Goal: Task Accomplishment & Management: Manage account settings

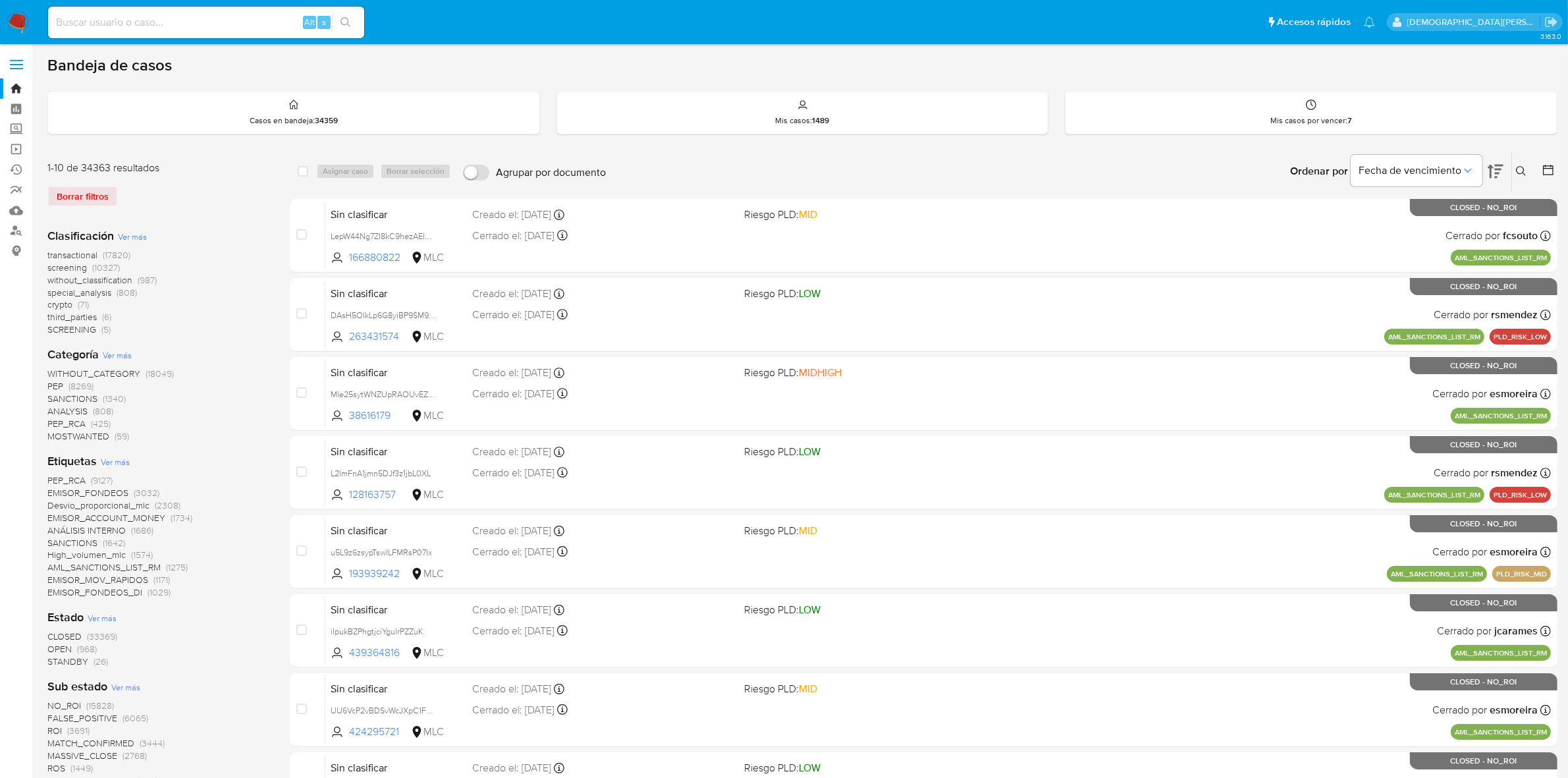
click at [1548, 172] on icon at bounding box center [1547, 169] width 13 height 13
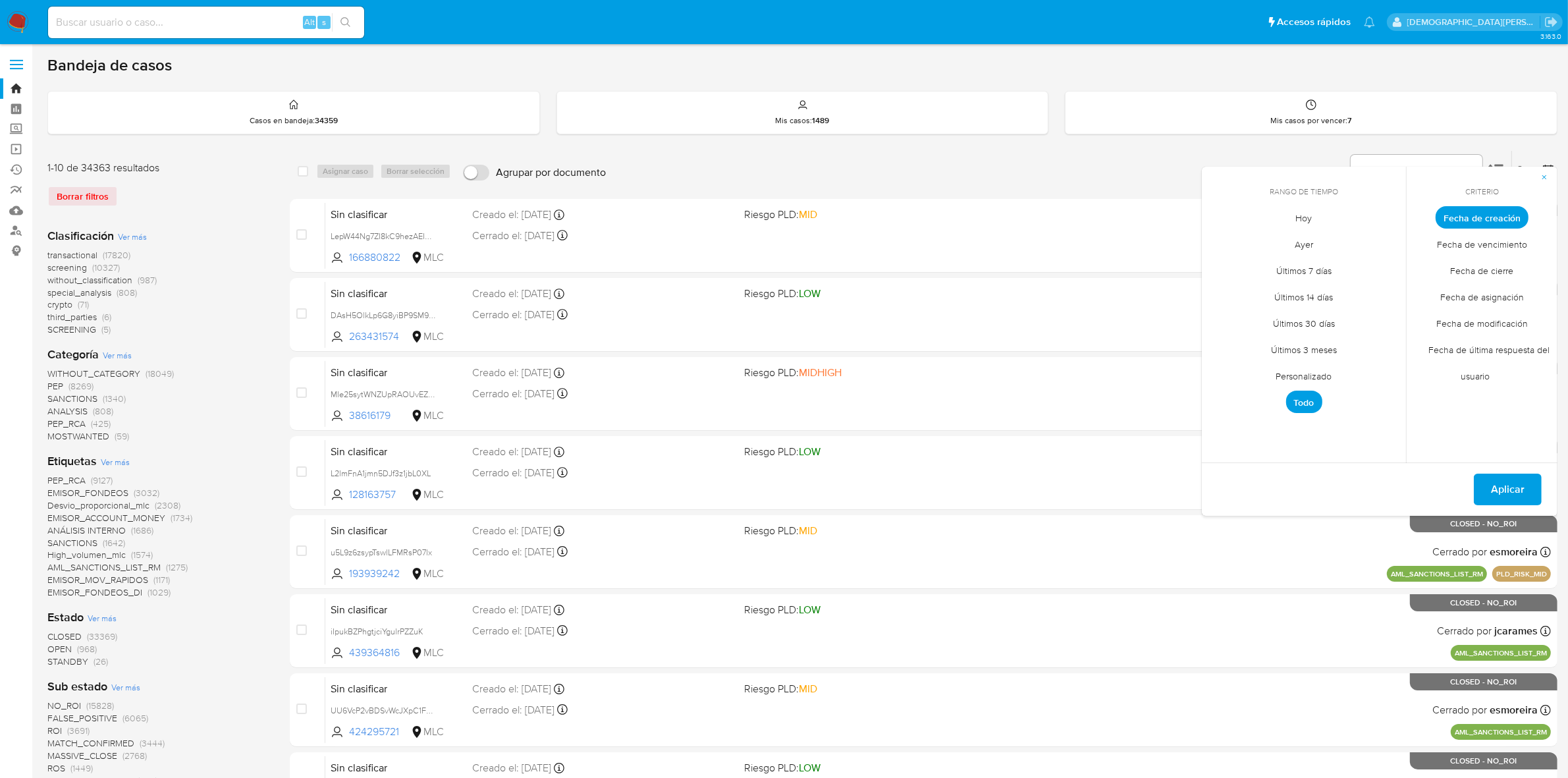
click at [1319, 375] on span "Personalizado" at bounding box center [1304, 376] width 84 height 27
click at [1220, 244] on icon "Mes anterior" at bounding box center [1223, 242] width 16 height 16
click at [1382, 318] on button "13" at bounding box center [1382, 316] width 21 height 21
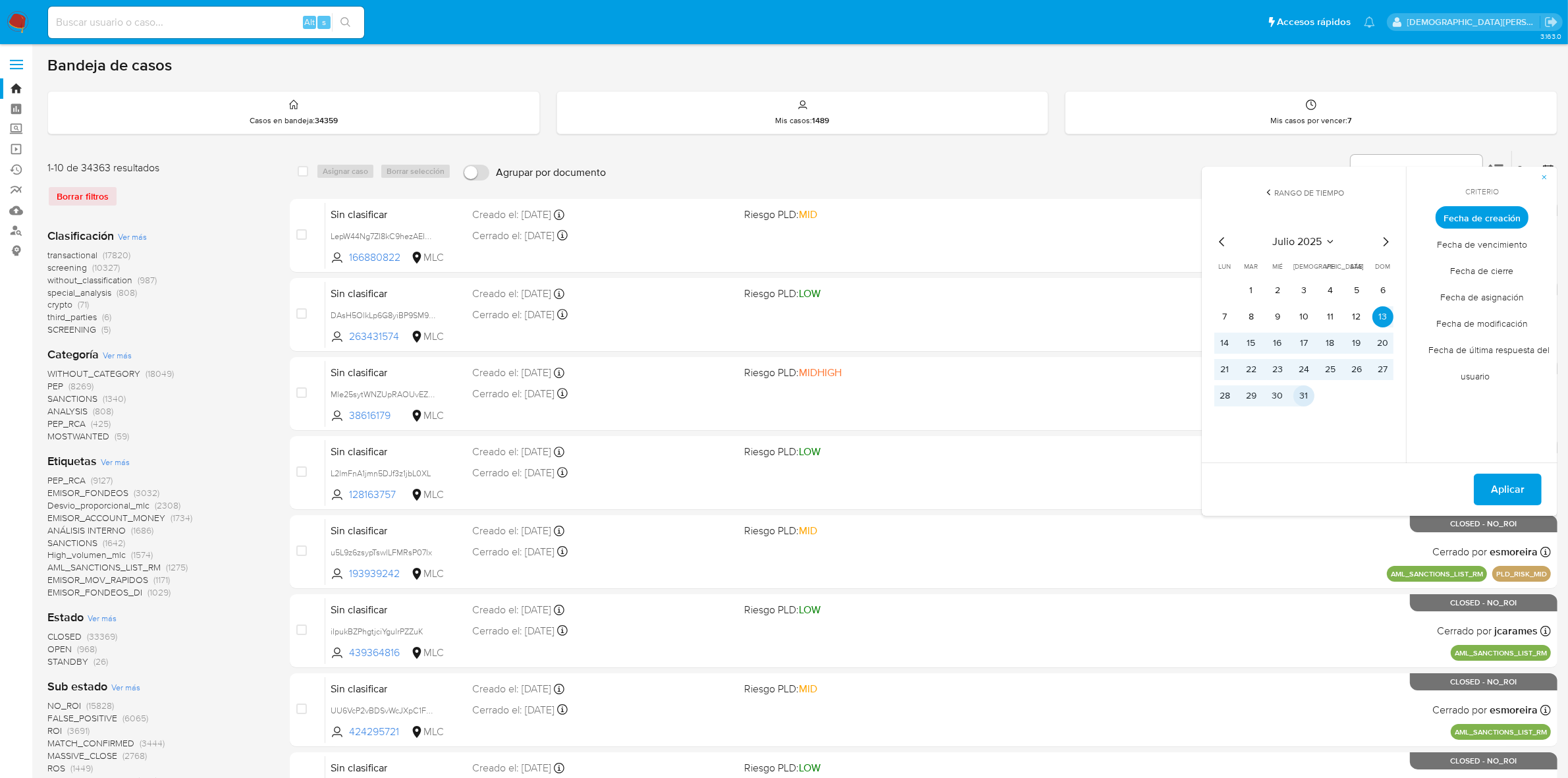
click at [1305, 390] on button "31" at bounding box center [1303, 395] width 21 height 21
click at [1496, 486] on span "Aplicar" at bounding box center [1508, 488] width 33 height 29
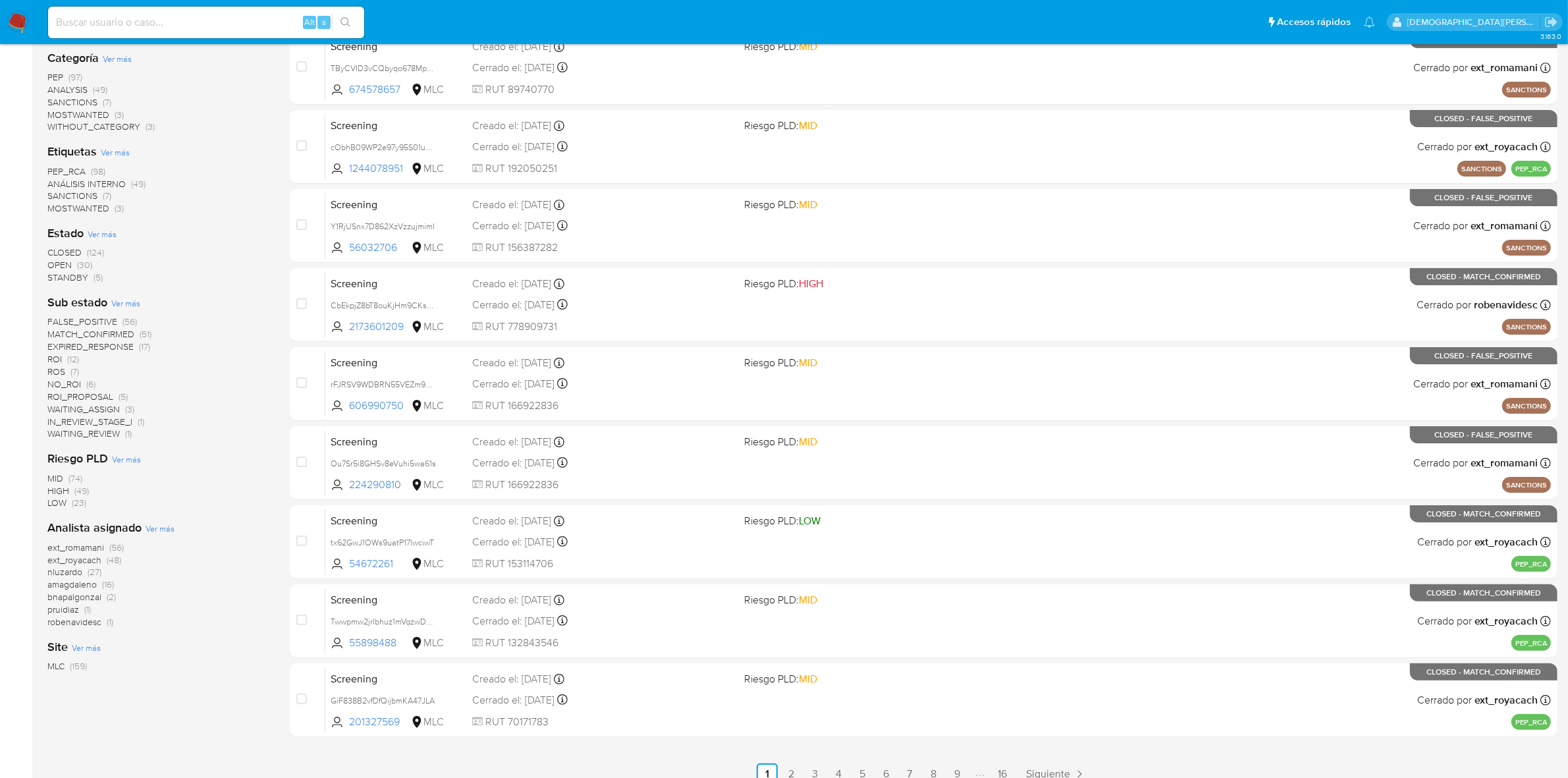
scroll to position [308, 0]
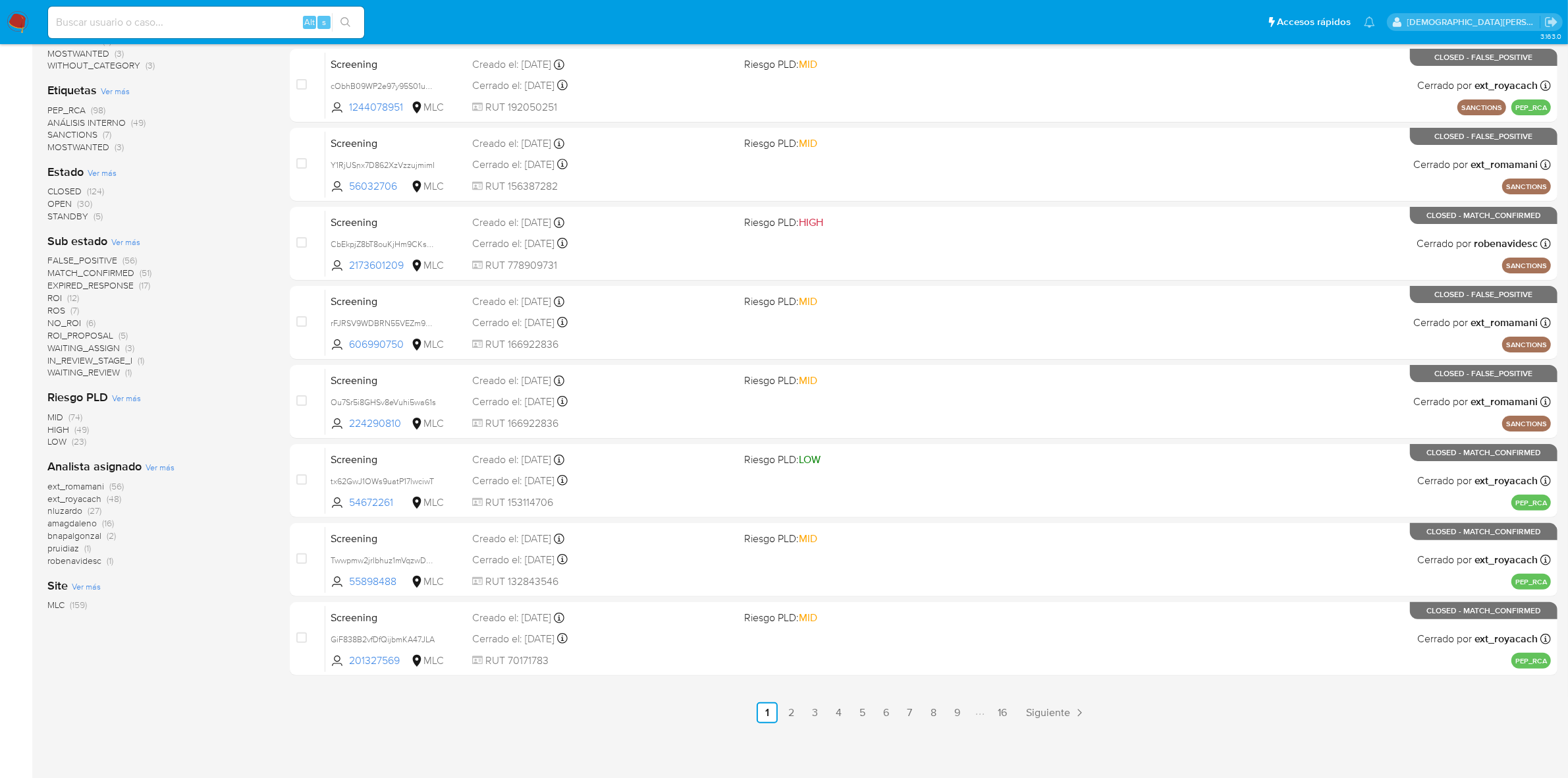
click at [93, 333] on span "ROI_PROPOSAL" at bounding box center [80, 335] width 66 height 13
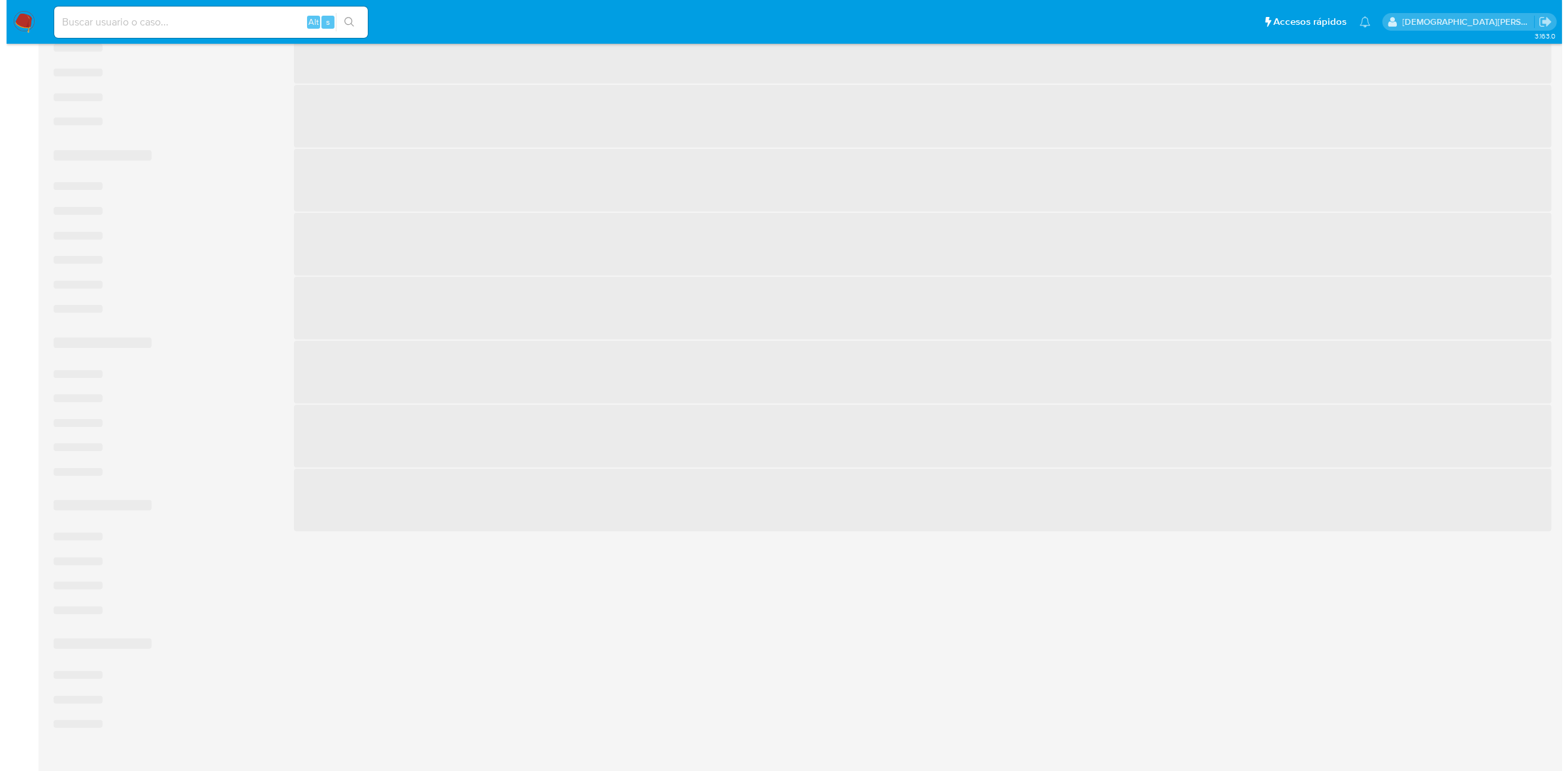
scroll to position [23, 0]
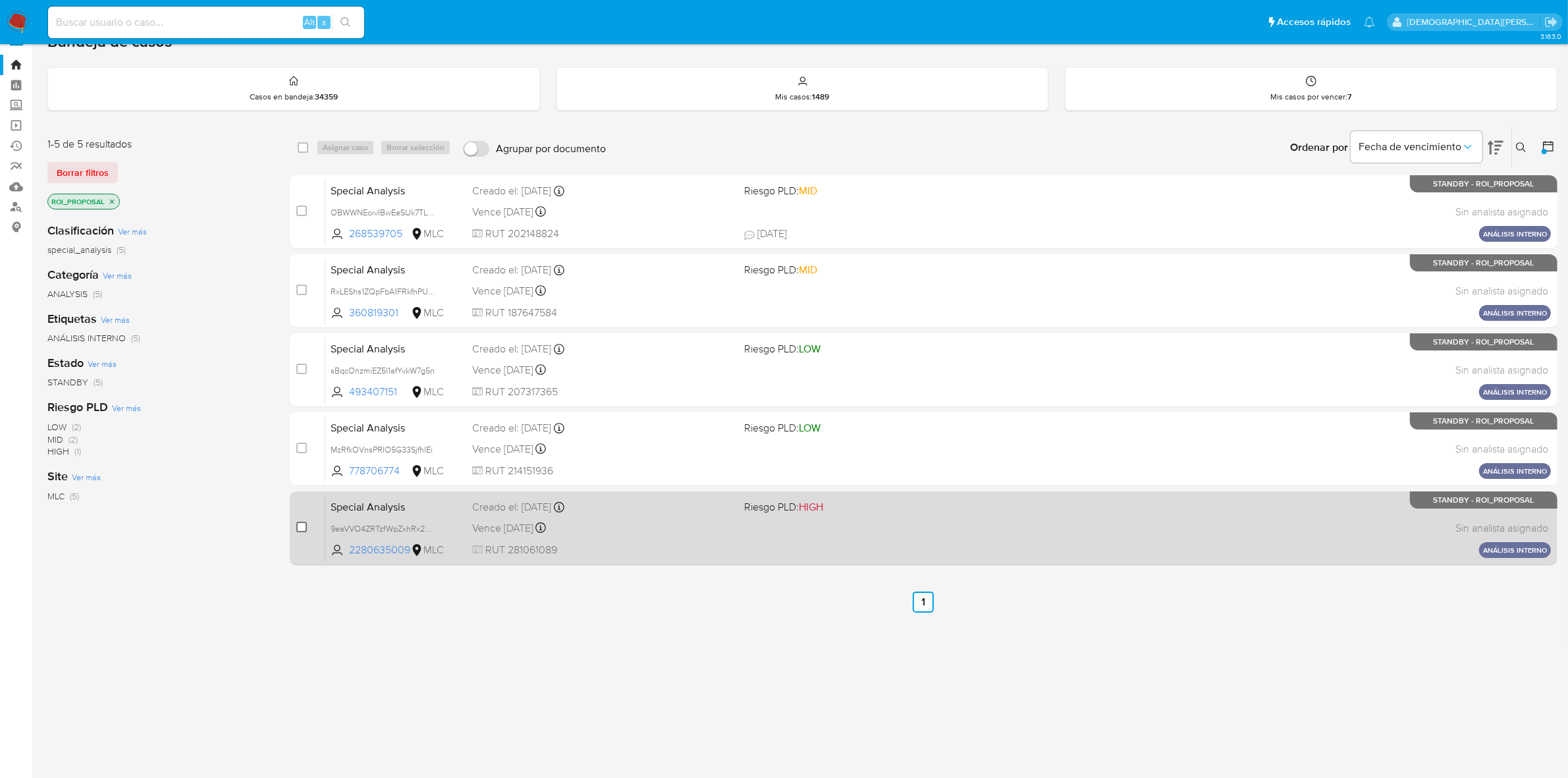
click at [305, 526] on input "checkbox" at bounding box center [301, 527] width 11 height 11
checkbox input "true"
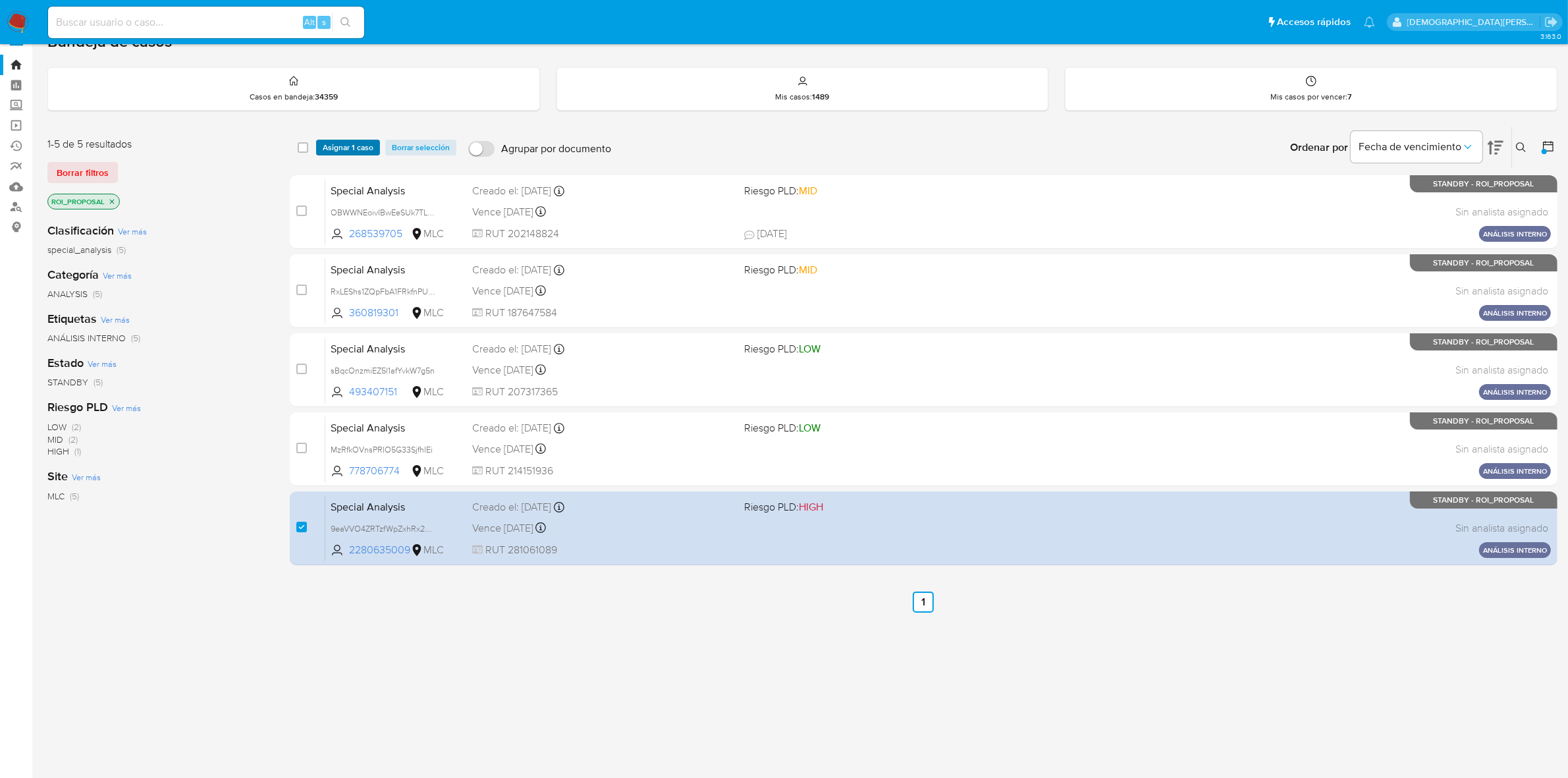
click at [331, 143] on span "Asignar 1 caso" at bounding box center [348, 147] width 51 height 13
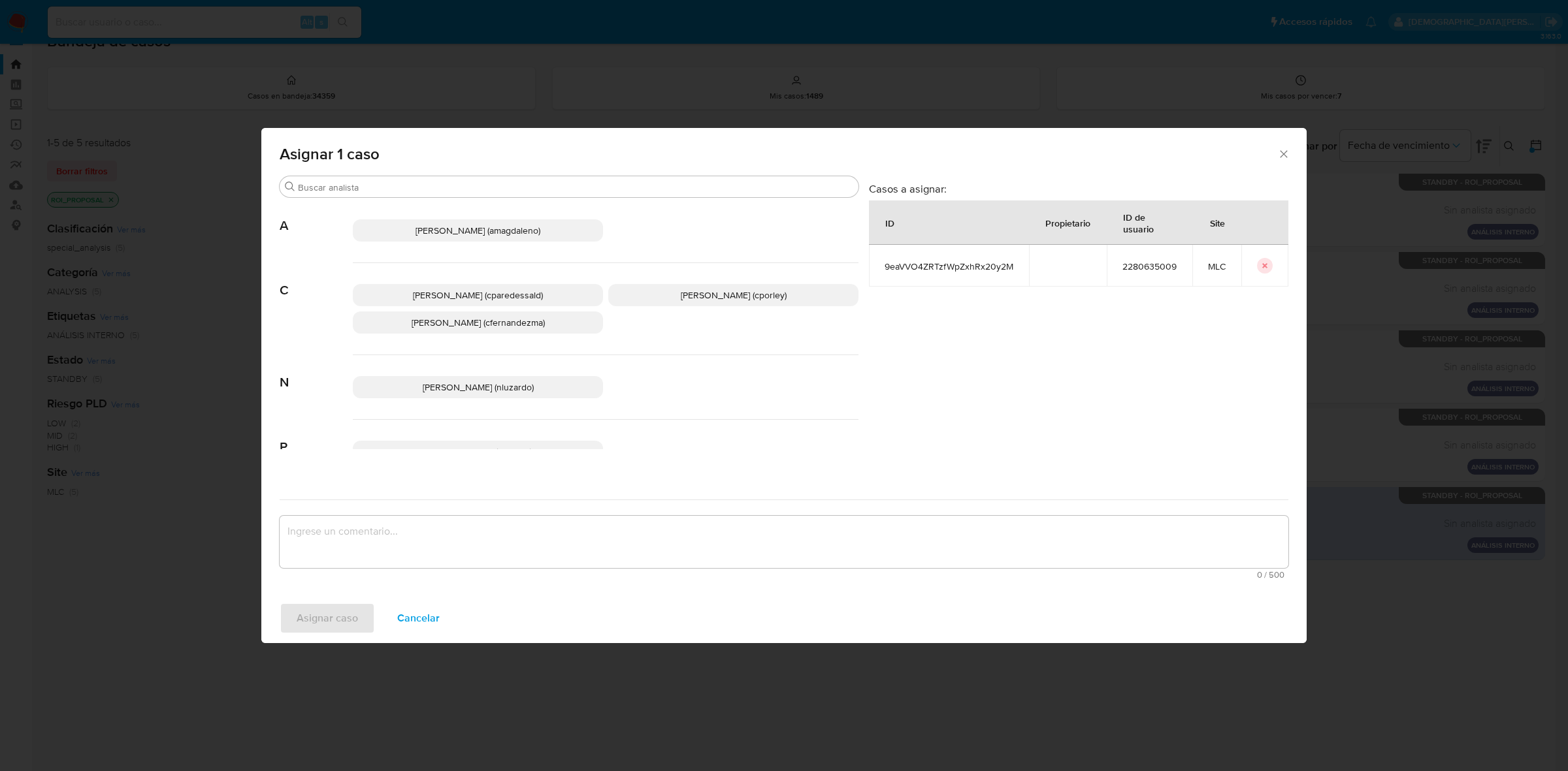
drag, startPoint x: 645, startPoint y: 299, endPoint x: 552, endPoint y: 501, distance: 222.4
click at [645, 302] on p "Christian Porley (cporley)" at bounding box center [733, 295] width 250 height 22
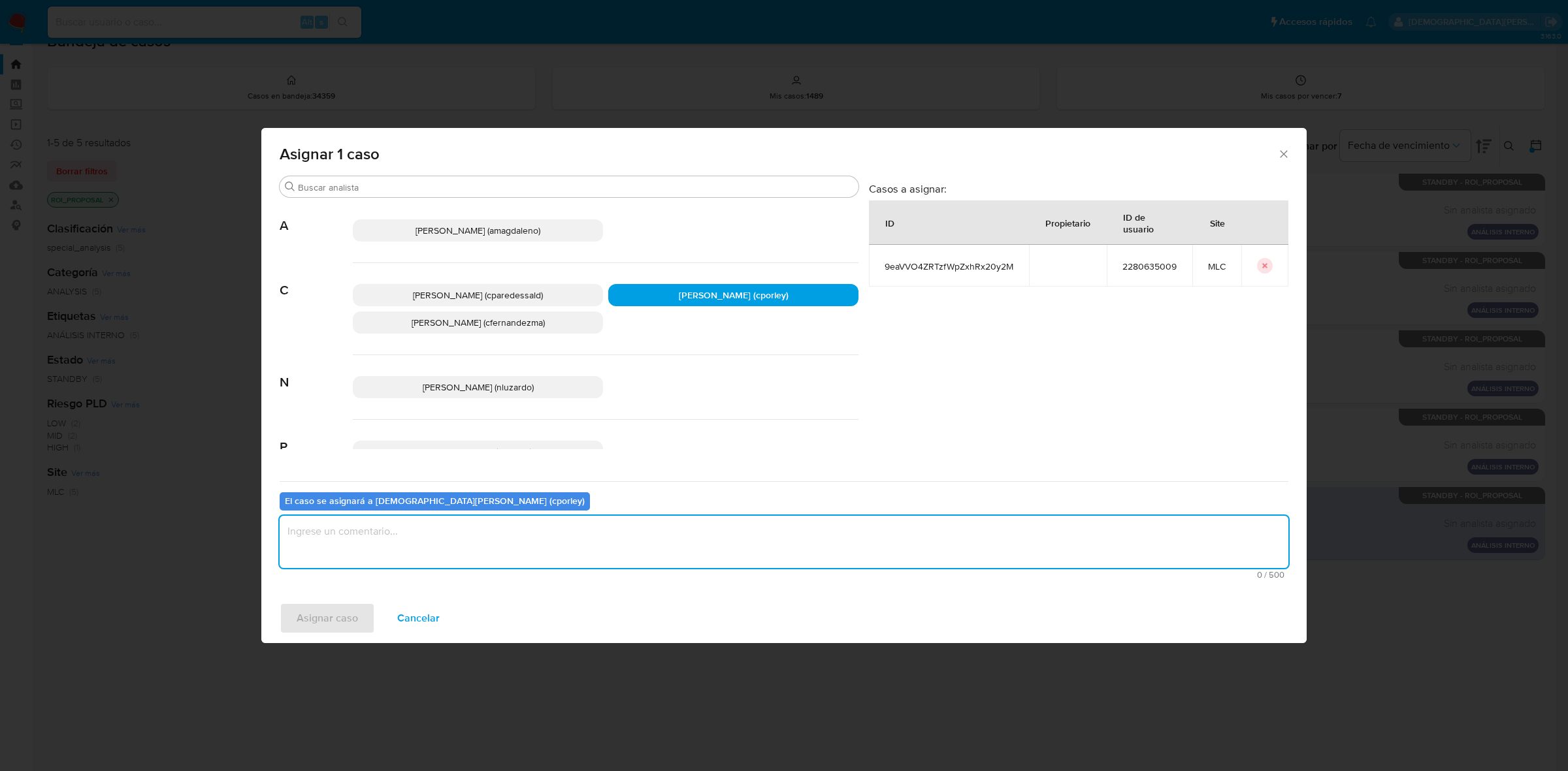
click at [537, 534] on textarea "assign-modal" at bounding box center [783, 543] width 1009 height 53
type textarea "-"
click at [310, 611] on span "Asignar caso" at bounding box center [327, 618] width 62 height 28
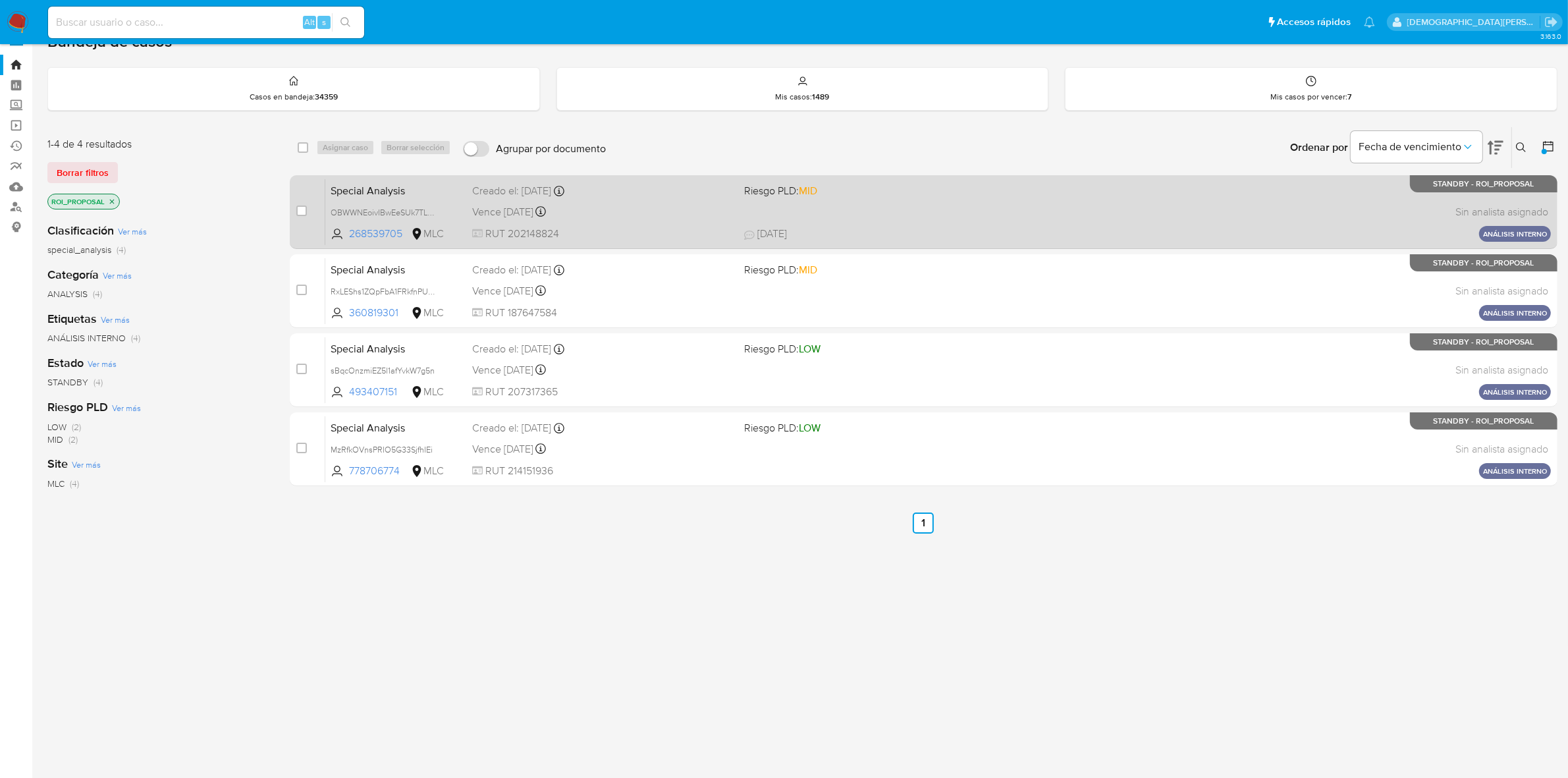
click at [677, 225] on div "Special Analysis OBWWNEoivIBwEeSUk7TLOjkL 268539705 MLC Riesgo PLD: MID Creado …" at bounding box center [938, 212] width 1225 height 67
click at [305, 211] on input "checkbox" at bounding box center [301, 211] width 11 height 11
checkbox input "true"
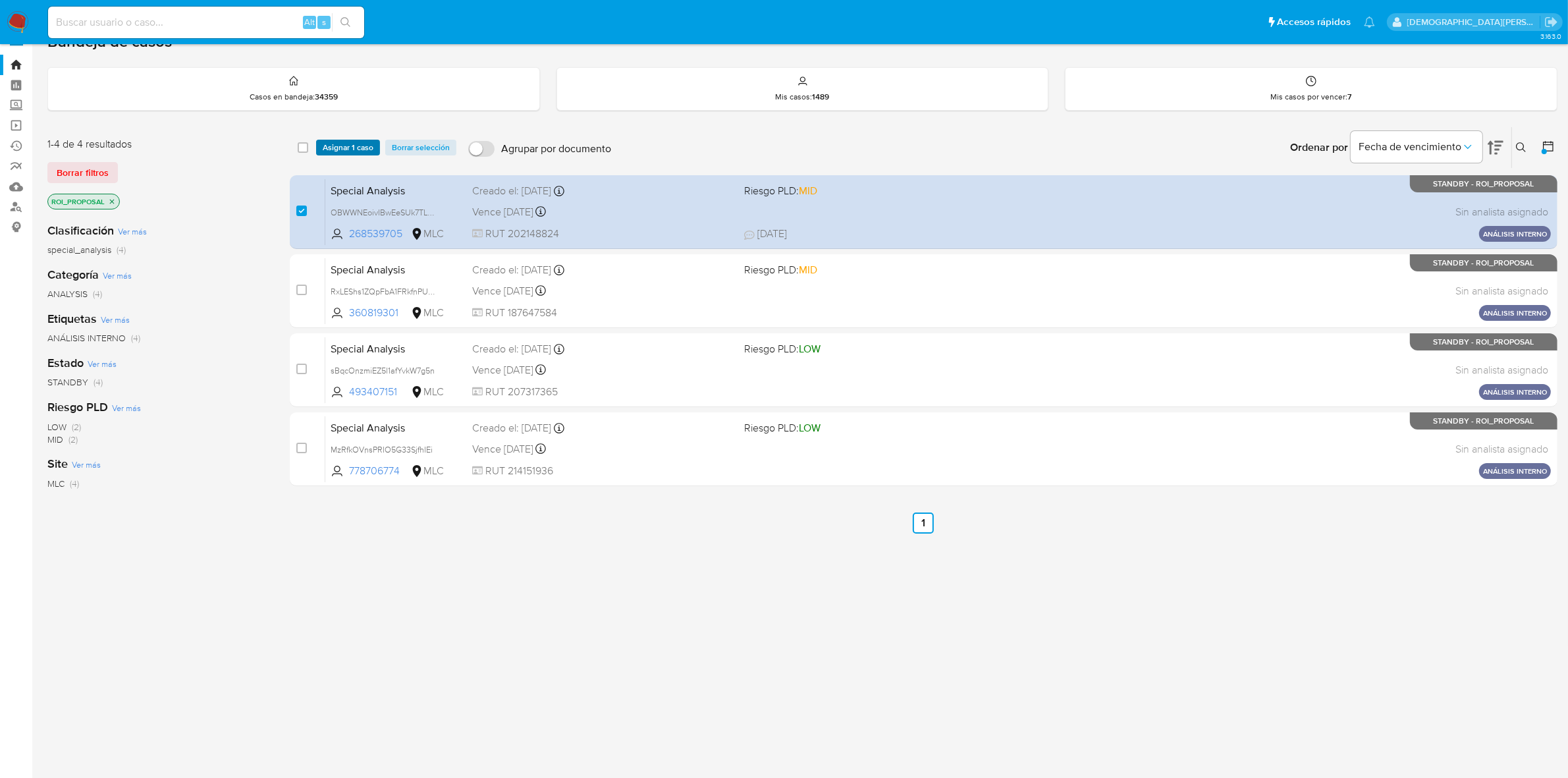
click at [347, 153] on span "Asignar 1 caso" at bounding box center [348, 147] width 51 height 13
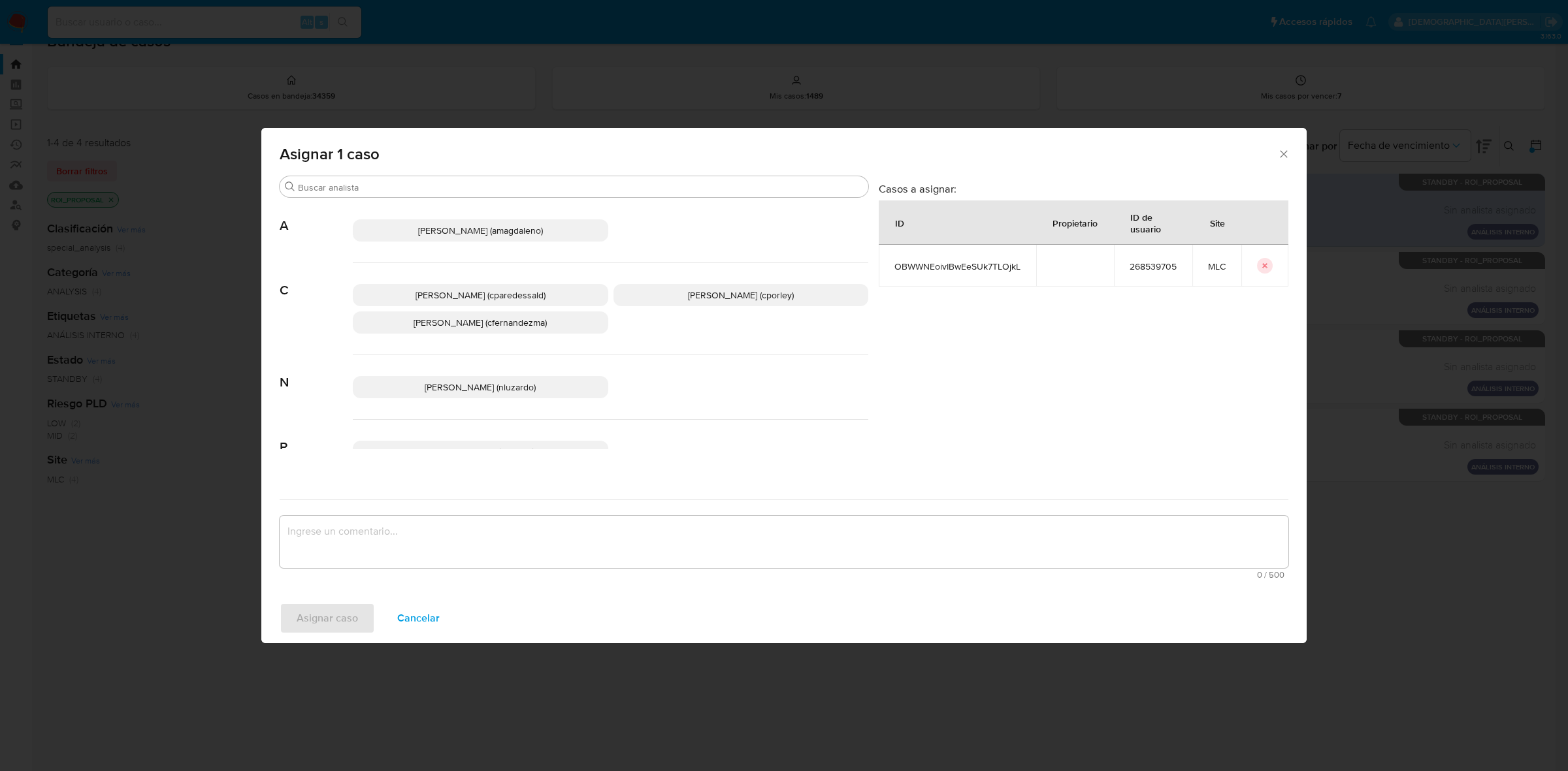
click at [681, 302] on p "Christian Porley (cporley)" at bounding box center [741, 295] width 256 height 22
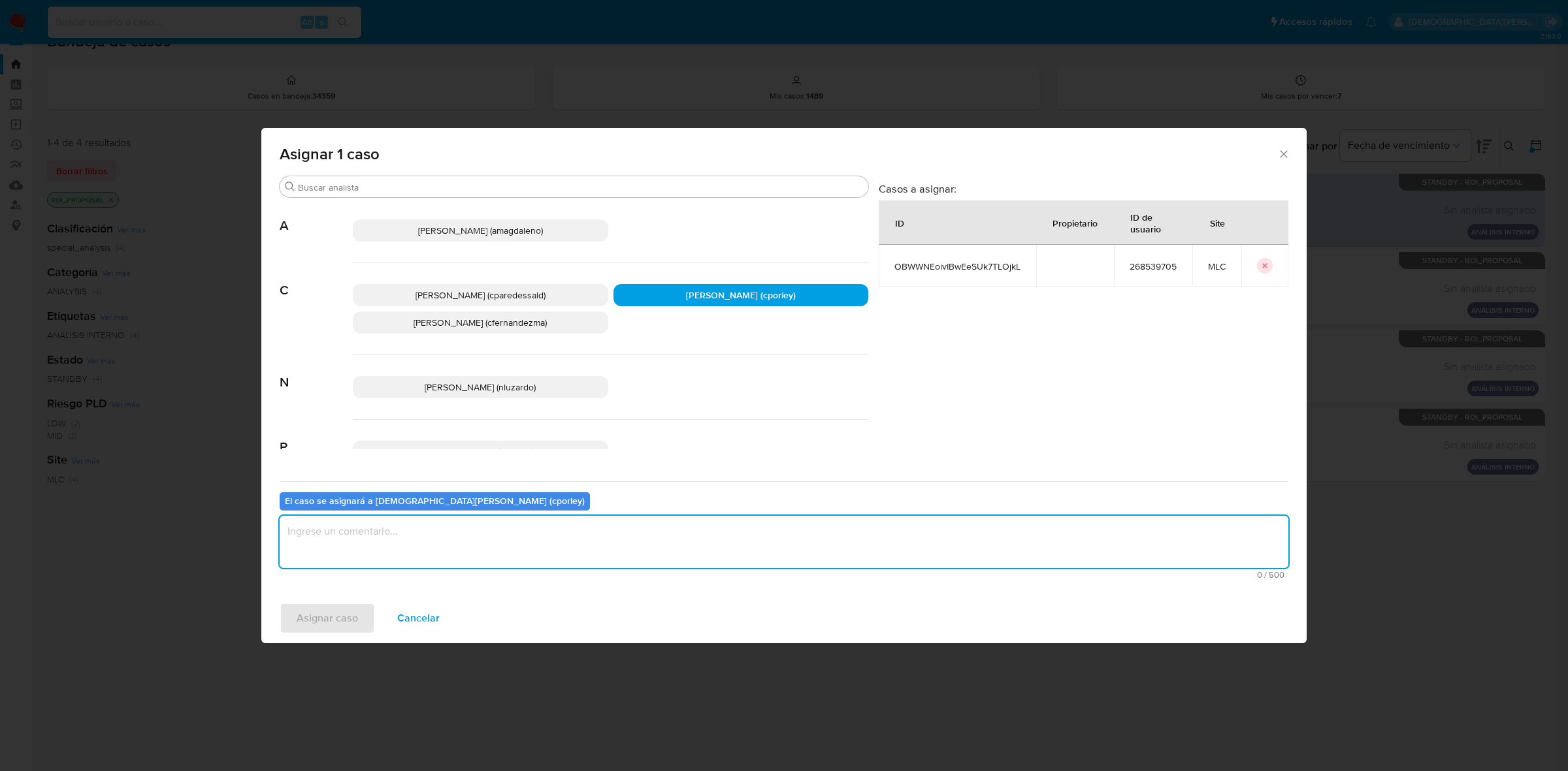
click at [530, 536] on textarea "assign-modal" at bounding box center [783, 543] width 1009 height 53
paste textarea "Identificación del cliente Manuel Emir Astete Soto, RUT 202148824, persona natu…"
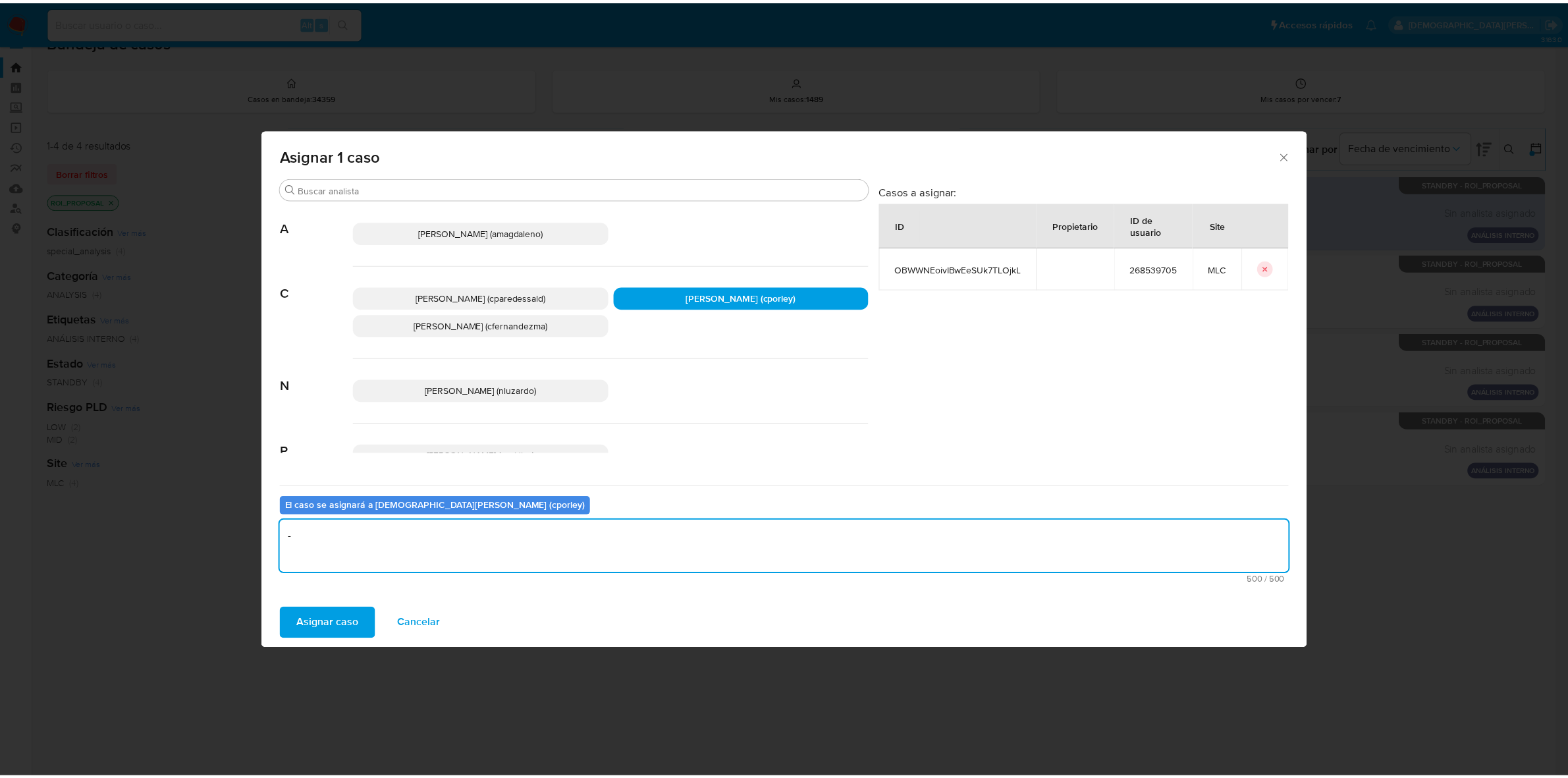
scroll to position [0, 0]
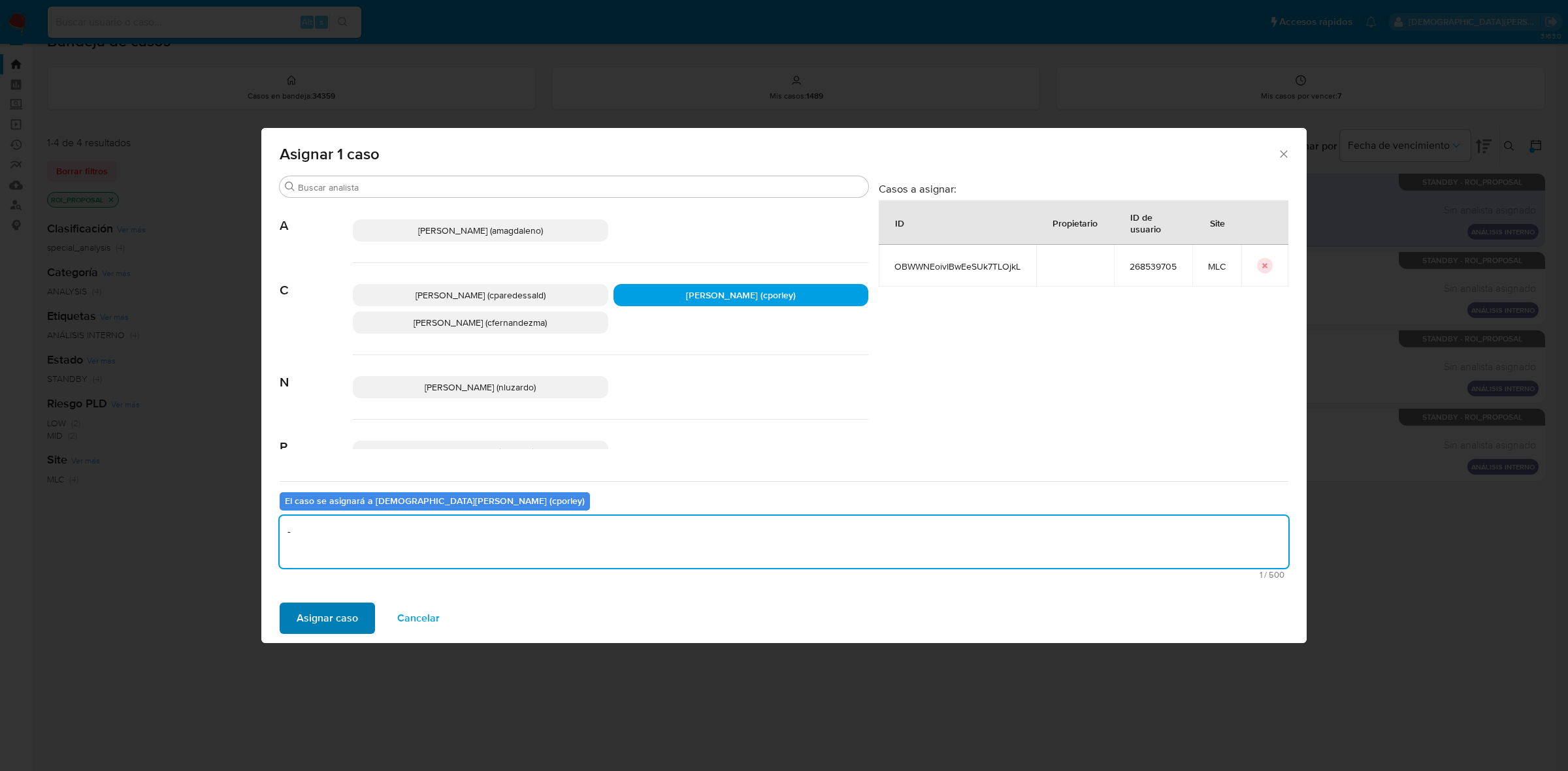
type textarea "-"
click at [314, 613] on span "Asignar caso" at bounding box center [327, 618] width 62 height 28
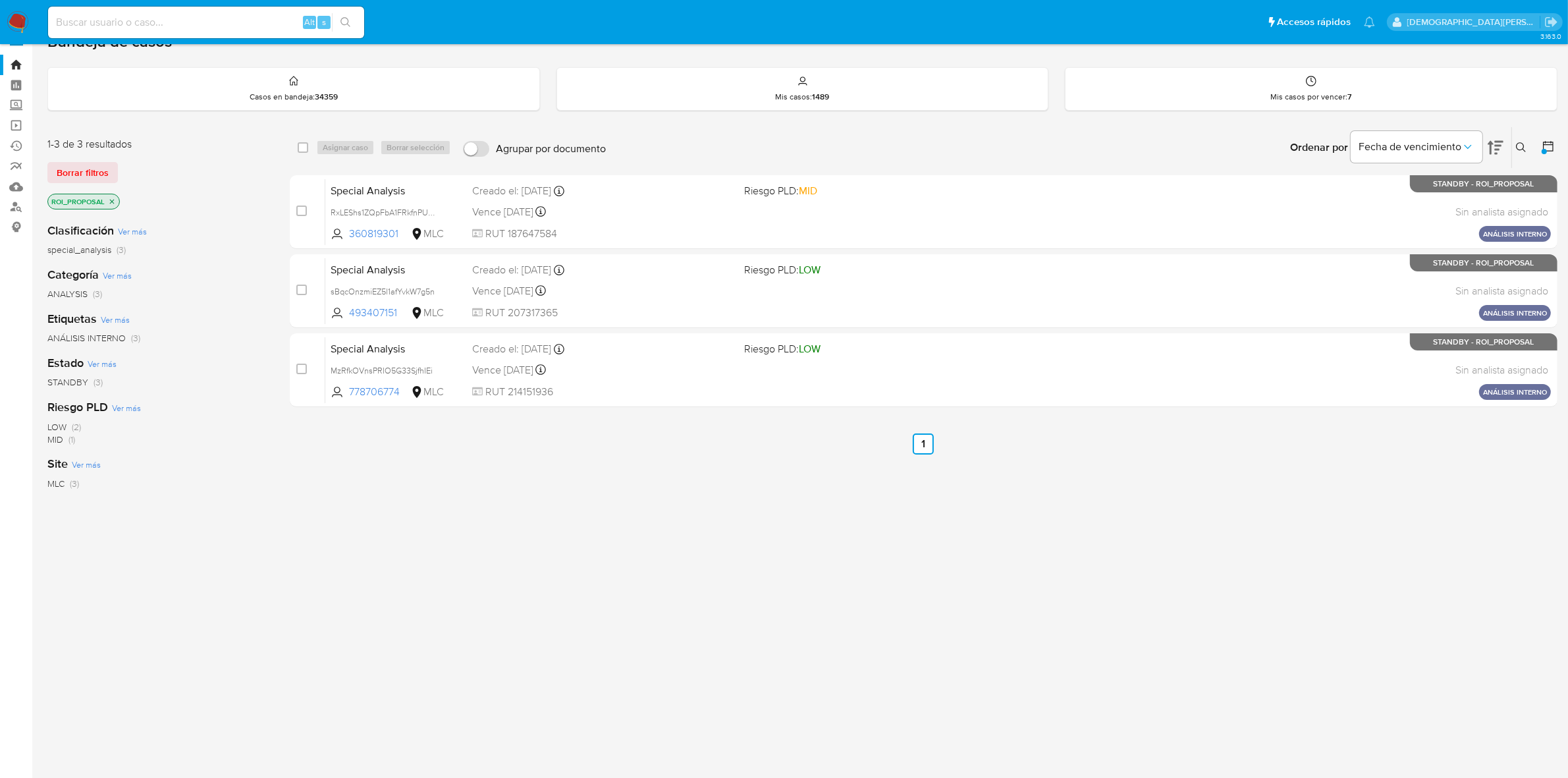
click at [113, 202] on icon "close-filter" at bounding box center [112, 202] width 8 height 8
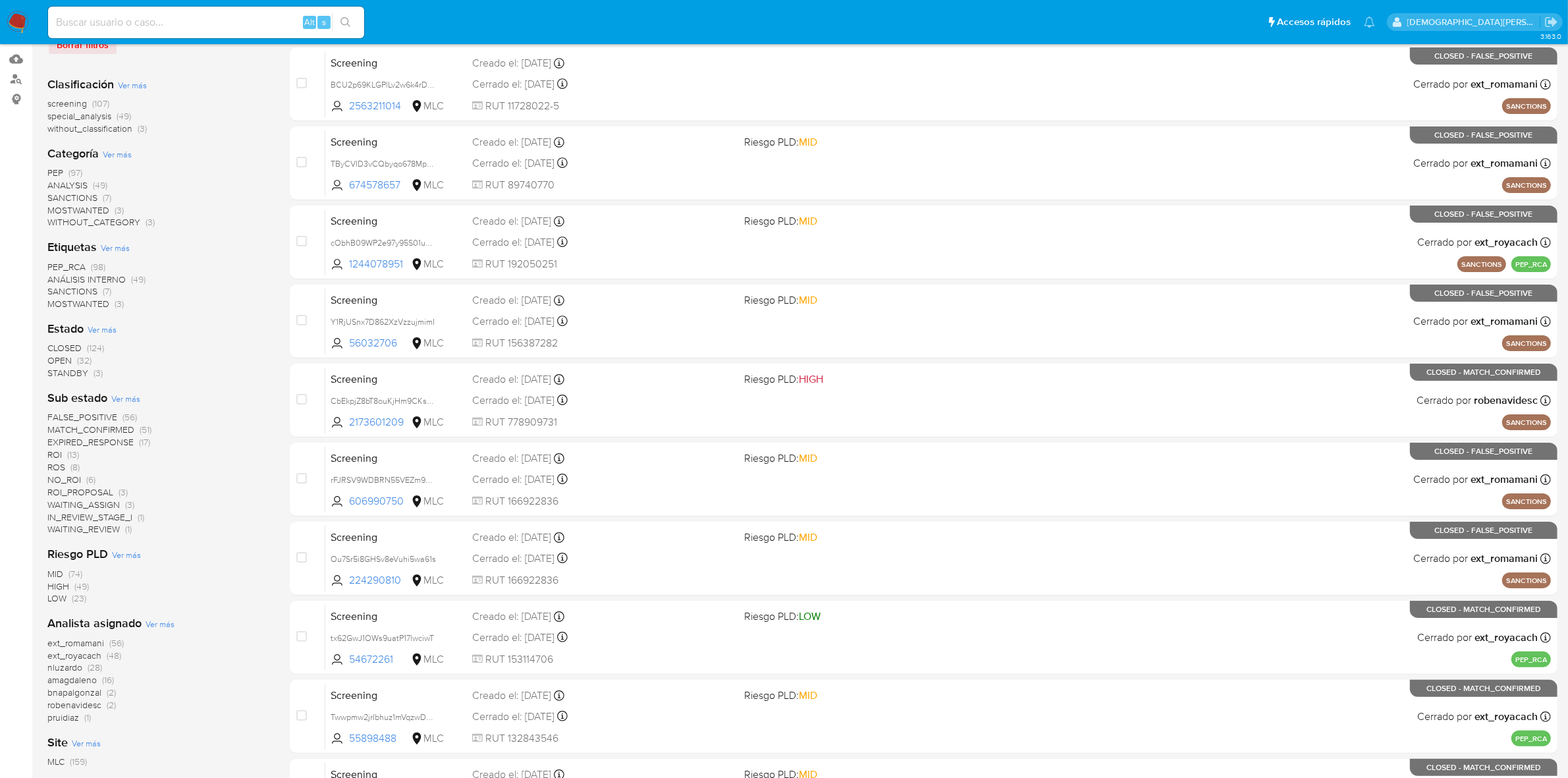
scroll to position [188, 0]
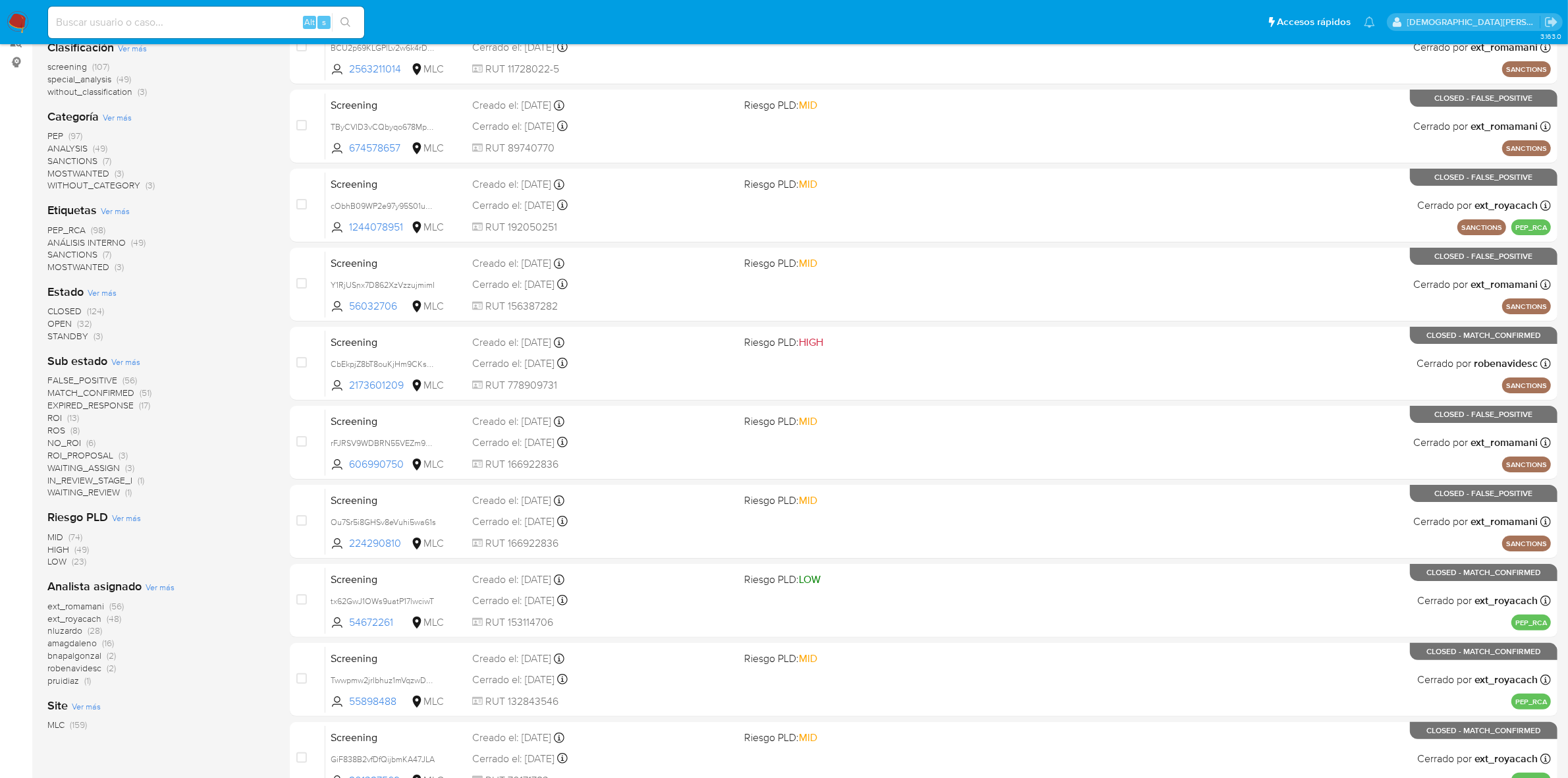
click at [112, 491] on span "WAITING_REVIEW" at bounding box center [84, 491] width 73 height 13
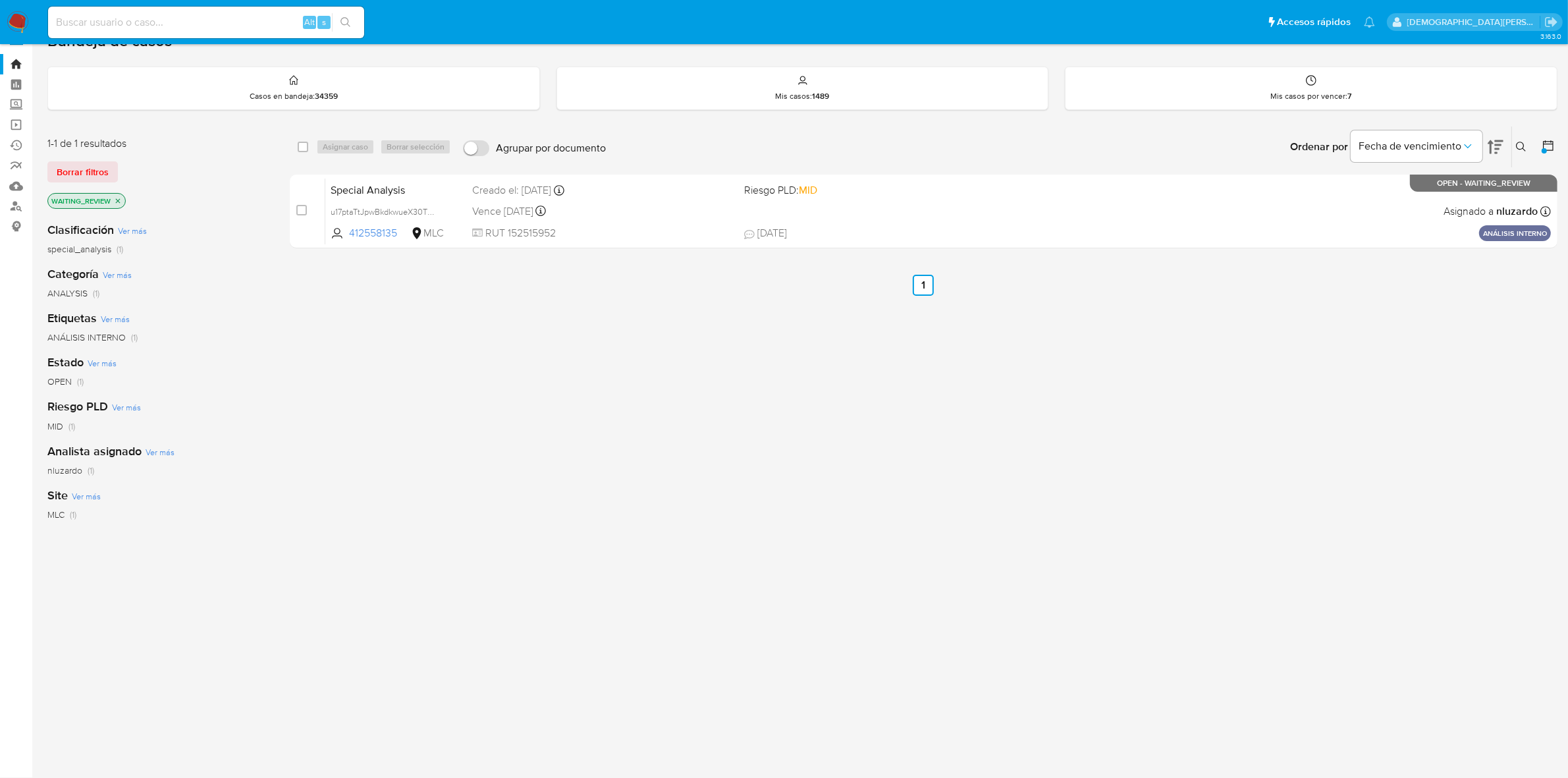
scroll to position [24, 0]
click at [117, 198] on icon "close-filter" at bounding box center [118, 202] width 8 height 8
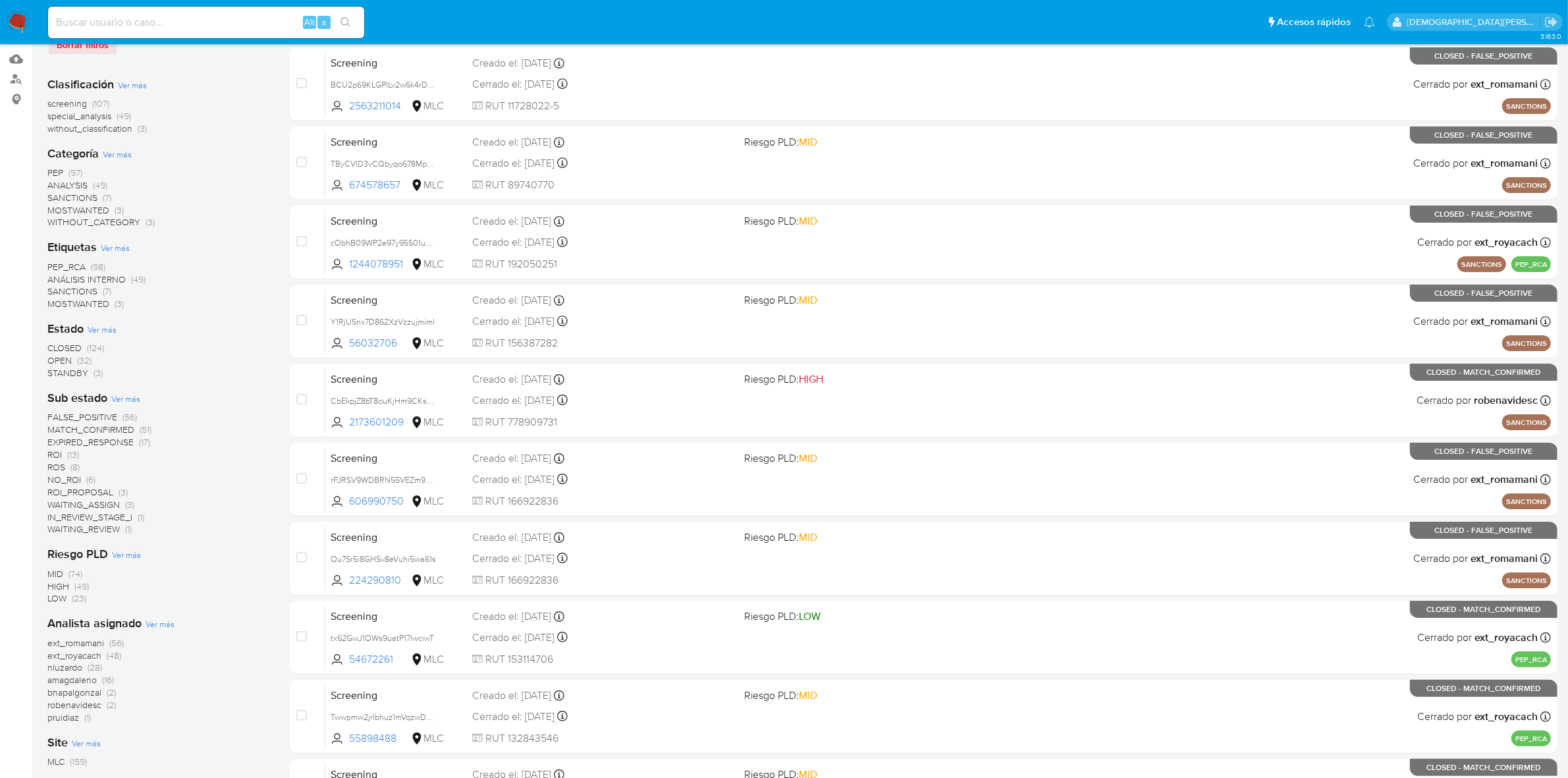
scroll to position [188, 0]
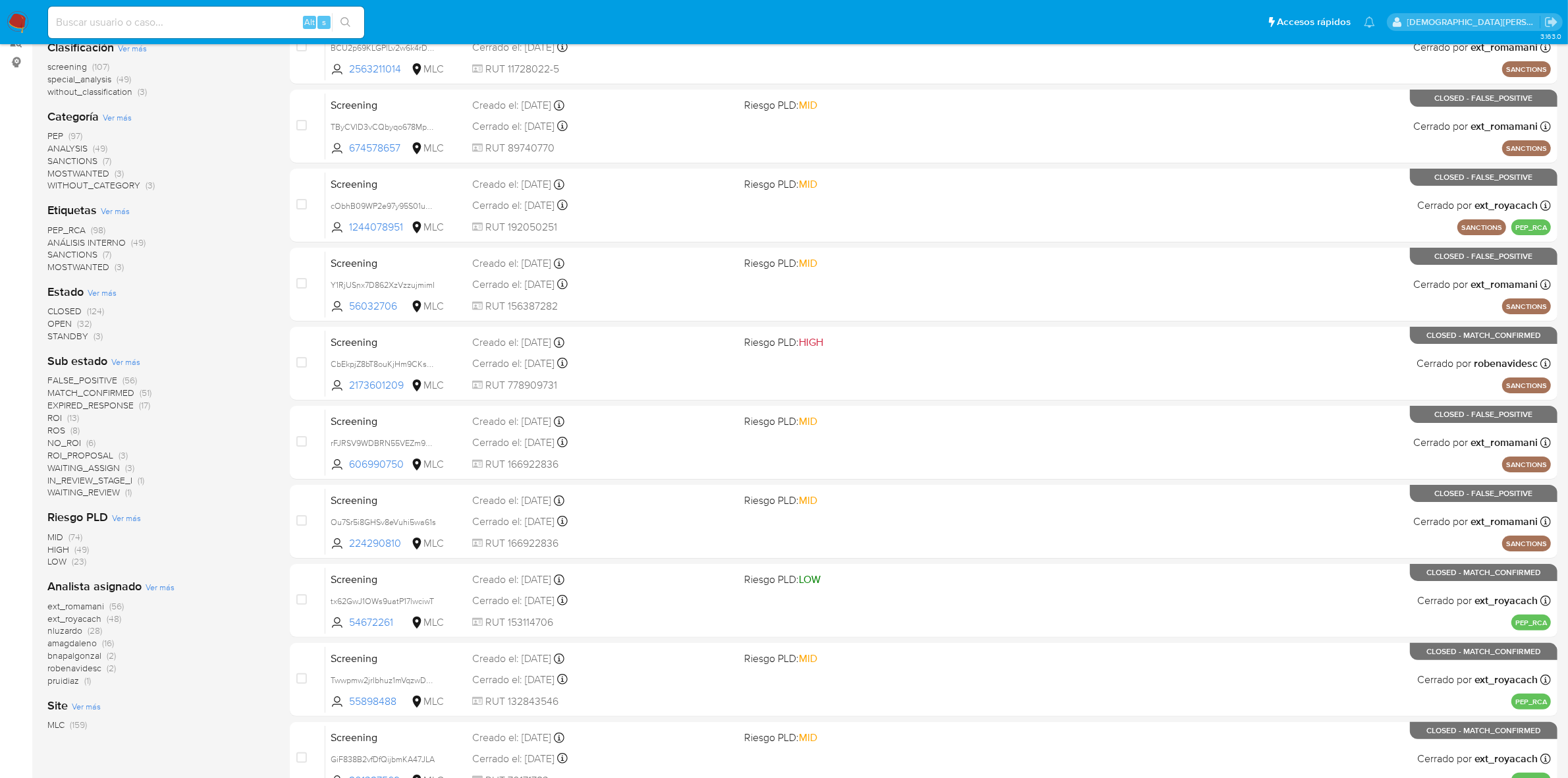
click at [96, 480] on span "IN_REVIEW_STAGE_I" at bounding box center [90, 480] width 85 height 13
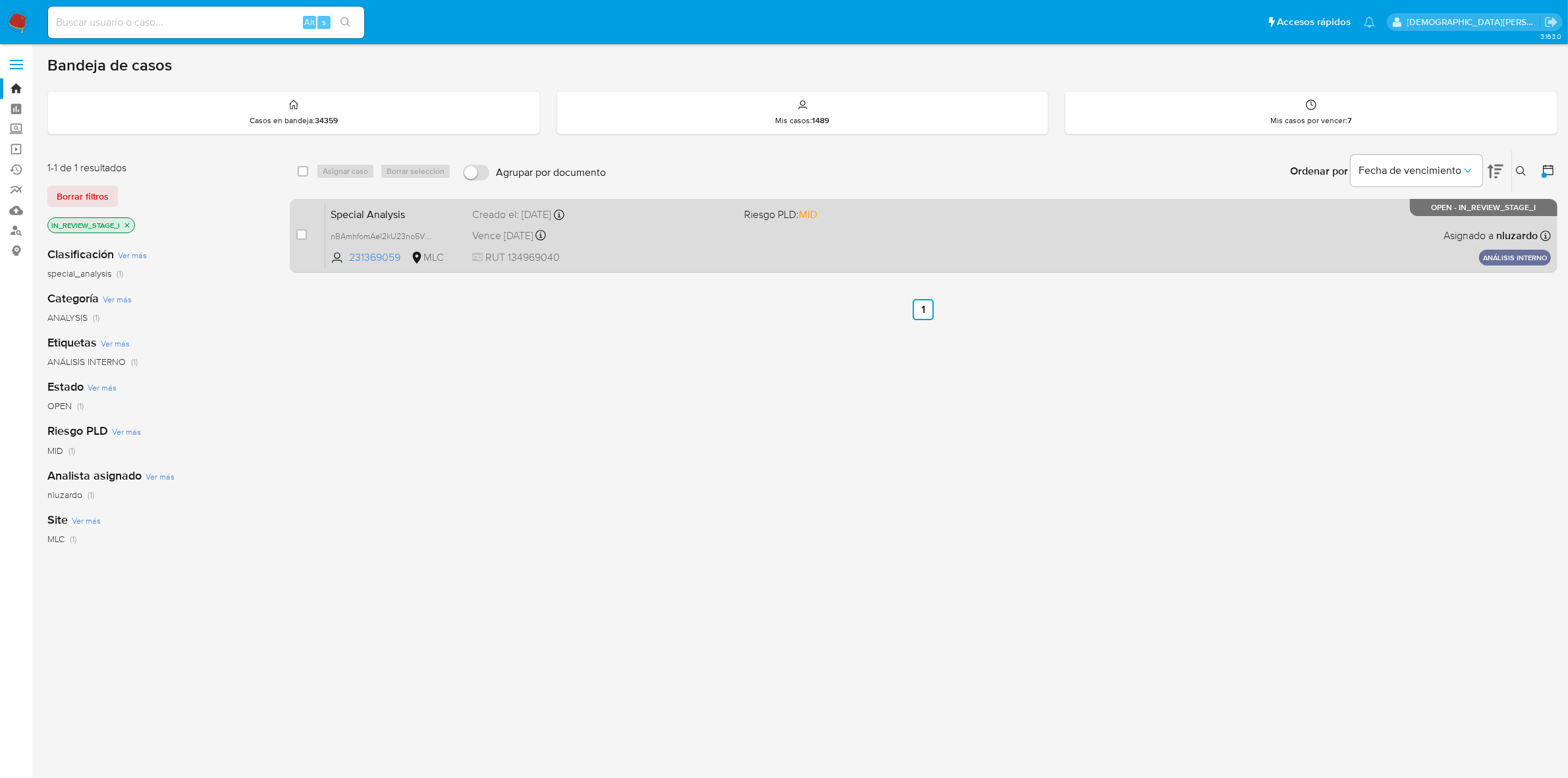
click at [656, 245] on div "Special Analysis nBAmhfomAel2kU23no5VBp27 231369059 MLC Riesgo PLD: MID Creado …" at bounding box center [938, 235] width 1225 height 67
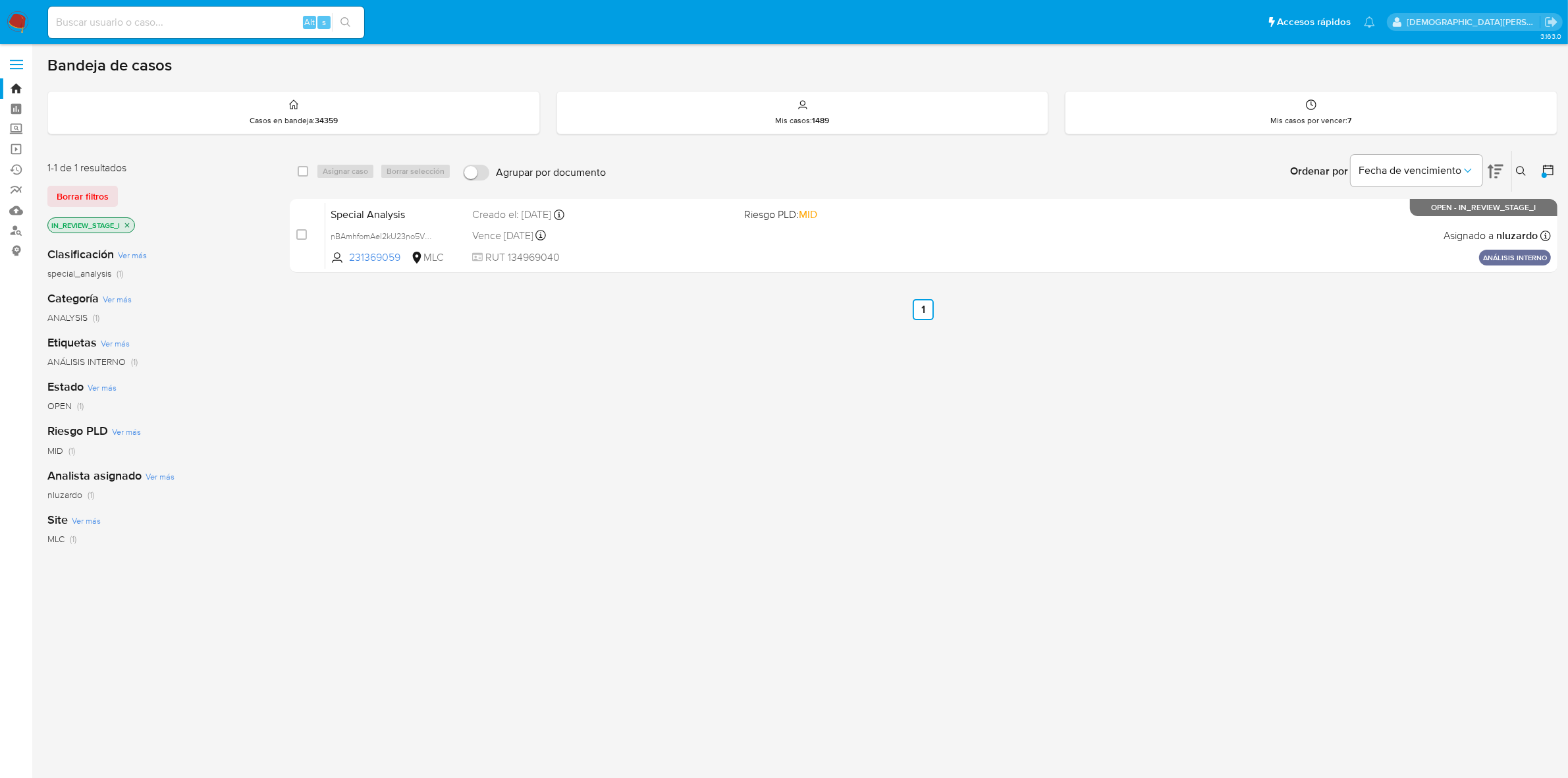
click at [128, 225] on icon "close-filter" at bounding box center [127, 225] width 5 height 5
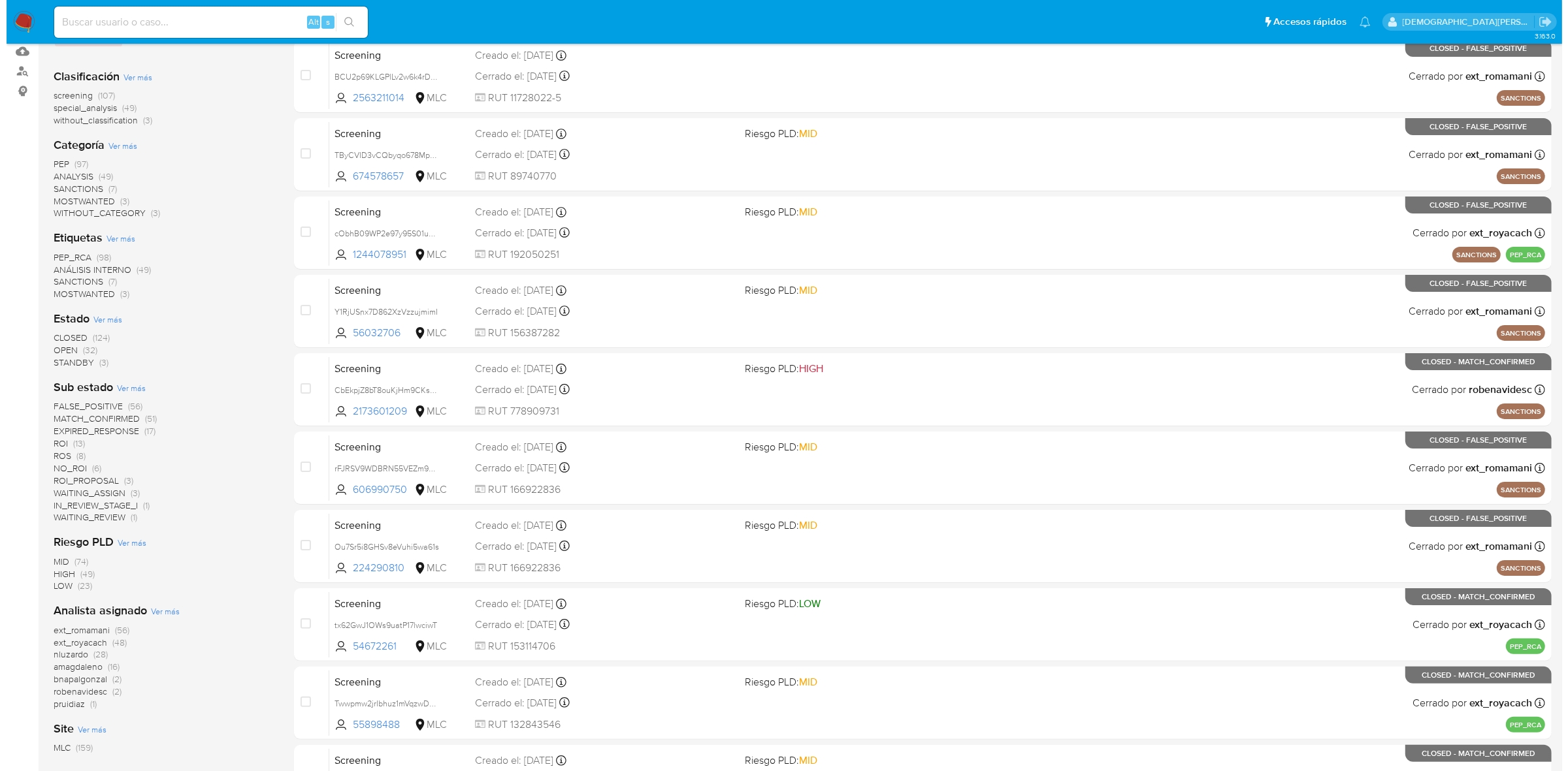
scroll to position [163, 0]
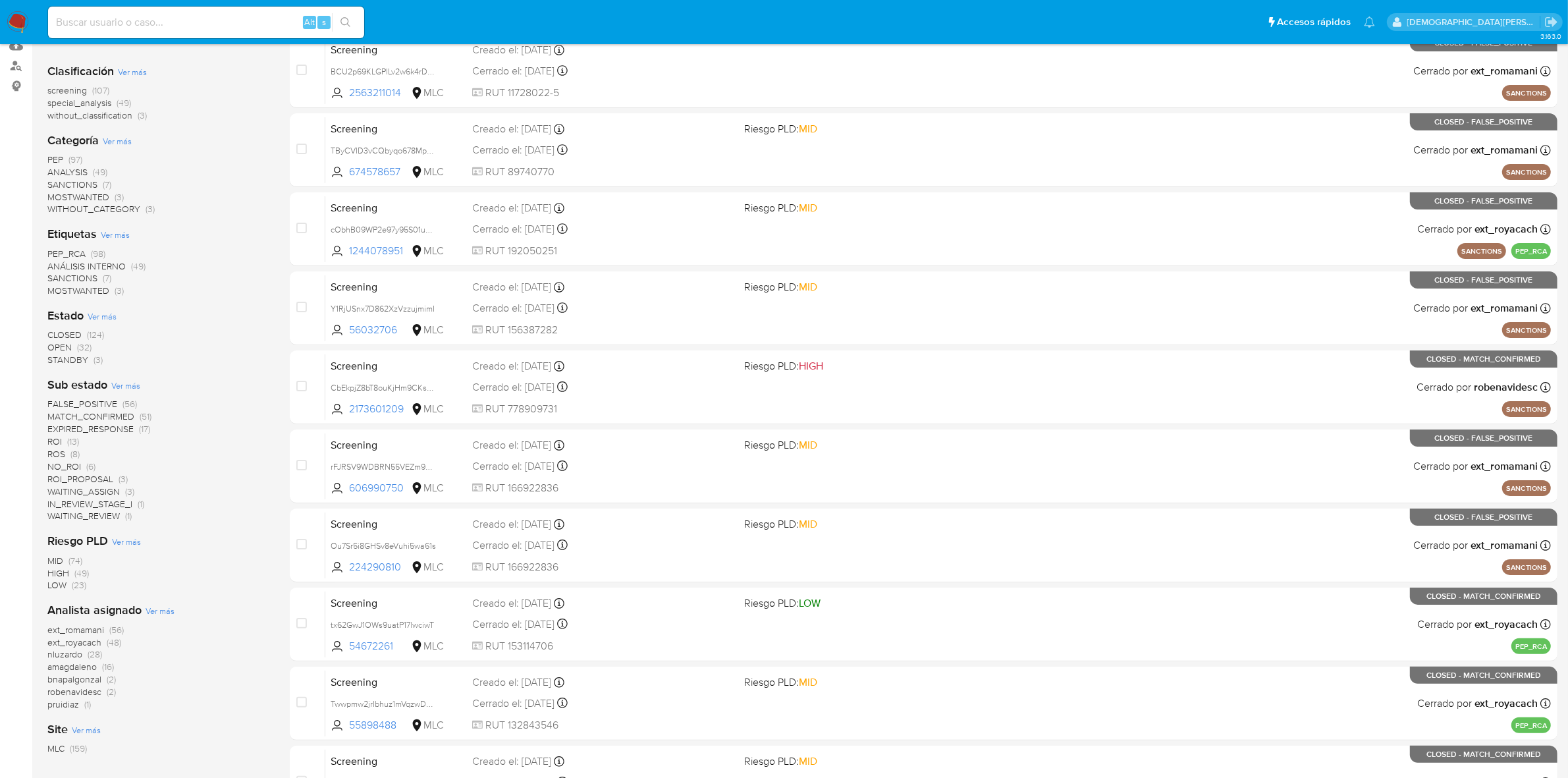
click at [104, 315] on span "Ver más" at bounding box center [101, 316] width 29 height 12
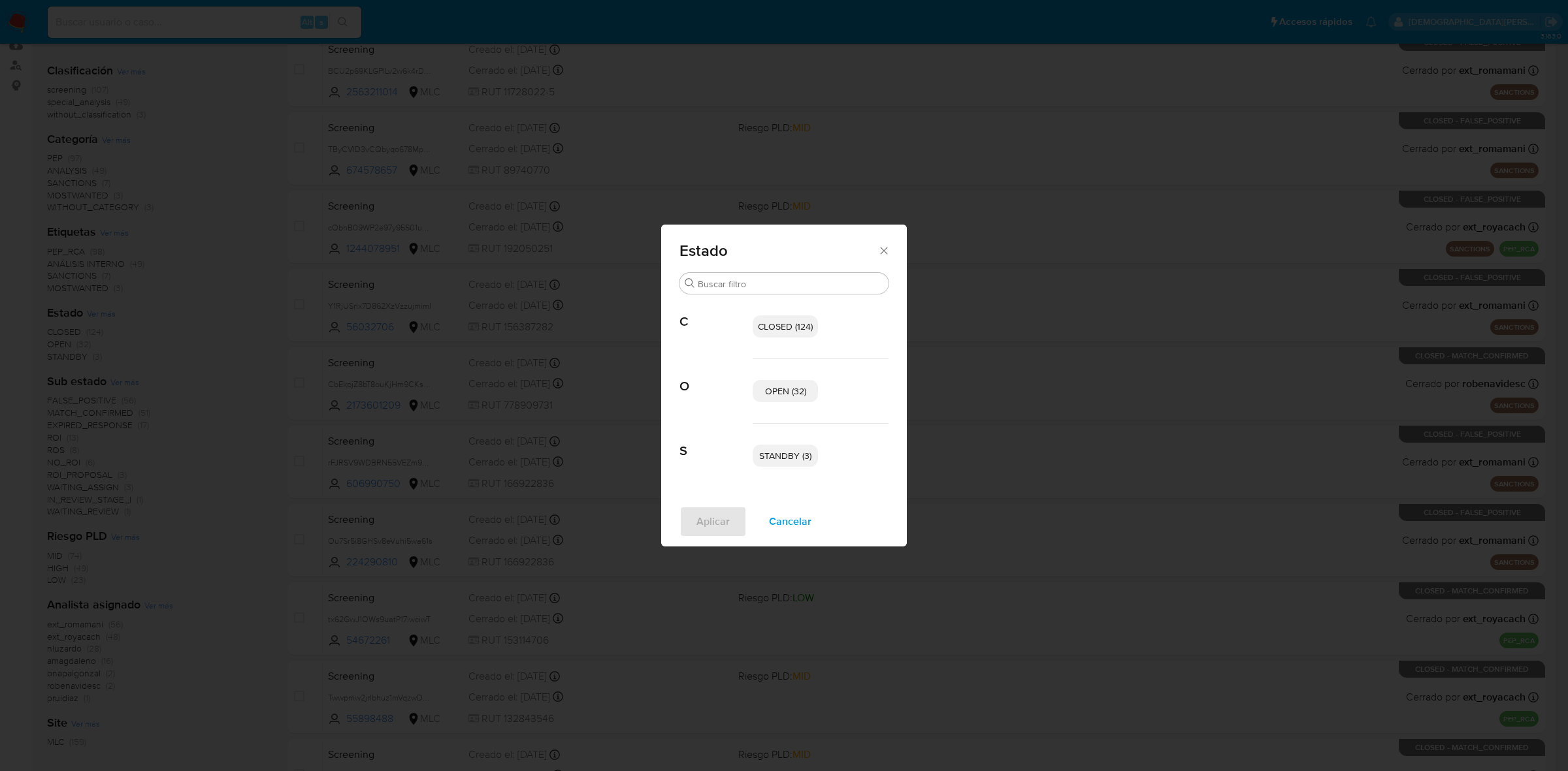
click at [769, 389] on span "OPEN (32)" at bounding box center [786, 390] width 41 height 13
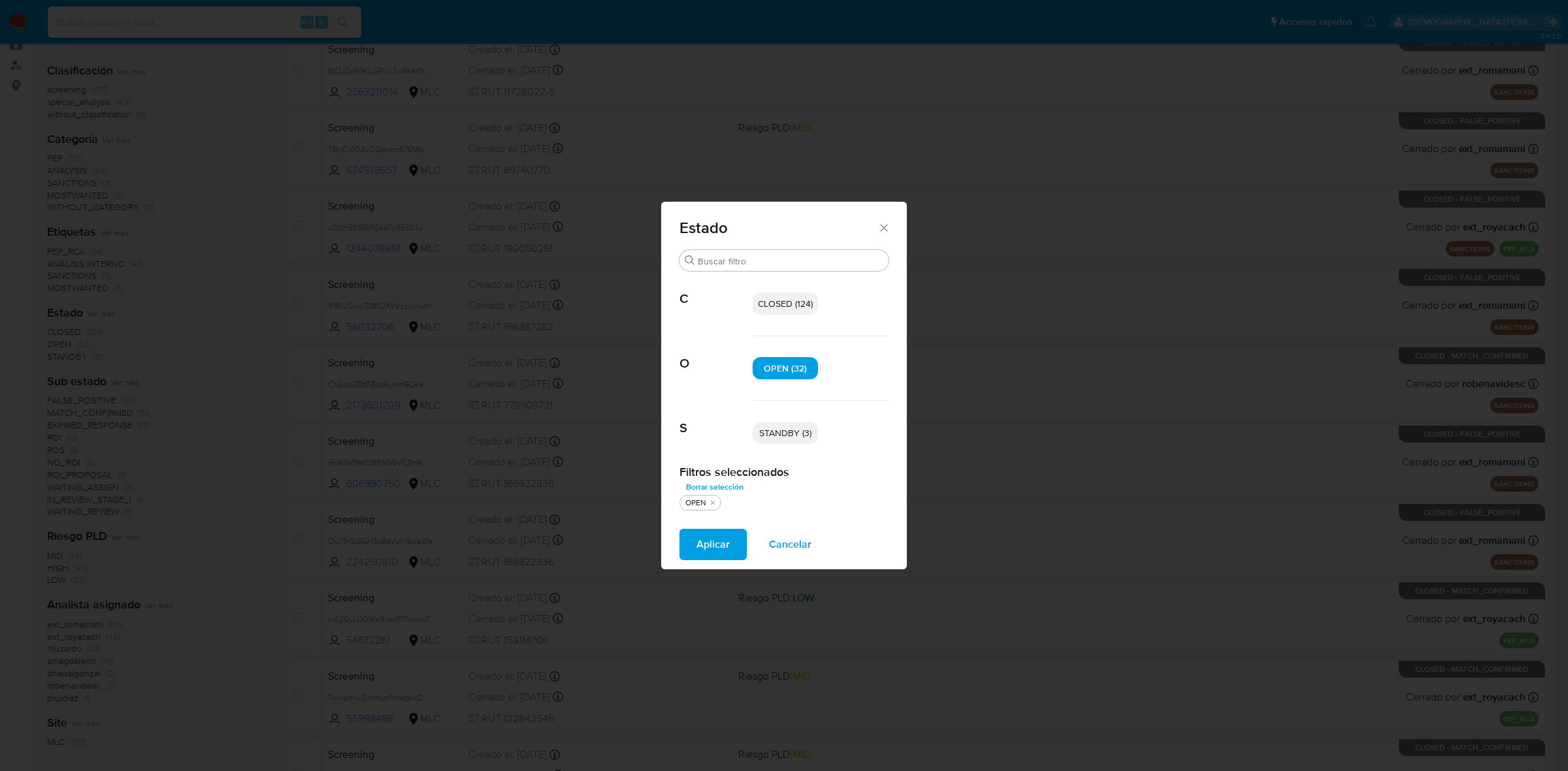
click at [771, 426] on span "STANDBY (3)" at bounding box center [786, 432] width 53 height 13
click at [716, 540] on span "Aplicar" at bounding box center [713, 544] width 33 height 28
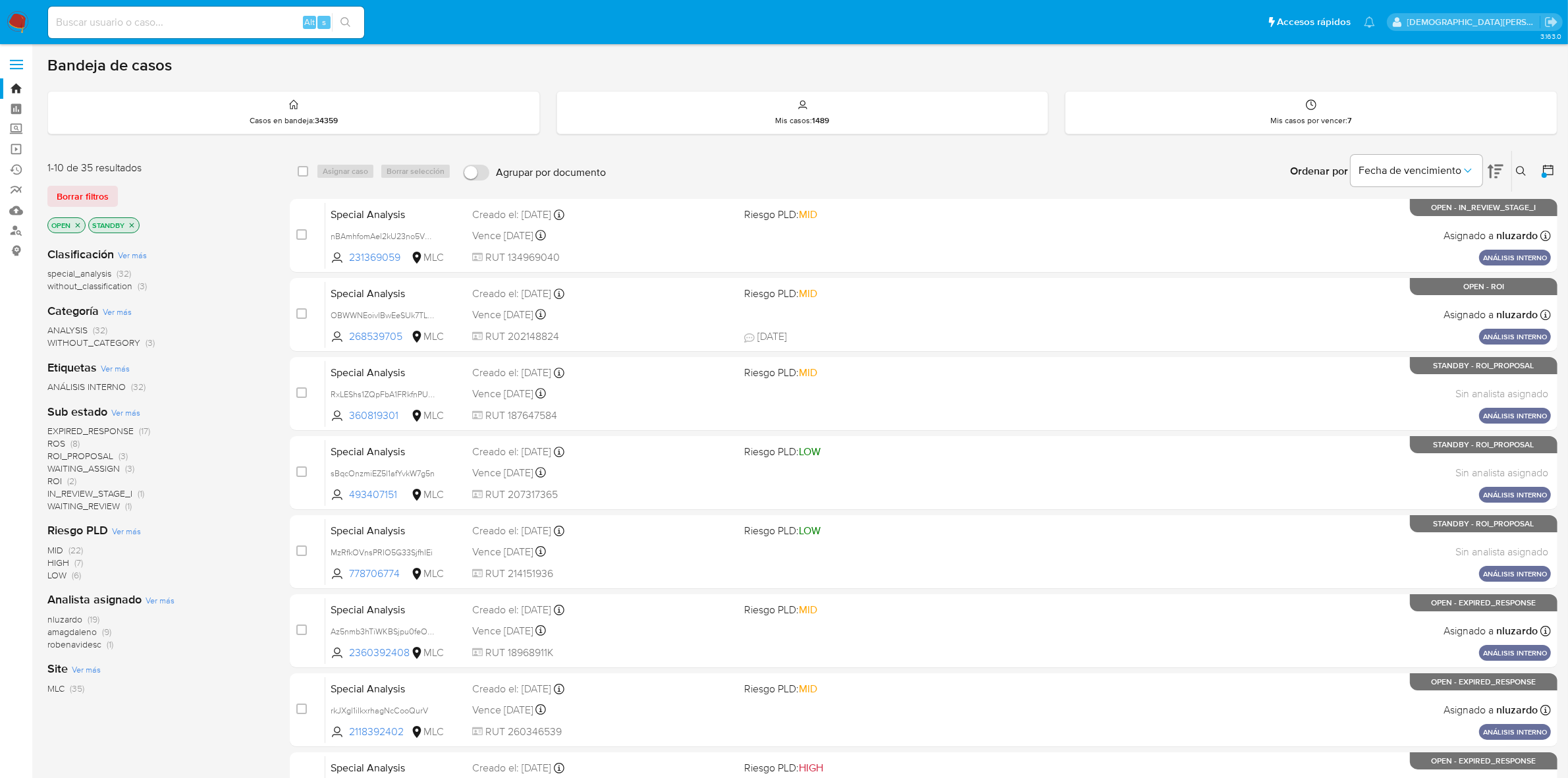
click at [96, 274] on span "special_analysis" at bounding box center [79, 273] width 64 height 13
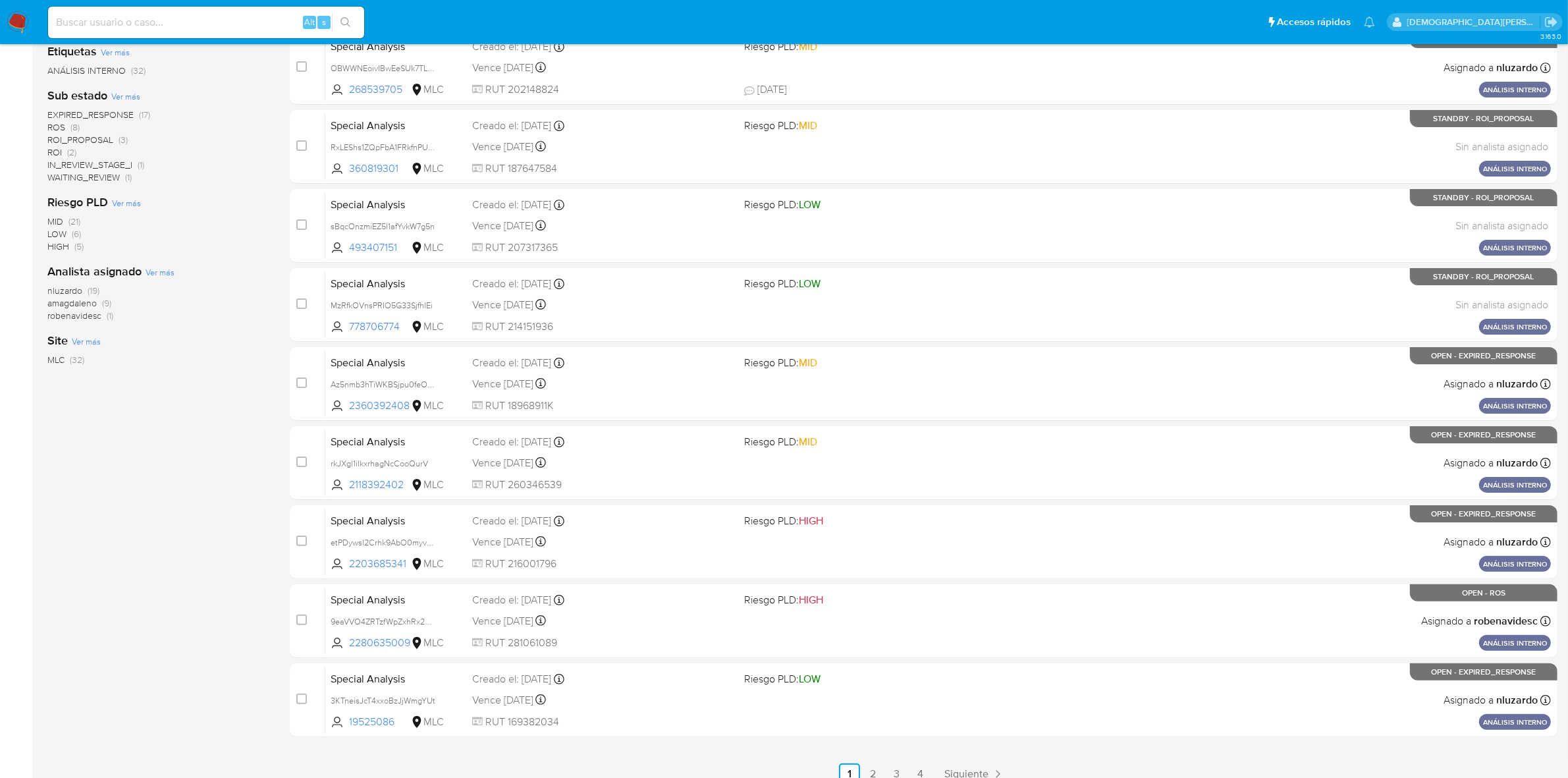
scroll to position [83, 0]
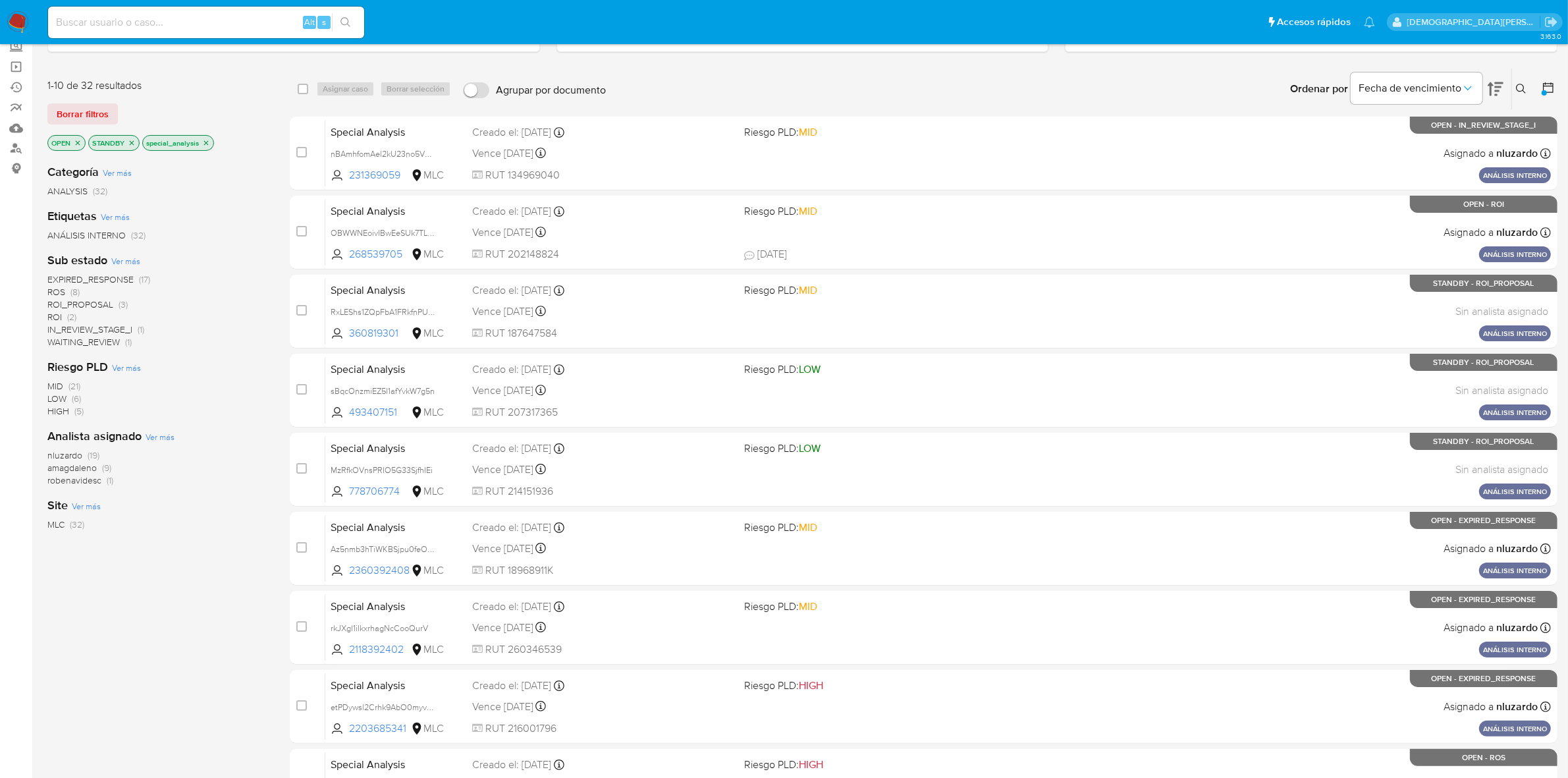
click at [105, 278] on span "EXPIRED_RESPONSE" at bounding box center [91, 279] width 87 height 13
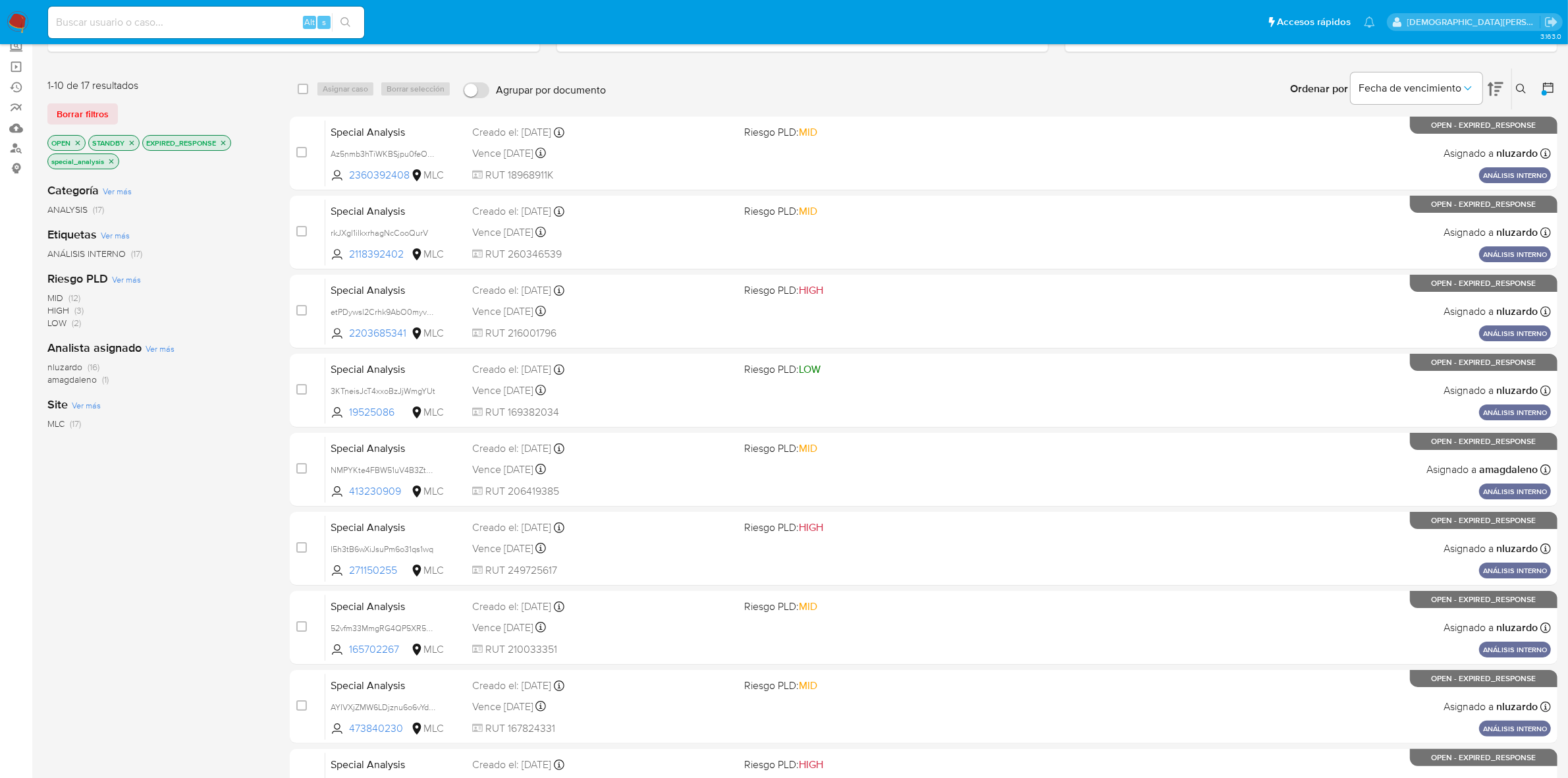
click at [110, 162] on icon "close-filter" at bounding box center [111, 162] width 8 height 8
click at [222, 145] on icon "close-filter" at bounding box center [223, 143] width 8 height 8
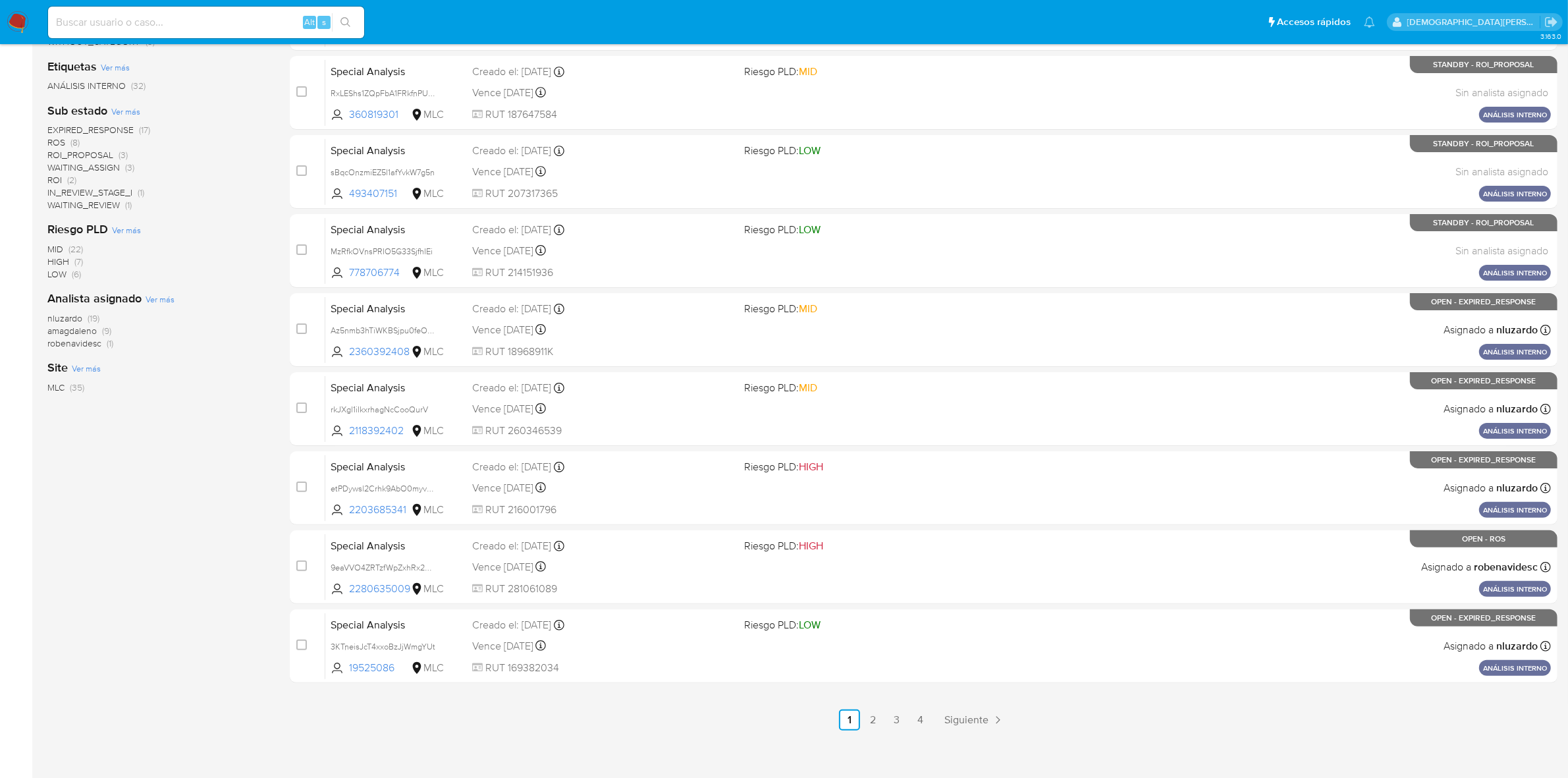
scroll to position [308, 0]
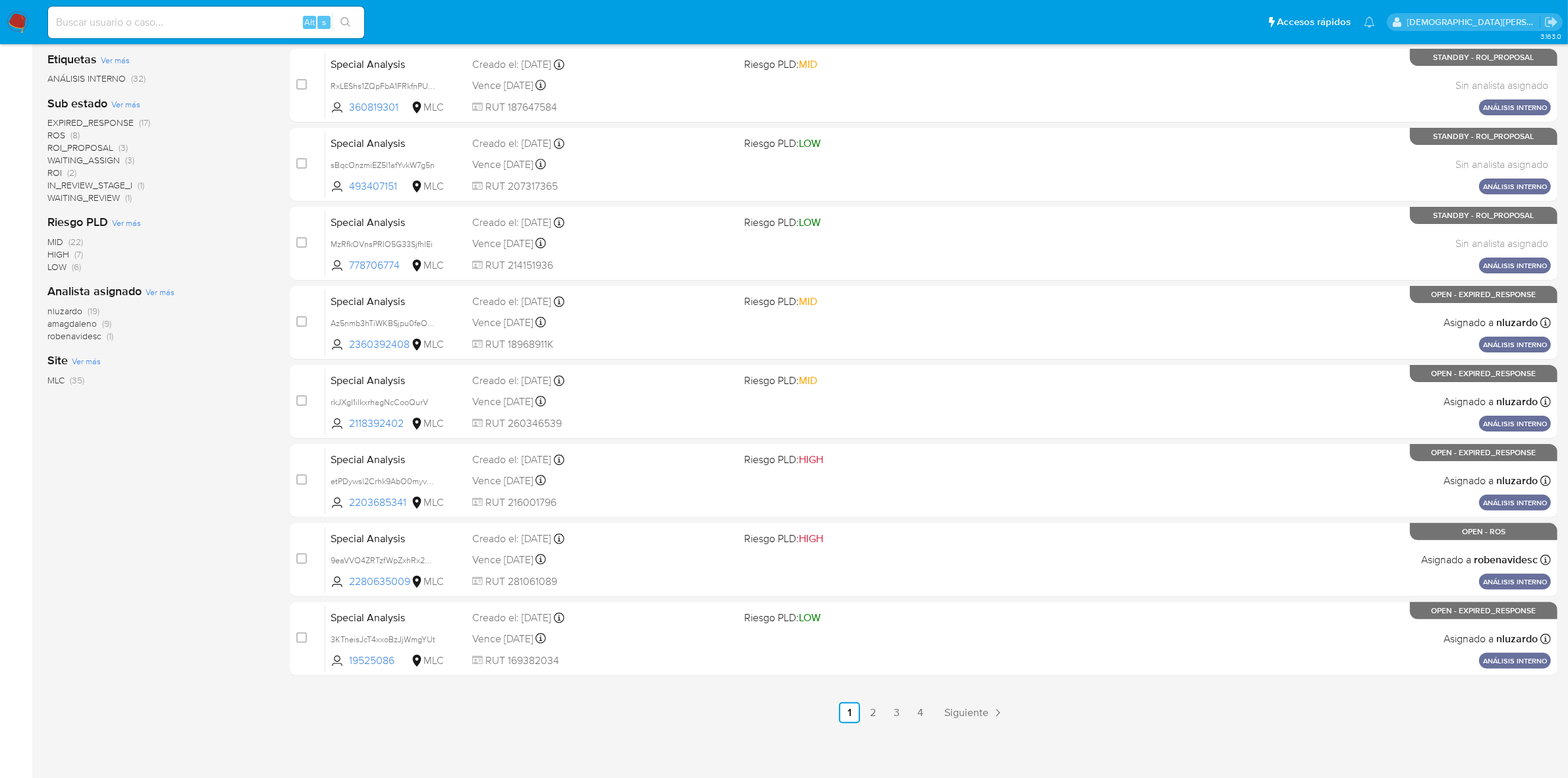
click at [83, 324] on span "amagdaleno" at bounding box center [72, 323] width 49 height 13
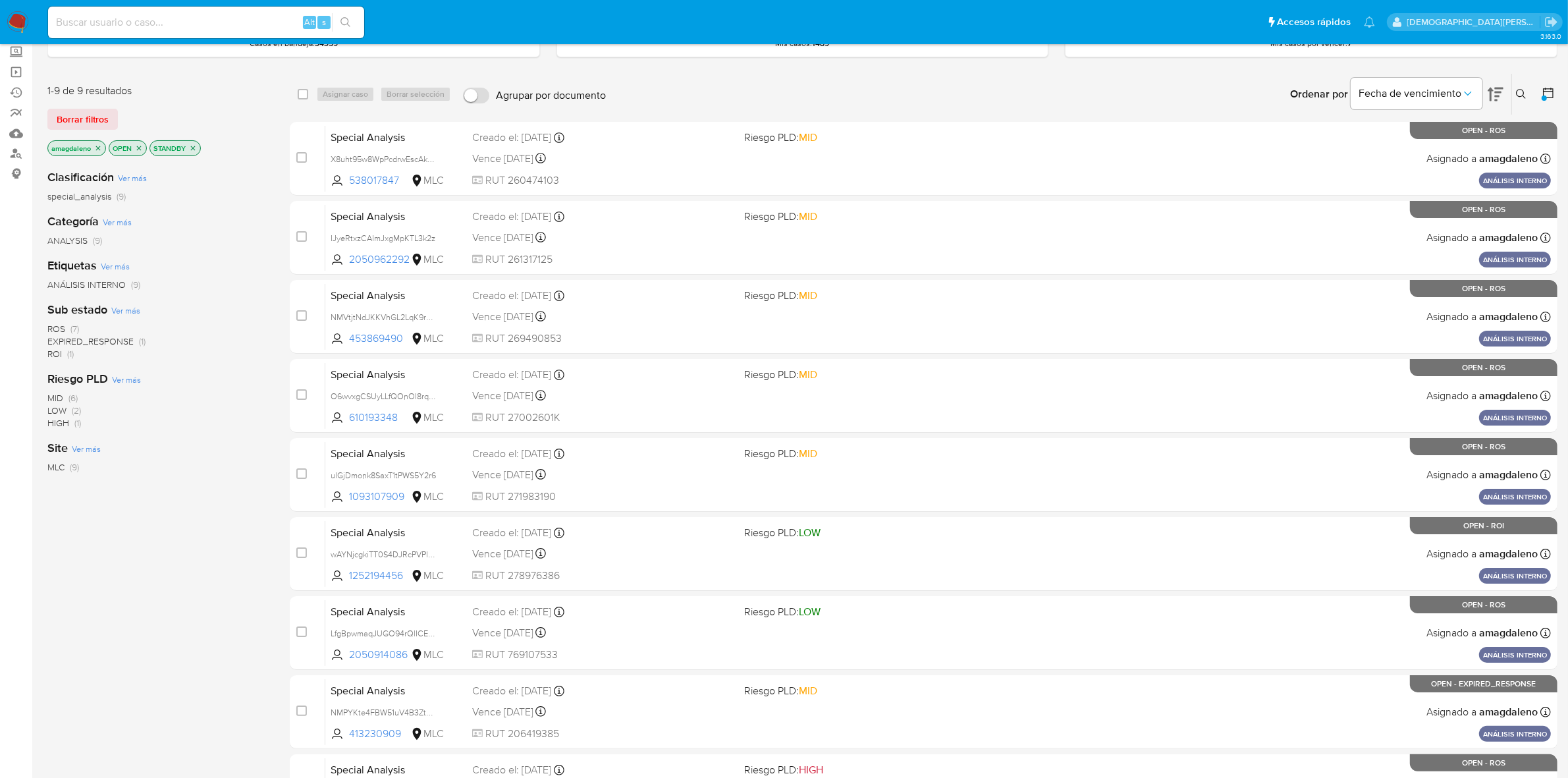
scroll to position [65, 0]
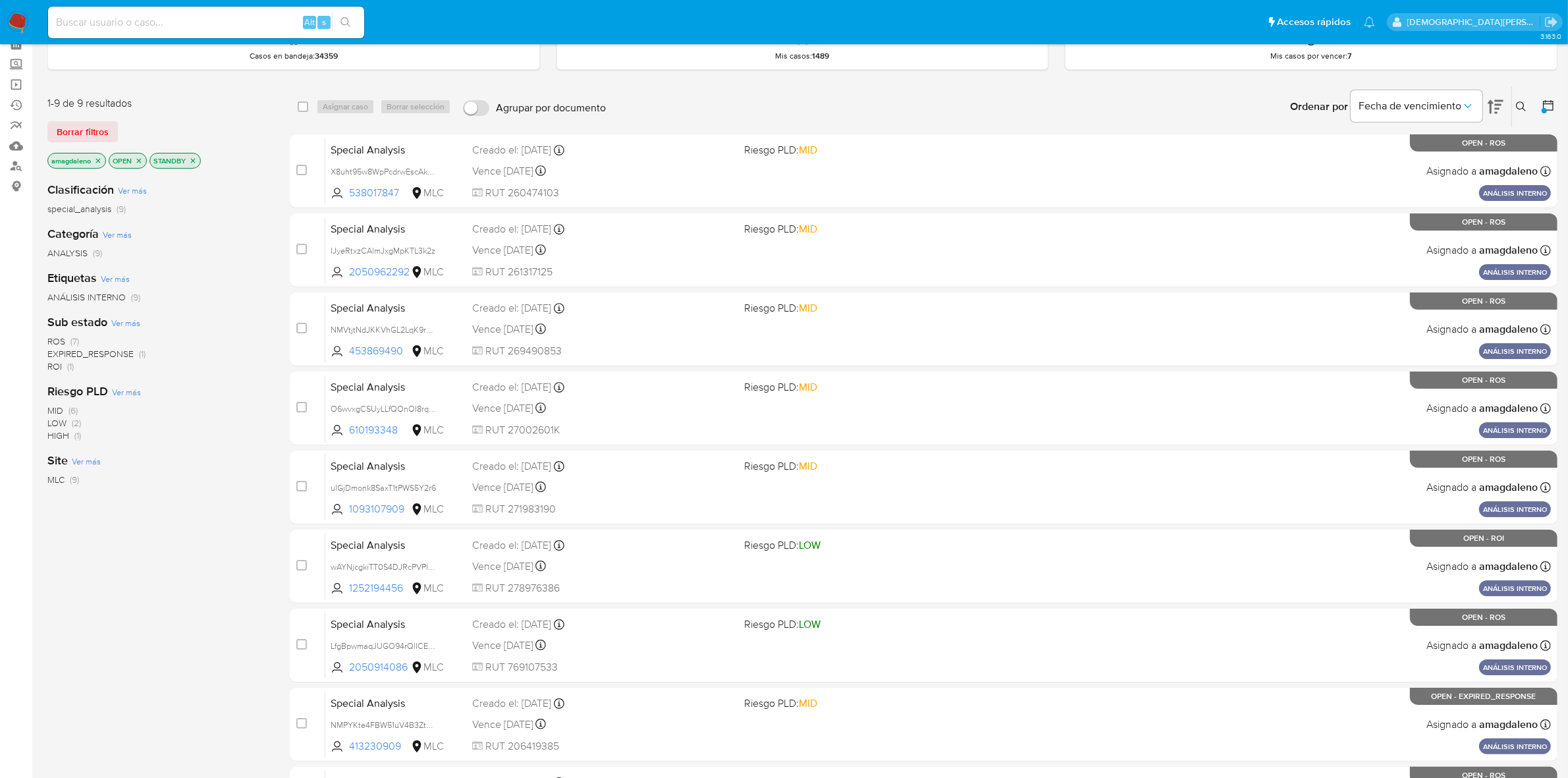
drag, startPoint x: 194, startPoint y: 160, endPoint x: 172, endPoint y: 161, distance: 22.0
click at [194, 160] on icon "close-filter" at bounding box center [193, 161] width 5 height 5
click at [139, 159] on icon "close-filter" at bounding box center [139, 161] width 8 height 8
click at [98, 160] on icon "close-filter" at bounding box center [98, 161] width 5 height 5
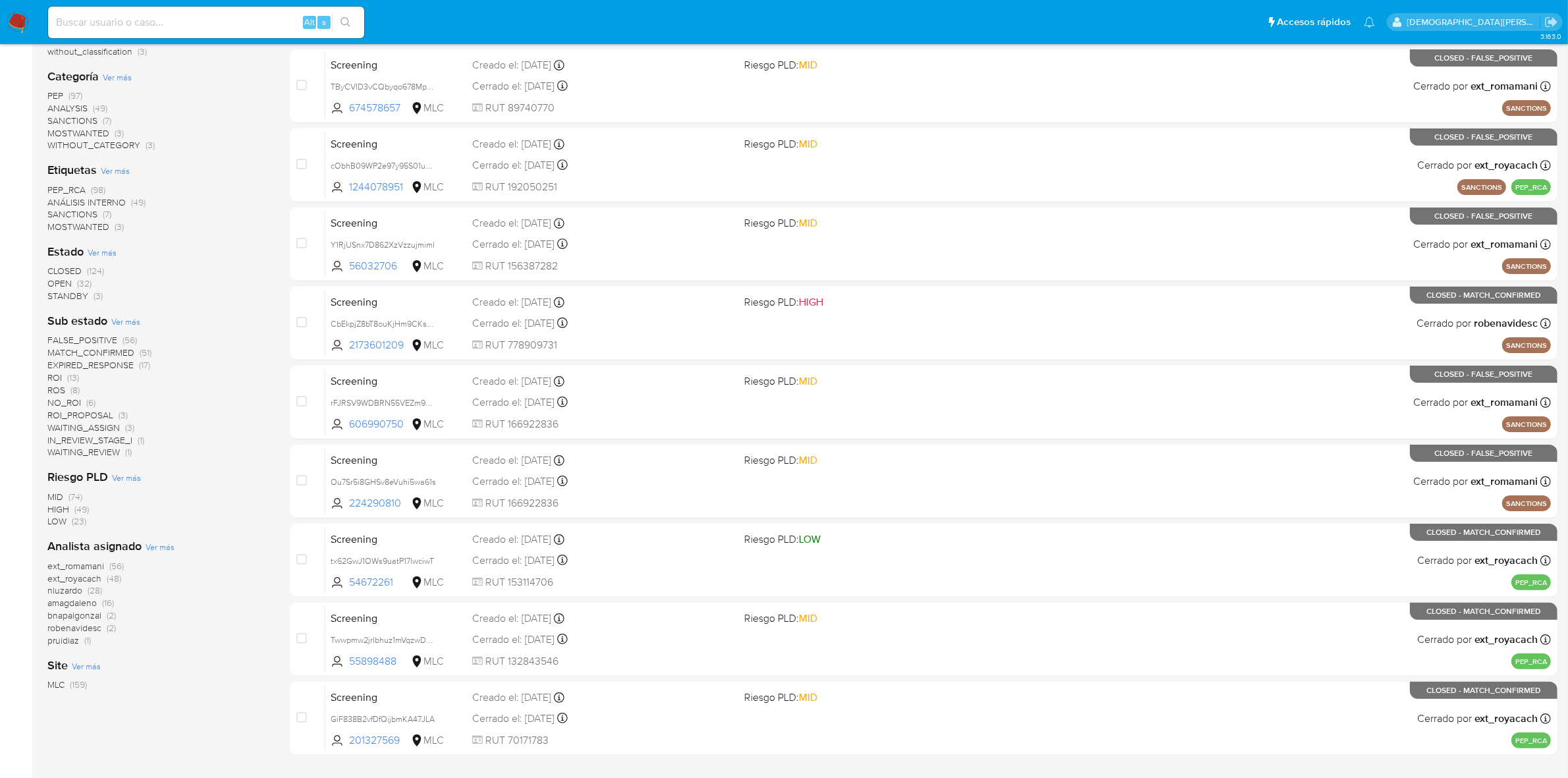
scroll to position [229, 0]
click at [103, 417] on span "ROI_PROPOSAL" at bounding box center [80, 414] width 66 height 13
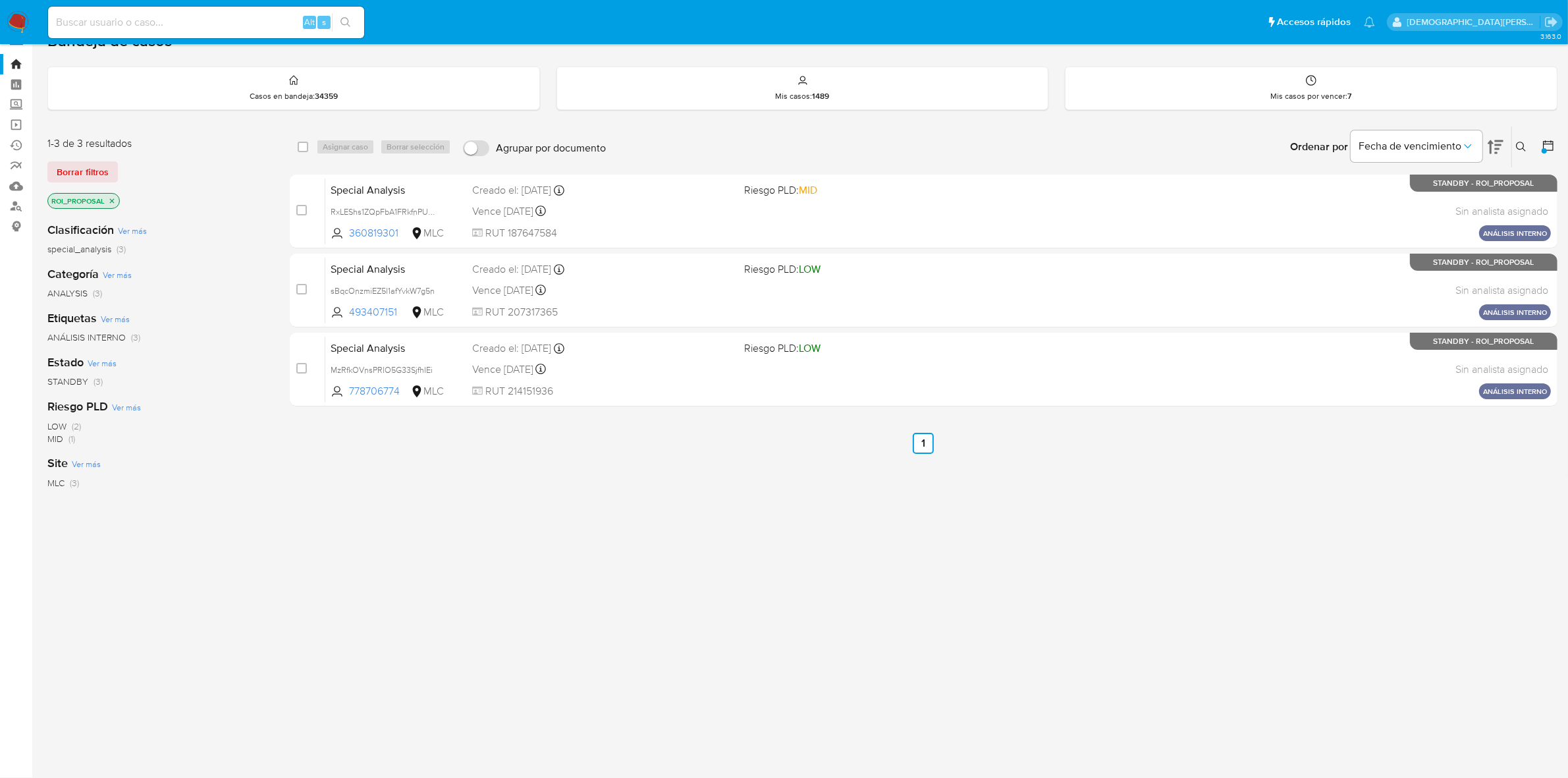
scroll to position [24, 0]
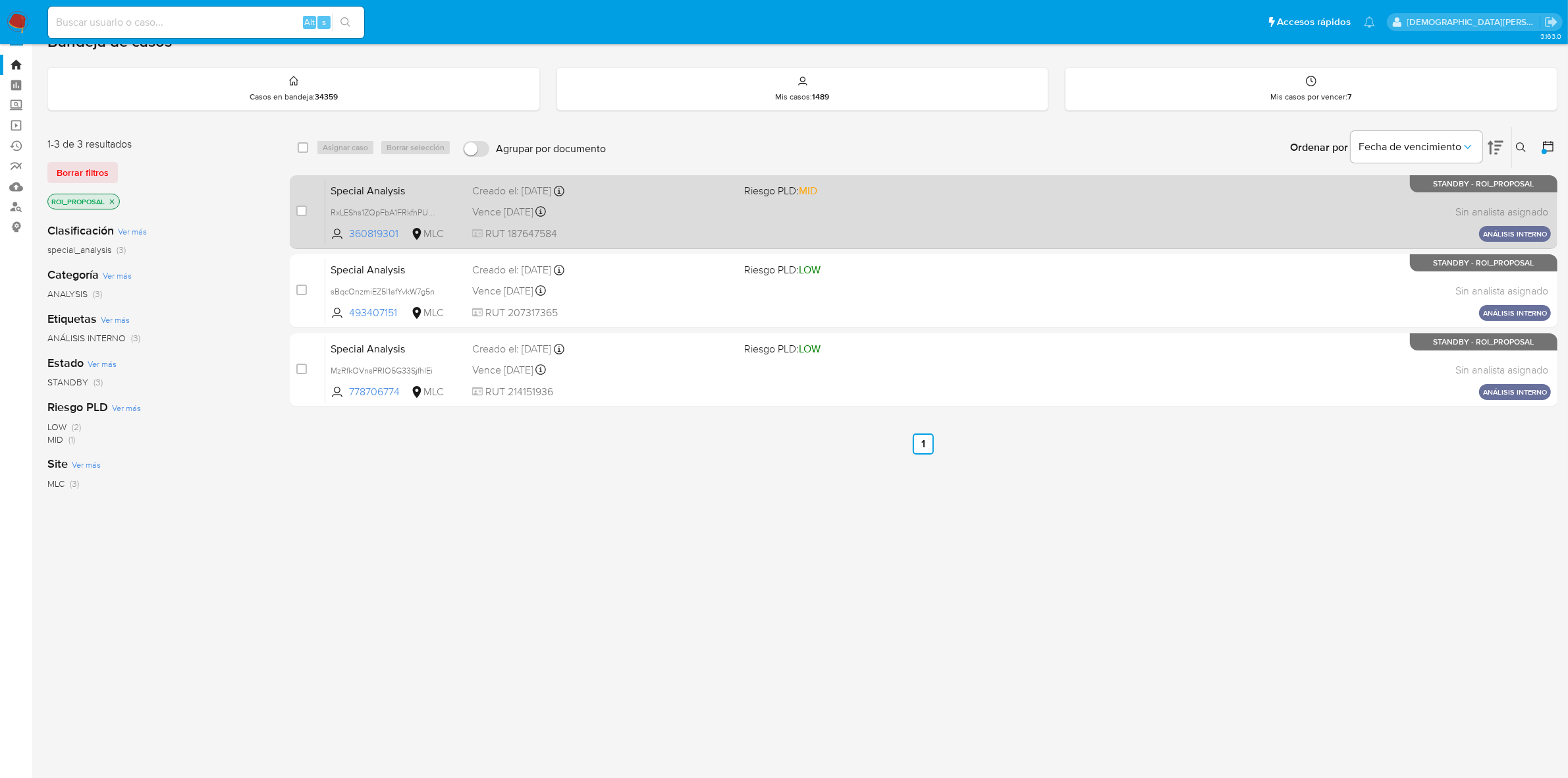
click at [600, 216] on div "Vence in 2 days Vence el 12/10/2025 21:45:51" at bounding box center [603, 212] width 262 height 18
click at [303, 210] on input "checkbox" at bounding box center [301, 211] width 11 height 11
checkbox input "true"
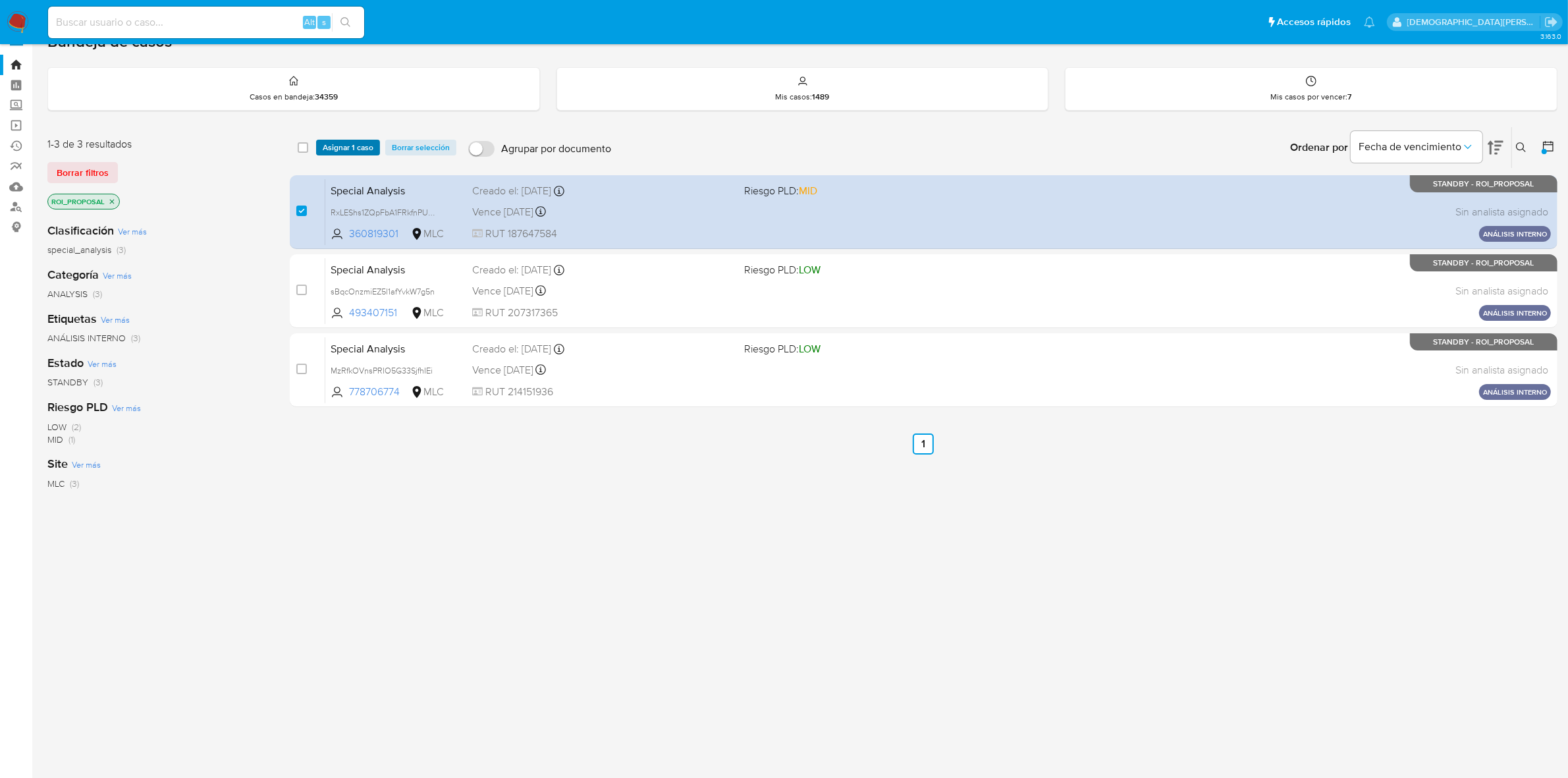
click at [349, 146] on span "Asignar 1 caso" at bounding box center [348, 147] width 51 height 13
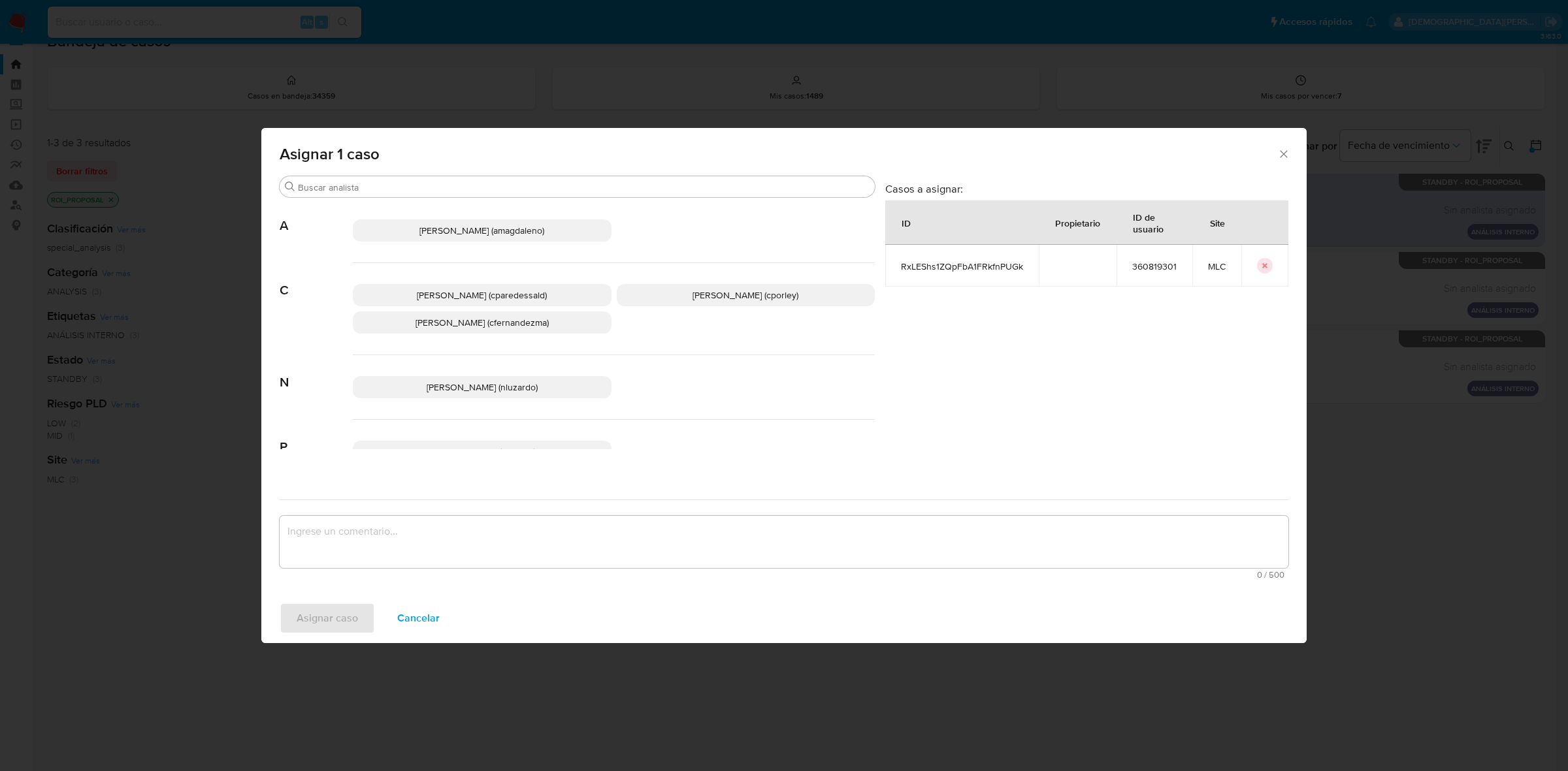
click at [687, 295] on p "Christian Porley (cporley)" at bounding box center [746, 295] width 259 height 22
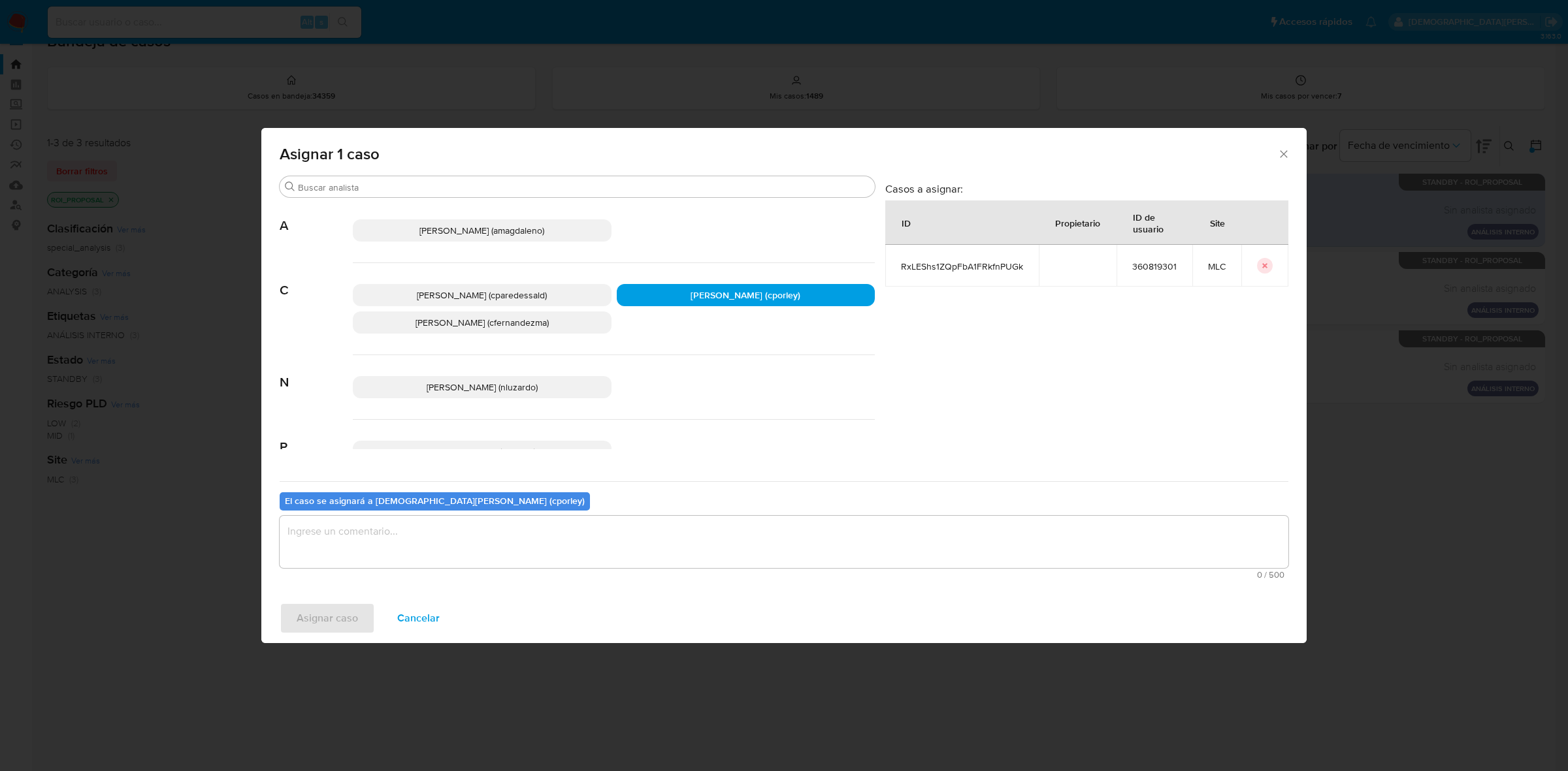
click at [573, 536] on textarea "assign-modal" at bounding box center [783, 543] width 1009 height 53
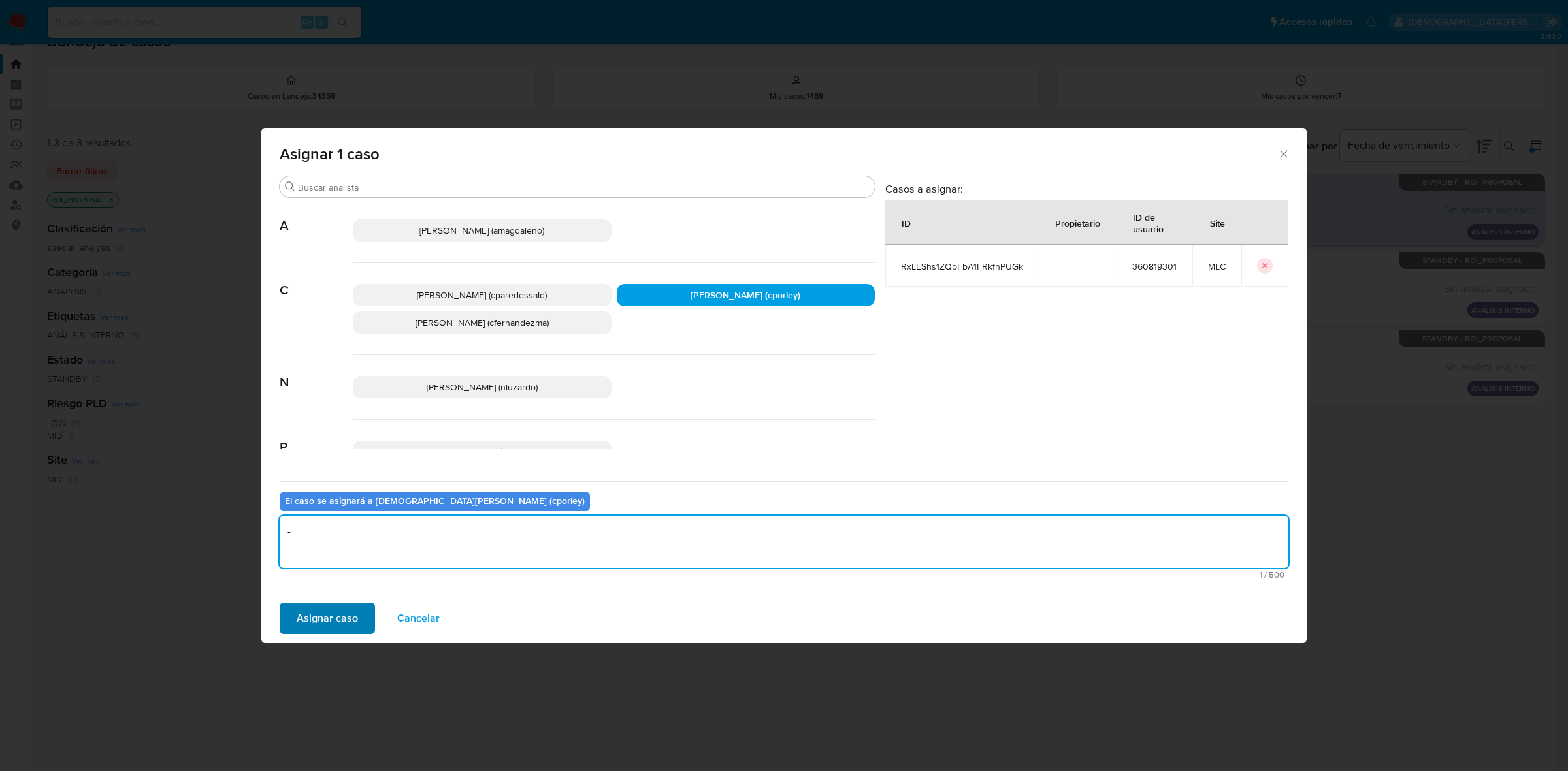
type textarea "-"
click at [322, 625] on span "Asignar caso" at bounding box center [327, 618] width 62 height 28
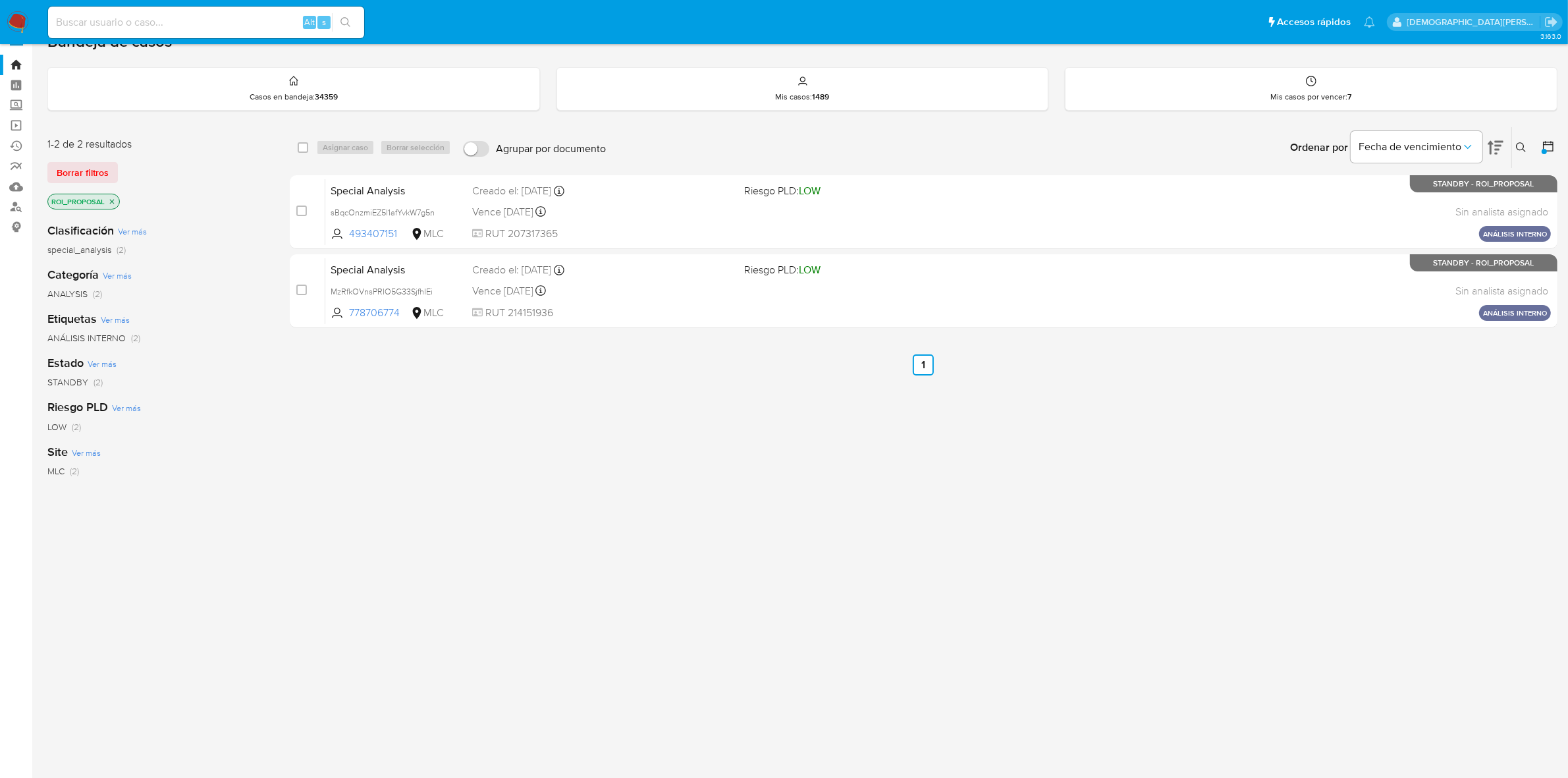
click at [110, 200] on icon "close-filter" at bounding box center [112, 201] width 5 height 5
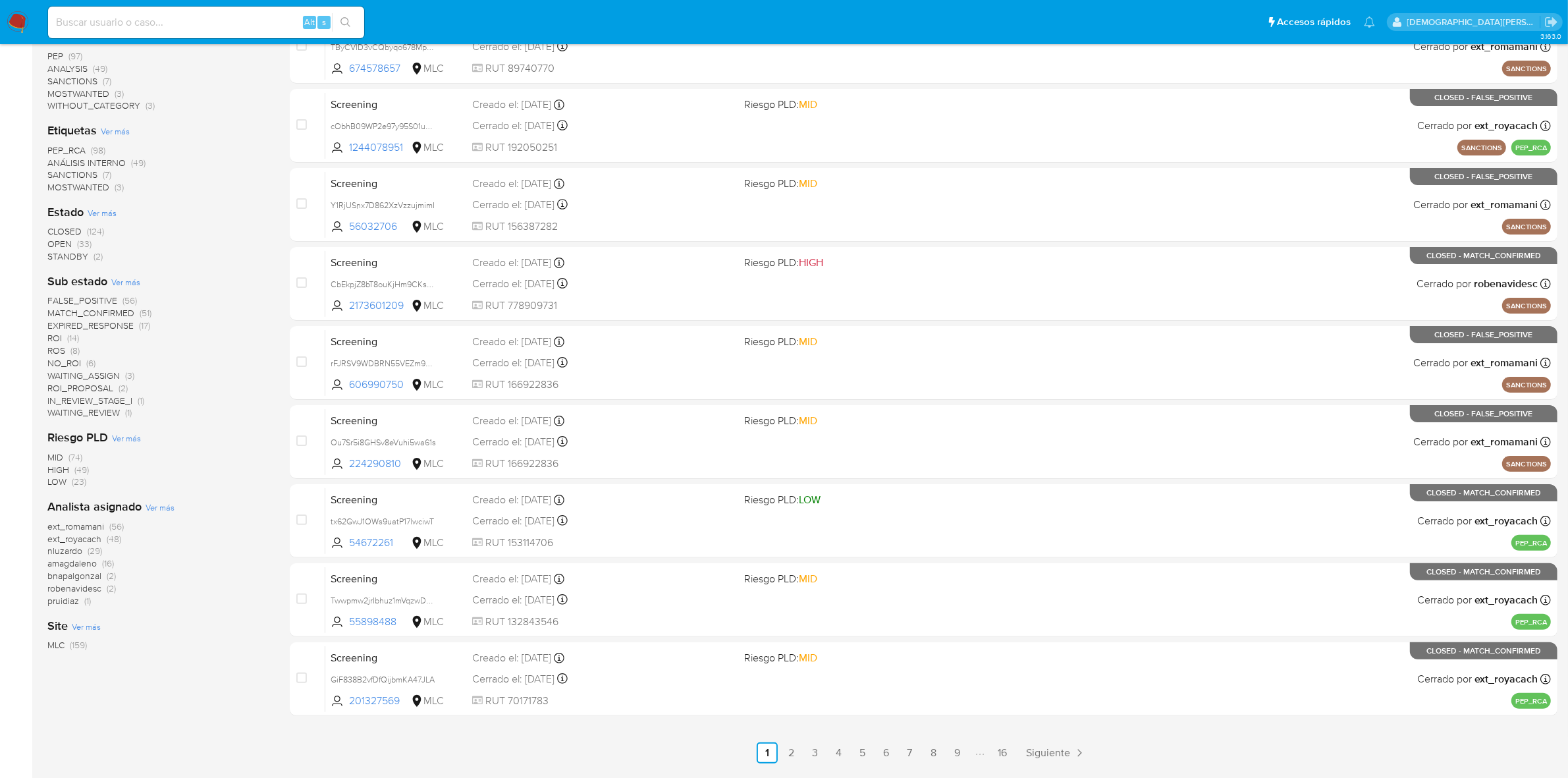
scroll to position [271, 0]
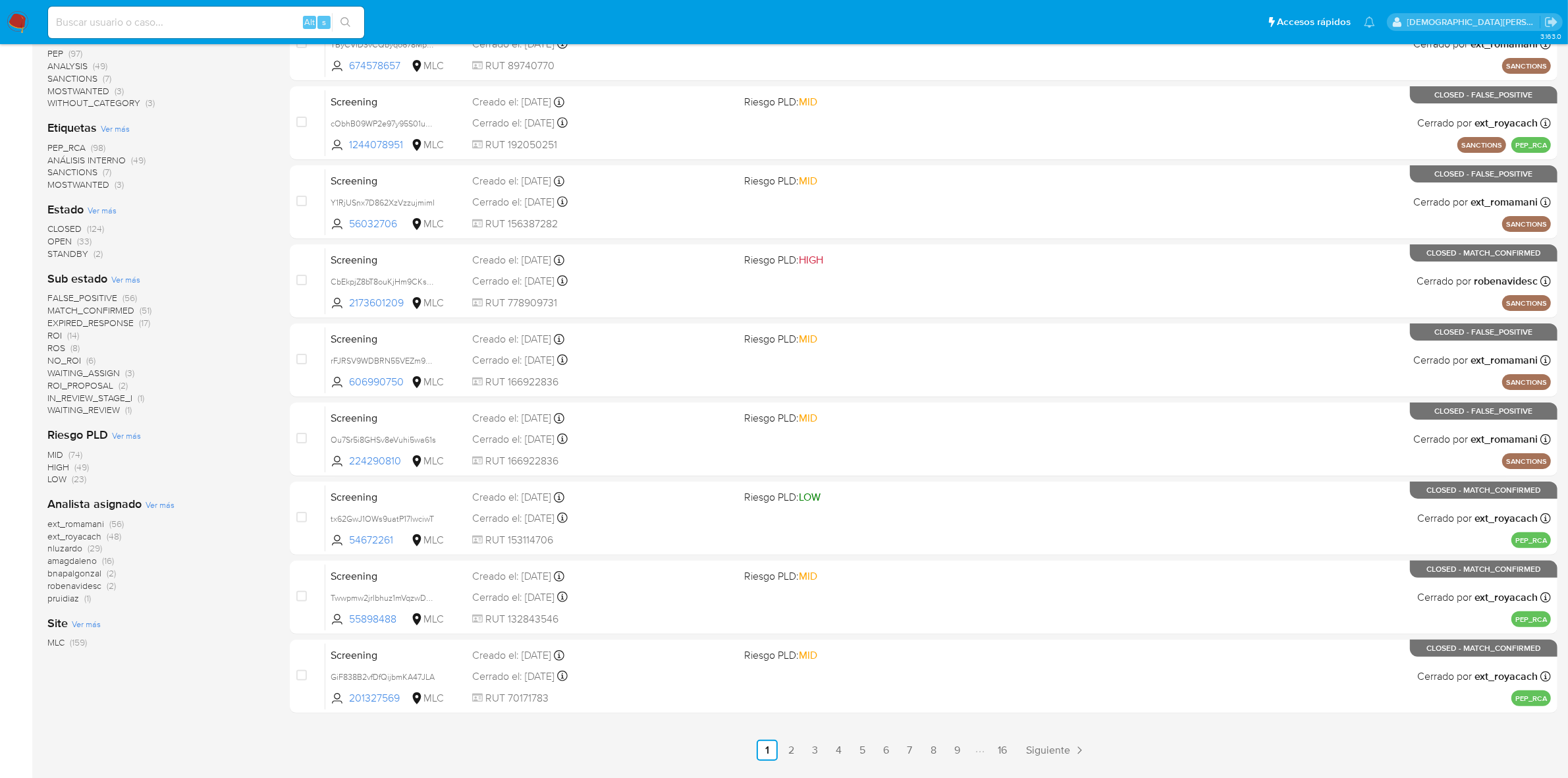
click at [106, 371] on span "WAITING_ASSIGN" at bounding box center [84, 372] width 73 height 13
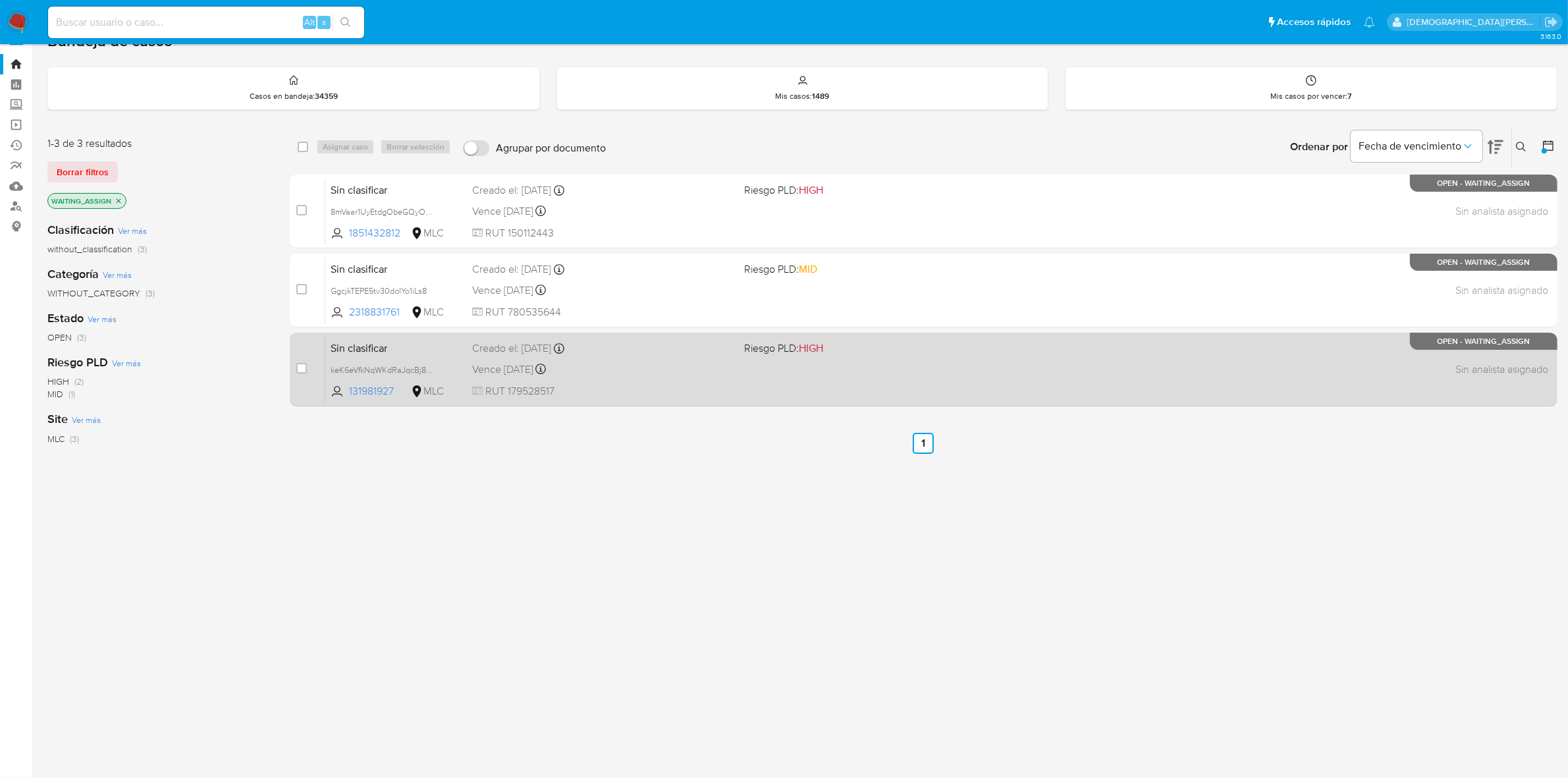
scroll to position [24, 0]
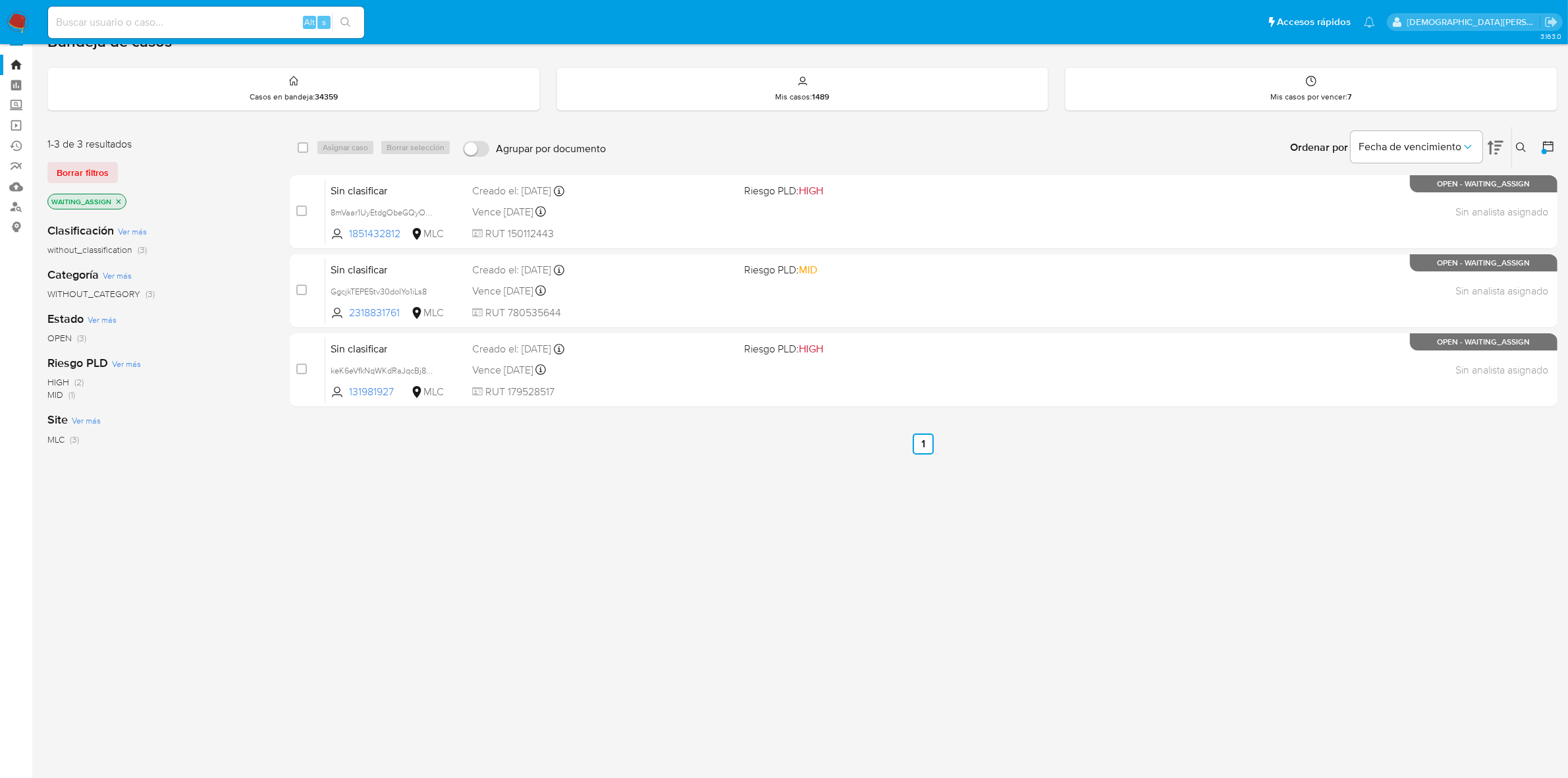
click at [119, 202] on icon "close-filter" at bounding box center [118, 202] width 8 height 8
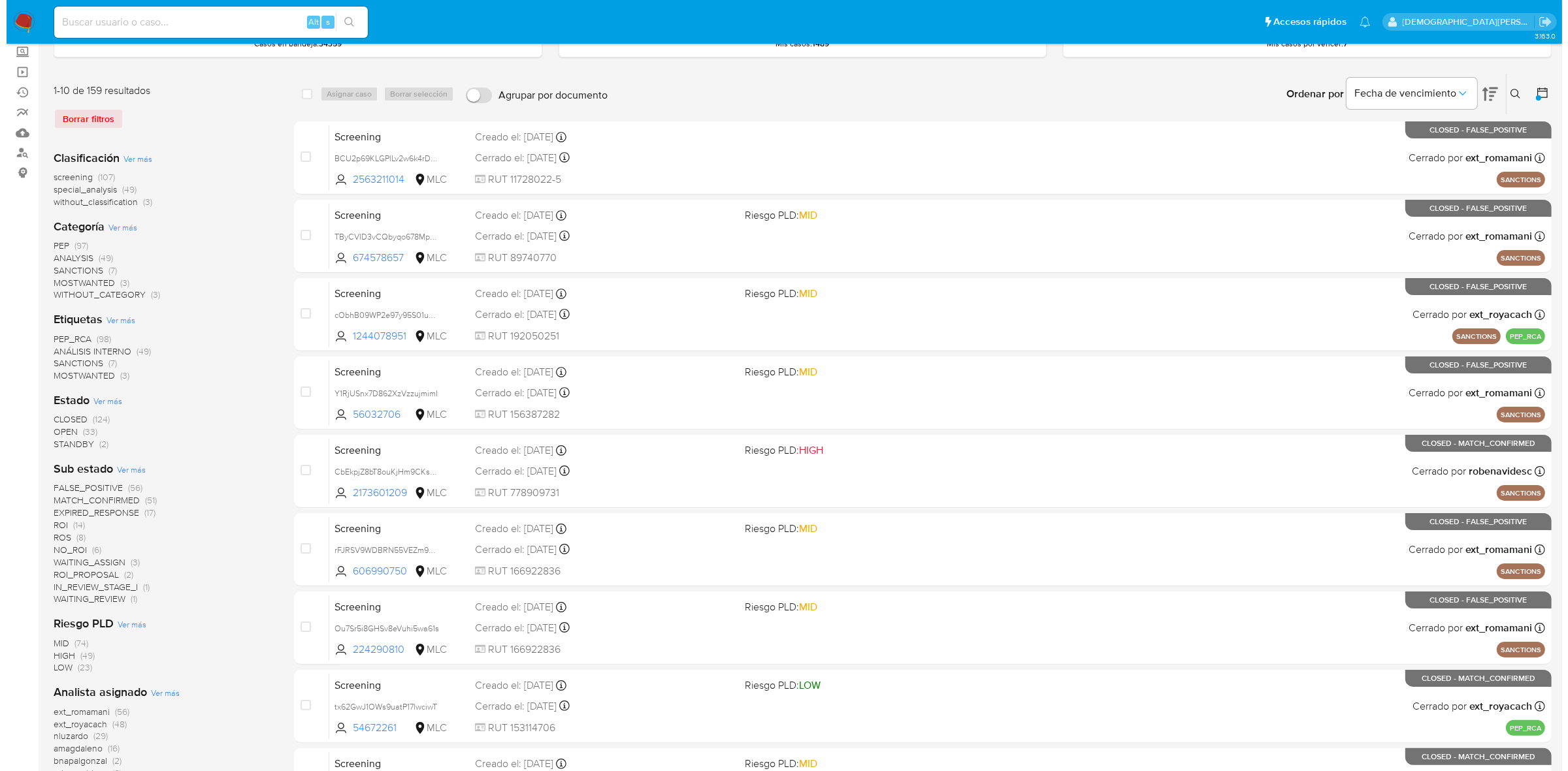
scroll to position [105, 0]
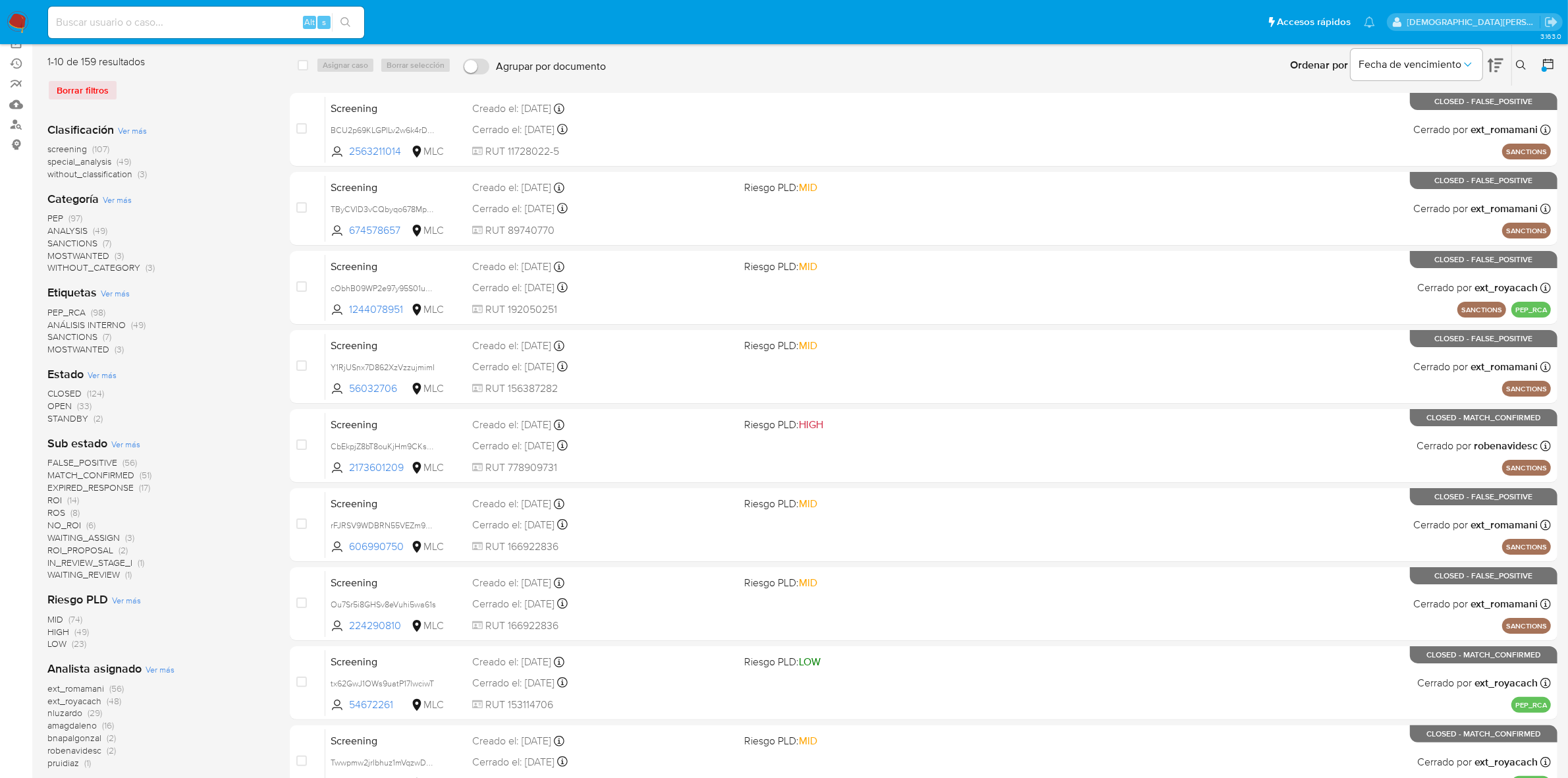
click at [104, 373] on span "Ver más" at bounding box center [101, 375] width 29 height 12
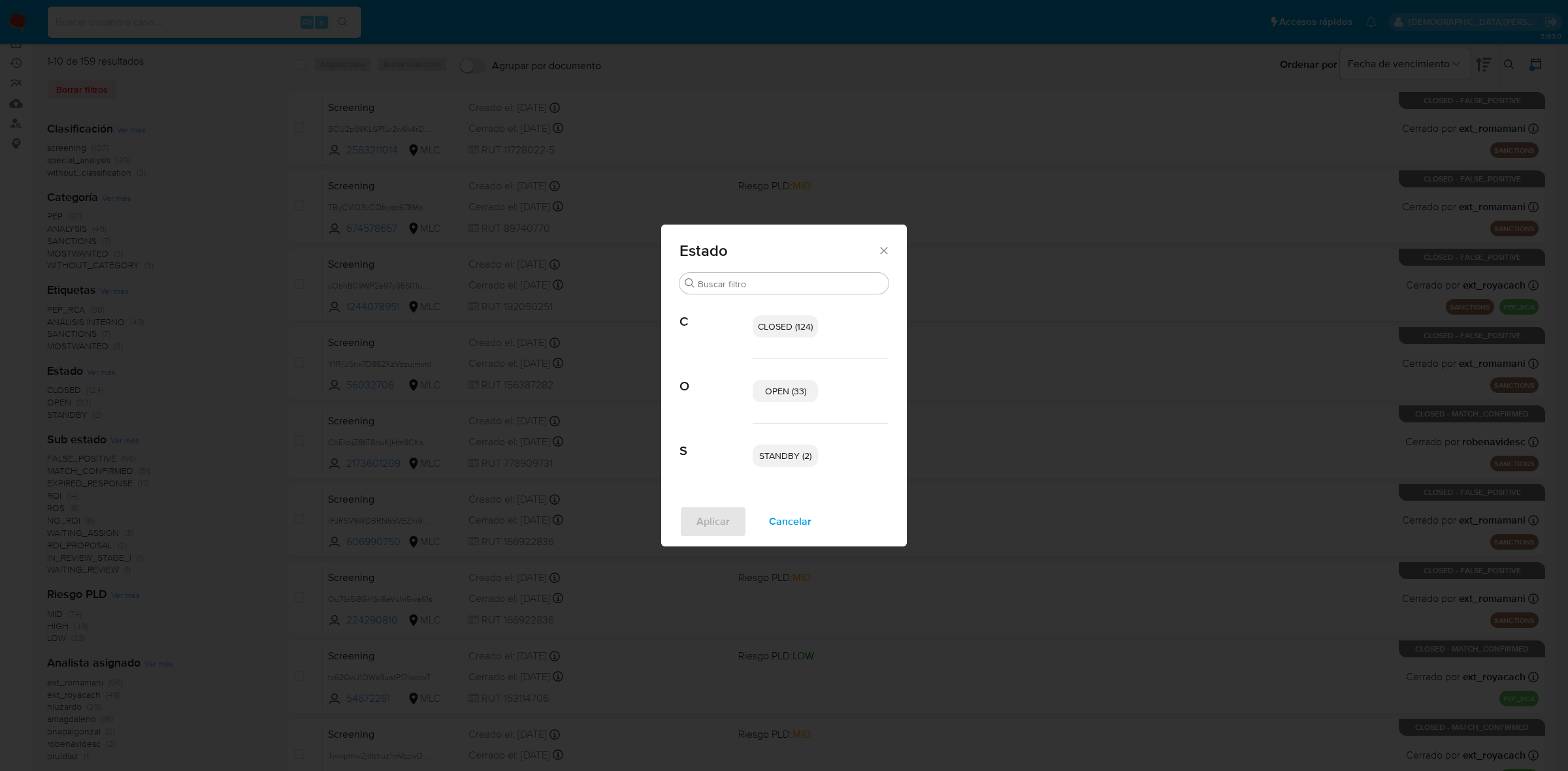
click at [786, 395] on span "OPEN (33)" at bounding box center [786, 390] width 41 height 13
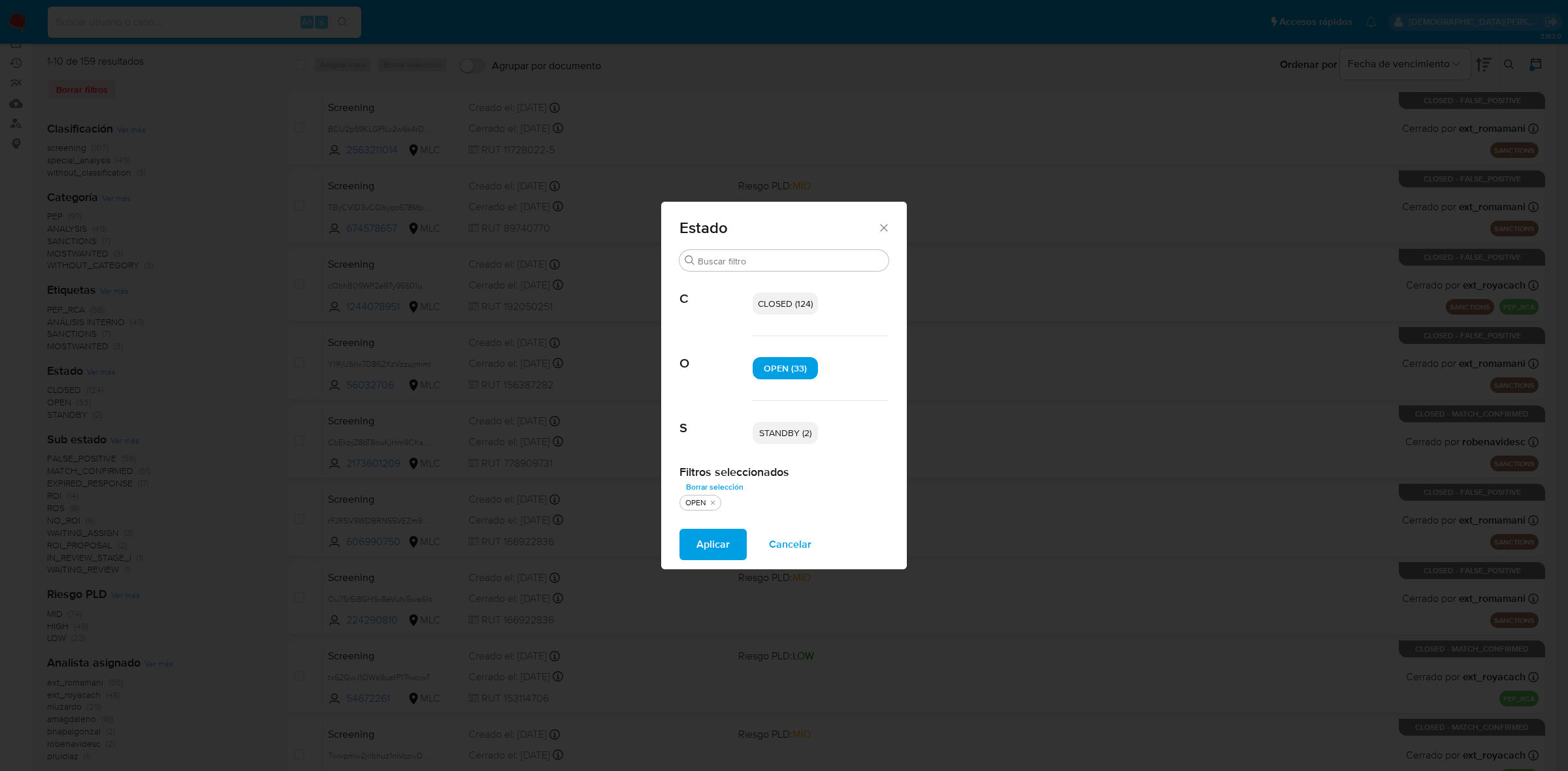
click at [791, 435] on span "STANDBY (2)" at bounding box center [786, 432] width 53 height 13
click at [711, 544] on span "Aplicar" at bounding box center [713, 544] width 33 height 28
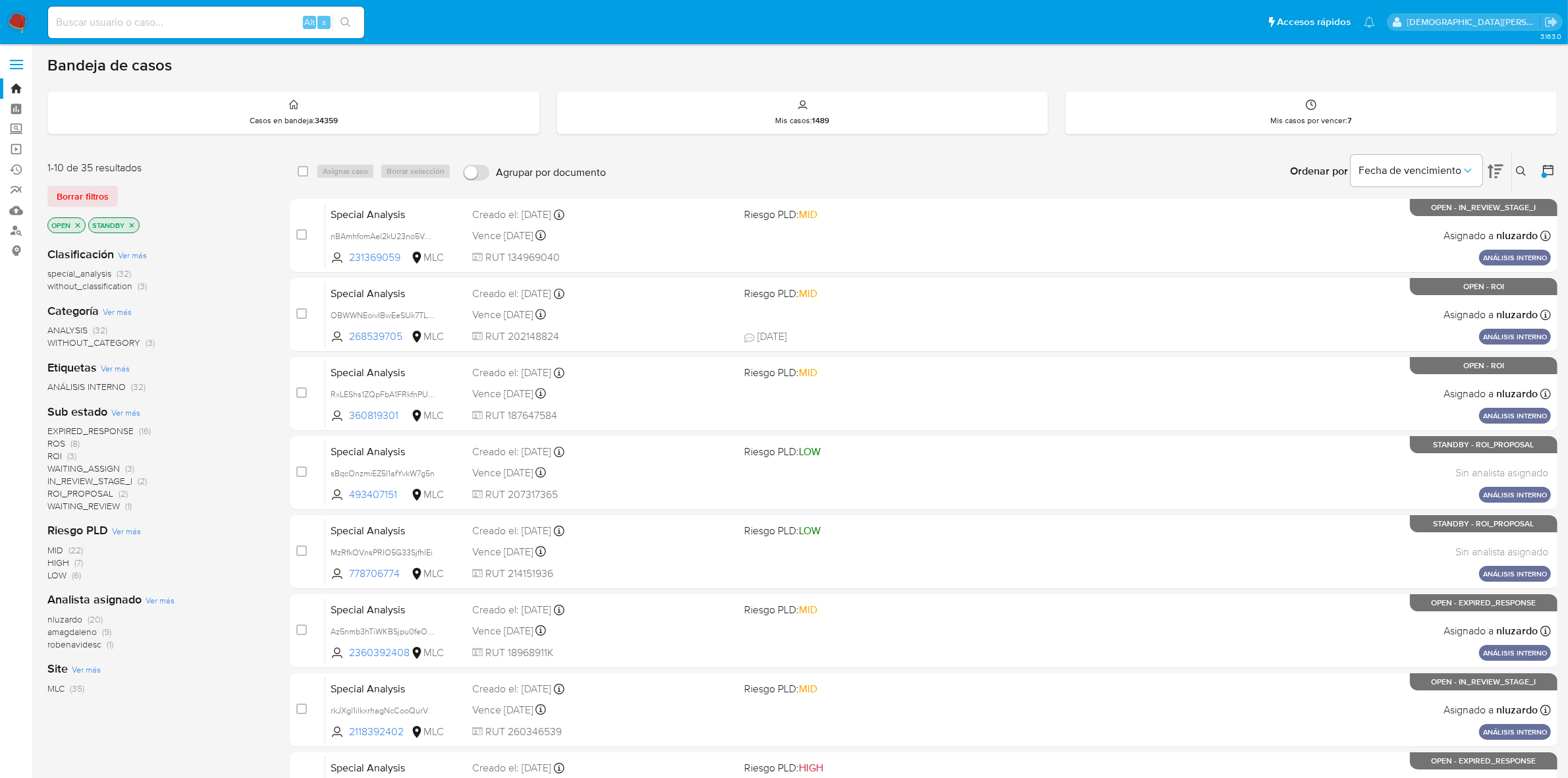
click at [106, 491] on span "ROI_PROPOSAL" at bounding box center [80, 492] width 66 height 13
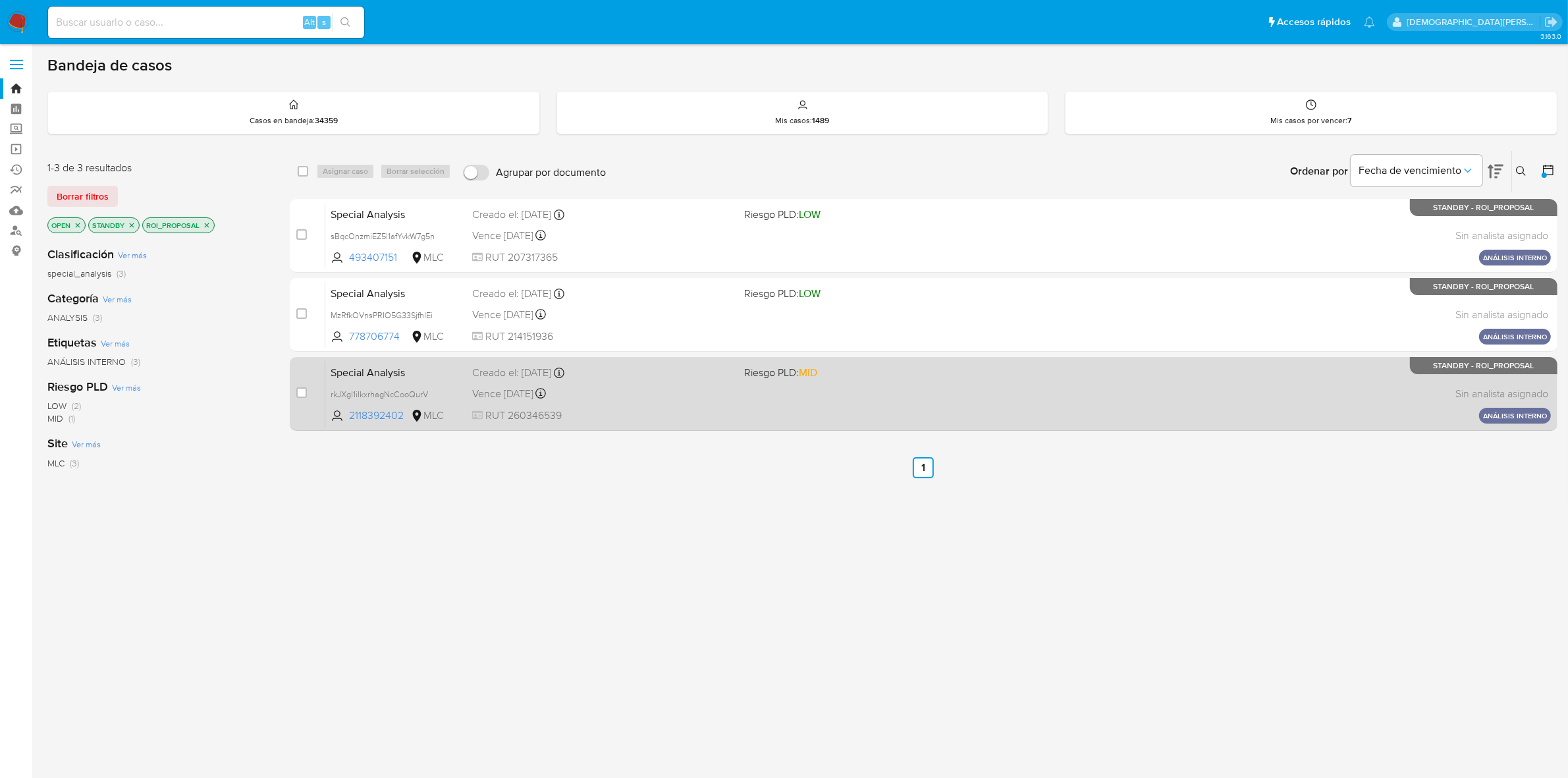
click at [632, 379] on div "Creado el: 14/07/2025 Creado el: 14/07/2025 21:47:28" at bounding box center [603, 372] width 262 height 15
click at [301, 392] on input "checkbox" at bounding box center [301, 392] width 11 height 11
checkbox input "true"
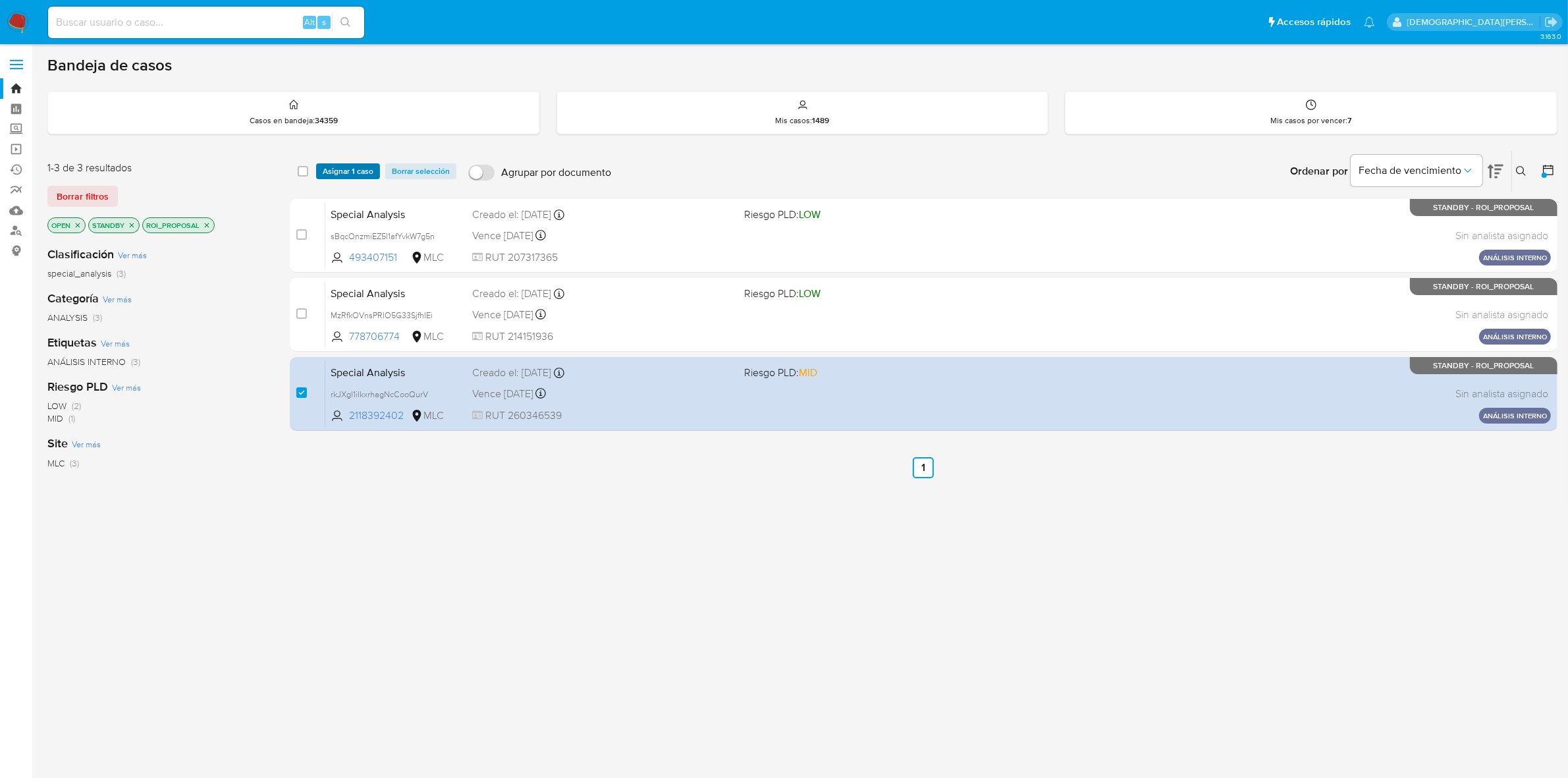
click at [335, 173] on span "Asignar 1 caso" at bounding box center [348, 170] width 51 height 13
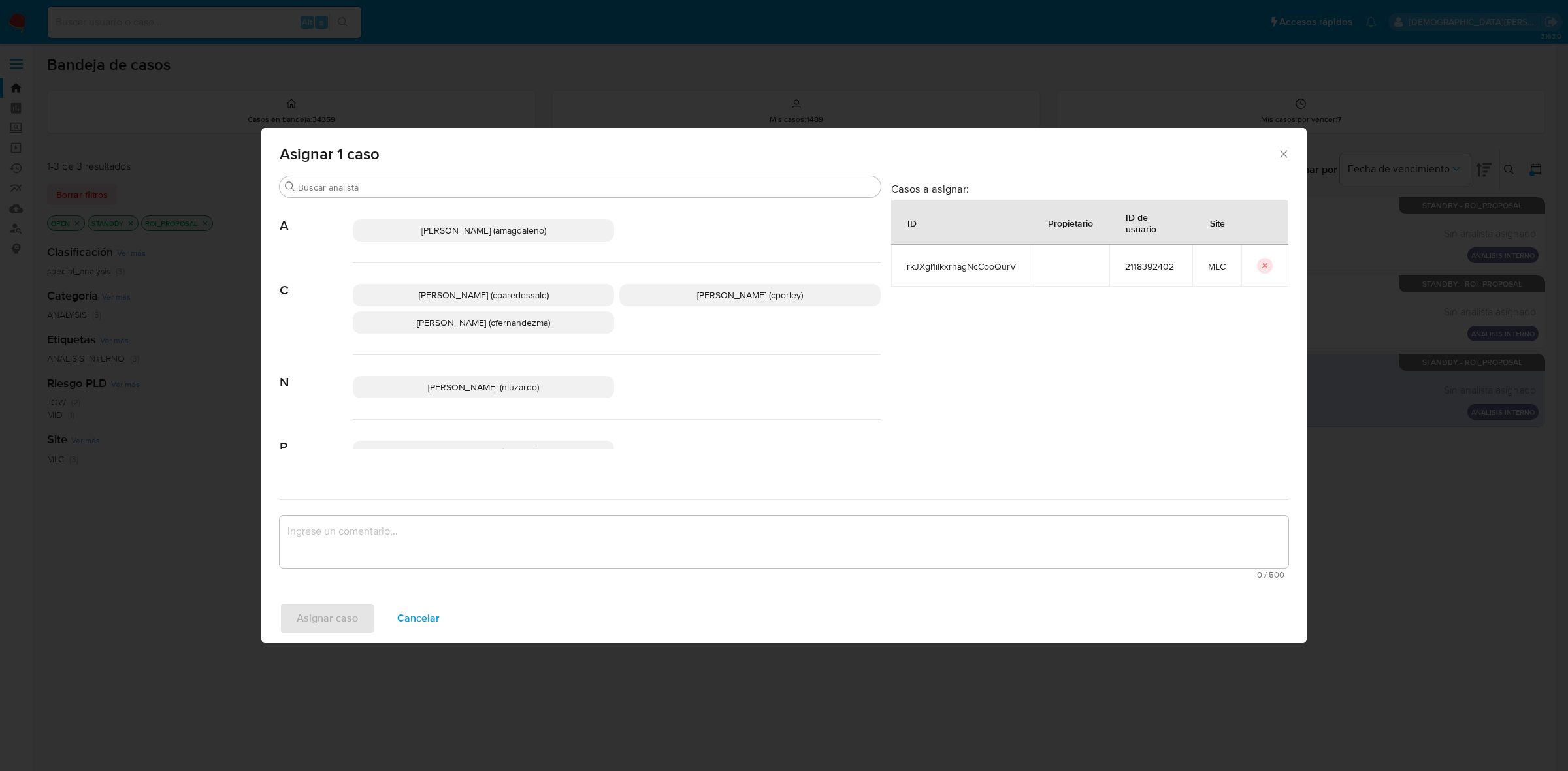
click at [728, 297] on span "Christian Porley (cporley)" at bounding box center [750, 295] width 105 height 13
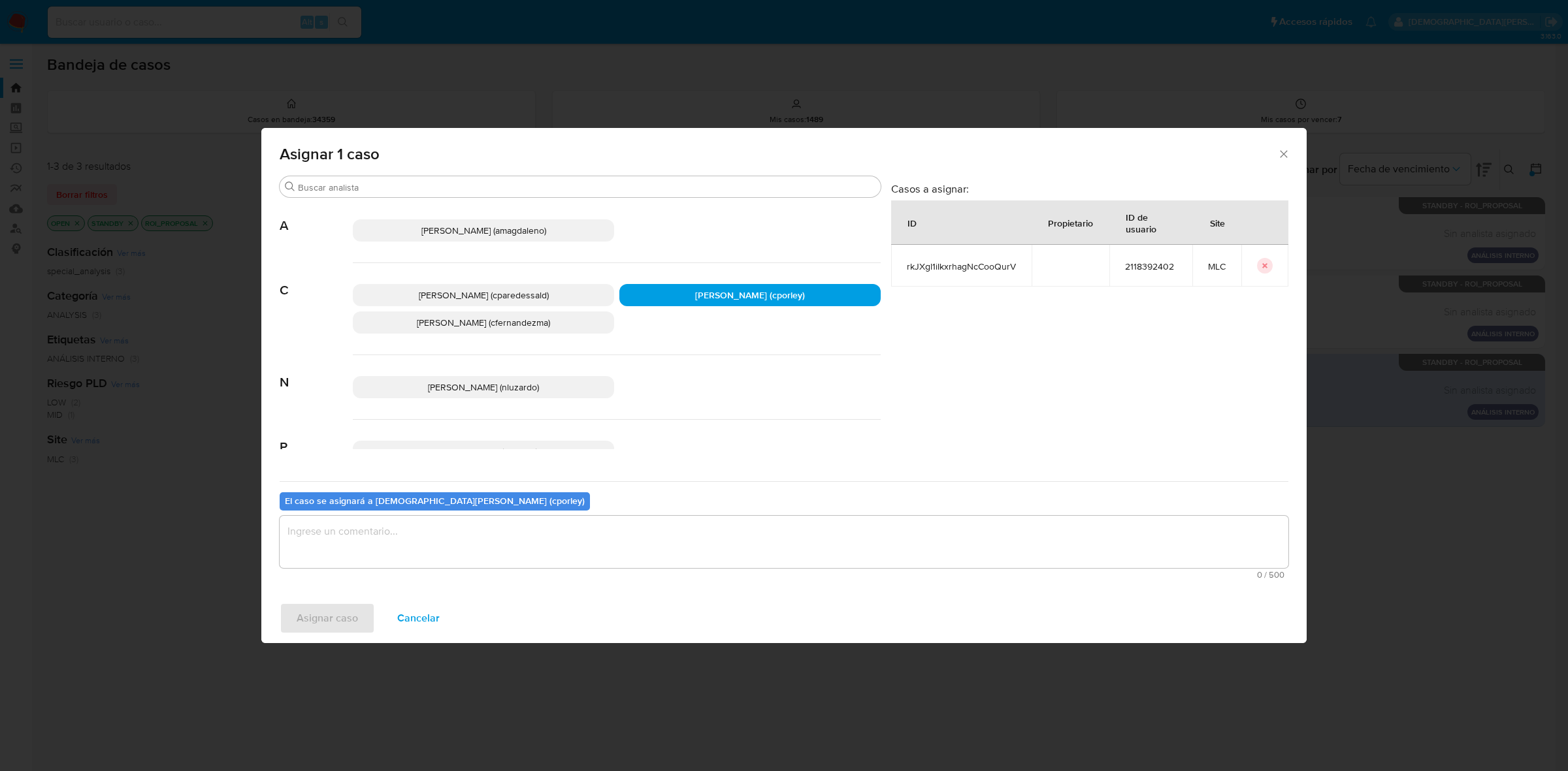
click at [590, 546] on textarea "assign-modal" at bounding box center [783, 543] width 1009 height 53
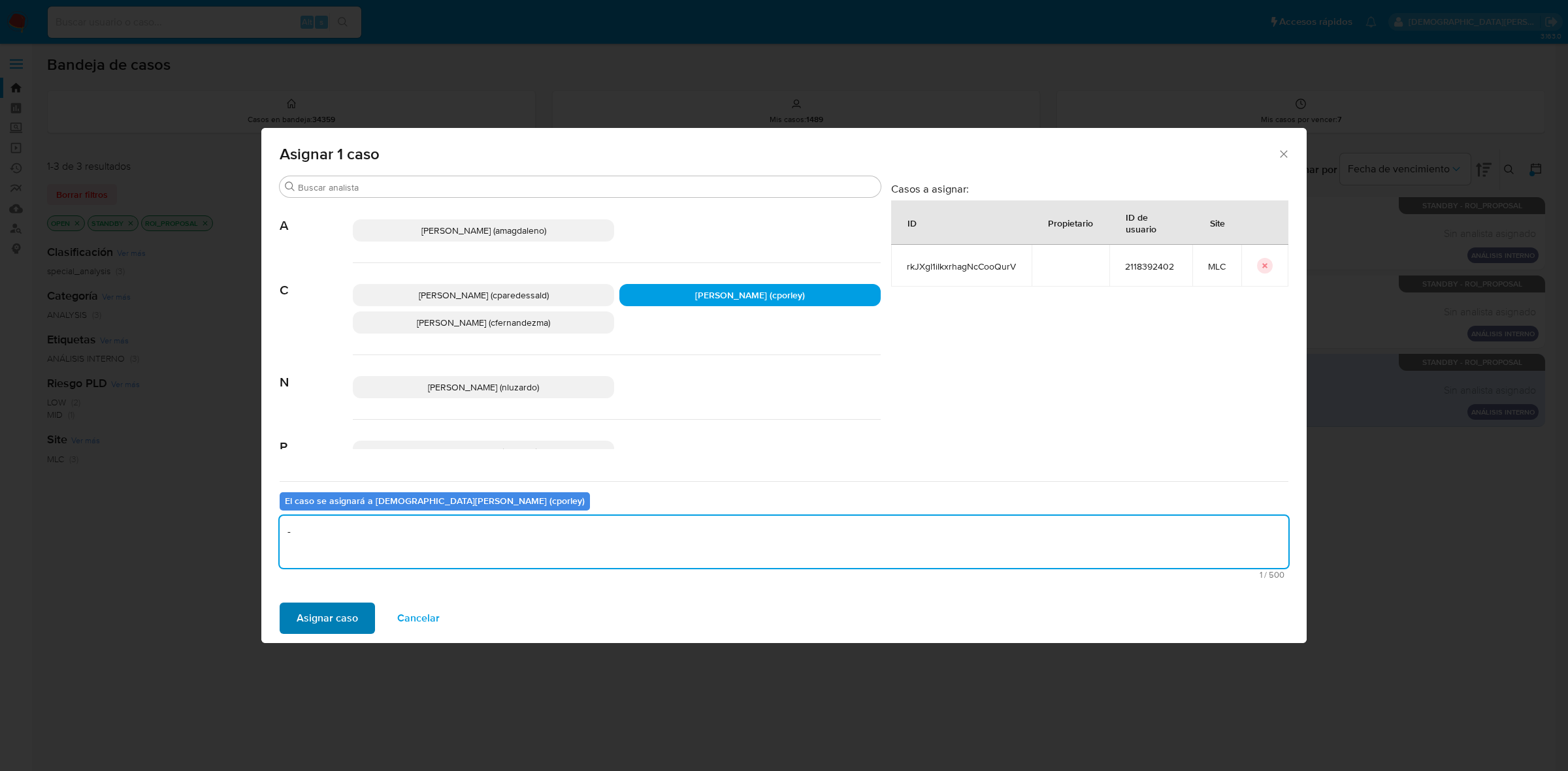
type textarea "-"
click at [345, 608] on span "Asignar caso" at bounding box center [327, 618] width 62 height 28
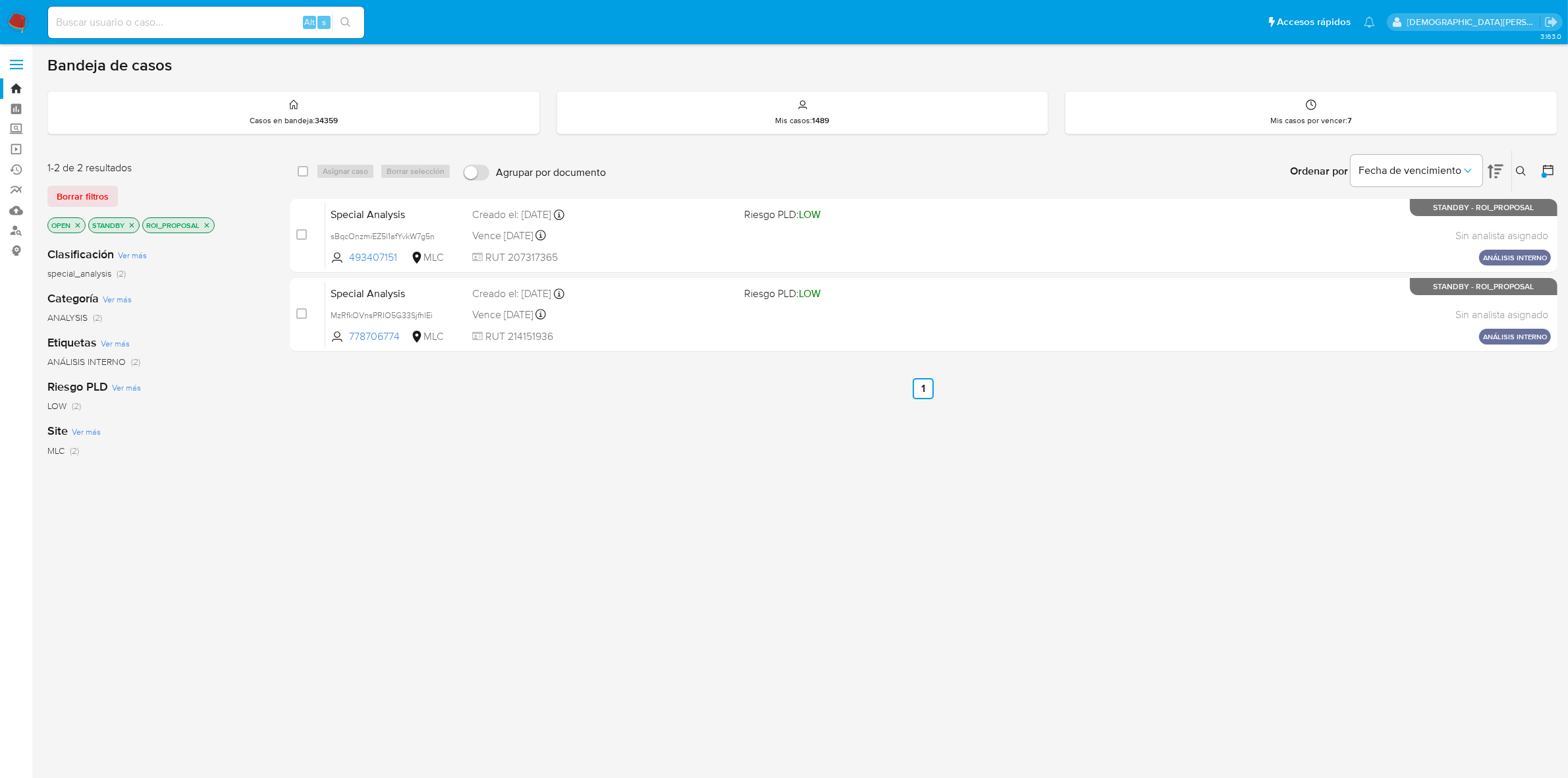
click at [204, 225] on icon "close-filter" at bounding box center [207, 226] width 8 height 8
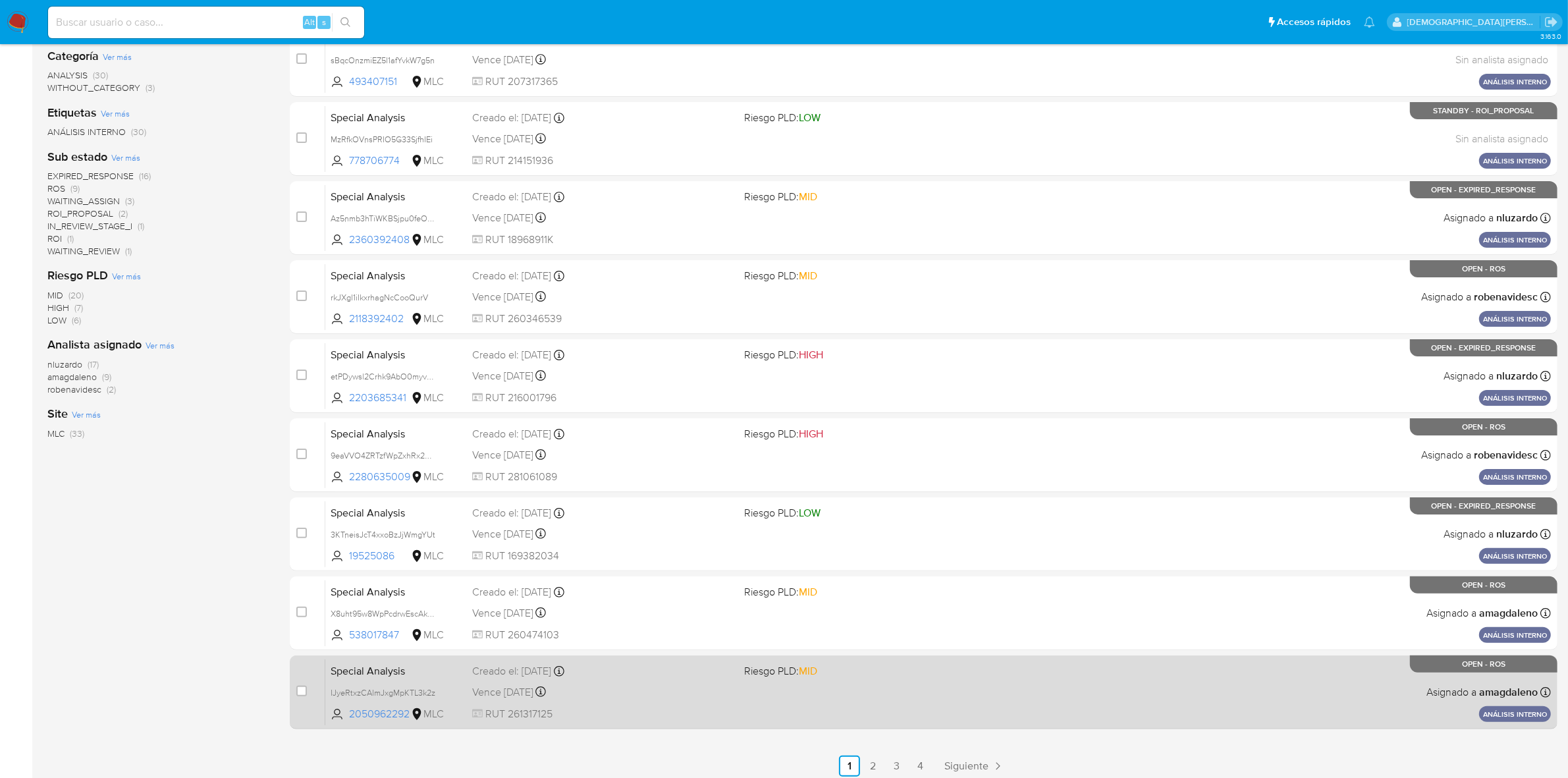
scroll to position [308, 0]
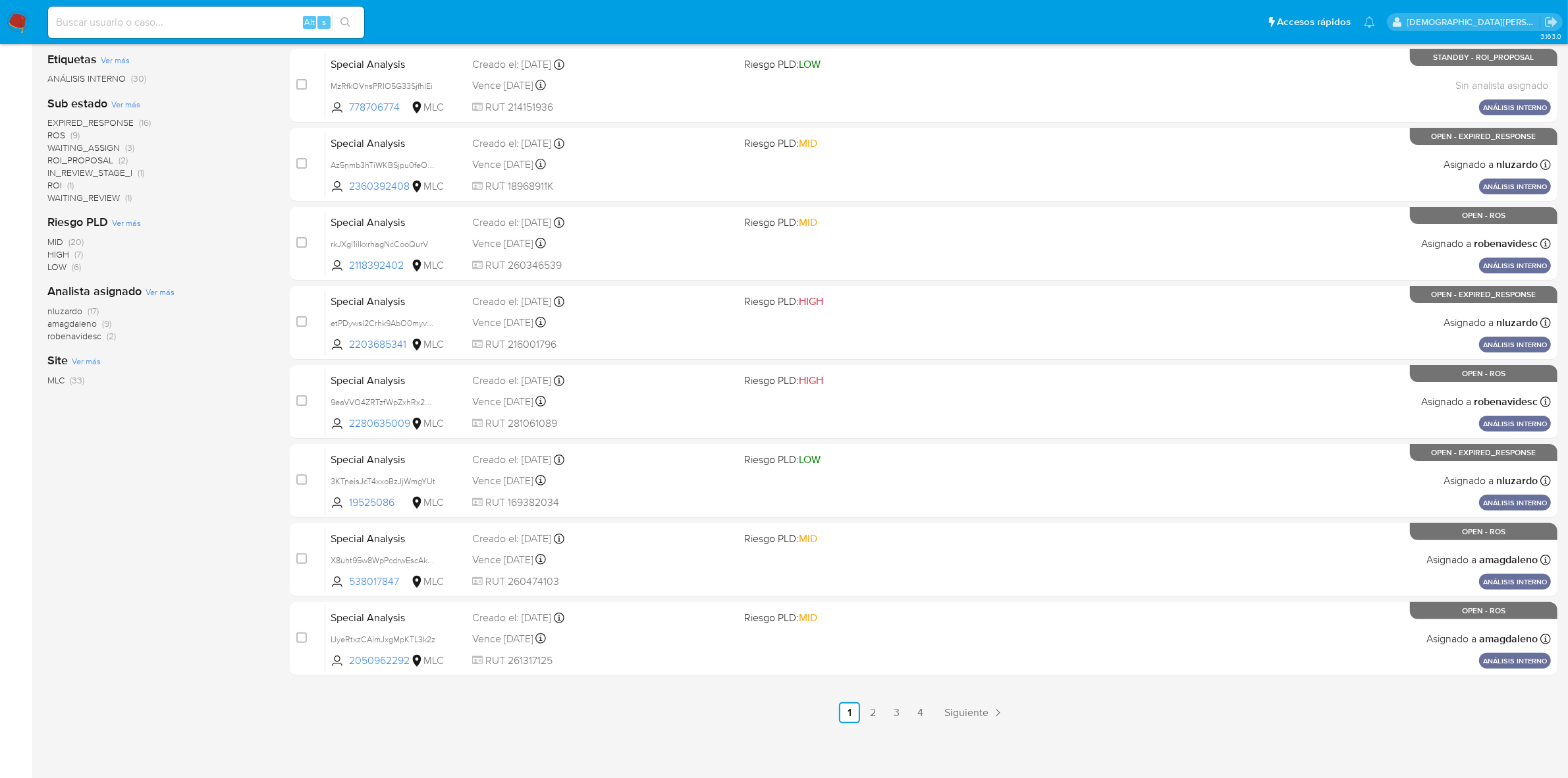
click at [81, 321] on span "amagdaleno" at bounding box center [72, 323] width 49 height 13
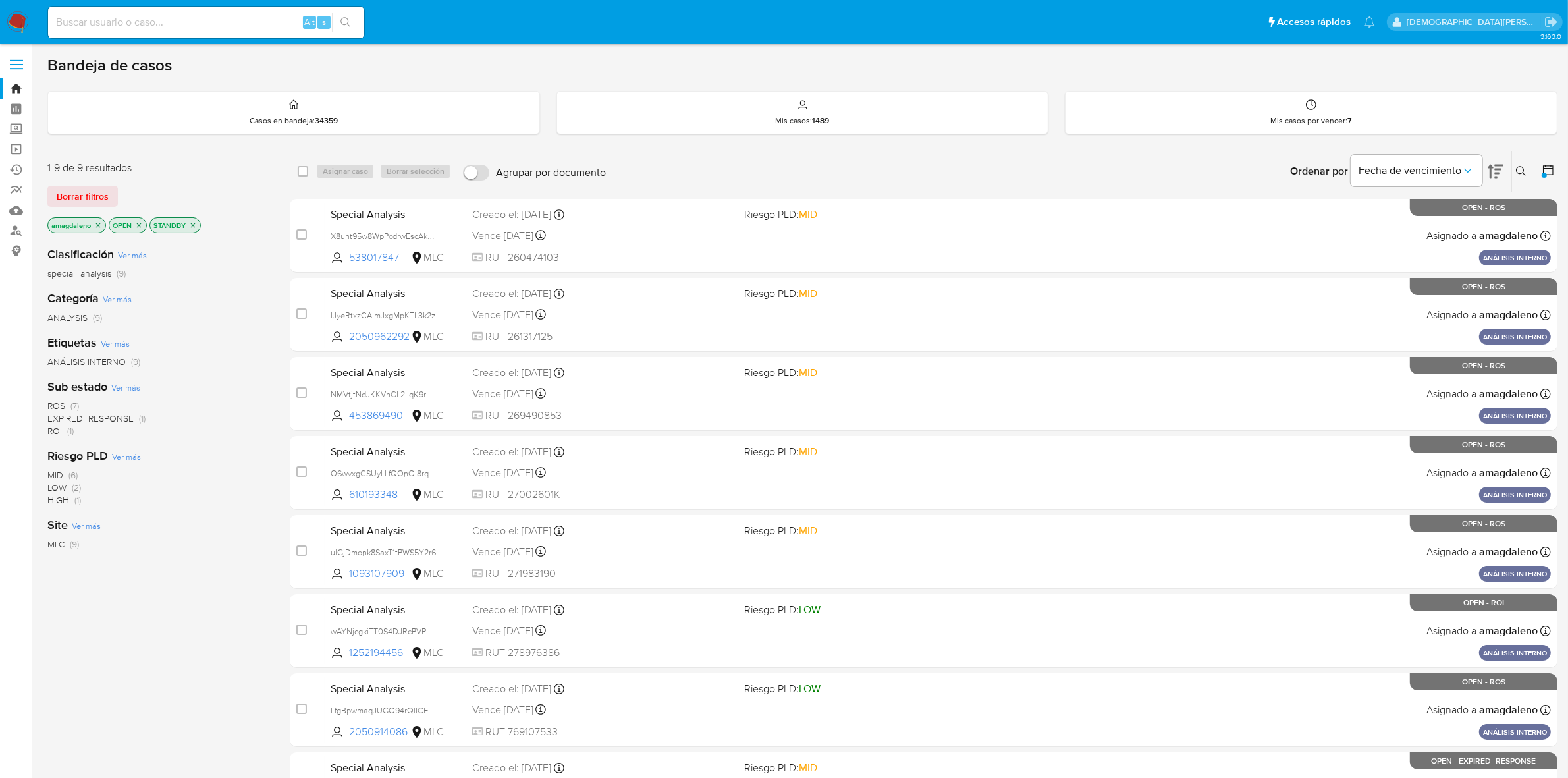
click at [139, 222] on icon "close-filter" at bounding box center [139, 226] width 8 height 8
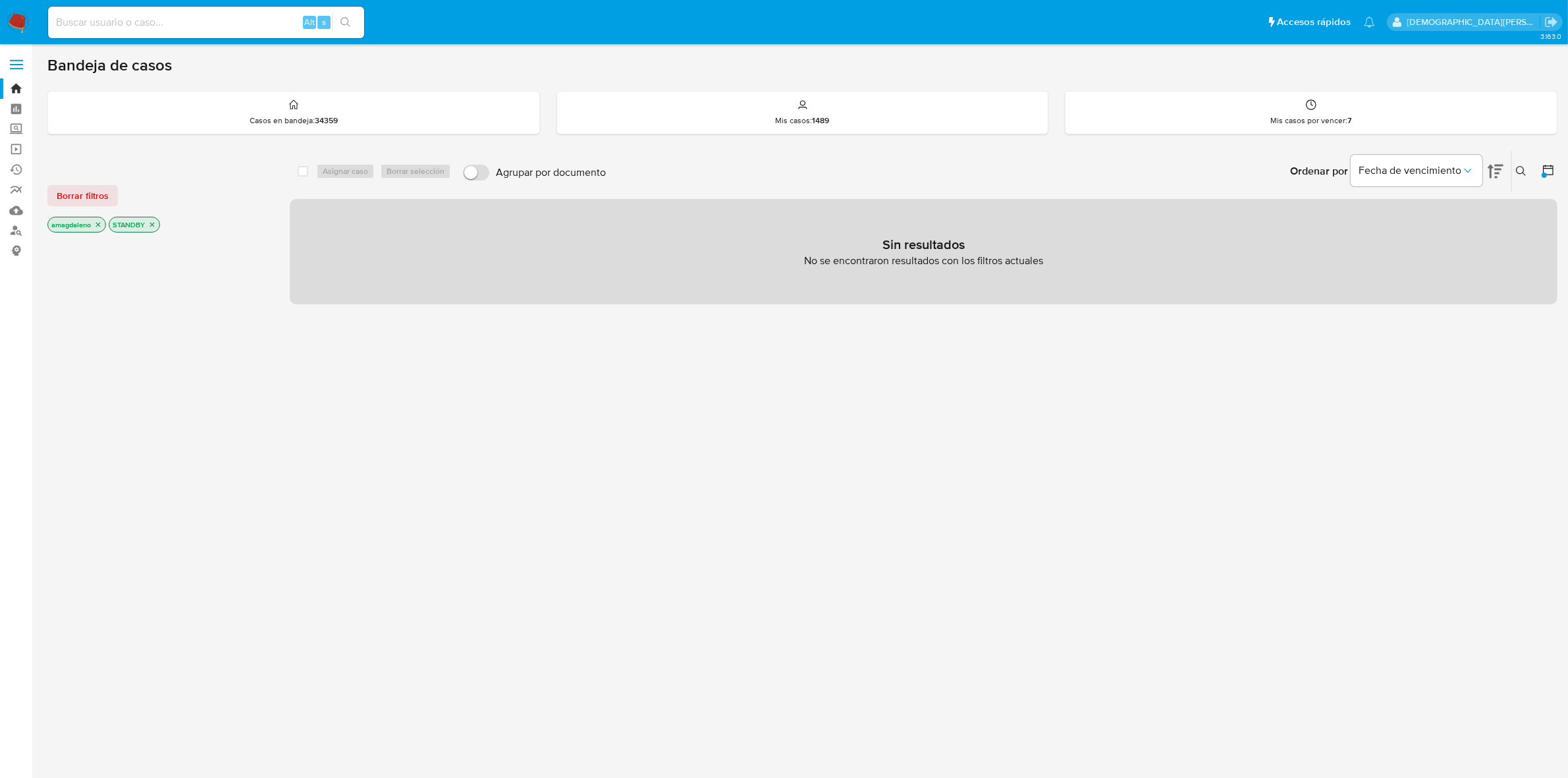
click at [149, 224] on p "STANDBY" at bounding box center [134, 225] width 50 height 15
click at [156, 222] on icon "close-filter" at bounding box center [153, 225] width 8 height 8
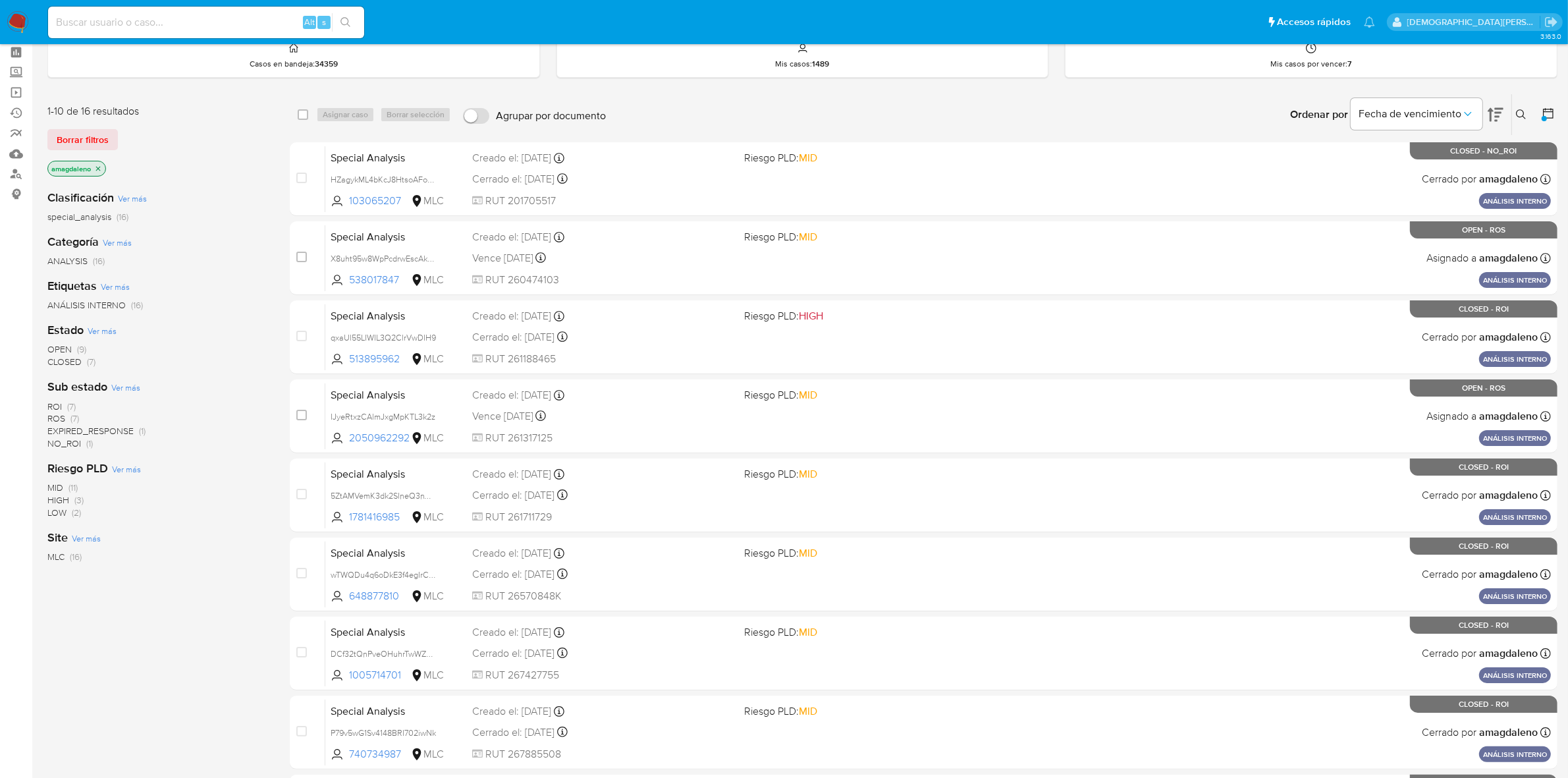
scroll to position [83, 0]
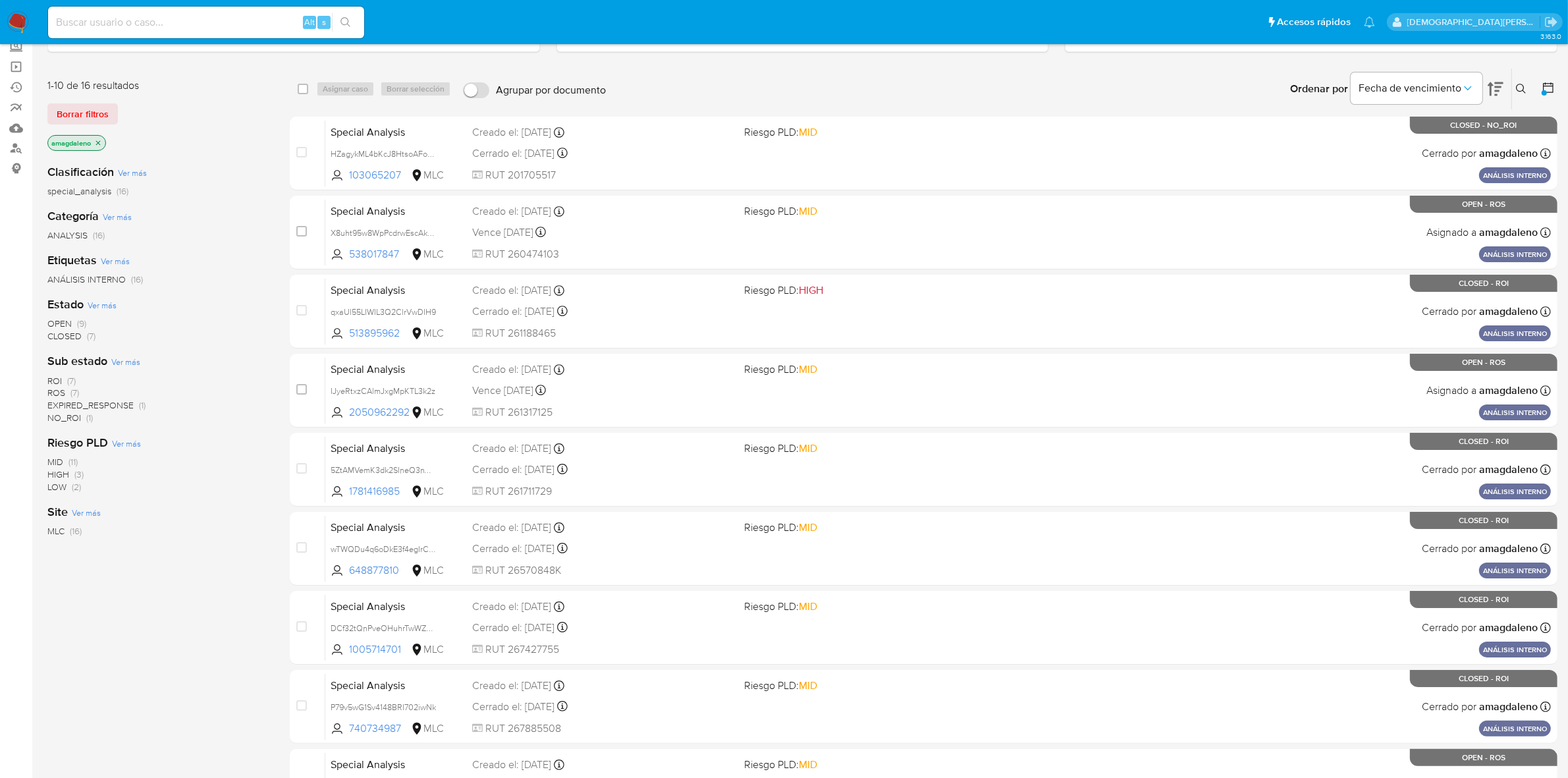
click at [63, 334] on span "CLOSED" at bounding box center [64, 336] width 34 height 13
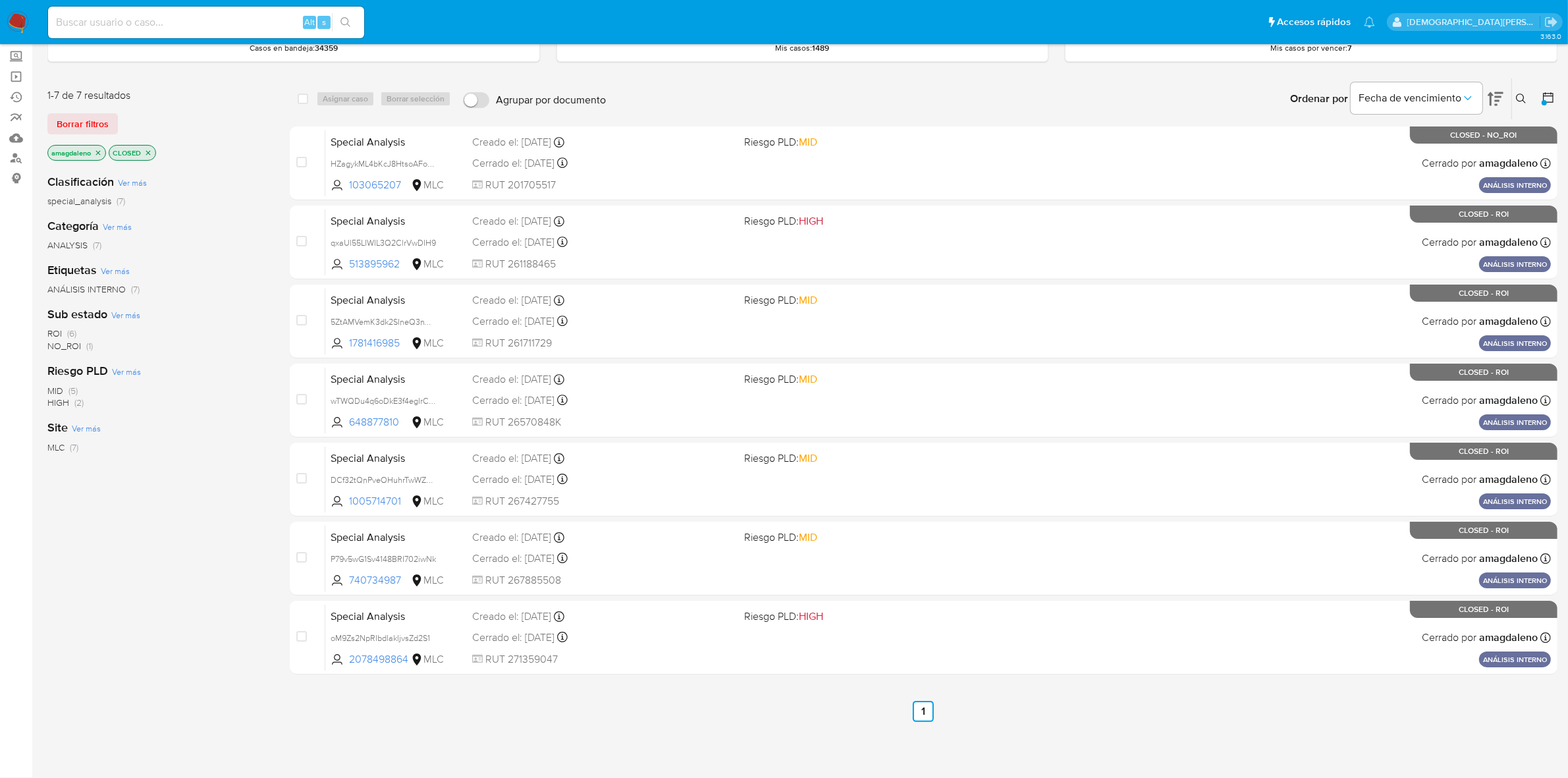
scroll to position [71, 0]
click at [149, 151] on icon "close-filter" at bounding box center [149, 155] width 8 height 8
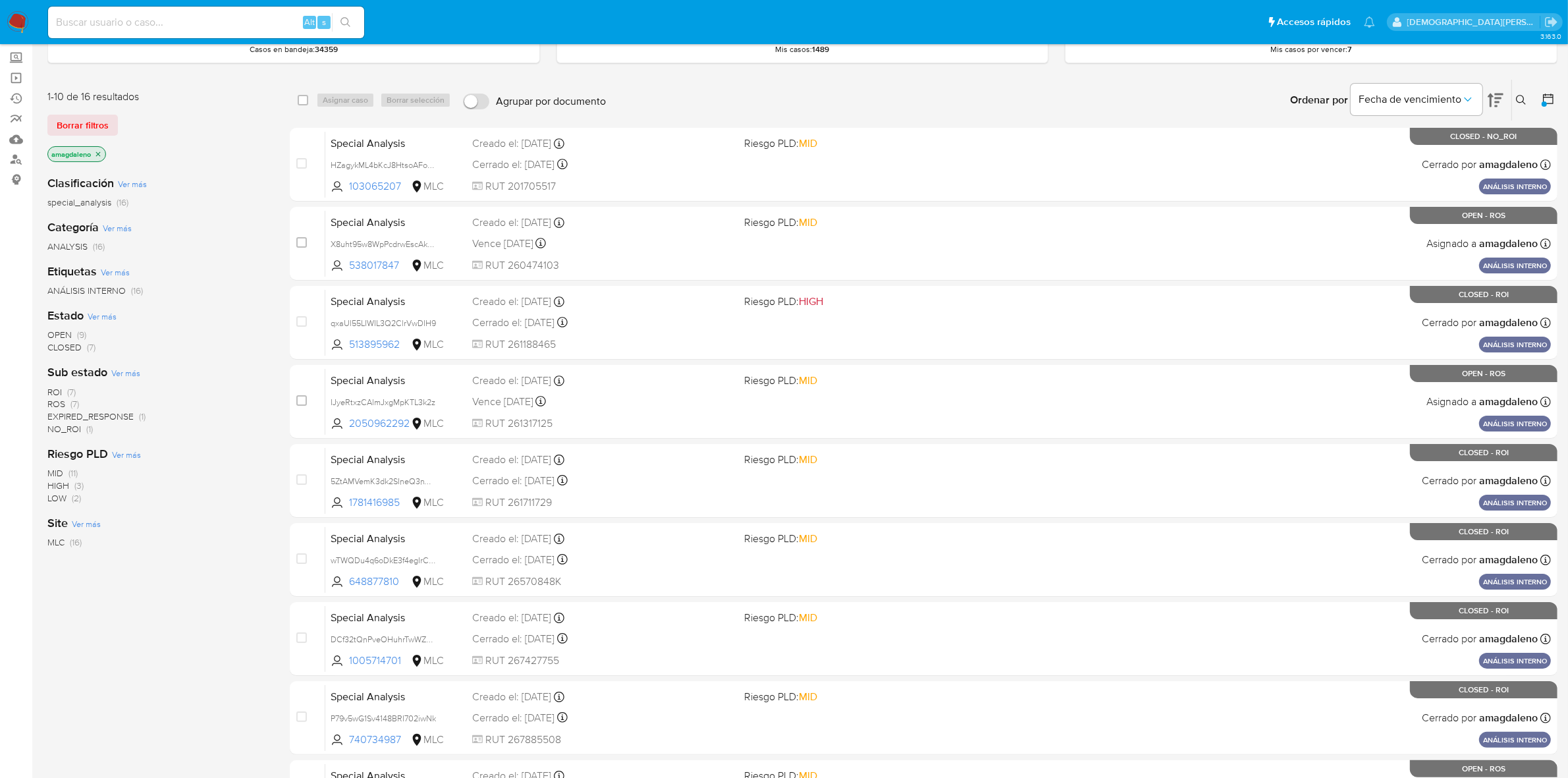
click at [97, 151] on icon "close-filter" at bounding box center [98, 155] width 8 height 8
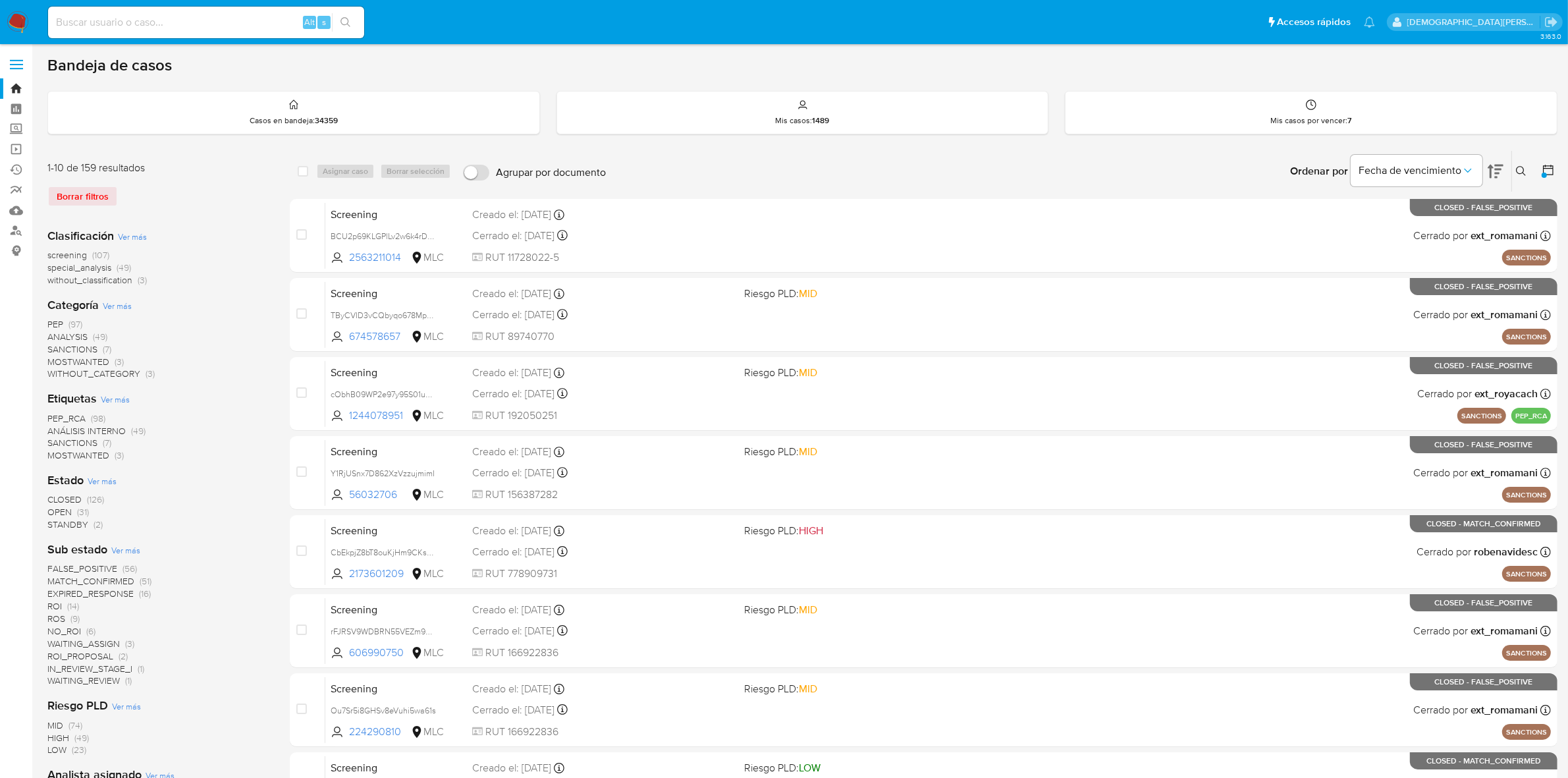
click at [130, 234] on span "Ver más" at bounding box center [132, 236] width 29 height 12
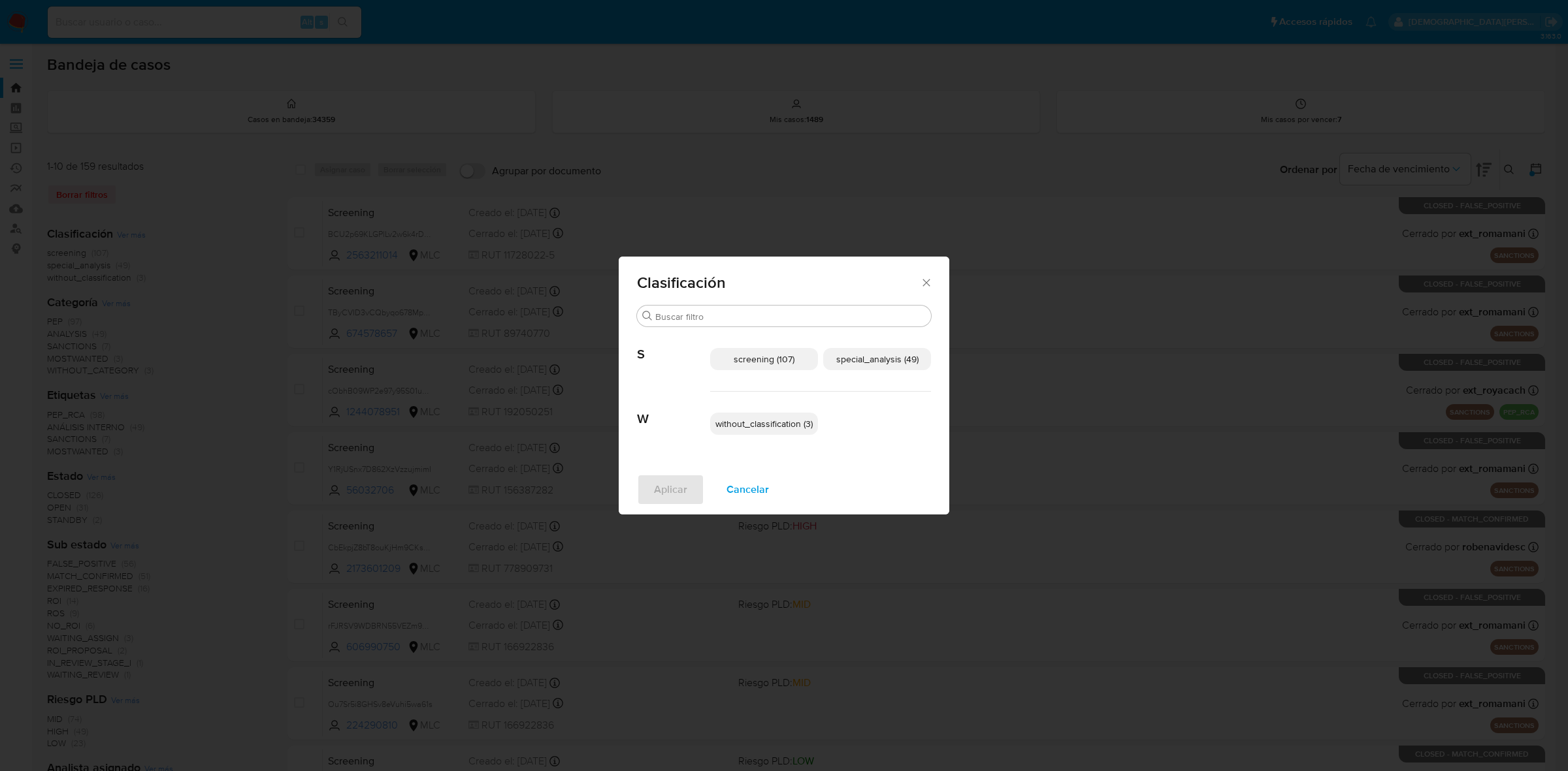
click at [861, 360] on span "special_analysis (49)" at bounding box center [877, 358] width 82 height 13
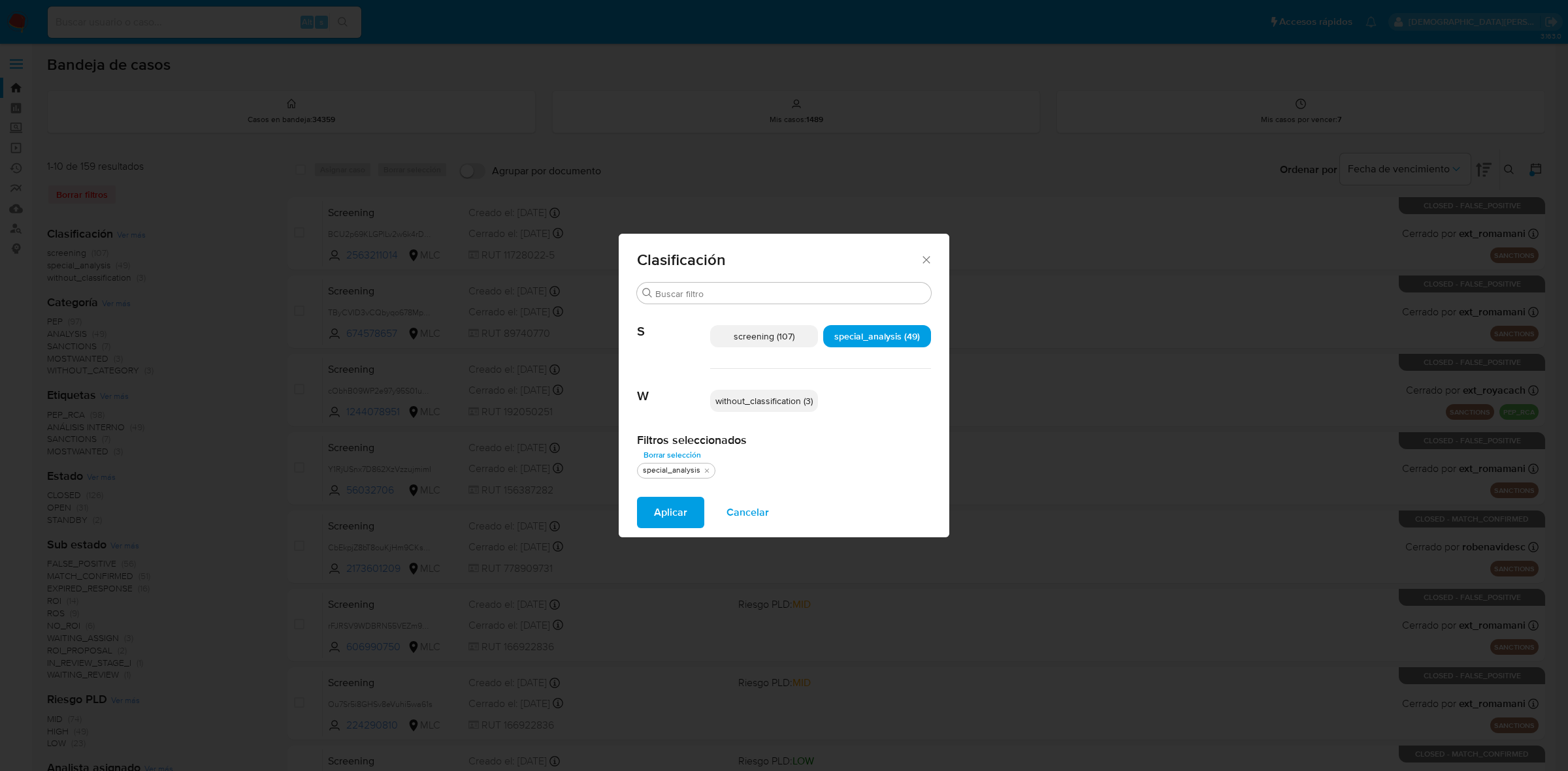
click at [680, 509] on span "Aplicar" at bounding box center [671, 512] width 33 height 28
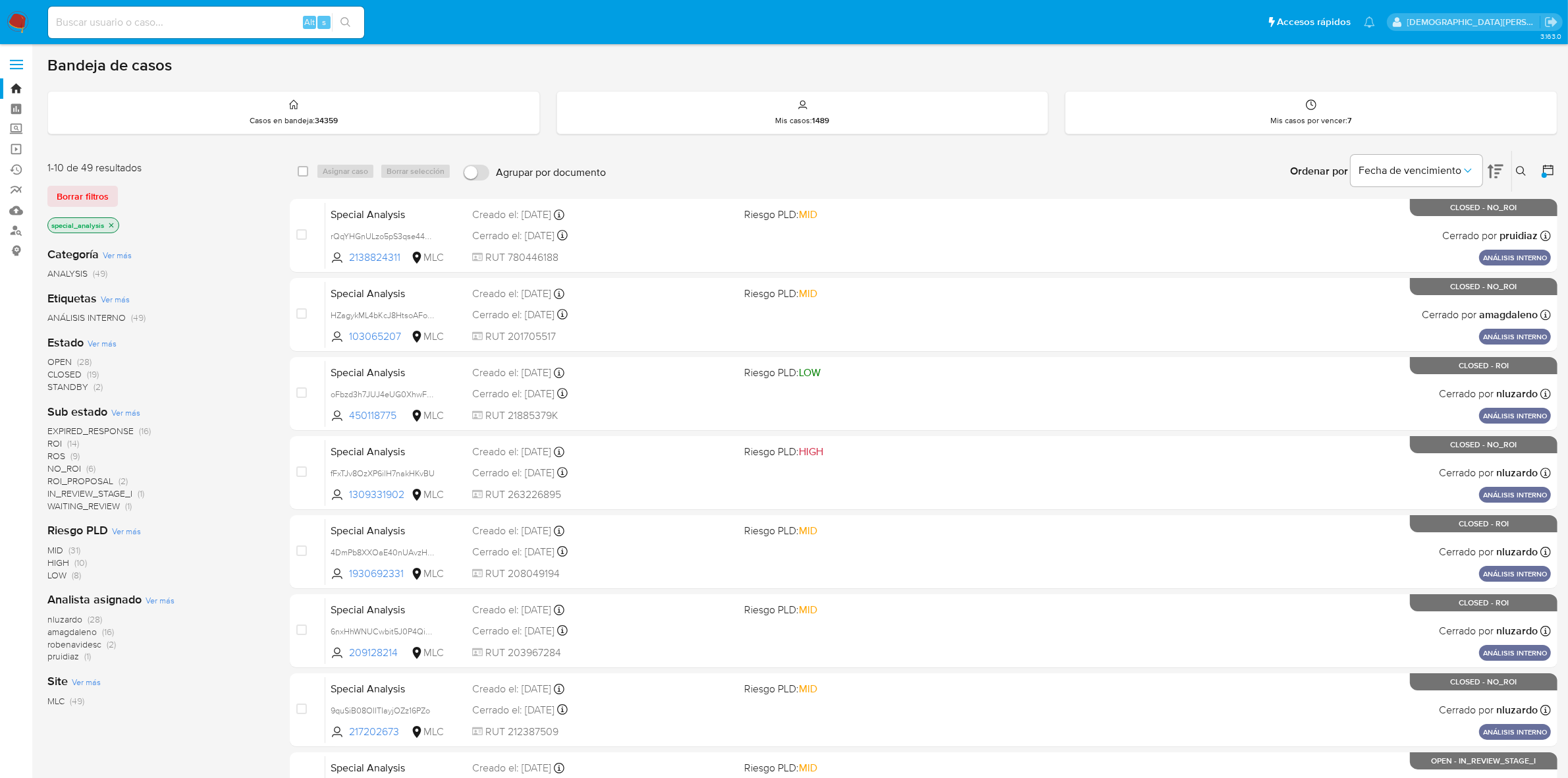
click at [1549, 166] on icon at bounding box center [1547, 169] width 13 height 13
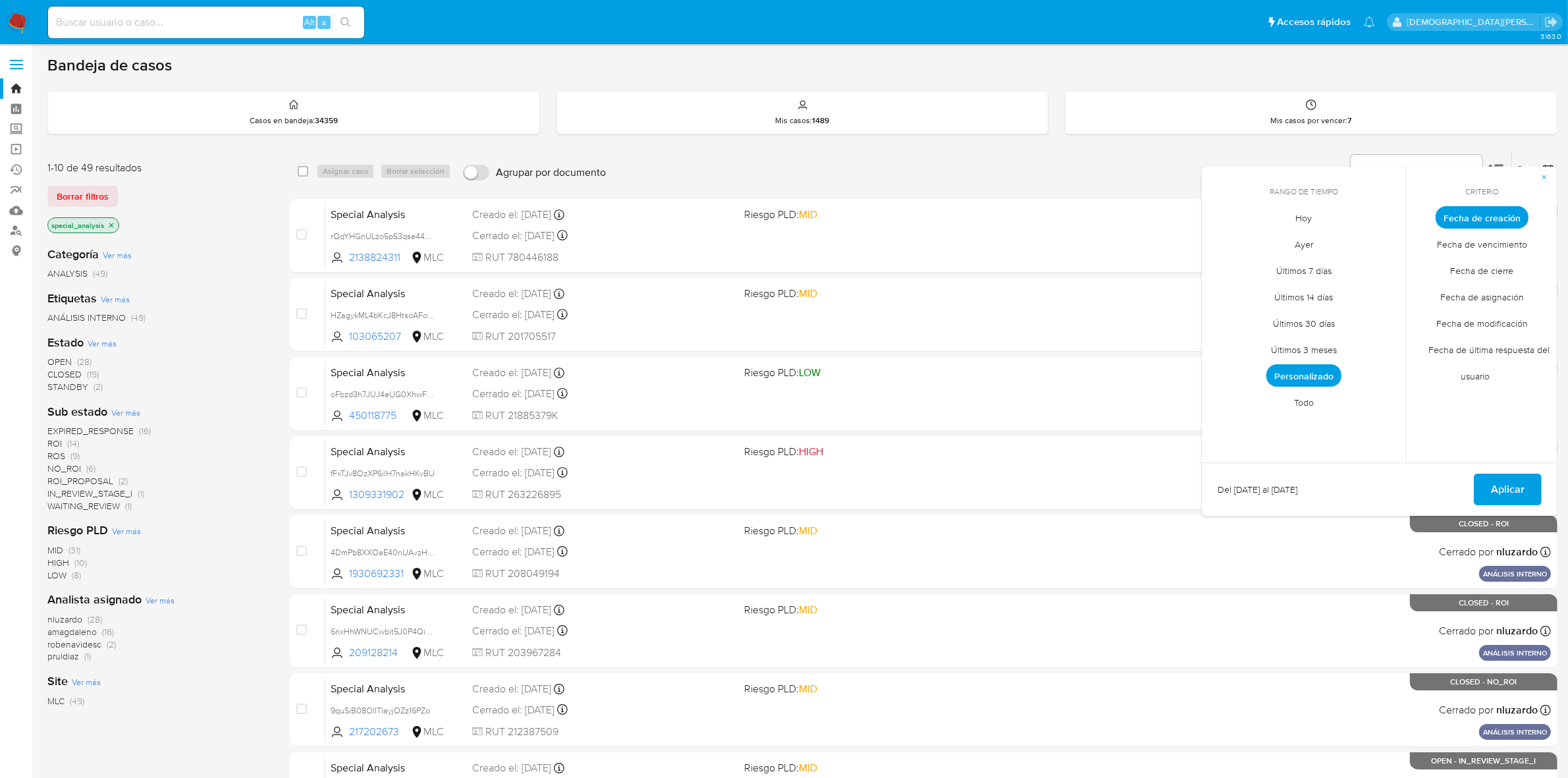
click at [1319, 377] on span "Personalizado" at bounding box center [1304, 375] width 75 height 23
click at [1380, 313] on button "13" at bounding box center [1382, 316] width 21 height 21
click at [1275, 346] on button "16" at bounding box center [1277, 343] width 21 height 21
click at [1496, 489] on span "Aplicar" at bounding box center [1508, 488] width 33 height 29
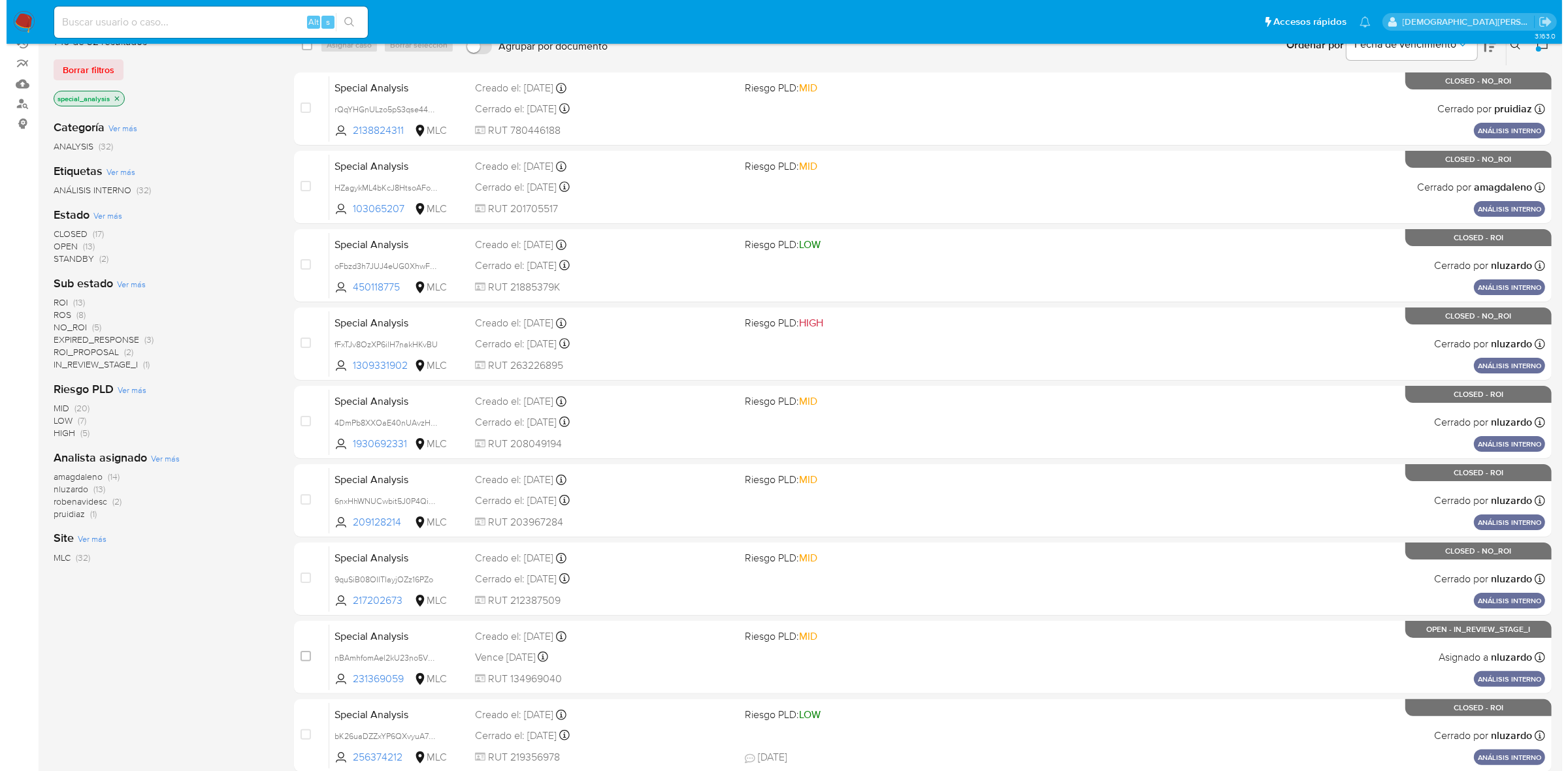
scroll to position [163, 0]
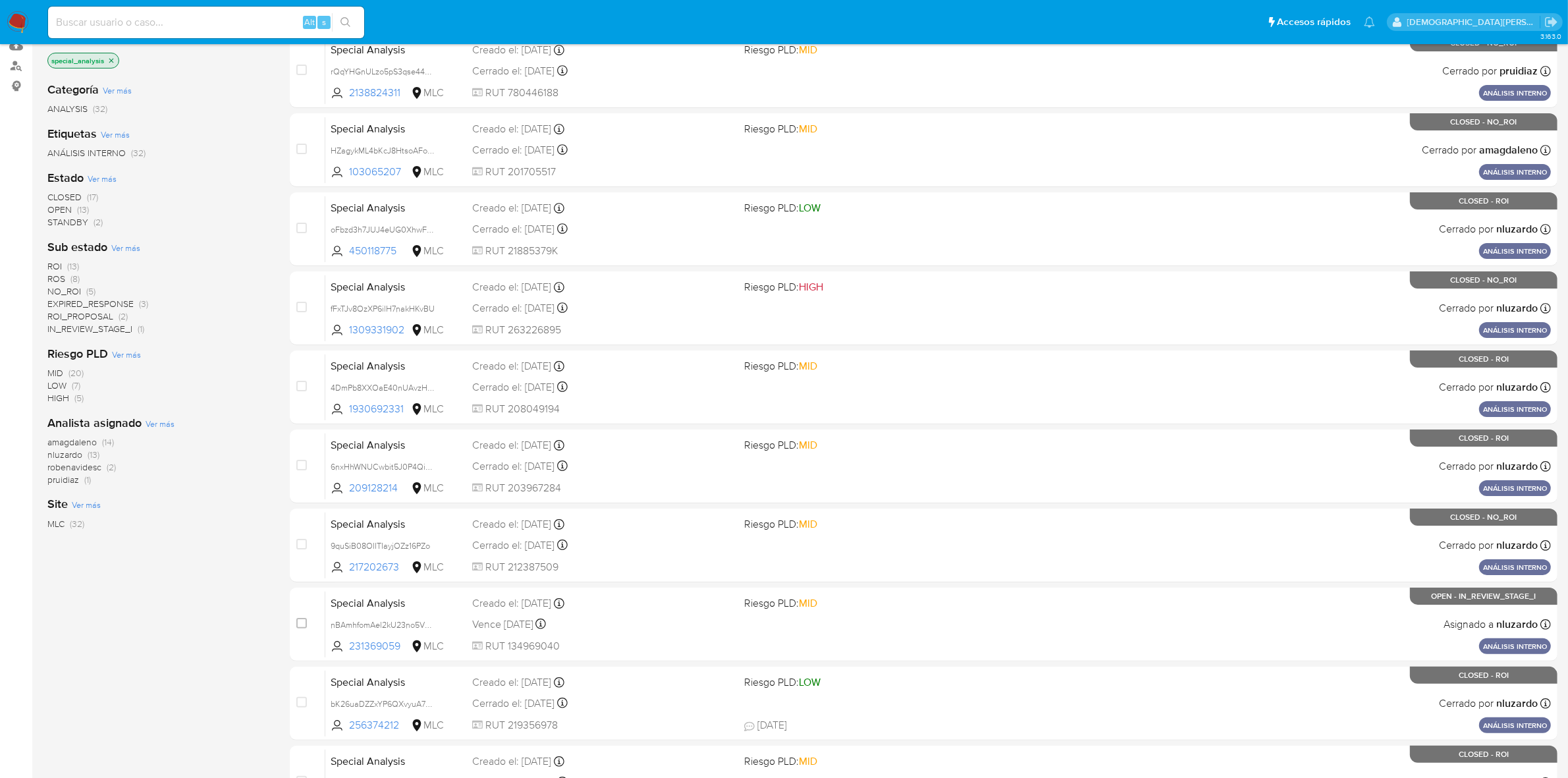
click at [99, 176] on span "Ver más" at bounding box center [101, 178] width 29 height 12
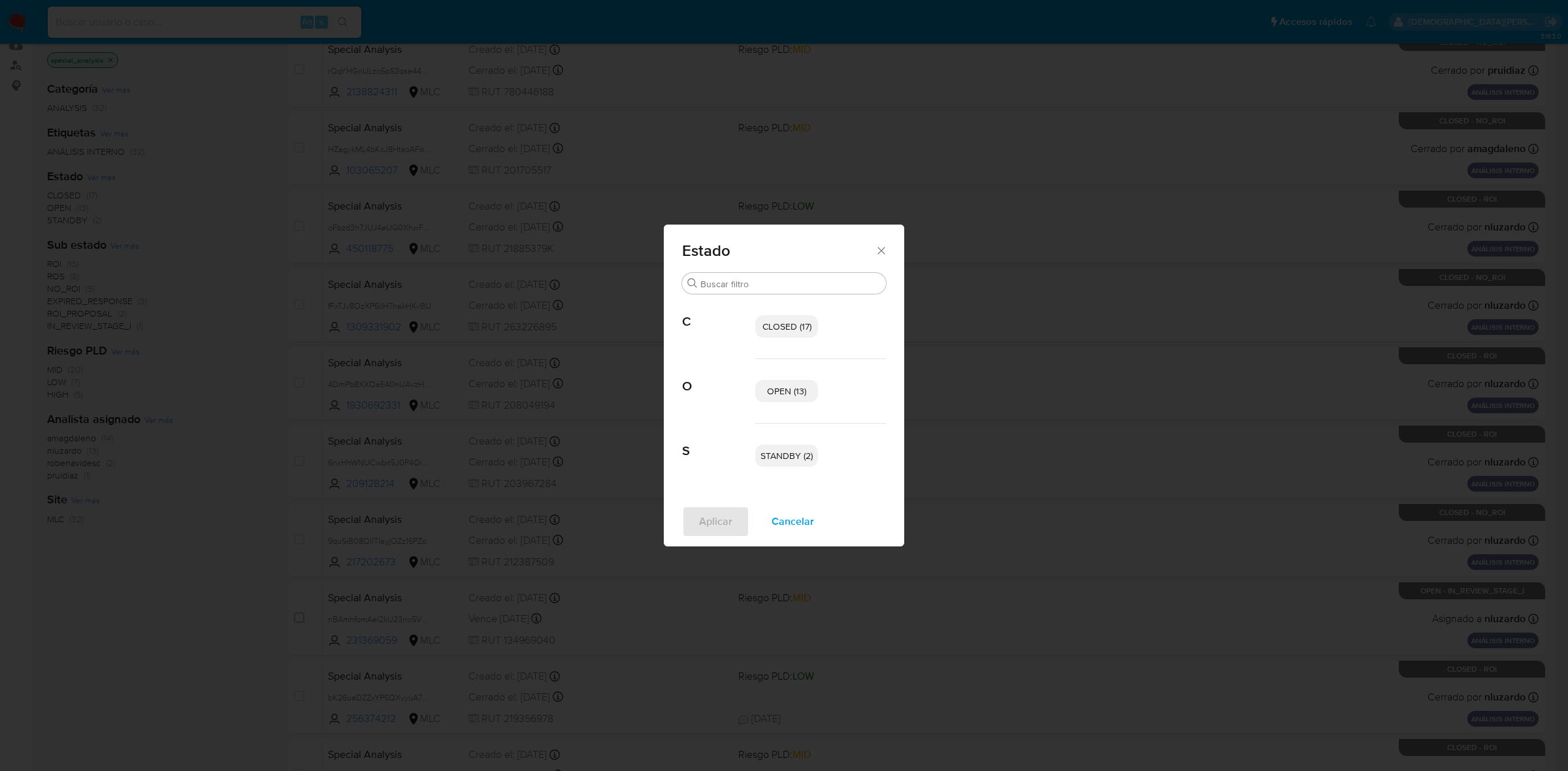
click at [792, 395] on span "OPEN (13)" at bounding box center [787, 390] width 39 height 13
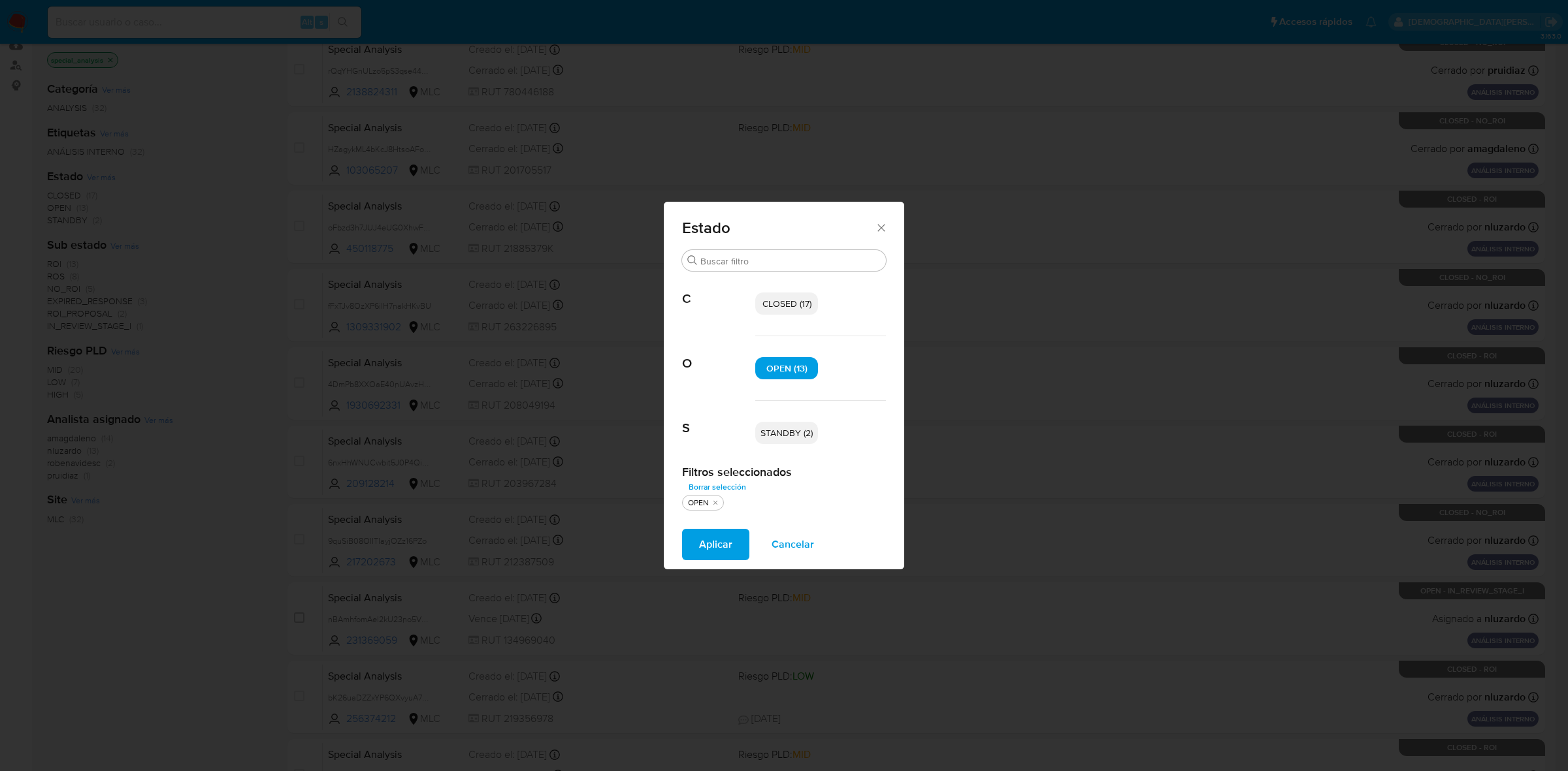
click at [787, 431] on span "STANDBY (2)" at bounding box center [787, 432] width 53 height 13
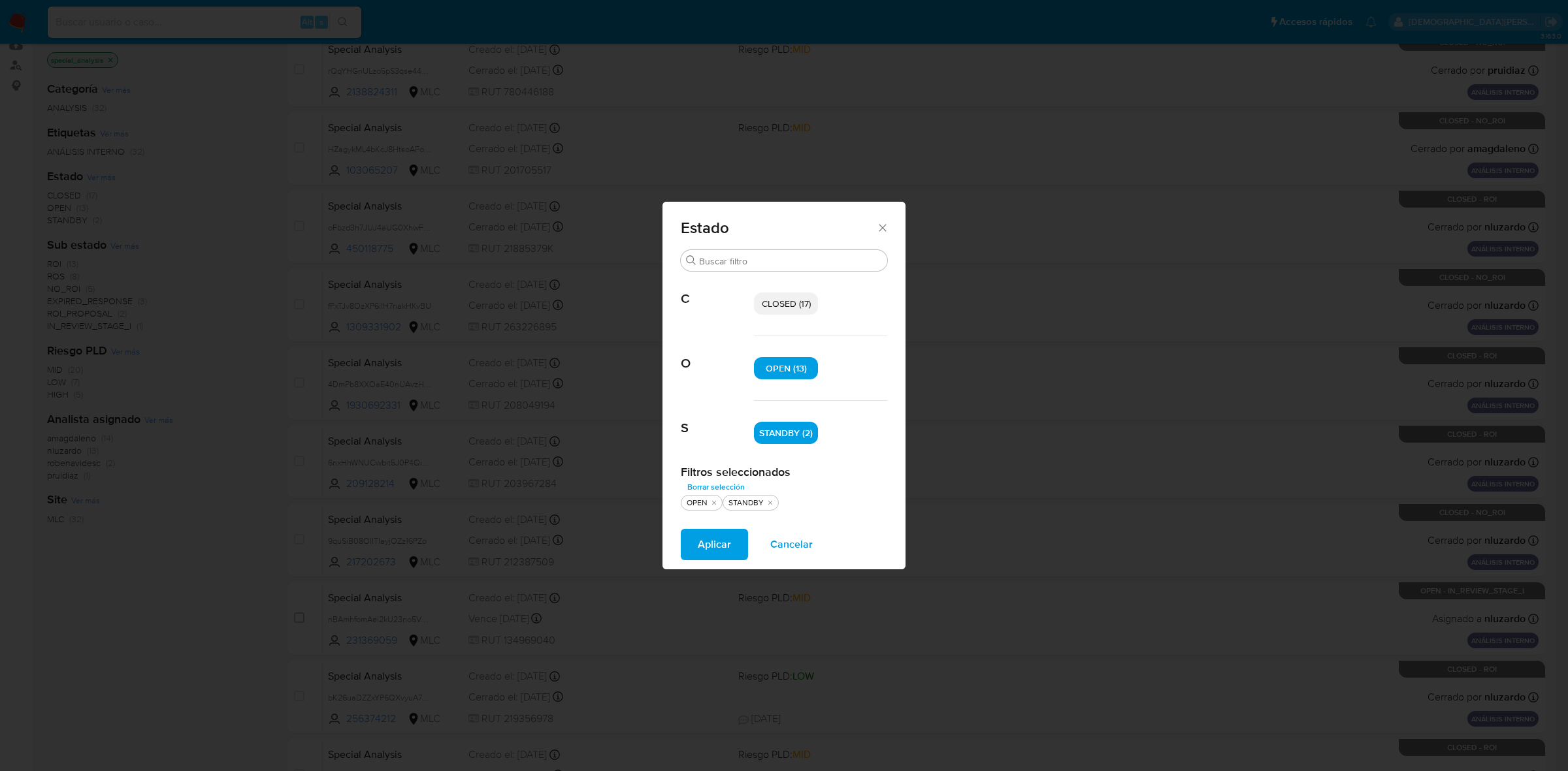
click at [706, 546] on span "Aplicar" at bounding box center [715, 544] width 33 height 28
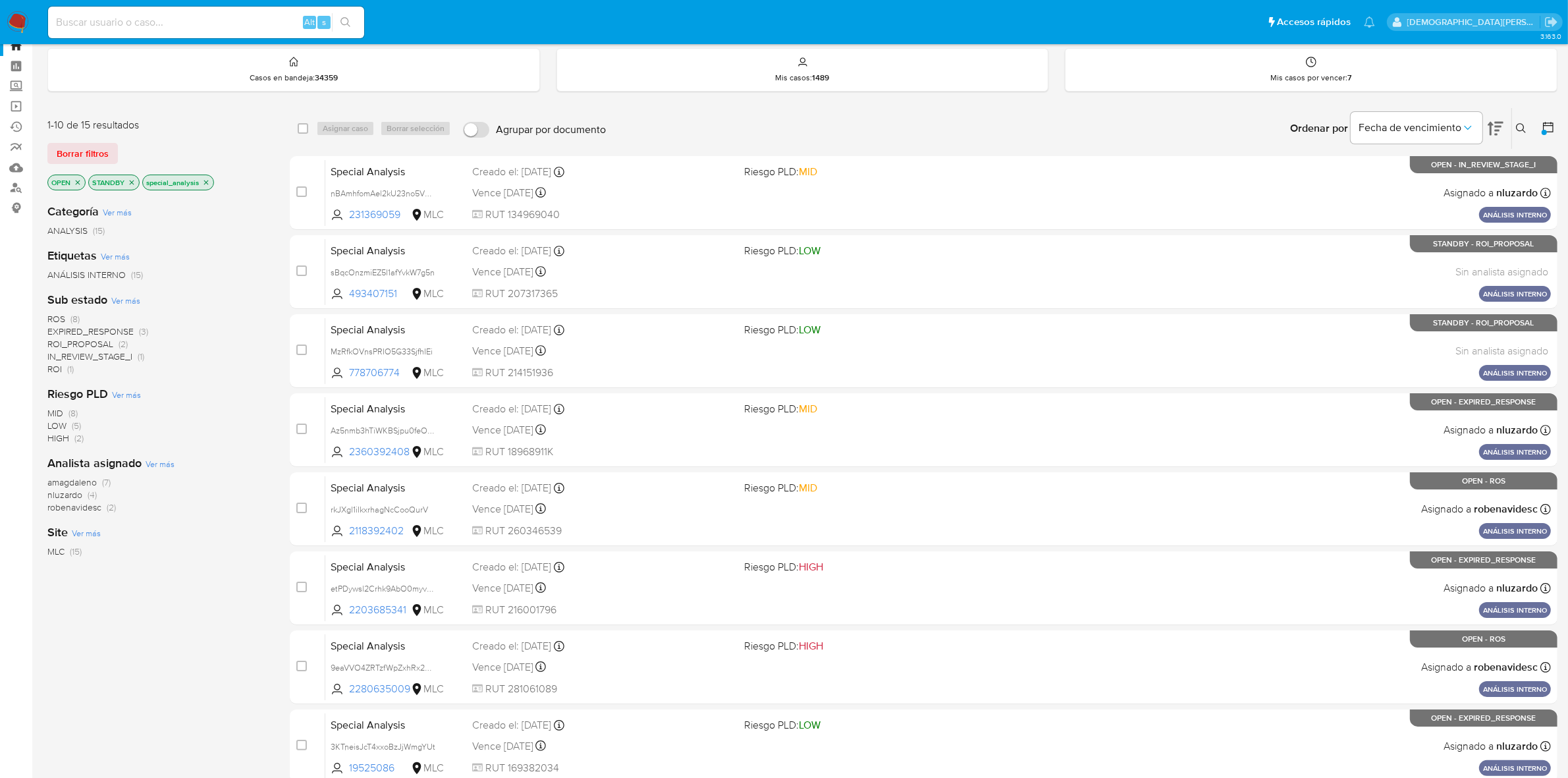
scroll to position [83, 0]
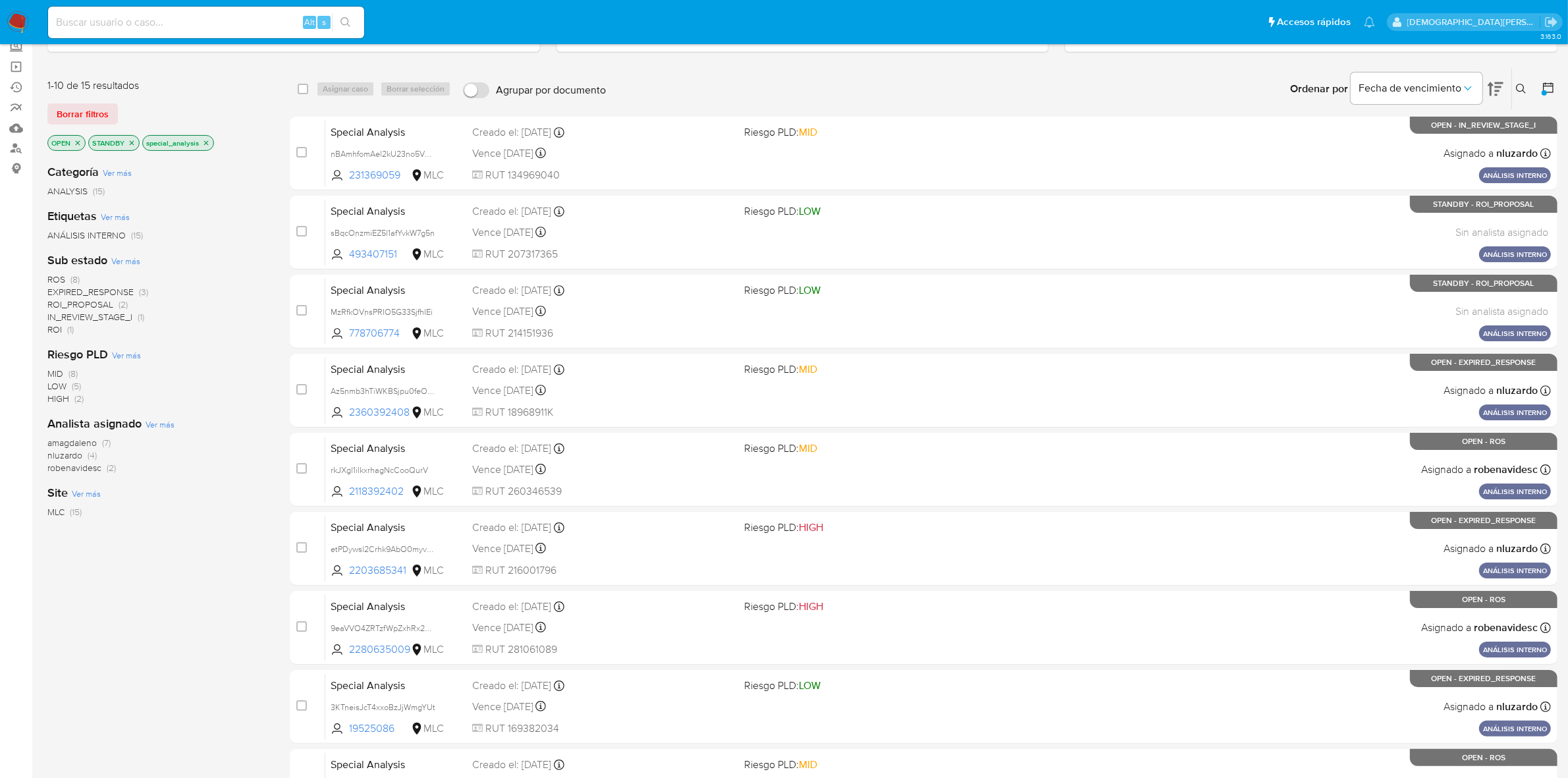
click at [81, 301] on span "ROI_PROPOSAL" at bounding box center [80, 303] width 66 height 13
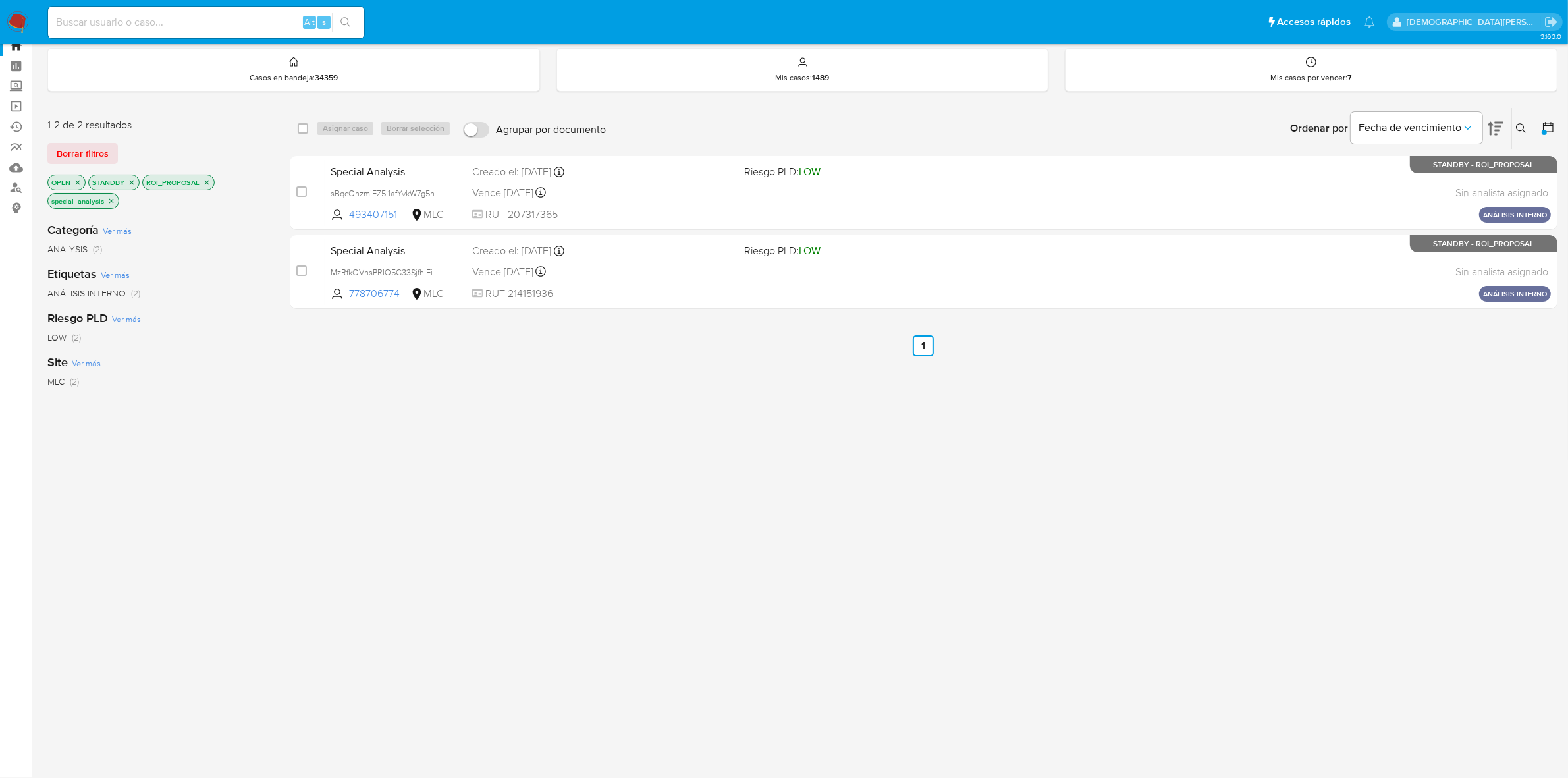
scroll to position [42, 0]
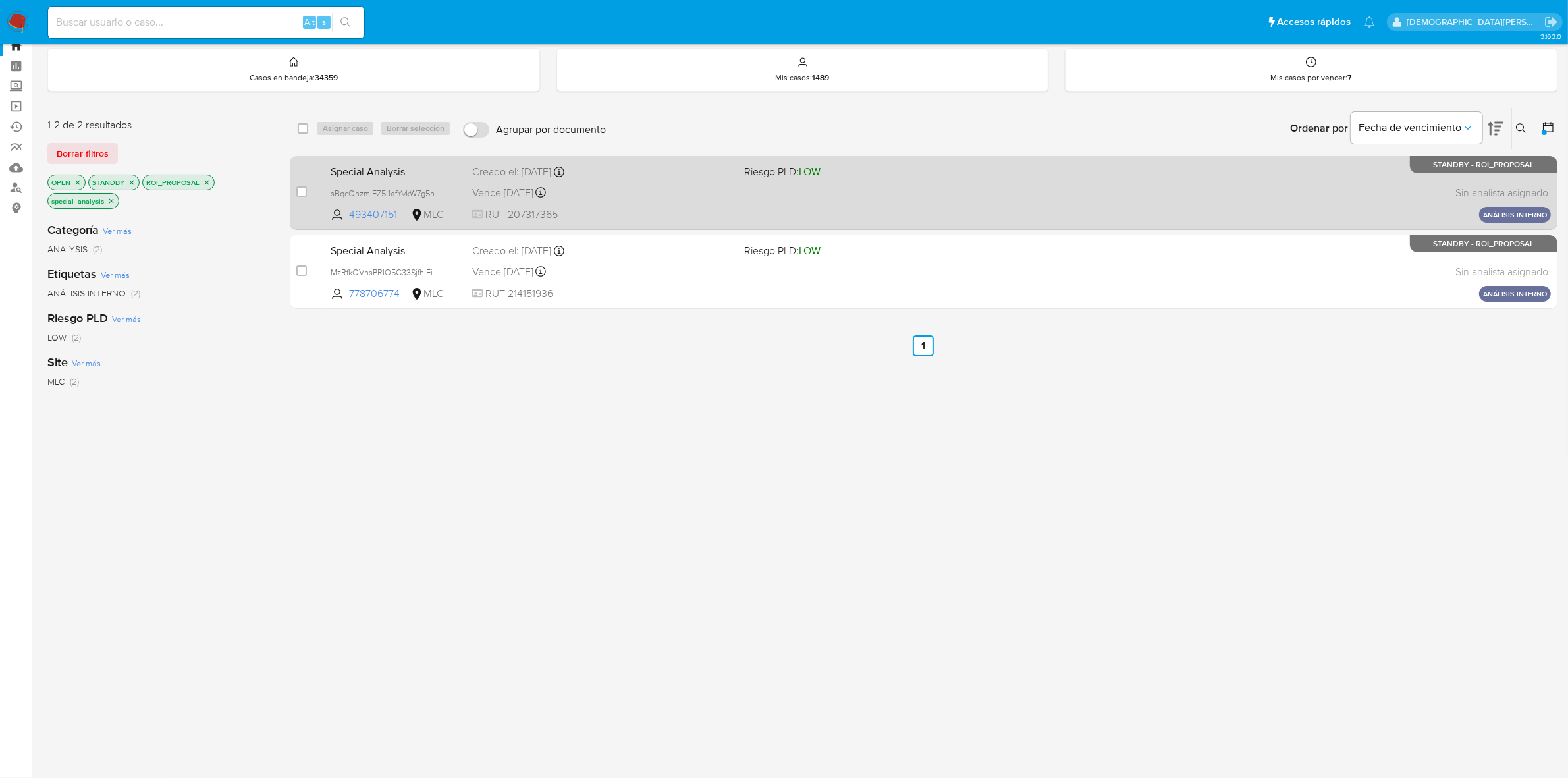
click at [640, 198] on div "Vence in 2 days Vence el 12/10/2025 21:47:09" at bounding box center [603, 193] width 262 height 18
click at [304, 188] on input "checkbox" at bounding box center [301, 191] width 11 height 11
checkbox input "true"
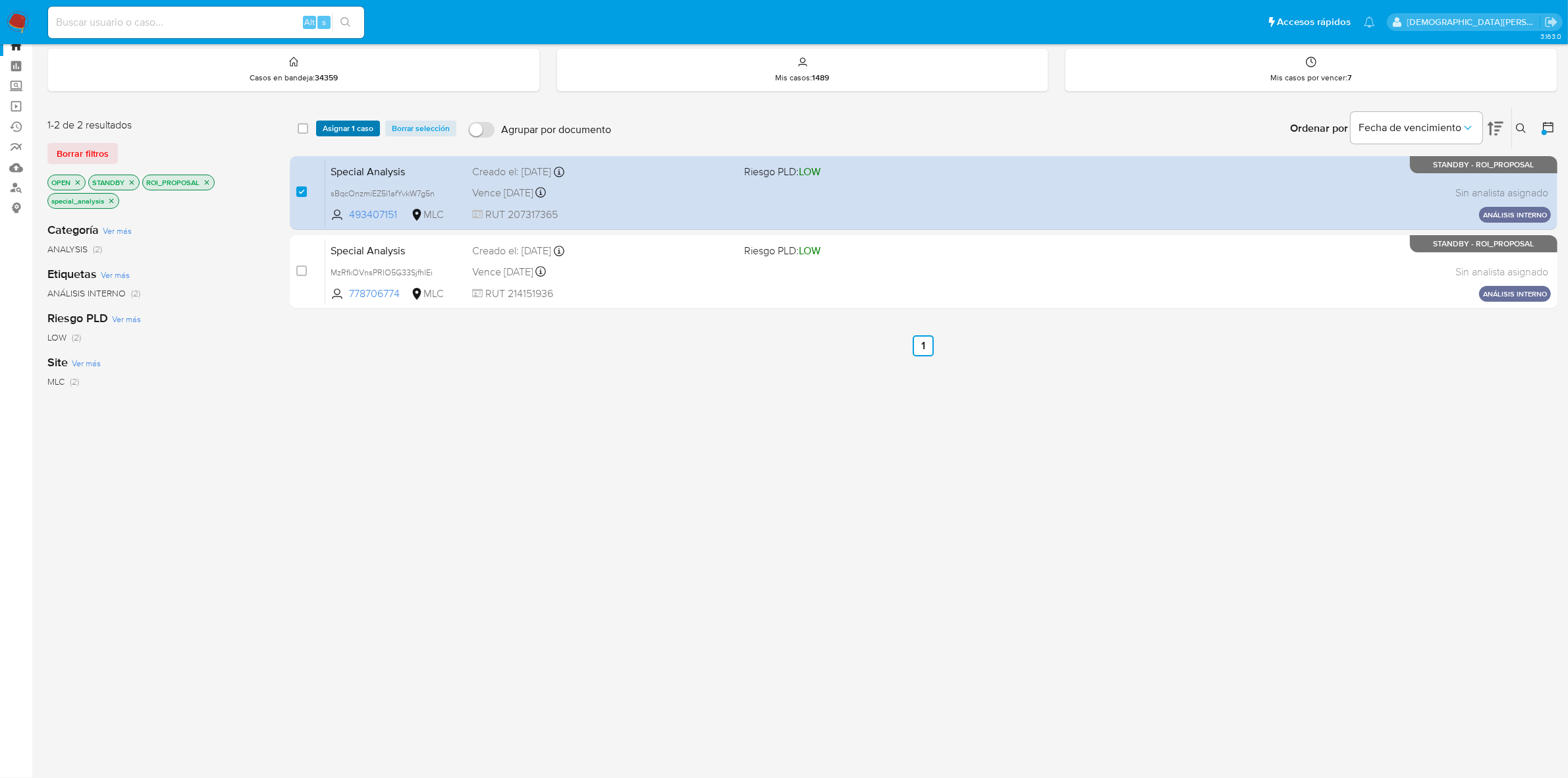
click at [336, 132] on span "Asignar 1 caso" at bounding box center [348, 128] width 51 height 13
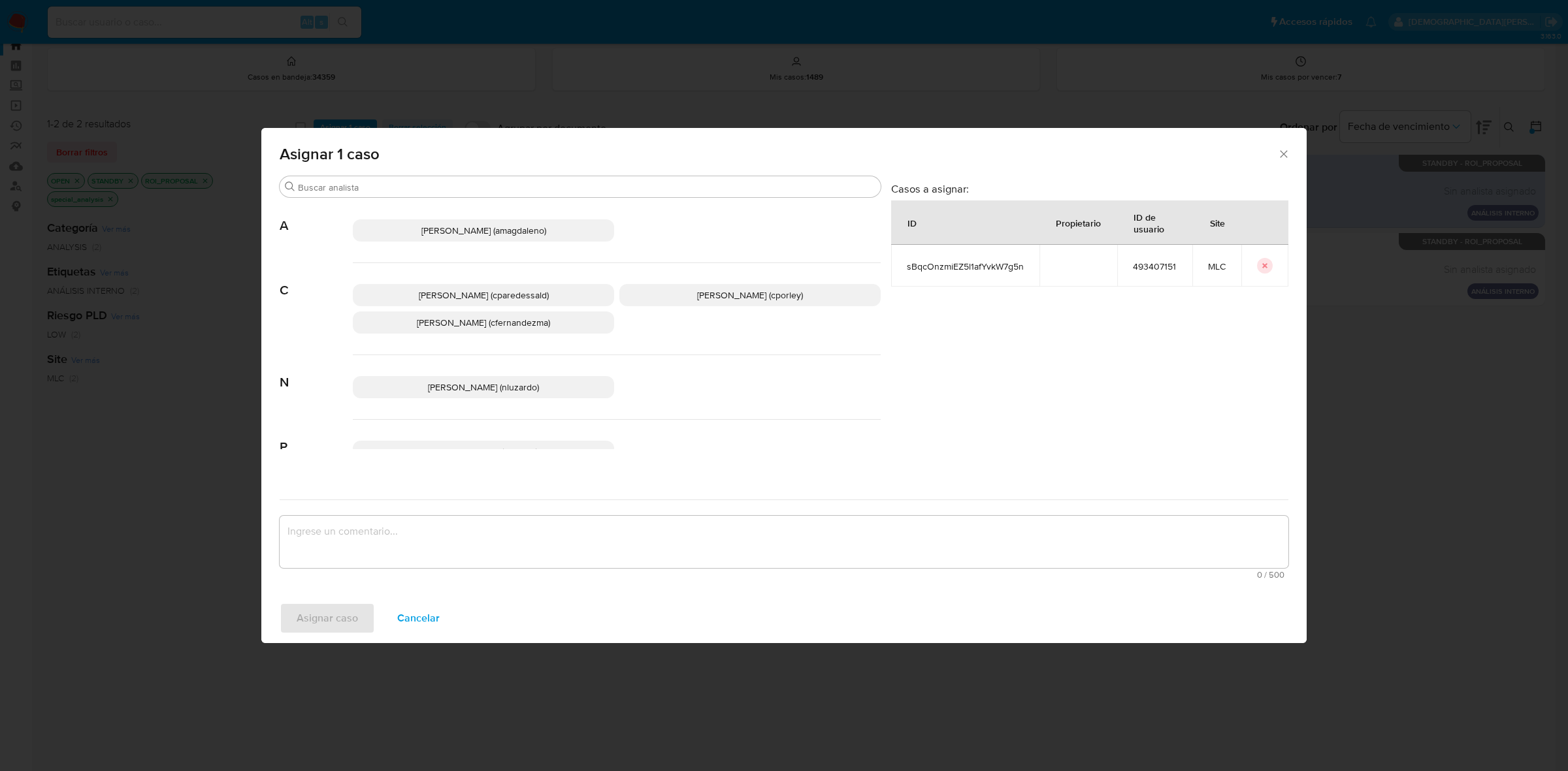
click at [718, 297] on span "Christian Porley (cporley)" at bounding box center [750, 295] width 105 height 13
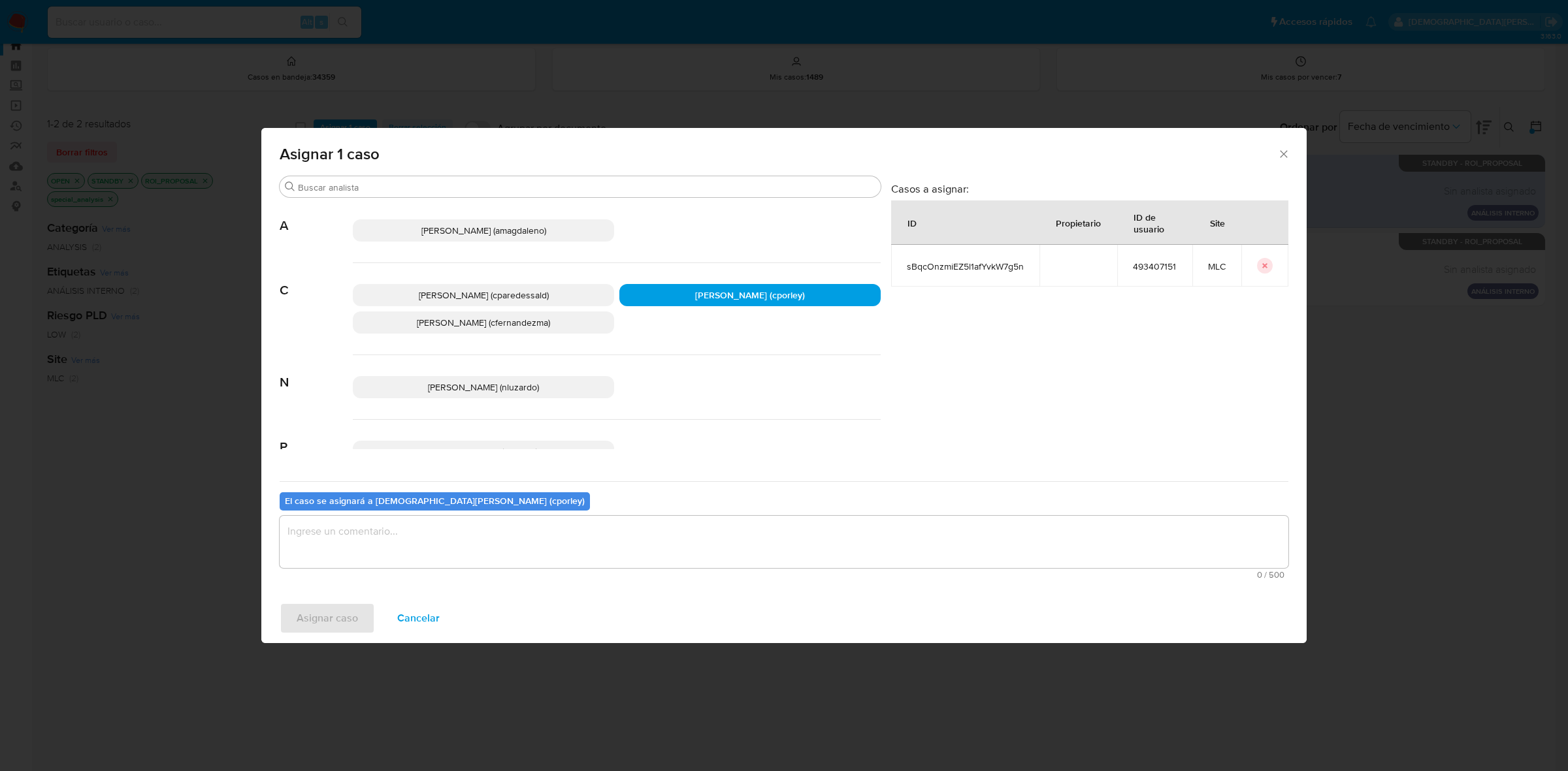
click at [520, 528] on textarea "assign-modal" at bounding box center [783, 543] width 1009 height 53
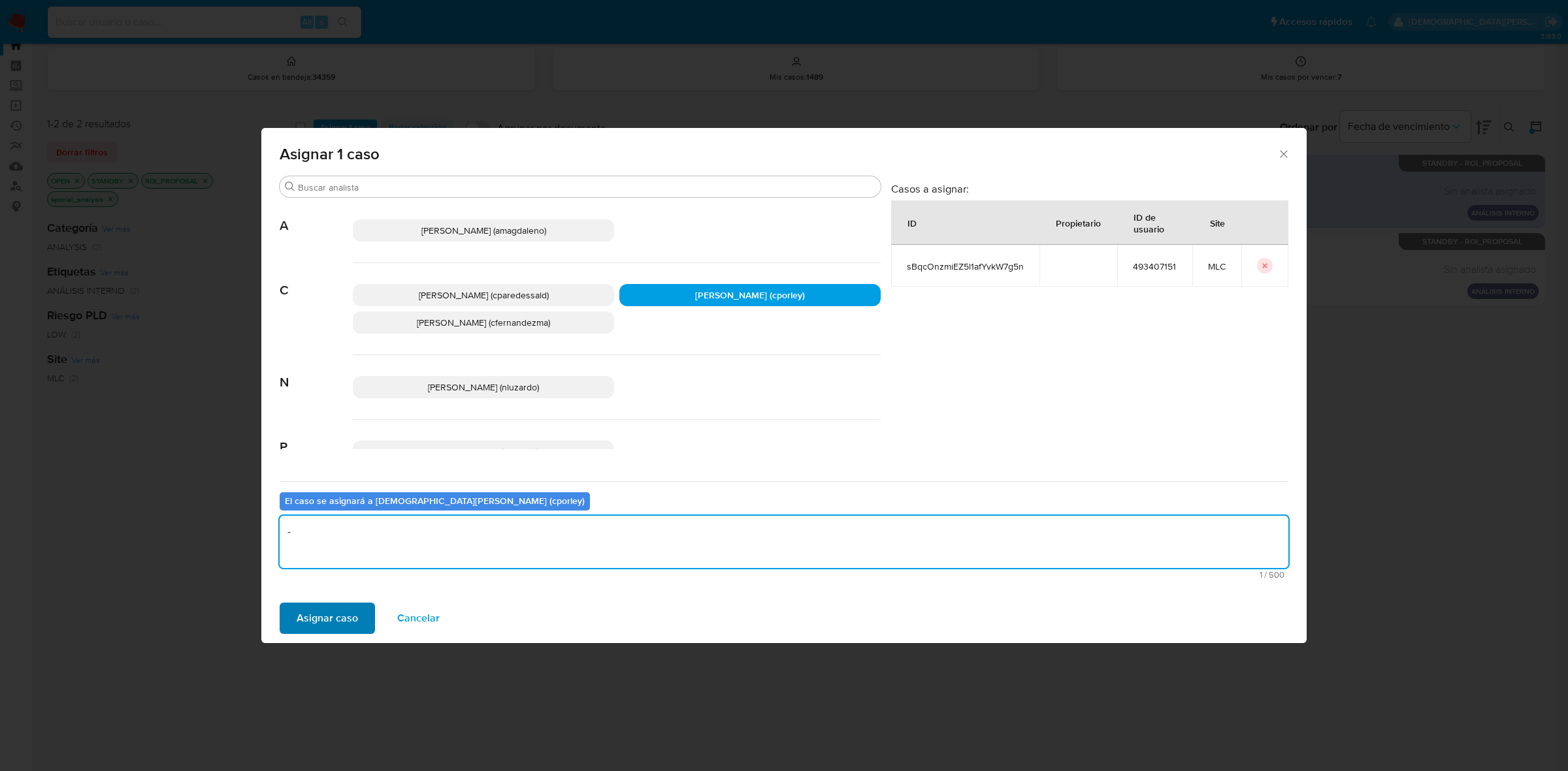
type textarea "-"
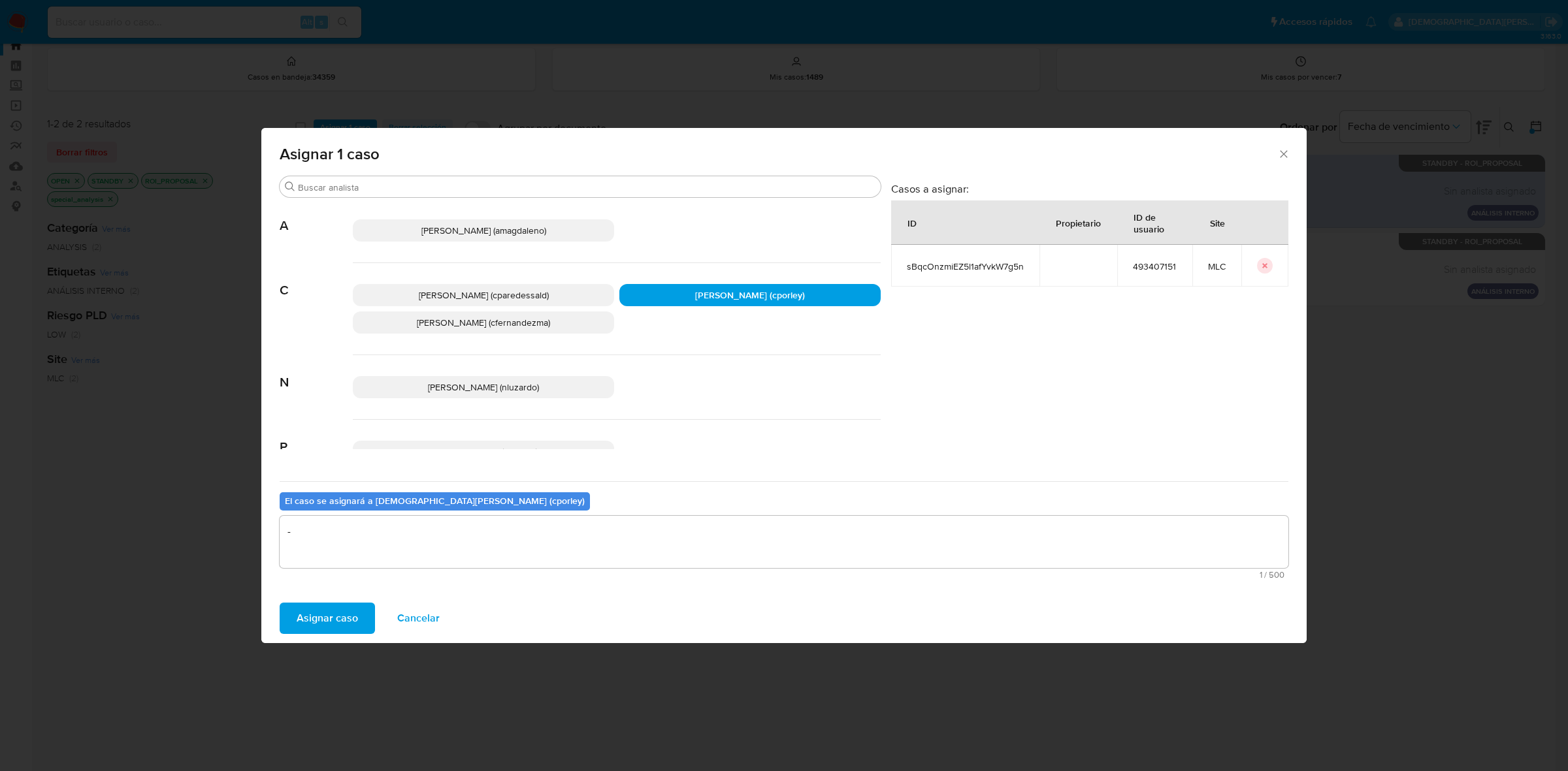
click at [294, 618] on button "Asignar caso" at bounding box center [327, 619] width 96 height 31
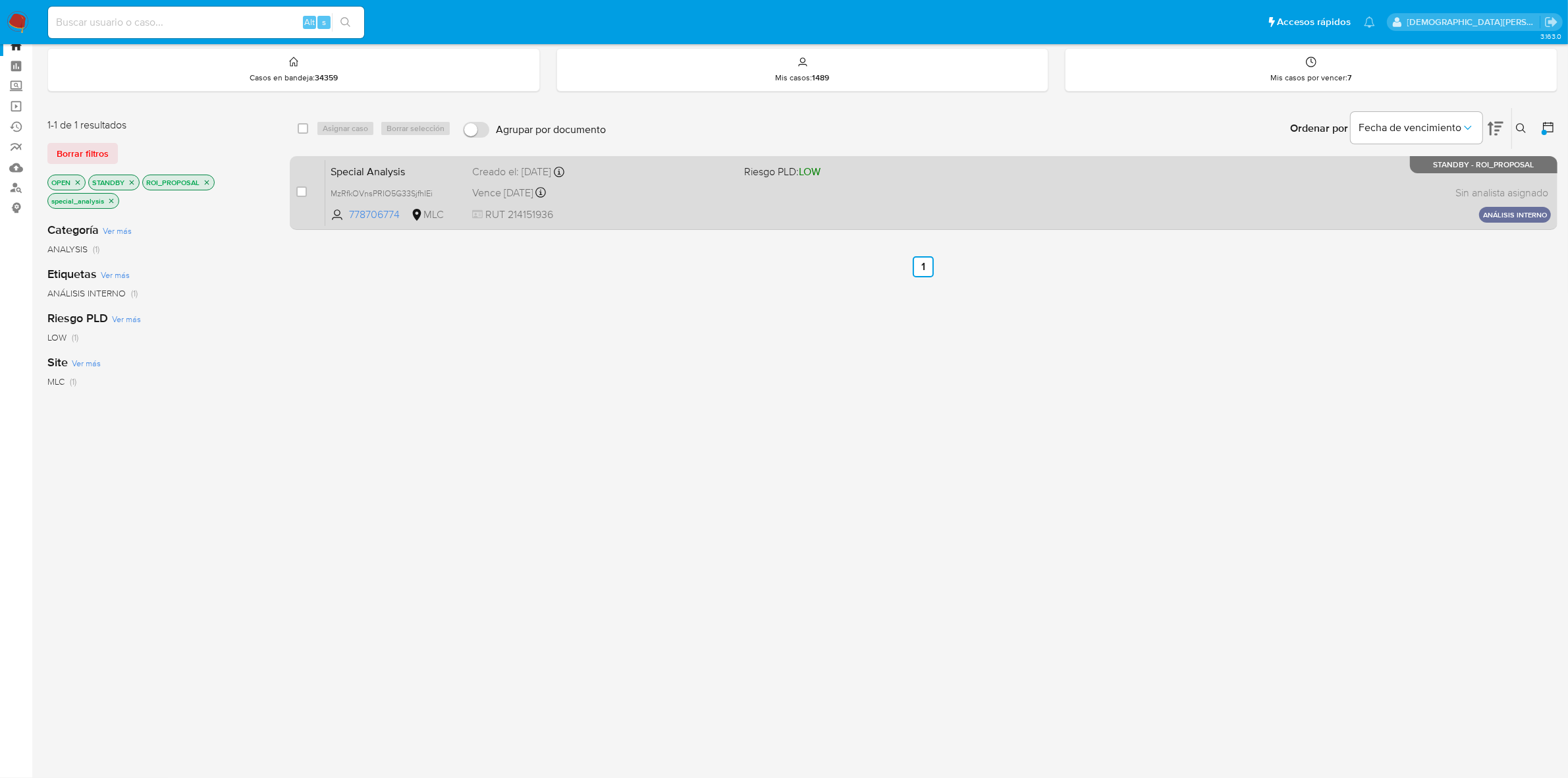
click at [659, 208] on span "RUT 214151936" at bounding box center [603, 215] width 262 height 15
click at [300, 192] on input "checkbox" at bounding box center [301, 191] width 11 height 11
checkbox input "true"
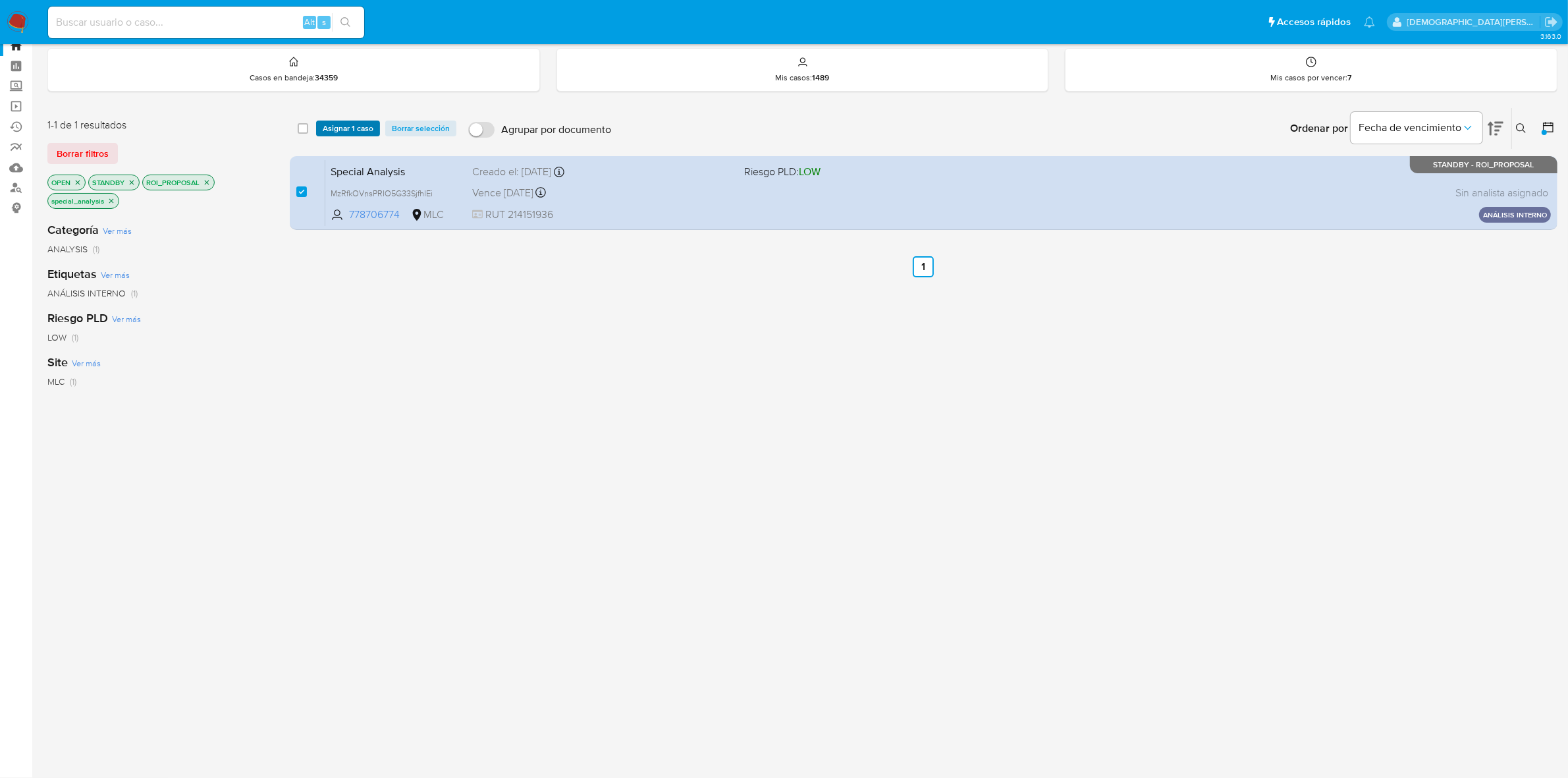
click at [343, 127] on span "Asignar 1 caso" at bounding box center [348, 128] width 51 height 13
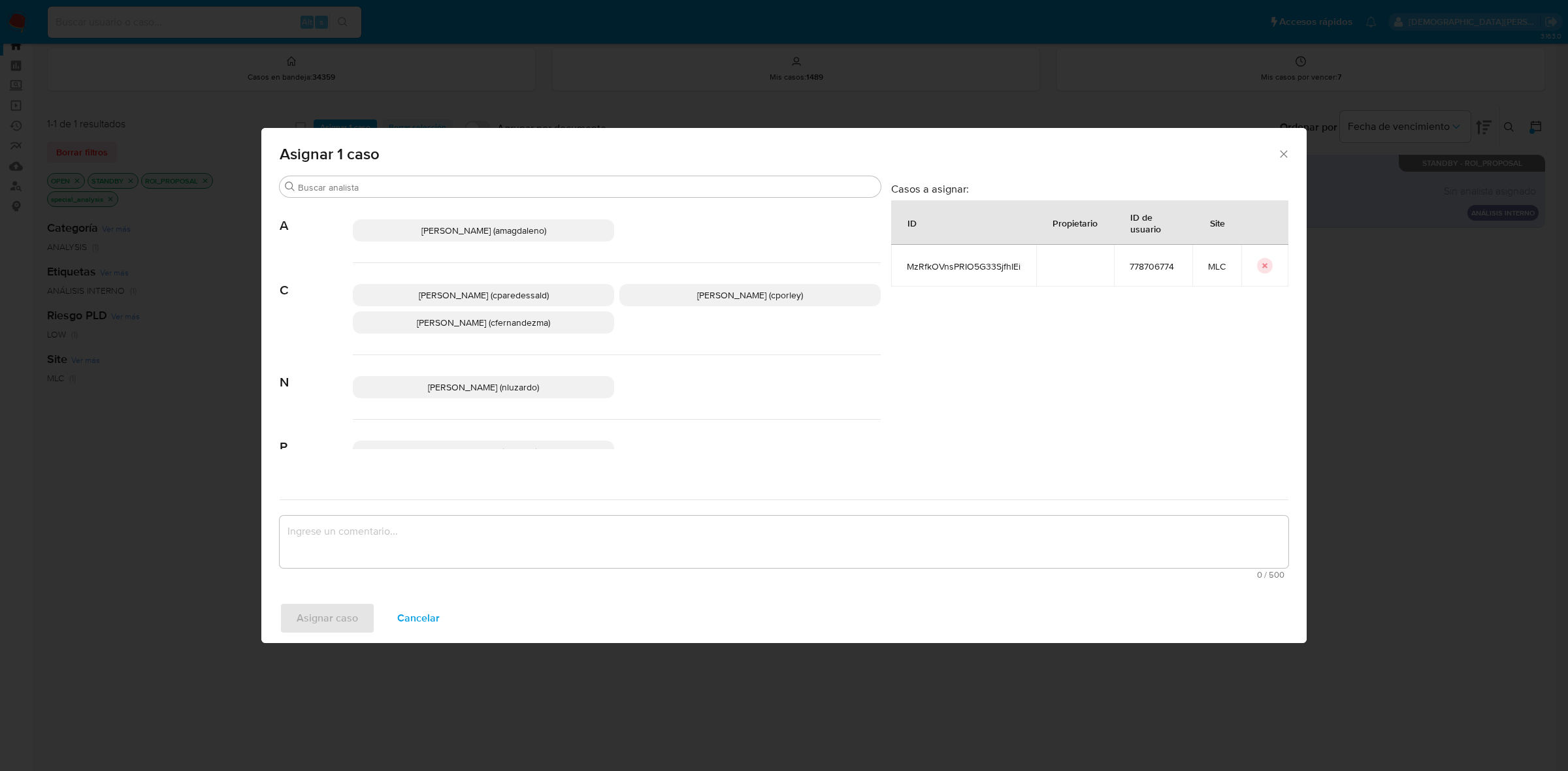
click at [661, 296] on p "Christian Porley (cporley)" at bounding box center [750, 295] width 262 height 22
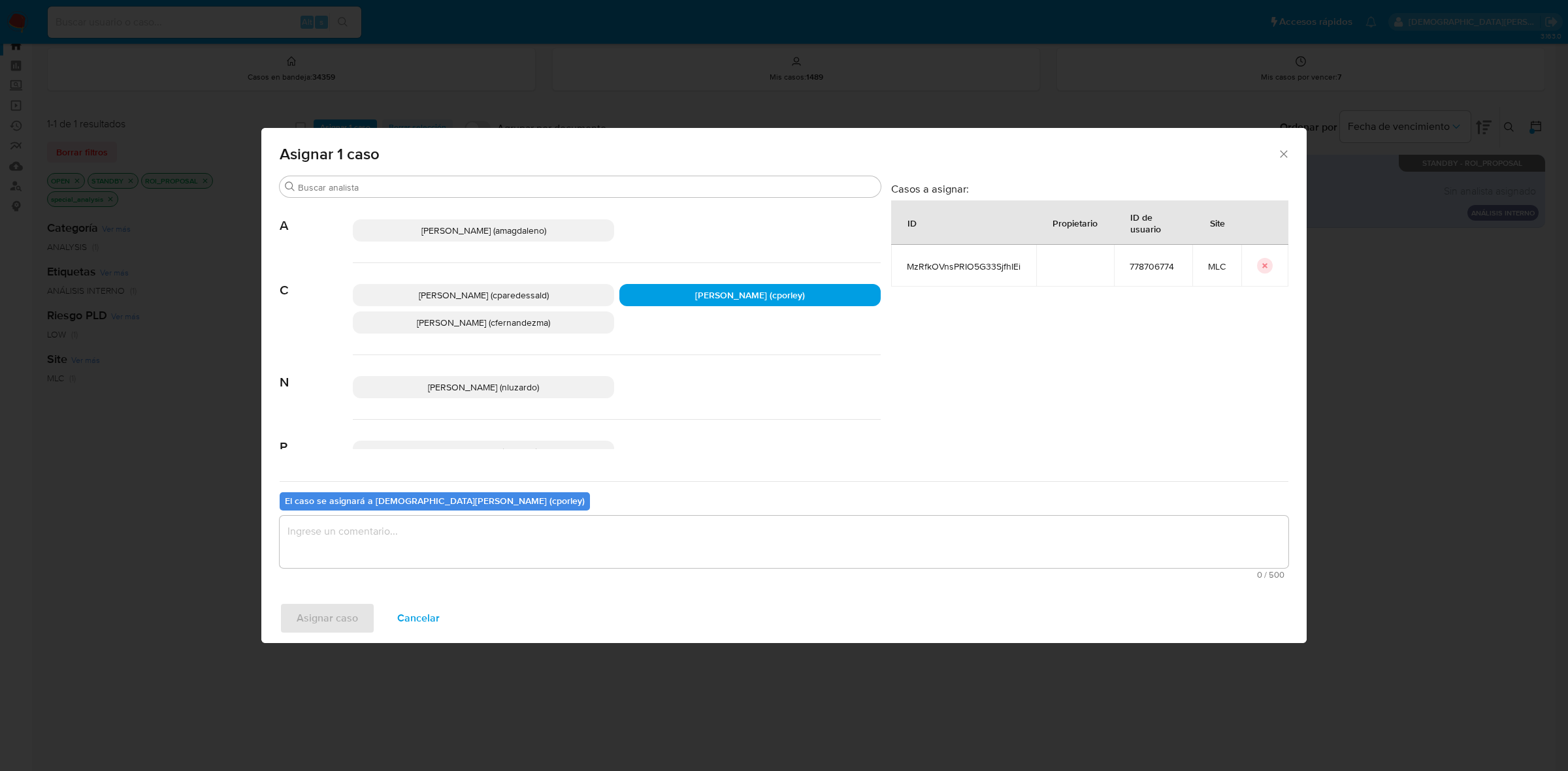
click at [565, 528] on textarea "assign-modal" at bounding box center [783, 543] width 1009 height 53
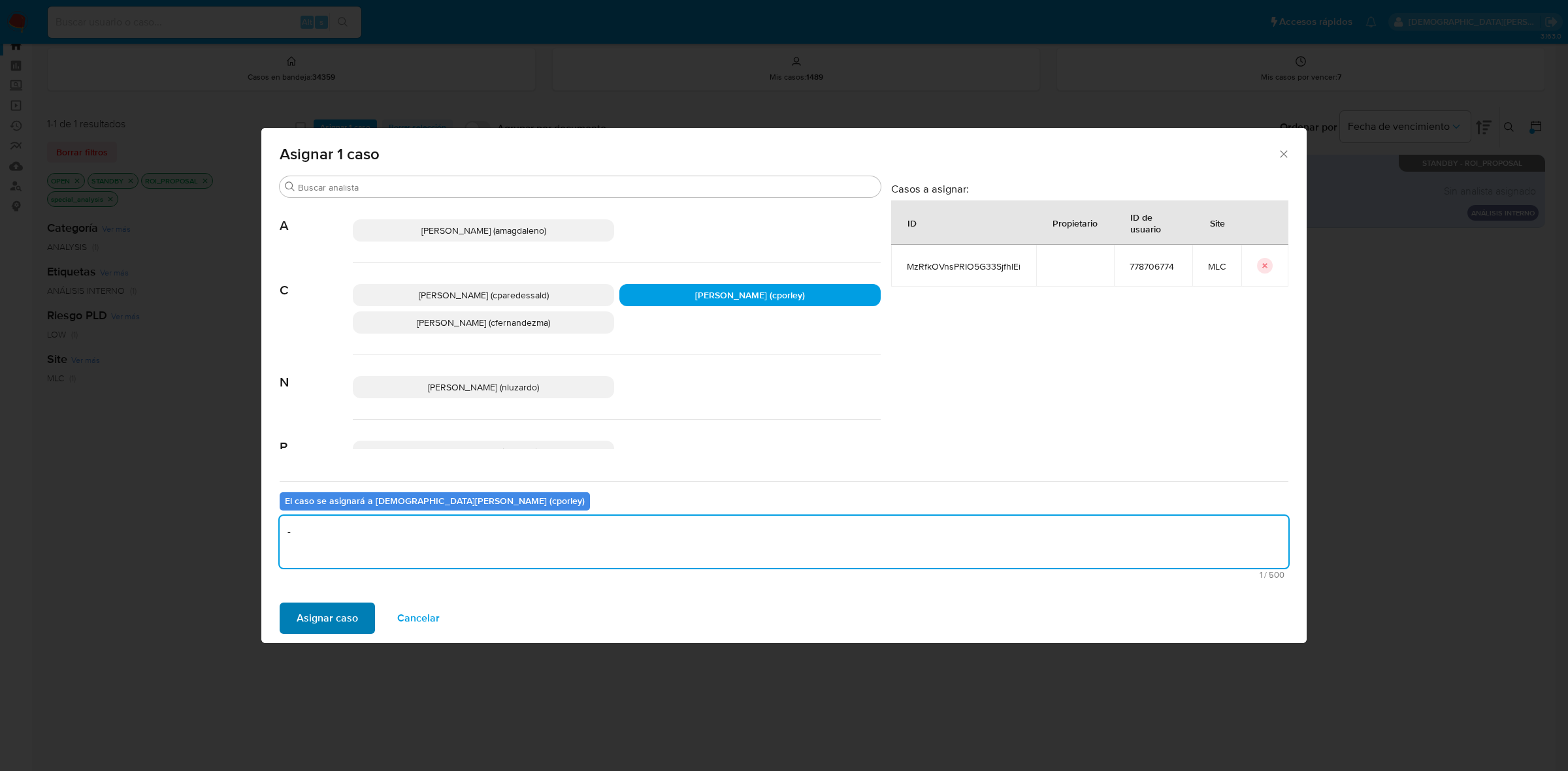
type textarea "-"
click at [314, 607] on span "Asignar caso" at bounding box center [327, 618] width 62 height 28
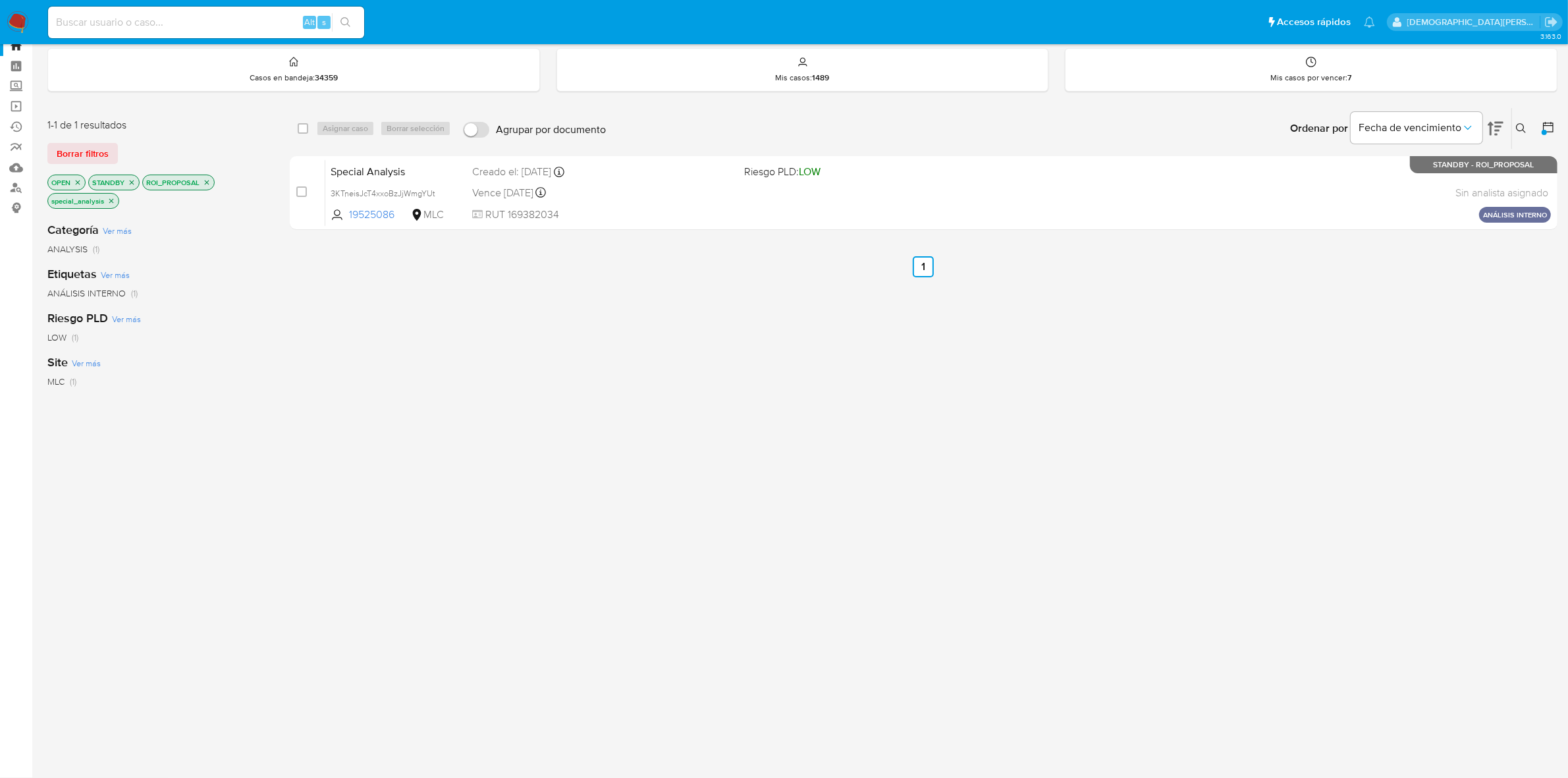
click at [114, 202] on icon "close-filter" at bounding box center [111, 201] width 8 height 8
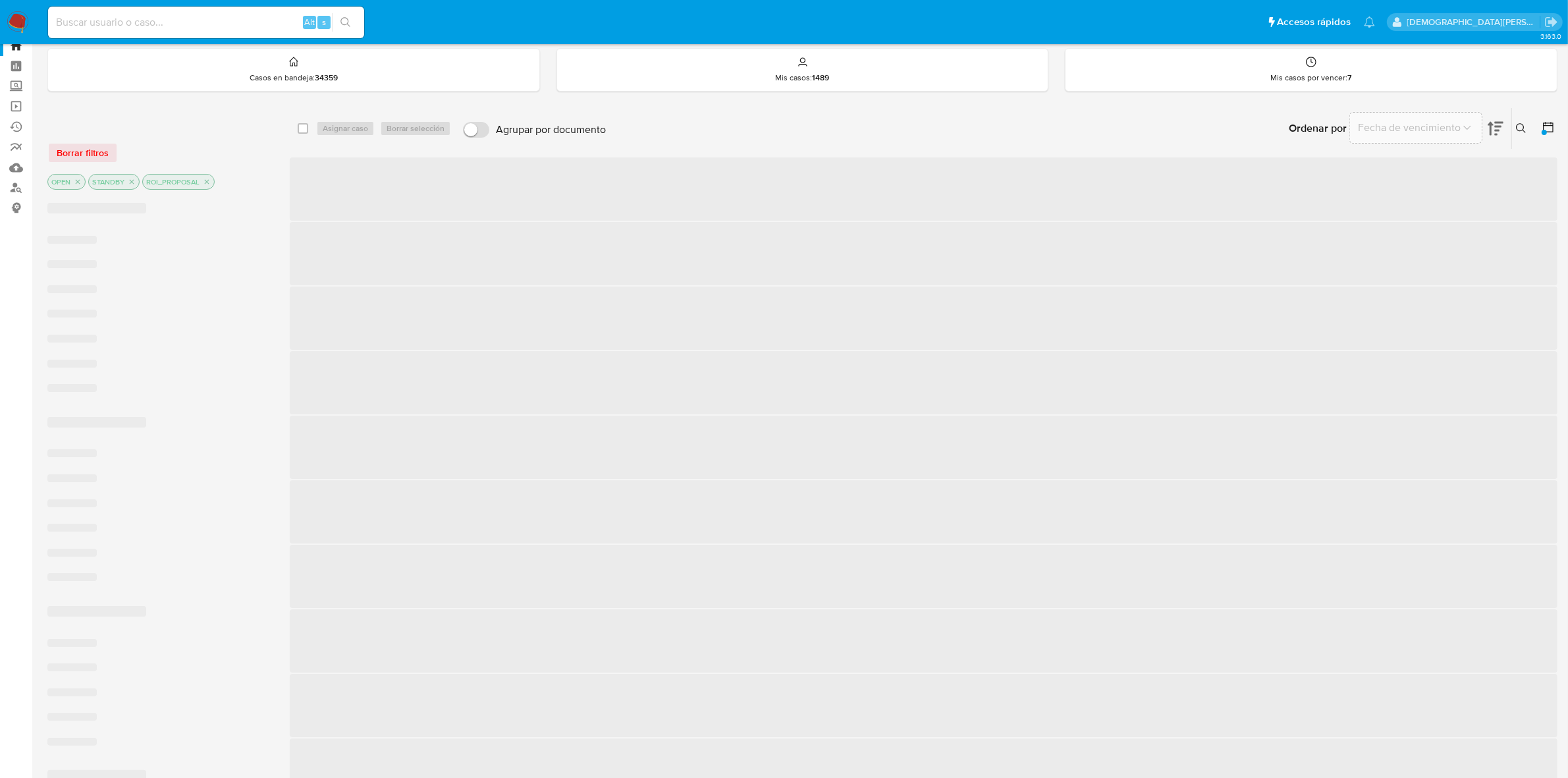
scroll to position [24, 0]
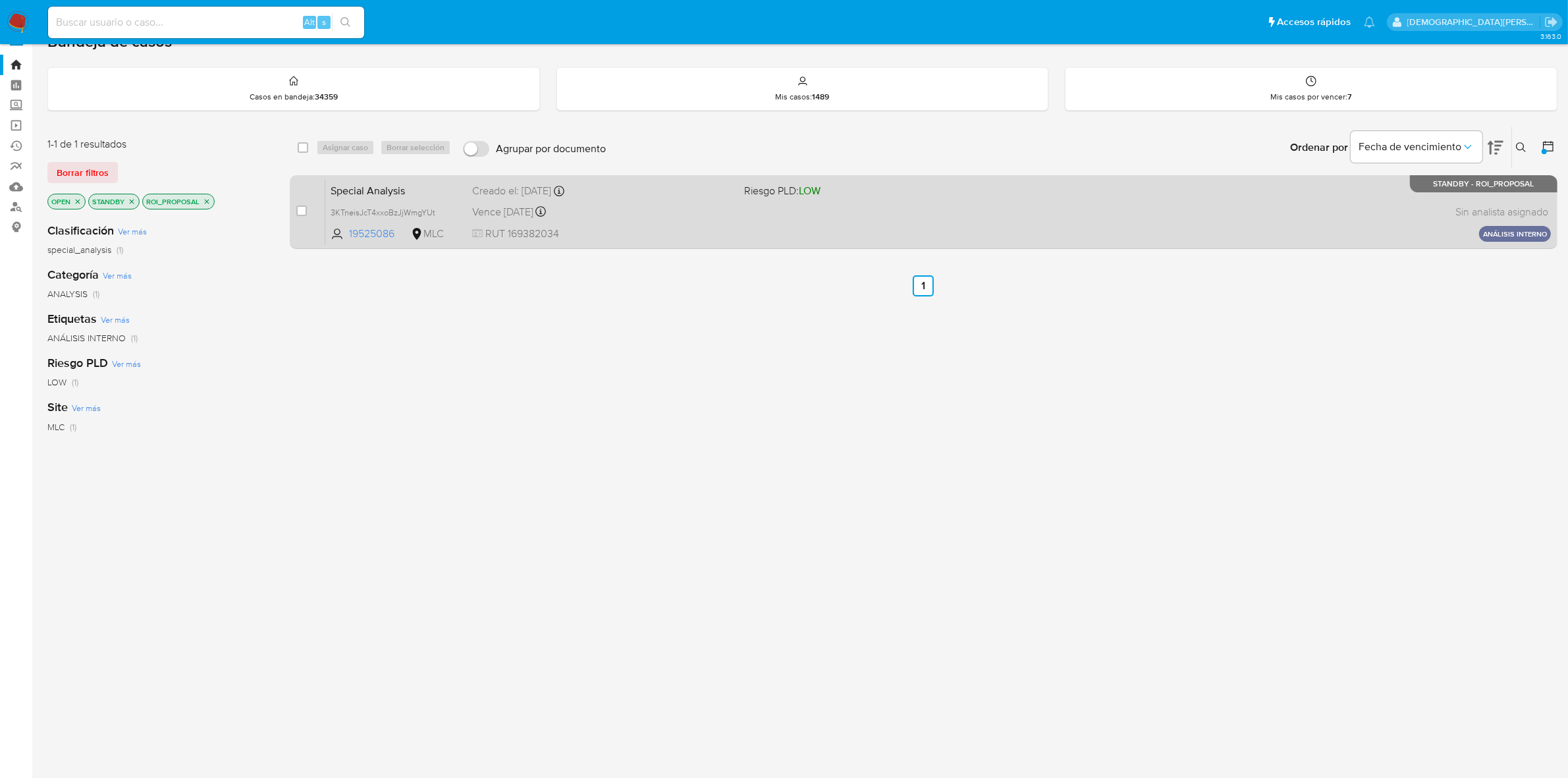
click at [623, 228] on span "RUT 169382034" at bounding box center [603, 233] width 262 height 15
click at [304, 211] on input "checkbox" at bounding box center [301, 211] width 11 height 11
checkbox input "true"
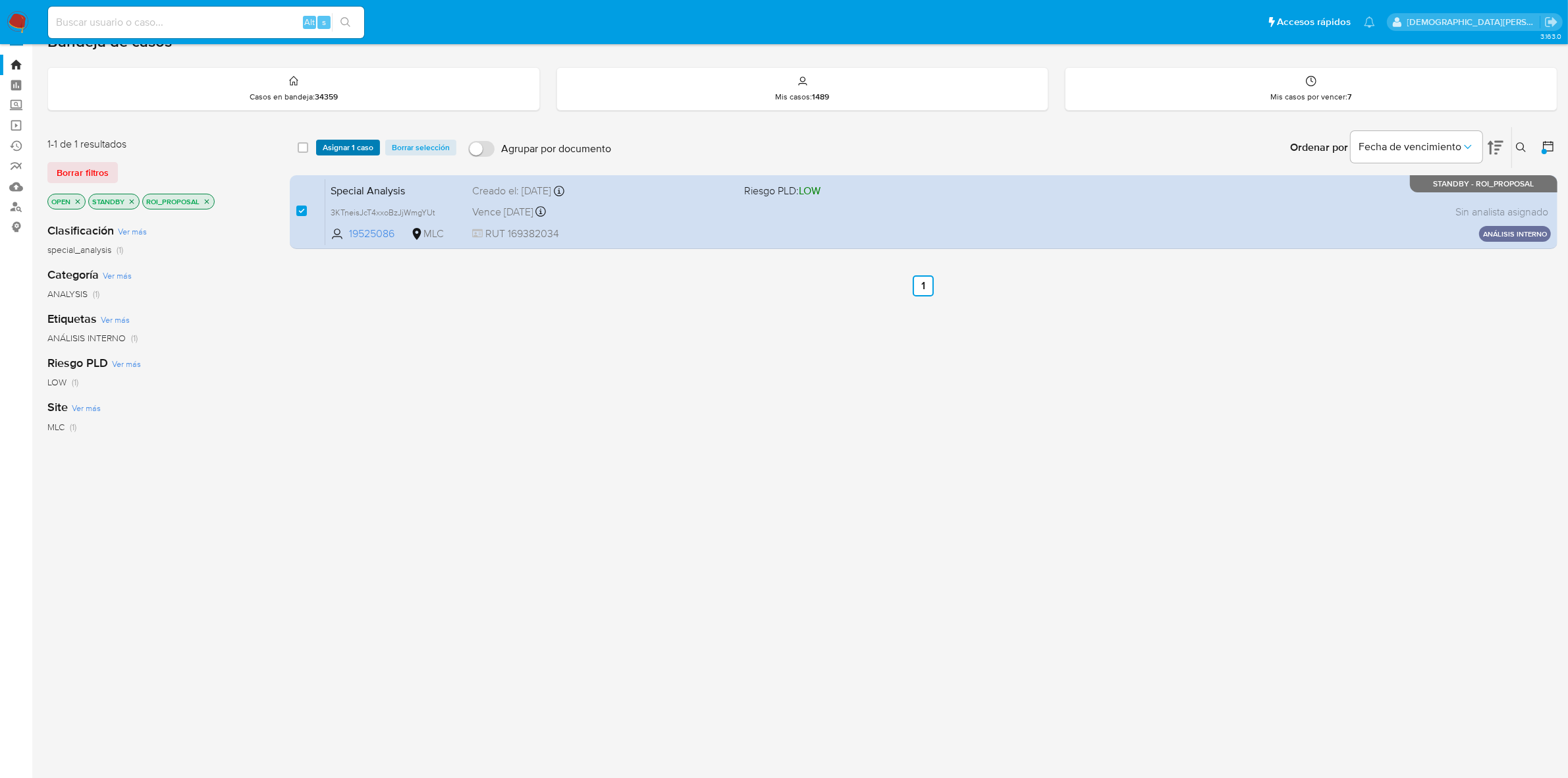
click at [344, 152] on span "Asignar 1 caso" at bounding box center [348, 147] width 51 height 13
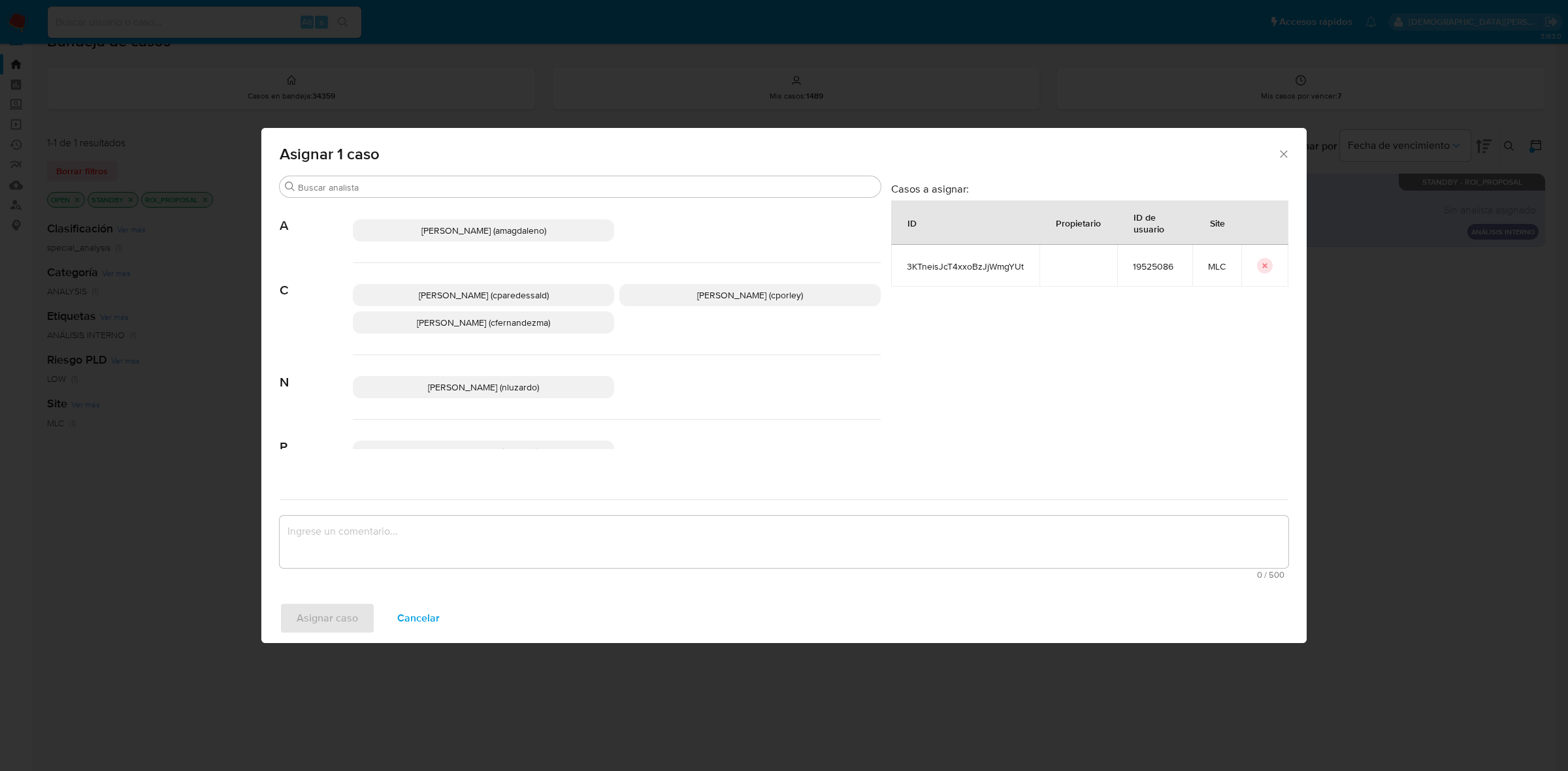
click at [700, 296] on span "Christian Porley (cporley)" at bounding box center [750, 295] width 105 height 13
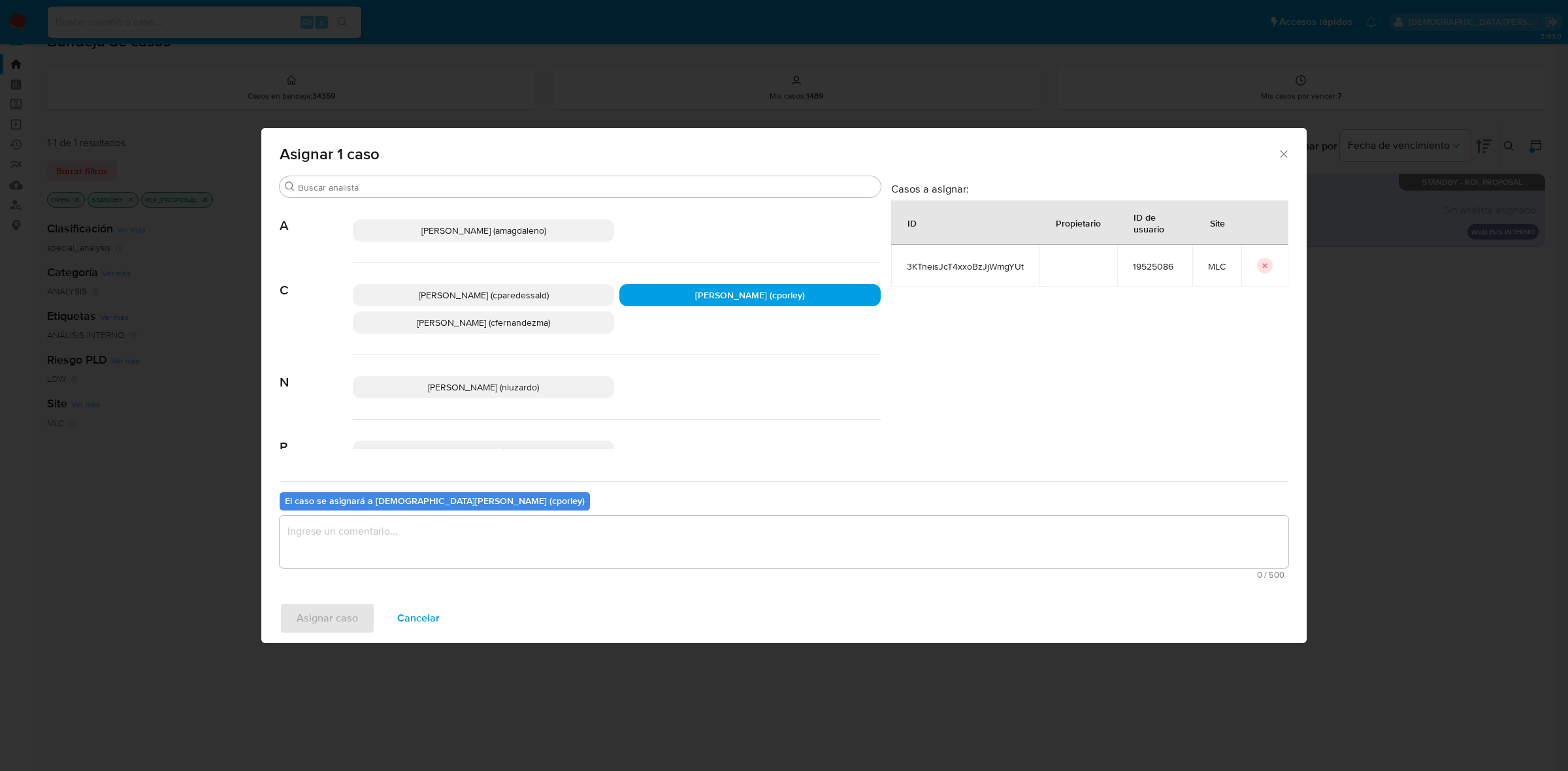
click at [453, 551] on textarea "assign-modal" at bounding box center [783, 543] width 1009 height 53
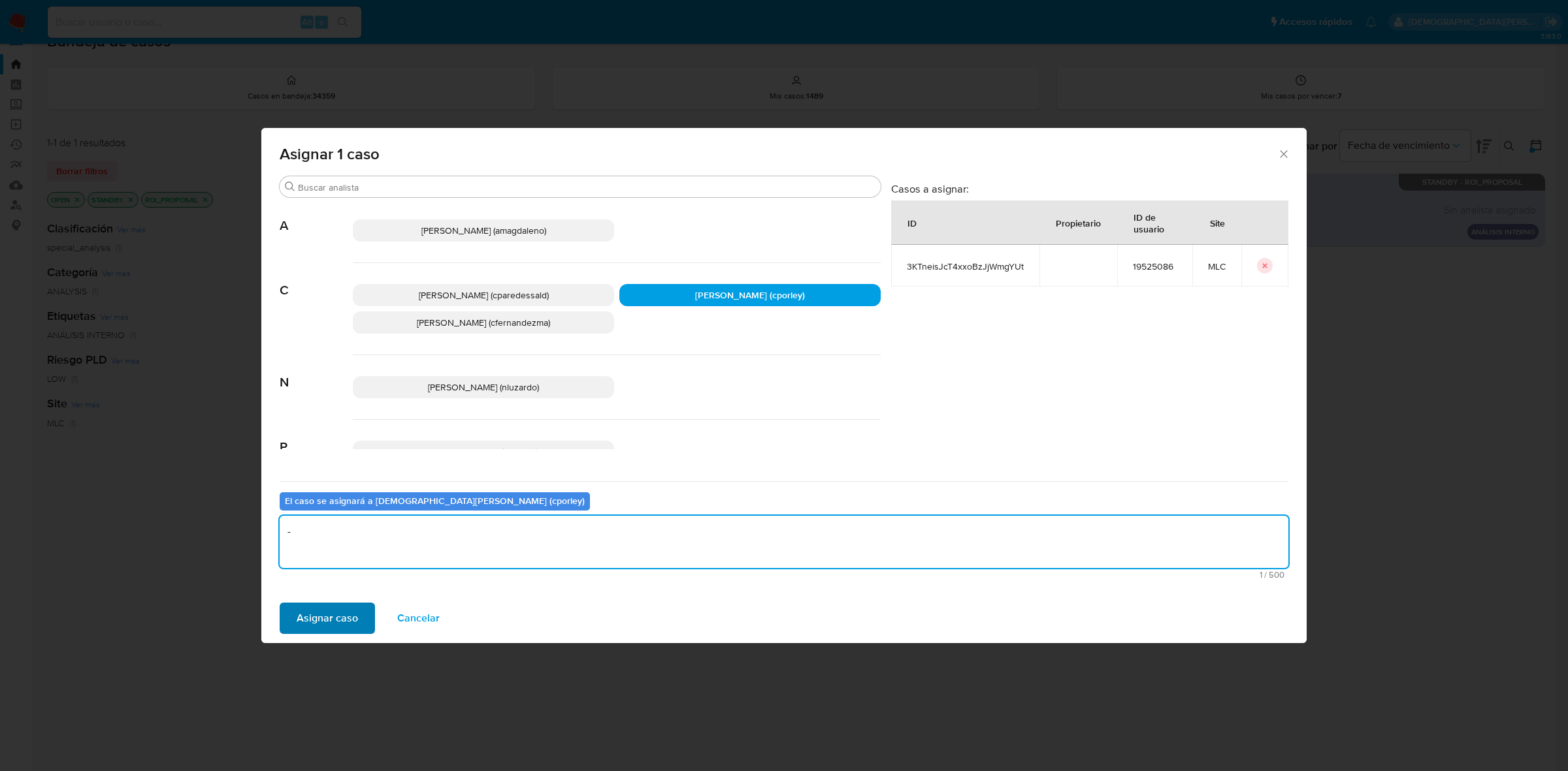
type textarea "-"
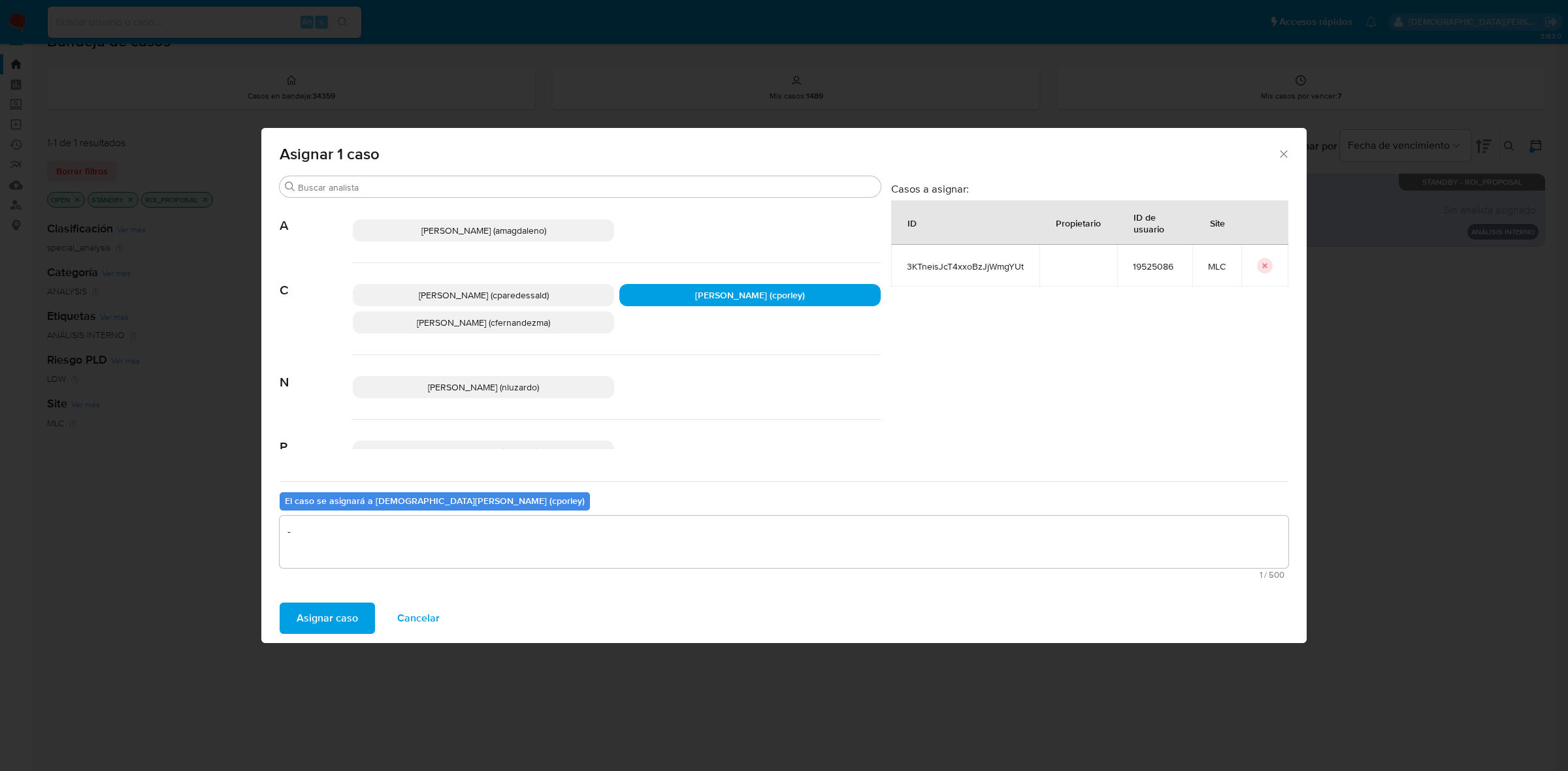
click at [317, 609] on span "Asignar caso" at bounding box center [327, 618] width 62 height 28
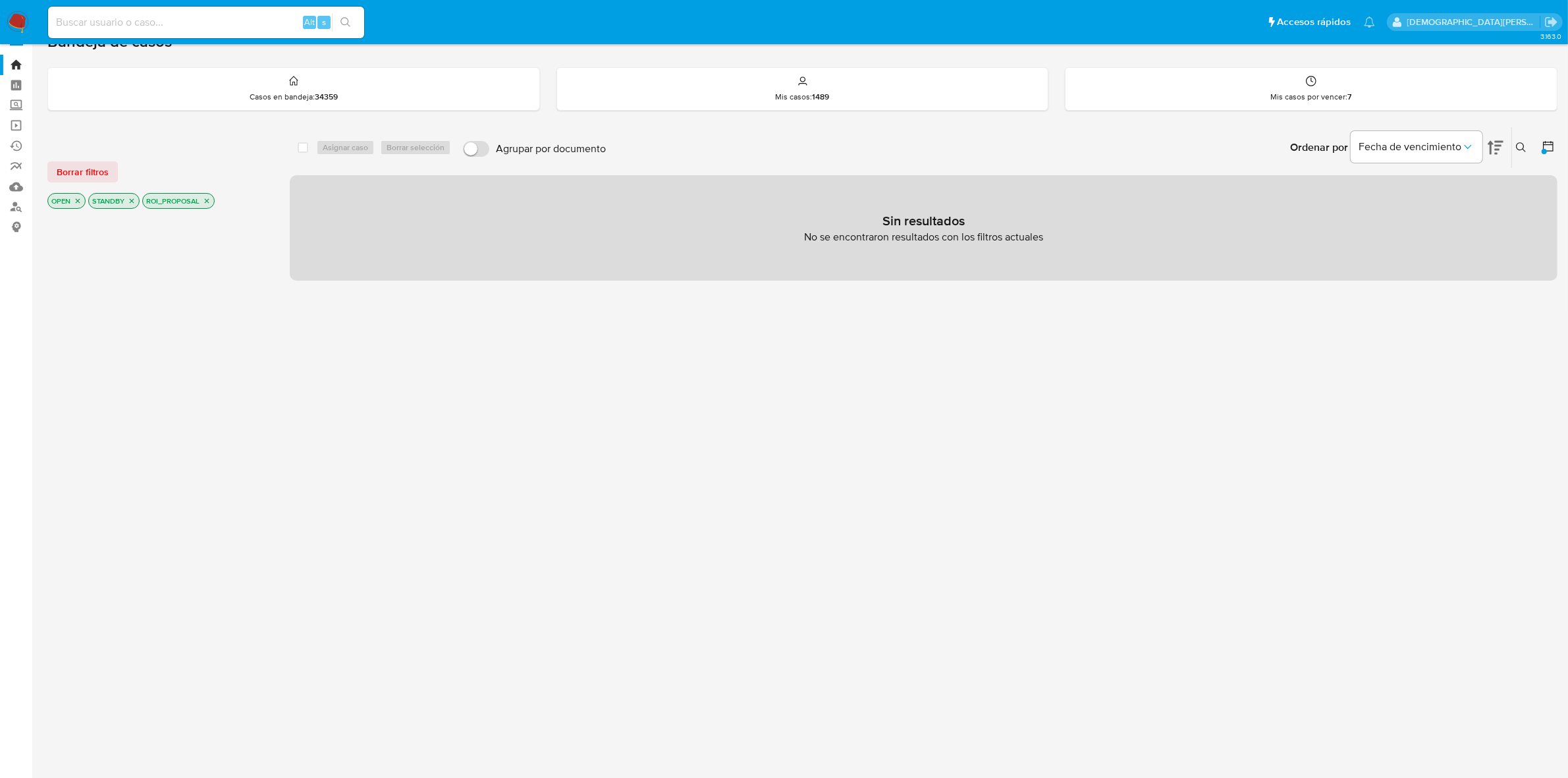
click at [208, 204] on icon "close-filter" at bounding box center [207, 201] width 8 height 8
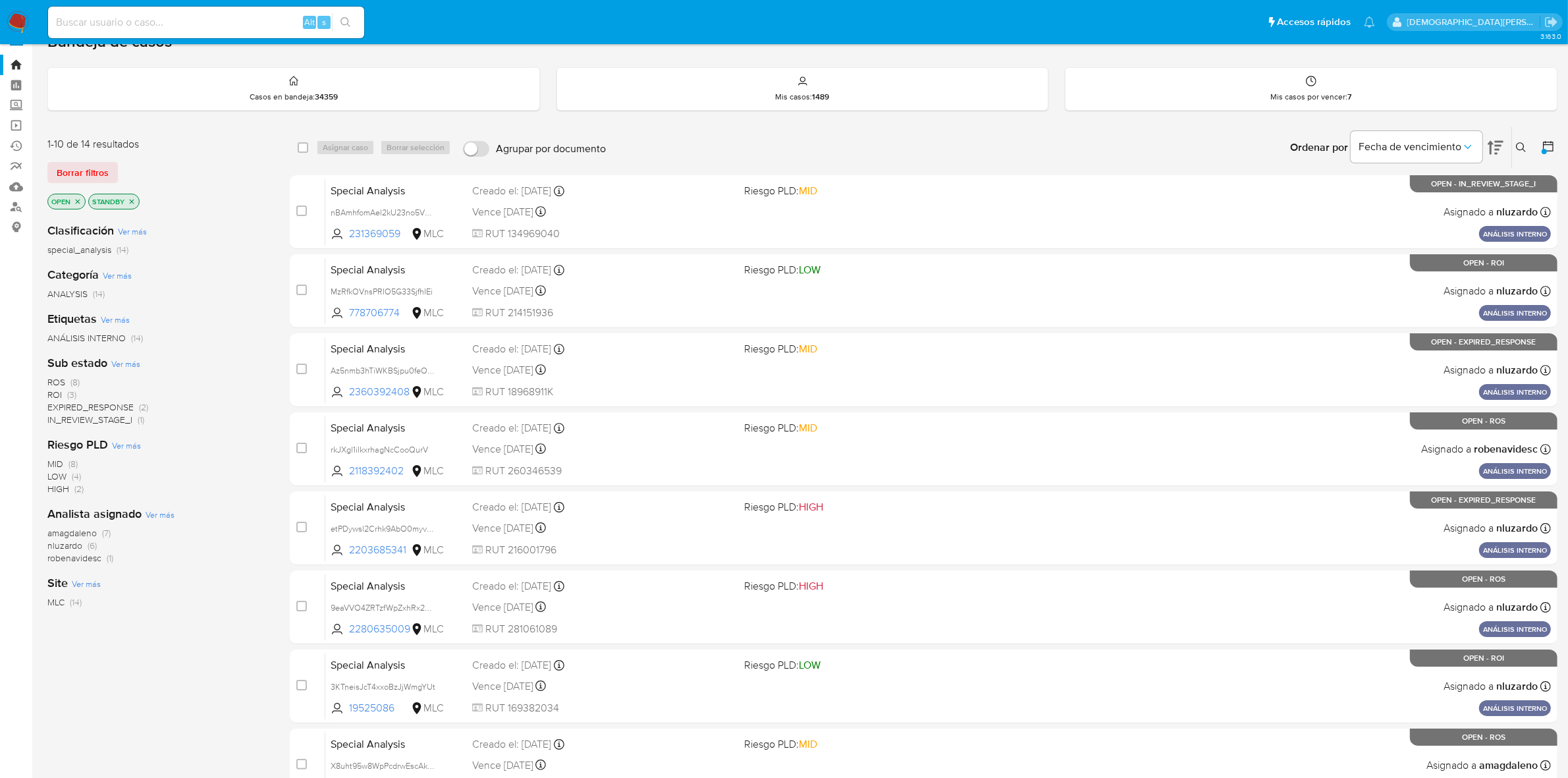
click at [130, 196] on p "STANDBY" at bounding box center [113, 201] width 50 height 15
click at [130, 201] on icon "close-filter" at bounding box center [132, 202] width 8 height 8
click at [118, 421] on span "IN_REVIEW_STAGE_I" at bounding box center [90, 420] width 85 height 13
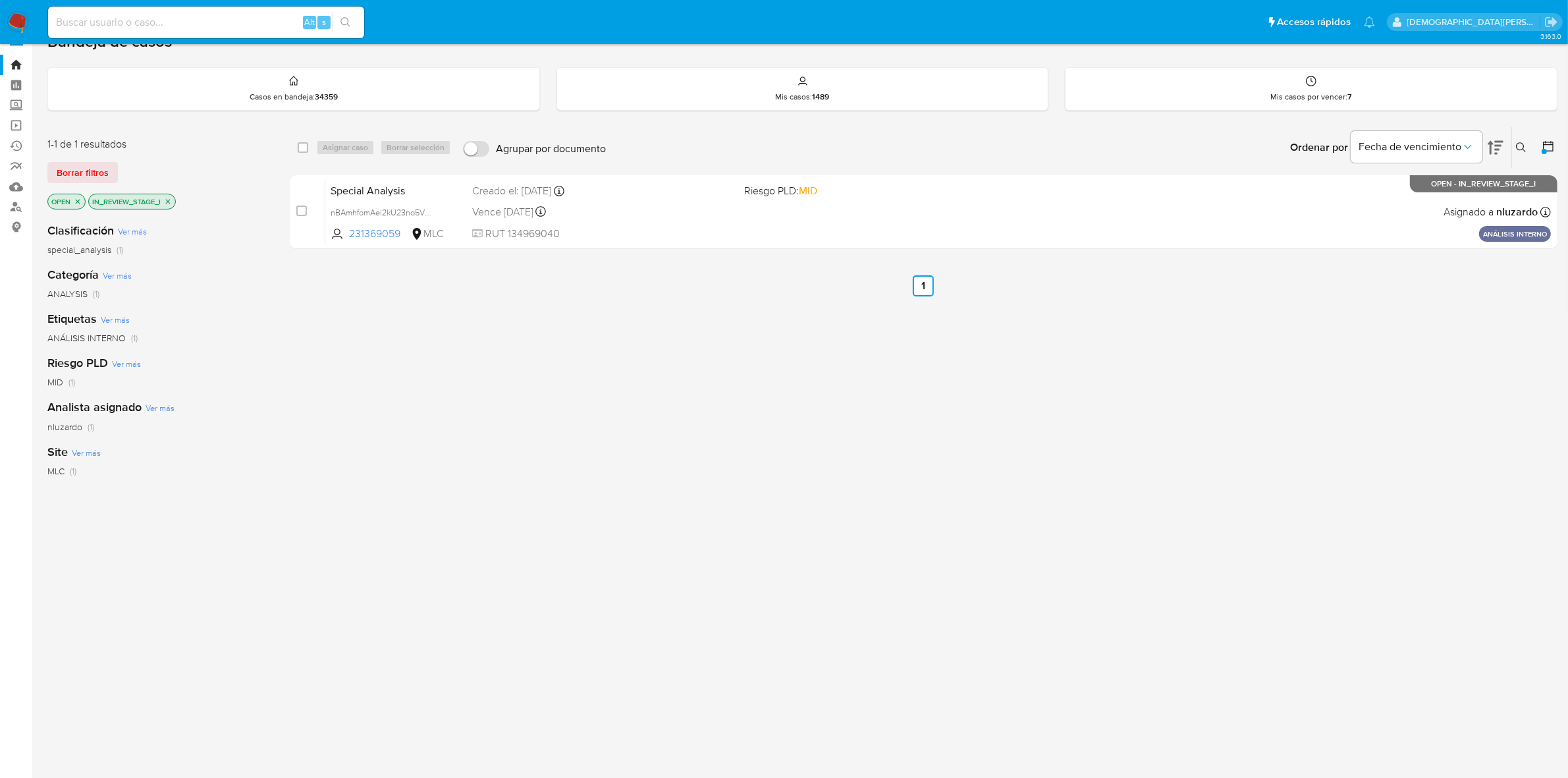
click at [168, 198] on icon "close-filter" at bounding box center [168, 202] width 8 height 8
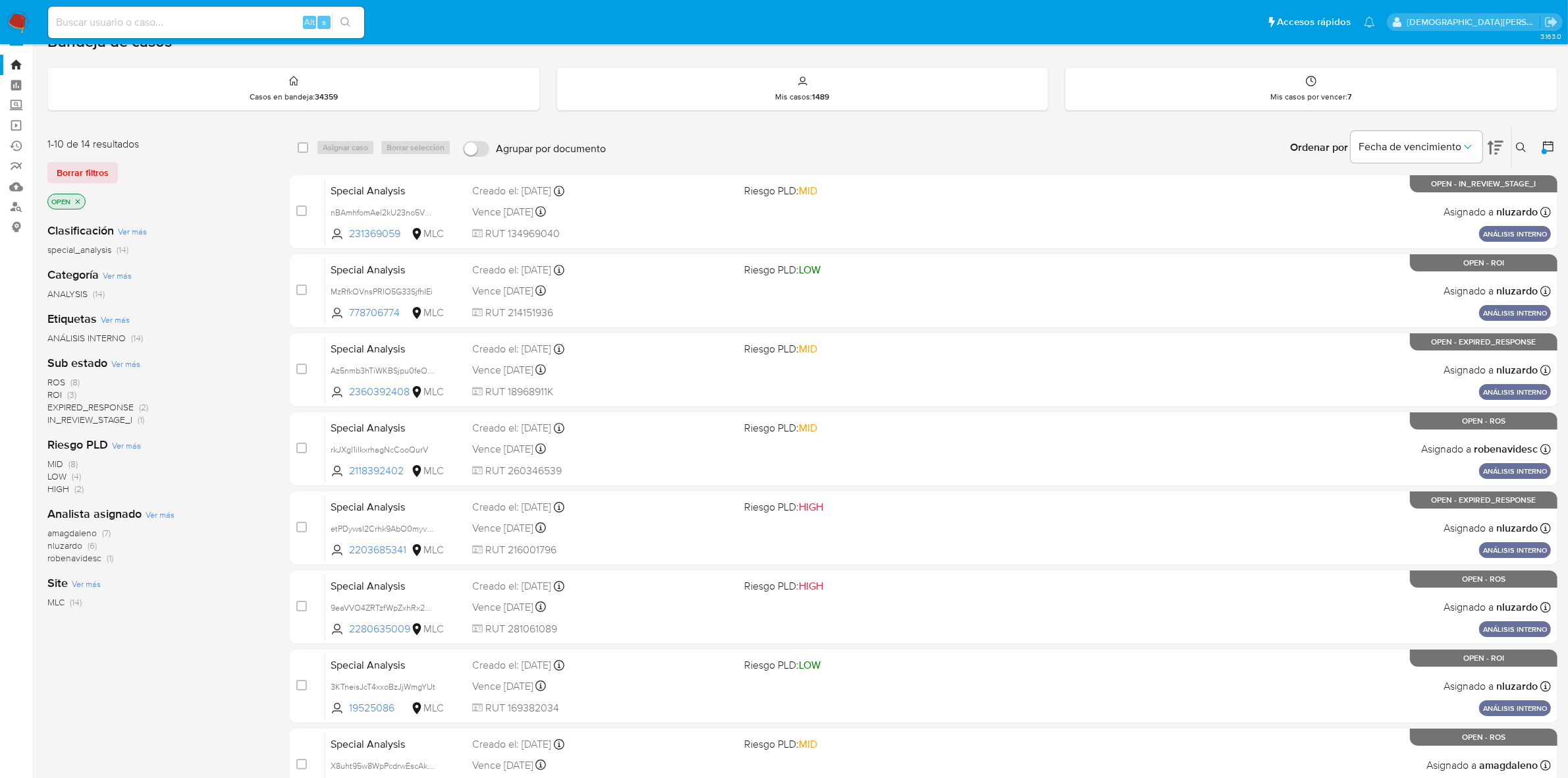
click at [56, 397] on span "ROI" at bounding box center [54, 394] width 15 height 13
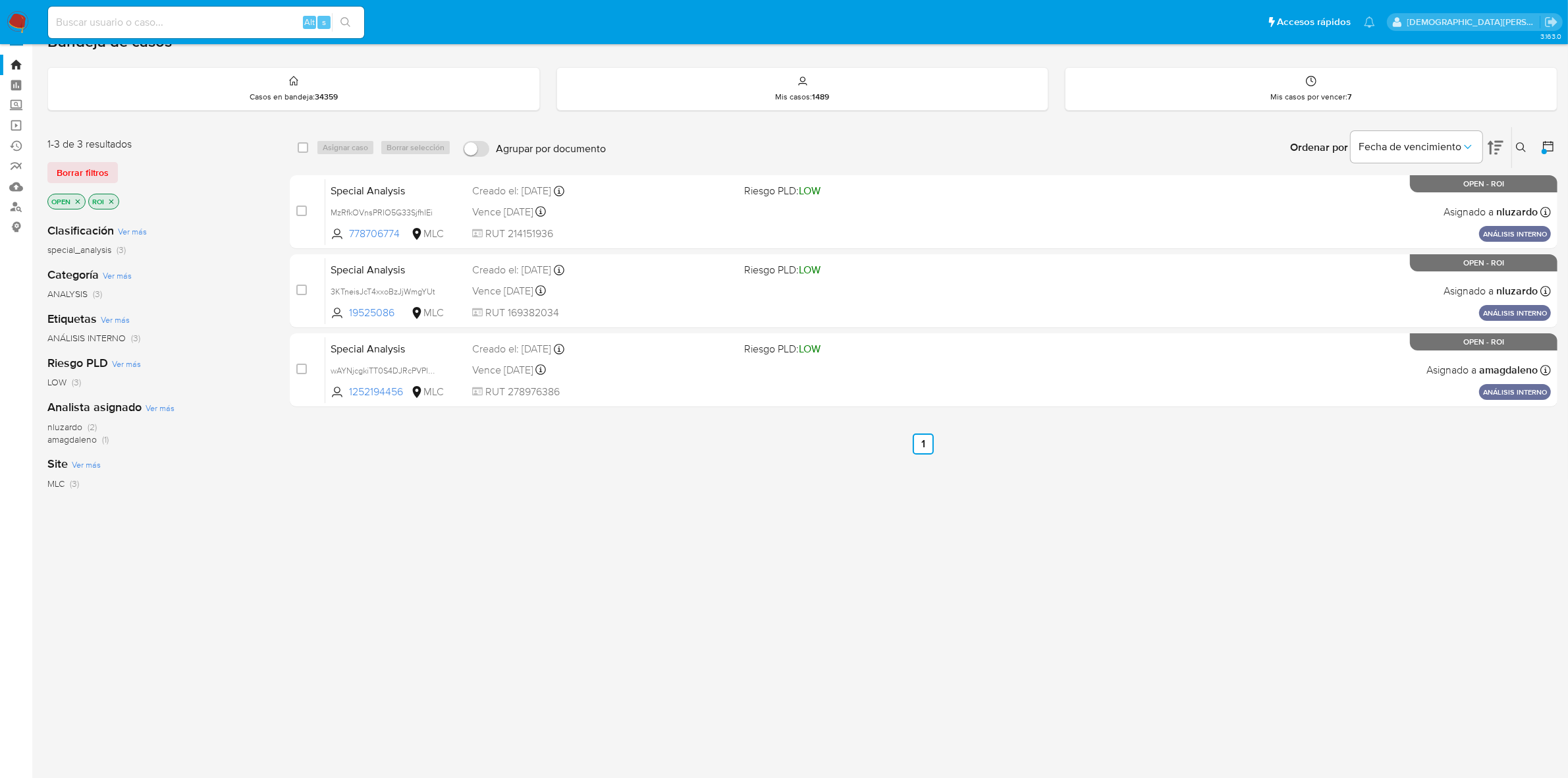
click at [110, 198] on icon "close-filter" at bounding box center [111, 202] width 8 height 8
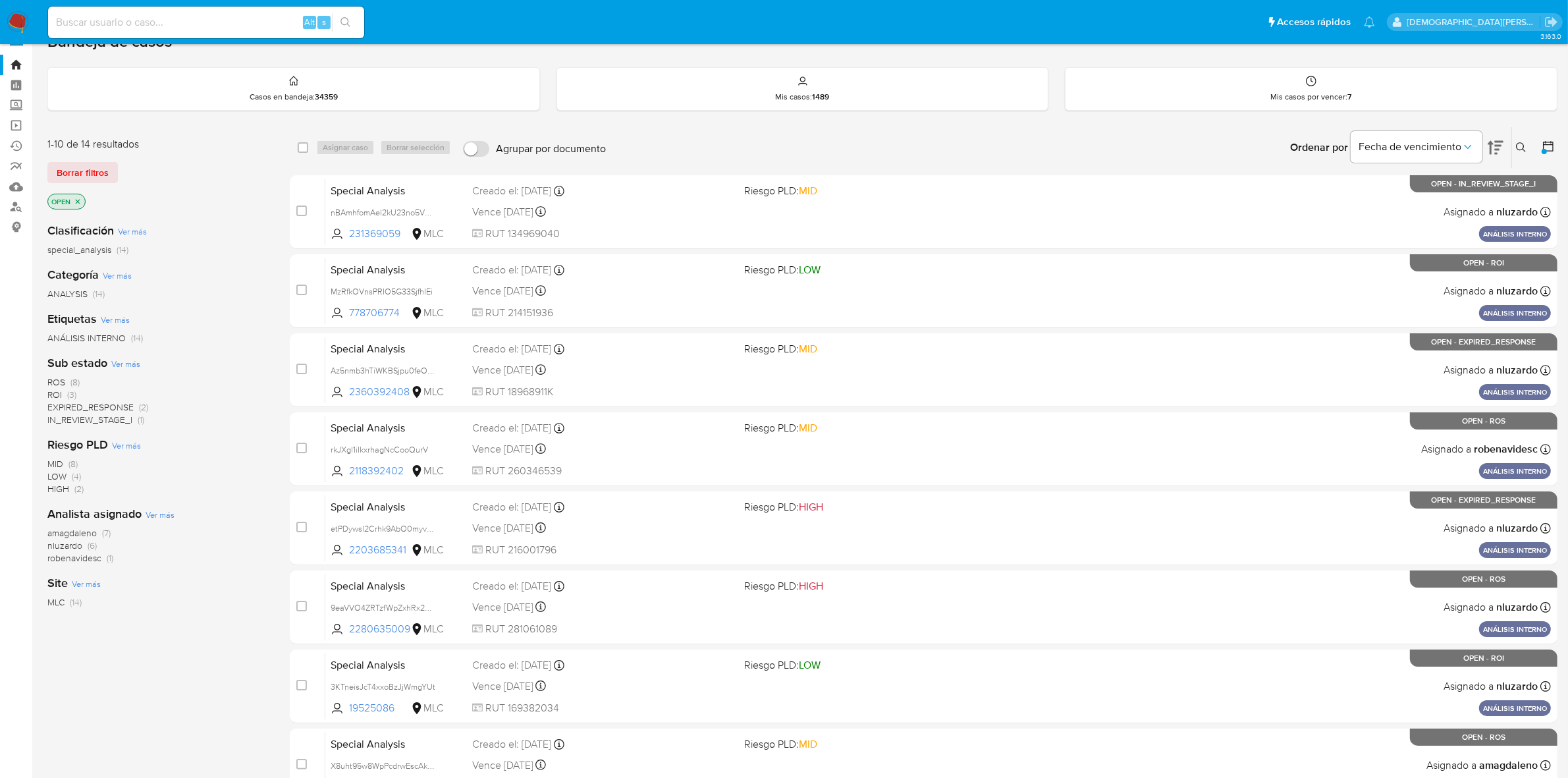
click at [68, 557] on span "robenavidesc" at bounding box center [74, 557] width 54 height 13
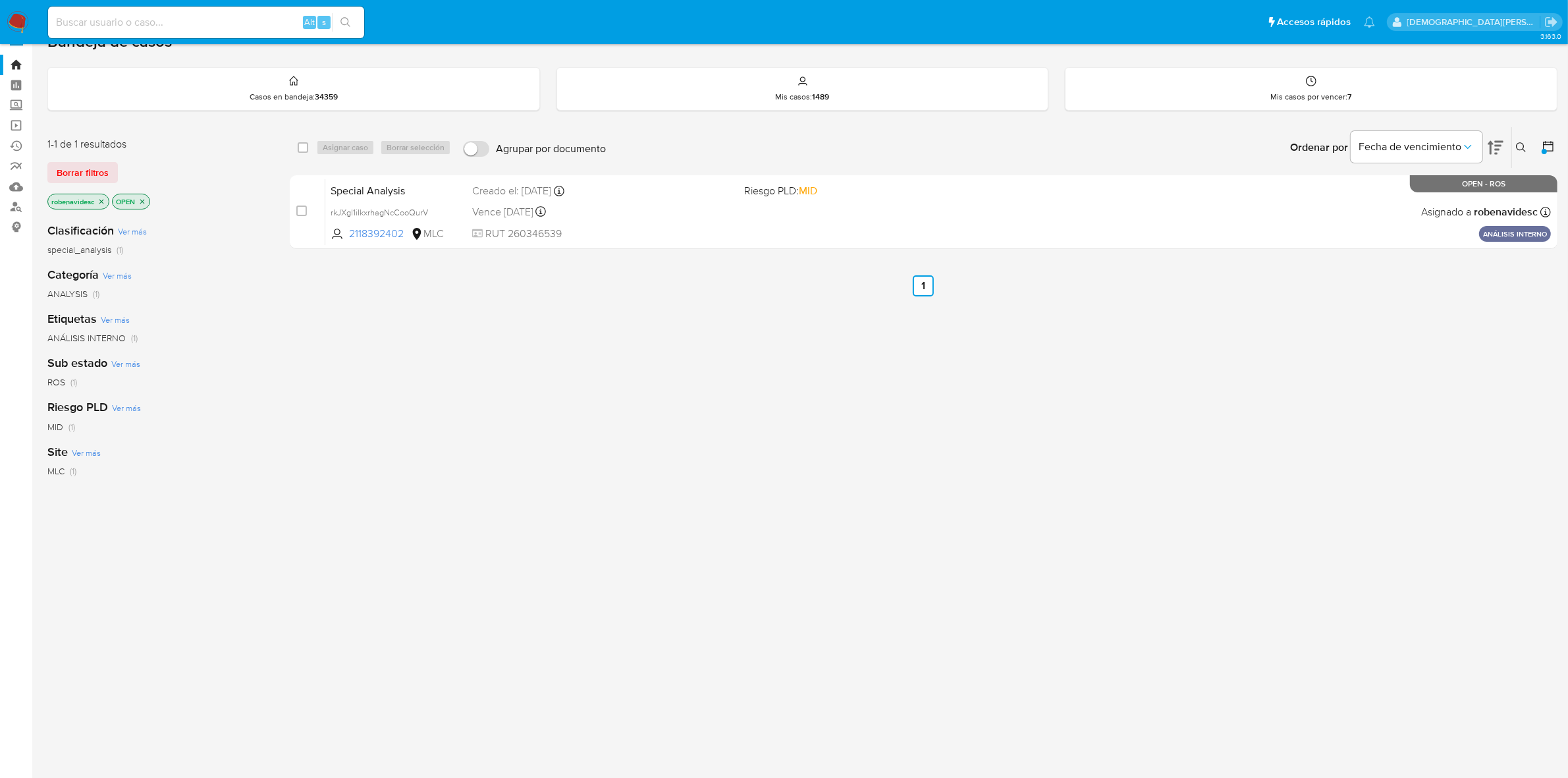
click at [146, 198] on icon "close-filter" at bounding box center [143, 202] width 8 height 8
click at [102, 202] on icon "close-filter" at bounding box center [101, 202] width 8 height 8
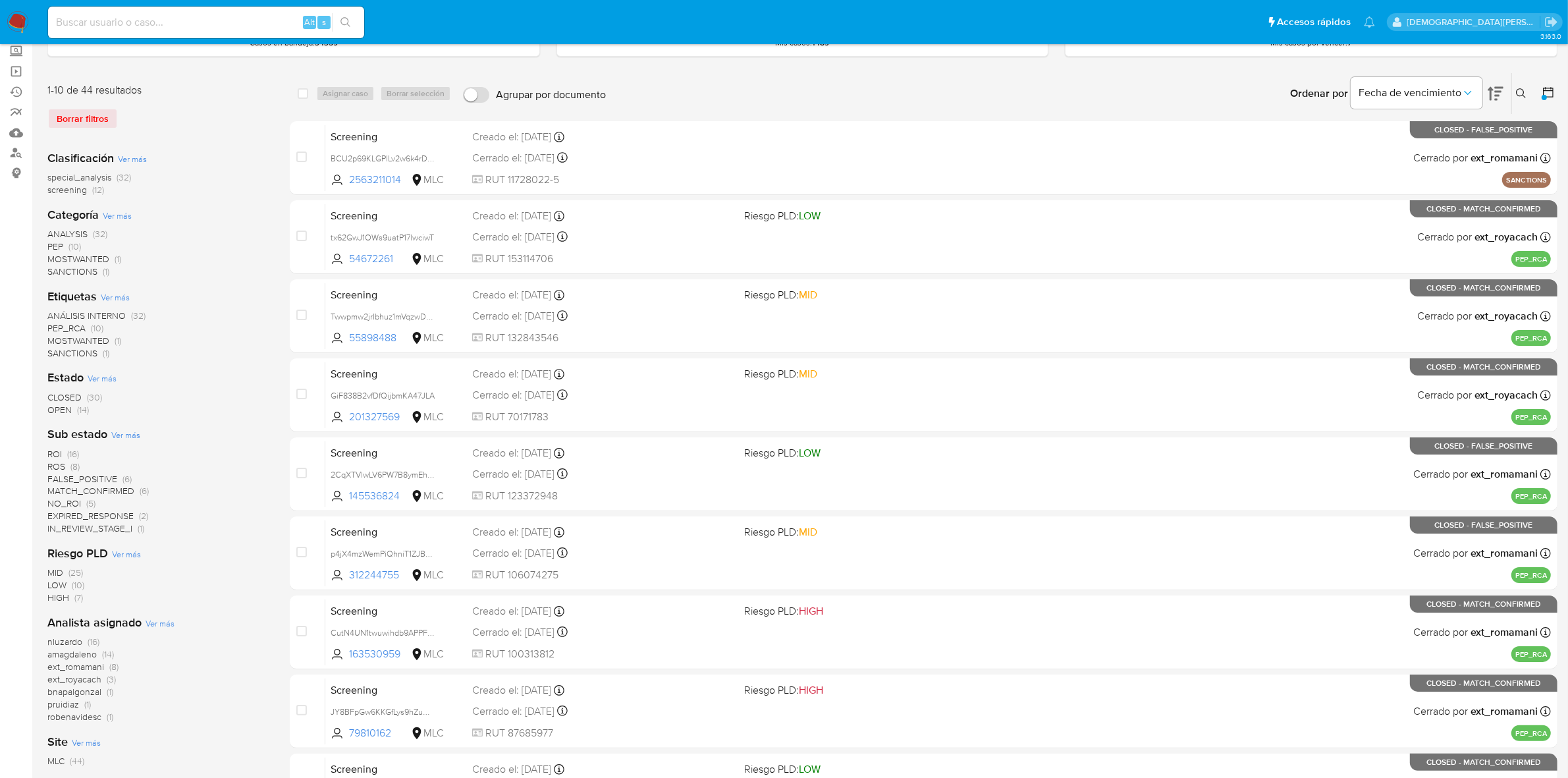
scroll to position [106, 0]
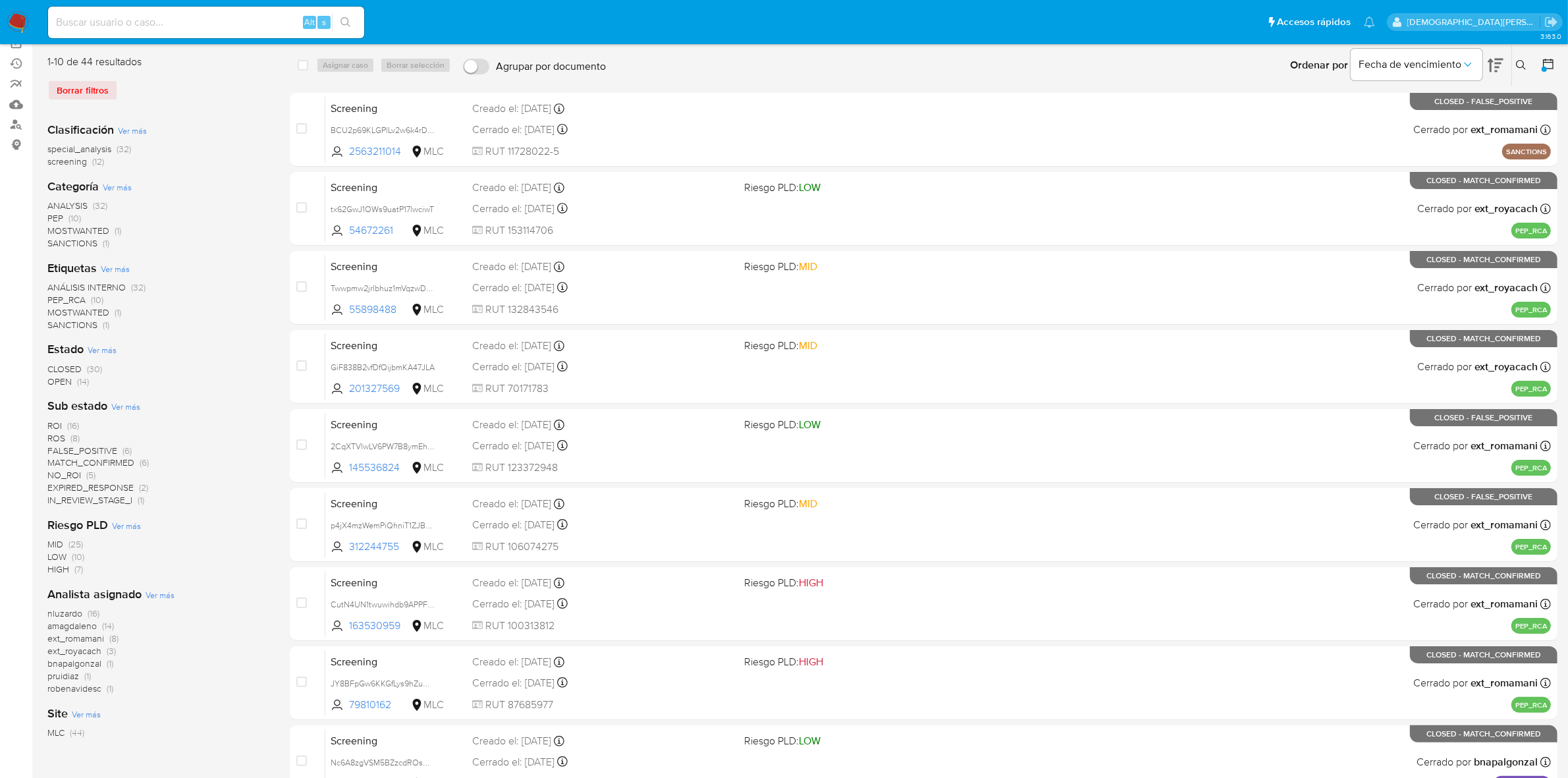
click at [63, 439] on span "ROS" at bounding box center [56, 437] width 18 height 13
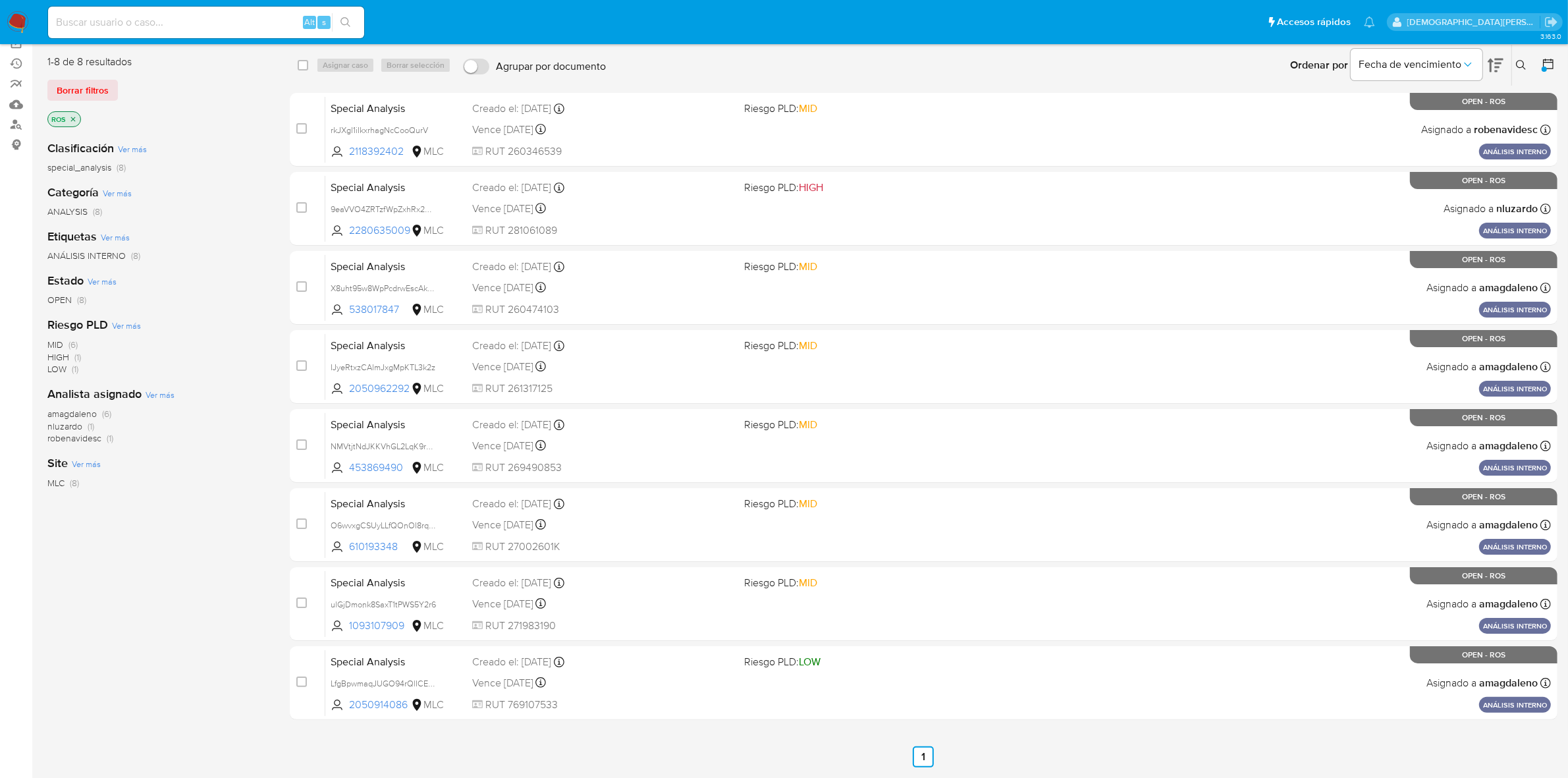
click at [78, 428] on span "nluzardo" at bounding box center [64, 425] width 34 height 13
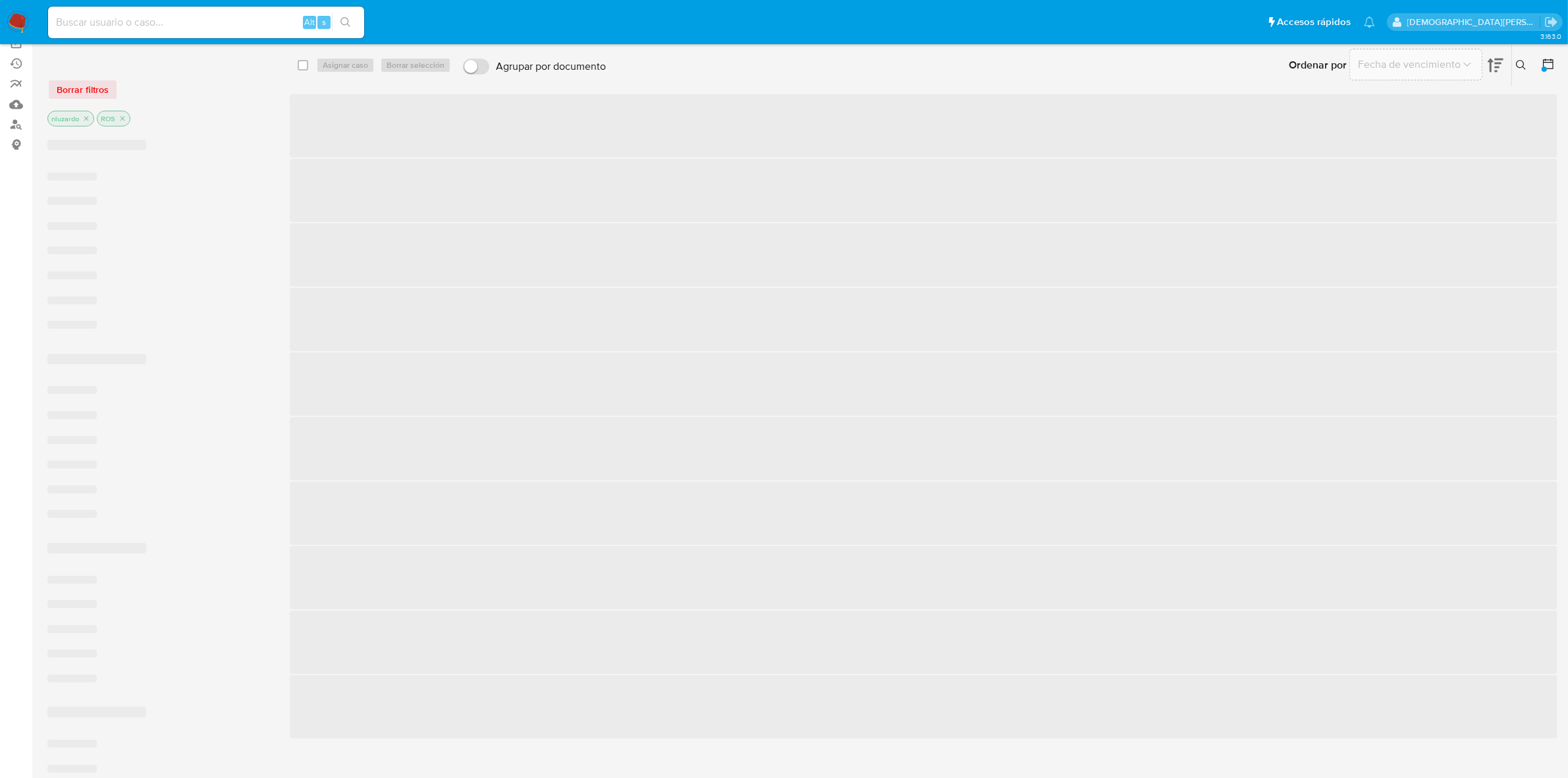
scroll to position [24, 0]
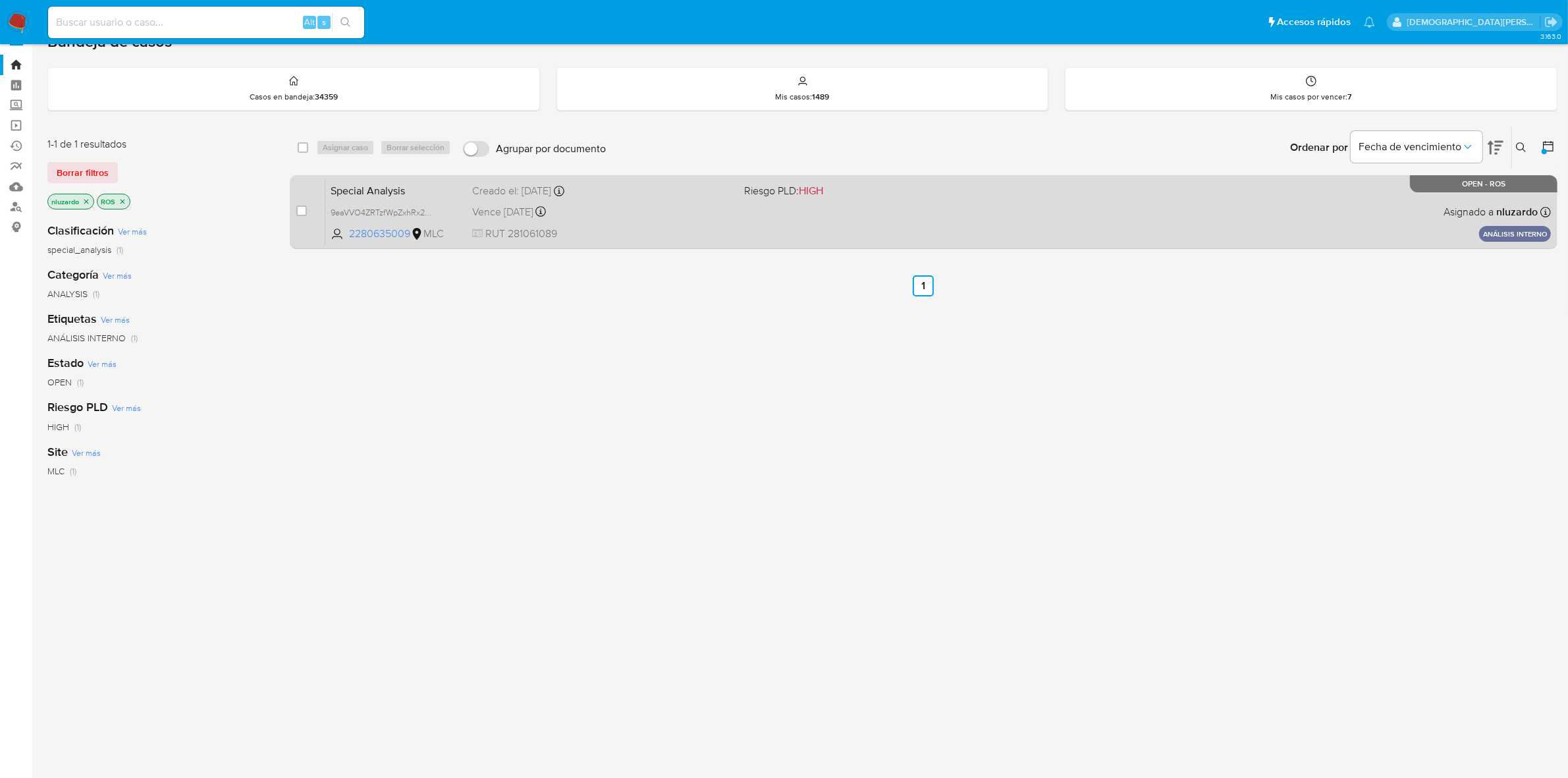
click at [610, 225] on div "Special Analysis 9eaVVO4ZRTzfWpZxhRx20y2M 2280635009 MLC Riesgo PLD: HIGH Cread…" at bounding box center [938, 212] width 1225 height 67
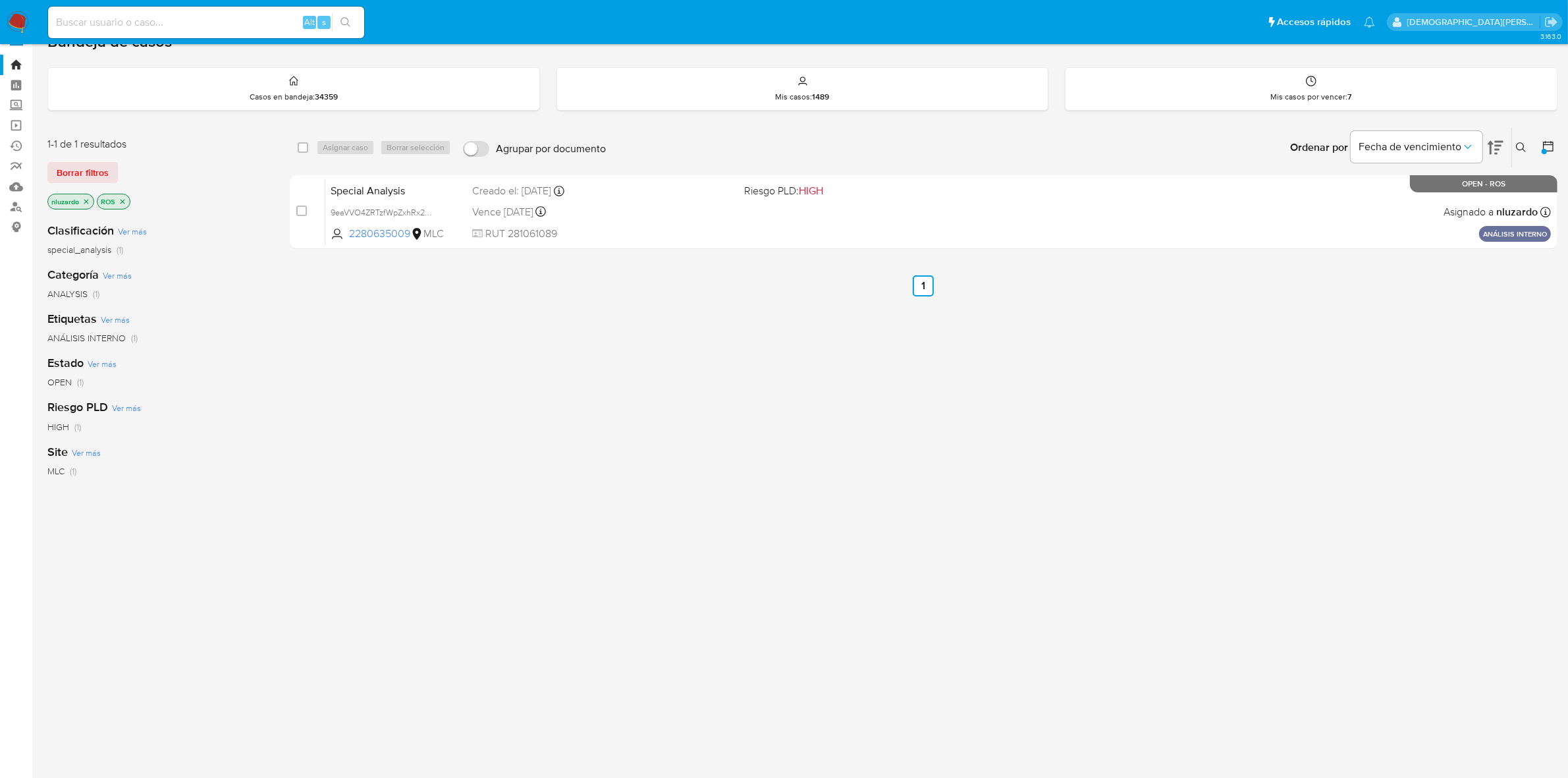
click at [127, 201] on p "ROS" at bounding box center [113, 201] width 32 height 15
click at [125, 202] on icon "close-filter" at bounding box center [122, 202] width 8 height 8
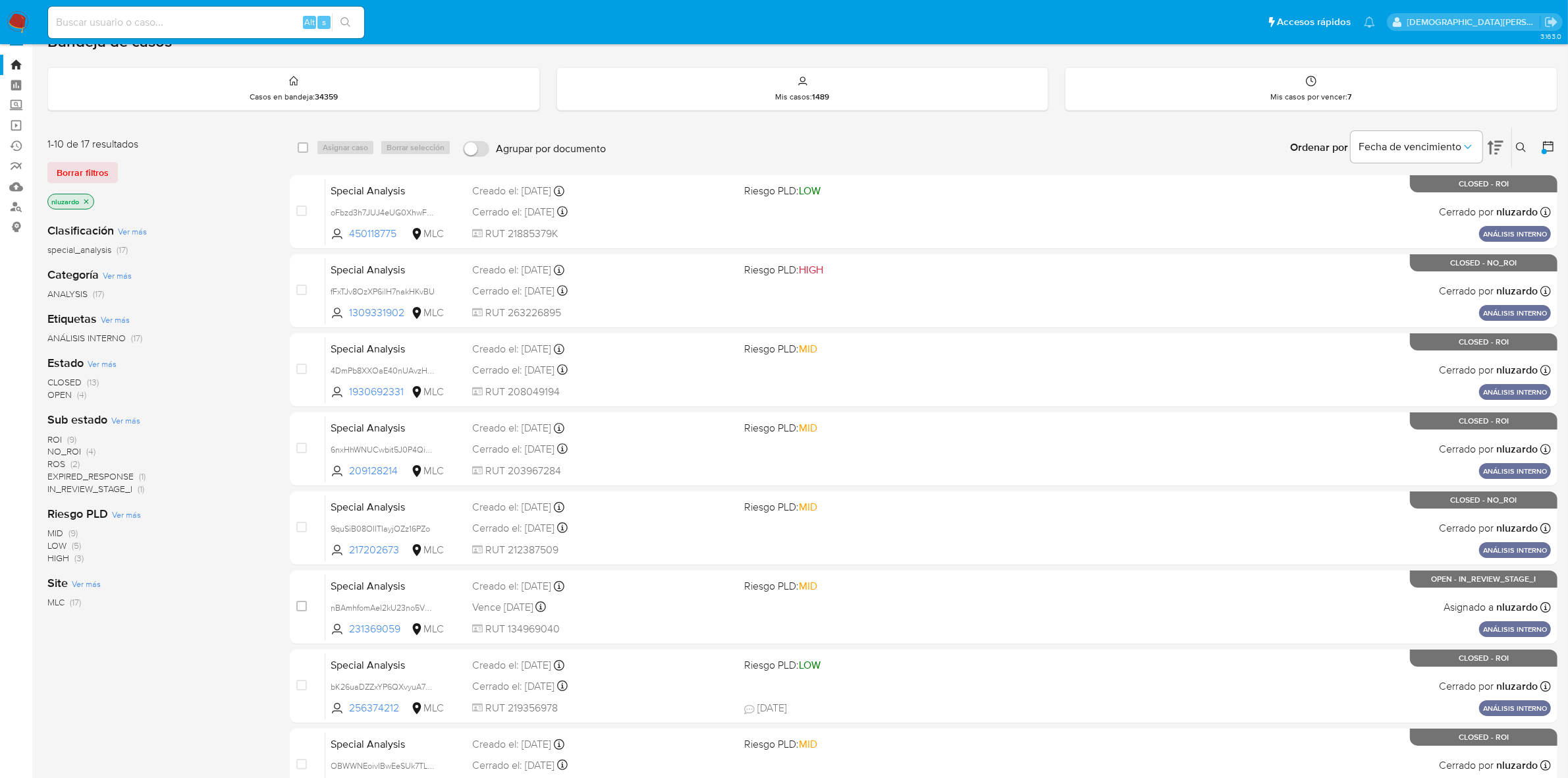
click at [87, 198] on icon "close-filter" at bounding box center [87, 202] width 8 height 8
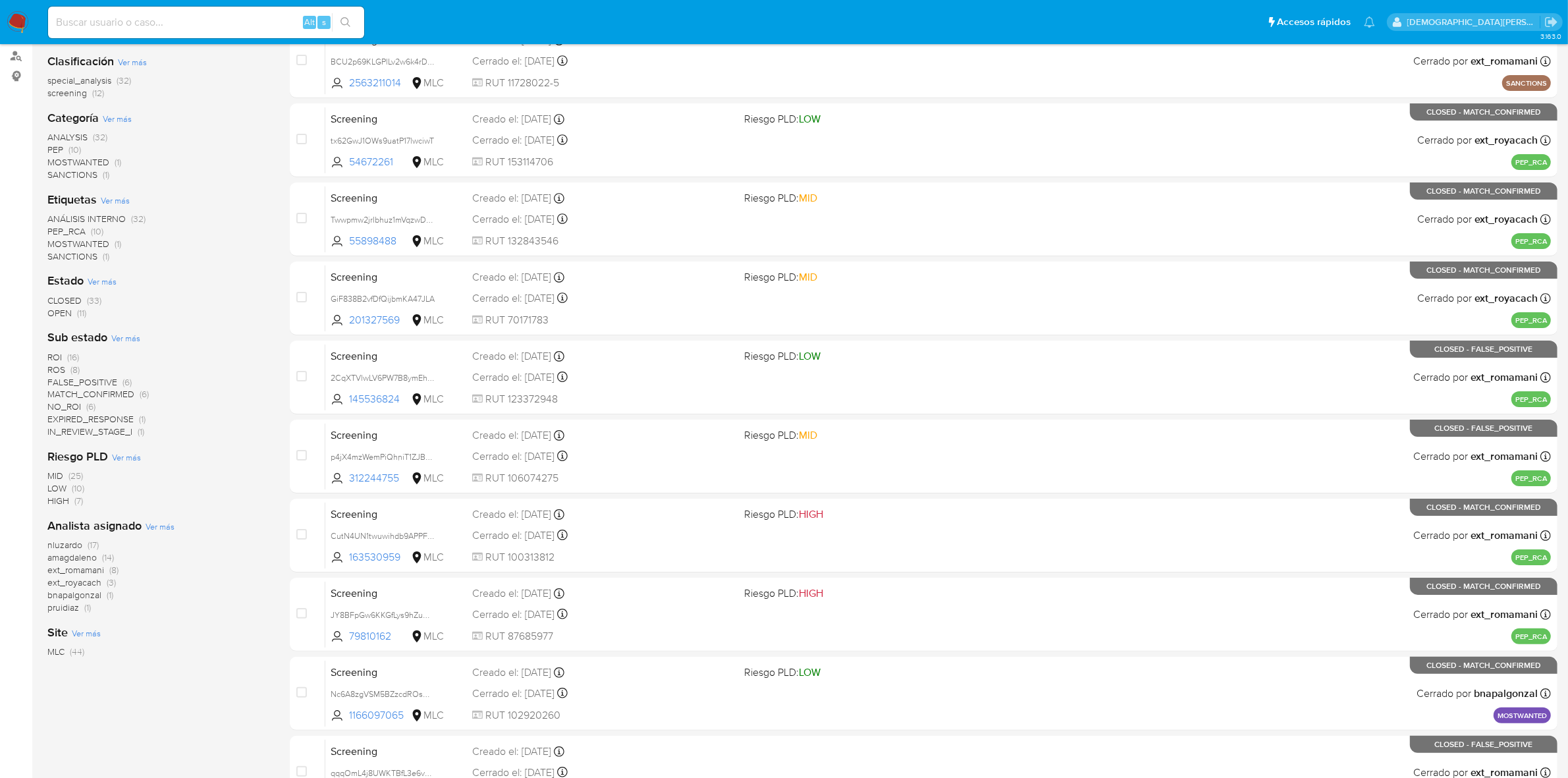
scroll to position [188, 0]
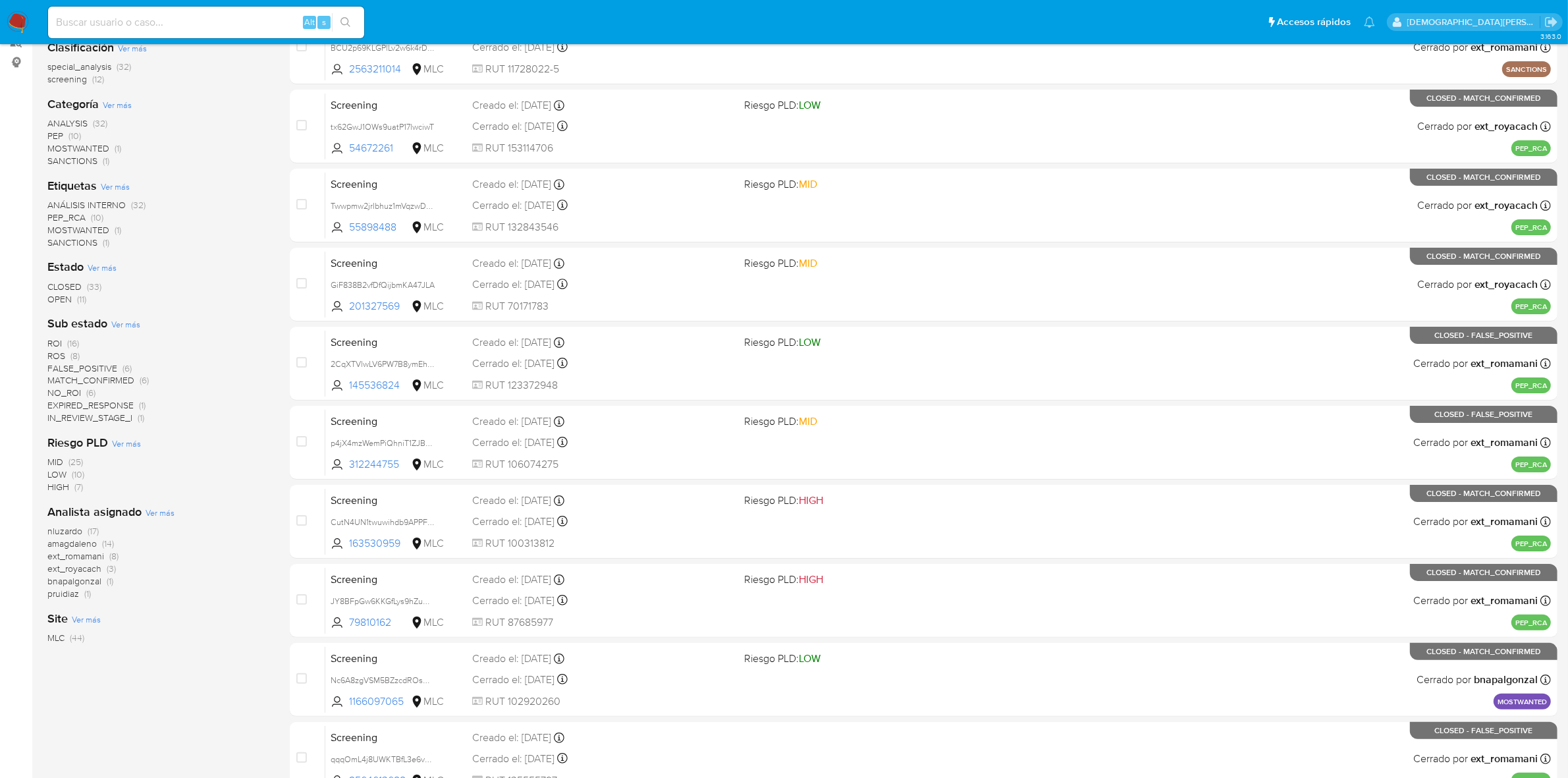
click at [77, 580] on span "bnapalgonzal" at bounding box center [74, 580] width 54 height 13
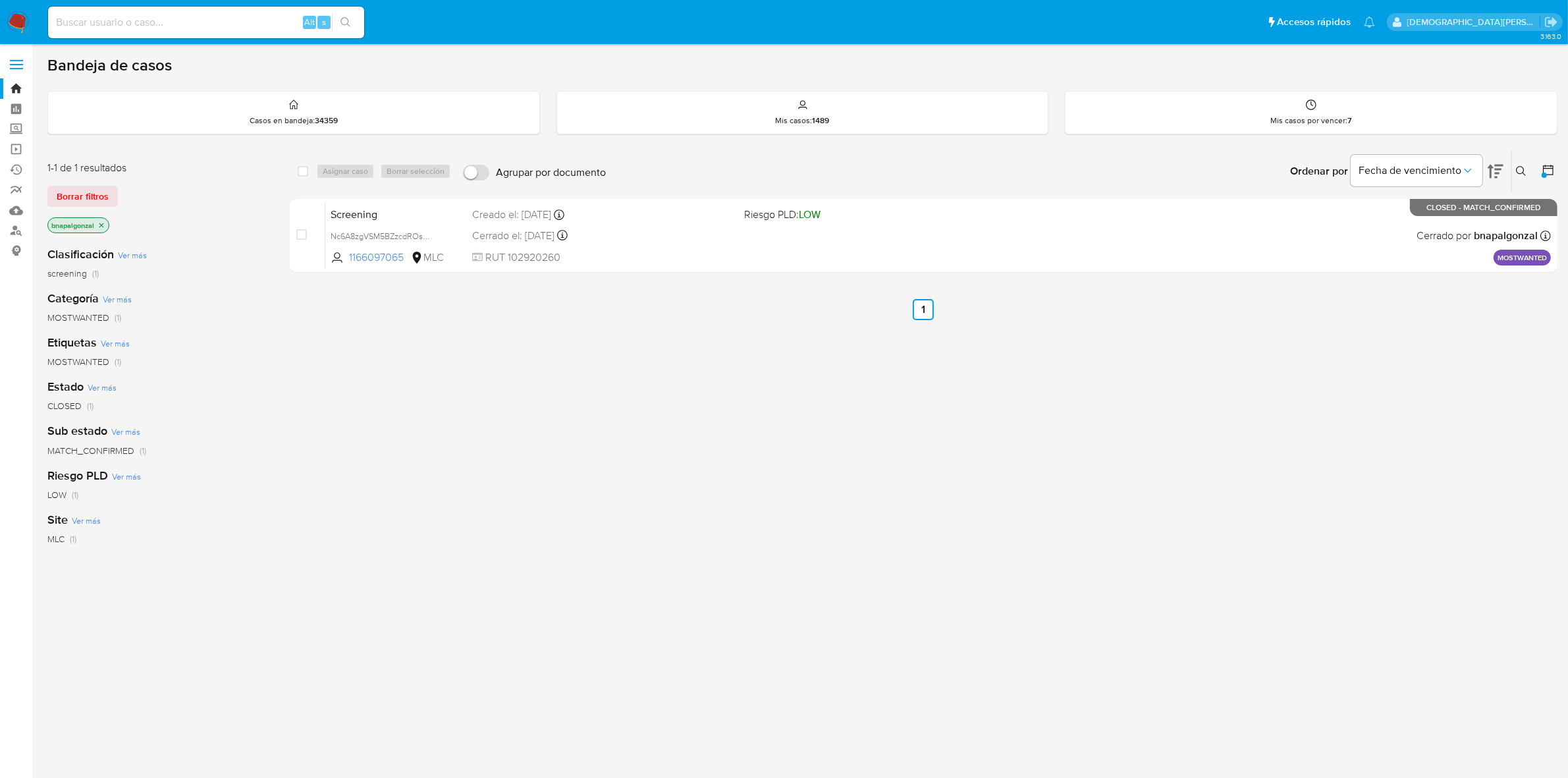
click at [102, 224] on icon "close-filter" at bounding box center [101, 226] width 8 height 8
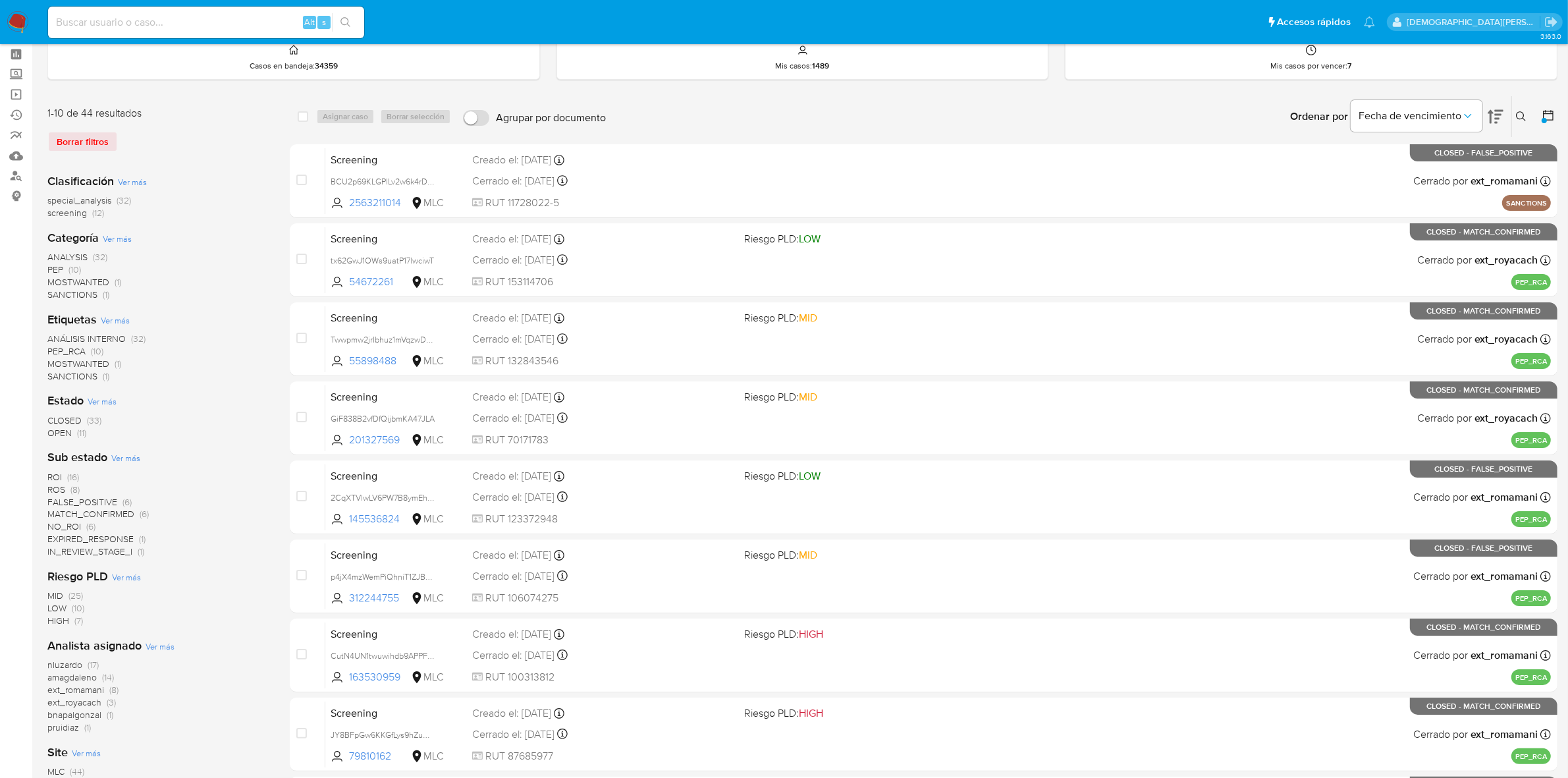
scroll to position [83, 0]
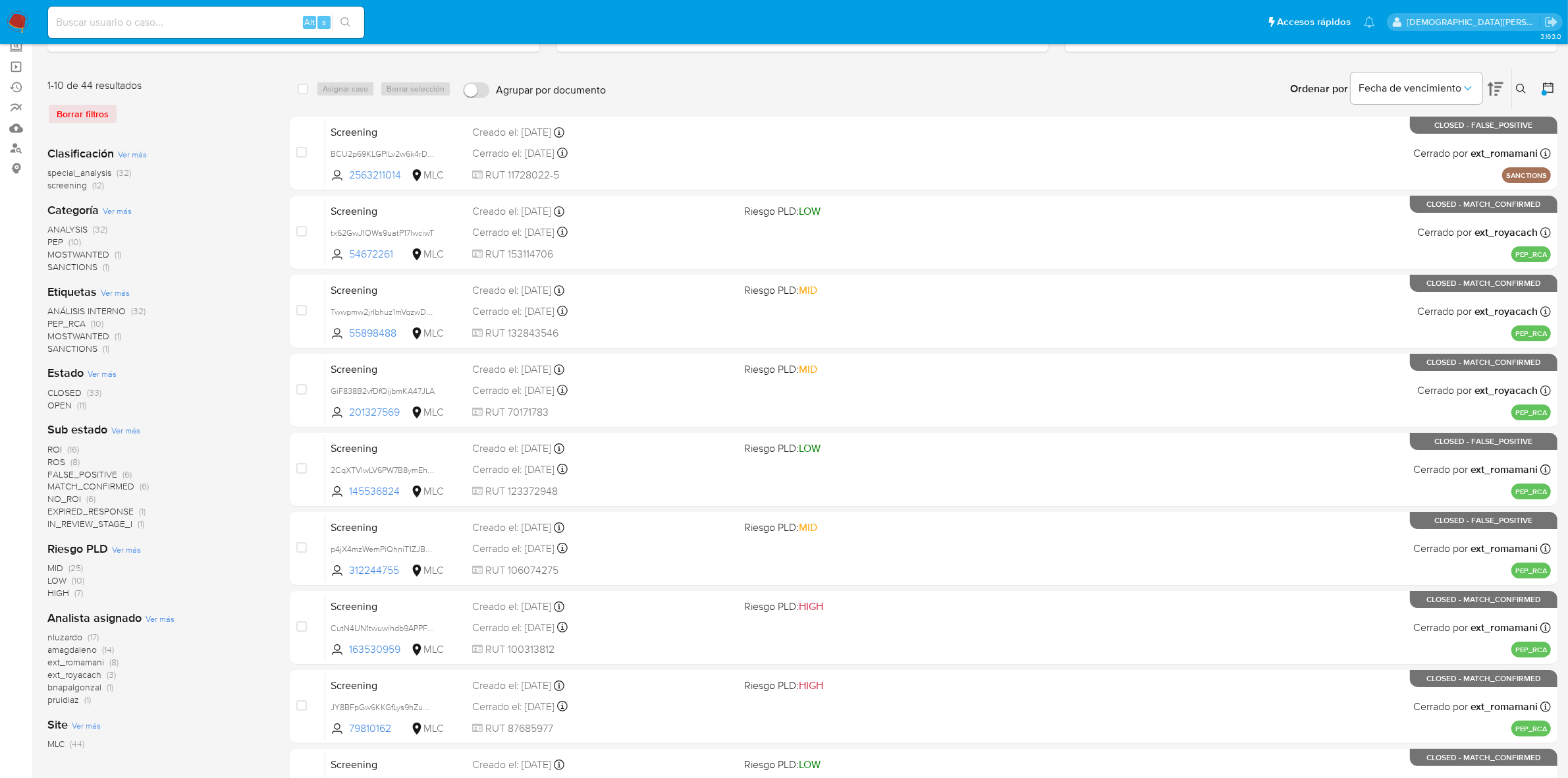
click at [60, 700] on span "pruidiaz" at bounding box center [63, 699] width 31 height 13
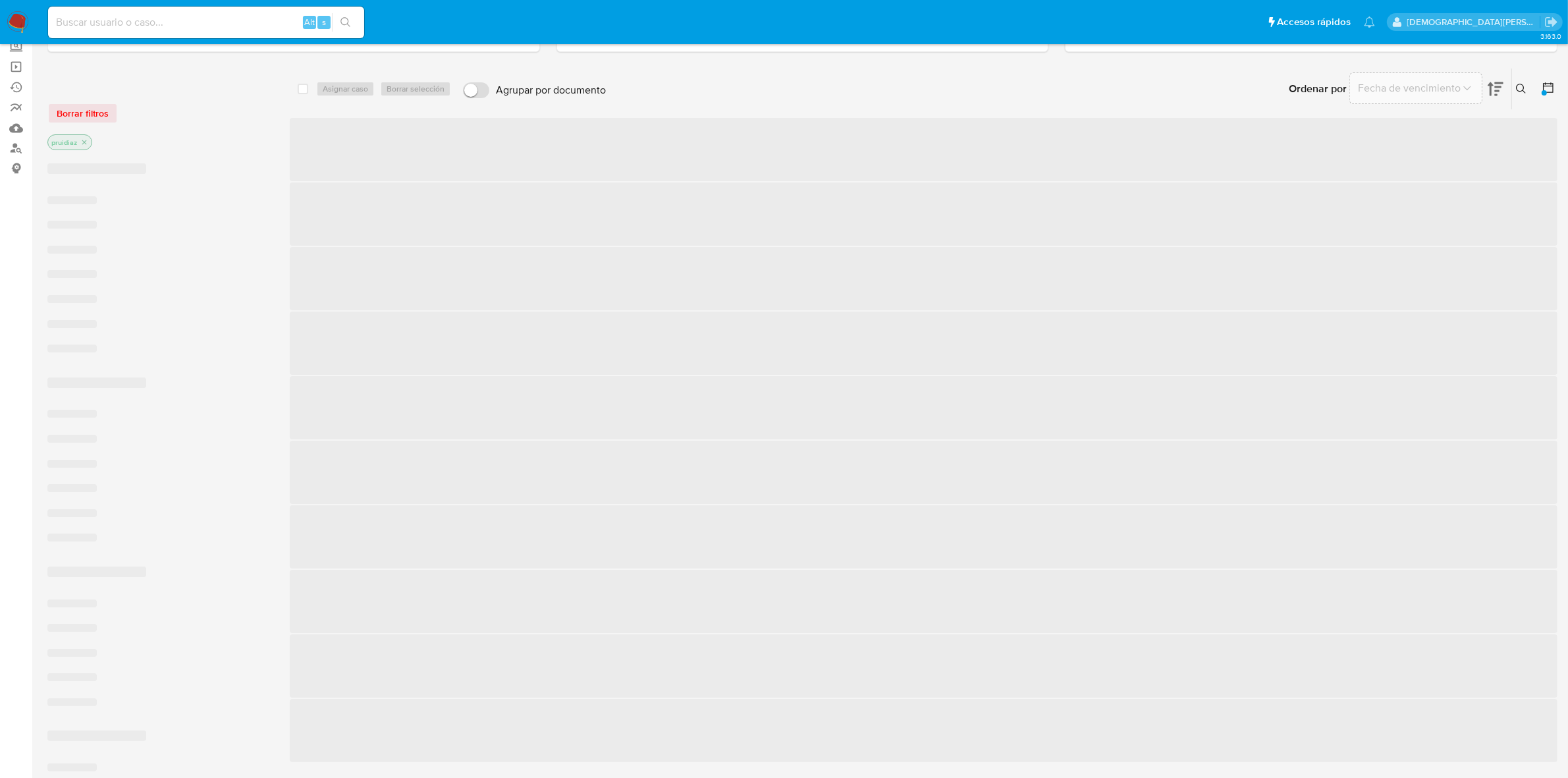
scroll to position [24, 0]
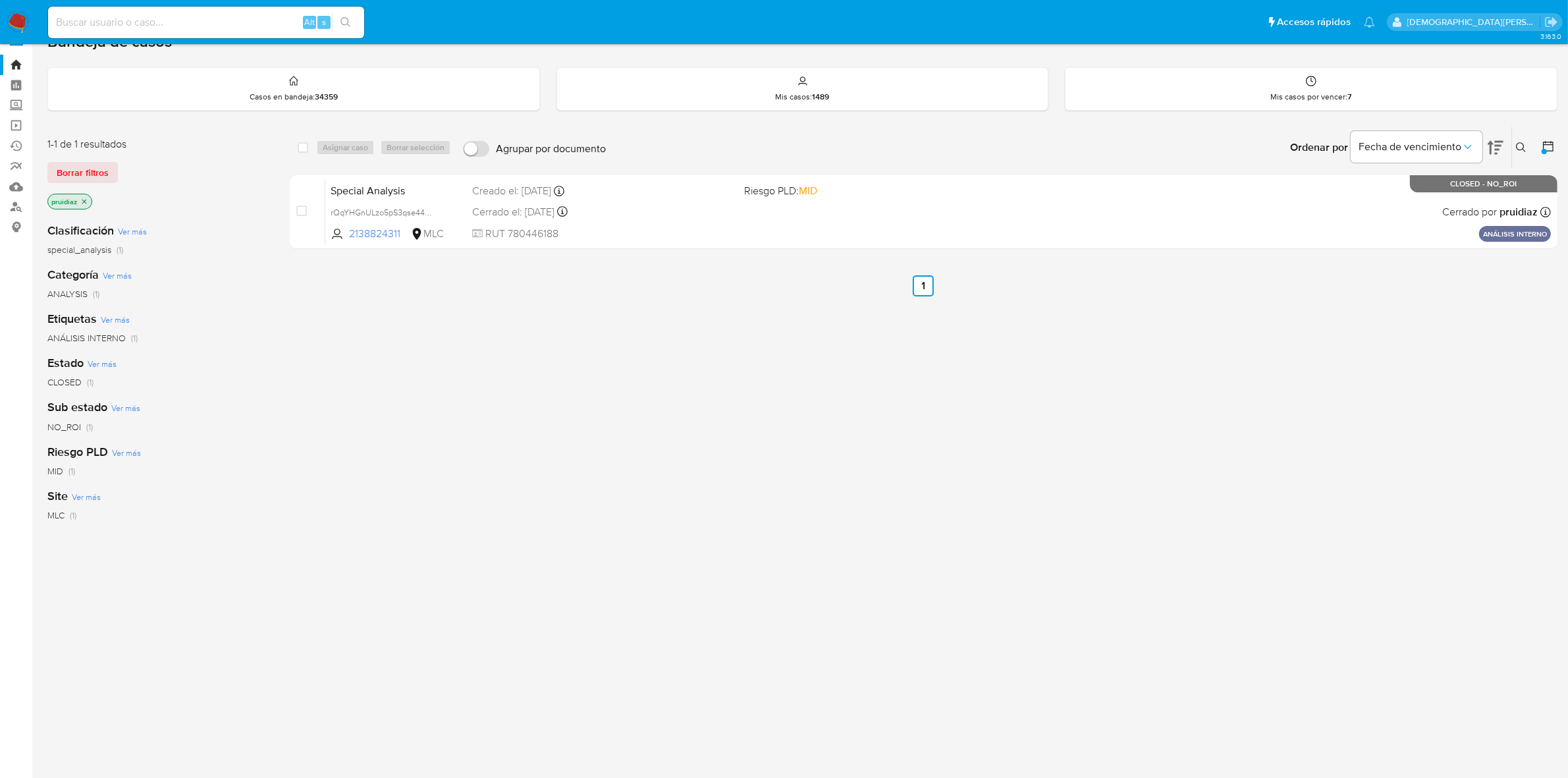
click at [83, 200] on icon "close-filter" at bounding box center [85, 202] width 8 height 8
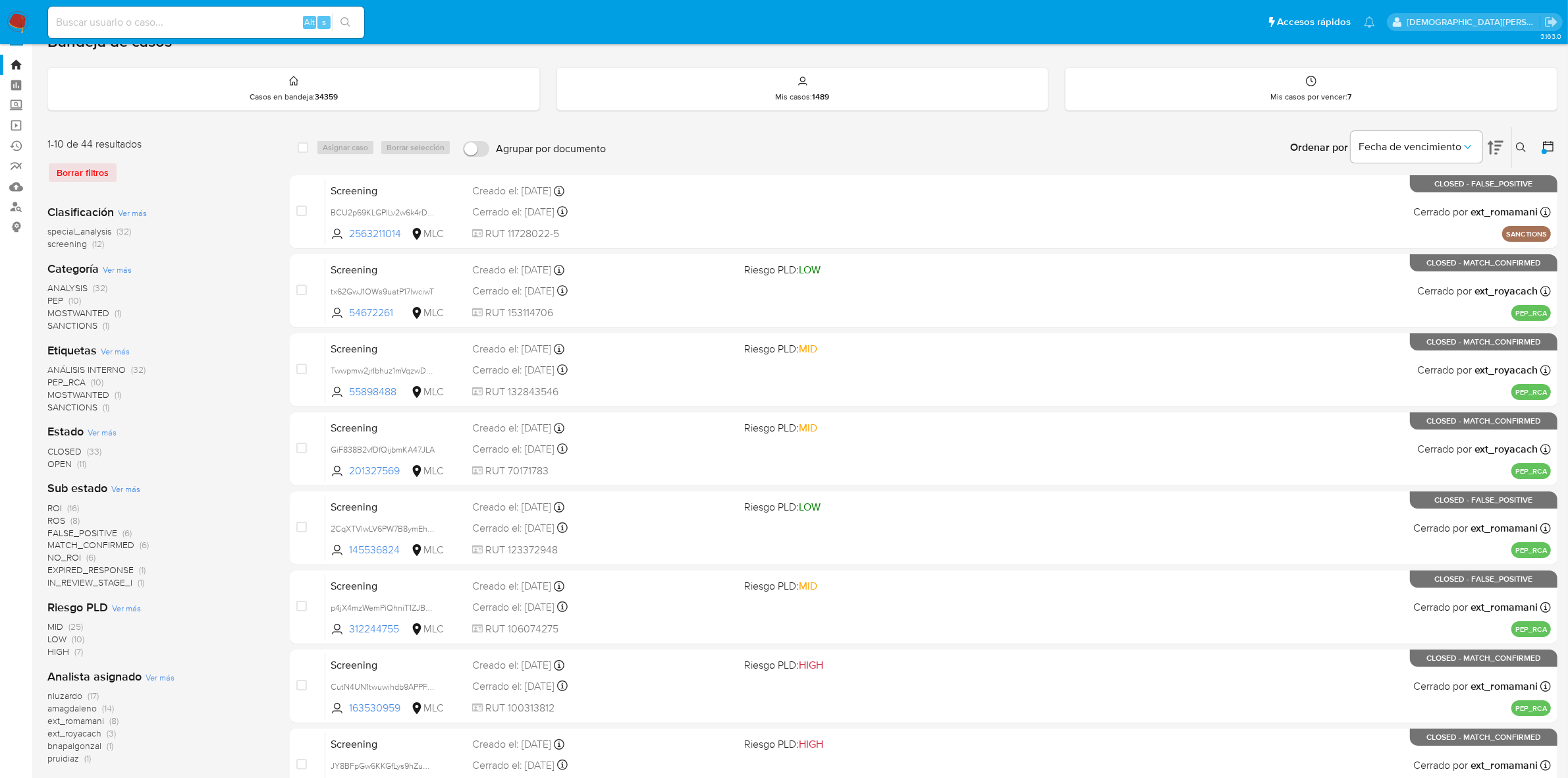
click at [59, 458] on span "OPEN" at bounding box center [59, 463] width 25 height 13
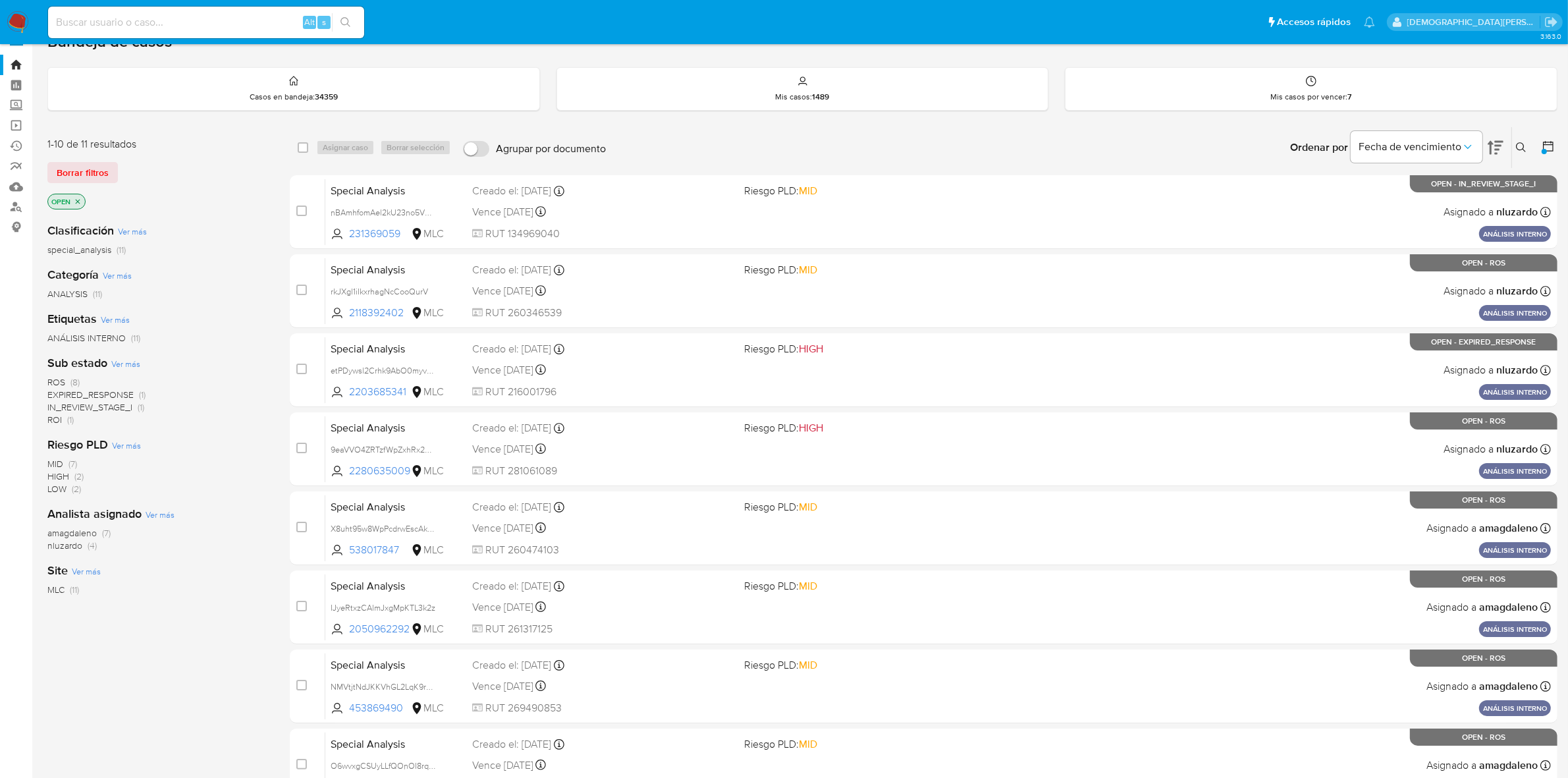
click at [76, 198] on icon "close-filter" at bounding box center [78, 202] width 8 height 8
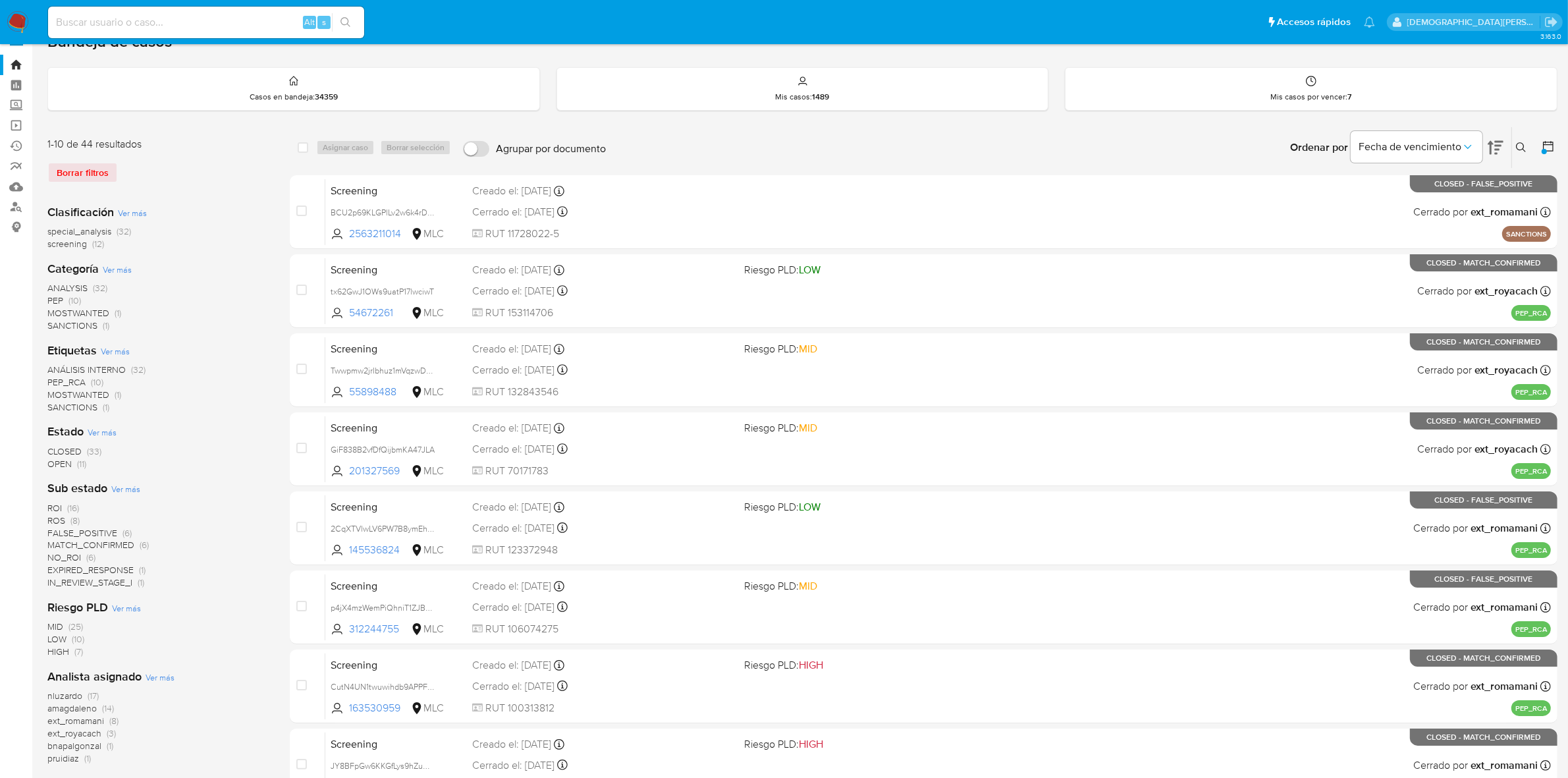
click at [63, 518] on span "ROS" at bounding box center [56, 520] width 18 height 13
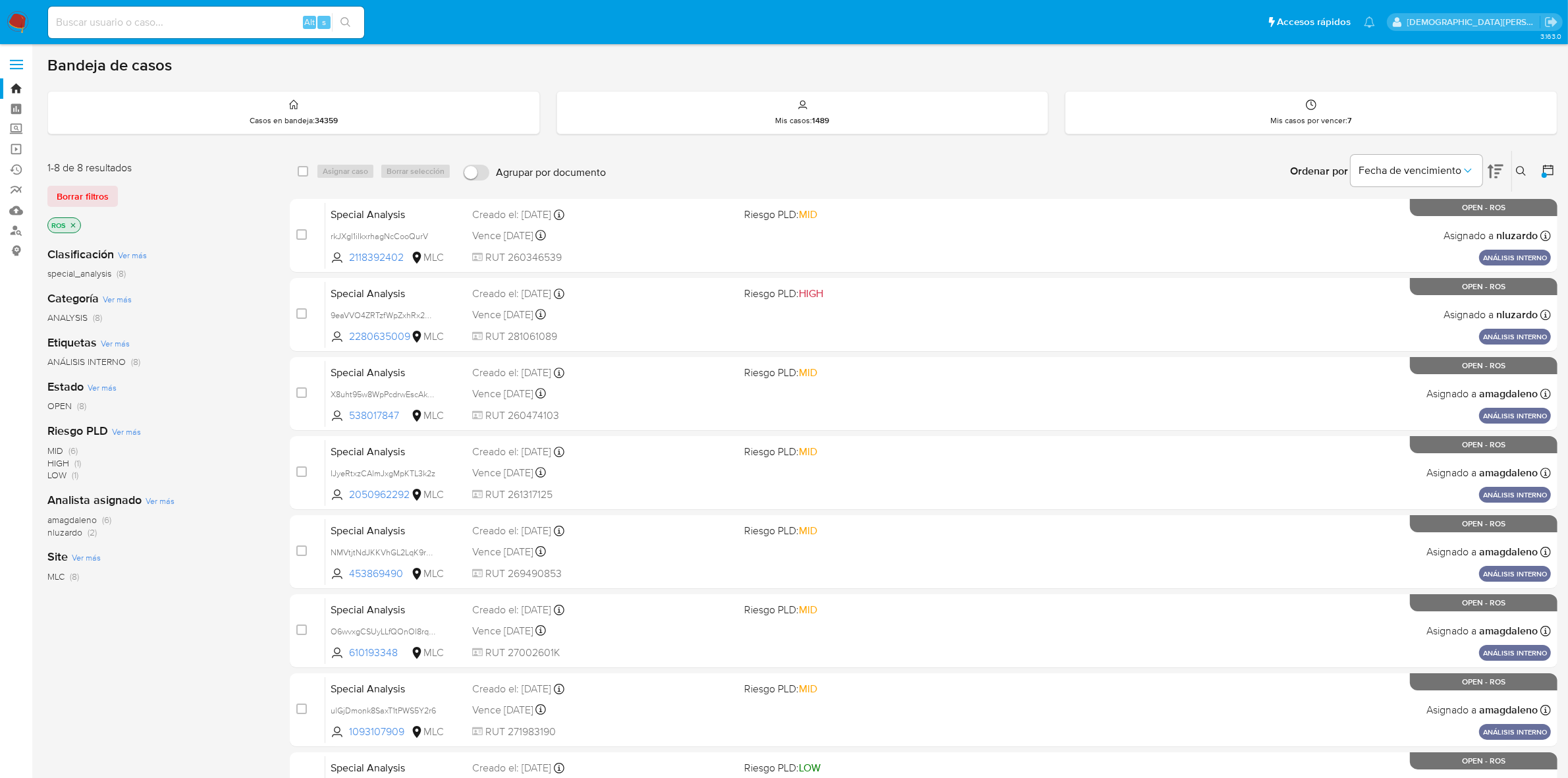
click at [77, 226] on icon "close-filter" at bounding box center [73, 226] width 8 height 8
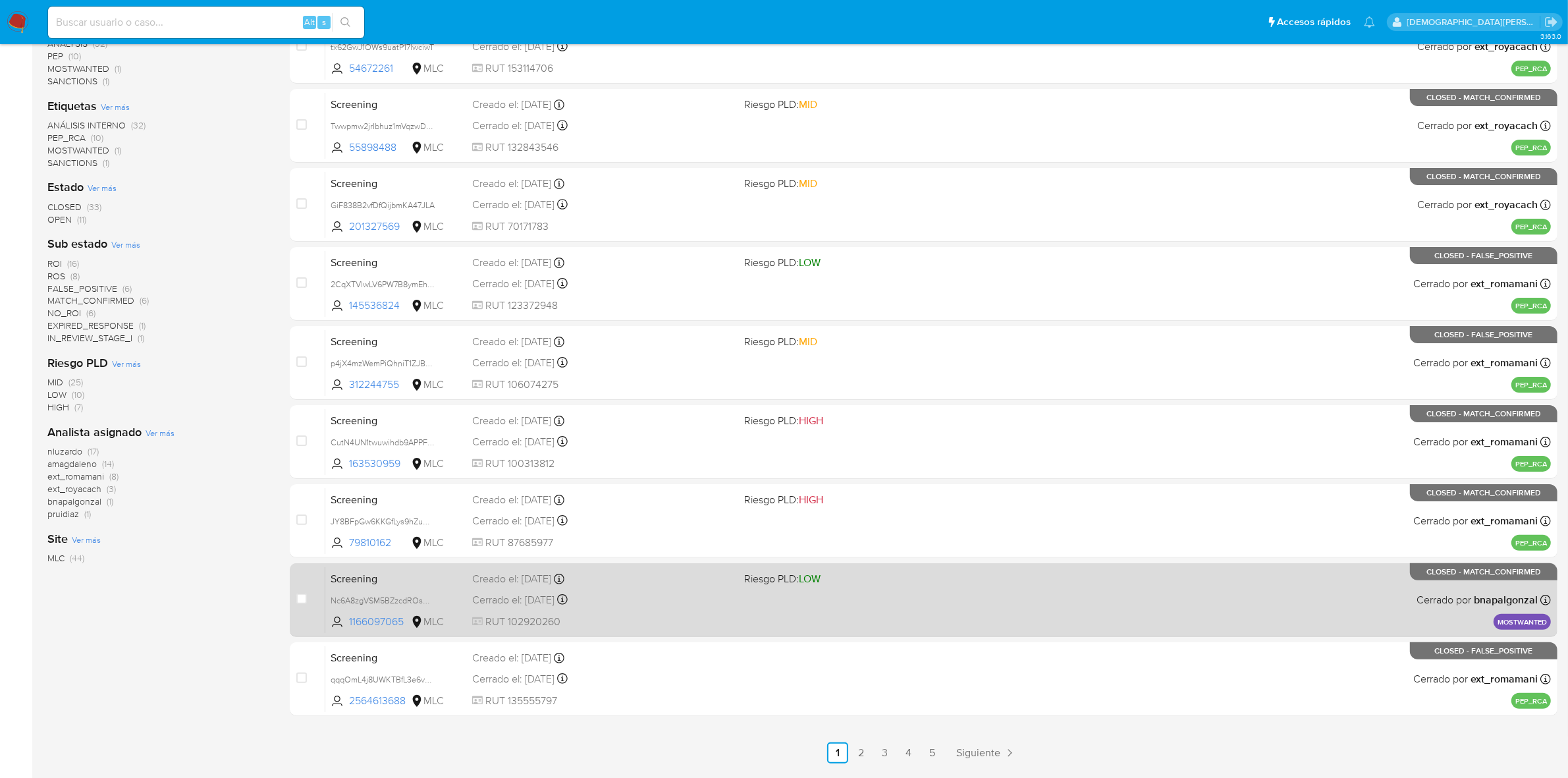
scroll to position [308, 0]
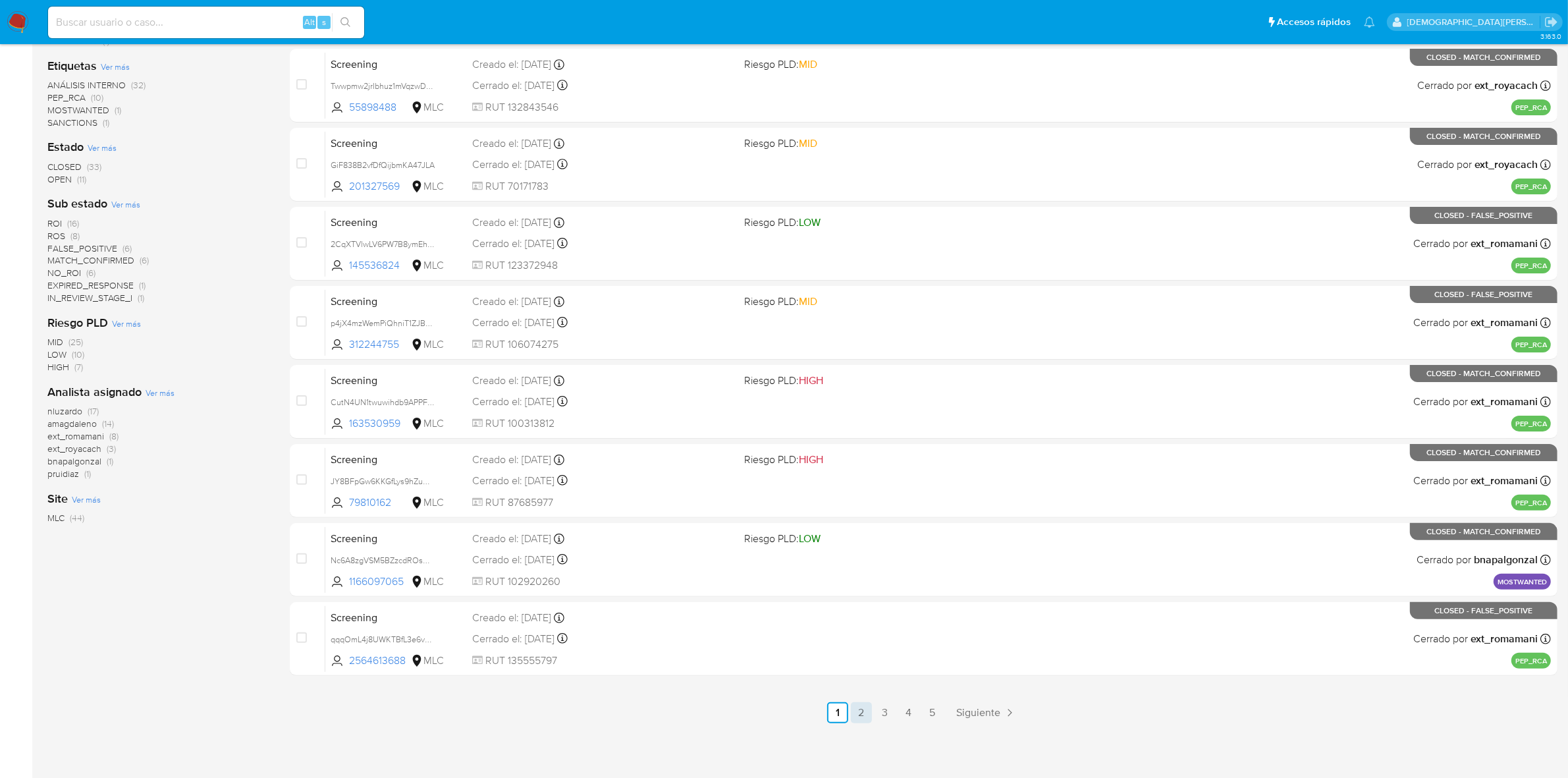
click at [861, 715] on link "2" at bounding box center [860, 712] width 21 height 21
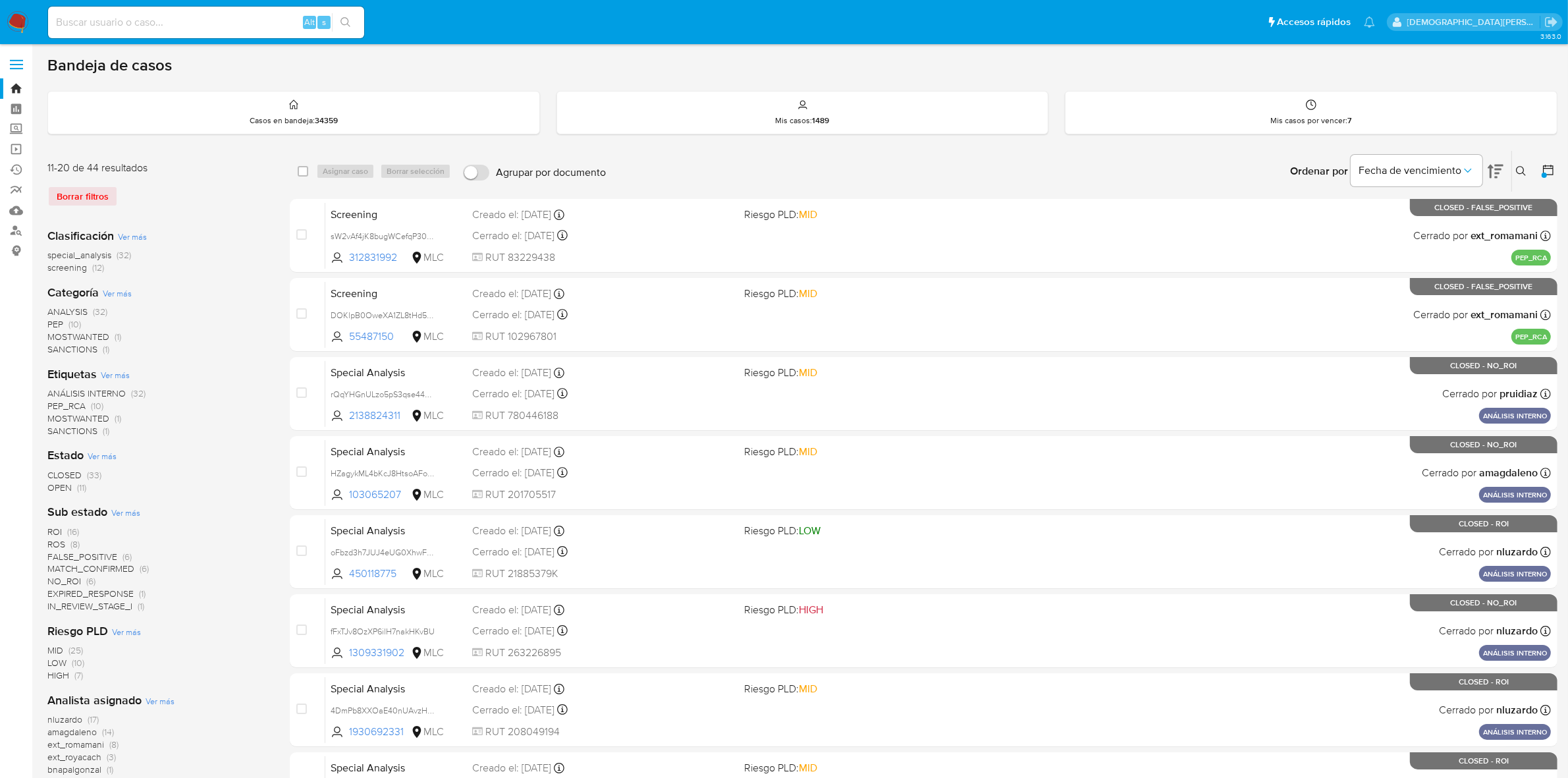
scroll to position [308, 0]
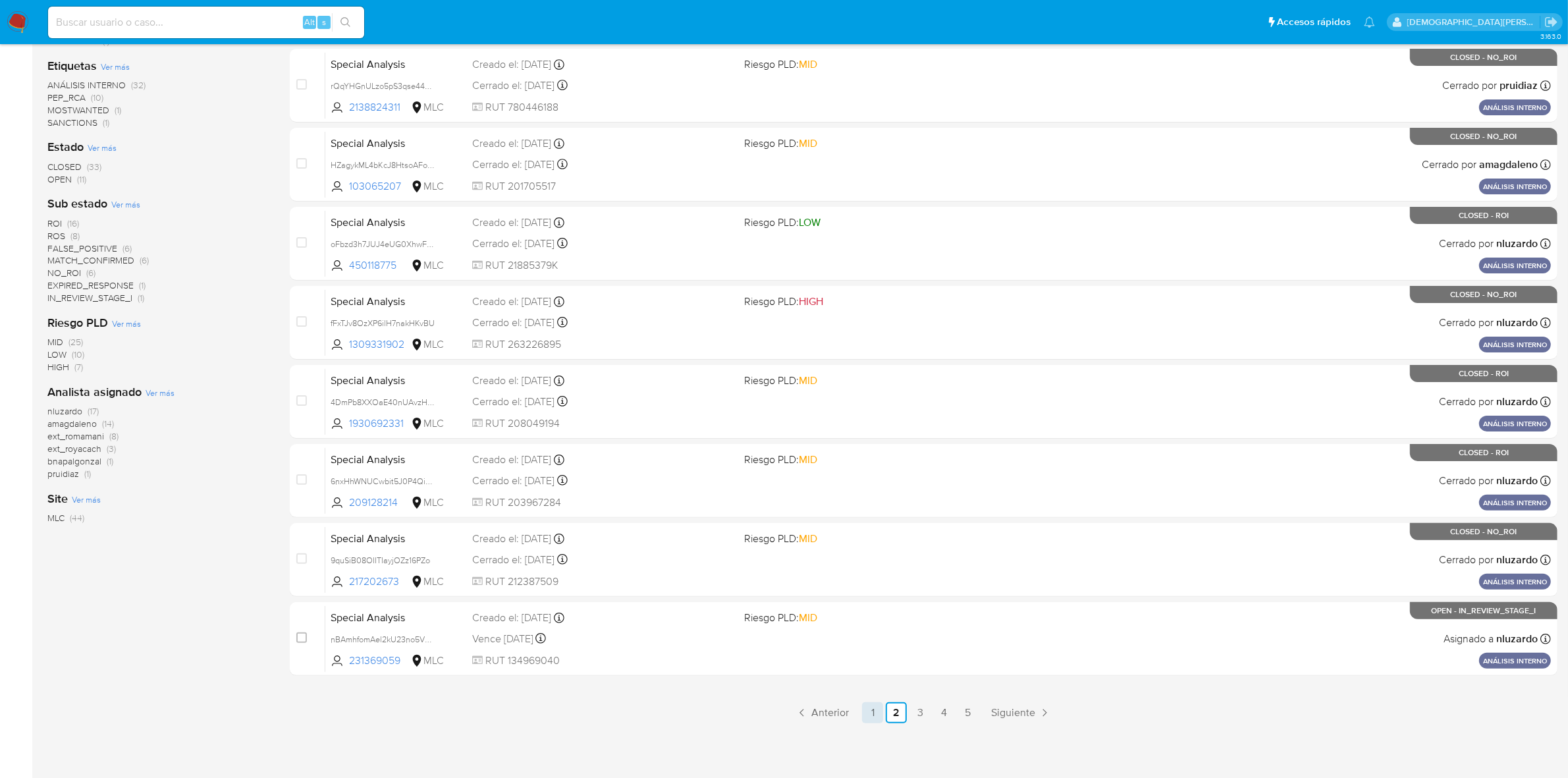
click at [866, 709] on link "1" at bounding box center [872, 712] width 21 height 21
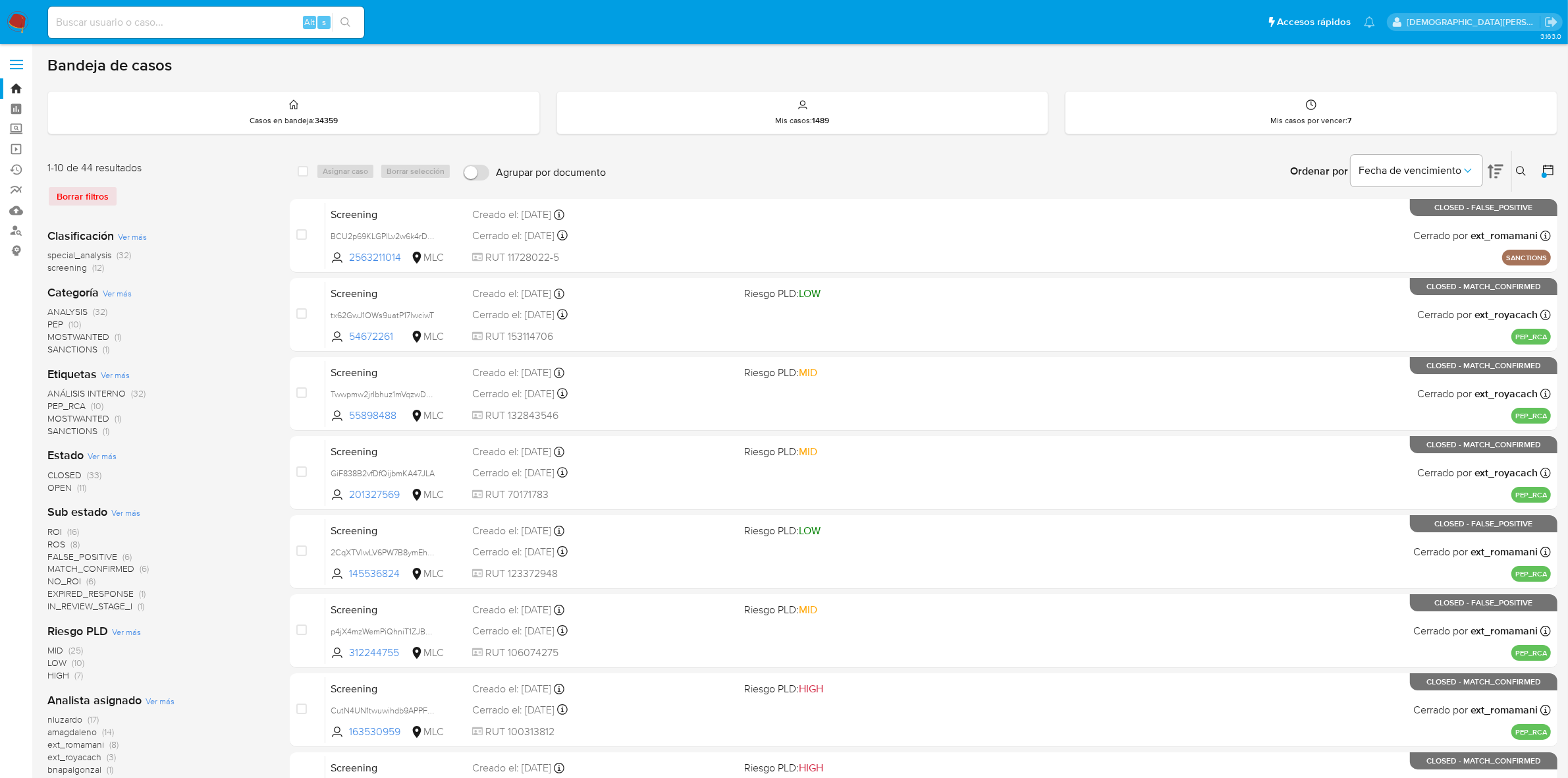
click at [1546, 165] on icon at bounding box center [1548, 169] width 11 height 11
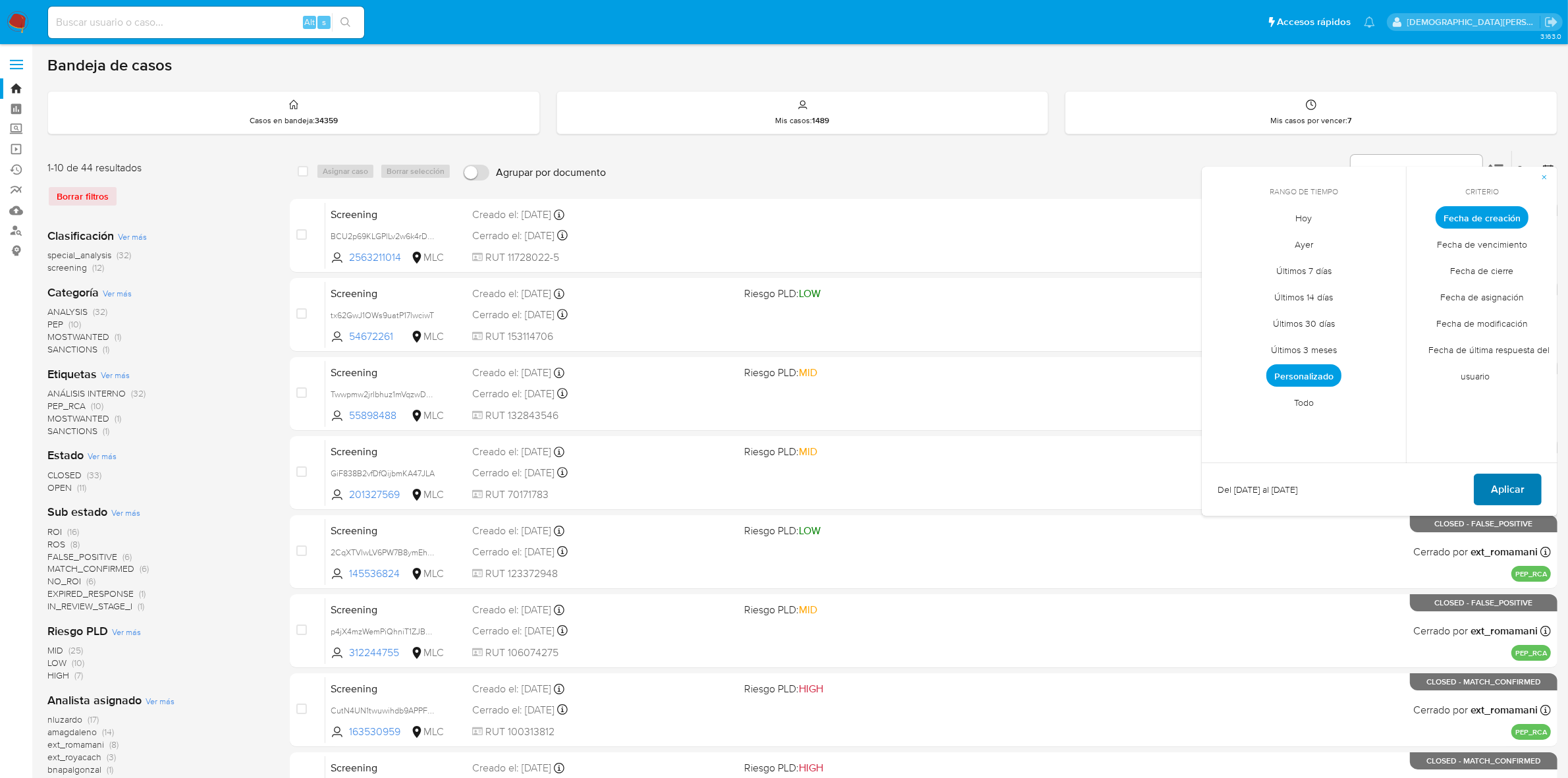
click at [1512, 487] on span "Aplicar" at bounding box center [1508, 488] width 33 height 29
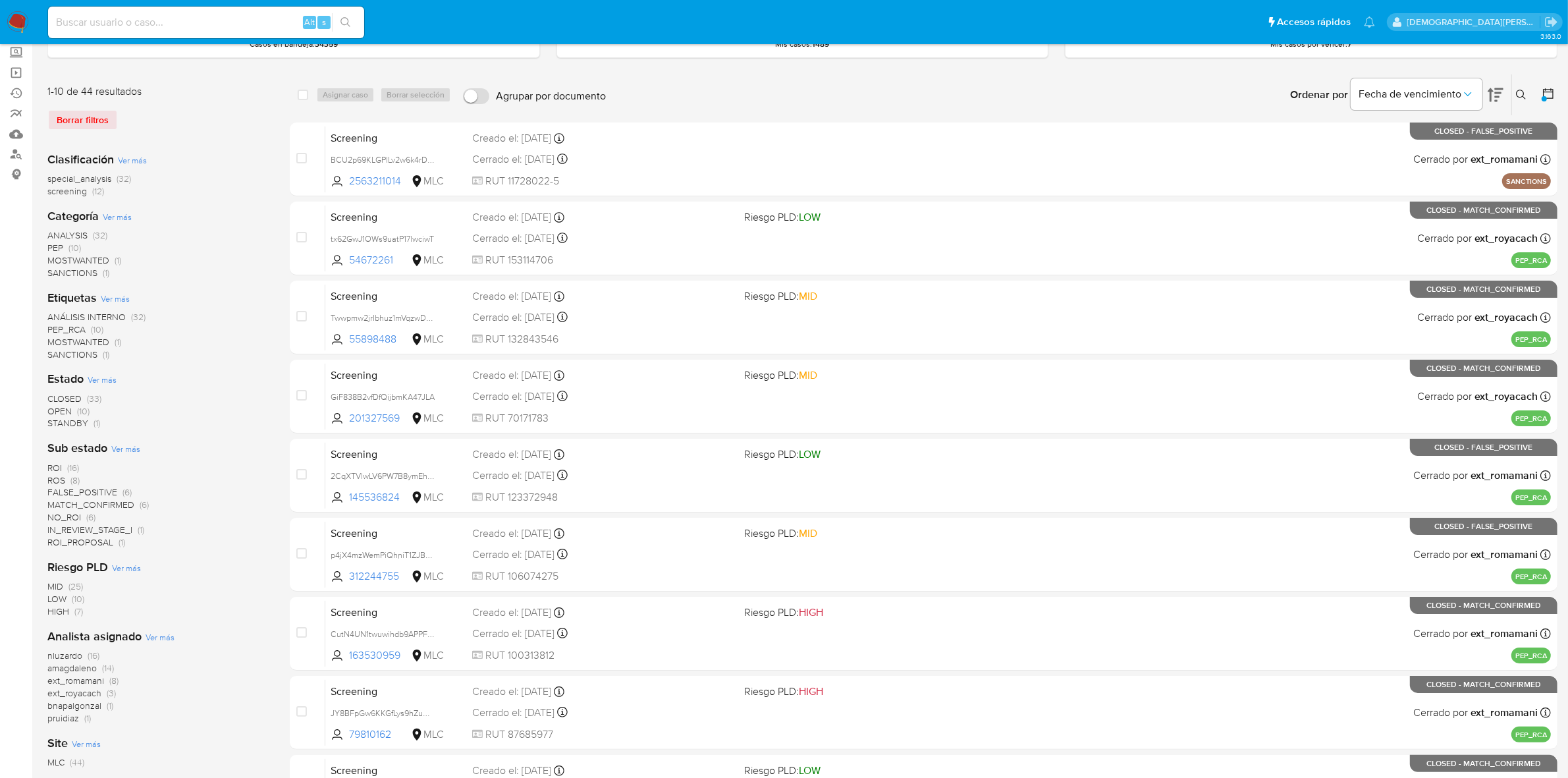
scroll to position [164, 0]
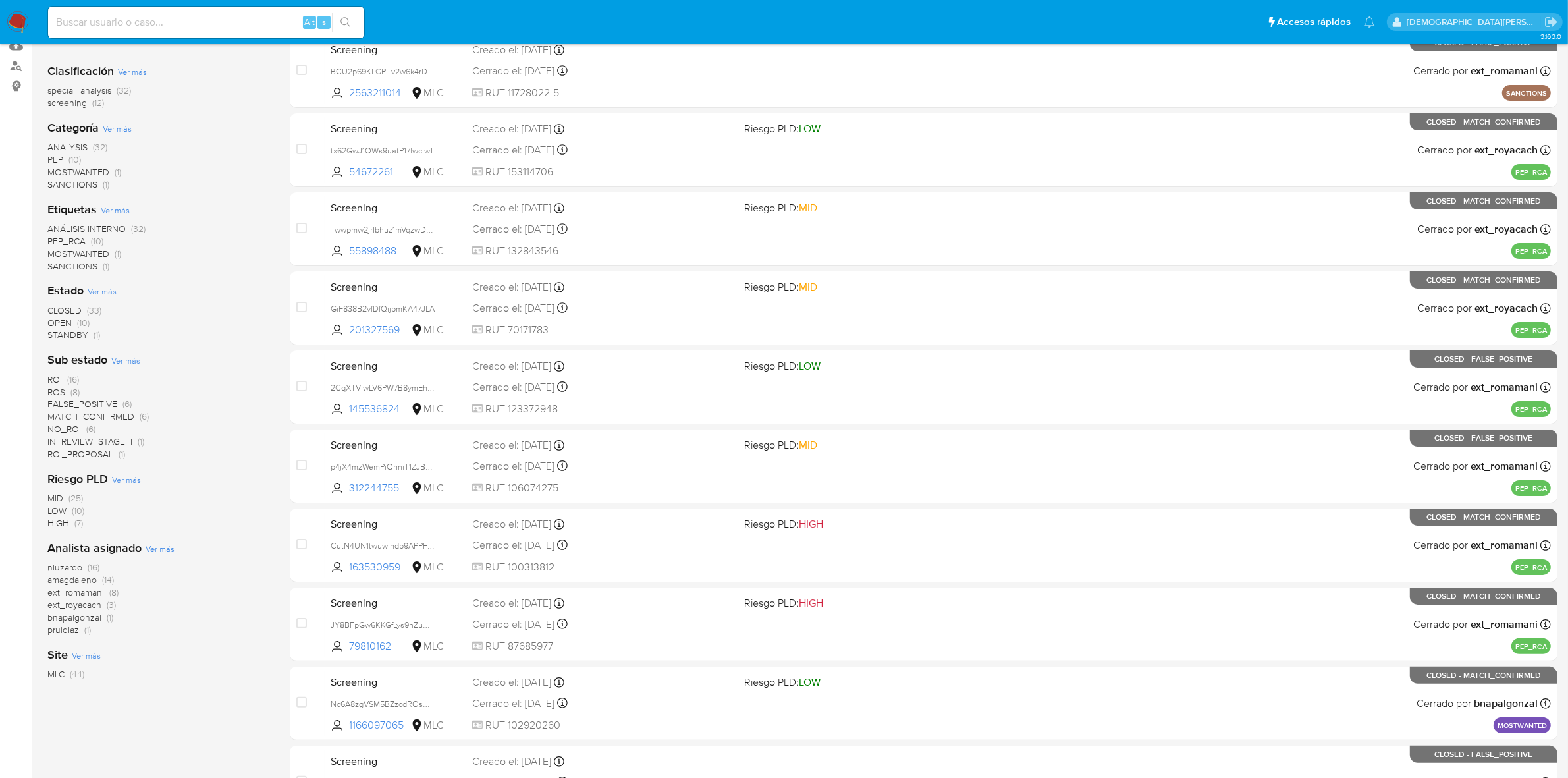
click at [88, 455] on span "ROI_PROPOSAL" at bounding box center [80, 453] width 66 height 13
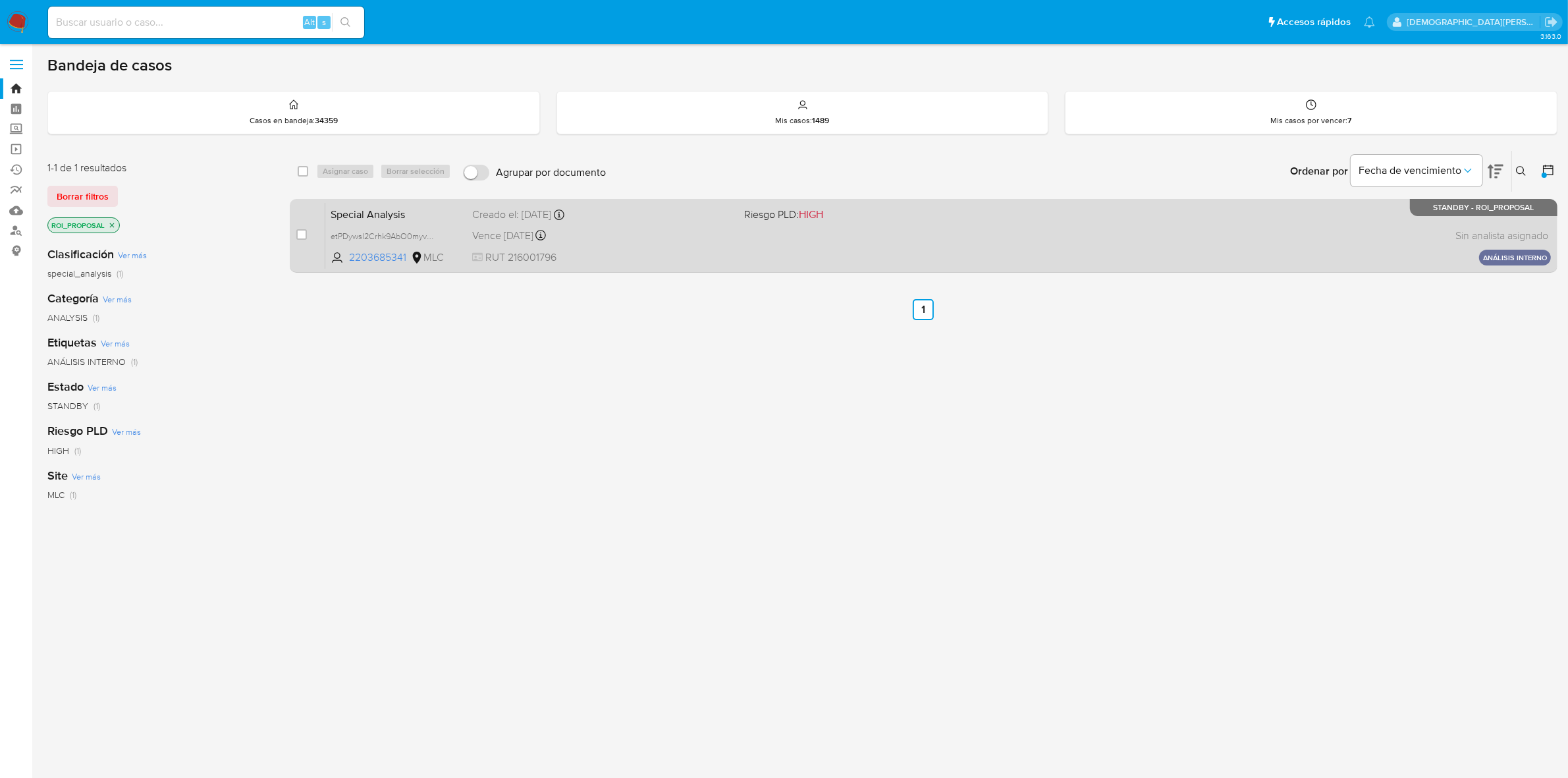
click at [673, 244] on div "Vence in 2 days Vence el 12/10/2025 21:47:32" at bounding box center [603, 235] width 262 height 18
click at [629, 248] on div "Special Analysis etPDywsl2Crhk9AbO0myvcHf 2203685341 MLC Riesgo PLD: HIGH Cread…" at bounding box center [938, 235] width 1225 height 67
click at [304, 234] on input "checkbox" at bounding box center [301, 234] width 11 height 11
checkbox input "true"
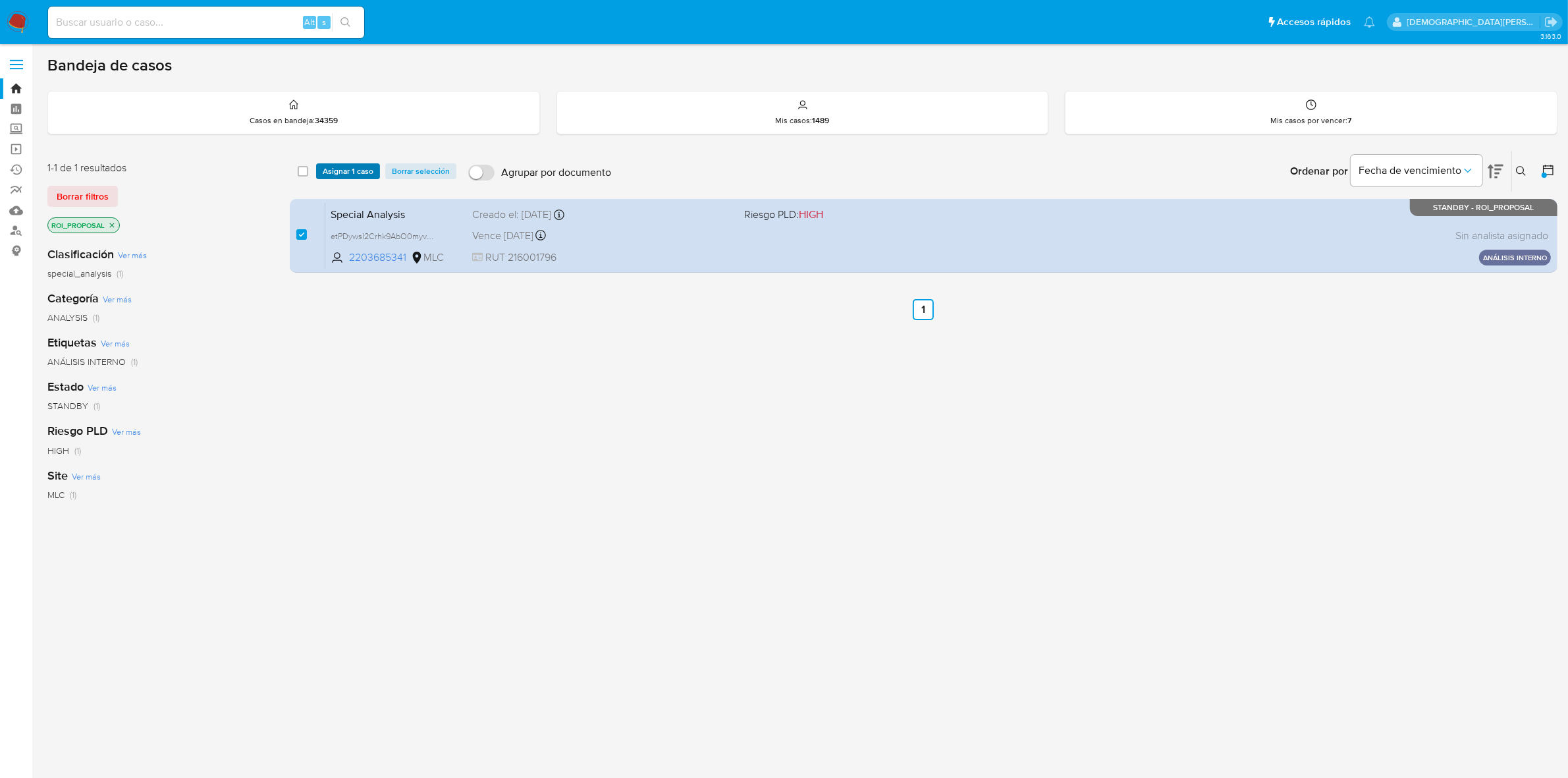
click at [345, 169] on span "Asignar 1 caso" at bounding box center [348, 170] width 51 height 13
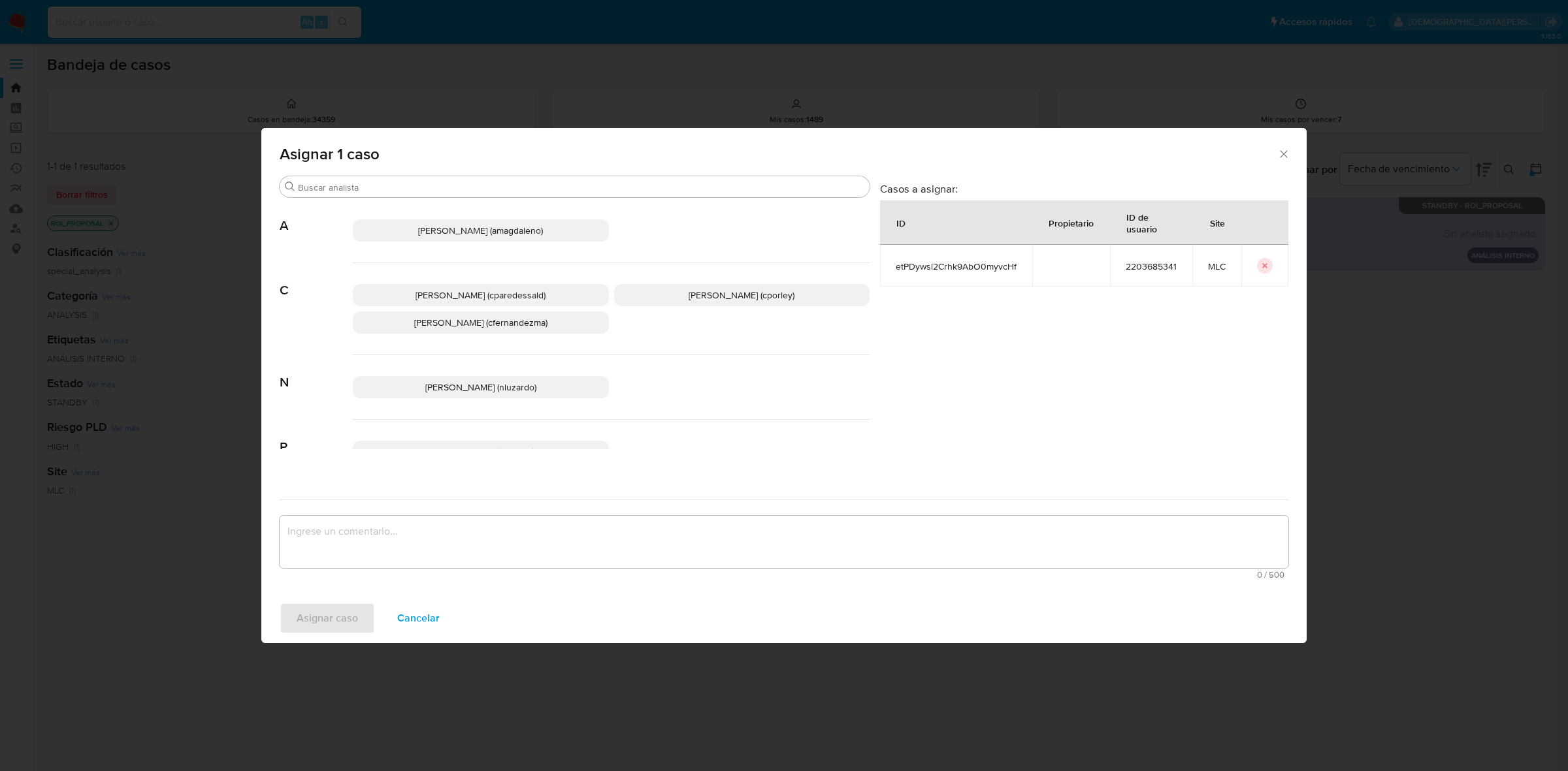
click at [691, 295] on span "Christian Porley (cporley)" at bounding box center [741, 295] width 105 height 13
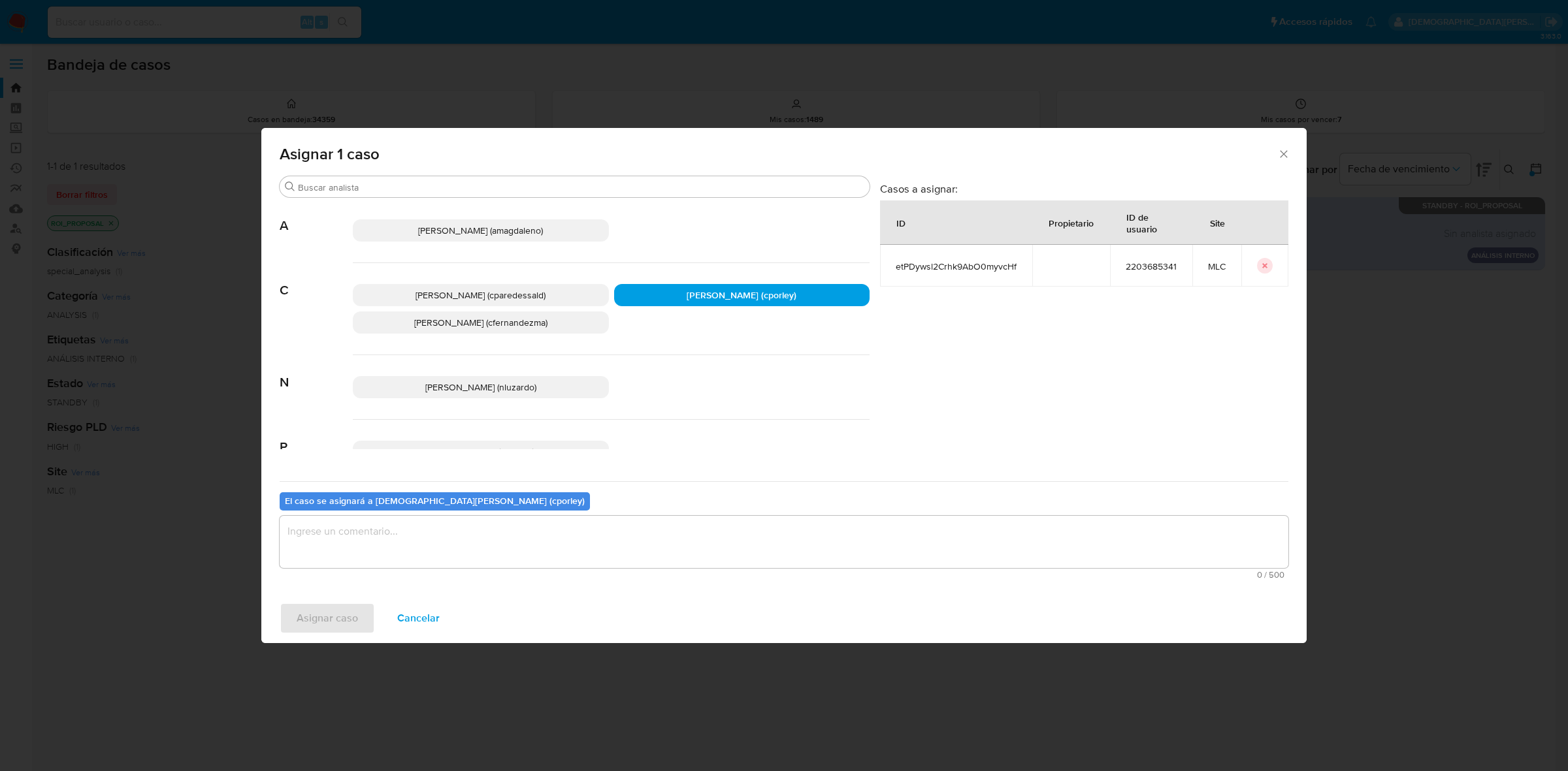
click at [501, 549] on textarea "assign-modal" at bounding box center [783, 543] width 1009 height 53
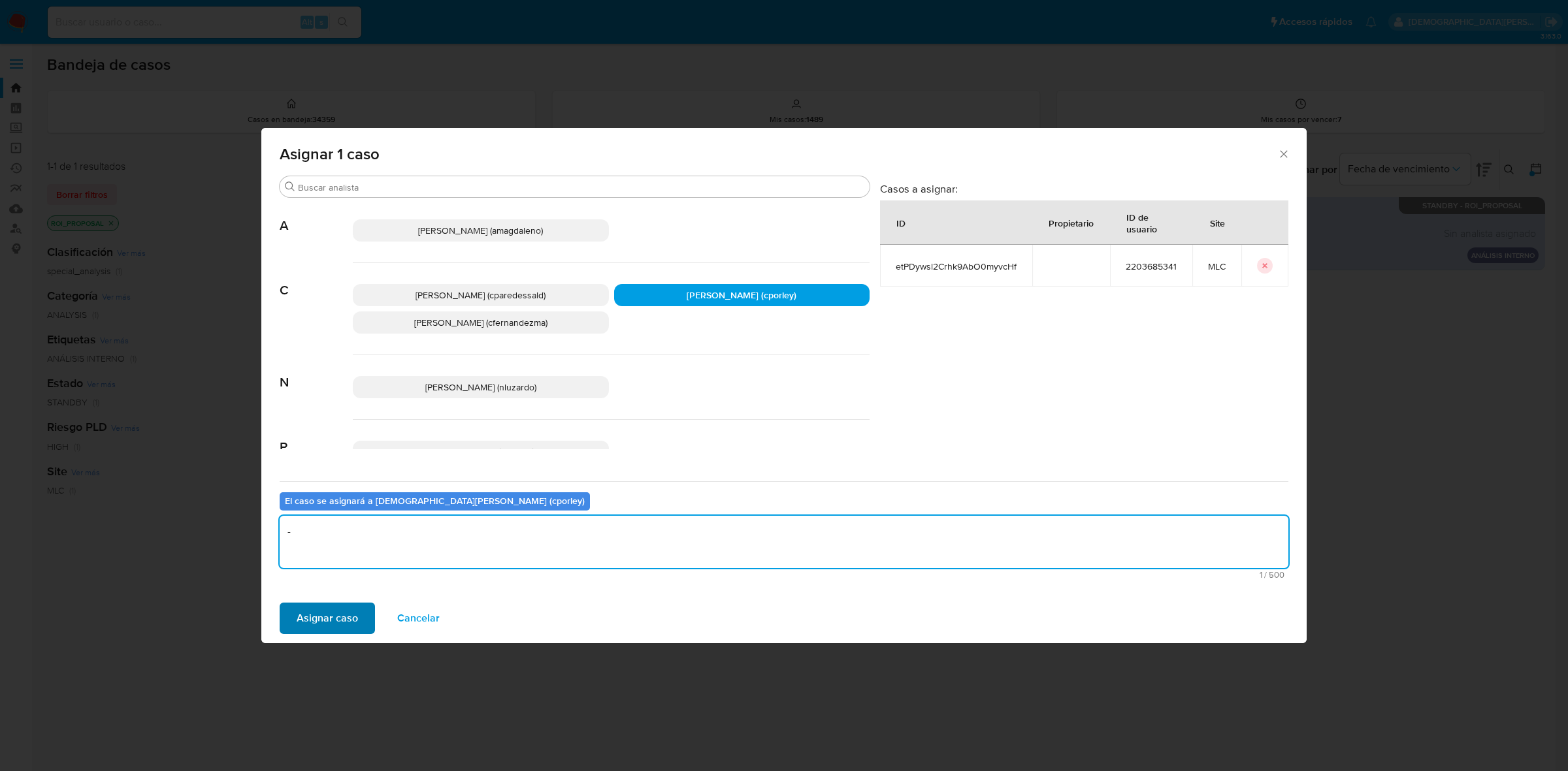
type textarea "-"
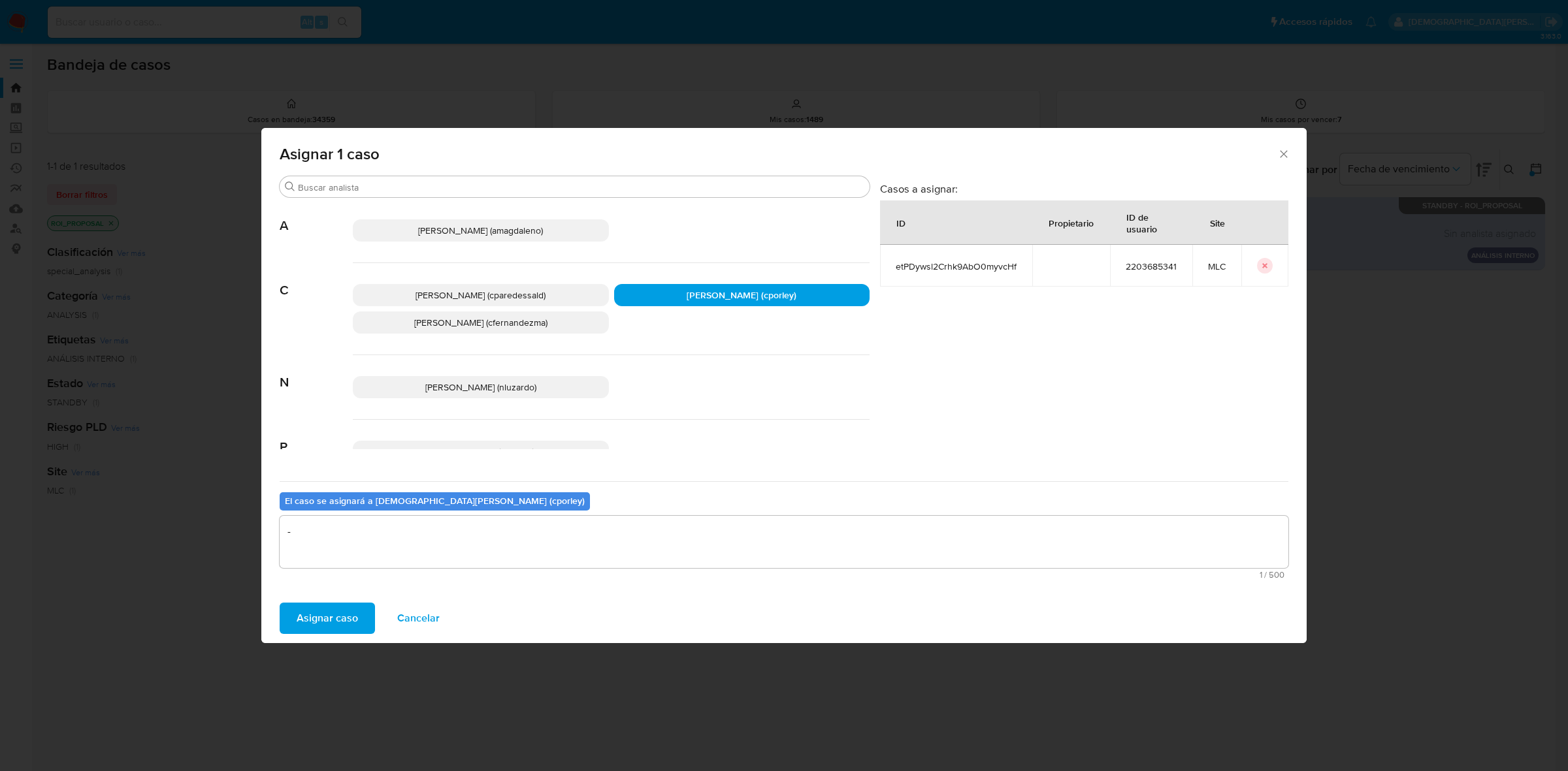
click at [337, 621] on span "Asignar caso" at bounding box center [327, 618] width 62 height 28
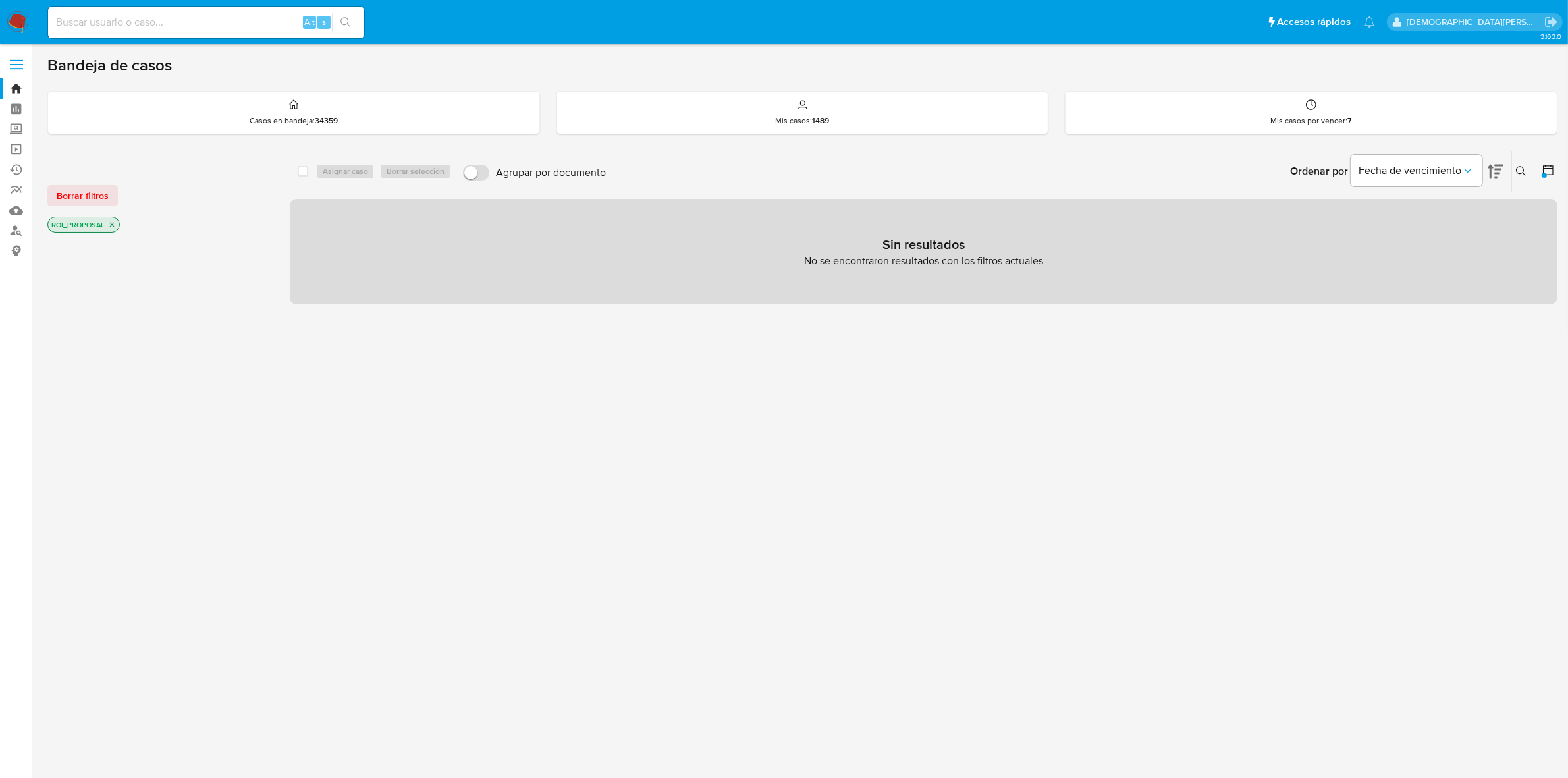
click at [108, 222] on icon "close-filter" at bounding box center [112, 225] width 8 height 8
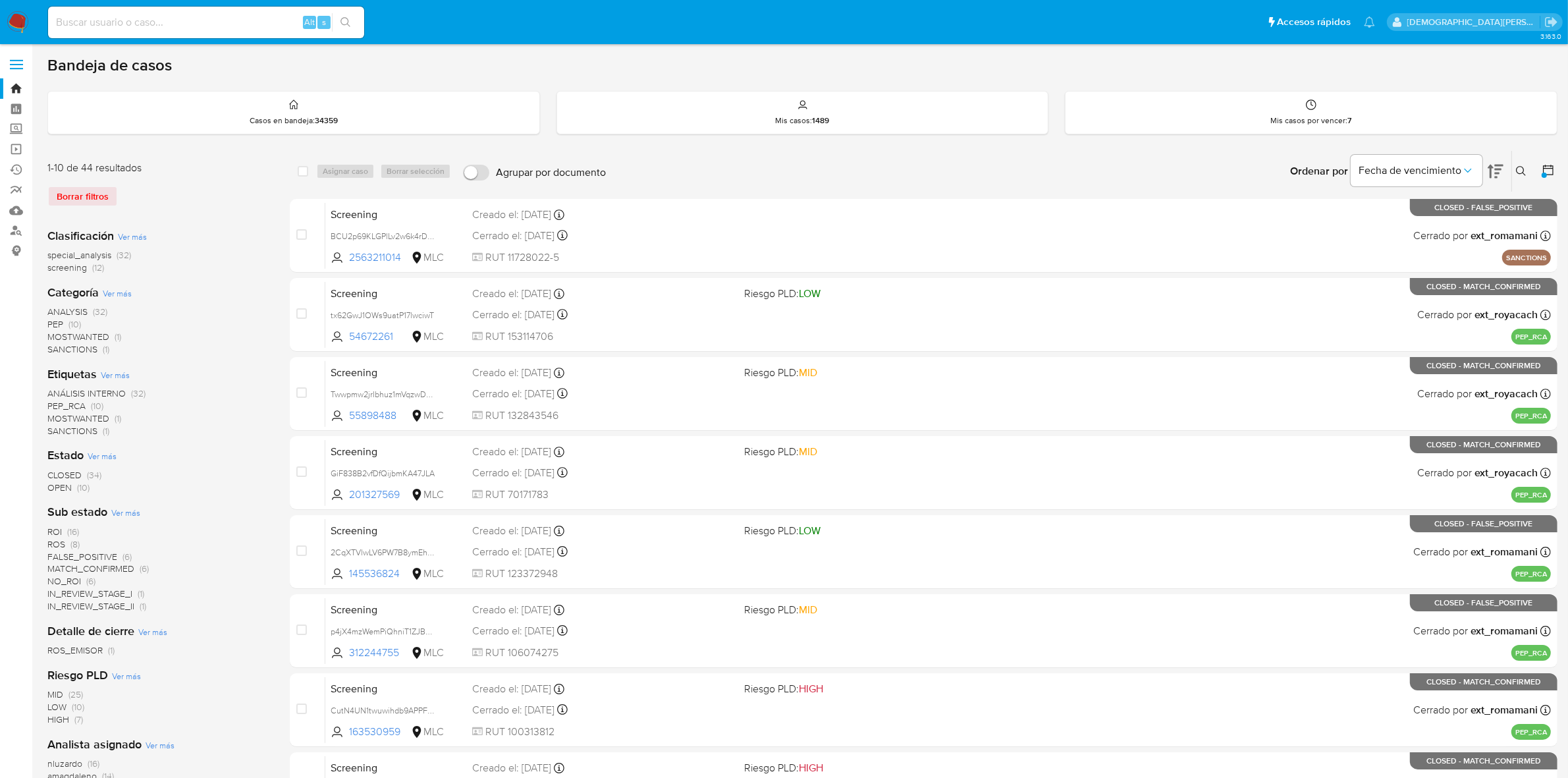
click at [61, 487] on span "OPEN" at bounding box center [59, 486] width 25 height 13
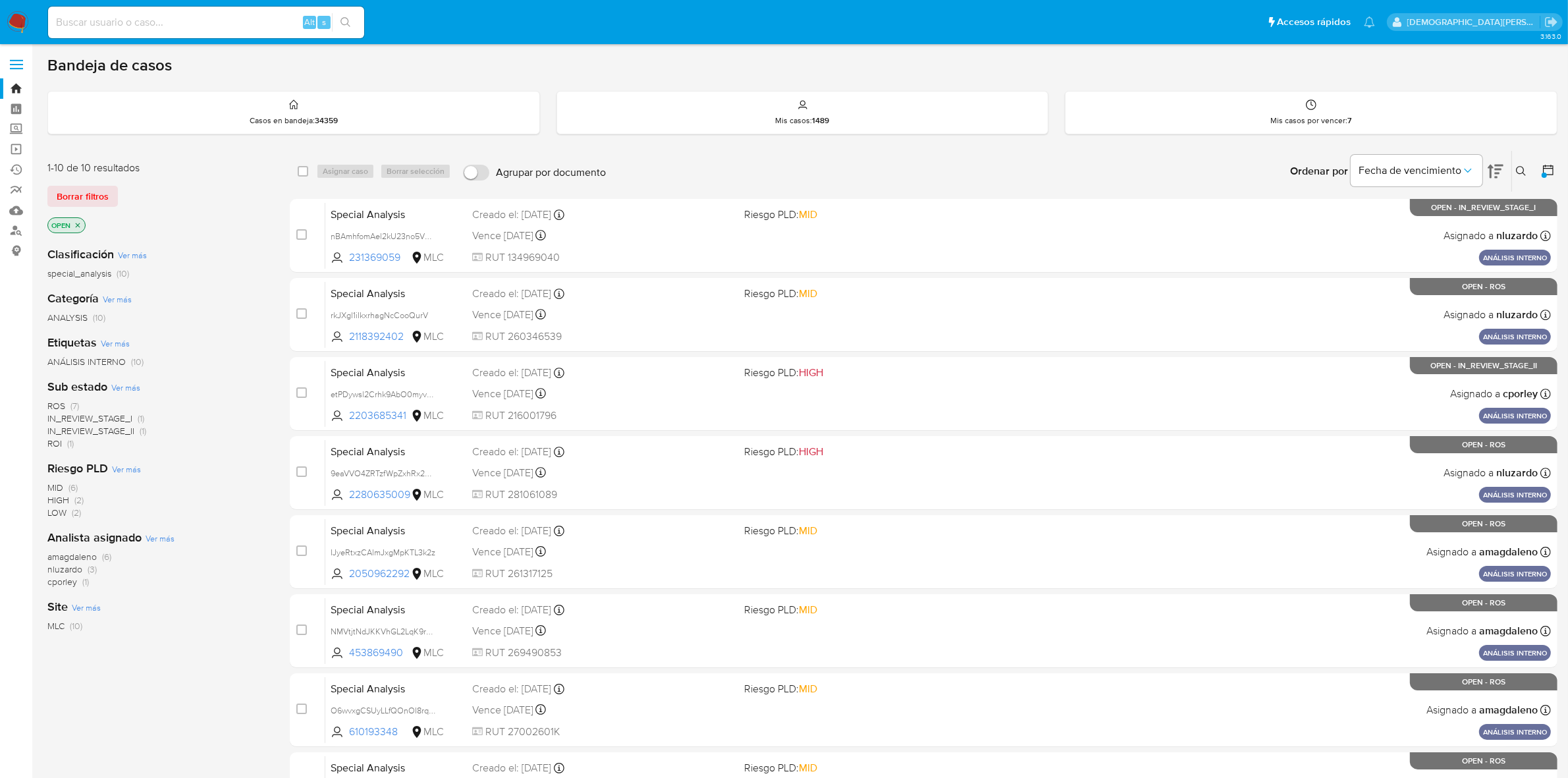
click at [77, 222] on icon "close-filter" at bounding box center [78, 226] width 8 height 8
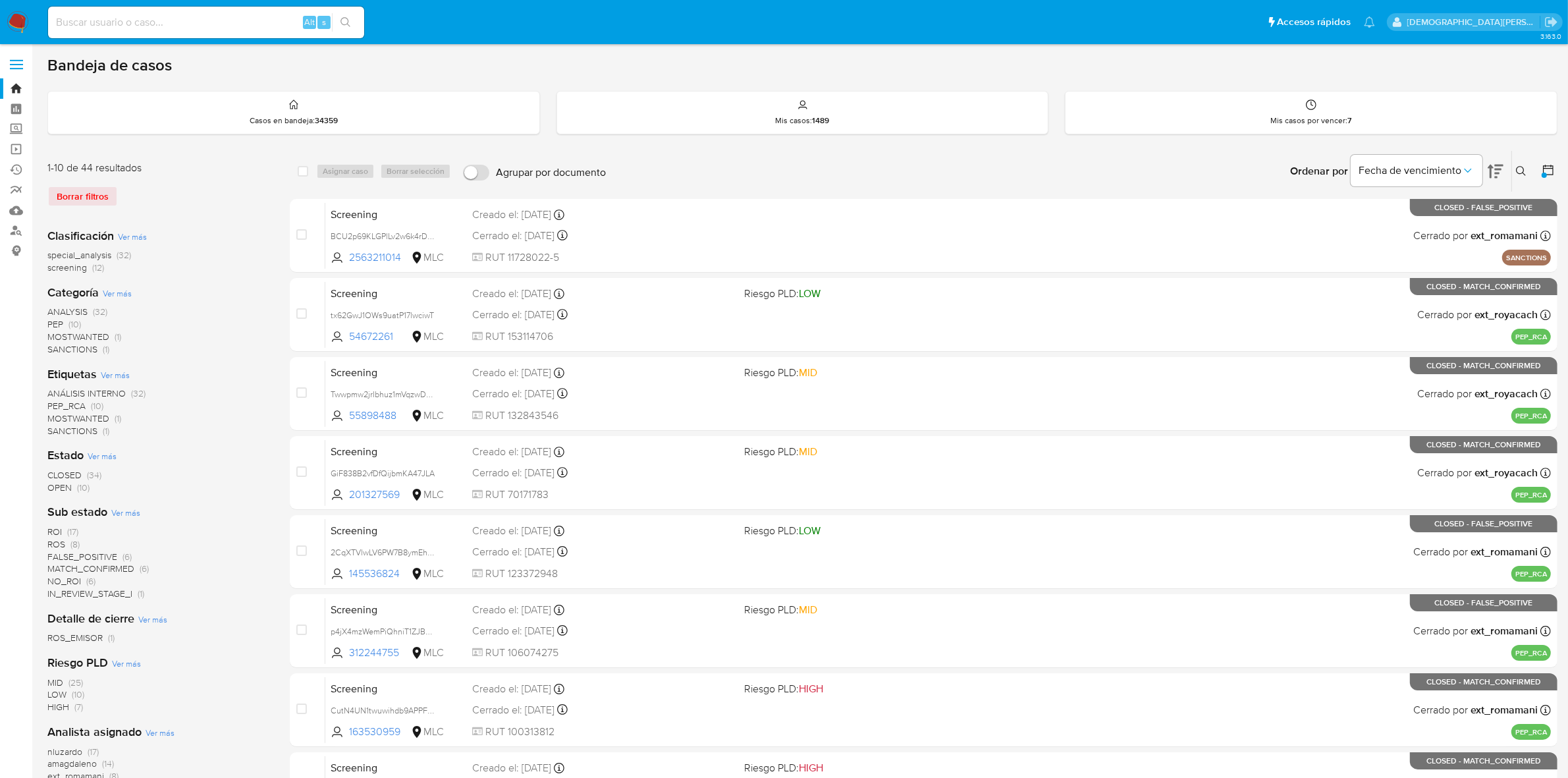
click at [61, 531] on span "ROI" at bounding box center [54, 531] width 15 height 13
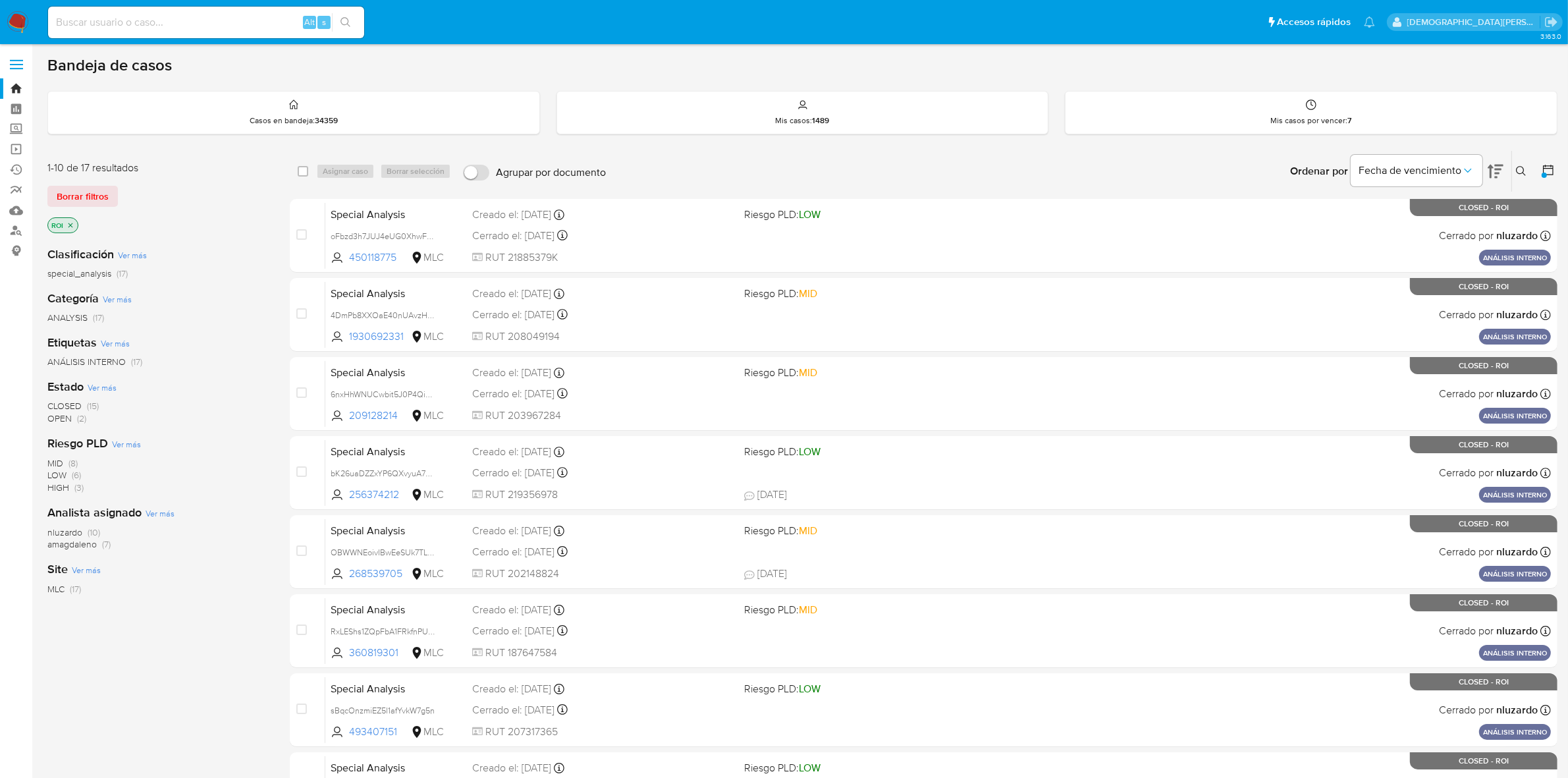
click at [69, 224] on icon "close-filter" at bounding box center [71, 226] width 8 height 8
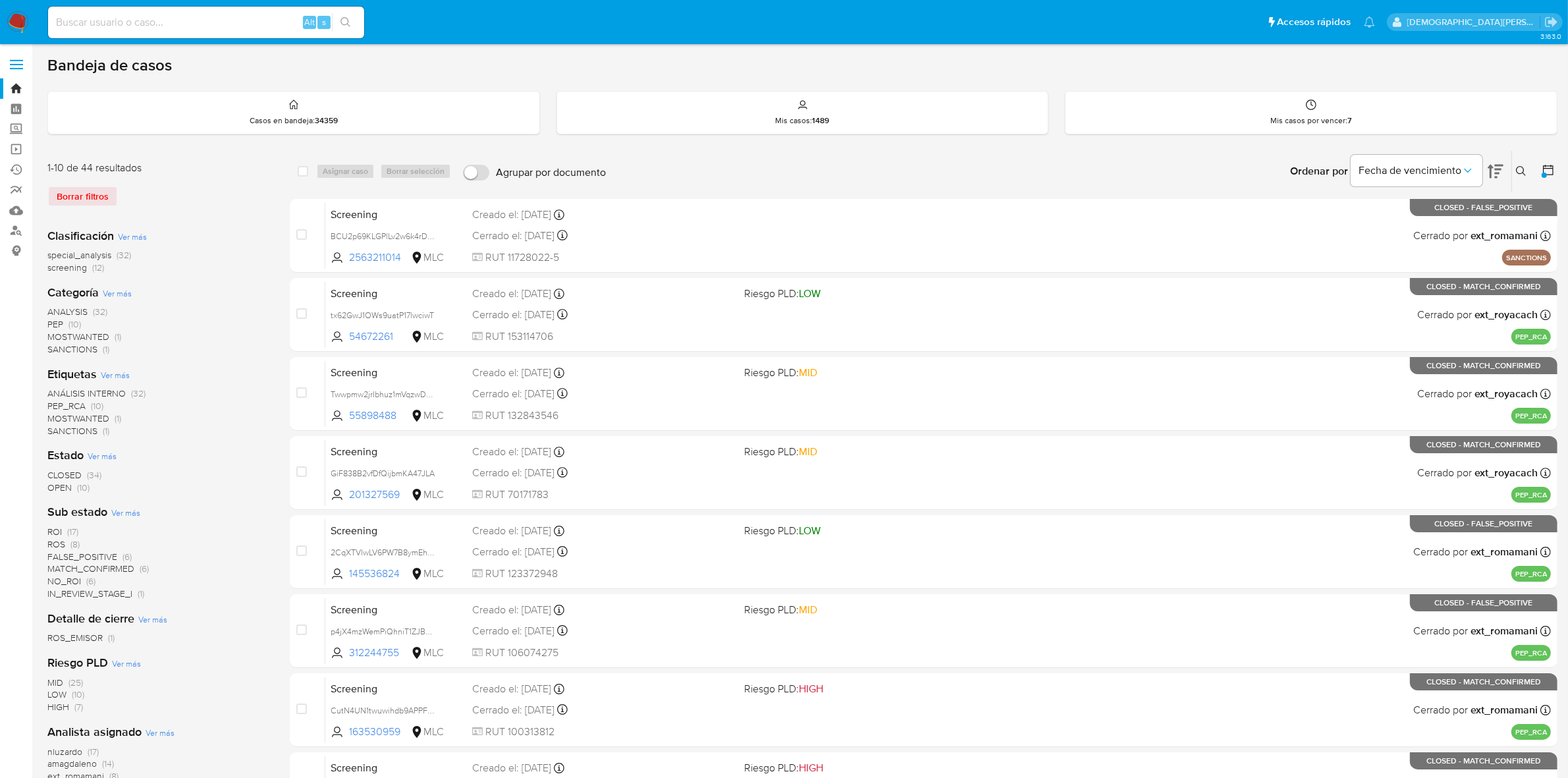
click at [67, 485] on span "OPEN" at bounding box center [59, 486] width 25 height 13
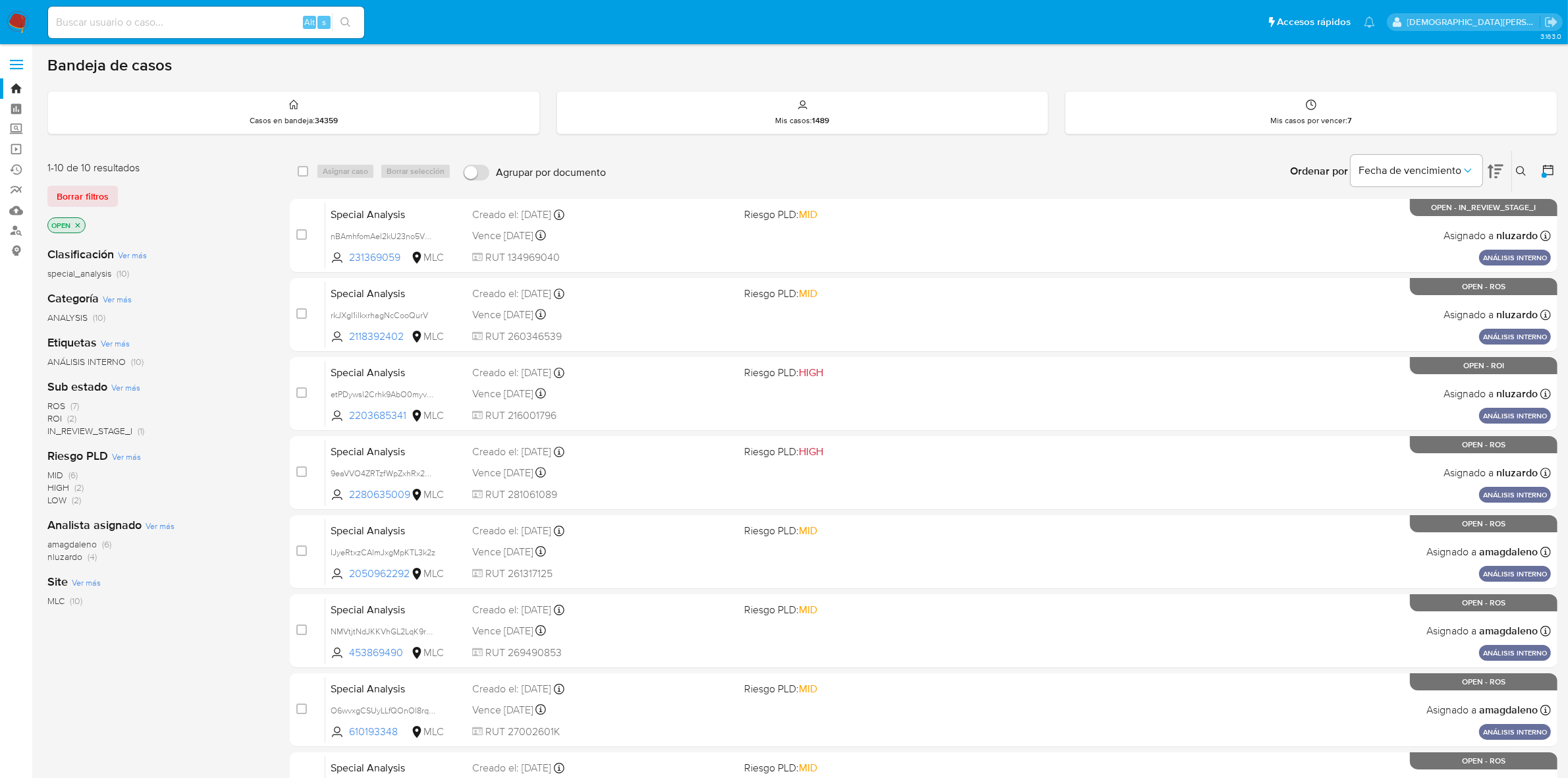
click at [107, 428] on span "IN_REVIEW_STAGE_I" at bounding box center [90, 430] width 85 height 13
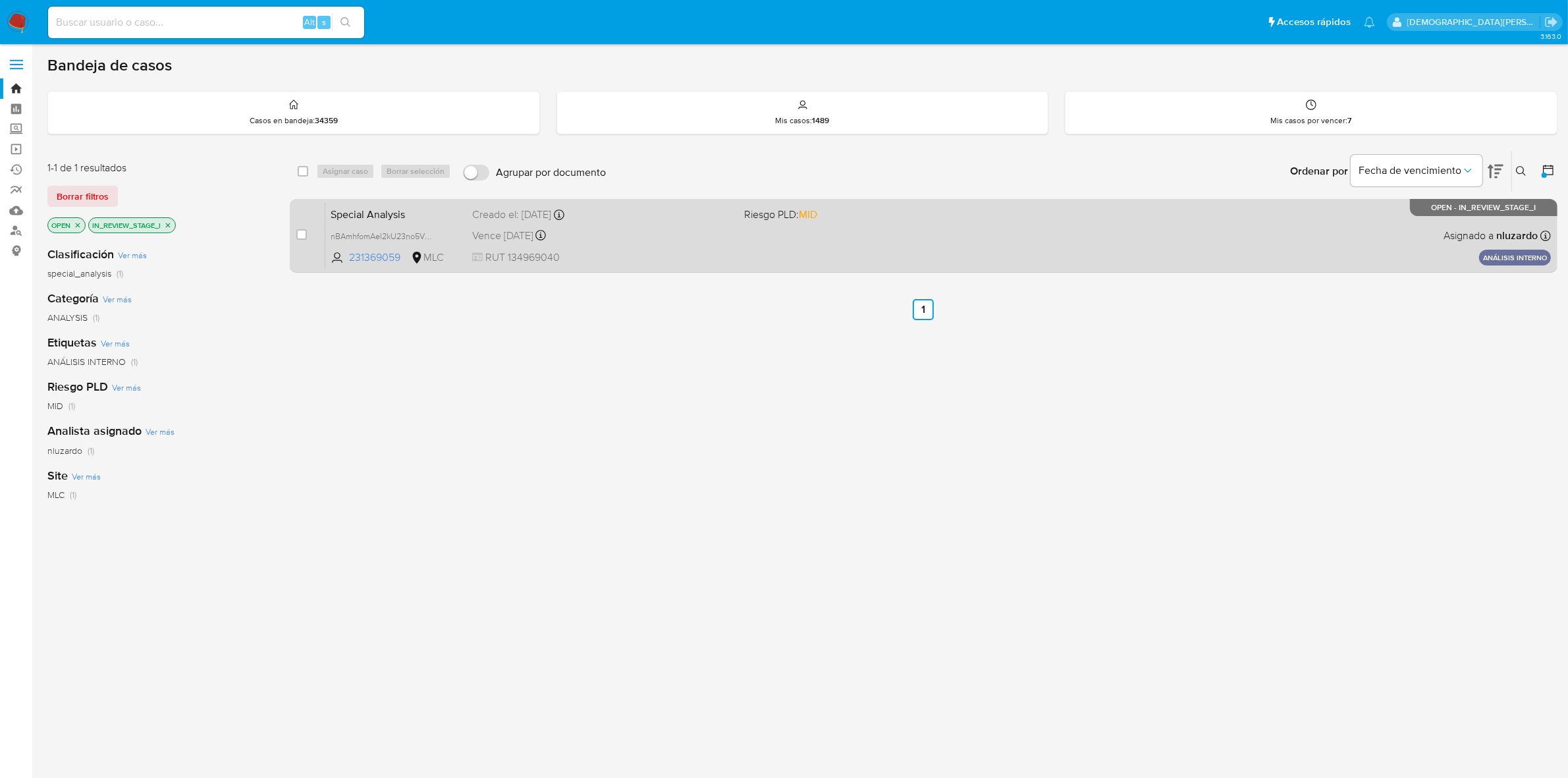
click at [633, 250] on span "RUT 134969040" at bounding box center [603, 257] width 262 height 15
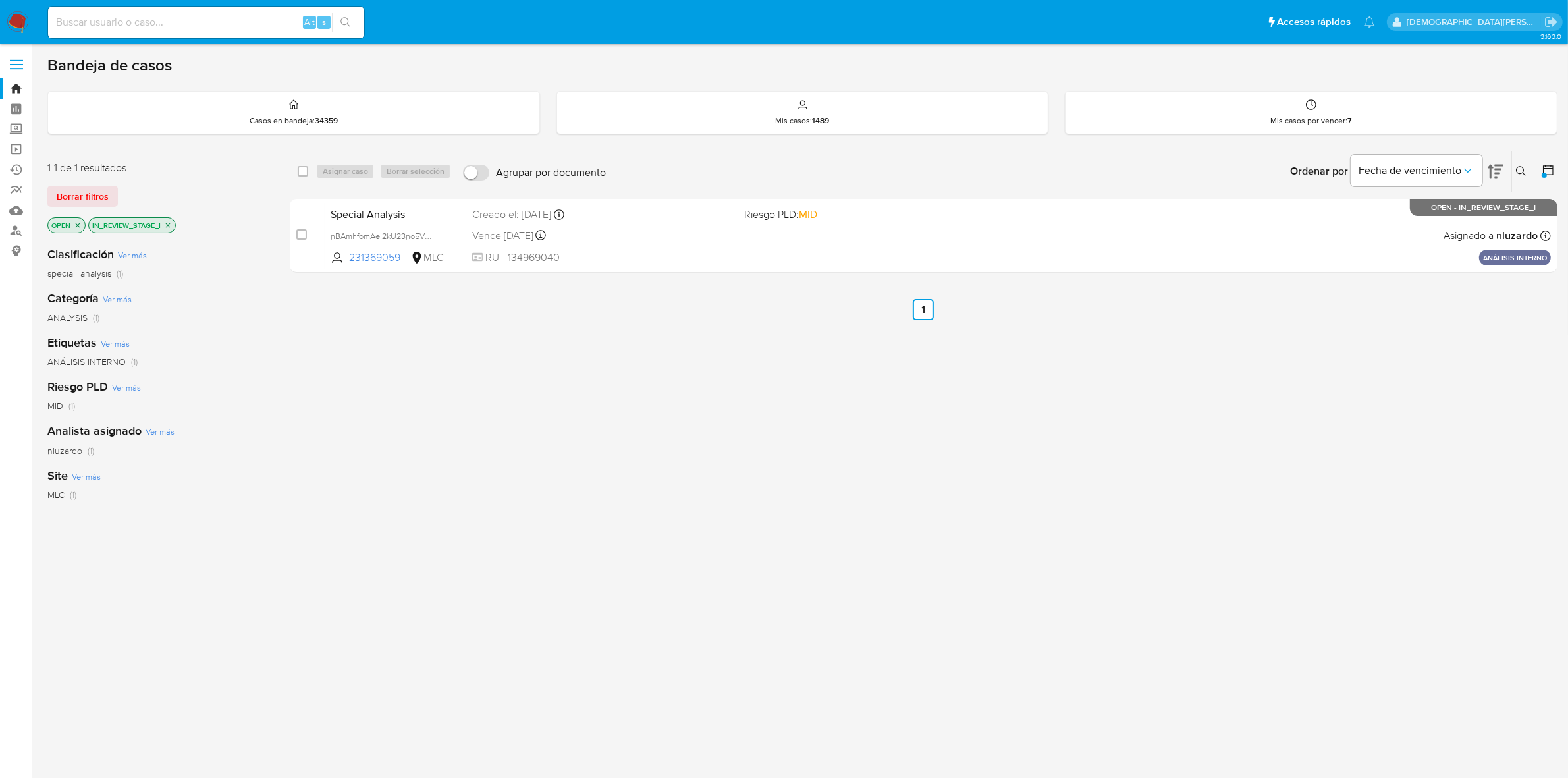
click at [168, 223] on icon "close-filter" at bounding box center [168, 226] width 8 height 8
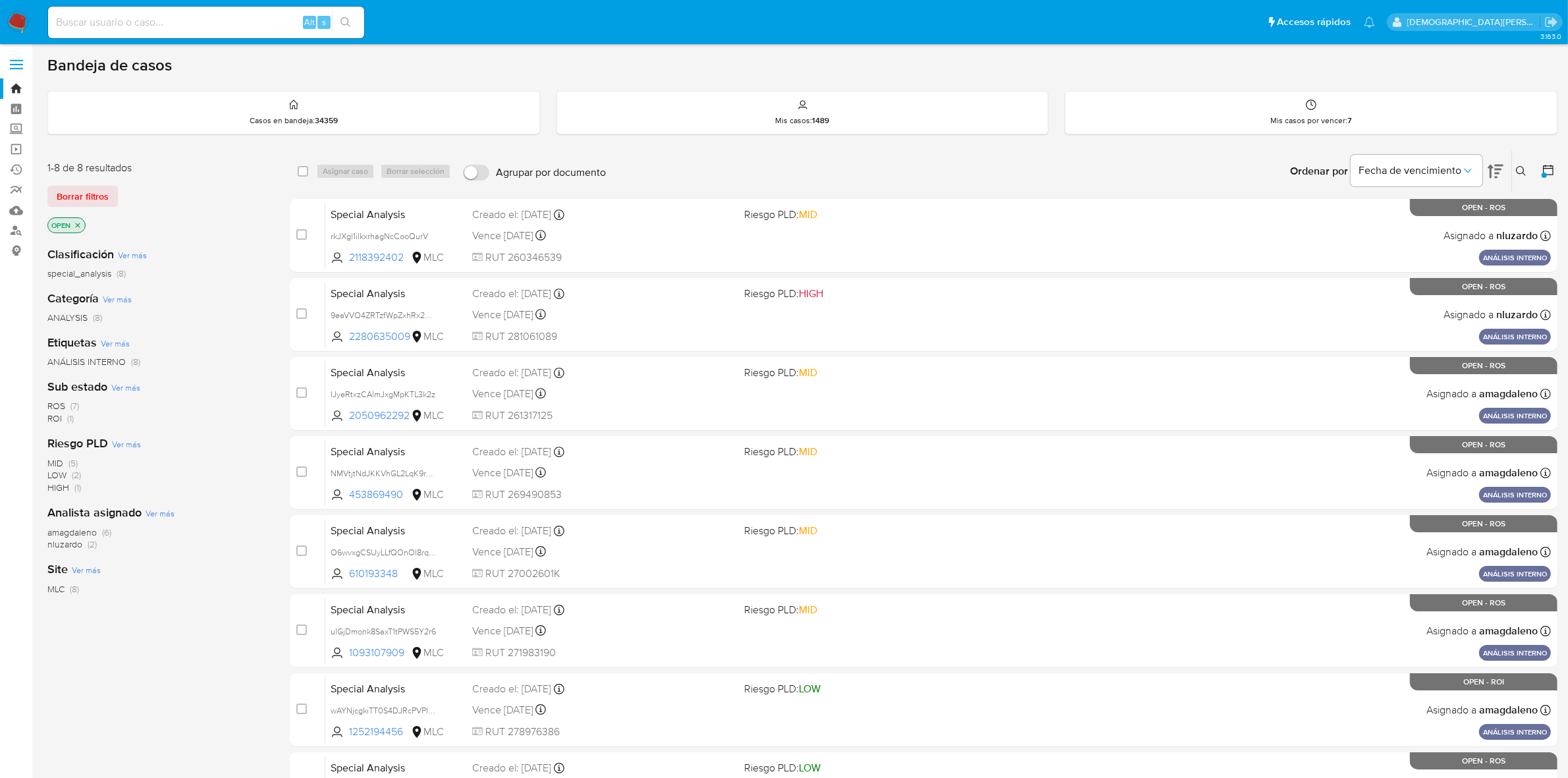
click at [75, 222] on icon "close-filter" at bounding box center [78, 226] width 8 height 8
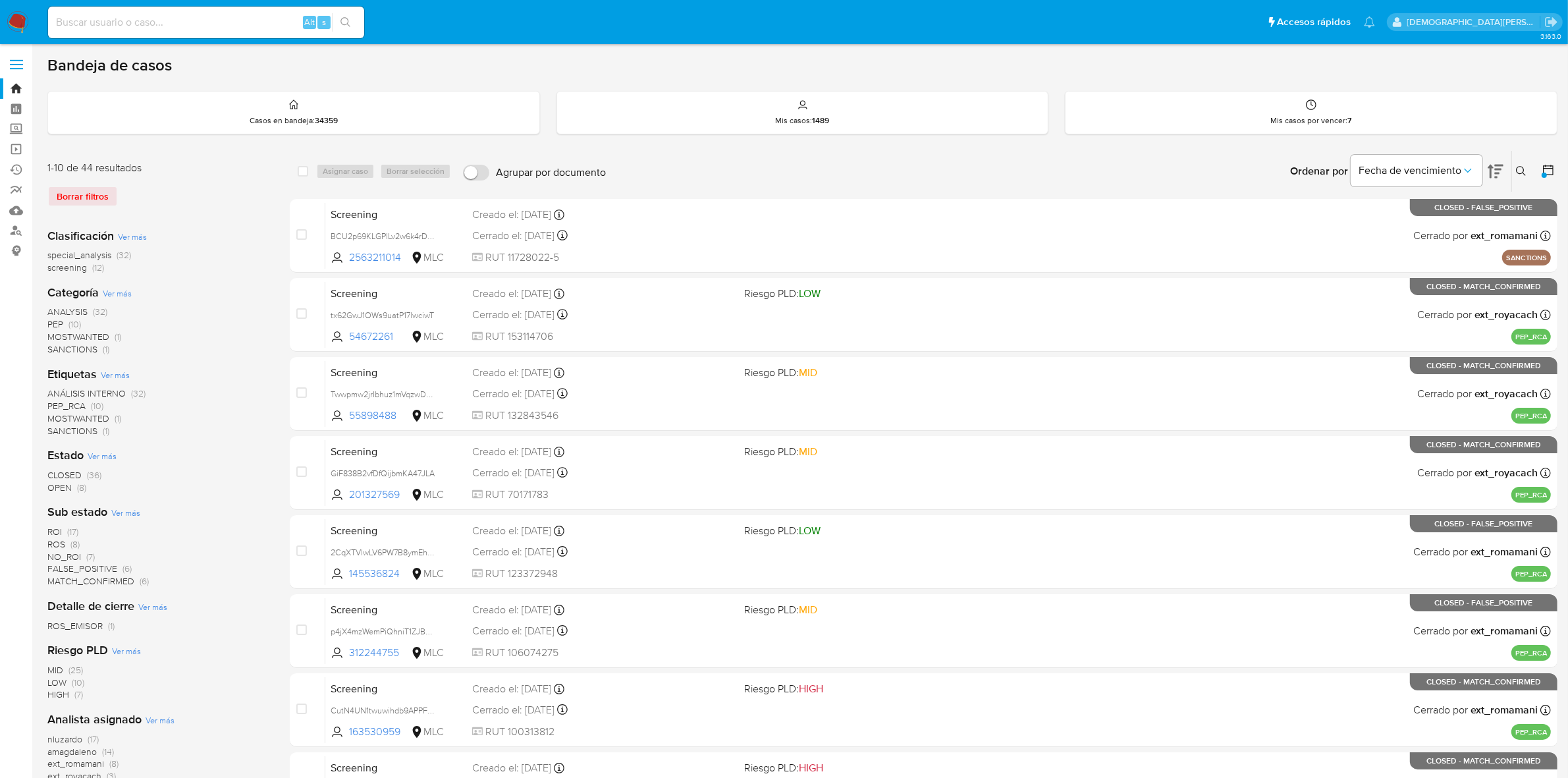
click at [57, 487] on span "OPEN" at bounding box center [59, 486] width 25 height 13
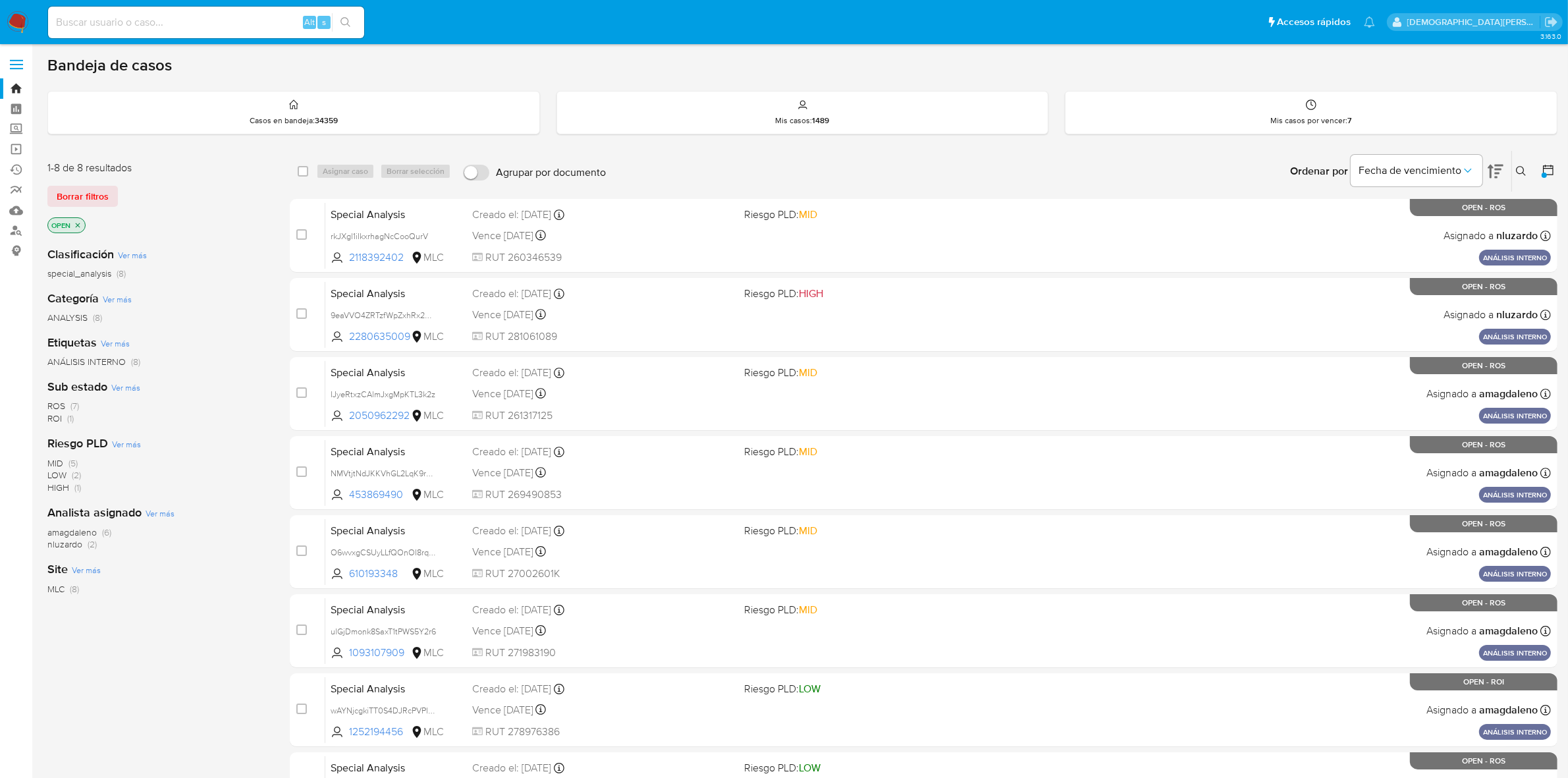
click at [76, 226] on icon "close-filter" at bounding box center [78, 226] width 8 height 8
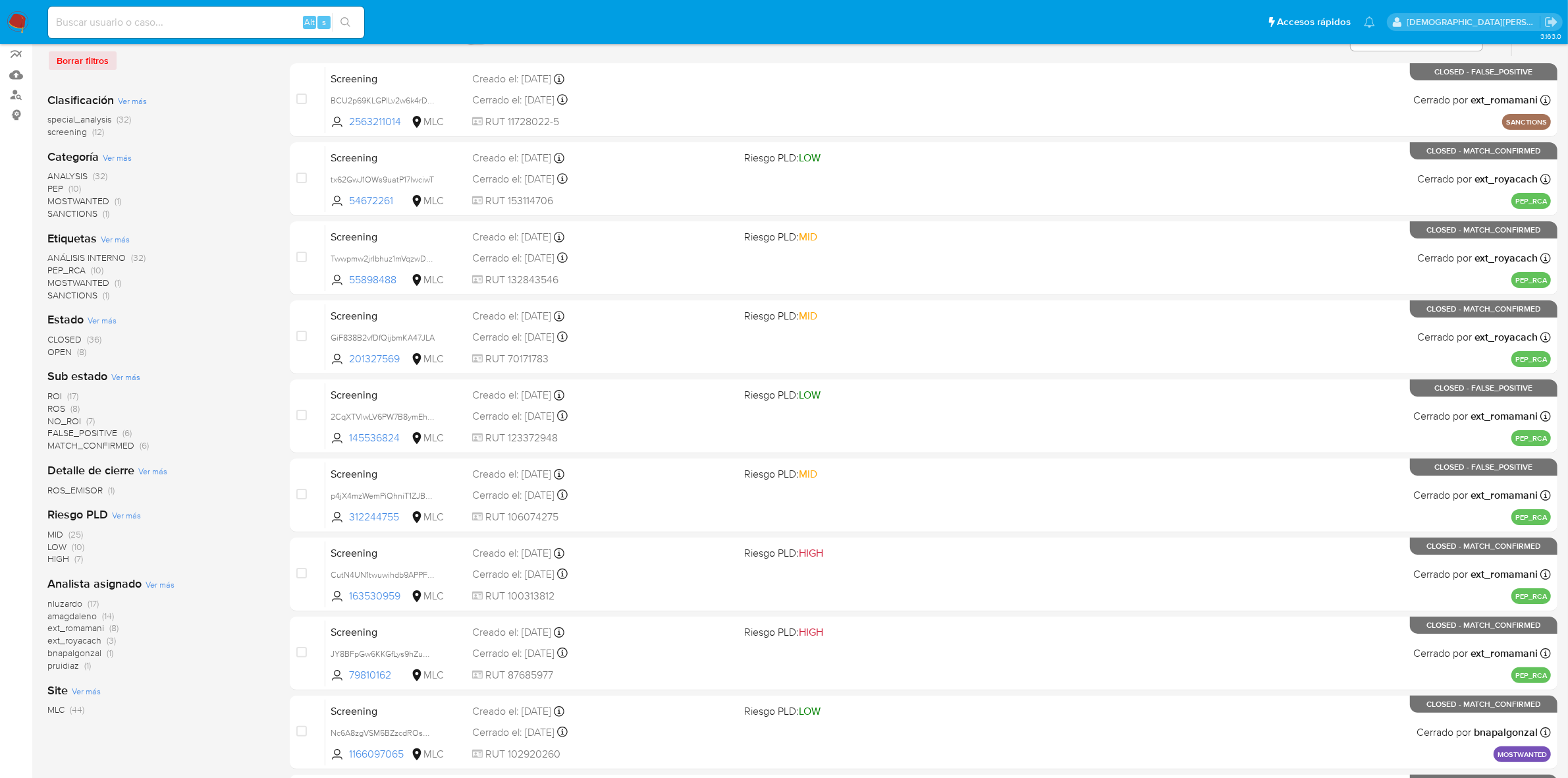
scroll to position [164, 0]
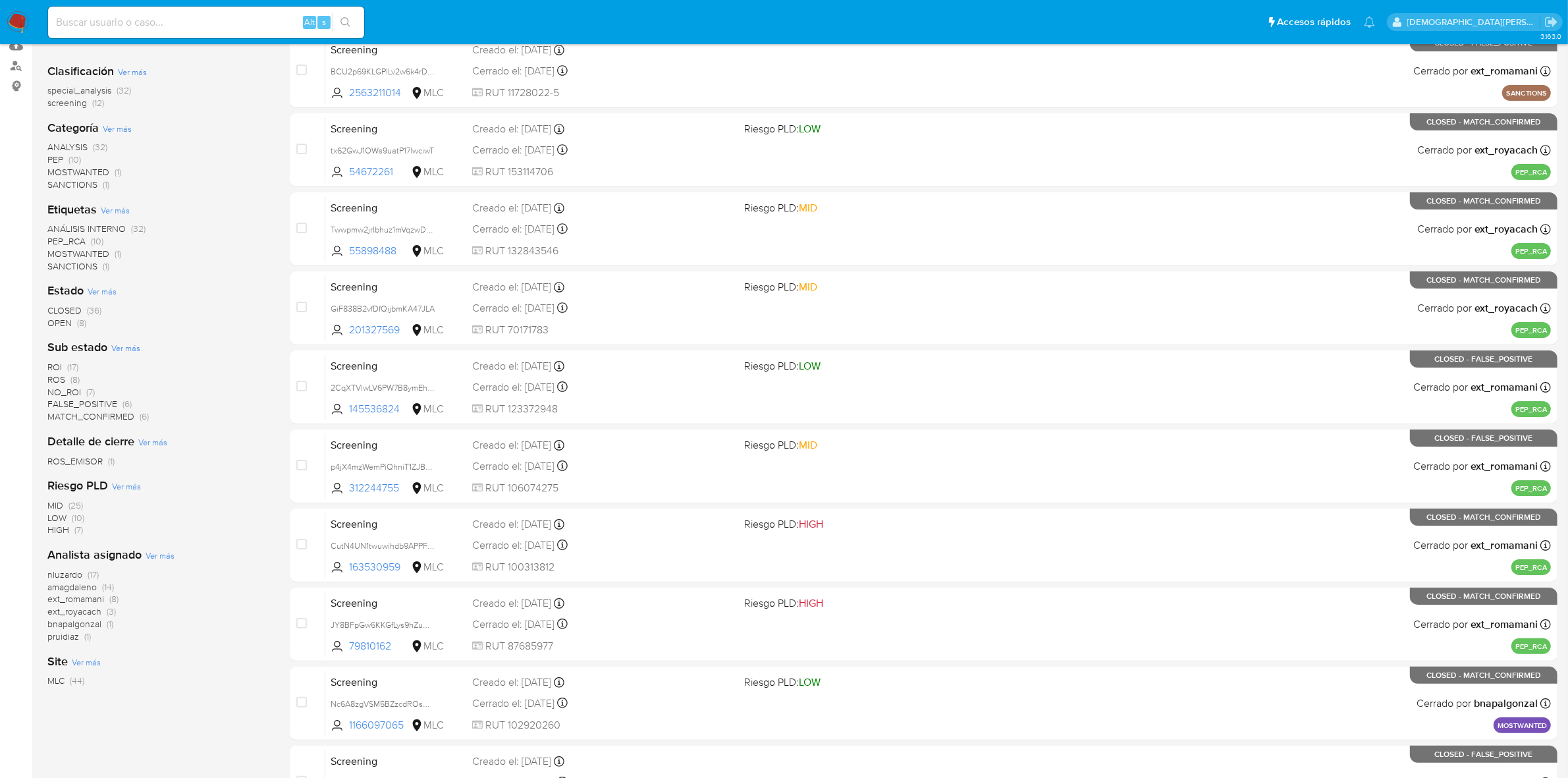
click at [87, 588] on span "amagdaleno" at bounding box center [72, 586] width 49 height 13
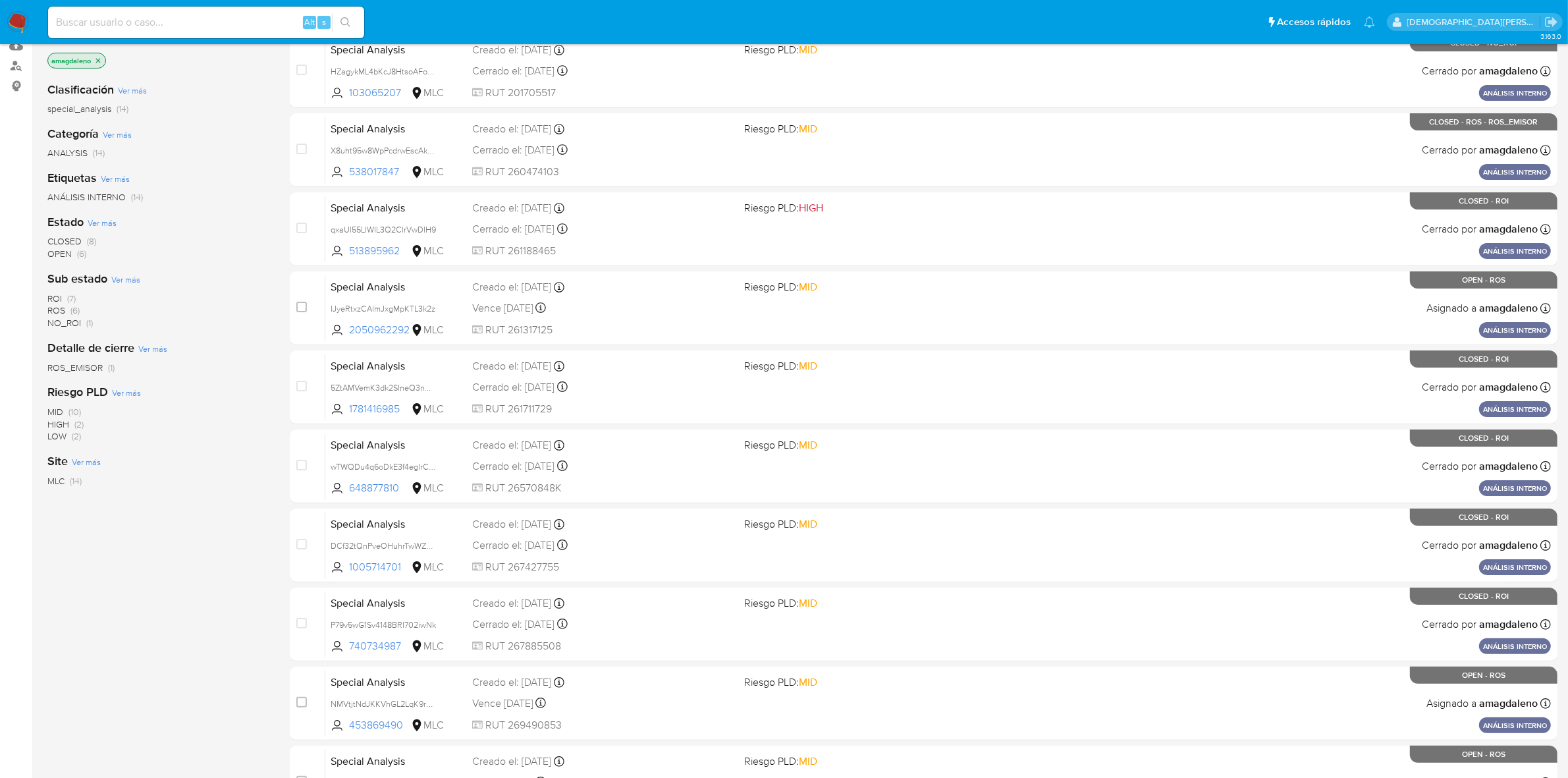
click at [57, 255] on span "OPEN" at bounding box center [59, 253] width 25 height 13
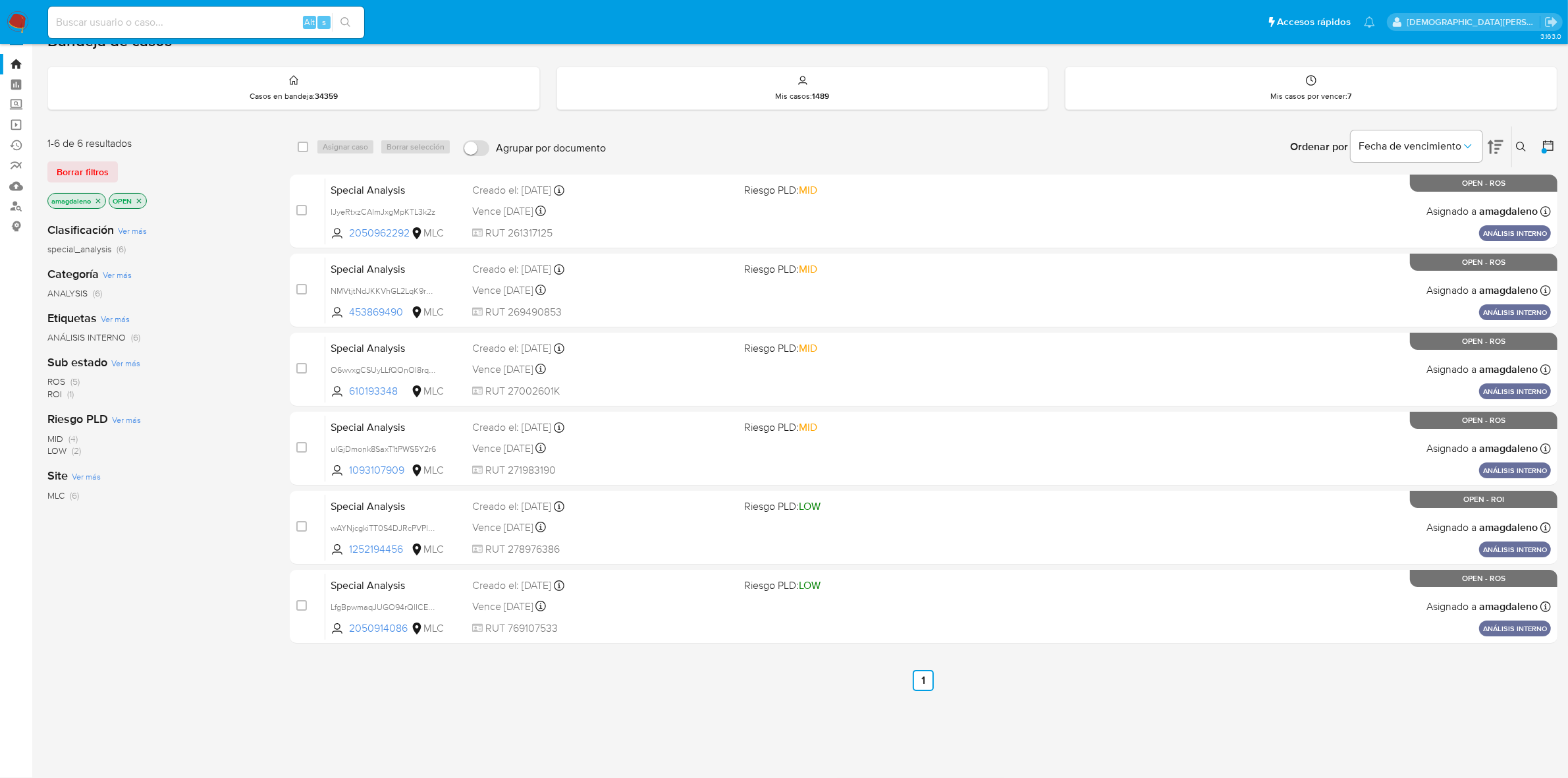
scroll to position [24, 0]
click at [139, 202] on icon "close-filter" at bounding box center [139, 202] width 8 height 8
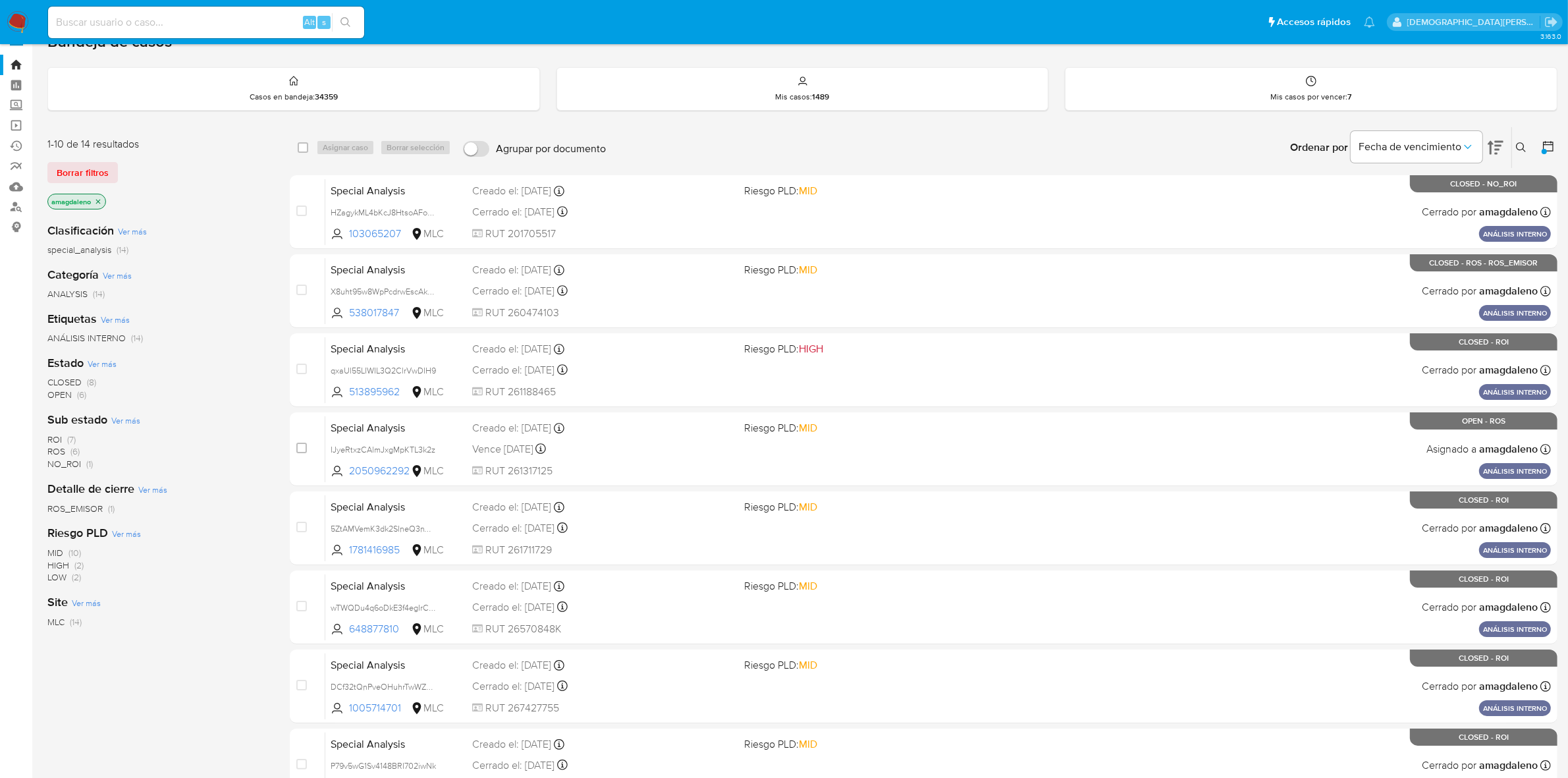
click at [96, 203] on icon "close-filter" at bounding box center [98, 202] width 8 height 8
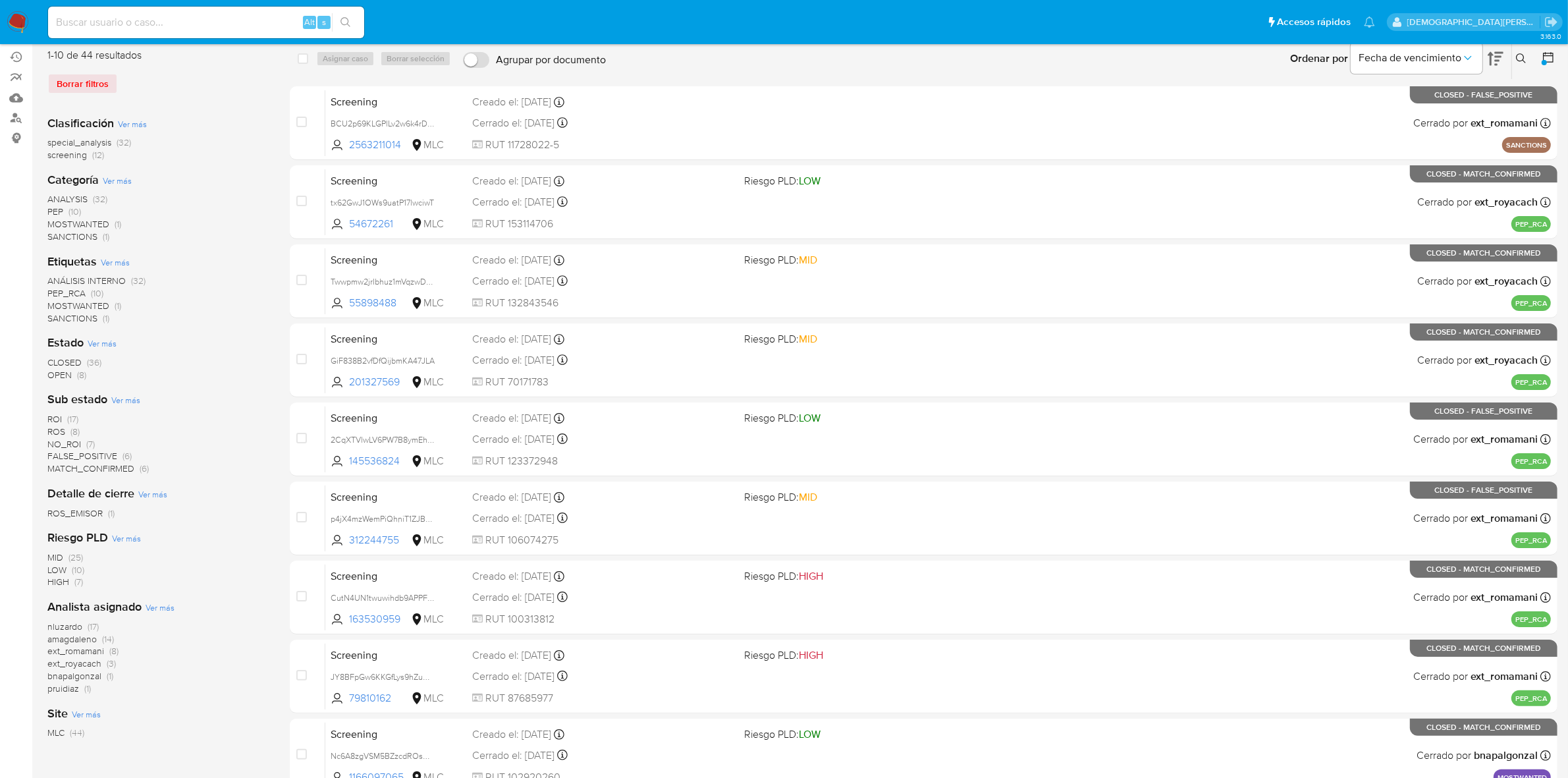
scroll to position [24, 0]
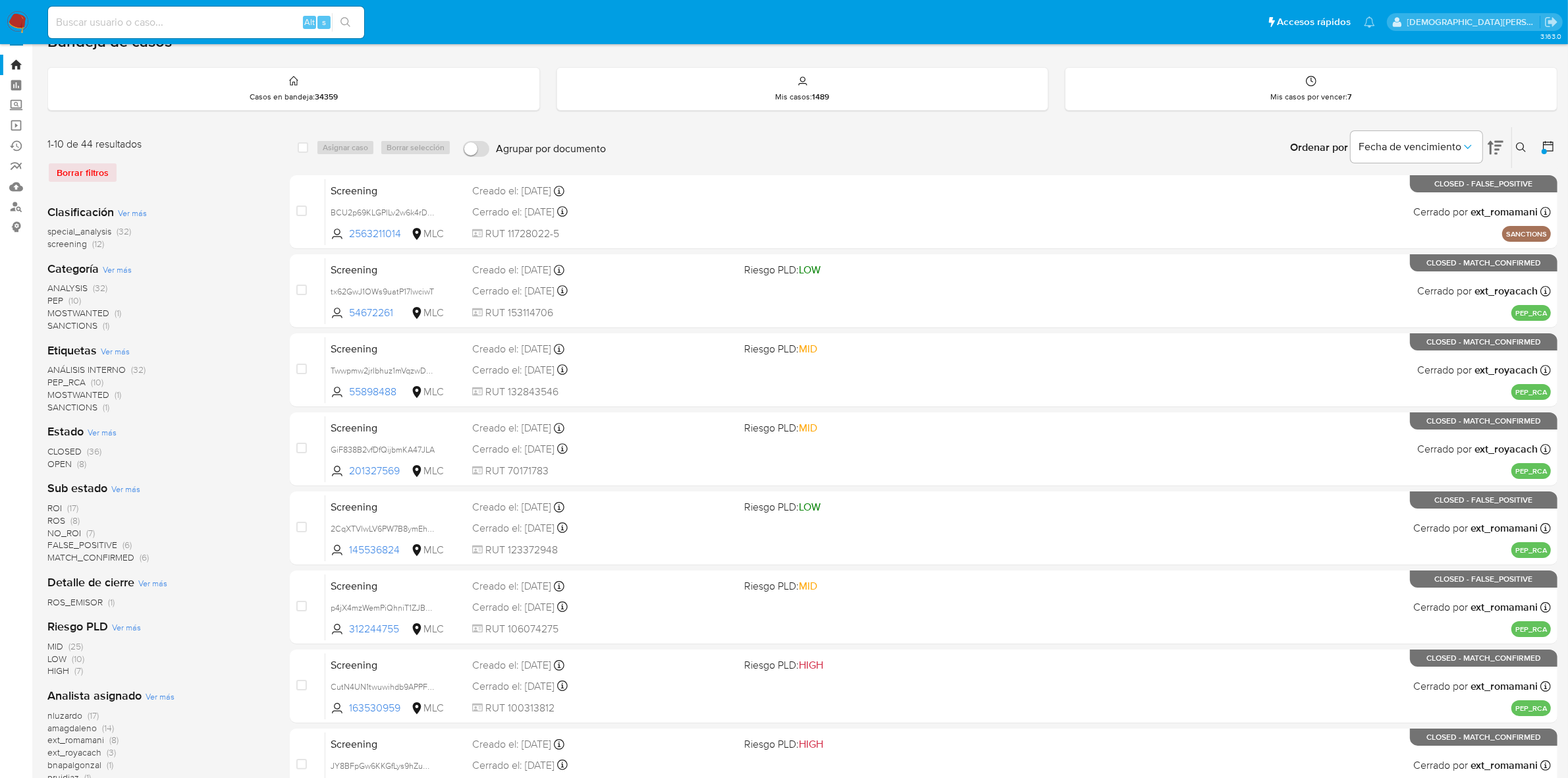
click at [1553, 149] on icon at bounding box center [1548, 146] width 11 height 11
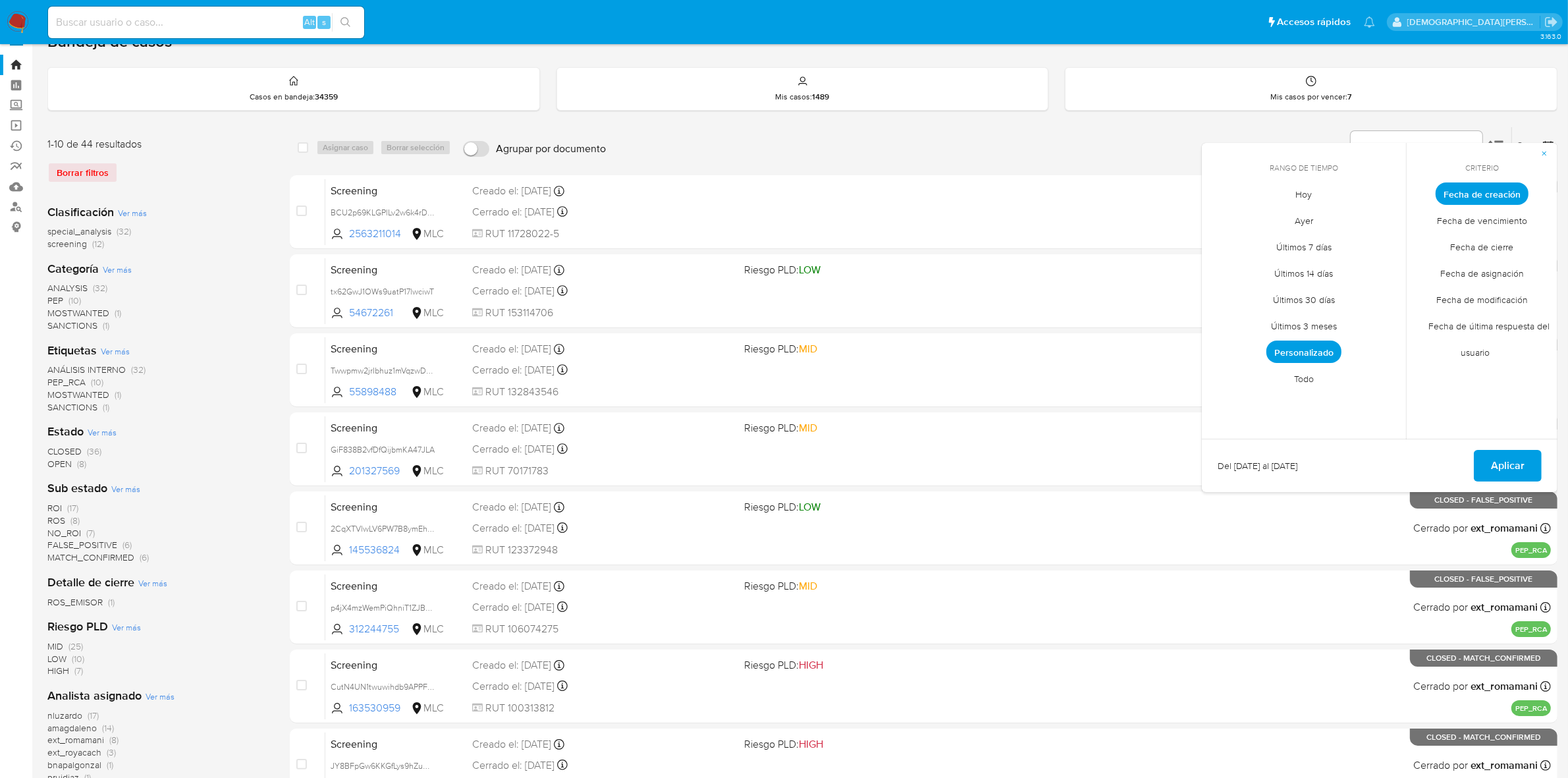
click at [1319, 357] on span "Personalizado" at bounding box center [1304, 352] width 75 height 23
click at [1381, 292] on button "13" at bounding box center [1382, 292] width 21 height 21
click at [1385, 216] on icon "Mes siguiente" at bounding box center [1386, 218] width 16 height 16
click at [1223, 316] on button "11" at bounding box center [1224, 319] width 21 height 21
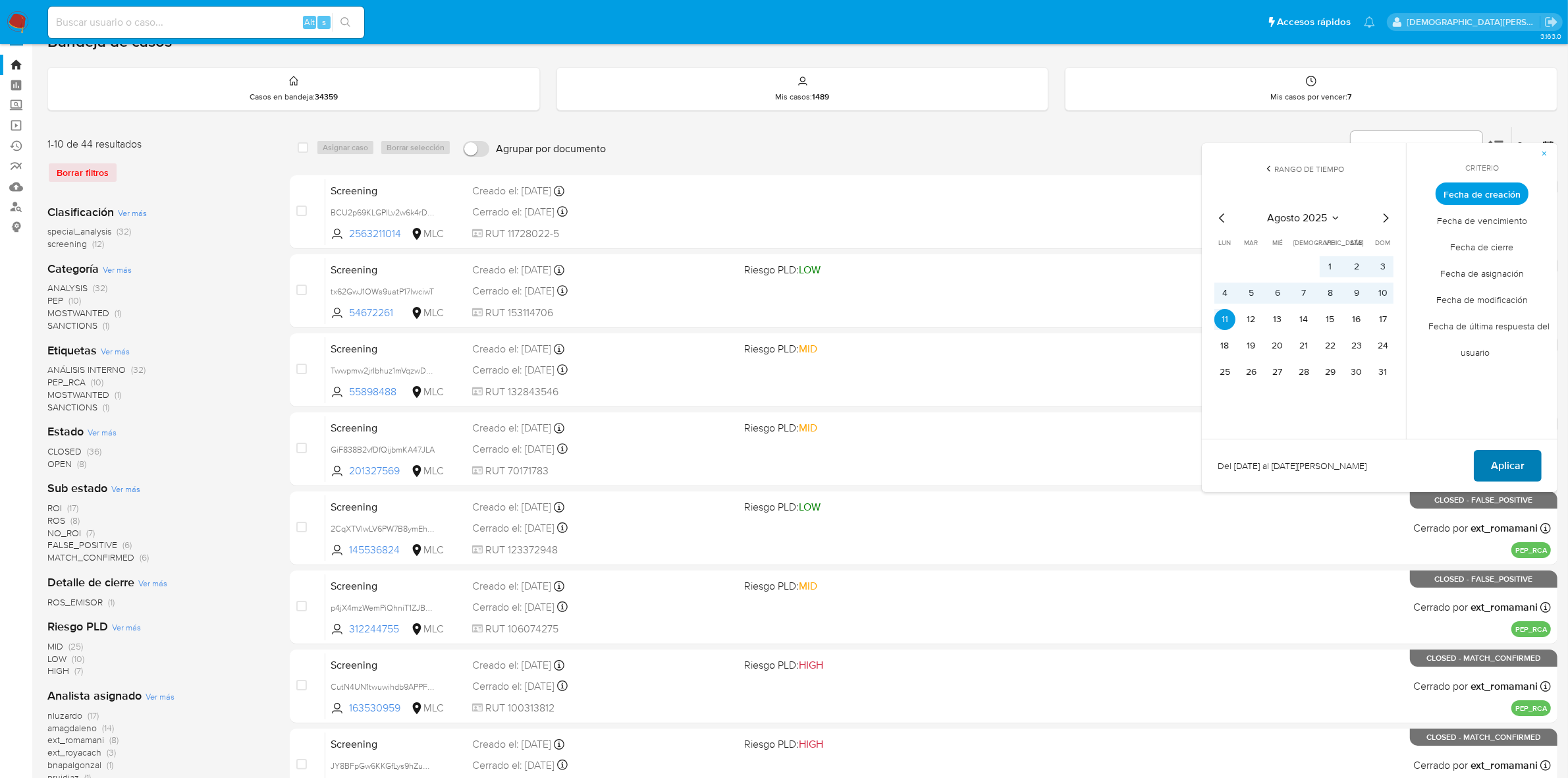
click at [1492, 460] on span "Aplicar" at bounding box center [1508, 465] width 33 height 29
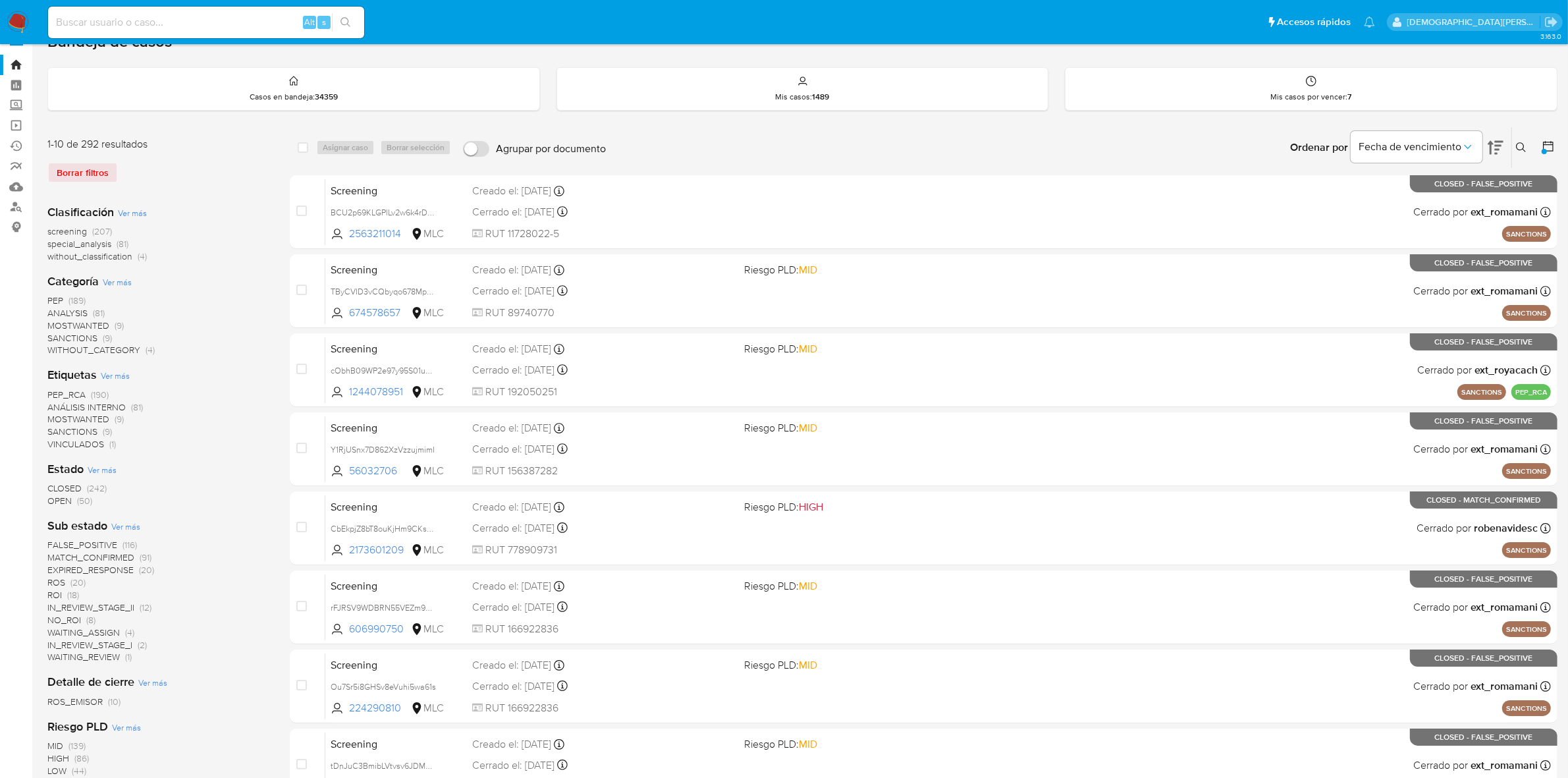
click at [49, 501] on span "OPEN" at bounding box center [59, 500] width 25 height 13
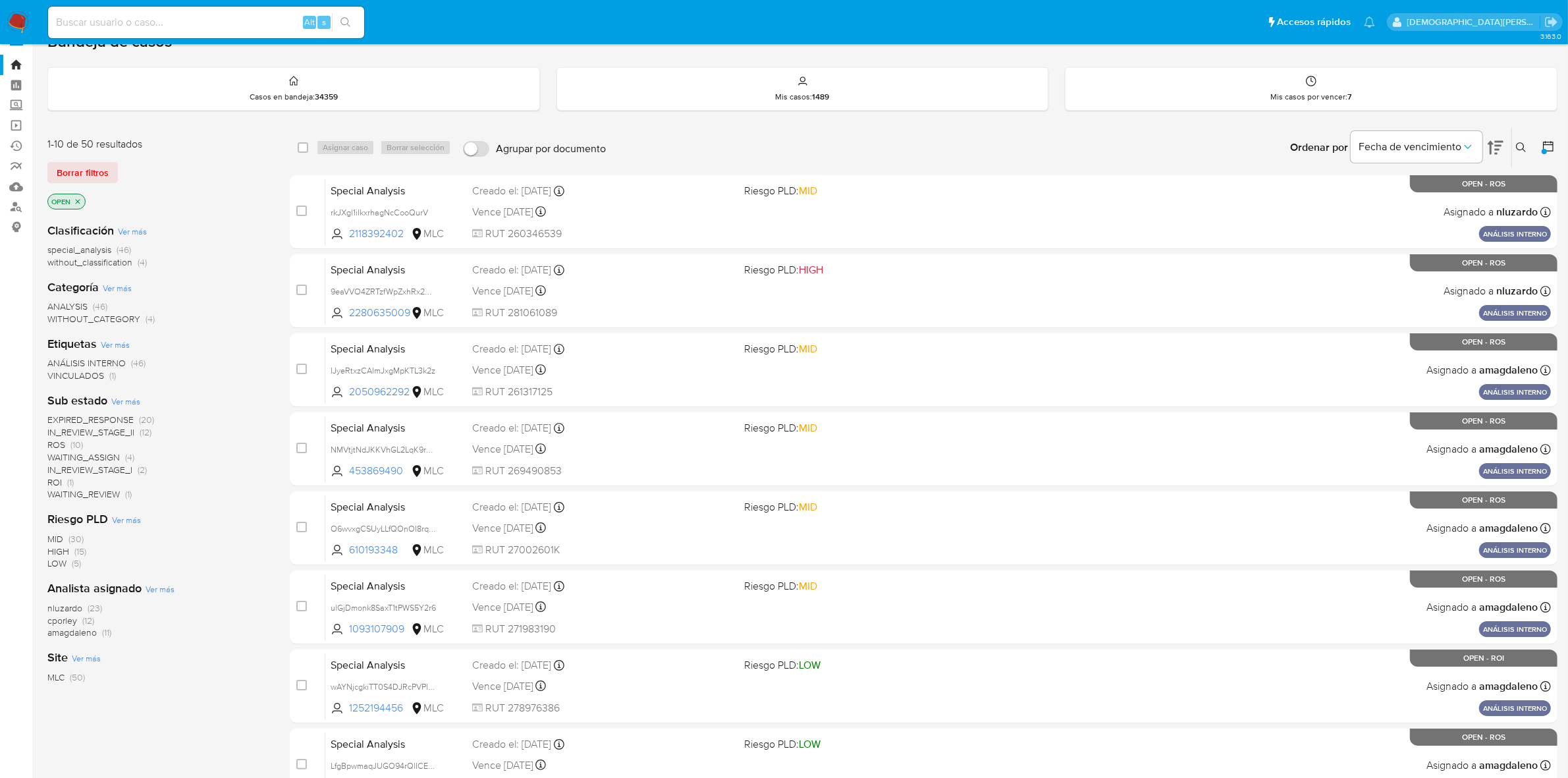
click at [78, 250] on span "special_analysis" at bounding box center [79, 249] width 64 height 13
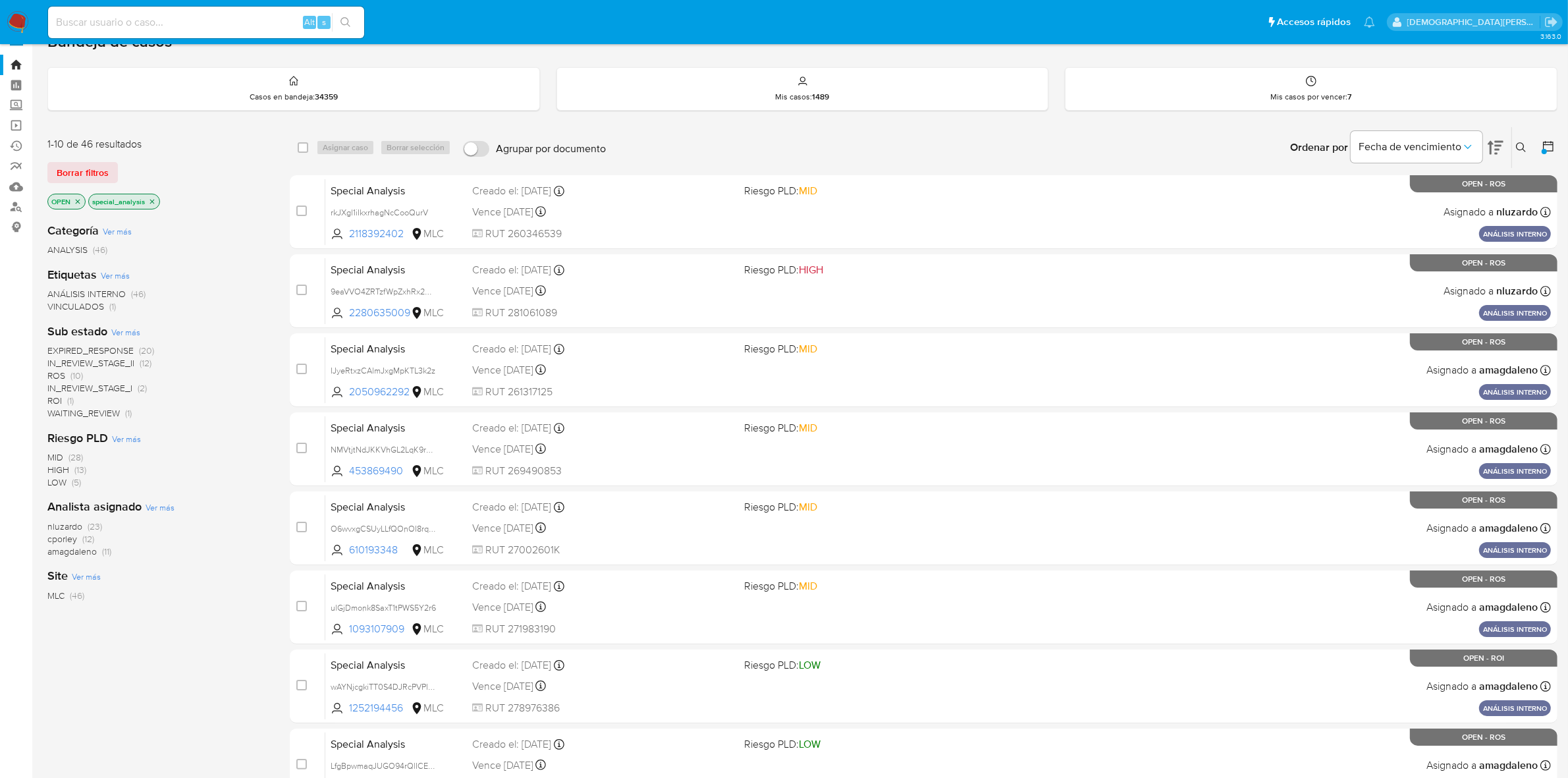
click at [104, 359] on span "IN_REVIEW_STAGE_II" at bounding box center [91, 362] width 87 height 13
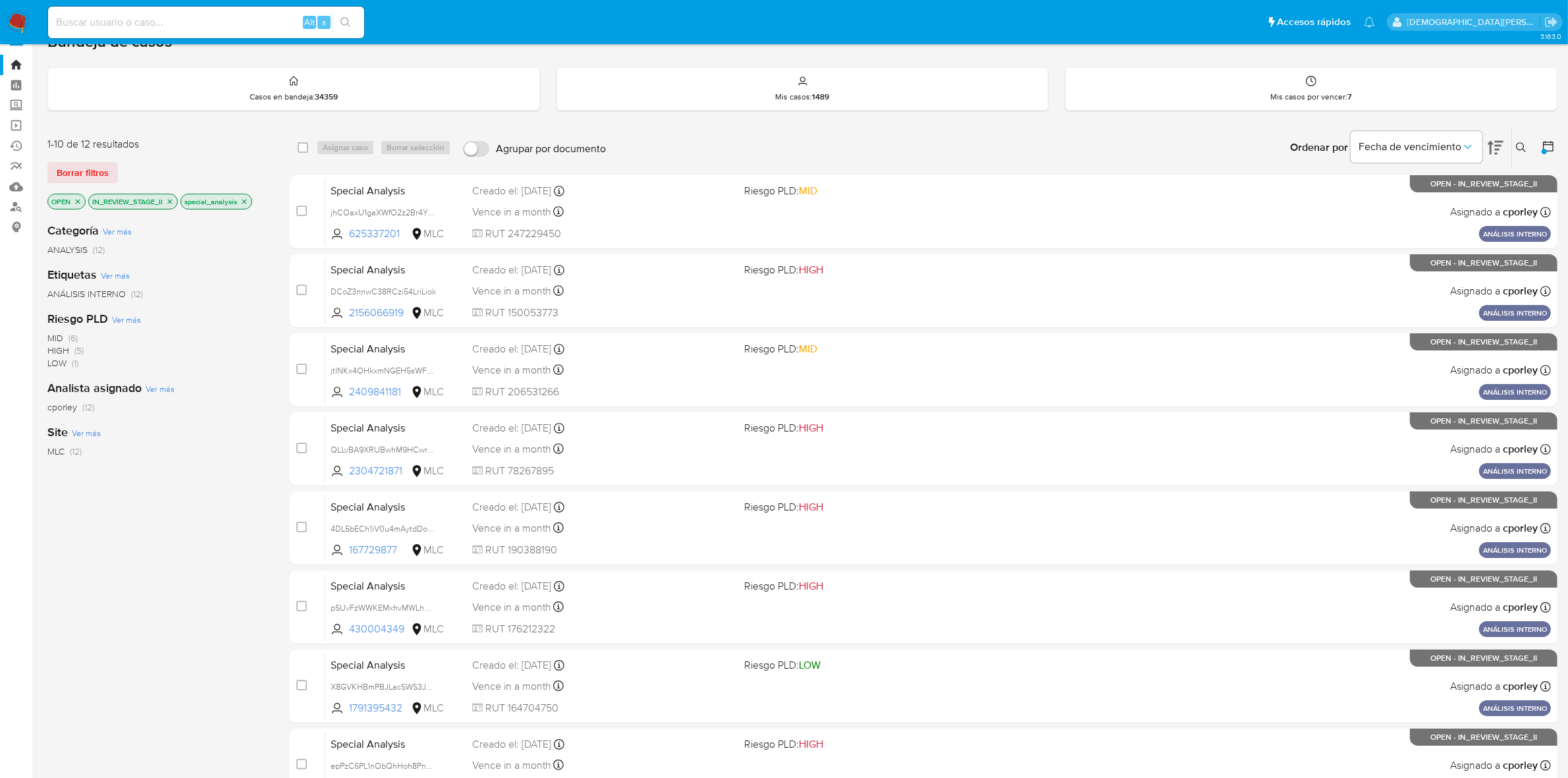
click at [1490, 142] on icon at bounding box center [1496, 148] width 16 height 14
click at [1496, 141] on icon at bounding box center [1496, 148] width 16 height 14
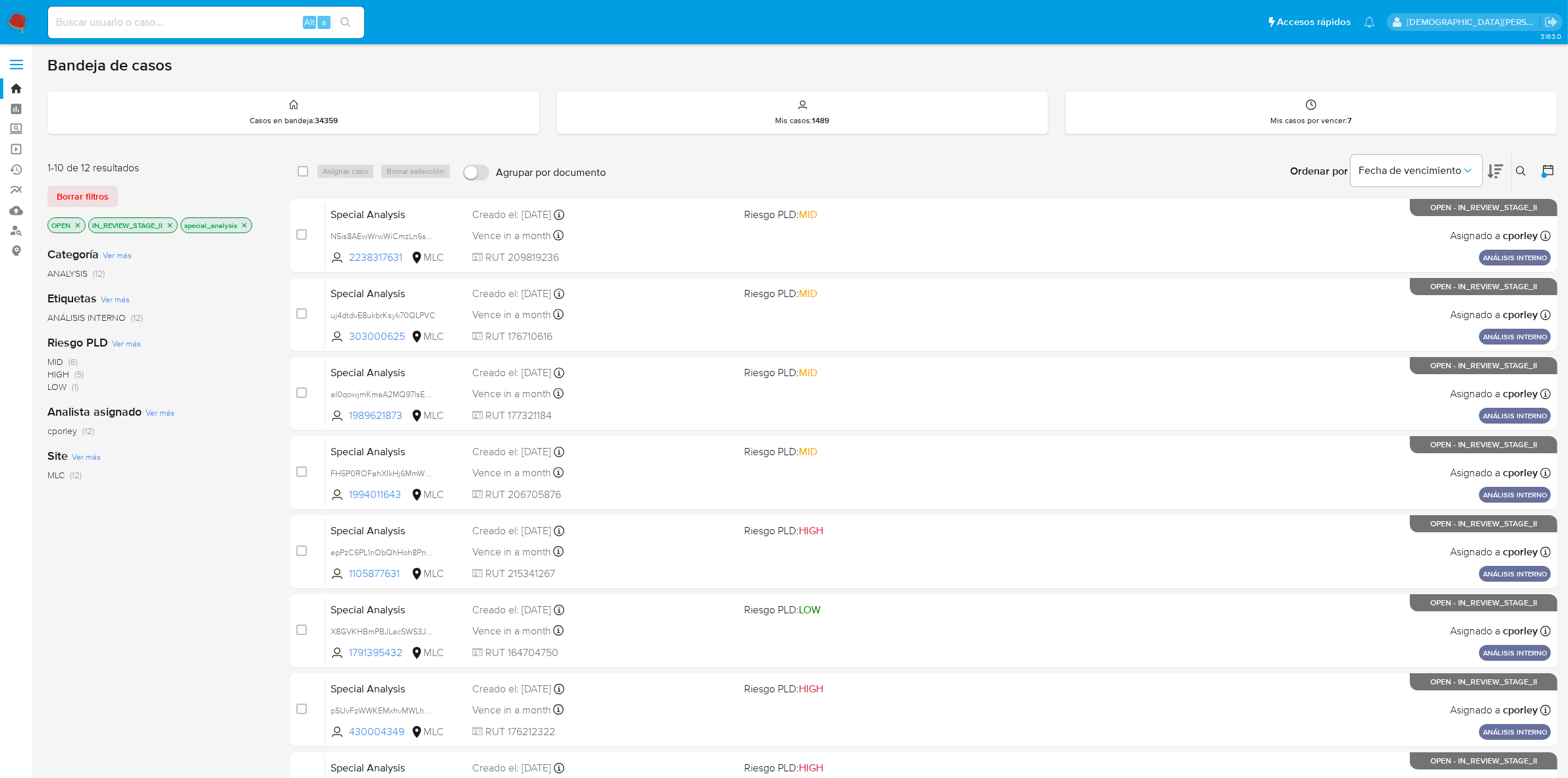
click at [172, 223] on icon "close-filter" at bounding box center [170, 226] width 8 height 8
click at [56, 422] on span "ROI" at bounding box center [54, 423] width 15 height 13
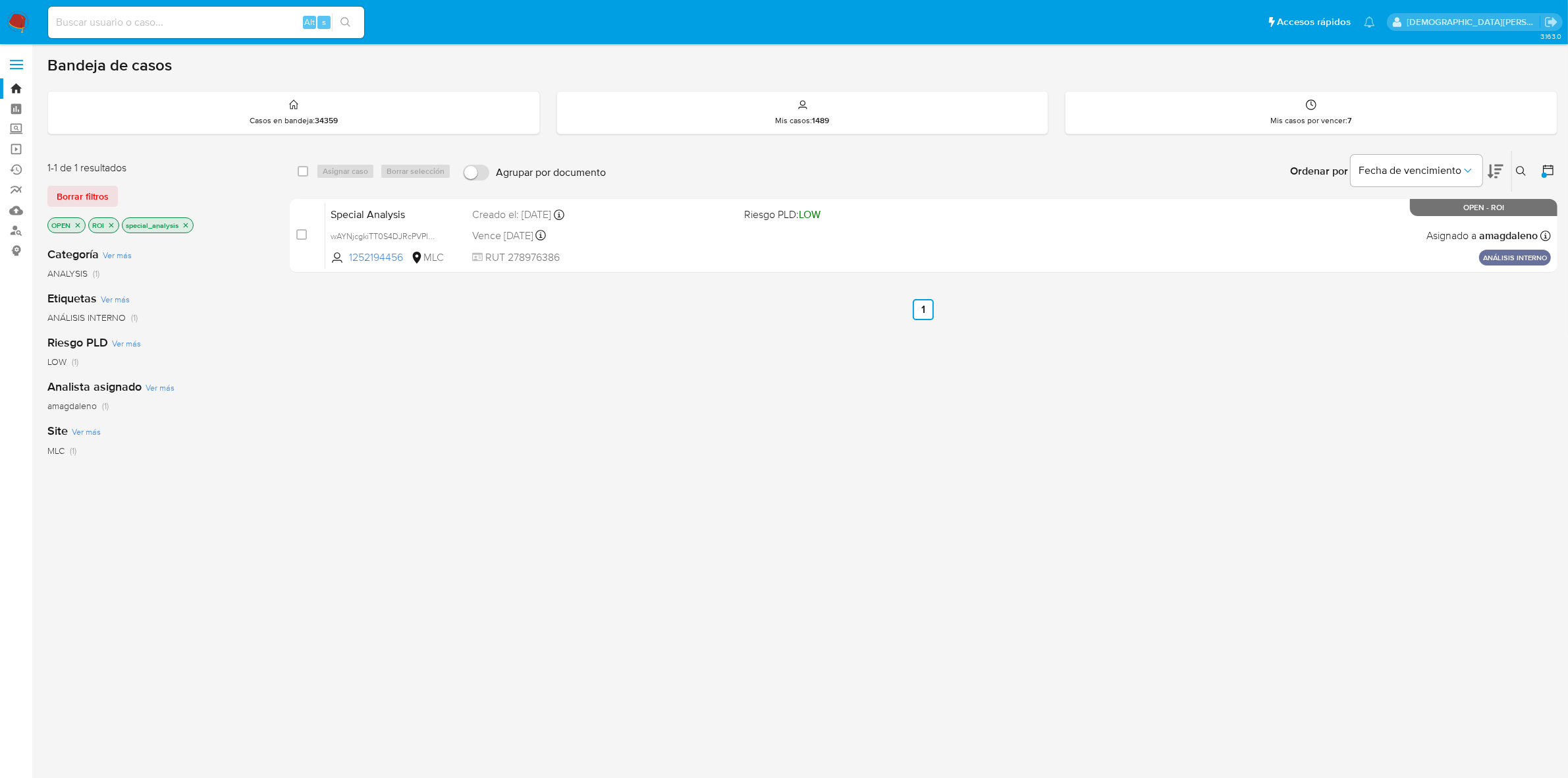
click at [110, 222] on icon "close-filter" at bounding box center [111, 226] width 8 height 8
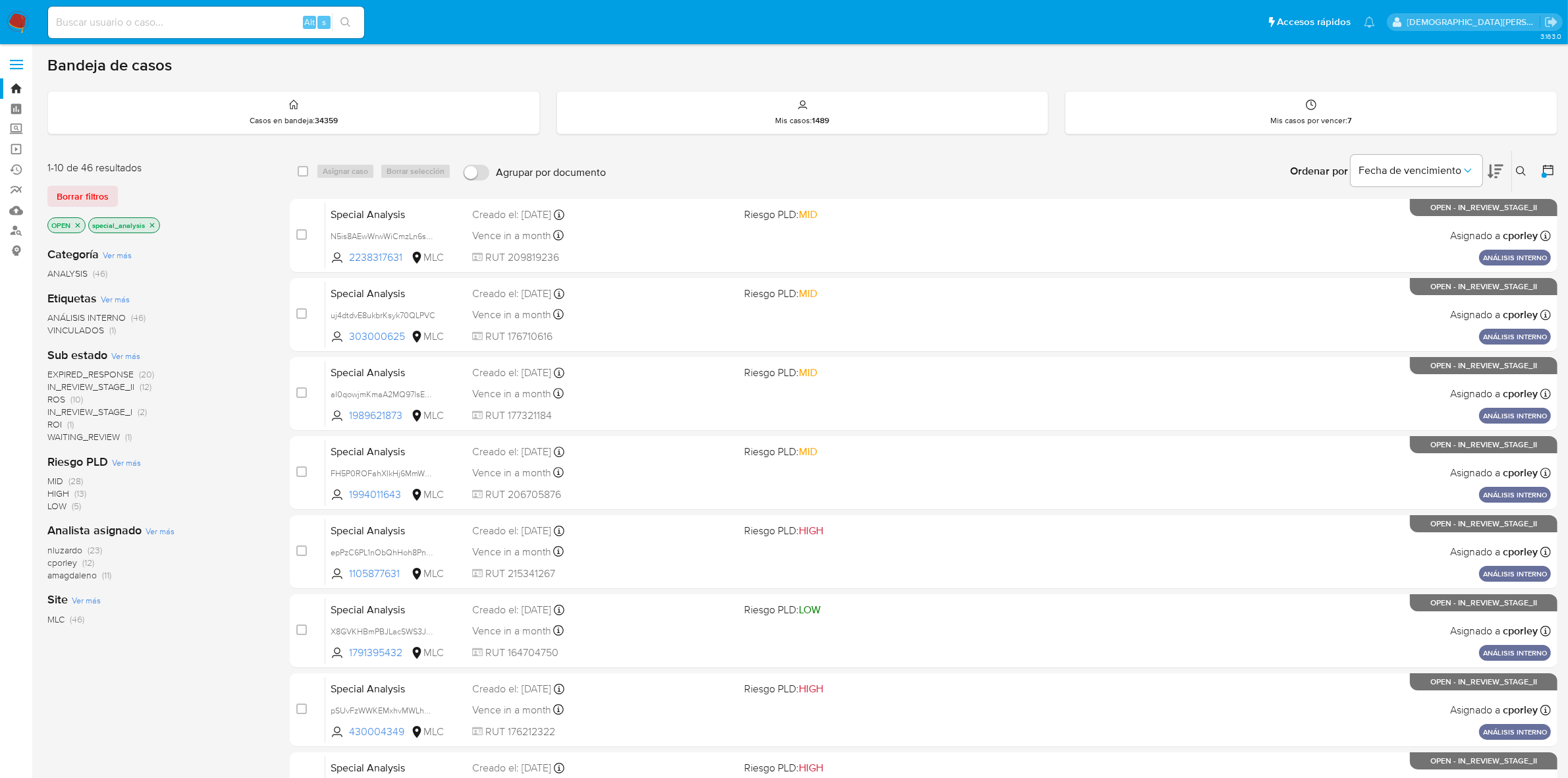
click at [93, 432] on span "WAITING_REVIEW" at bounding box center [84, 436] width 73 height 13
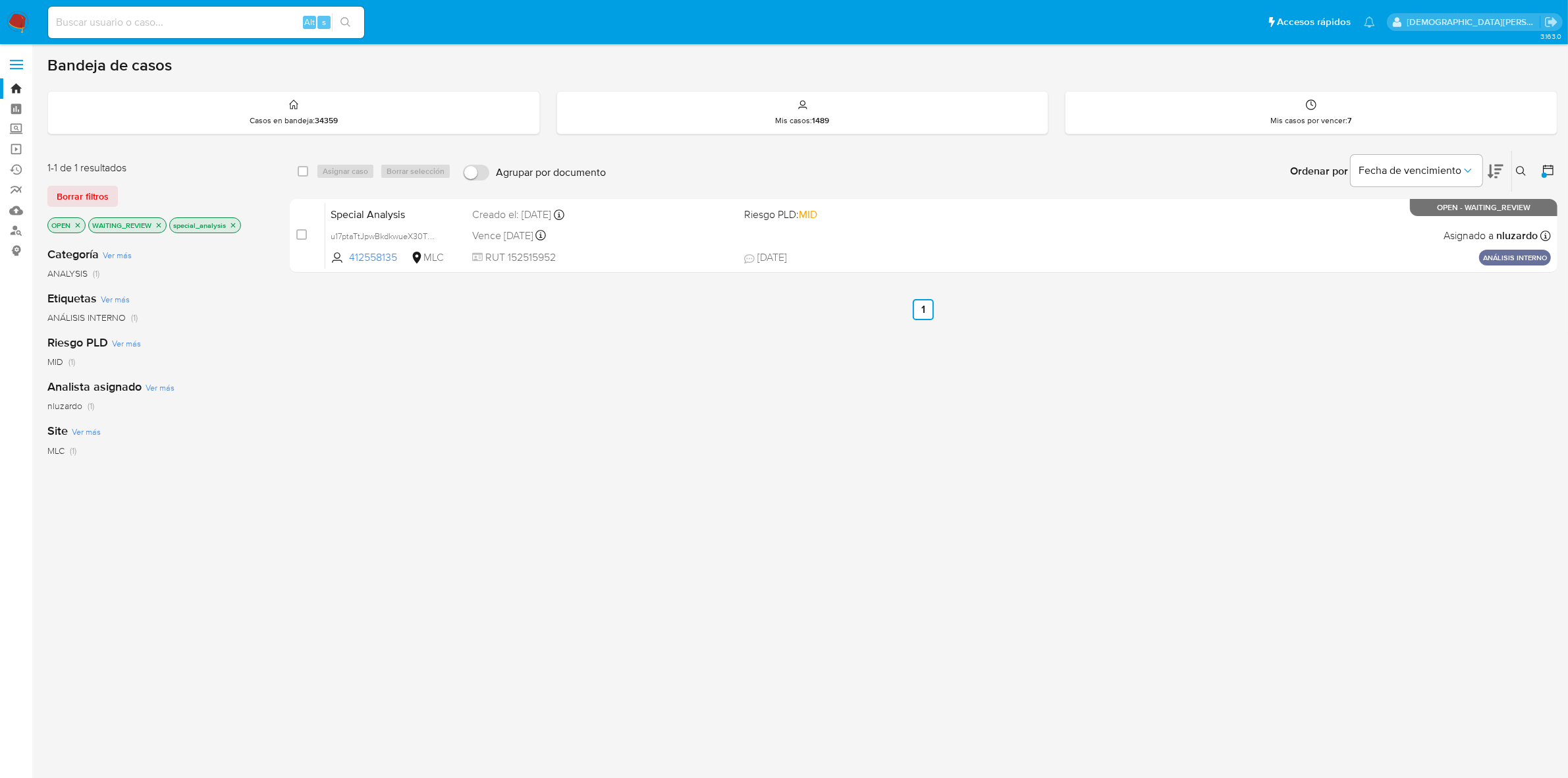
click at [157, 225] on icon "close-filter" at bounding box center [158, 226] width 8 height 8
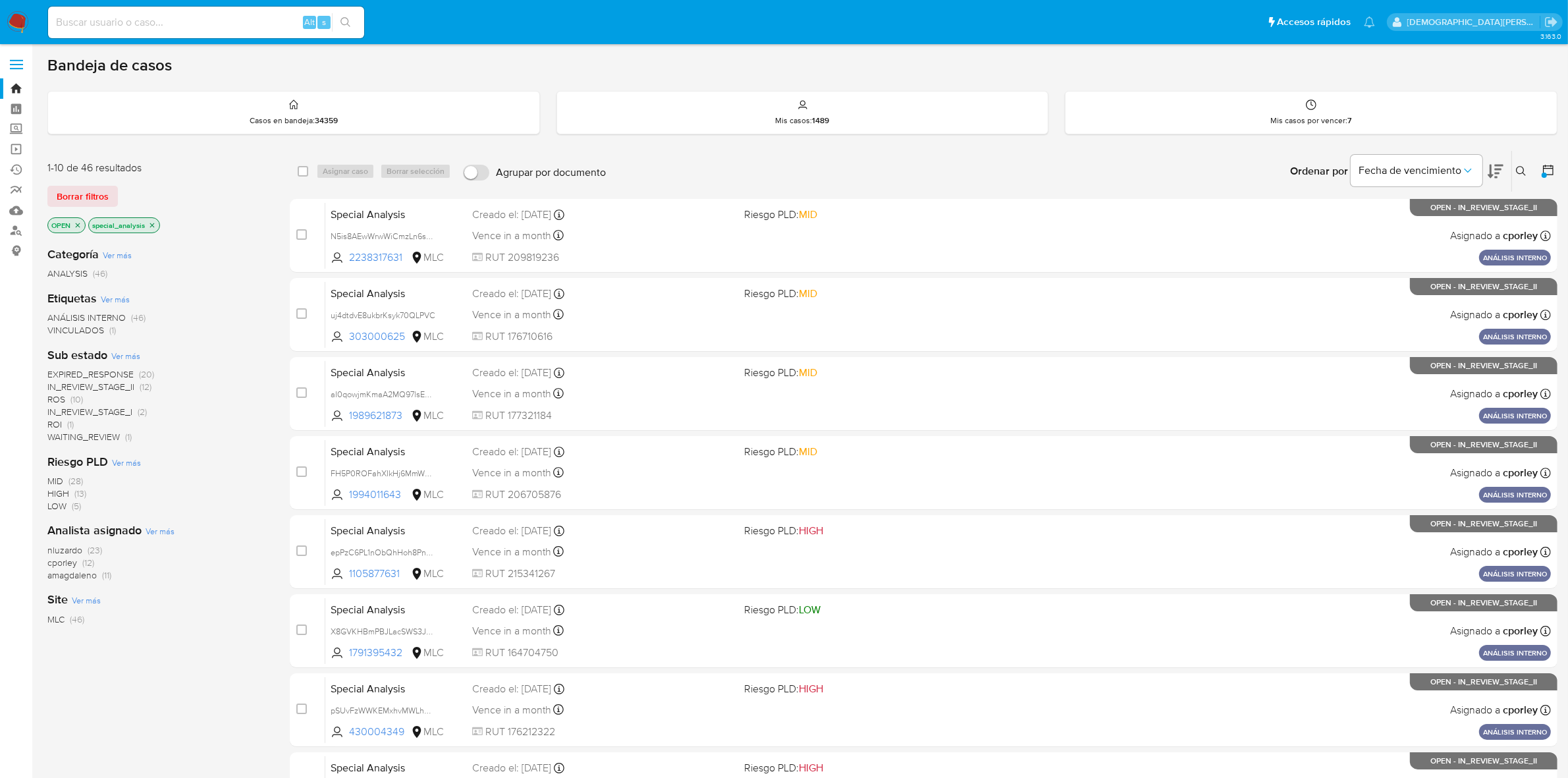
click at [1488, 163] on icon at bounding box center [1496, 171] width 16 height 16
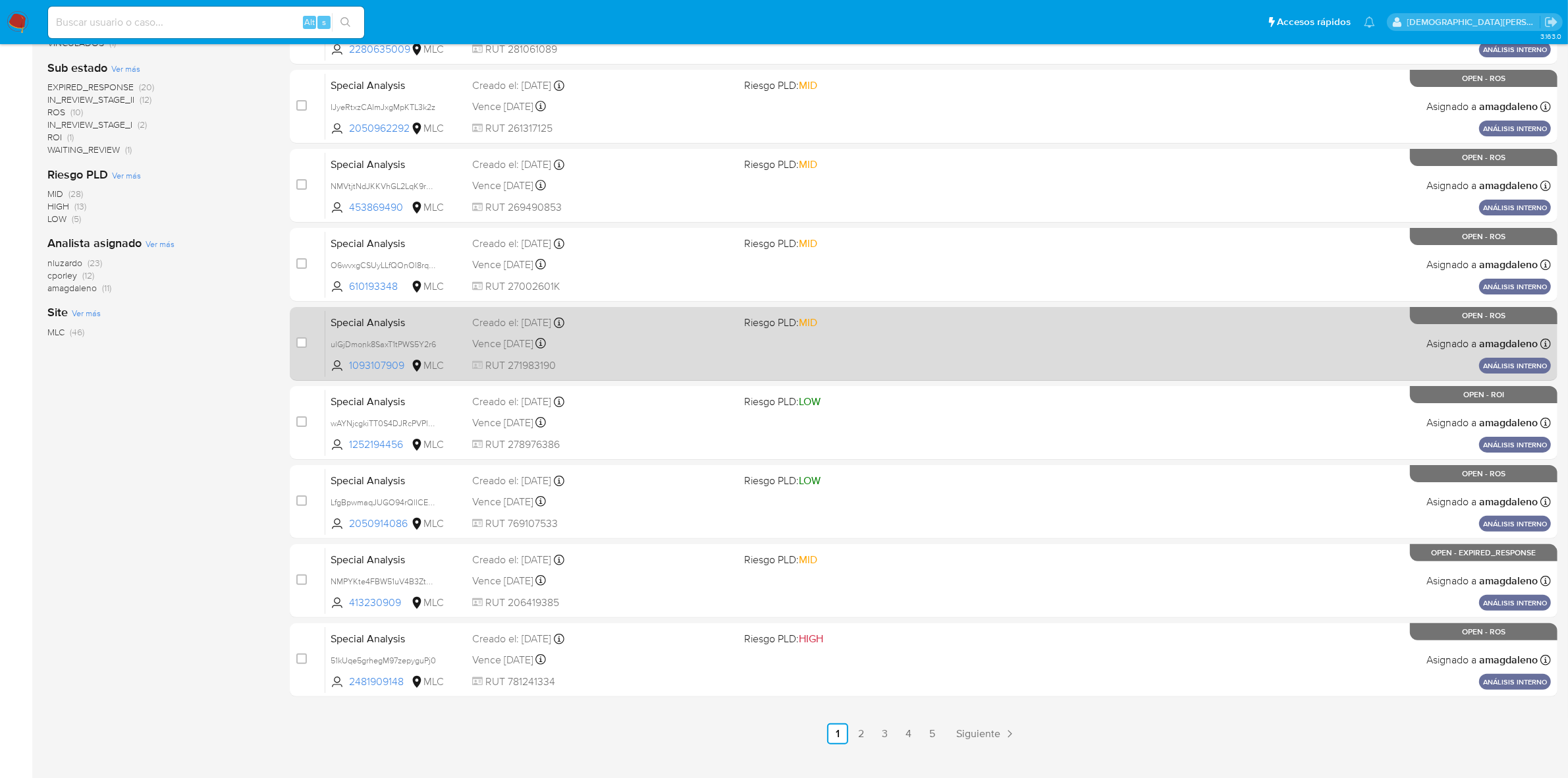
scroll to position [308, 0]
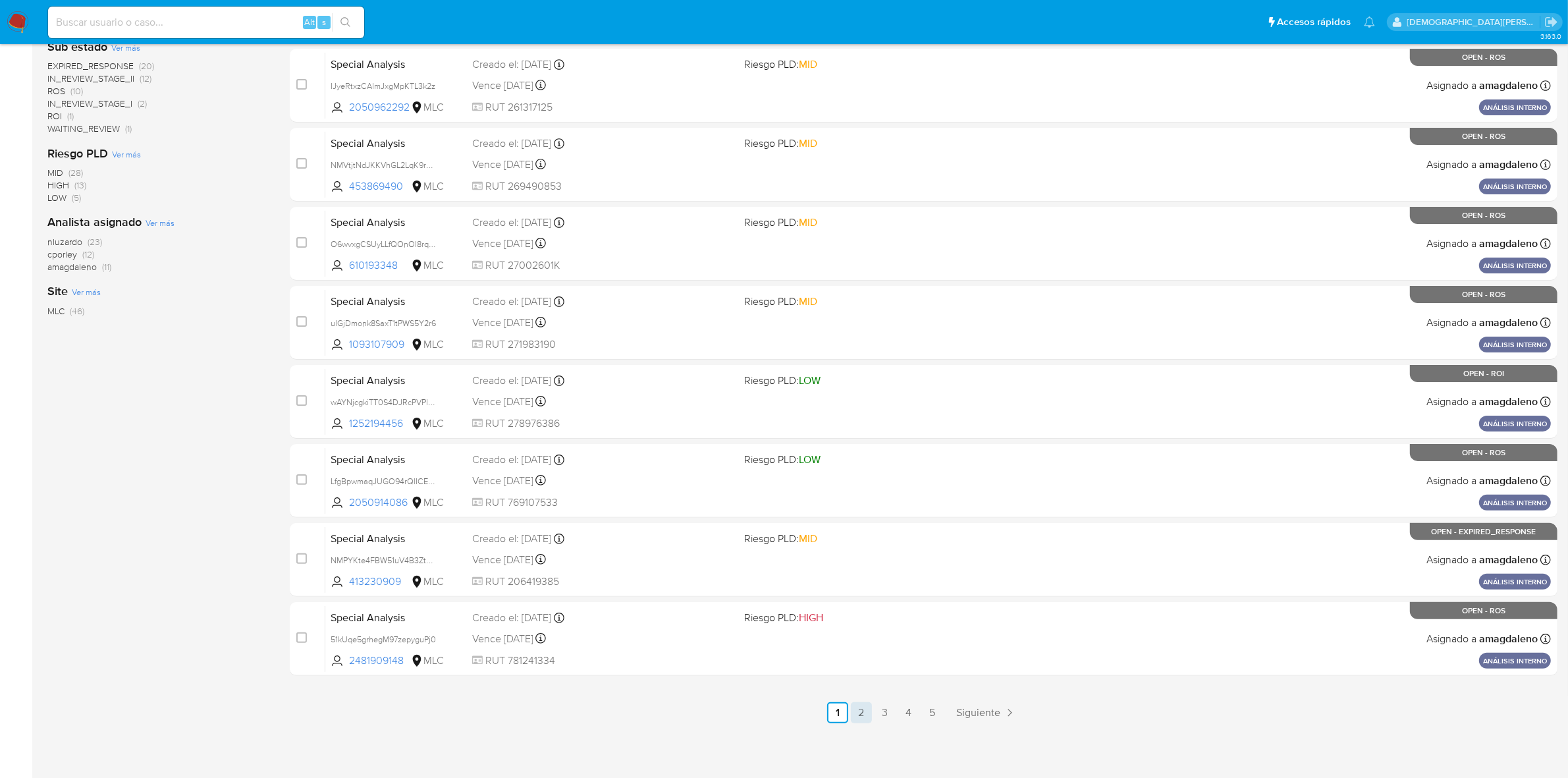
click at [863, 709] on link "2" at bounding box center [860, 712] width 21 height 21
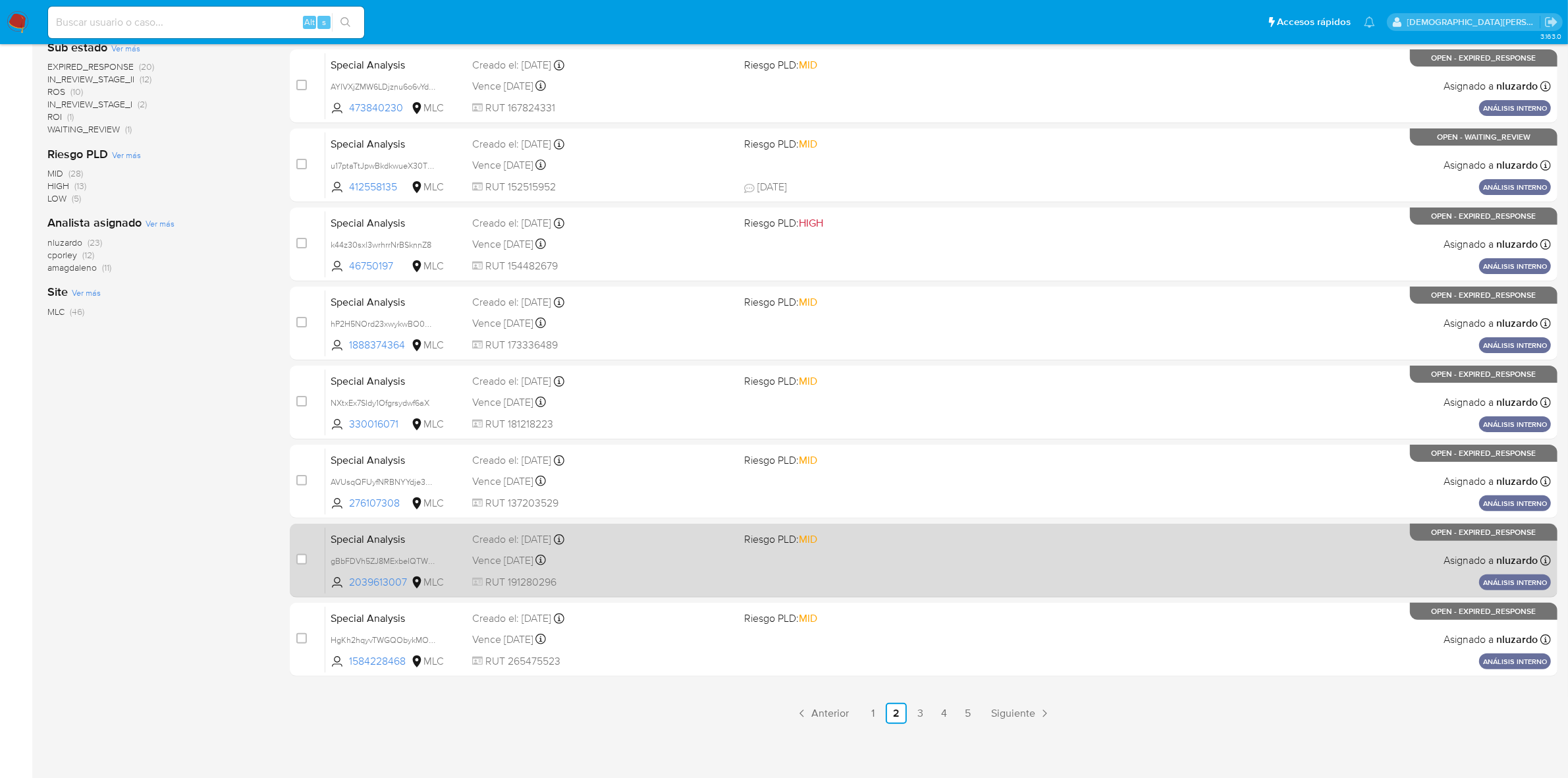
scroll to position [308, 0]
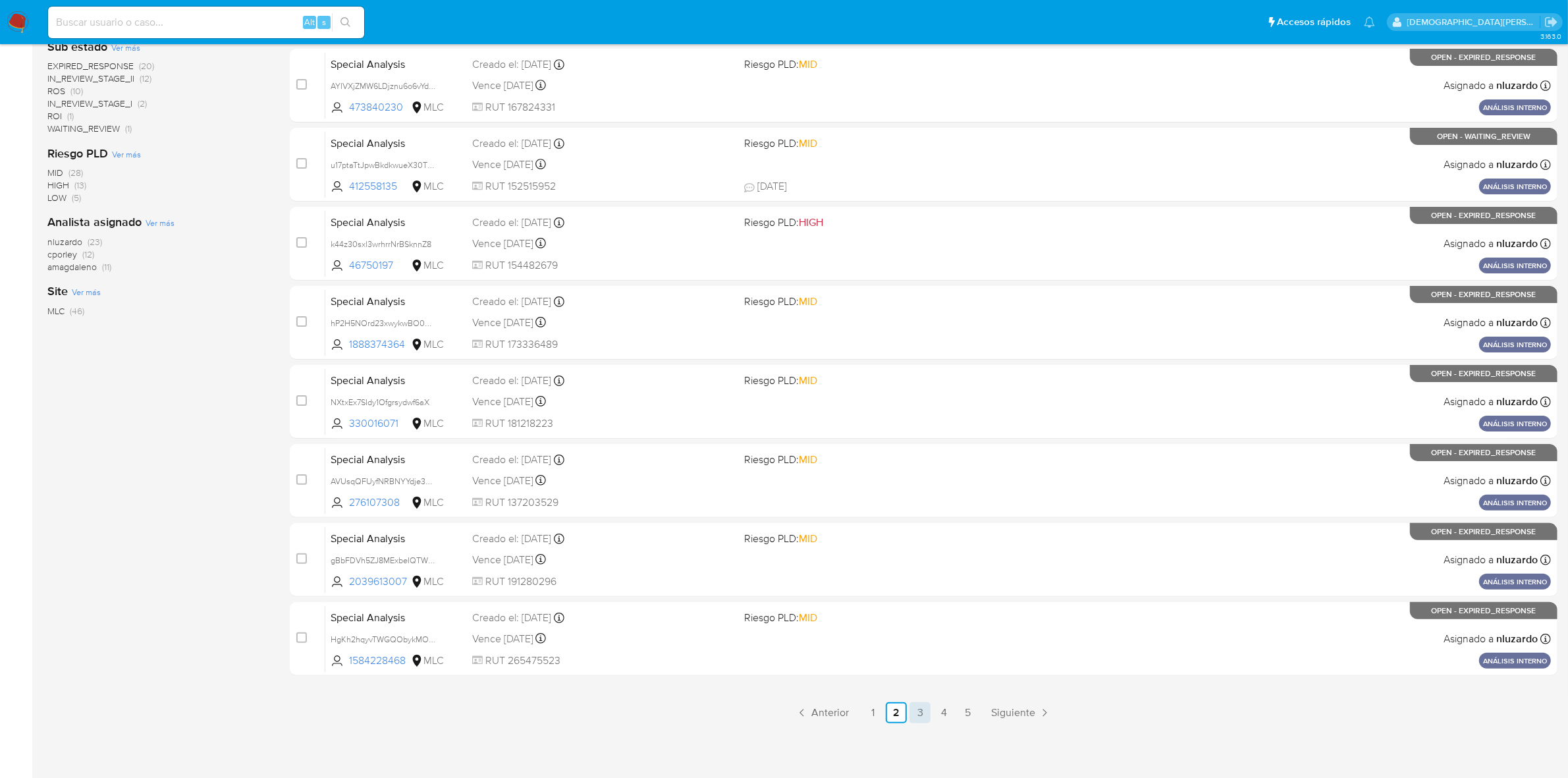
click at [916, 709] on link "3" at bounding box center [919, 712] width 21 height 21
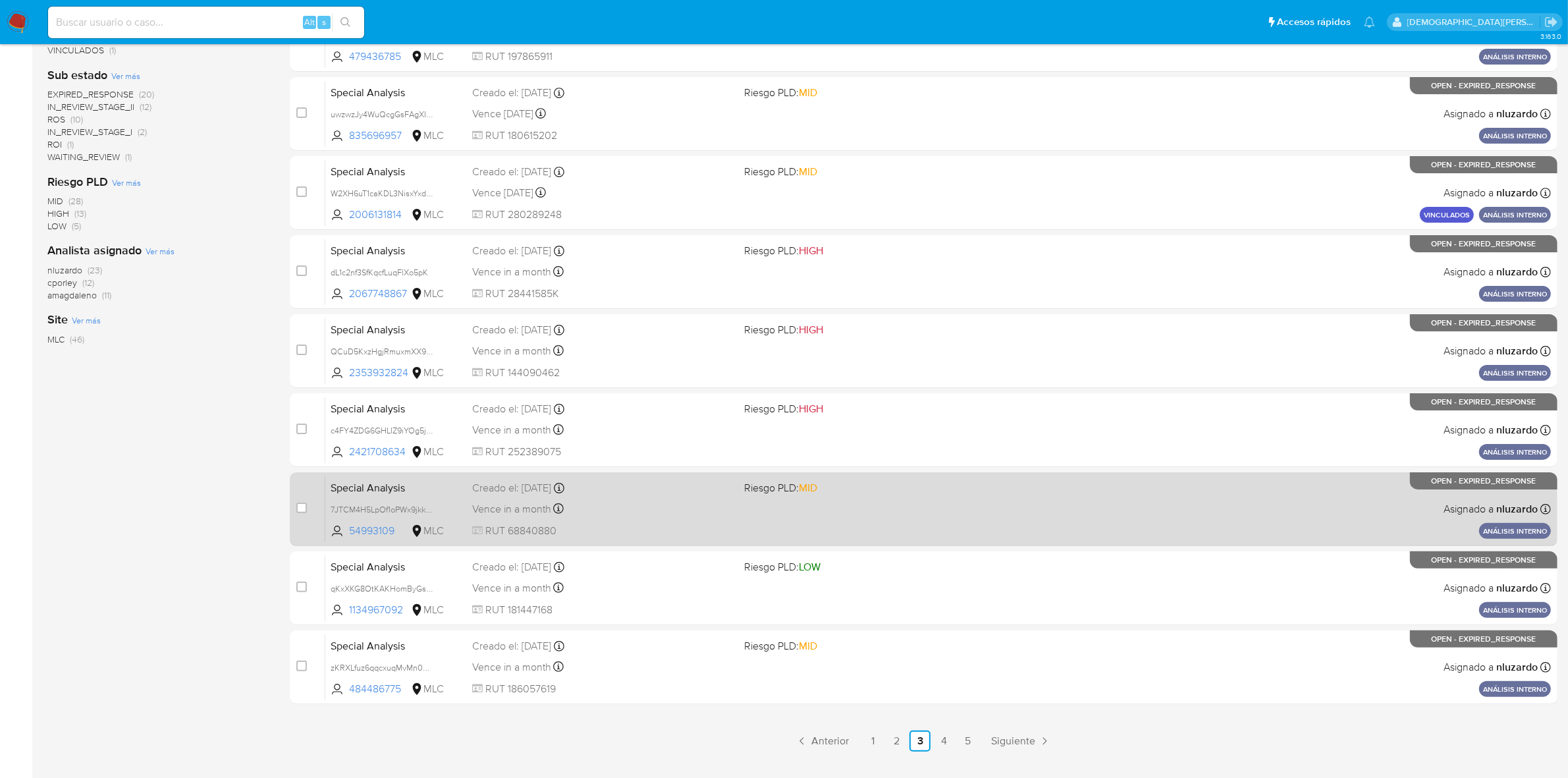
scroll to position [308, 0]
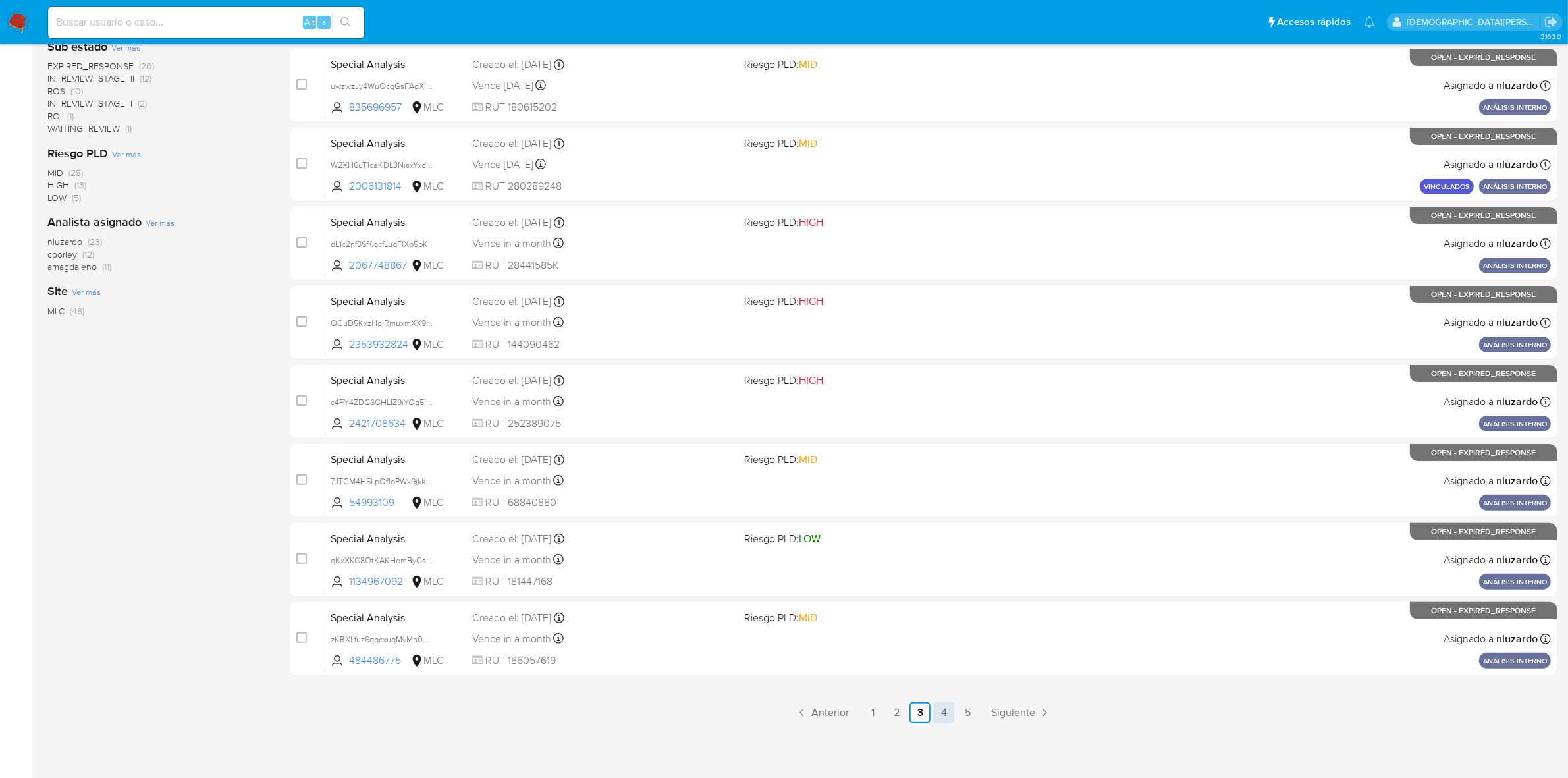
click at [943, 710] on link "4" at bounding box center [943, 712] width 21 height 21
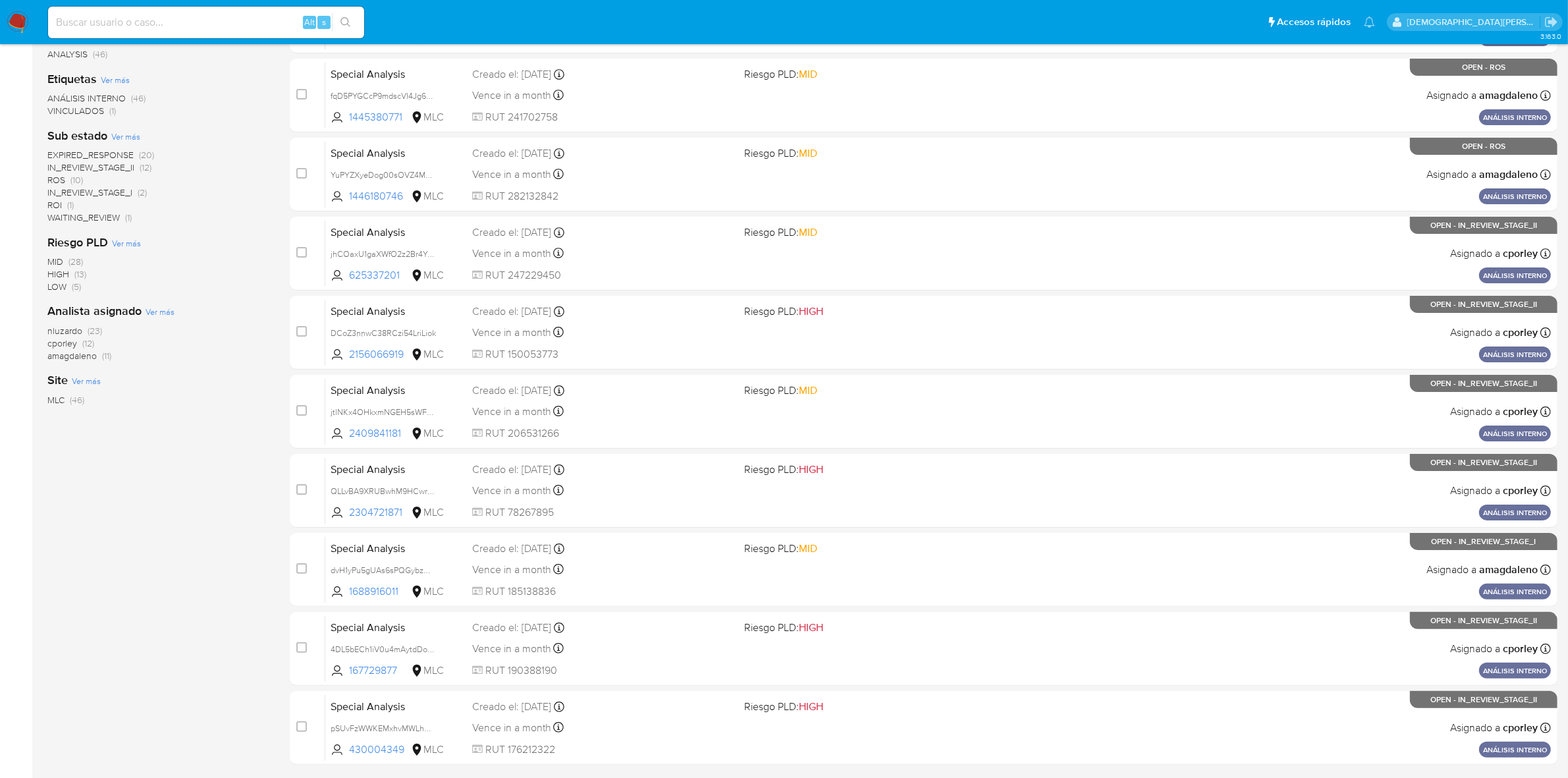
scroll to position [308, 0]
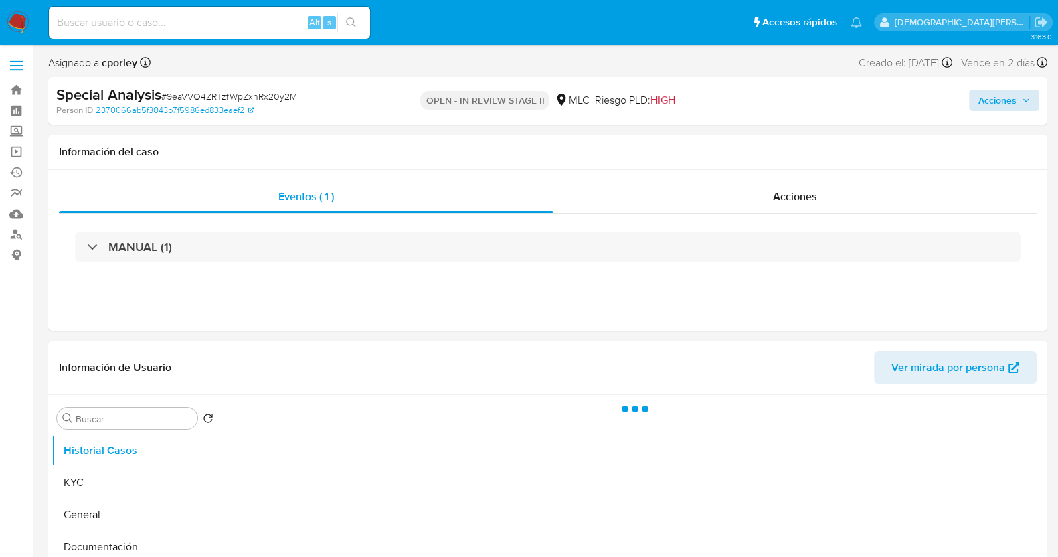
select select "10"
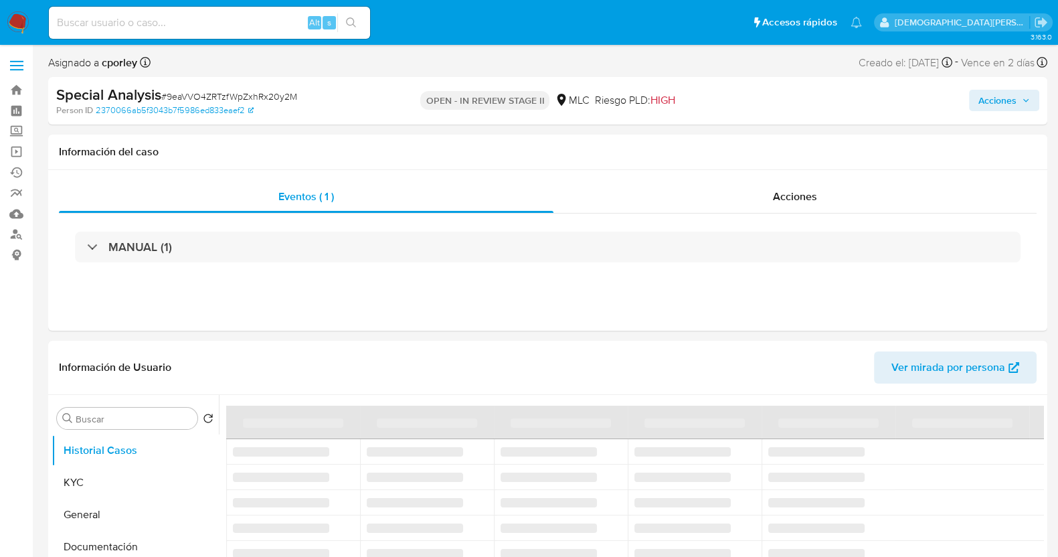
click at [990, 95] on span "Acciones" at bounding box center [997, 100] width 38 height 21
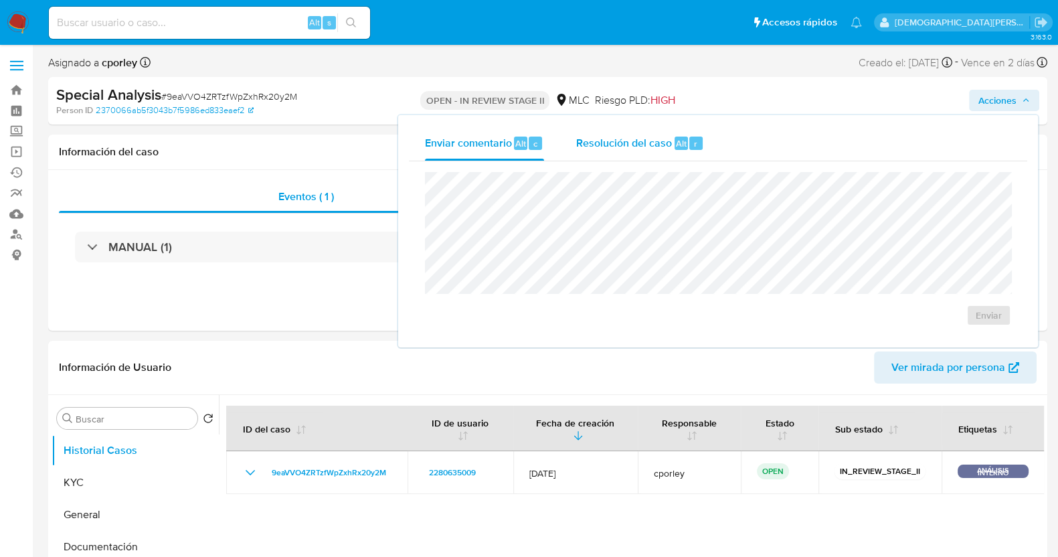
click at [641, 153] on div "Resolución del caso Alt r" at bounding box center [640, 143] width 128 height 35
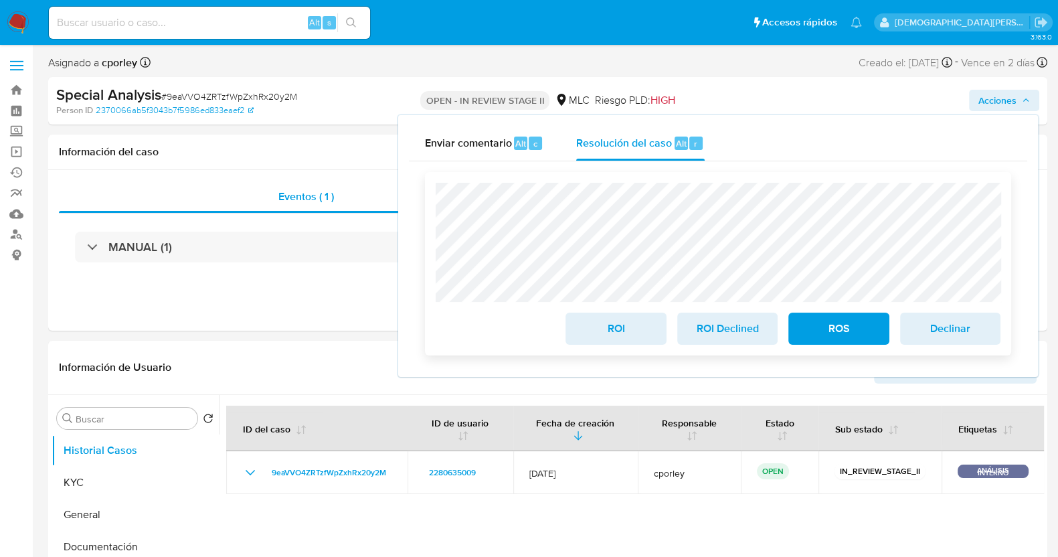
click at [822, 326] on span "ROS" at bounding box center [839, 328] width 66 height 29
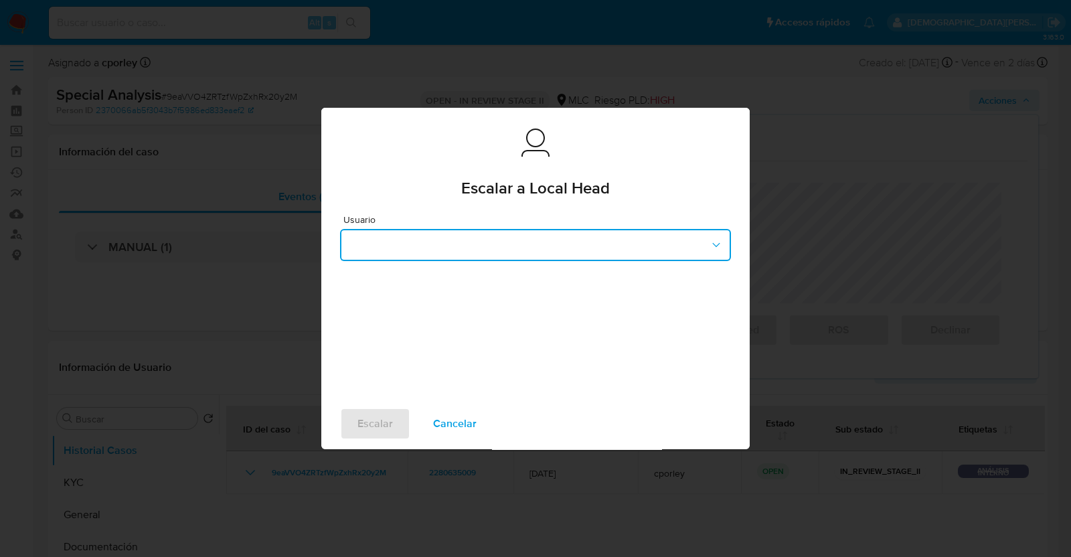
click at [533, 240] on button "button" at bounding box center [535, 245] width 391 height 32
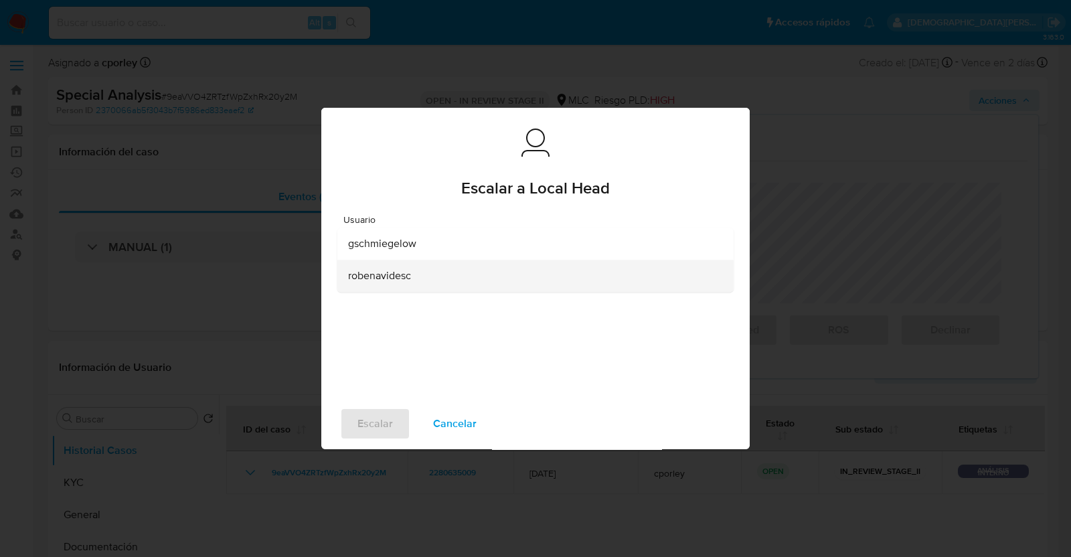
click at [398, 280] on span "robenavidesc" at bounding box center [379, 275] width 63 height 13
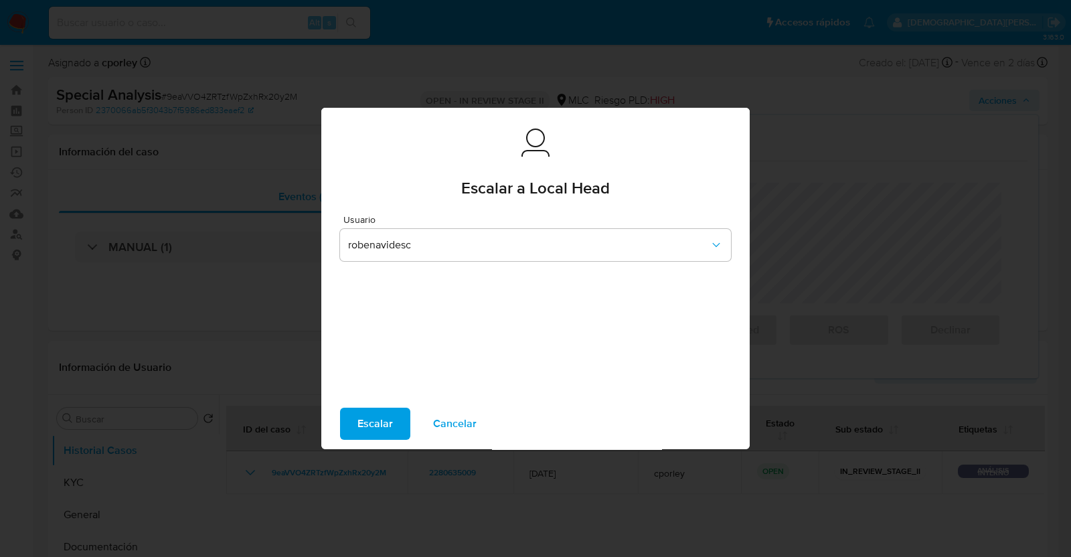
click at [384, 430] on span "Escalar" at bounding box center [374, 423] width 35 height 29
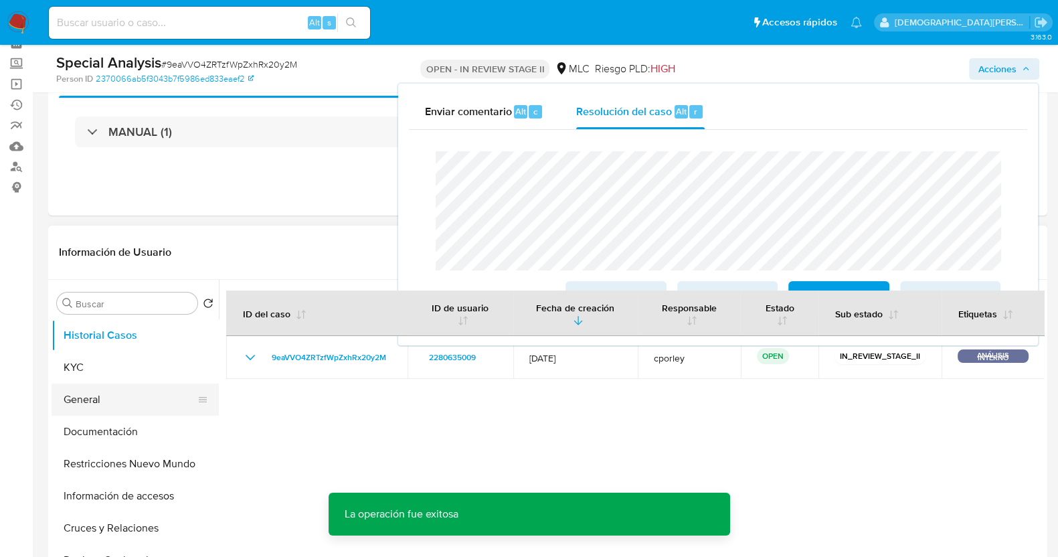
scroll to position [83, 0]
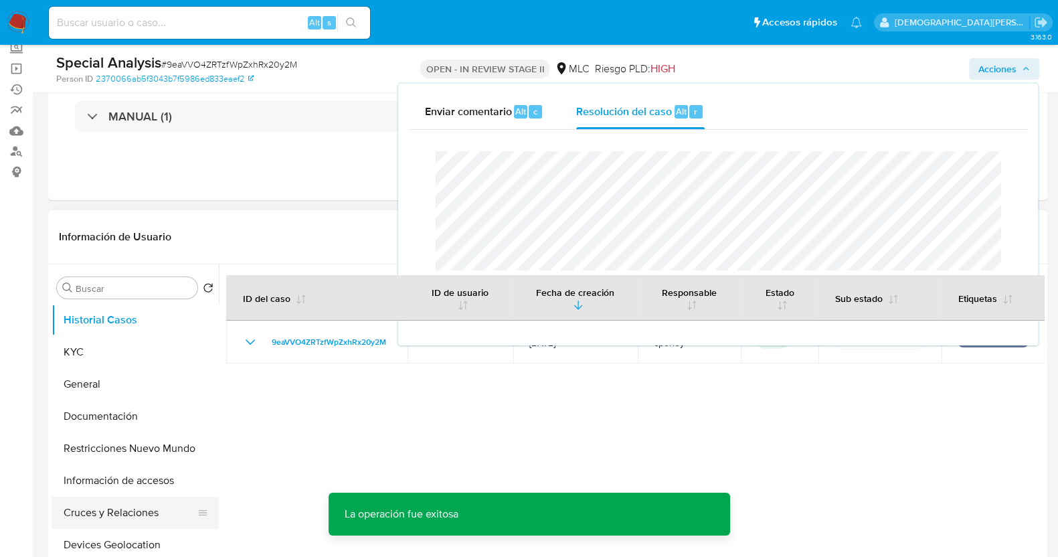
click at [116, 506] on button "Cruces y Relaciones" at bounding box center [130, 512] width 157 height 32
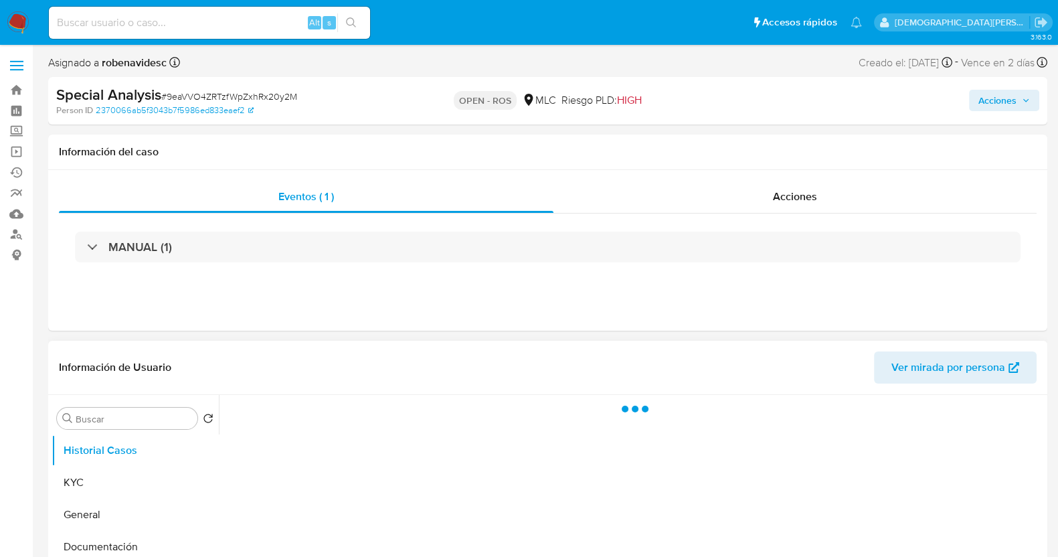
select select "10"
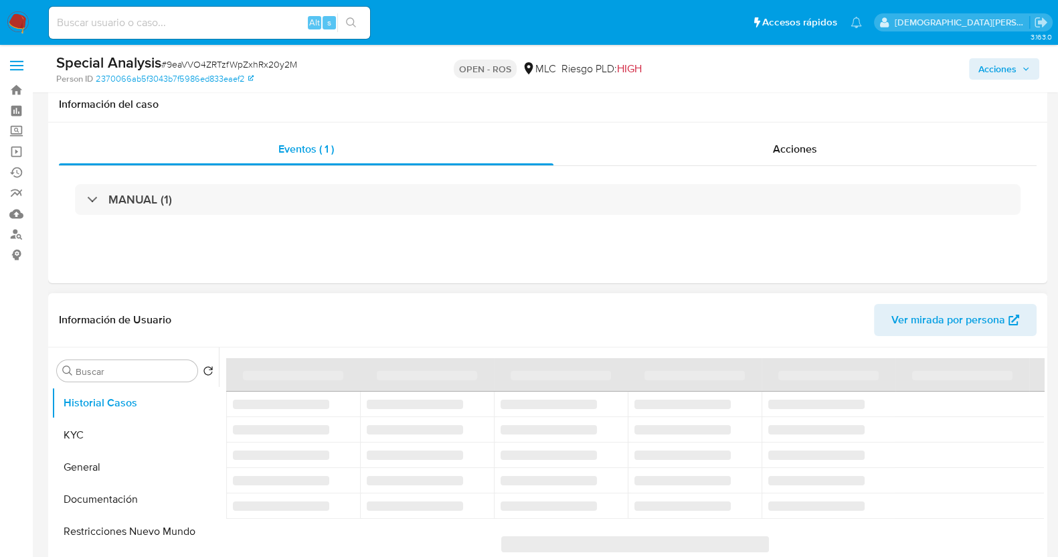
scroll to position [251, 0]
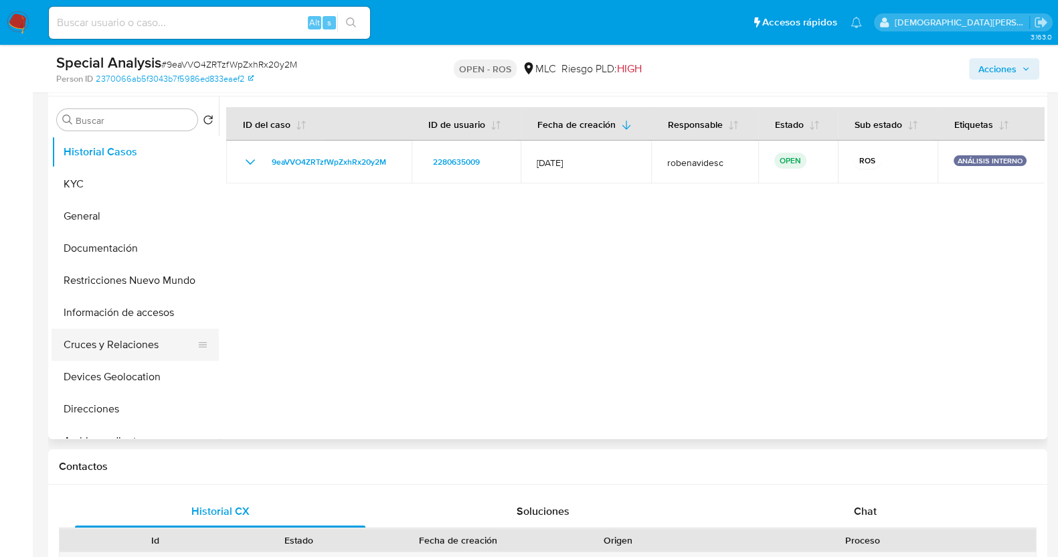
click at [96, 341] on button "Cruces y Relaciones" at bounding box center [130, 345] width 157 height 32
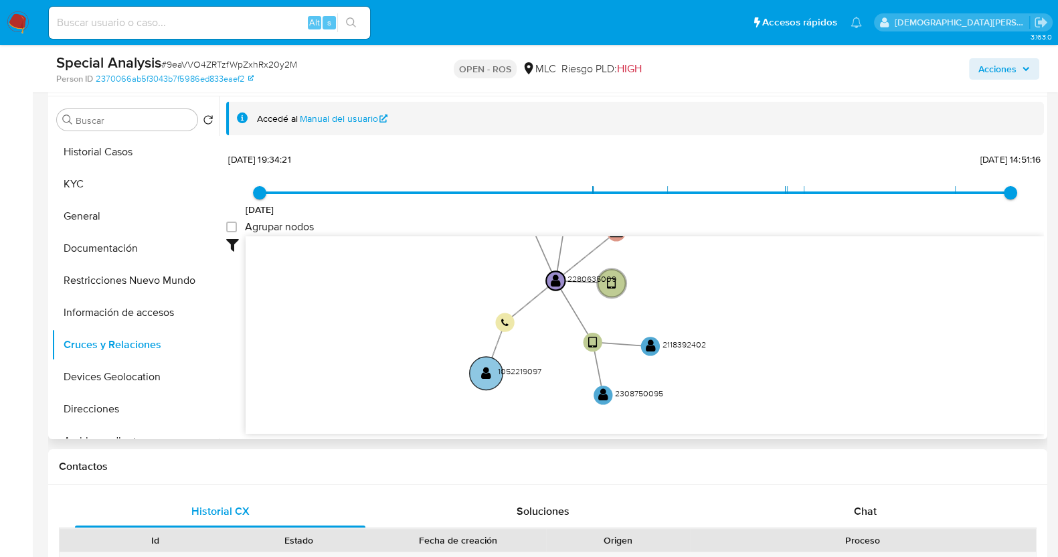
click at [479, 374] on circle at bounding box center [486, 373] width 33 height 33
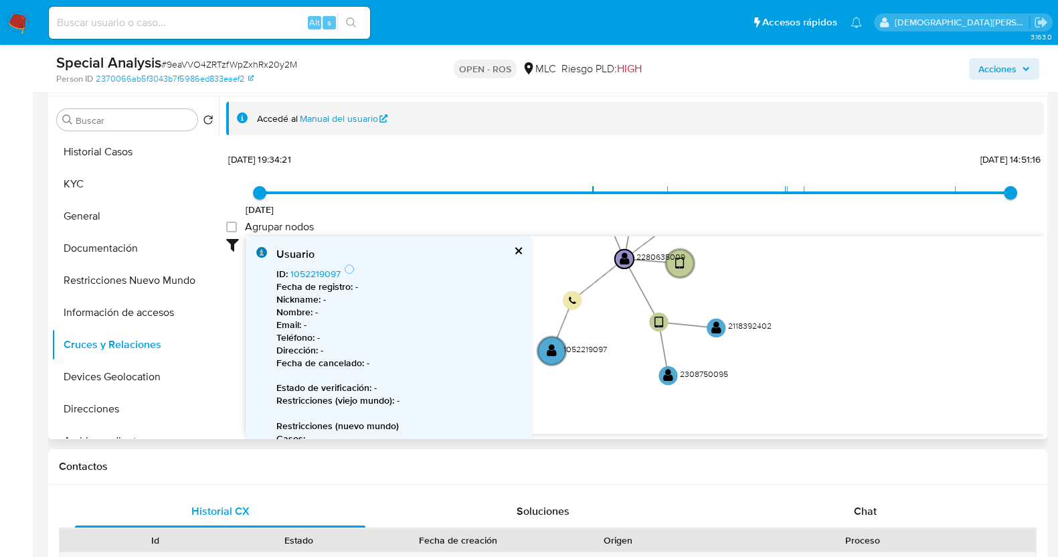
drag, startPoint x: 828, startPoint y: 308, endPoint x: 878, endPoint y: 289, distance: 53.8
click at [878, 289] on icon "device-6554e54a11e8f85e590bee98  user-2280635009  2280635009 device-689636a42…" at bounding box center [645, 333] width 798 height 194
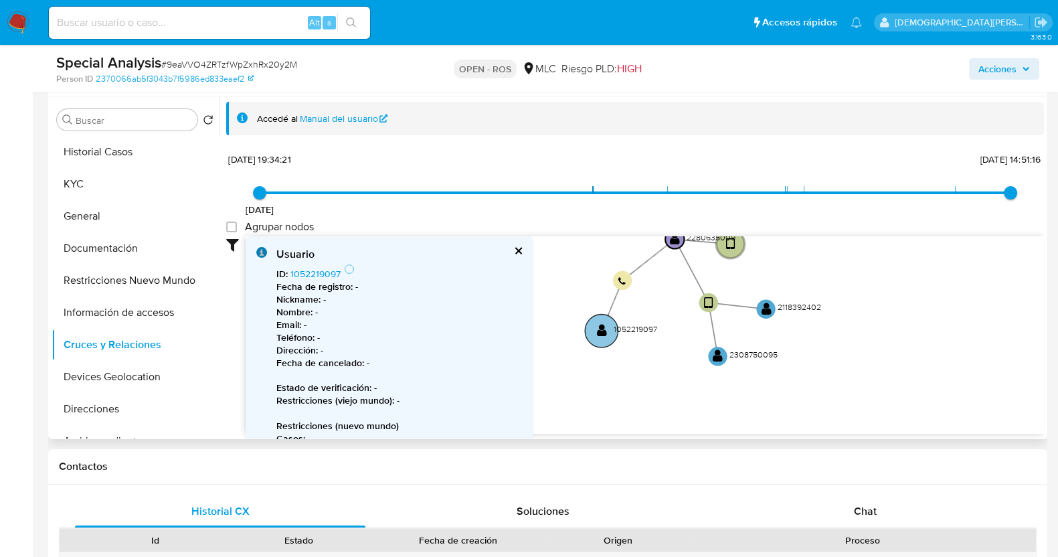
click at [598, 327] on text "" at bounding box center [602, 330] width 10 height 13
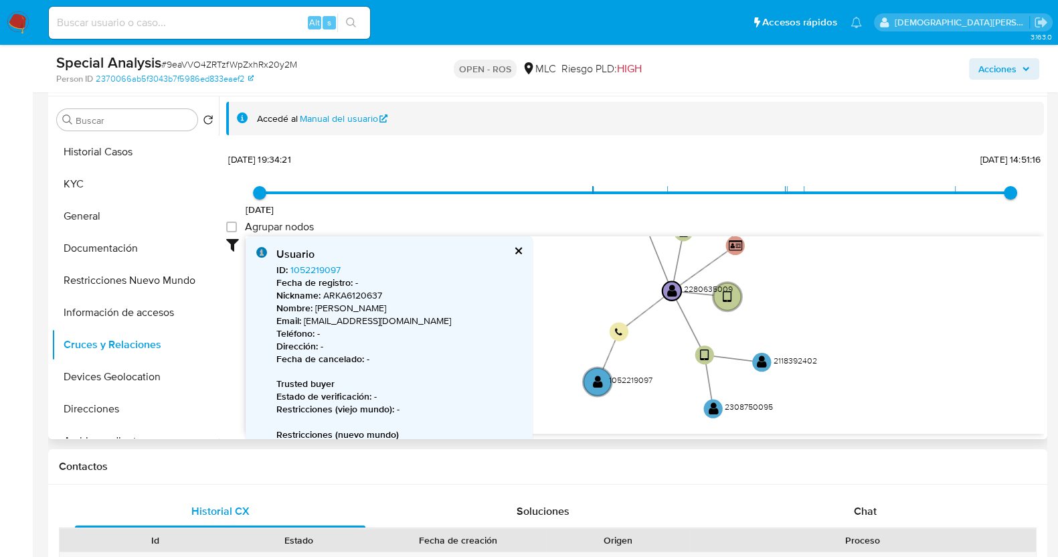
drag, startPoint x: 917, startPoint y: 276, endPoint x: 913, endPoint y: 320, distance: 44.3
click at [913, 320] on icon "device-6554e54a11e8f85e590bee98  user-2280635009  2280635009 device-689636a42…" at bounding box center [645, 333] width 798 height 194
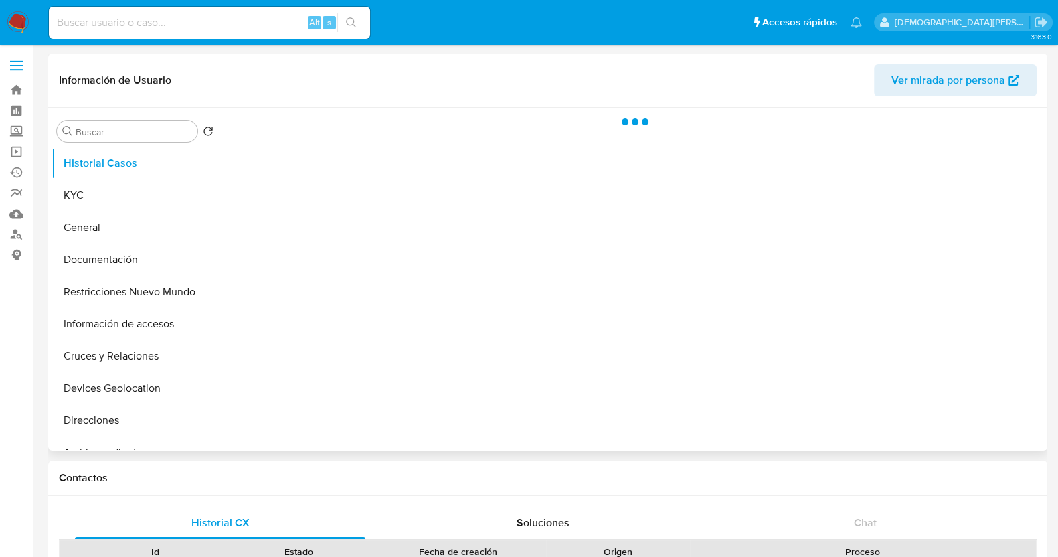
select select "10"
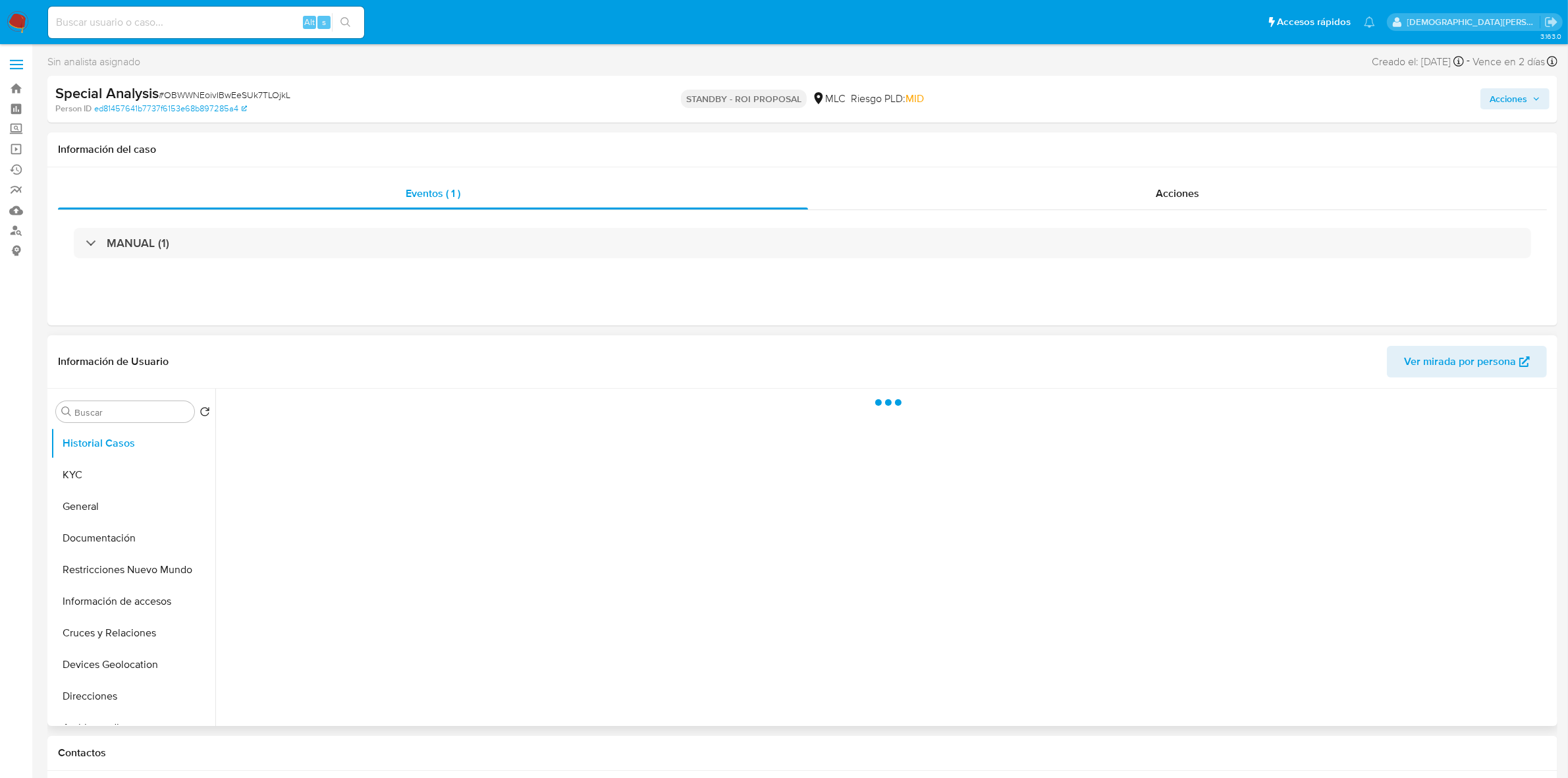
select select "10"
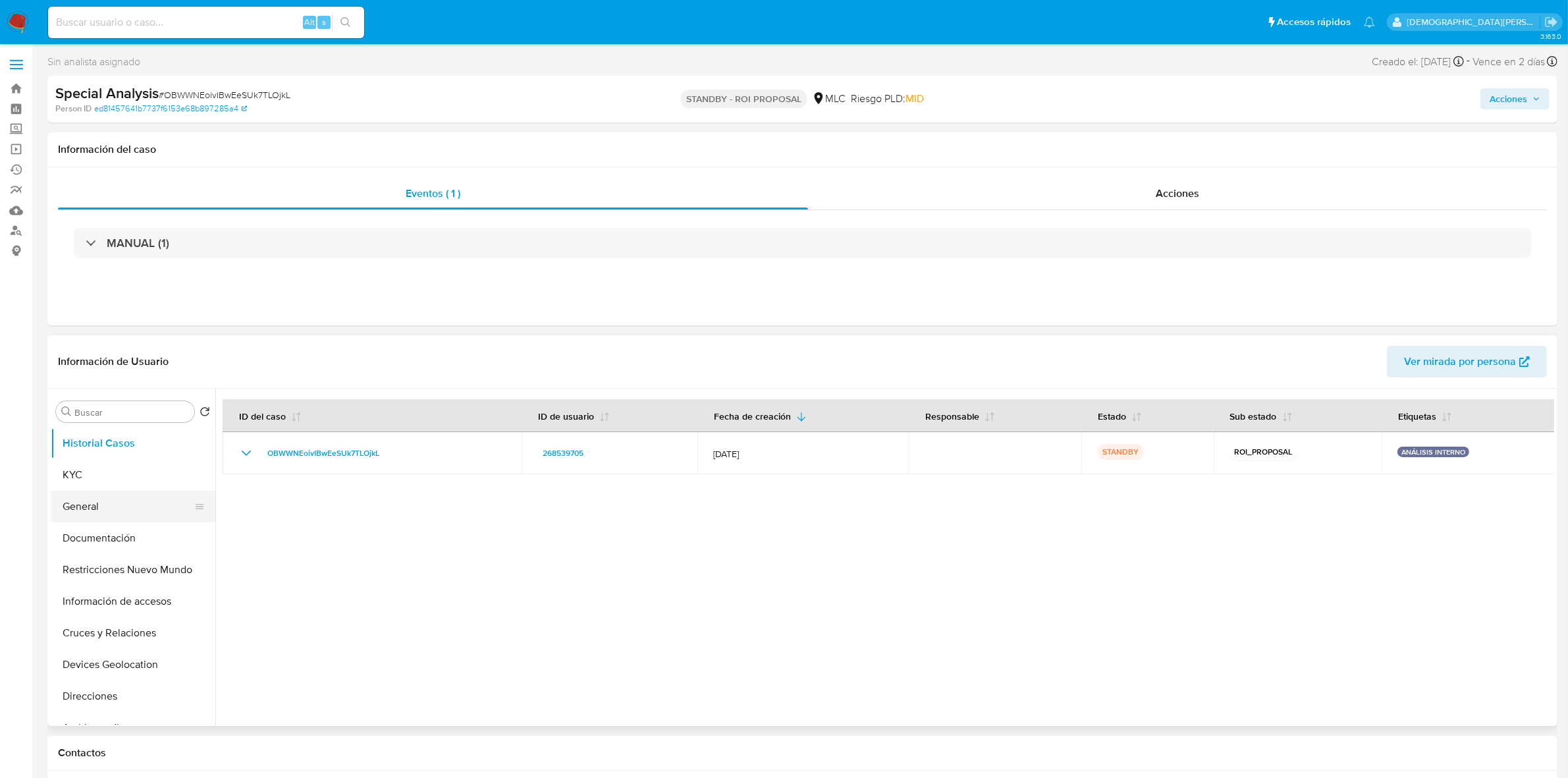
click at [102, 505] on button "General" at bounding box center [128, 506] width 155 height 32
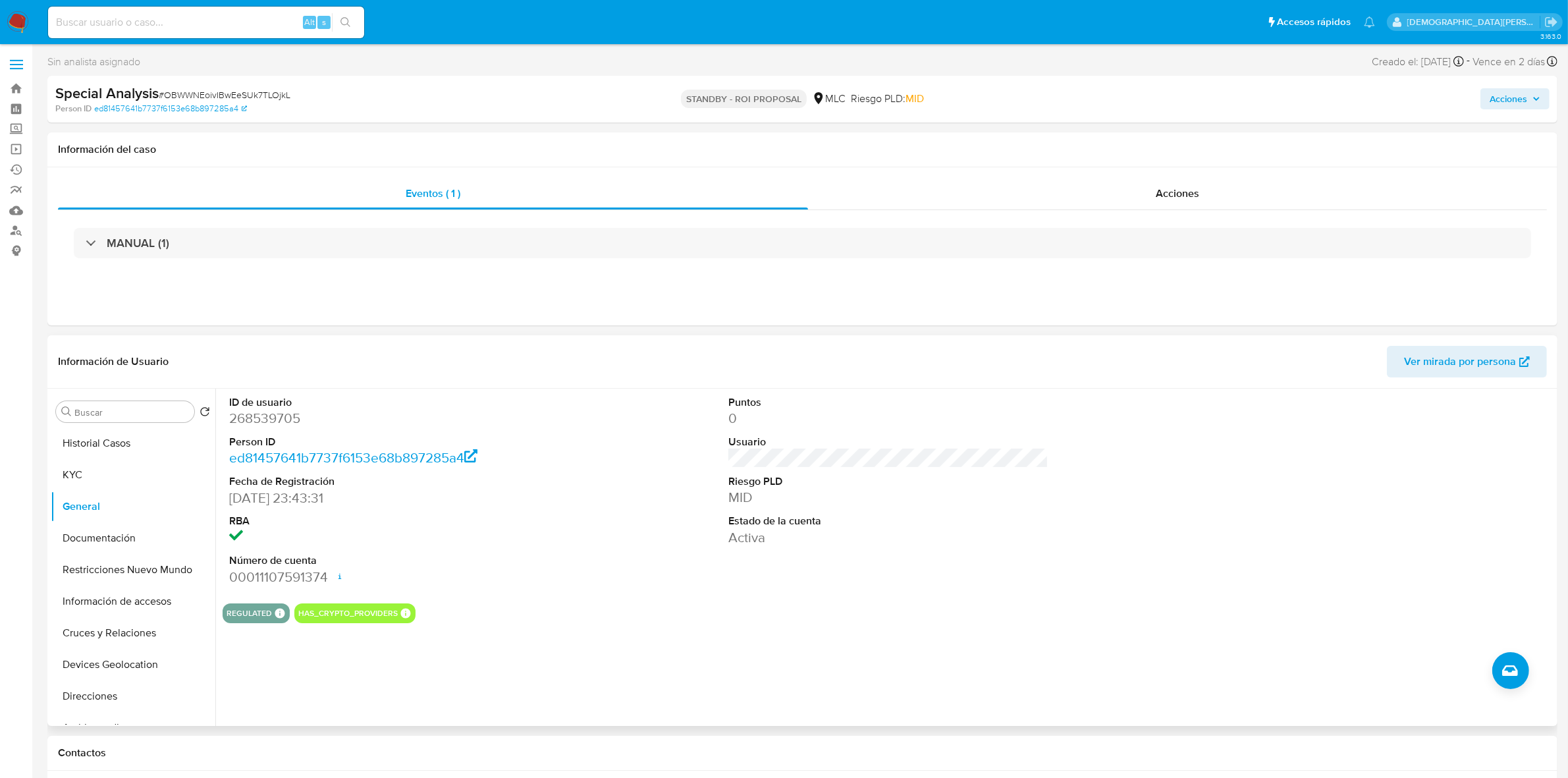
click at [264, 419] on dd "268539705" at bounding box center [389, 419] width 320 height 19
copy dd "268539705"
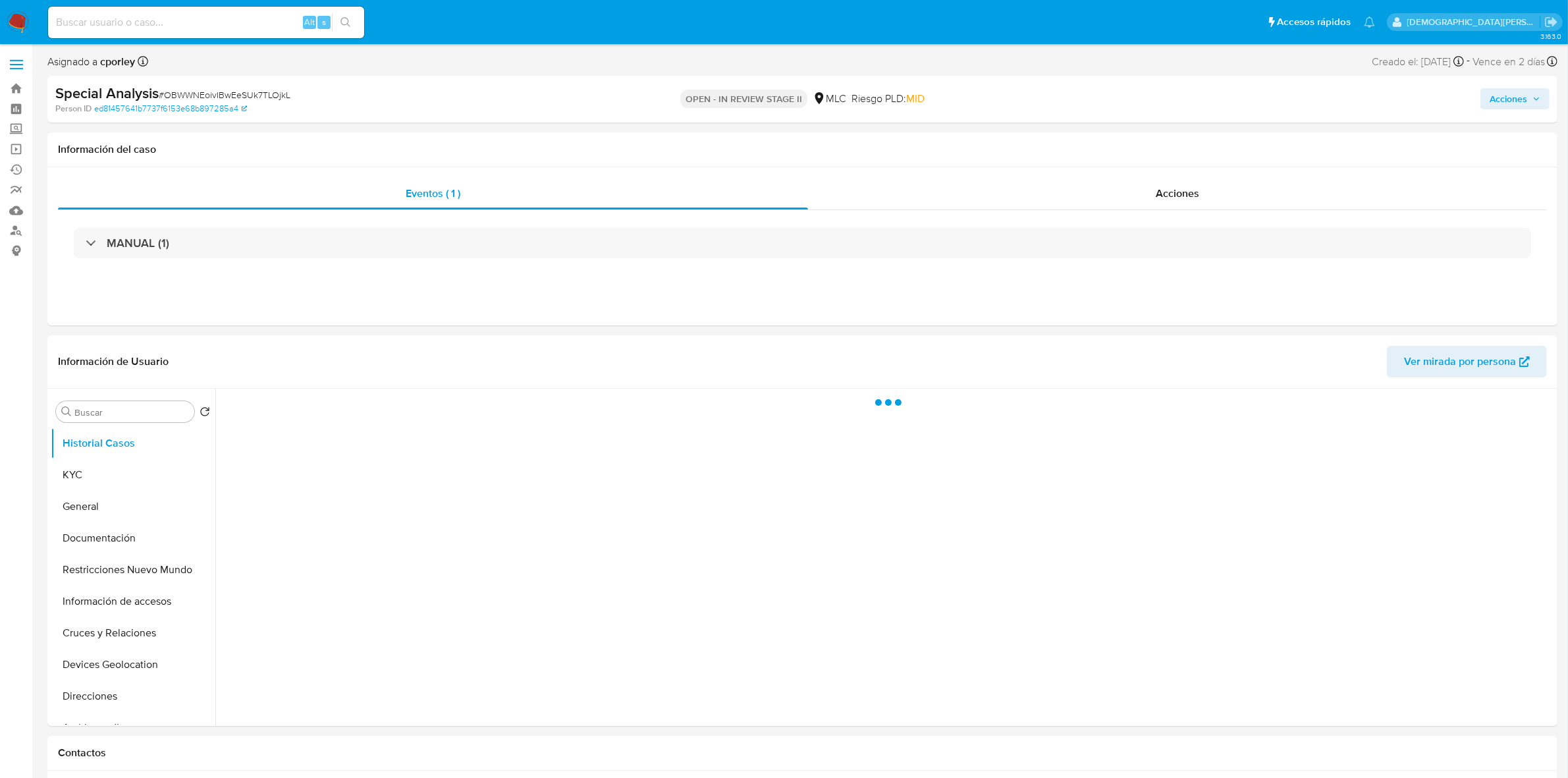
select select "10"
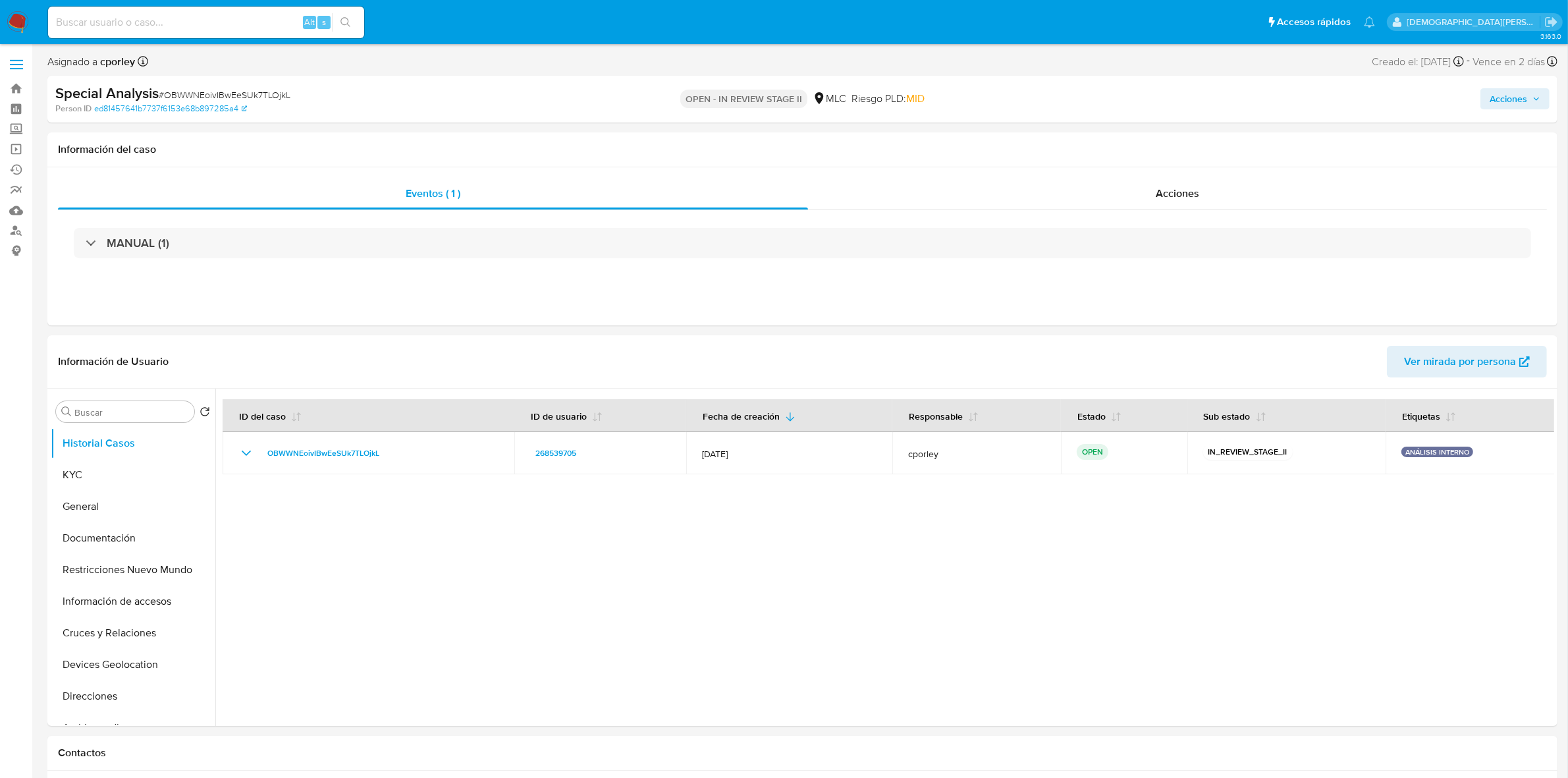
drag, startPoint x: 1526, startPoint y: 98, endPoint x: 1420, endPoint y: 106, distance: 106.3
click at [1526, 98] on span "Acciones" at bounding box center [1509, 98] width 37 height 21
click at [1160, 147] on span "Resolución del caso" at bounding box center [1141, 140] width 94 height 15
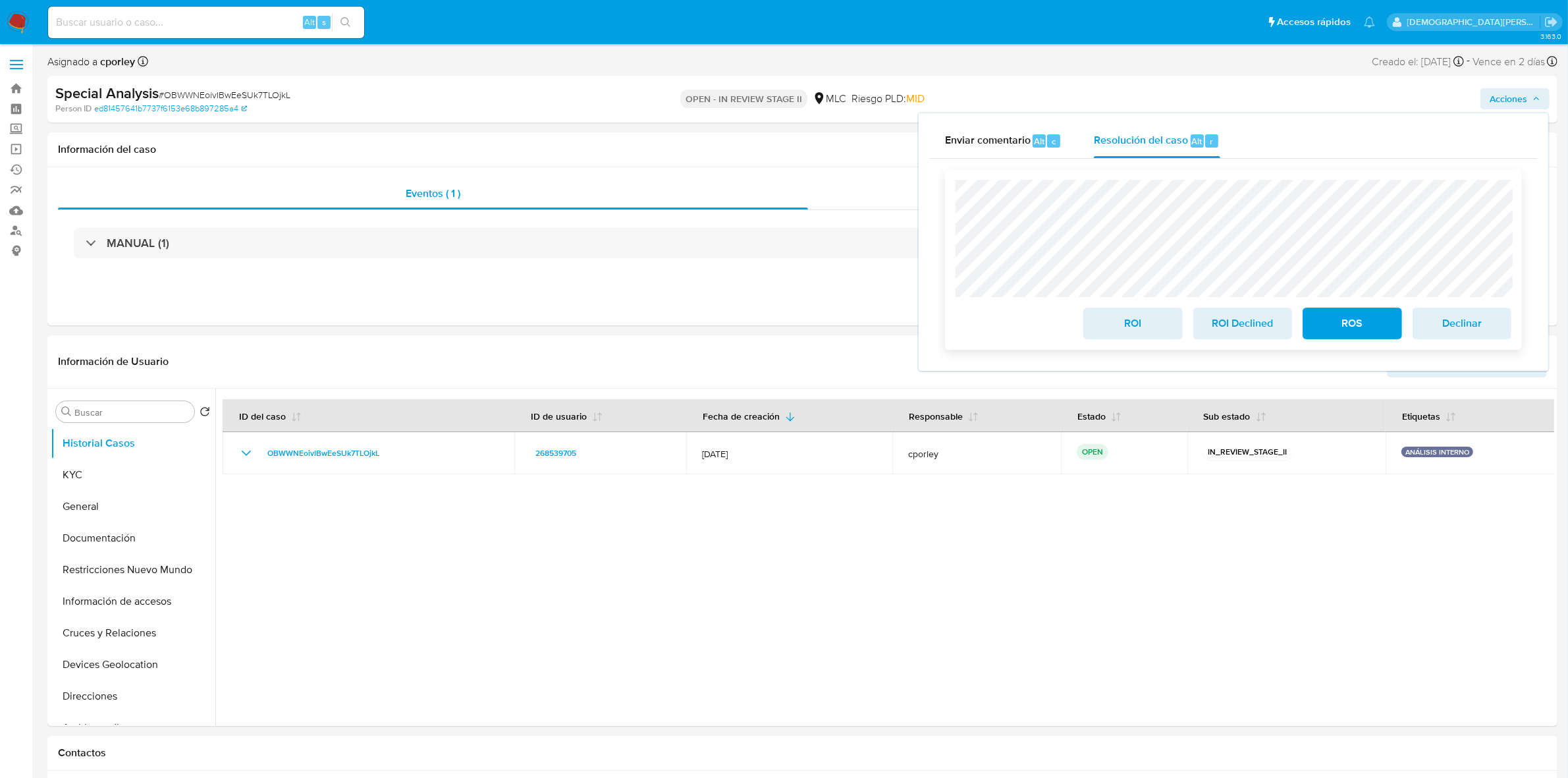
click at [1113, 333] on span "ROI" at bounding box center [1133, 323] width 65 height 29
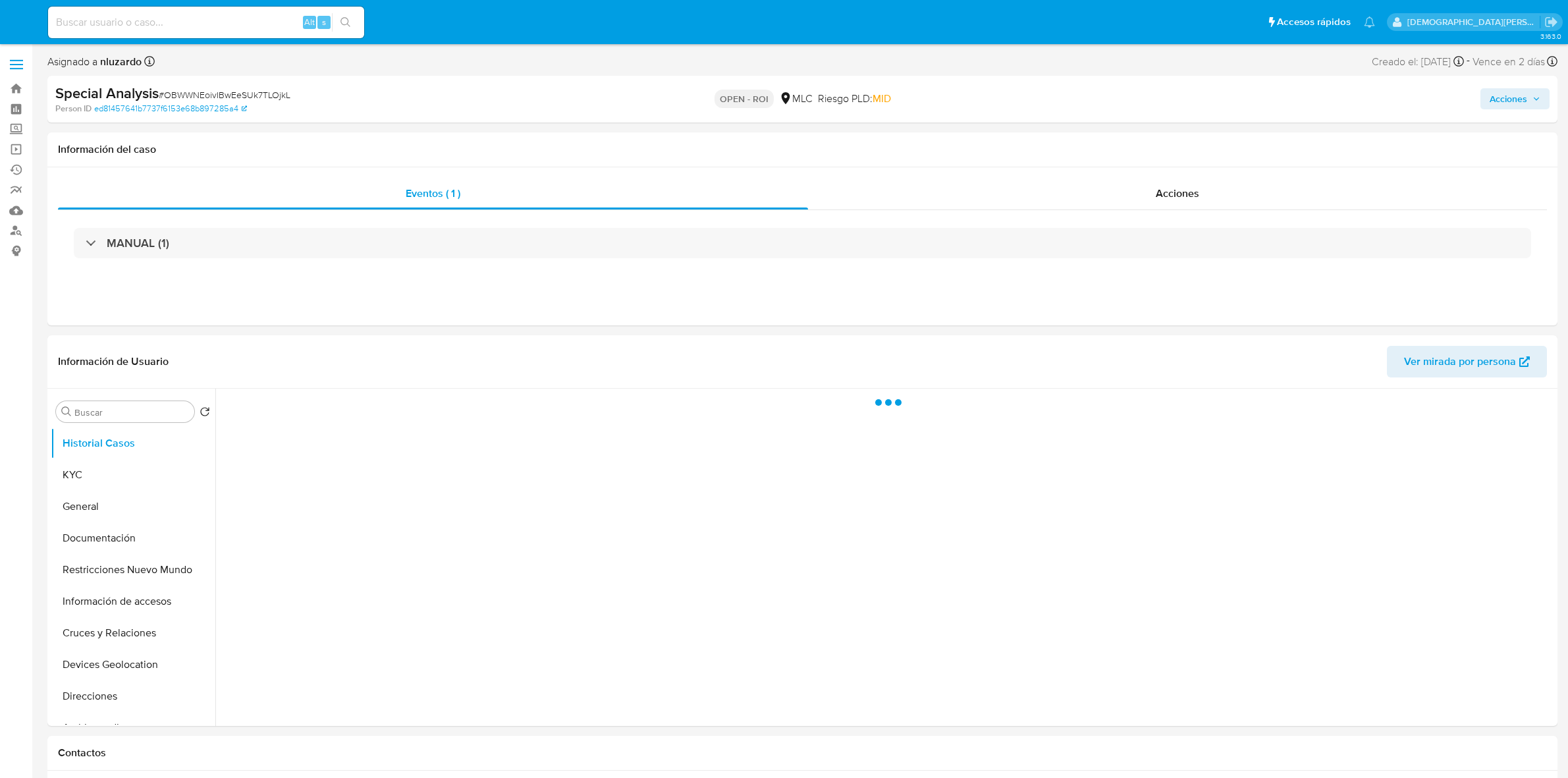
select select "10"
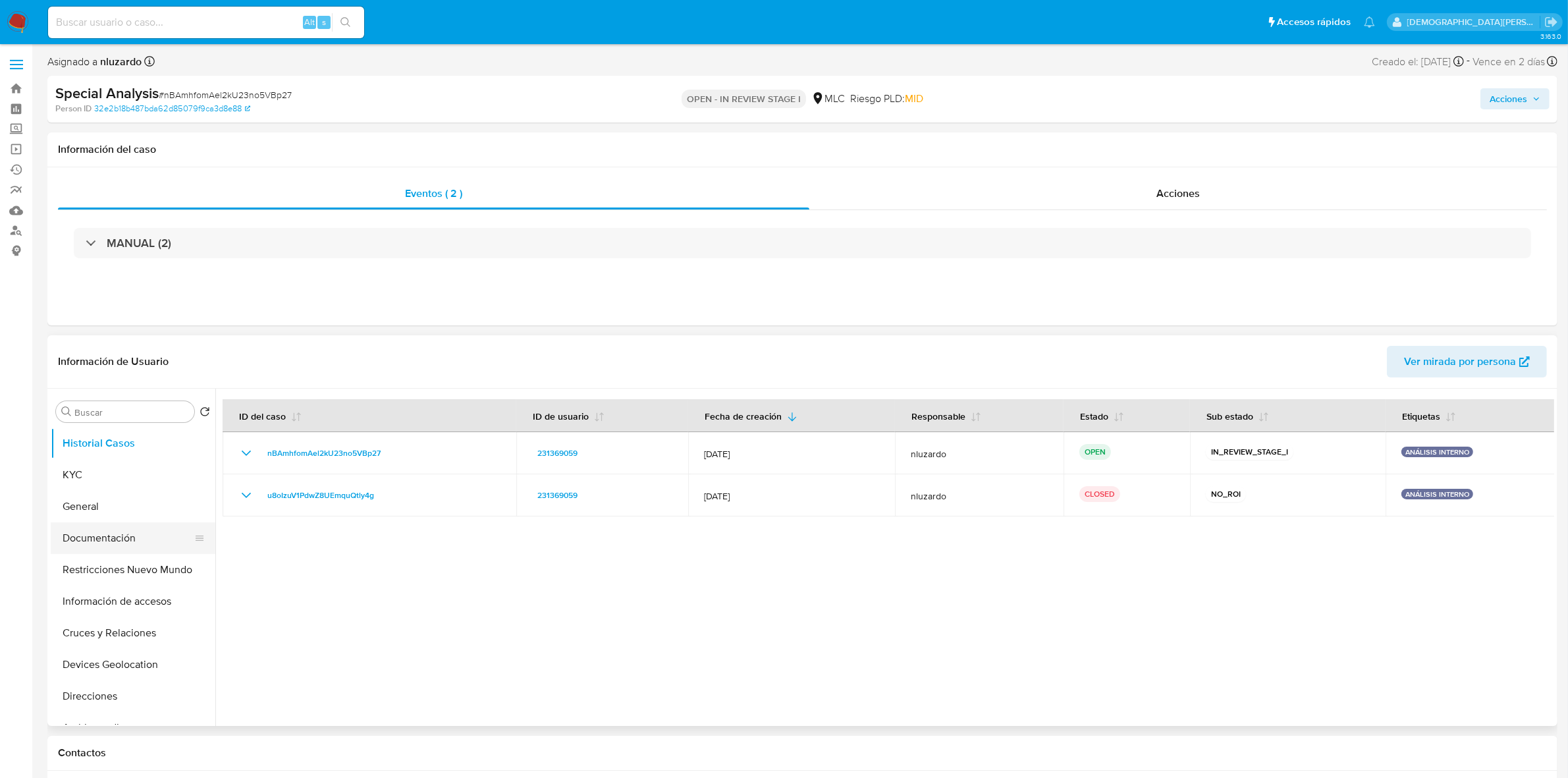
click at [84, 531] on button "Documentación" at bounding box center [128, 539] width 155 height 32
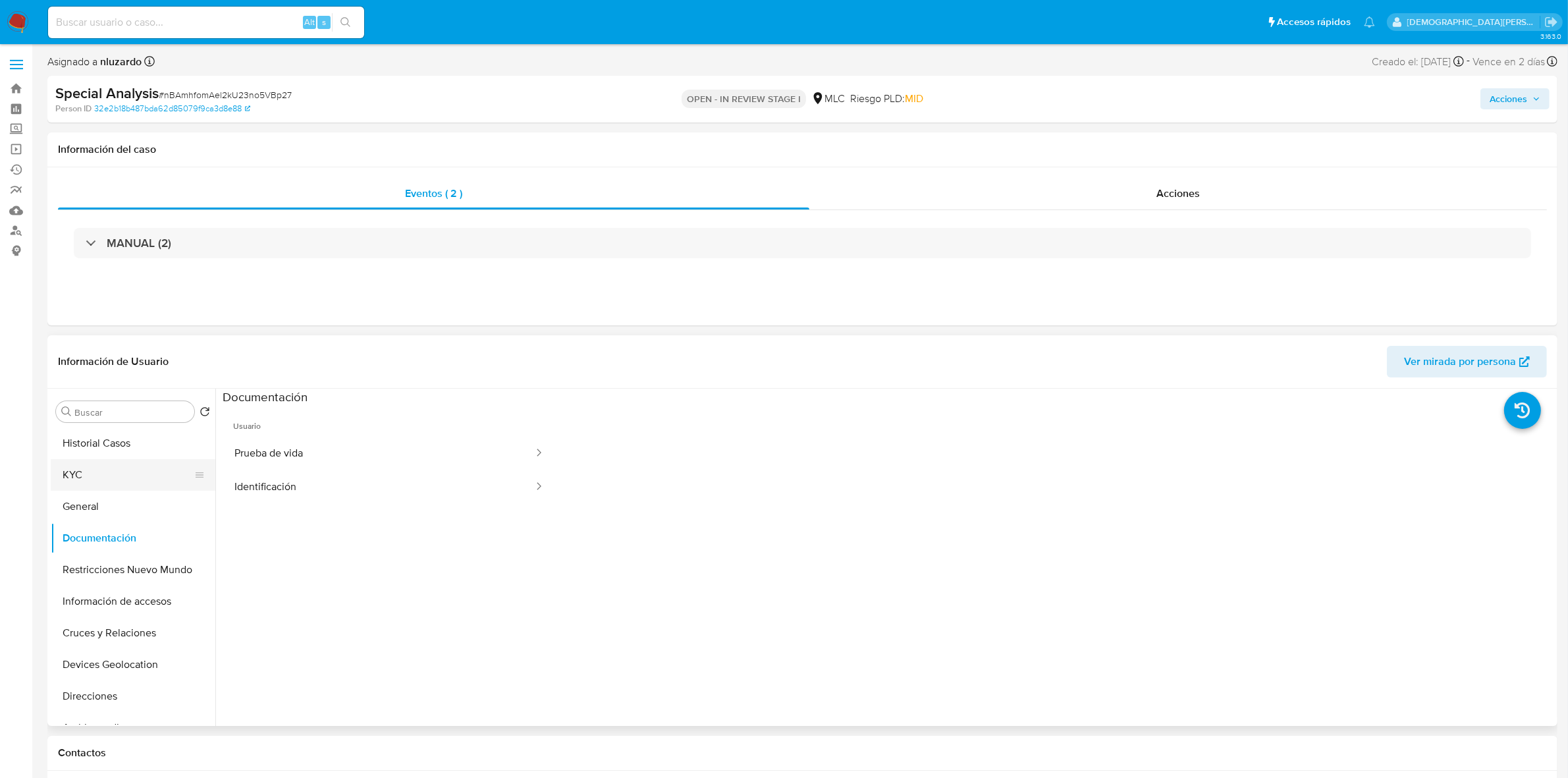
click at [123, 480] on button "KYC" at bounding box center [128, 475] width 155 height 32
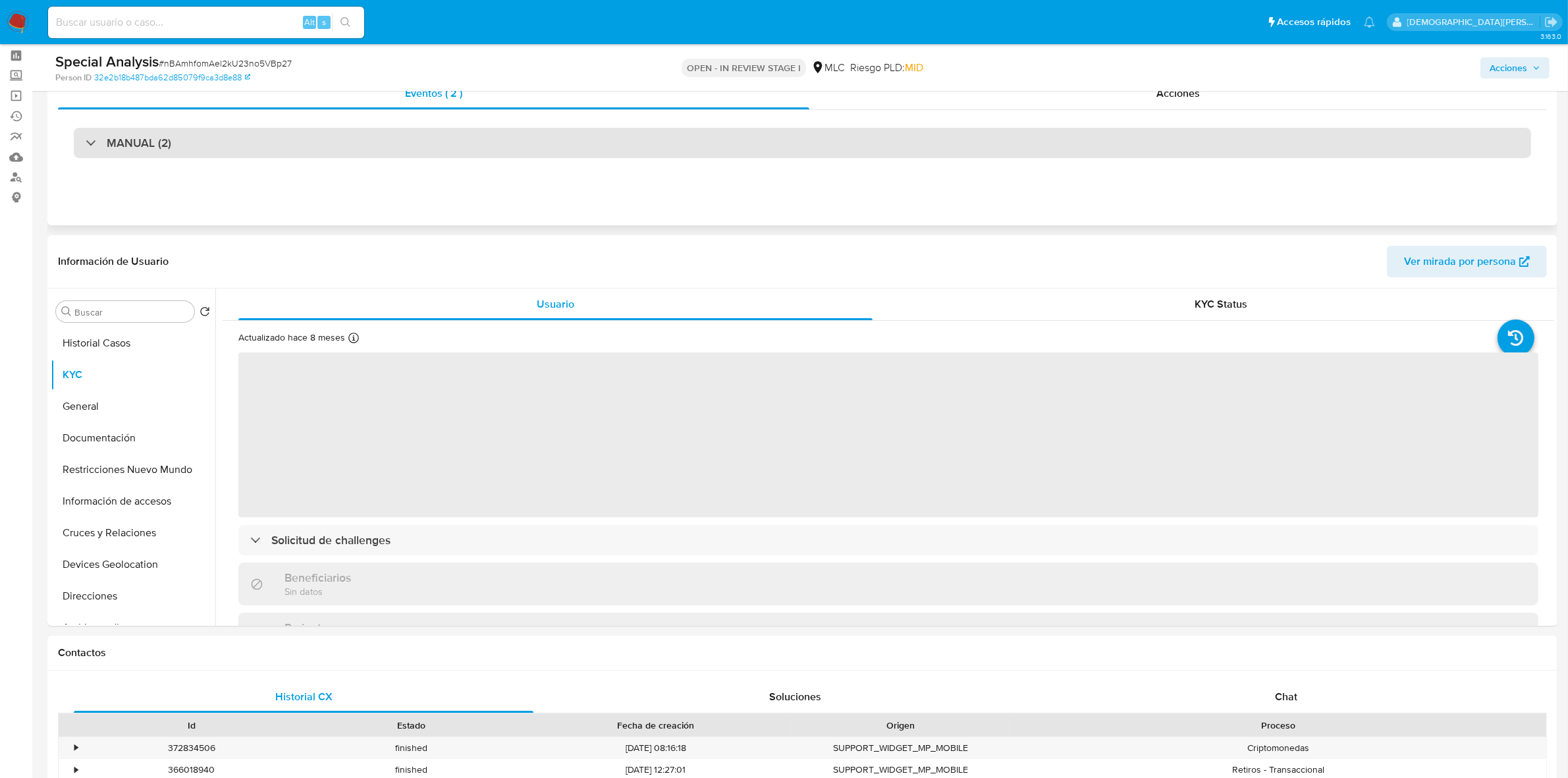
scroll to position [83, 0]
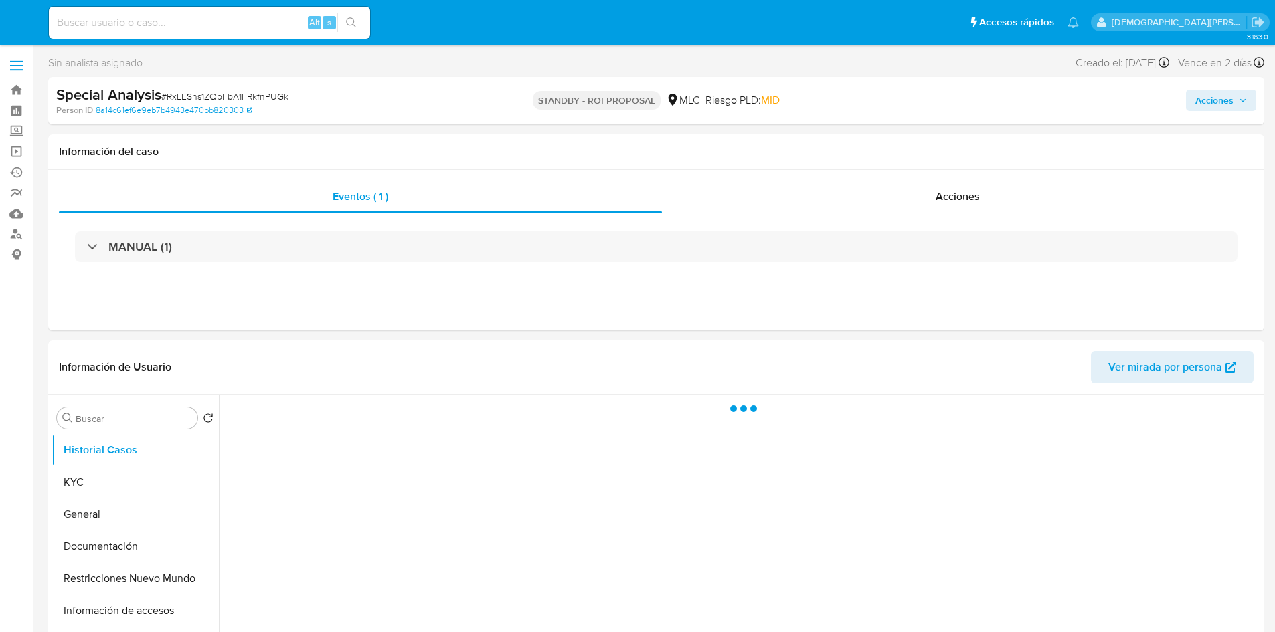
select select "10"
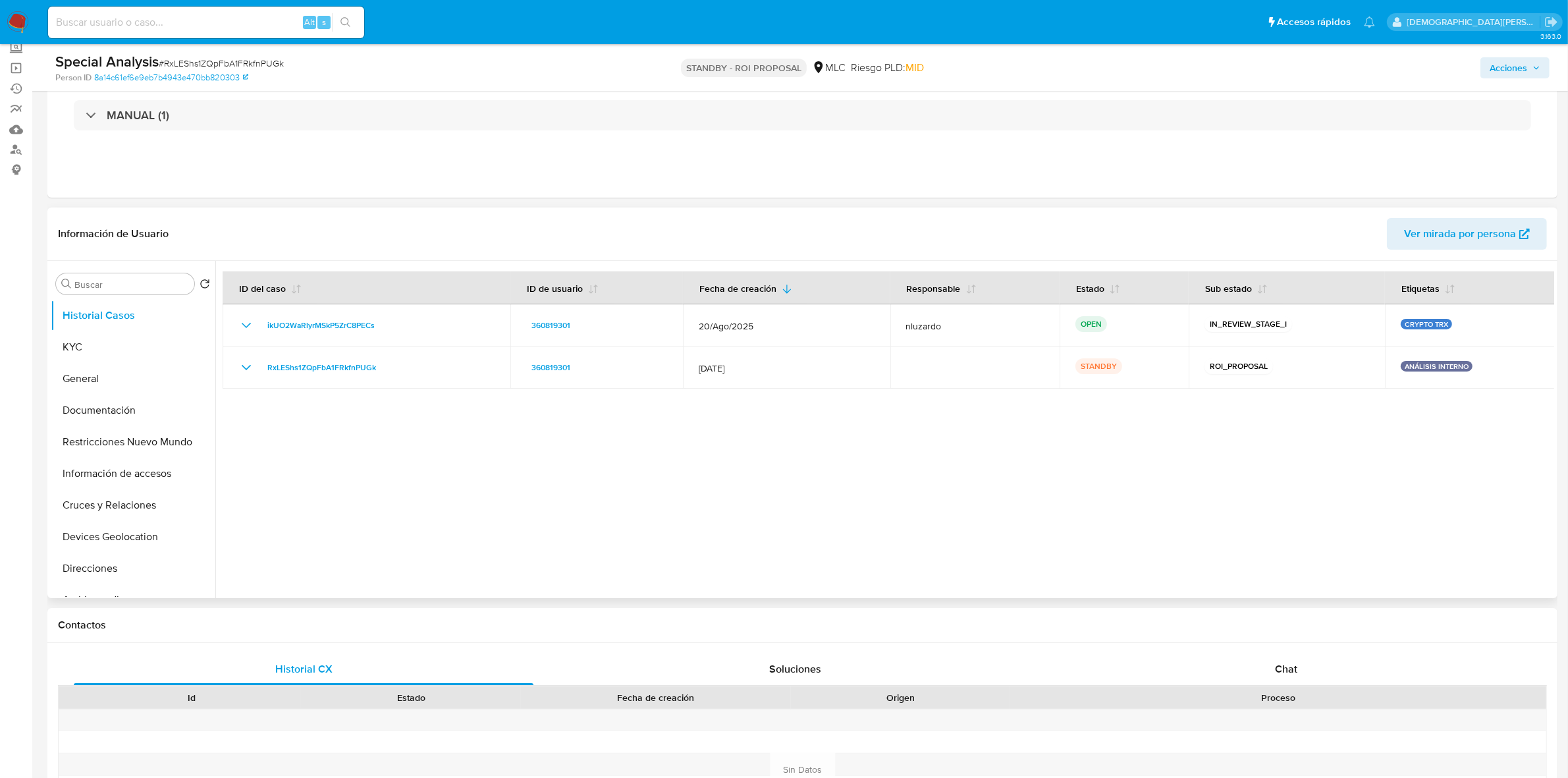
scroll to position [83, 0]
click at [132, 377] on button "General" at bounding box center [128, 377] width 155 height 32
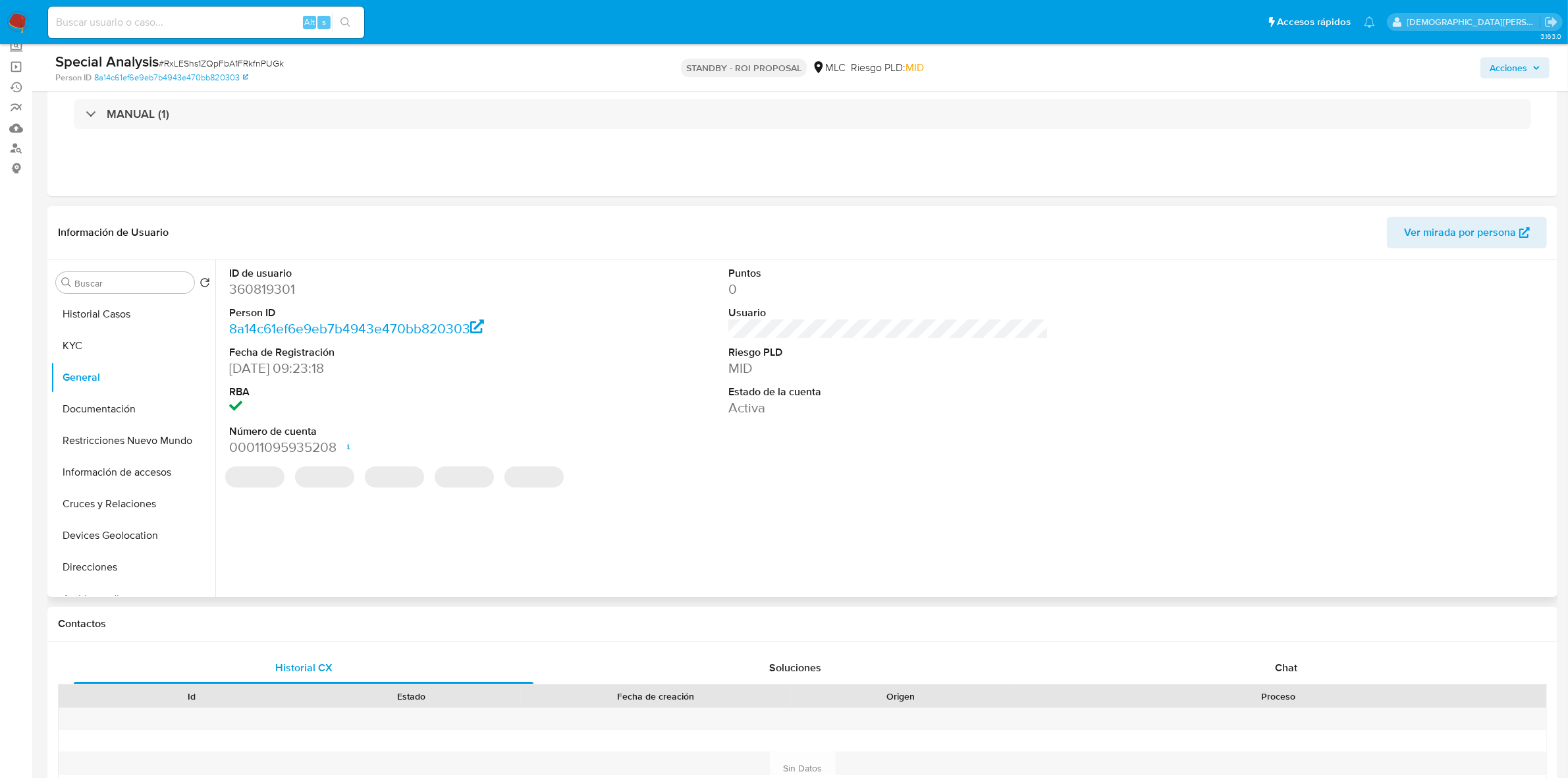
click at [279, 285] on dd "360819301" at bounding box center [389, 289] width 320 height 19
copy dd "360819301"
click at [256, 282] on dd "360819301" at bounding box center [389, 289] width 320 height 19
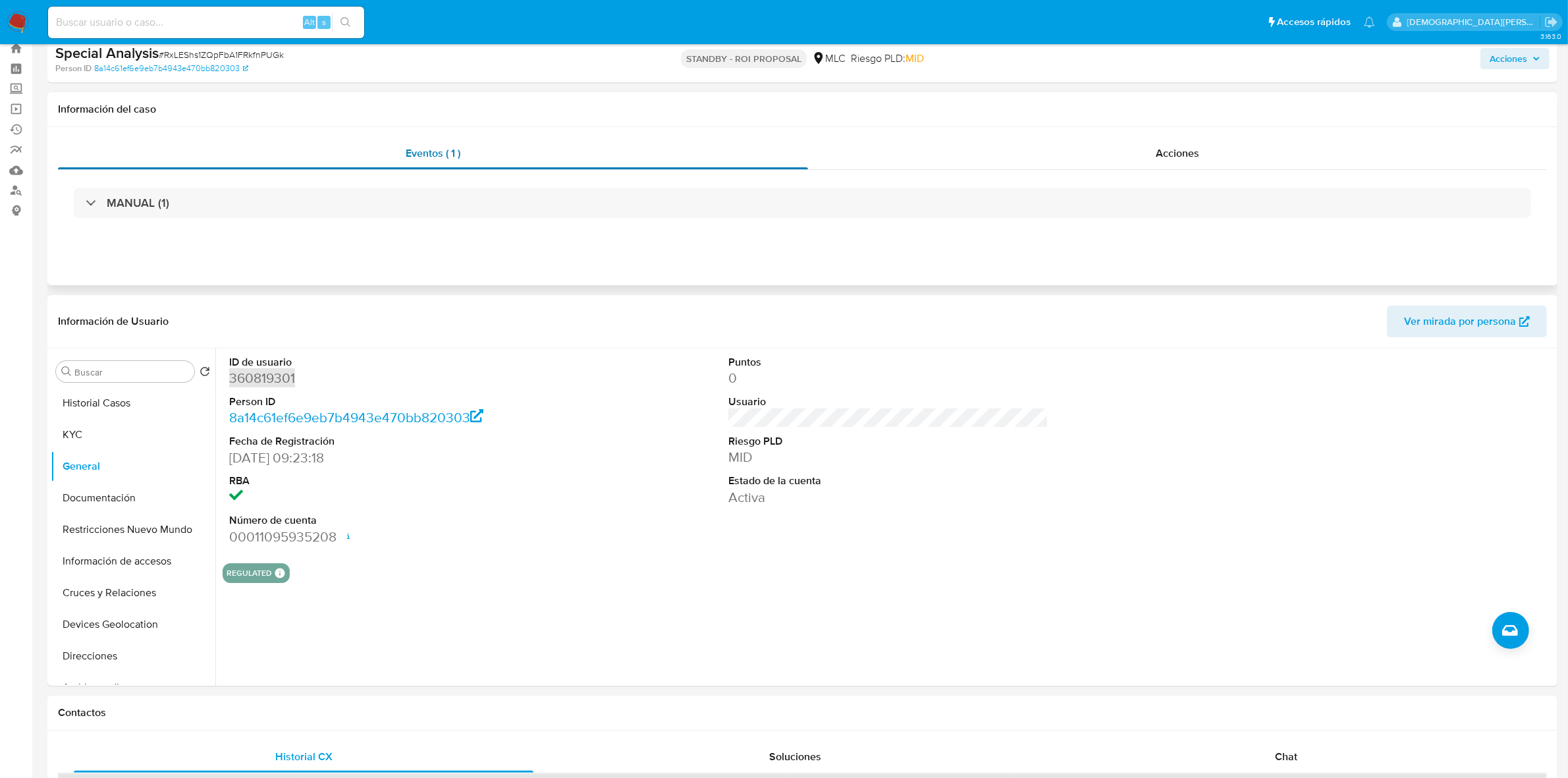
scroll to position [0, 0]
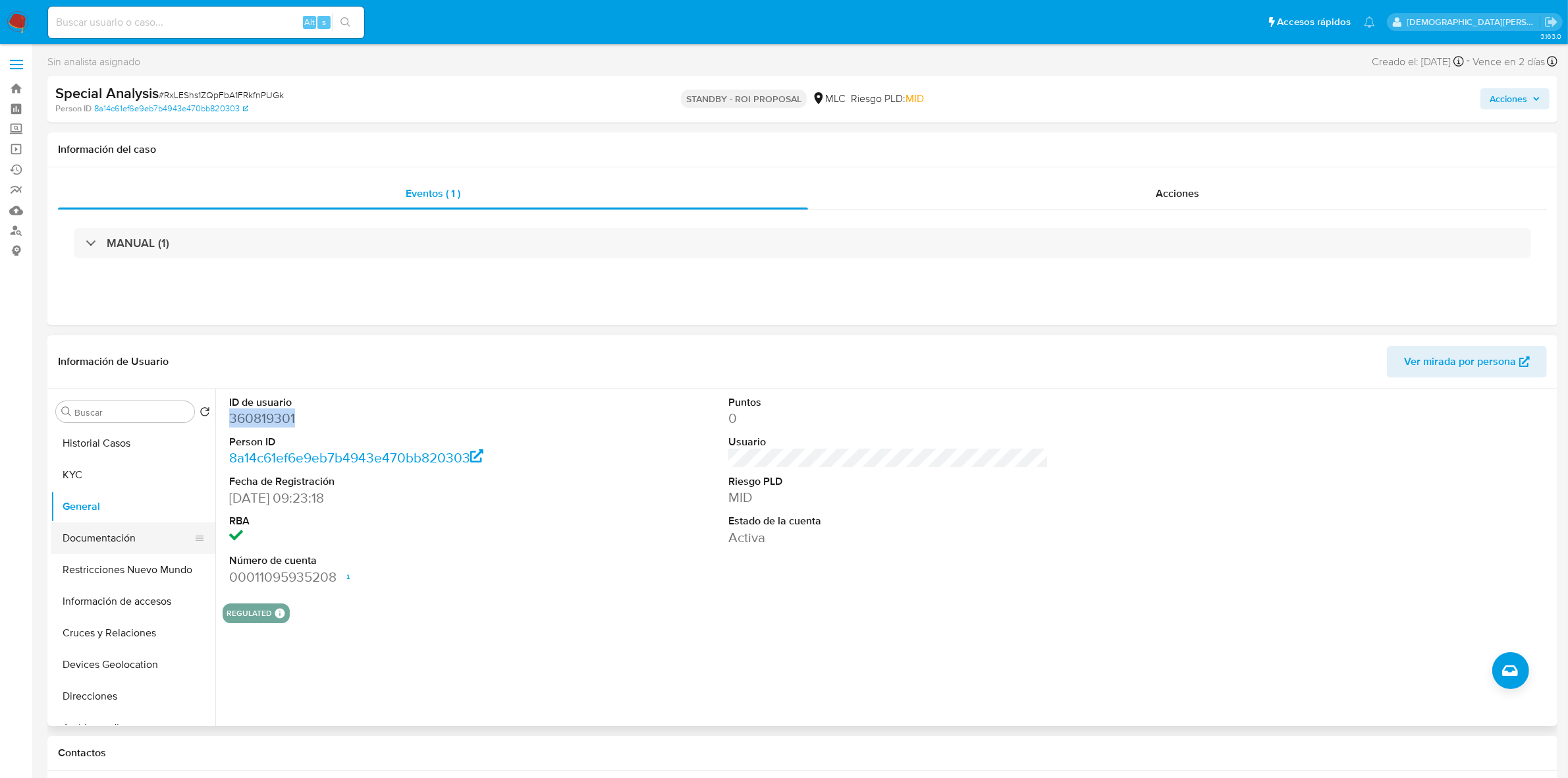
click at [114, 533] on button "Documentación" at bounding box center [128, 539] width 155 height 32
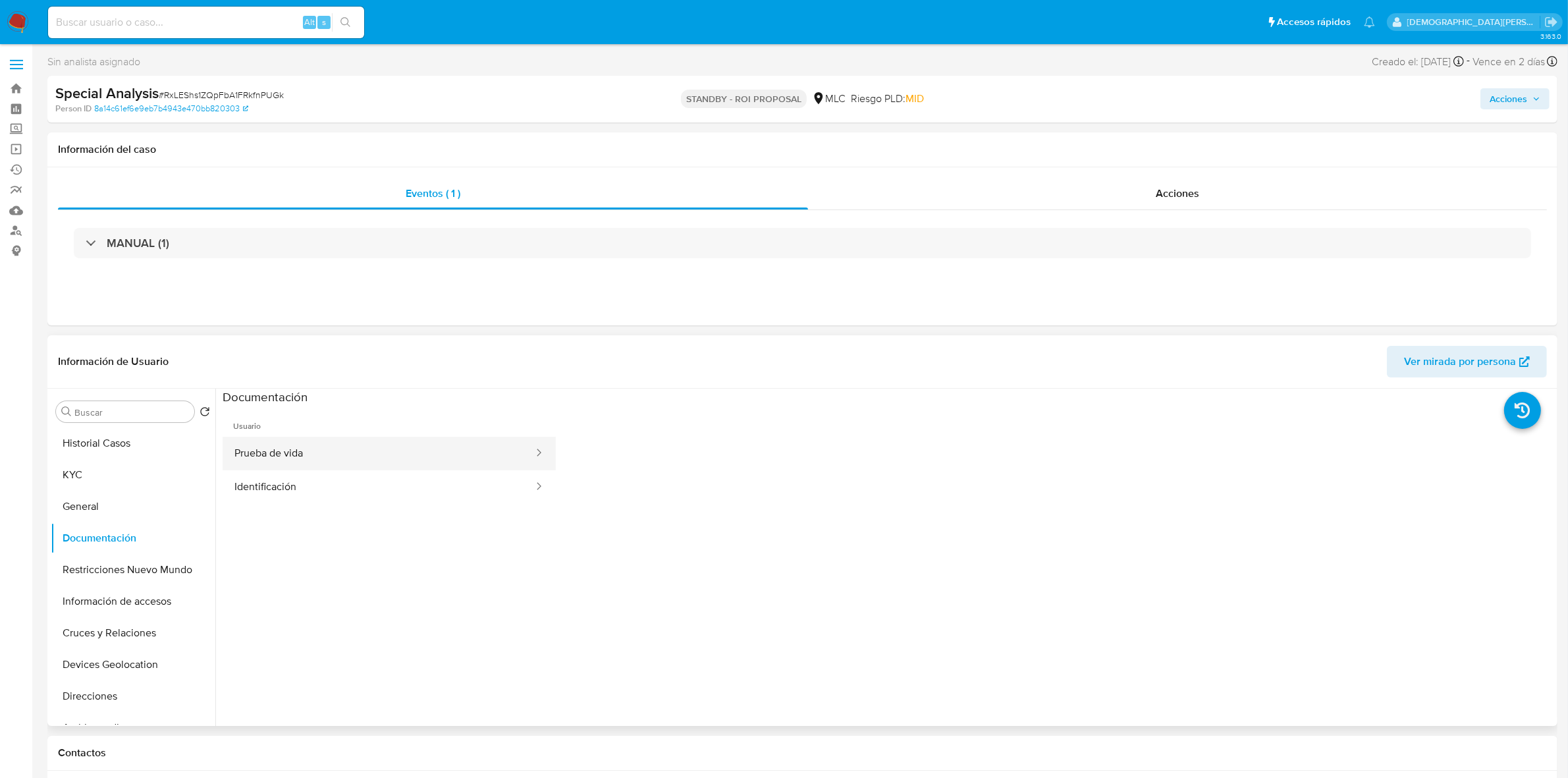
click at [362, 453] on button "Prueba de vida" at bounding box center [378, 454] width 312 height 33
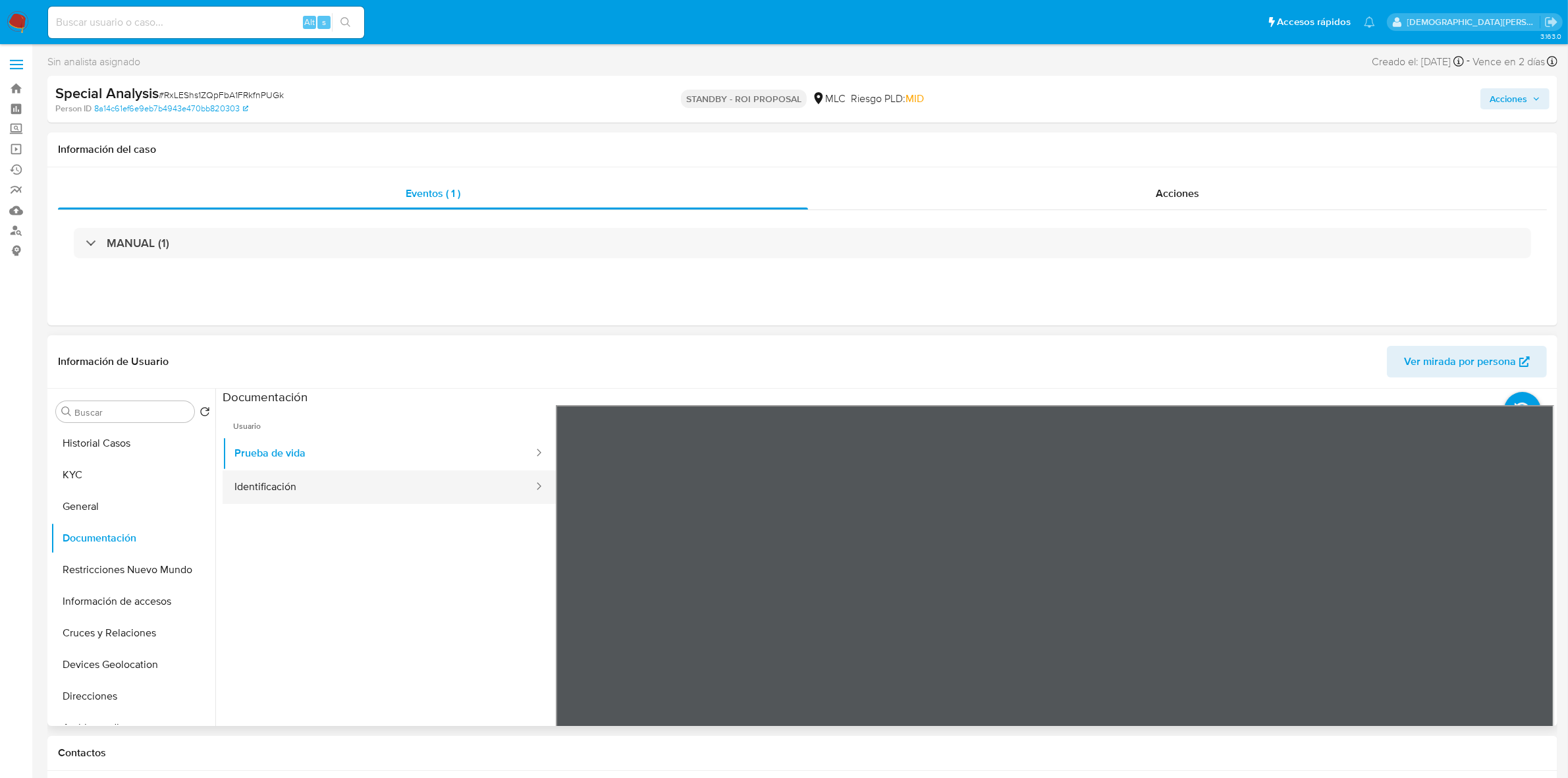
click at [333, 491] on button "Identificación" at bounding box center [378, 487] width 312 height 33
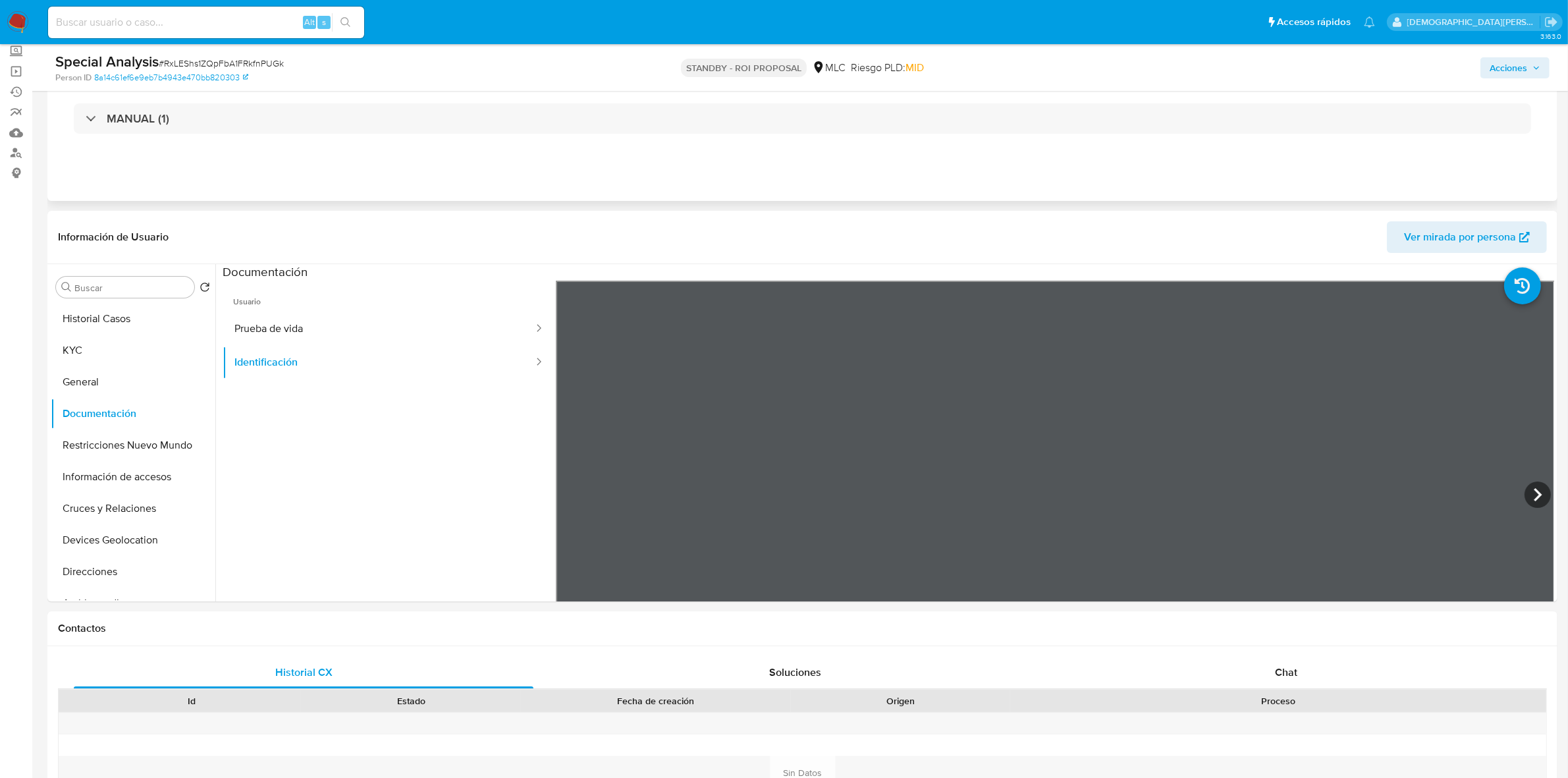
scroll to position [83, 0]
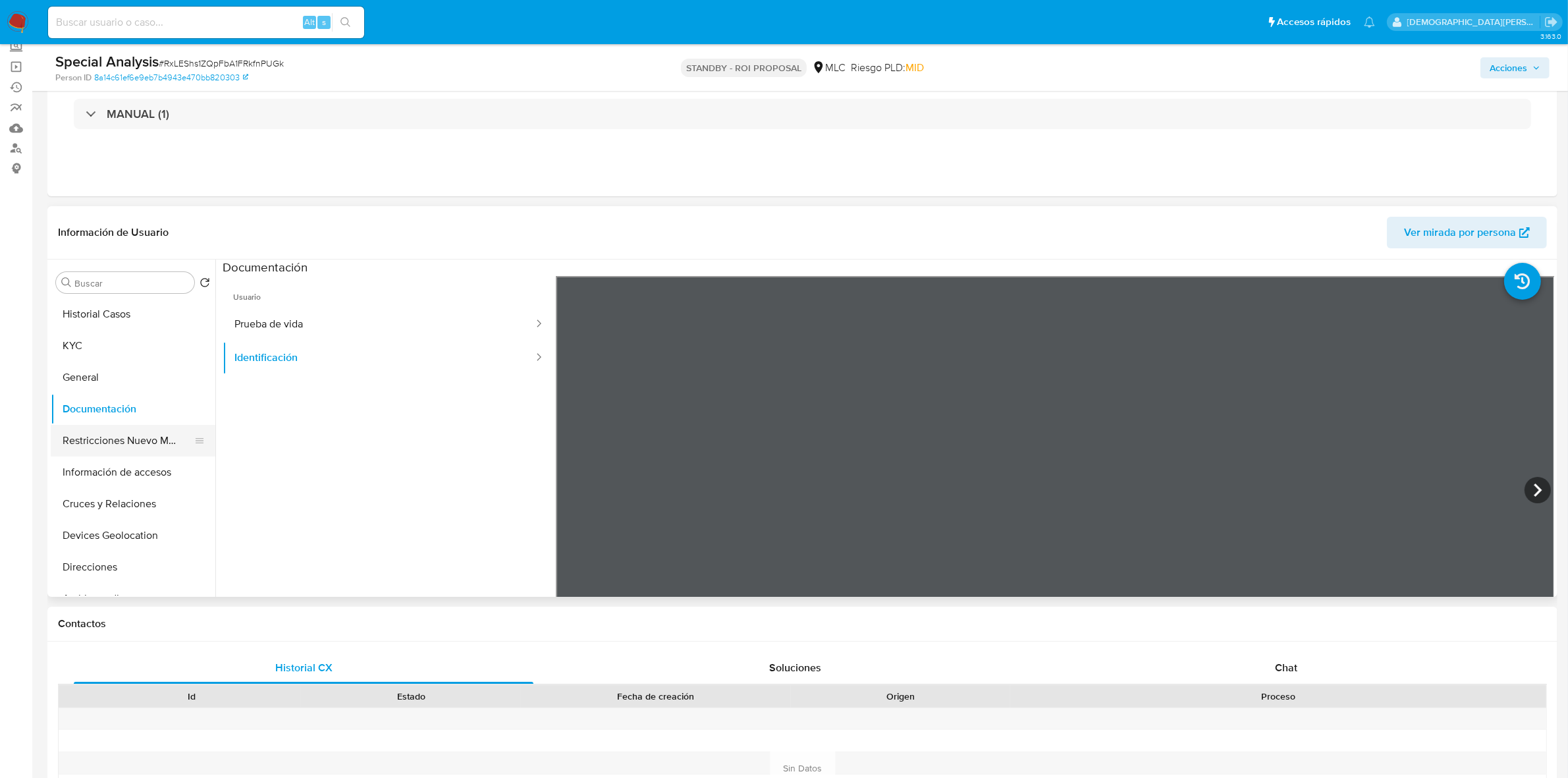
click at [127, 440] on button "Restricciones Nuevo Mundo" at bounding box center [128, 441] width 155 height 32
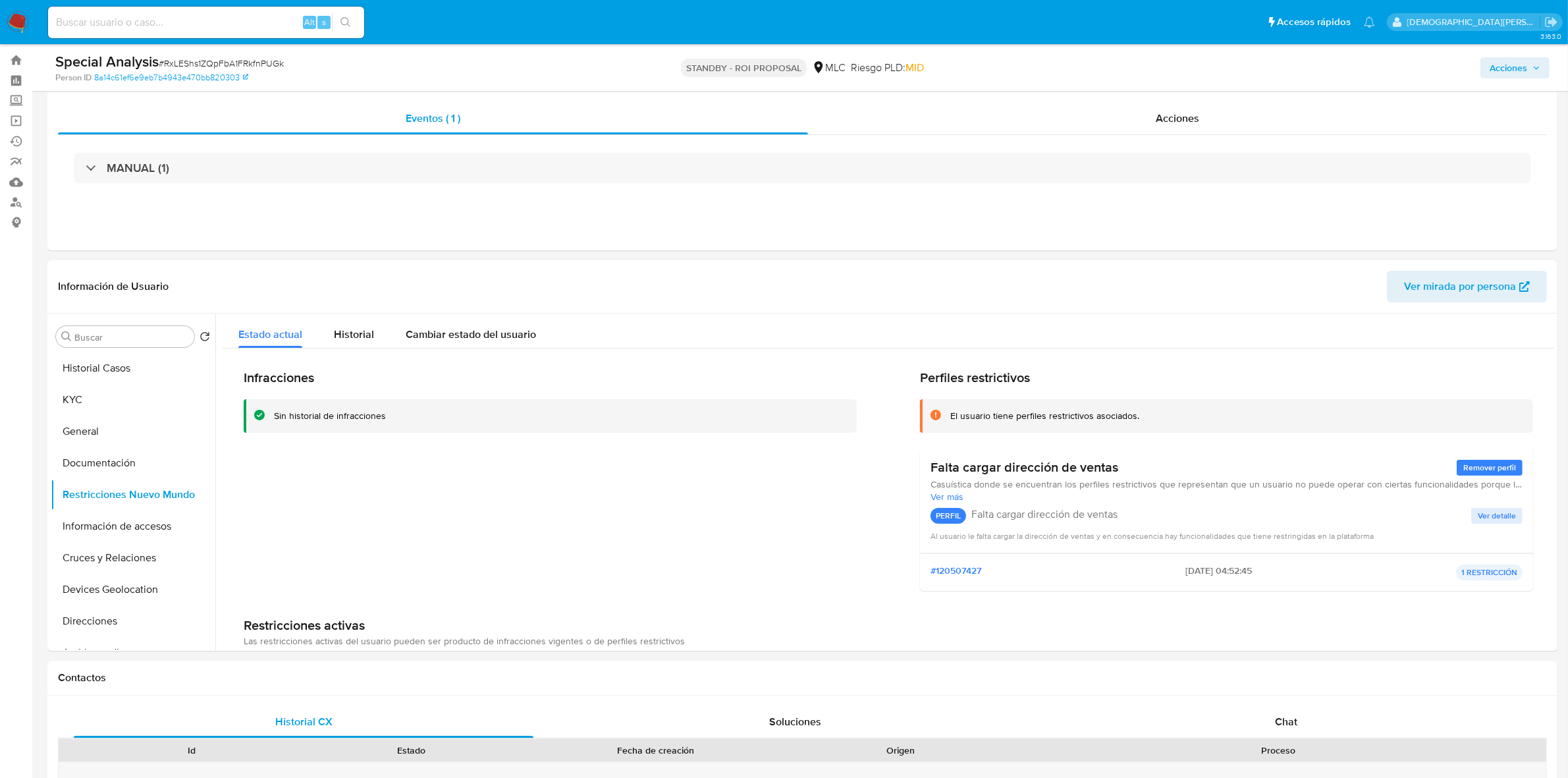
scroll to position [0, 0]
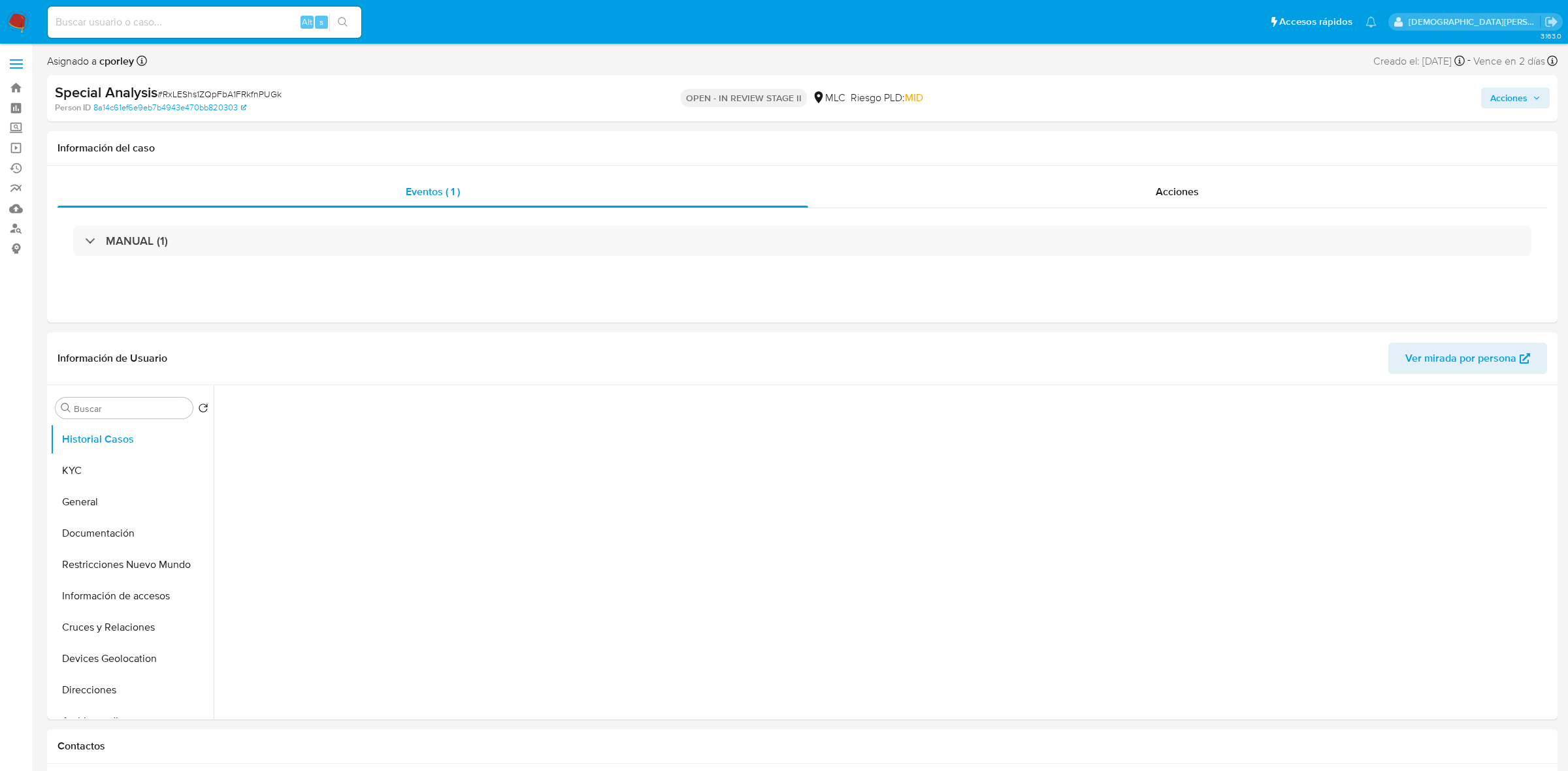
select select "10"
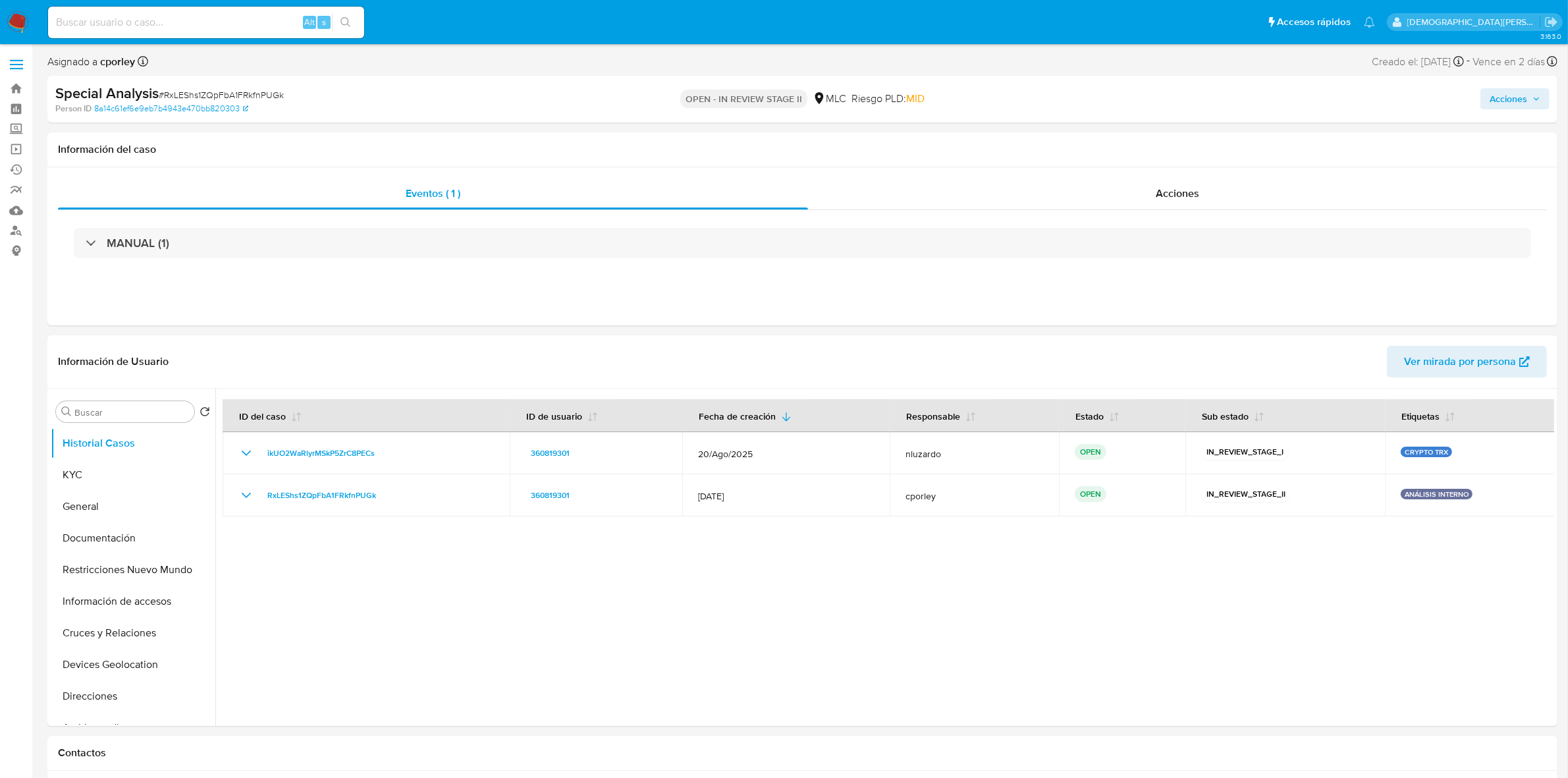
click at [1502, 97] on span "Acciones" at bounding box center [1509, 98] width 37 height 21
click at [1160, 142] on span "Resolución del caso" at bounding box center [1141, 140] width 94 height 15
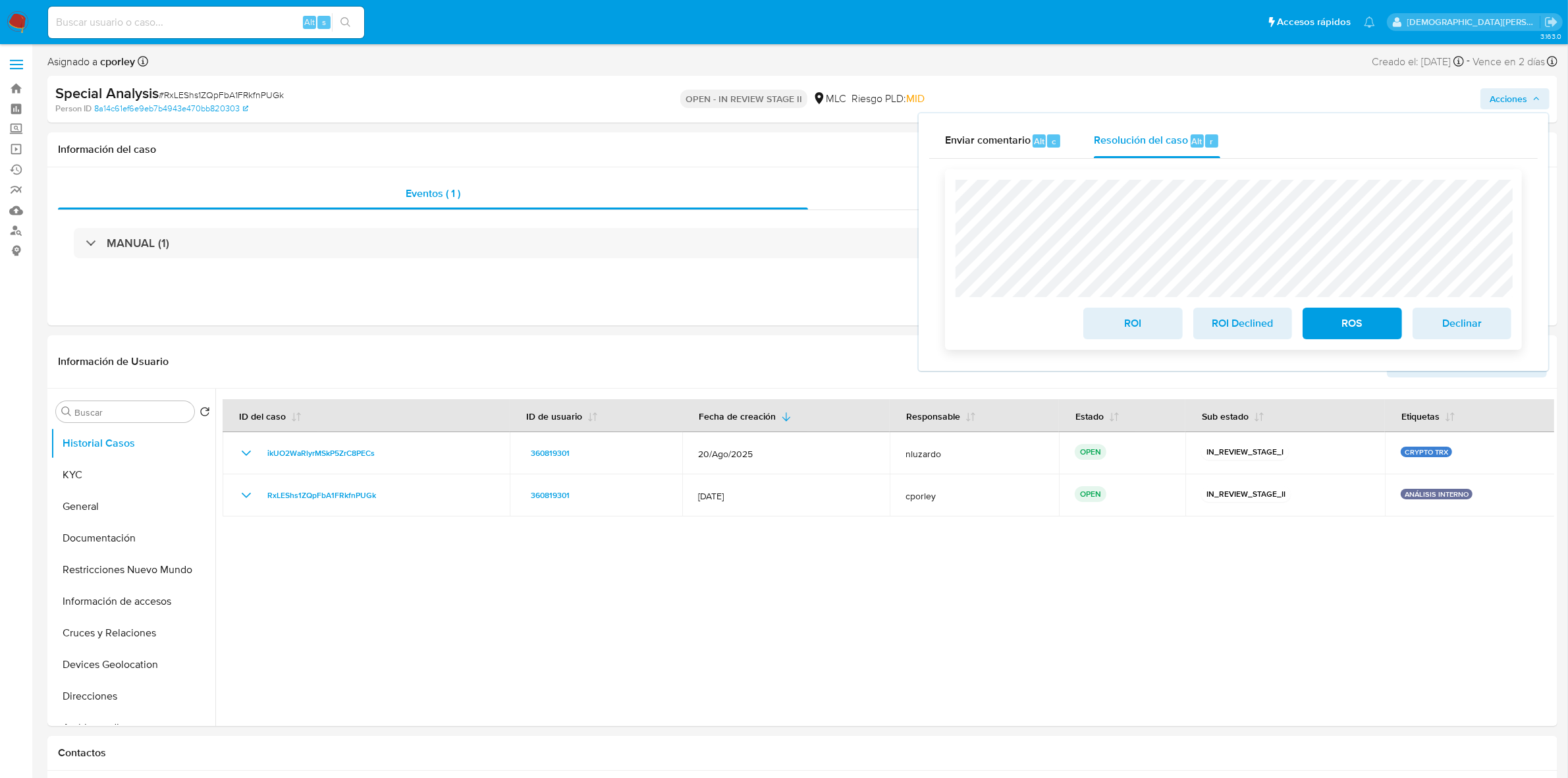
click at [1113, 326] on span "ROI" at bounding box center [1133, 323] width 65 height 29
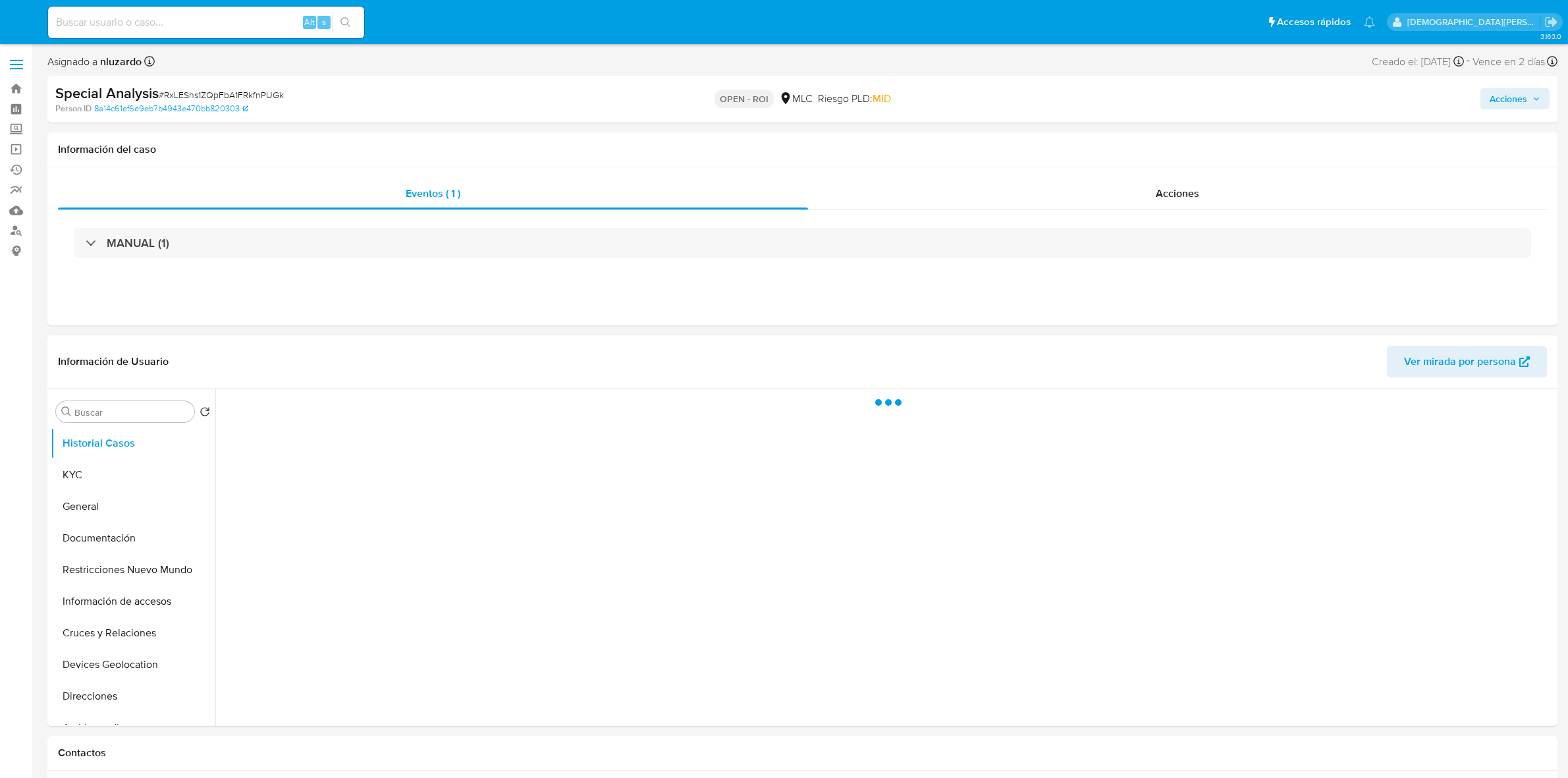
select select "10"
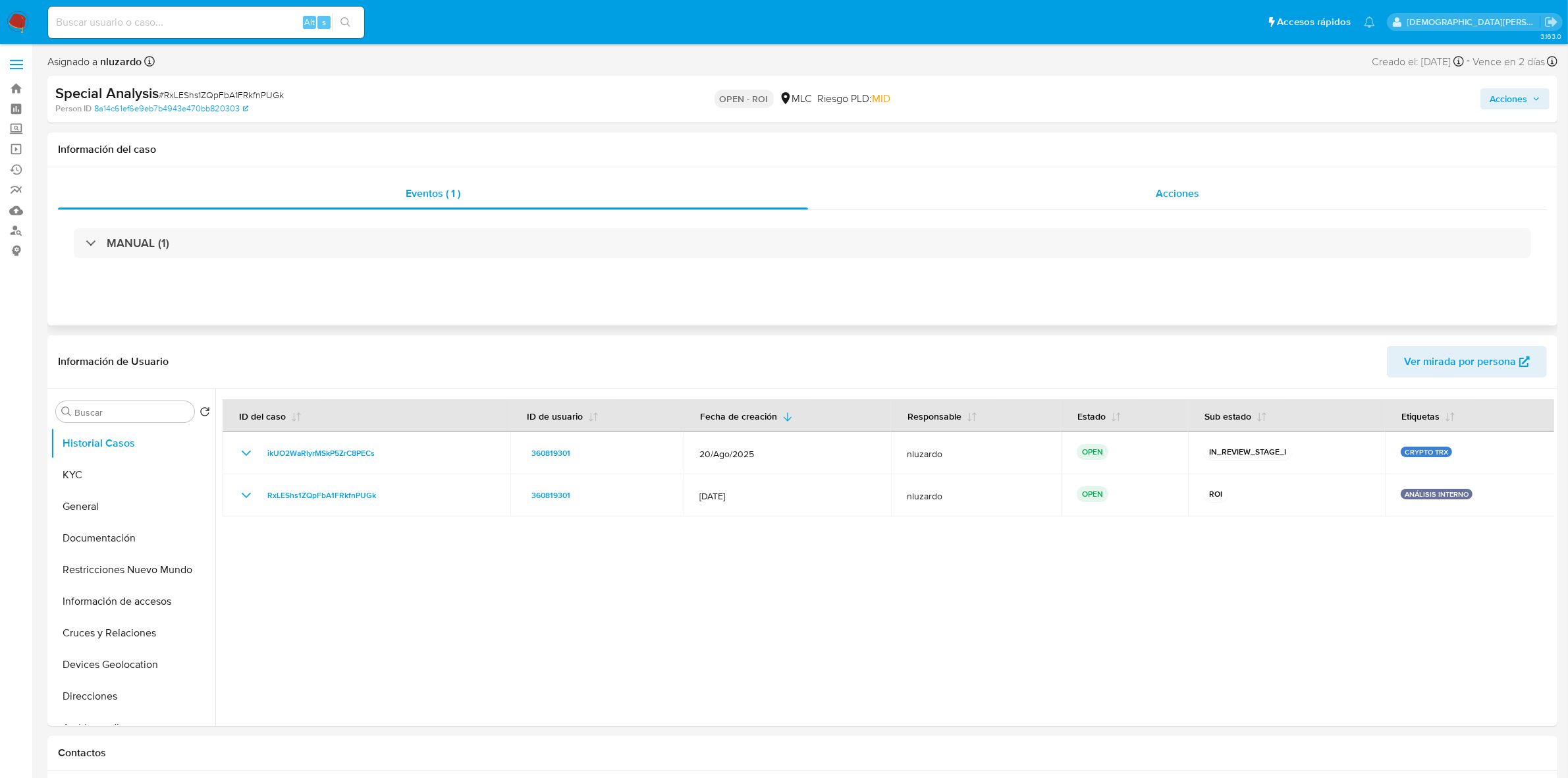
click at [1036, 201] on div "Acciones" at bounding box center [1177, 194] width 739 height 32
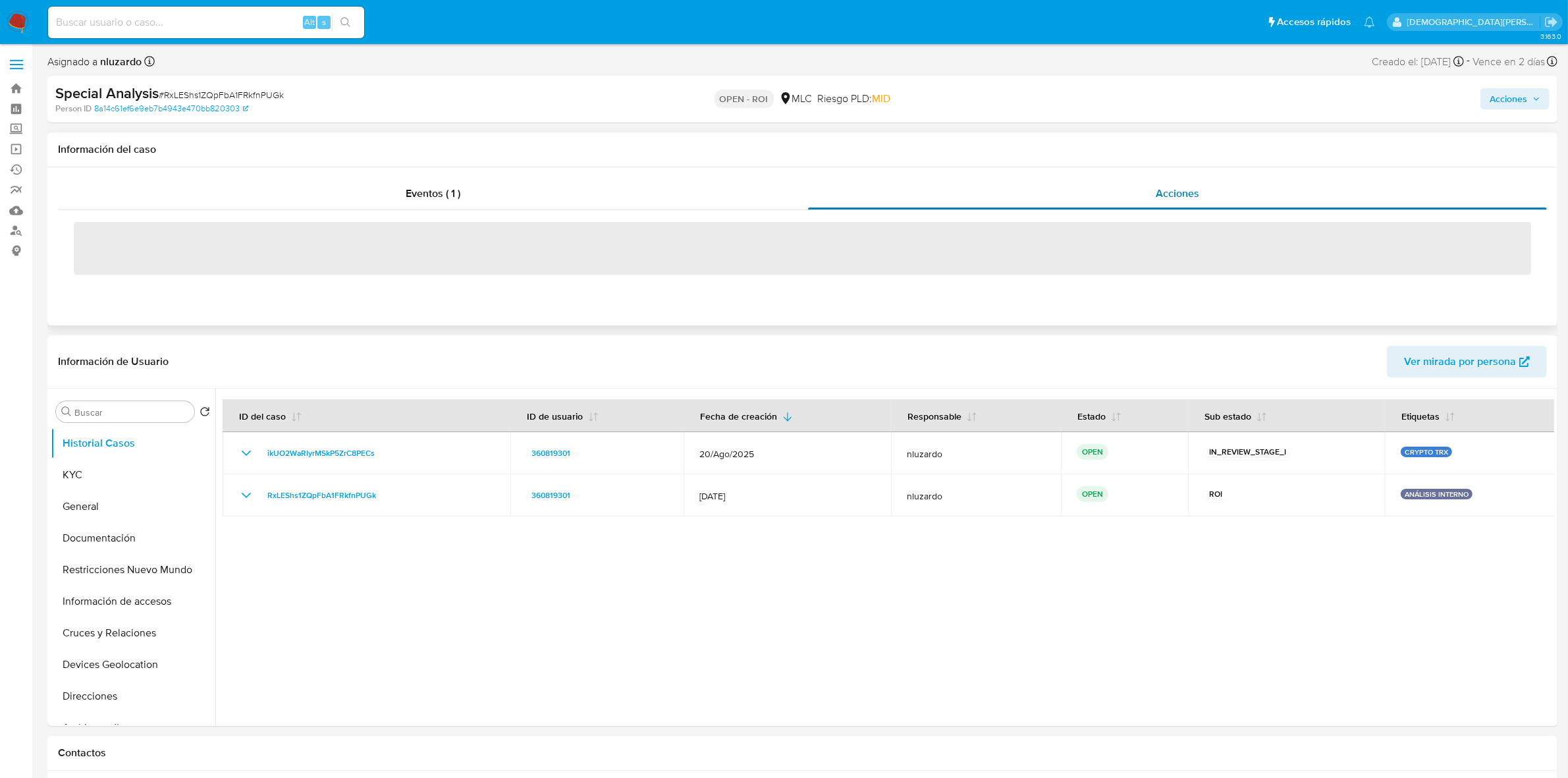
click at [971, 198] on div "Acciones" at bounding box center [1177, 194] width 739 height 32
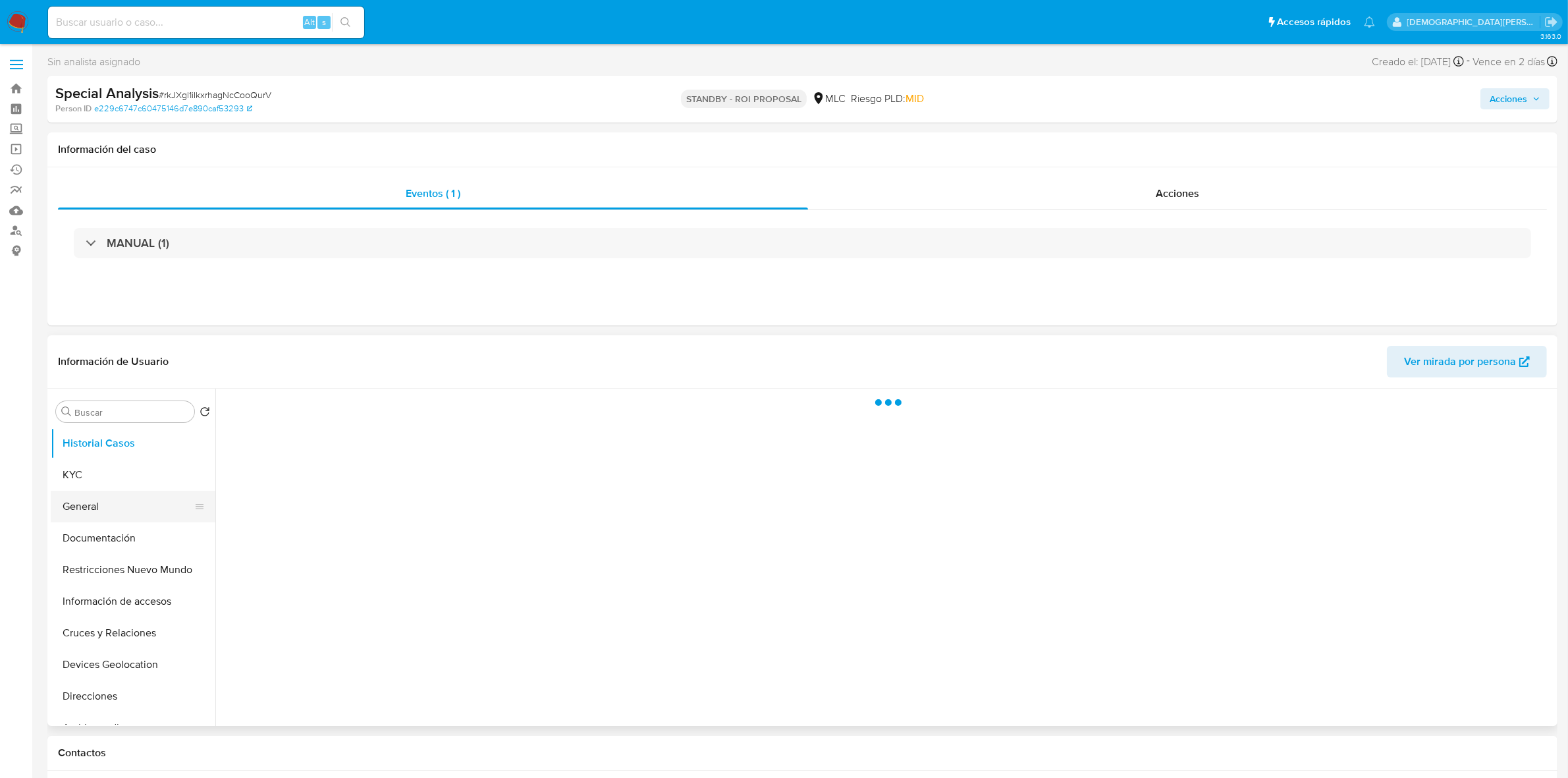
click at [105, 501] on button "General" at bounding box center [128, 506] width 155 height 32
select select "10"
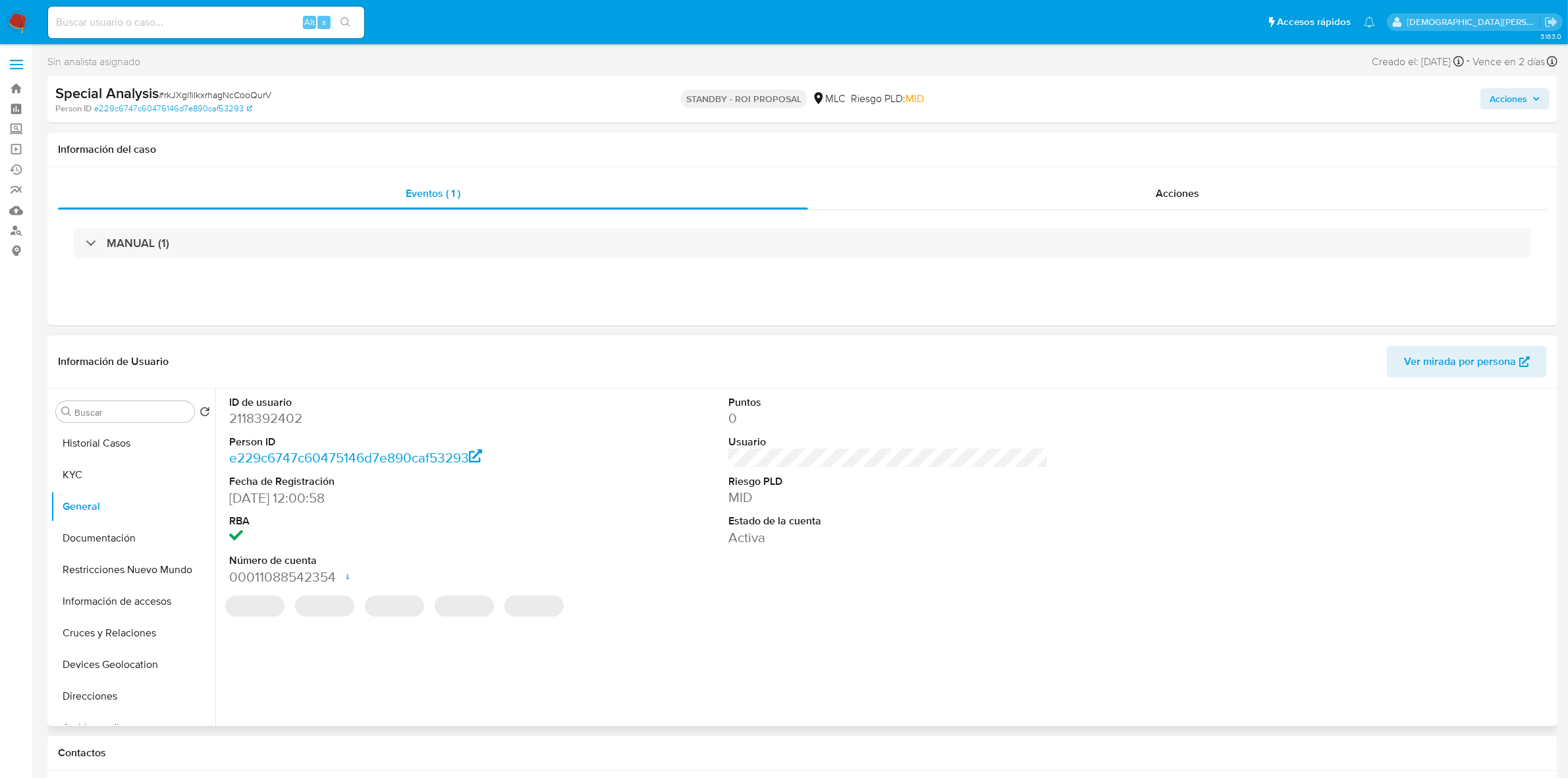
click at [278, 421] on dd "2118392402" at bounding box center [389, 419] width 320 height 19
copy dd "2118392402"
click at [1121, 182] on div "Acciones" at bounding box center [1177, 194] width 739 height 32
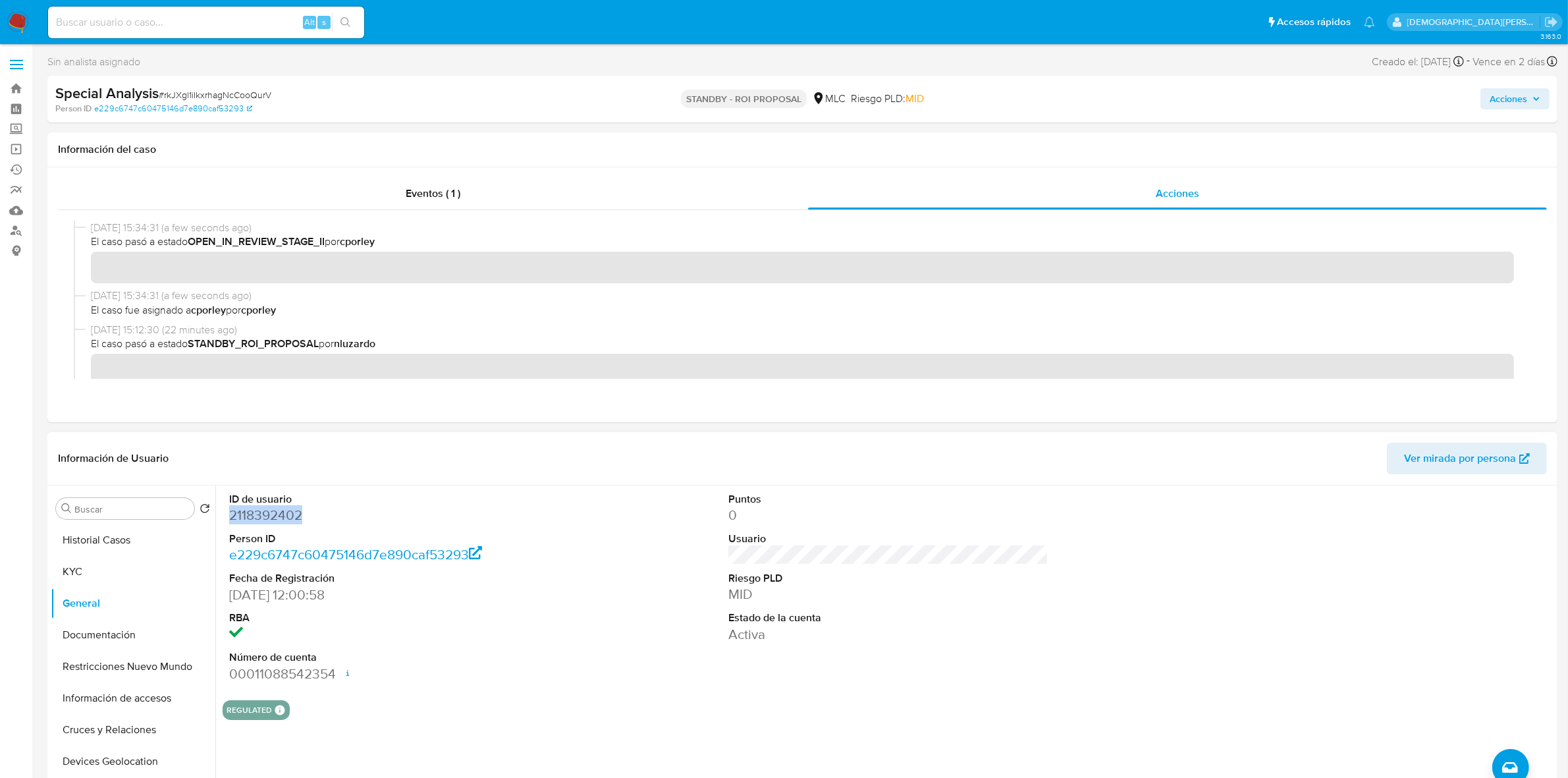
click at [283, 518] on dd "2118392402" at bounding box center [389, 515] width 320 height 19
click at [128, 633] on button "Documentación" at bounding box center [128, 635] width 155 height 32
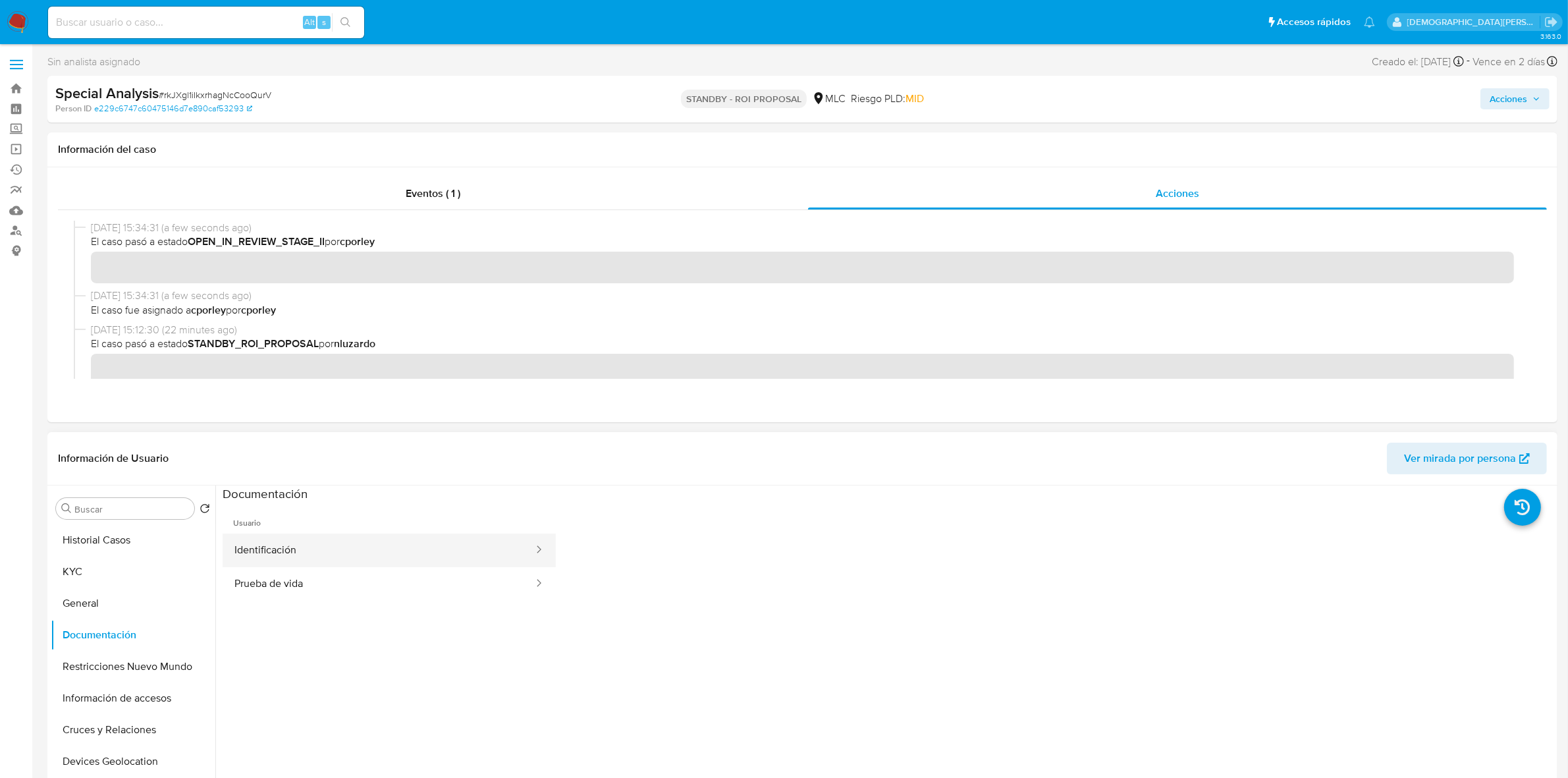
click at [341, 539] on button "Identificación" at bounding box center [378, 551] width 312 height 33
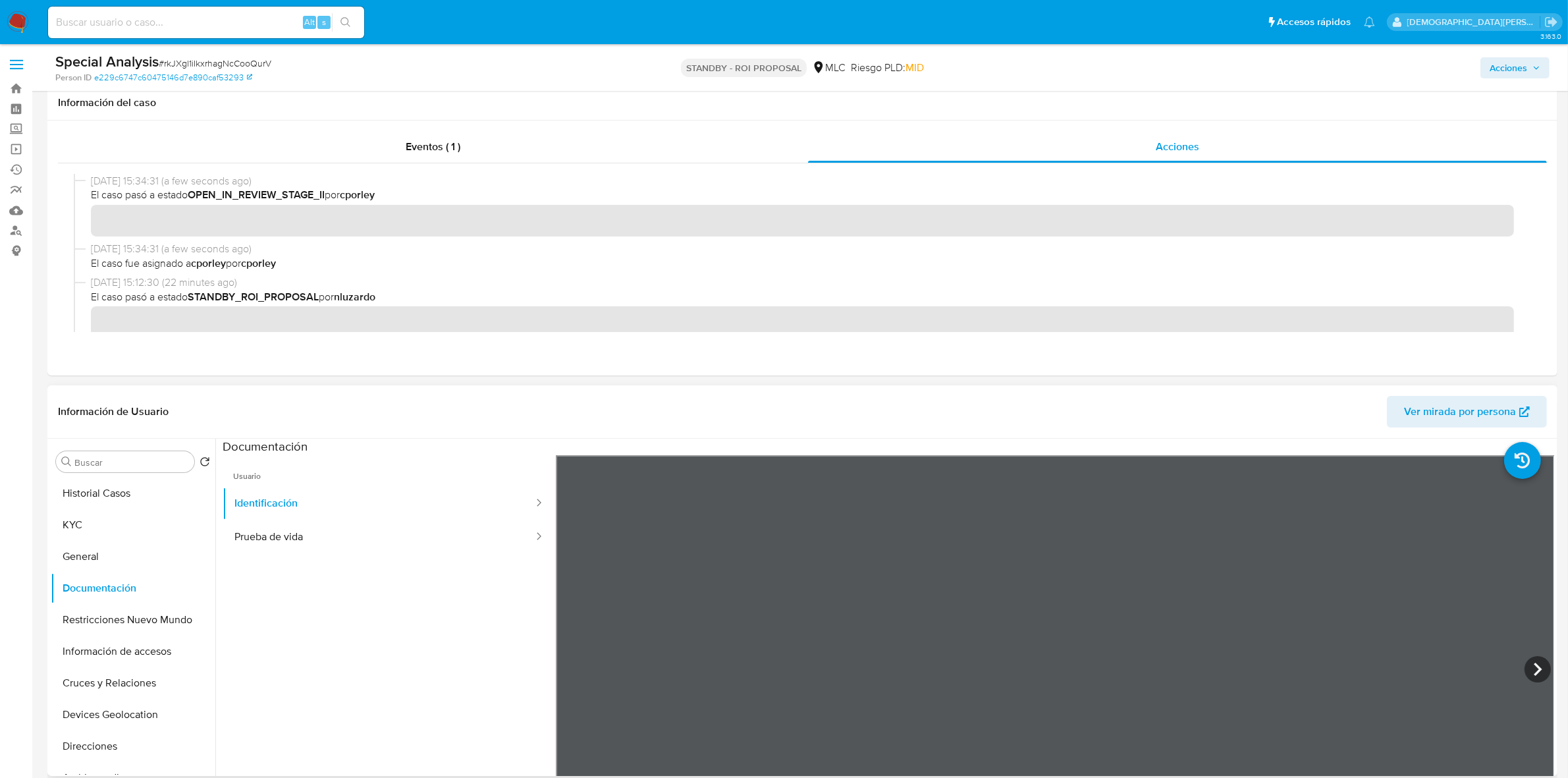
scroll to position [247, 0]
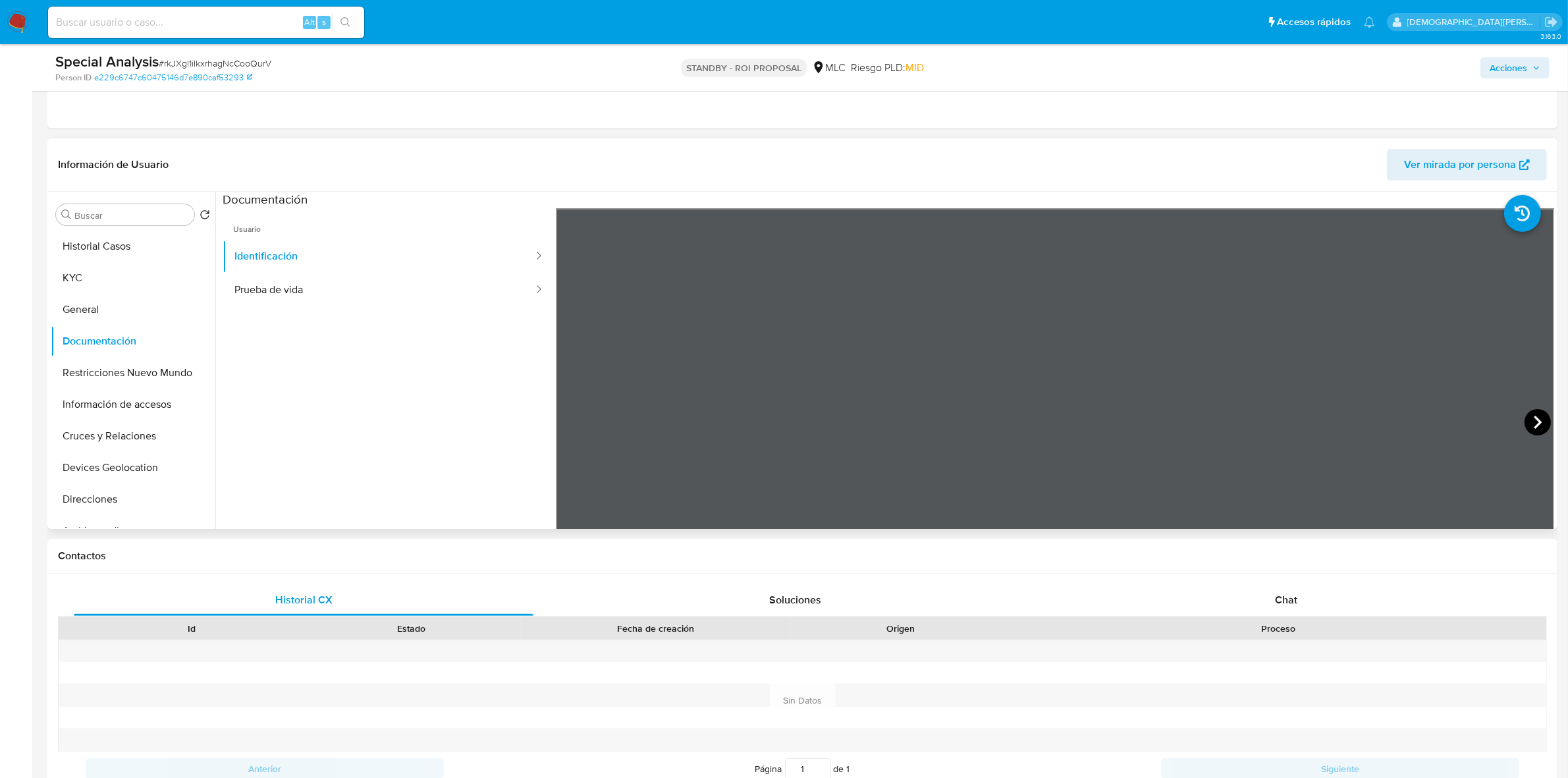
click at [1526, 421] on icon at bounding box center [1537, 422] width 27 height 27
click at [355, 289] on button "Prueba de vida" at bounding box center [378, 291] width 312 height 33
click at [86, 370] on button "Restricciones Nuevo Mundo" at bounding box center [128, 373] width 155 height 32
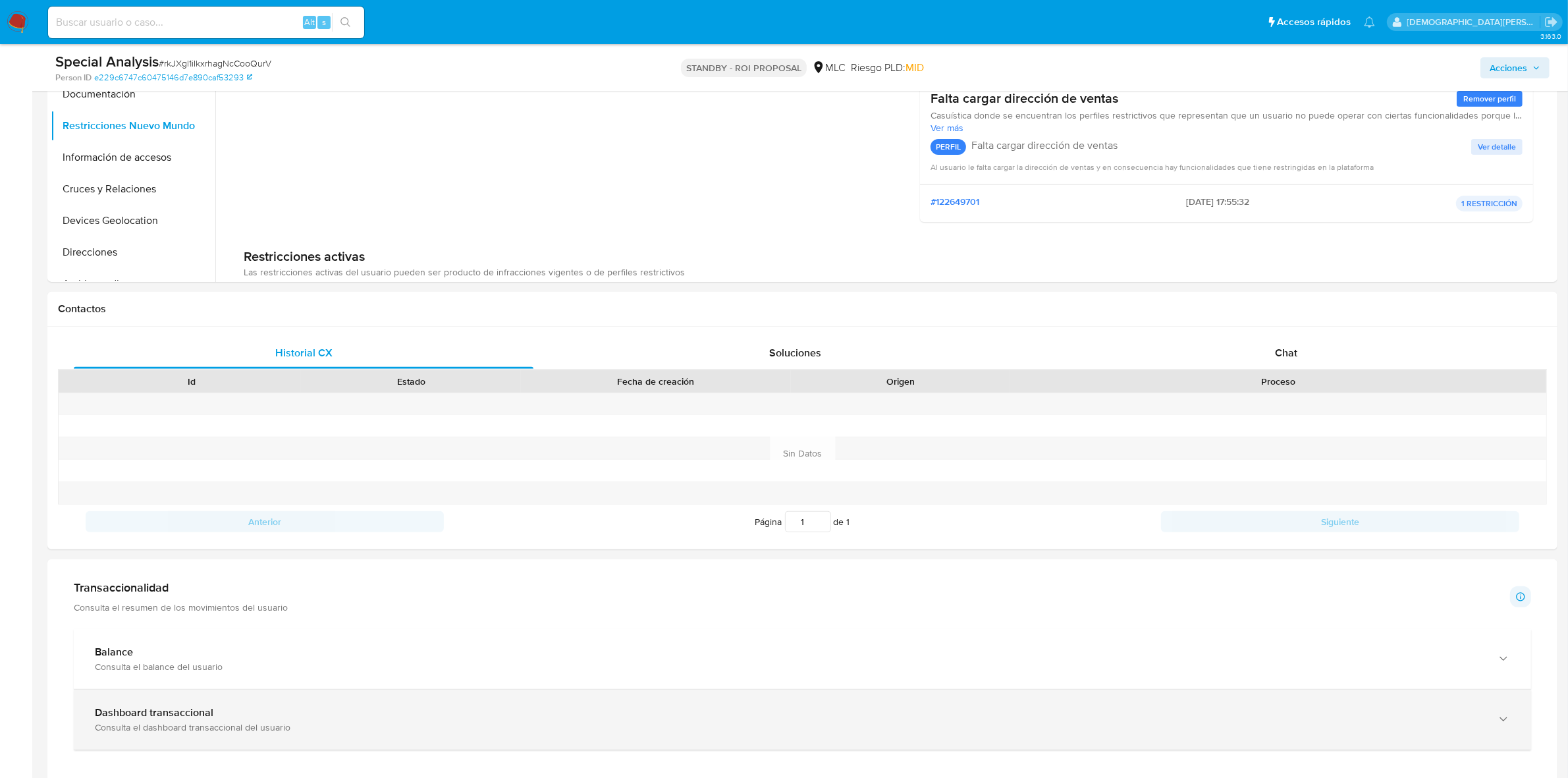
scroll to position [742, 0]
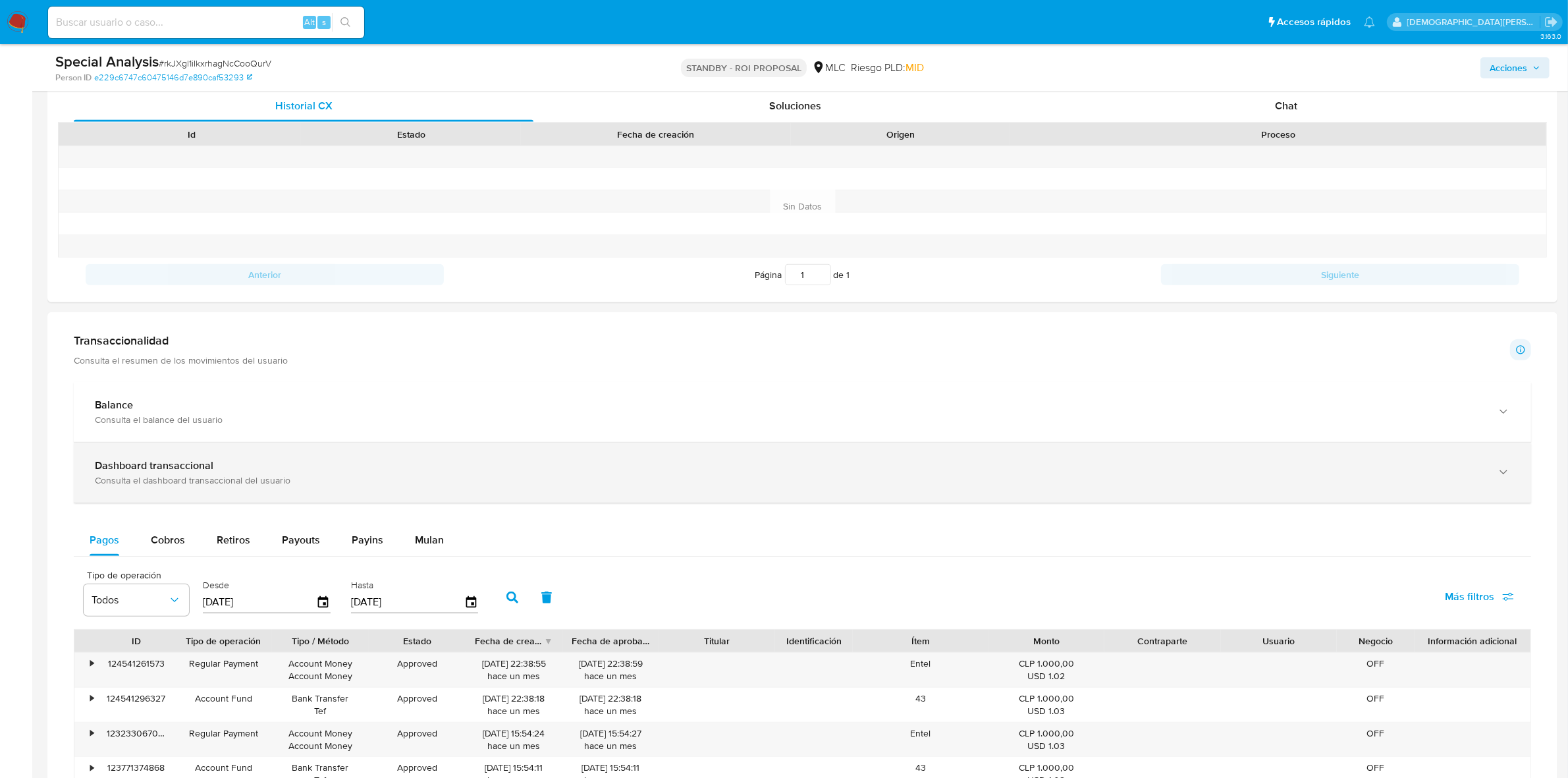
click at [299, 476] on div "Consulta el dashboard transaccional del usuario" at bounding box center [788, 481] width 1389 height 12
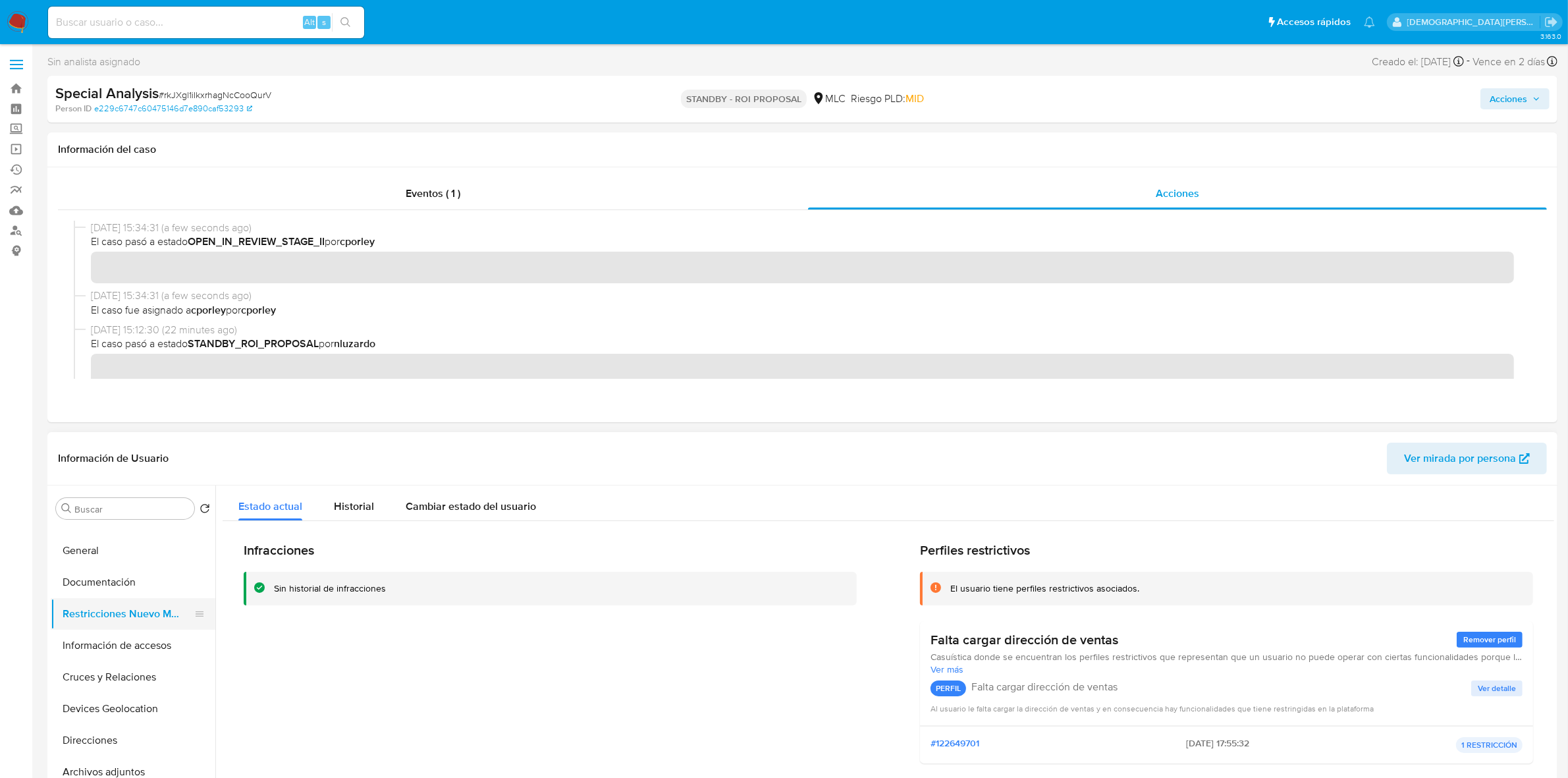
scroll to position [83, 0]
click at [127, 656] on button "Cruces y Relaciones" at bounding box center [128, 648] width 155 height 32
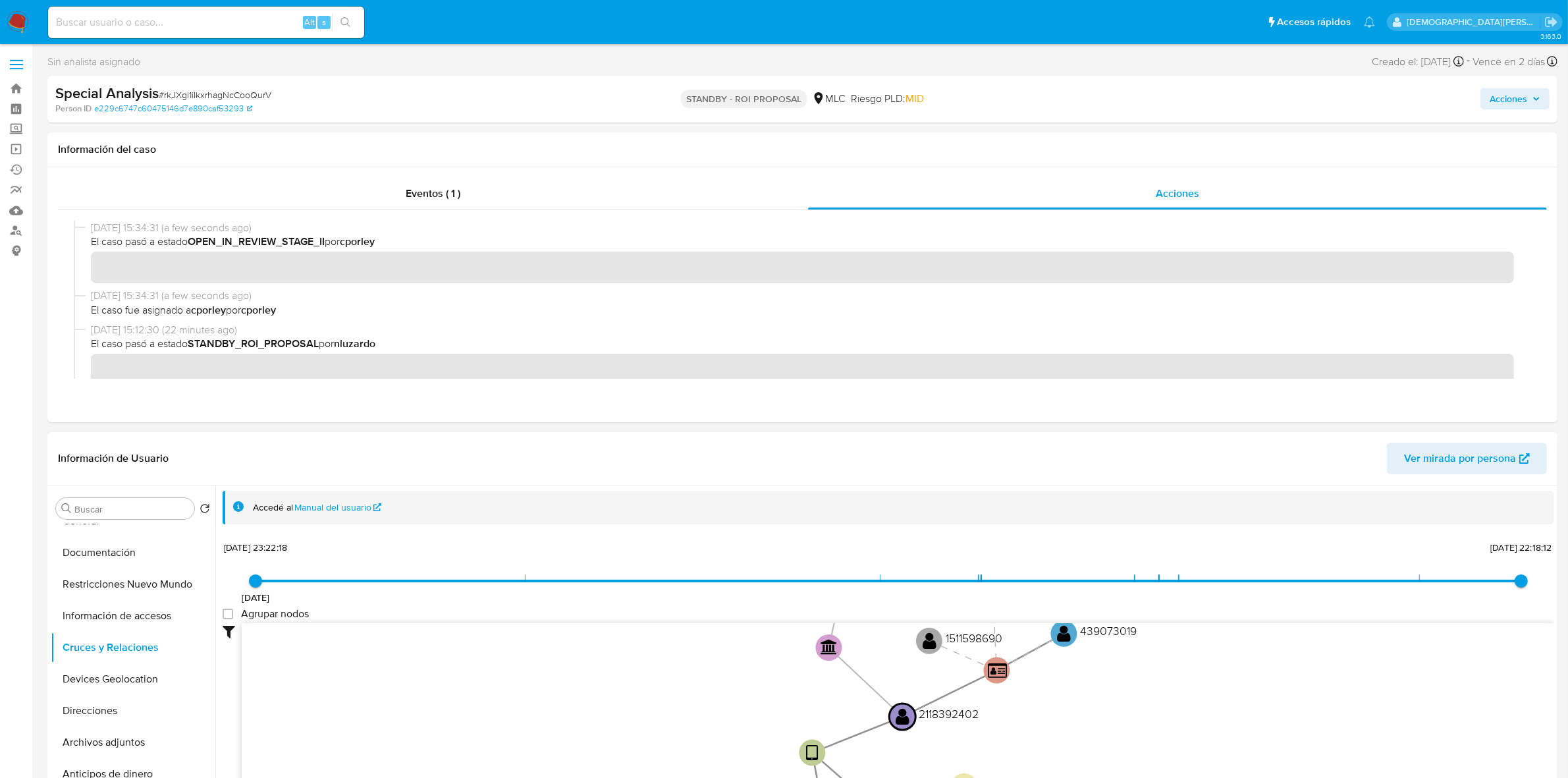
scroll to position [48, 0]
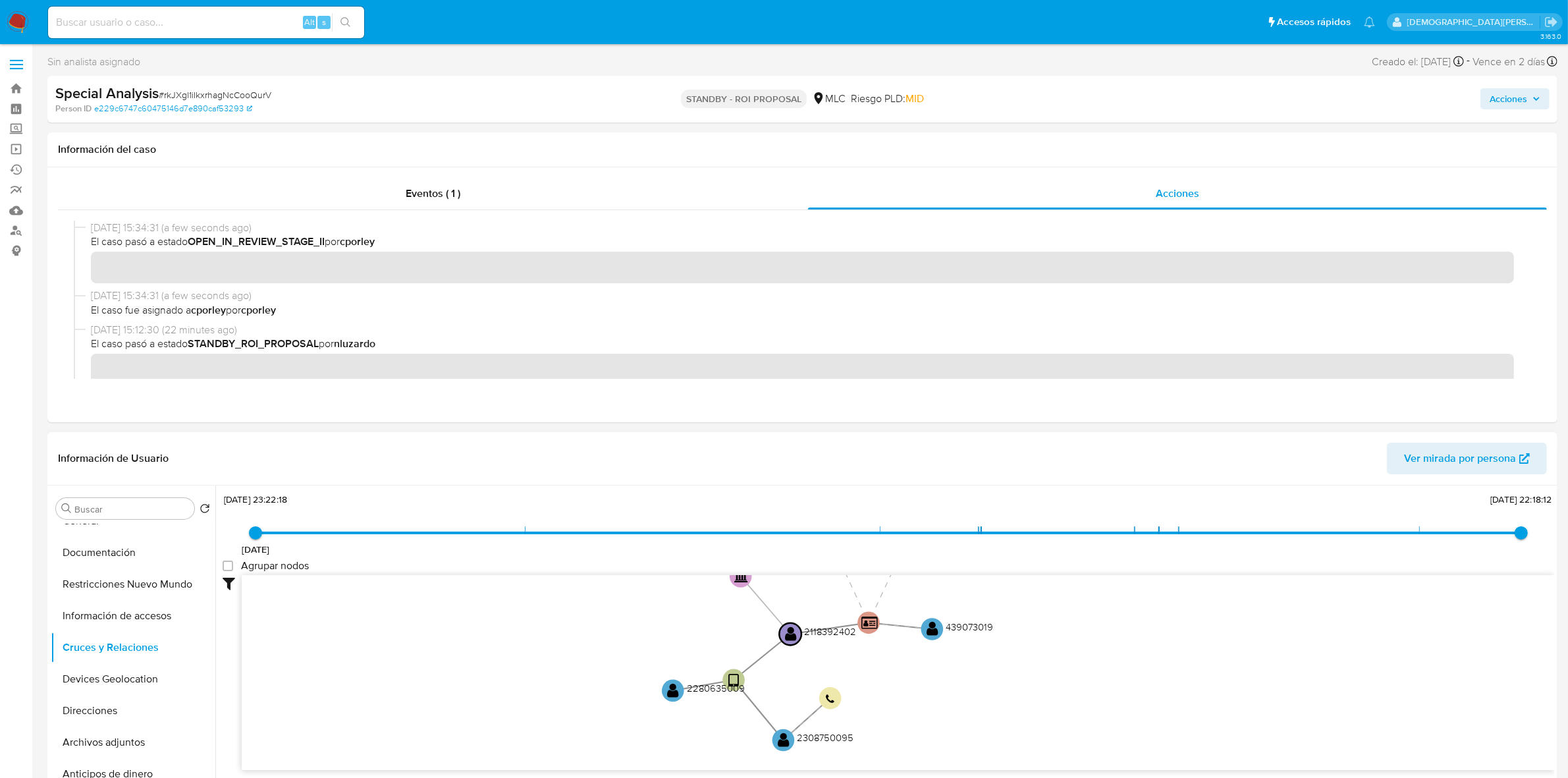
drag, startPoint x: 598, startPoint y: 642, endPoint x: 571, endPoint y: 636, distance: 27.7
click at [571, 636] on icon "user-2118392402  2118392402 device-67449f3ae1d9b4a2dc2cb33a  person-e229c6747…" at bounding box center [899, 671] width 1313 height 191
click at [782, 740] on text "" at bounding box center [782, 742] width 12 height 16
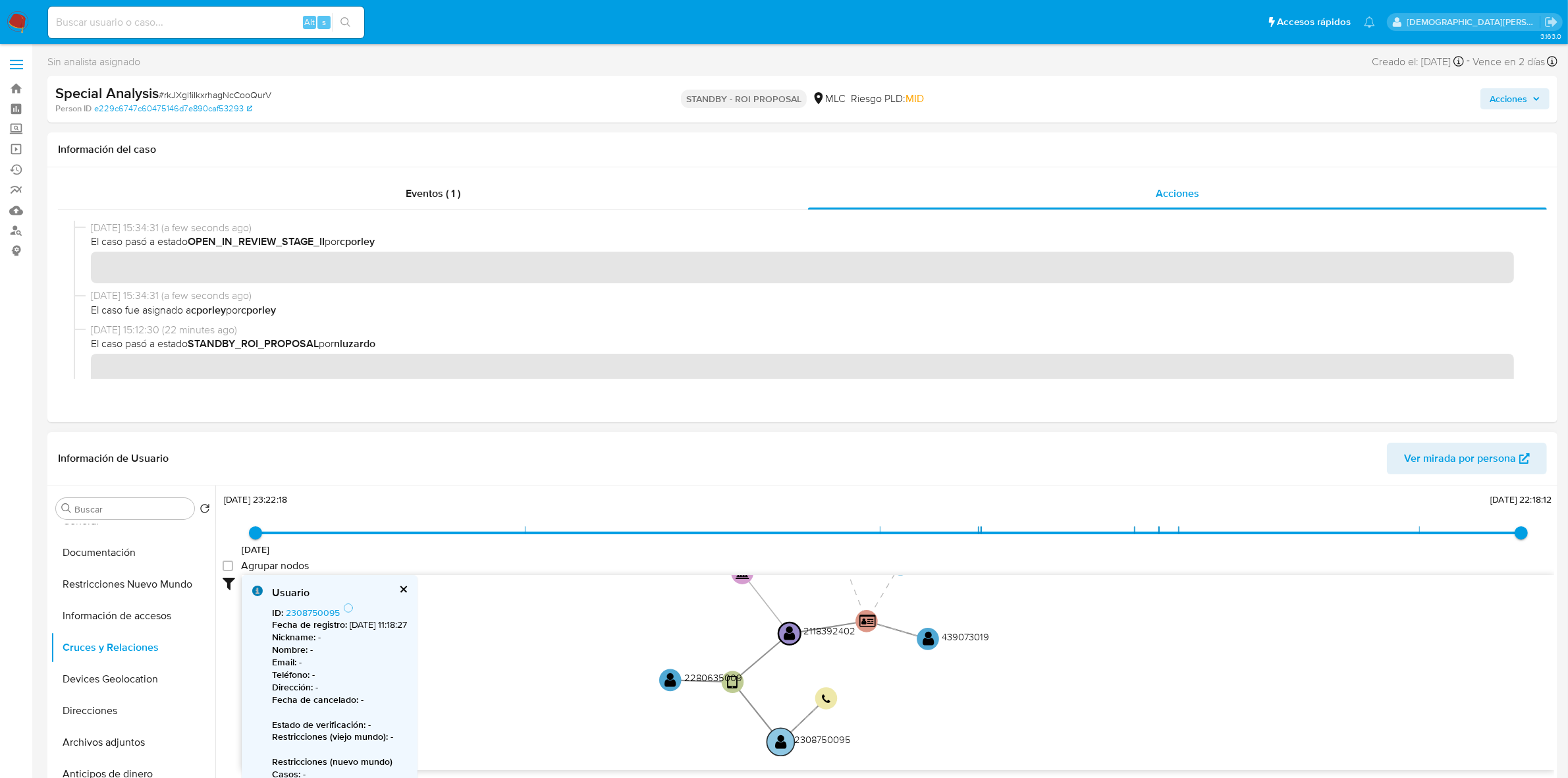
click at [782, 740] on text "" at bounding box center [782, 742] width 12 height 16
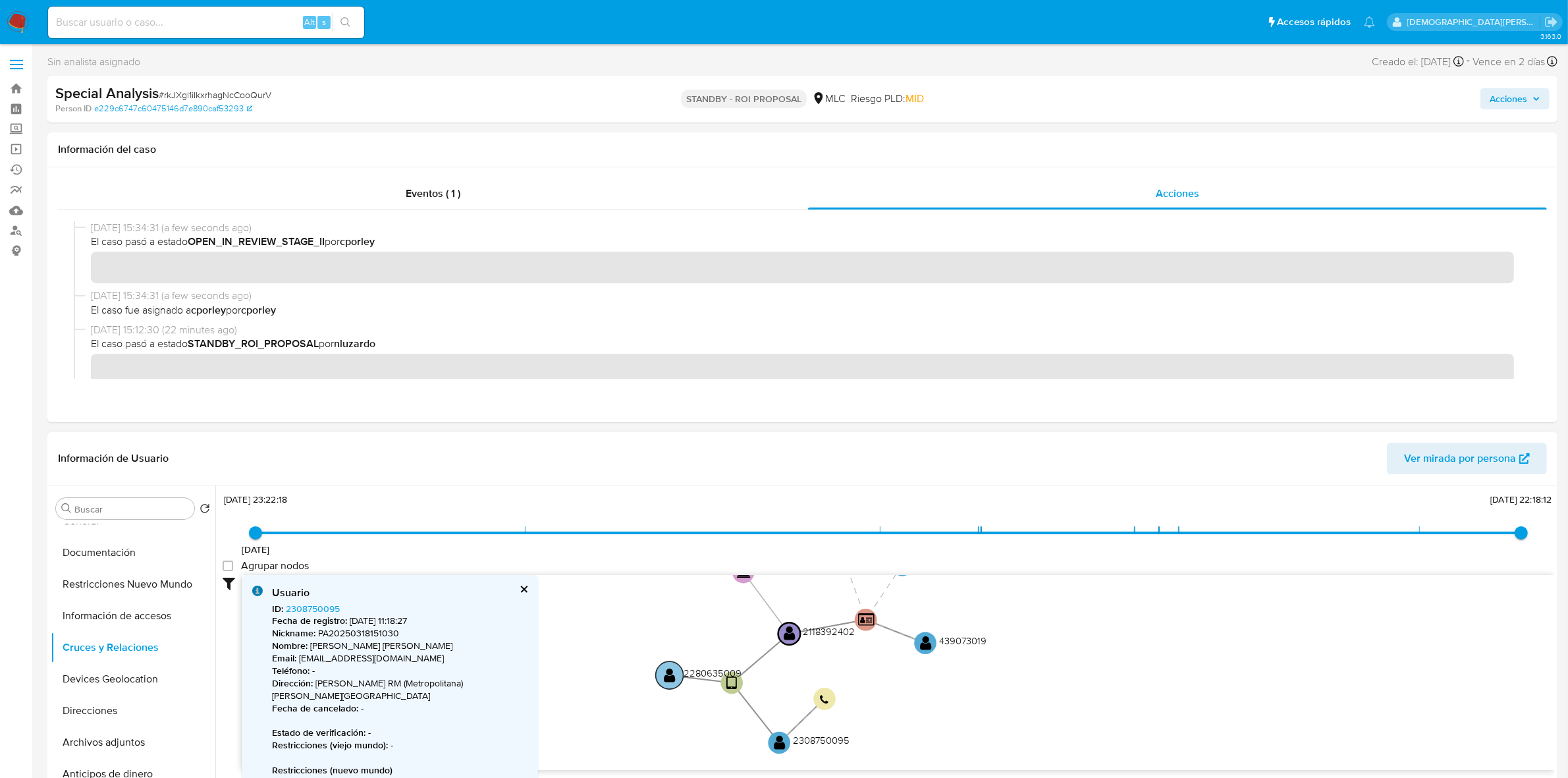
click at [669, 679] on text "" at bounding box center [669, 676] width 12 height 16
click at [669, 679] on text "" at bounding box center [669, 674] width 12 height 16
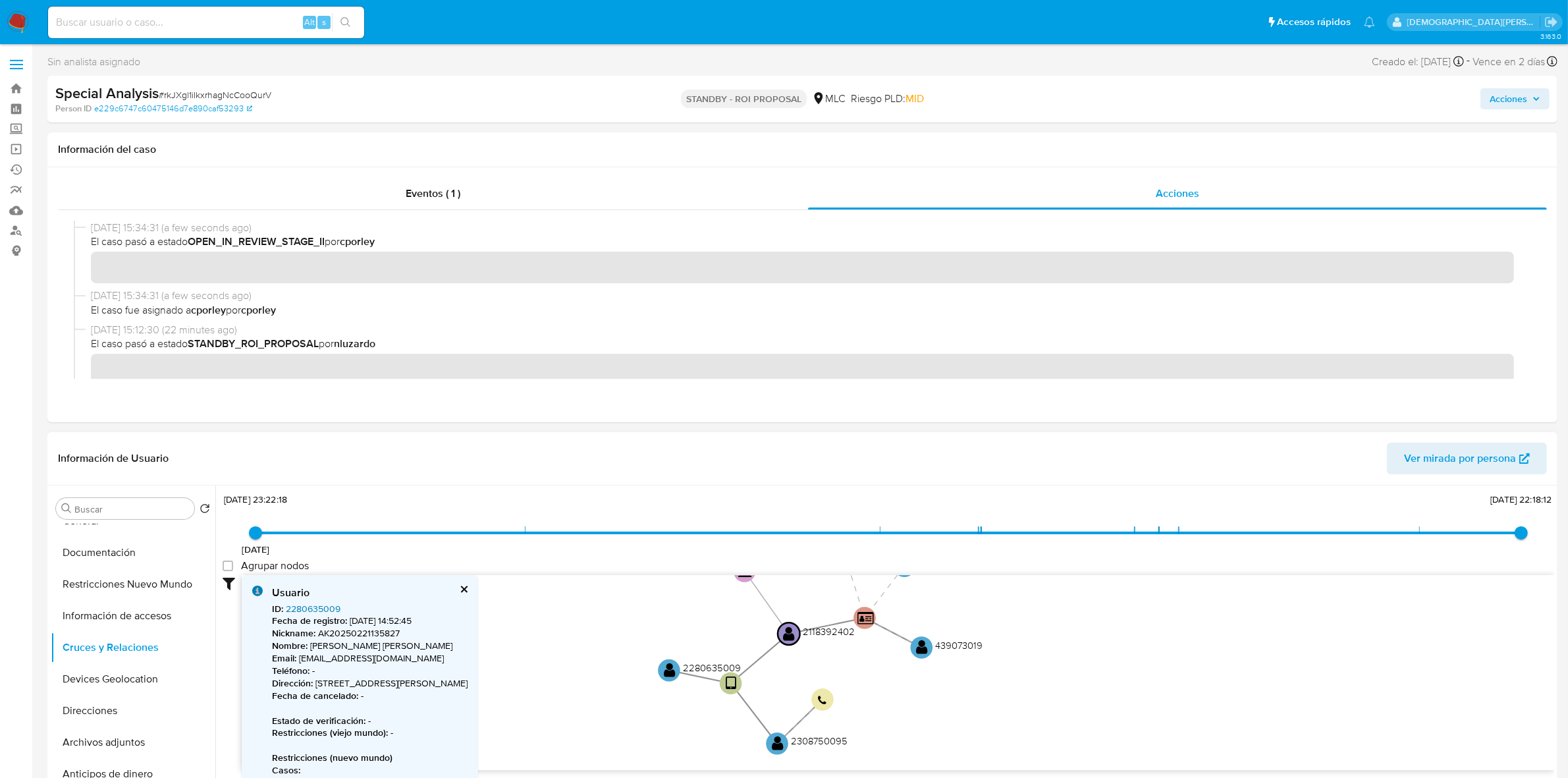
click at [320, 611] on link "2280635009" at bounding box center [313, 609] width 55 height 13
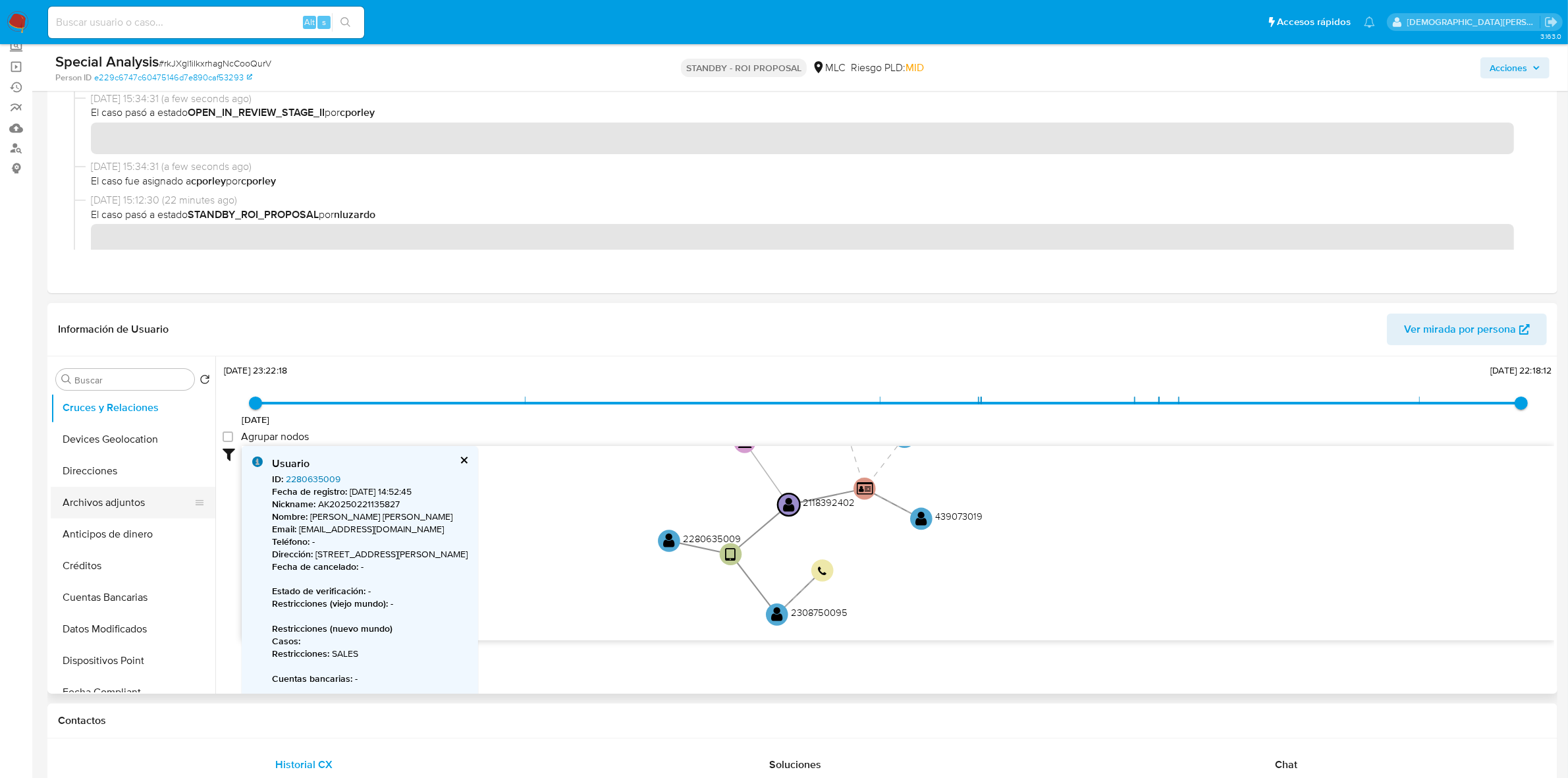
scroll to position [164, 0]
click at [123, 470] on button "Devices Geolocation" at bounding box center [128, 468] width 155 height 32
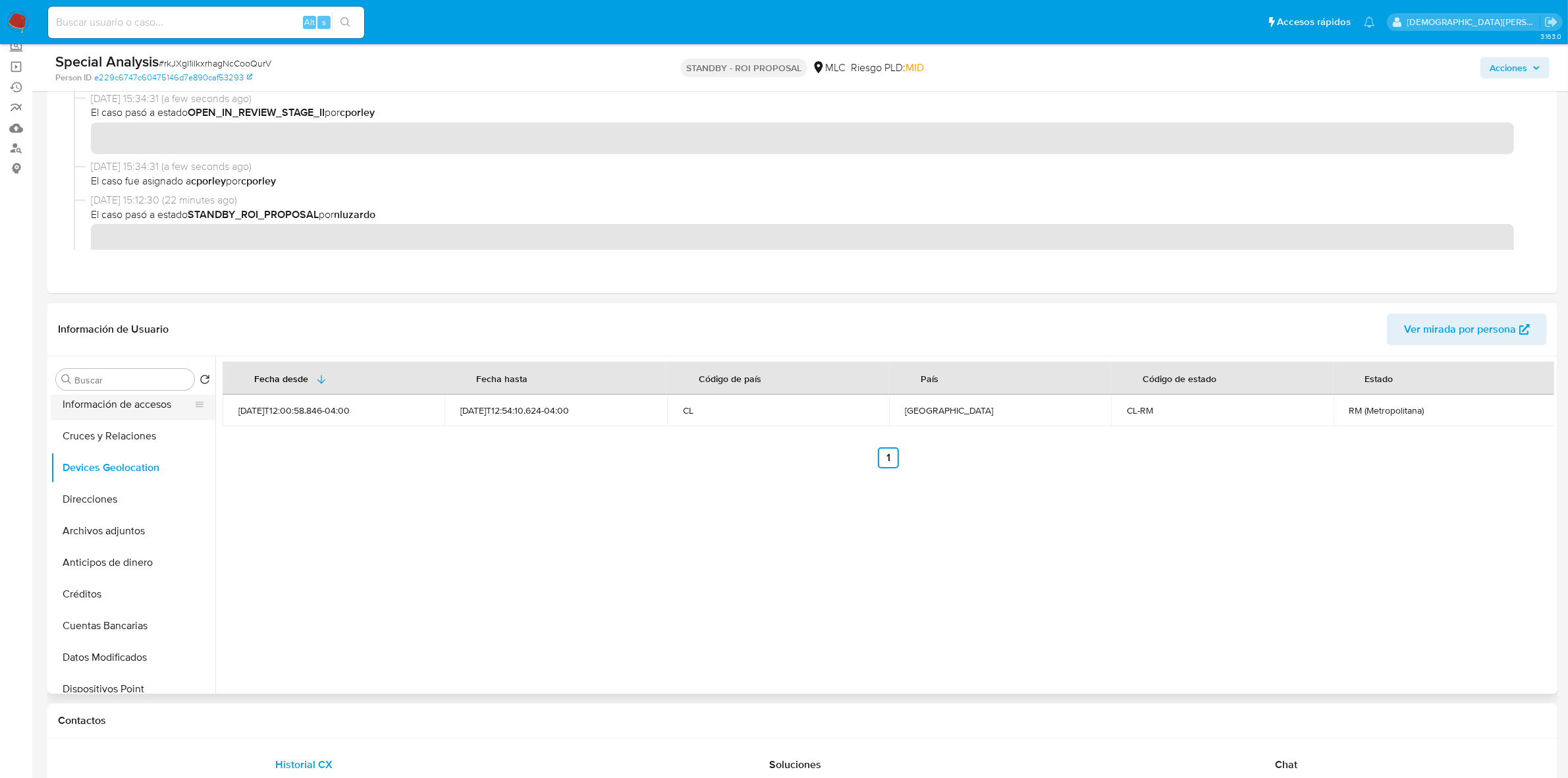
click at [139, 408] on button "Información de accesos" at bounding box center [128, 405] width 155 height 32
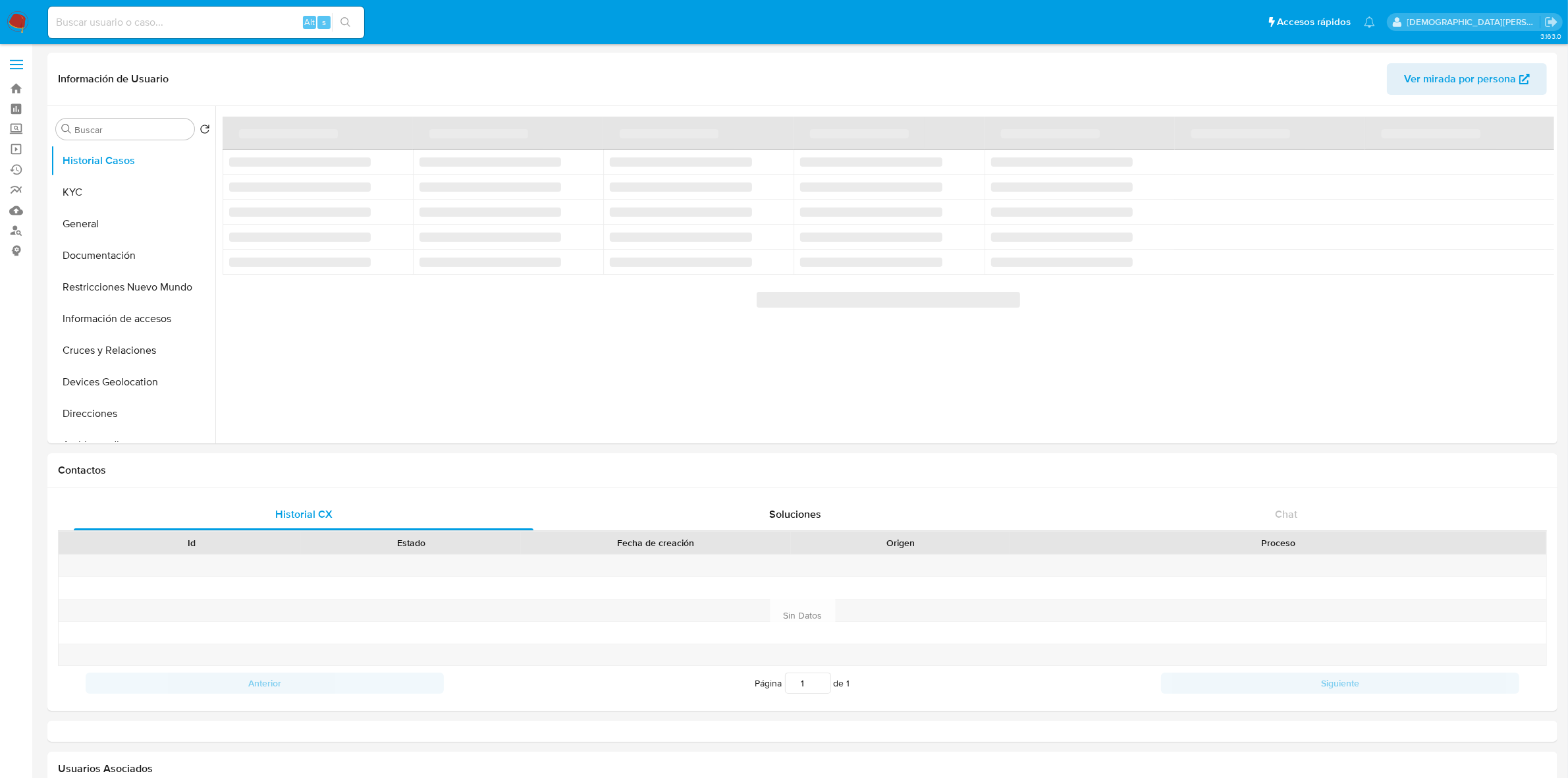
select select "10"
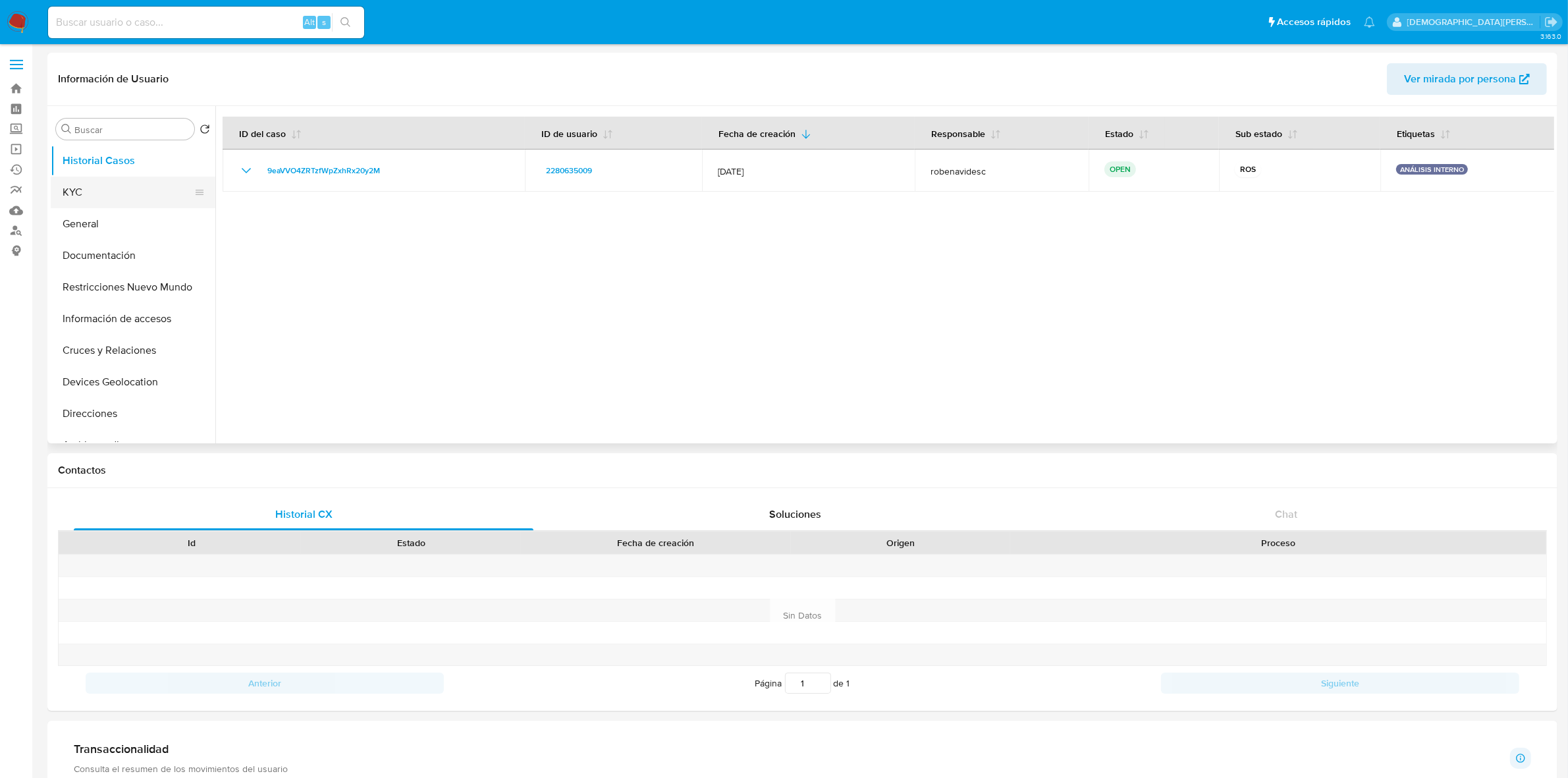
click at [103, 182] on button "KYC" at bounding box center [128, 192] width 155 height 32
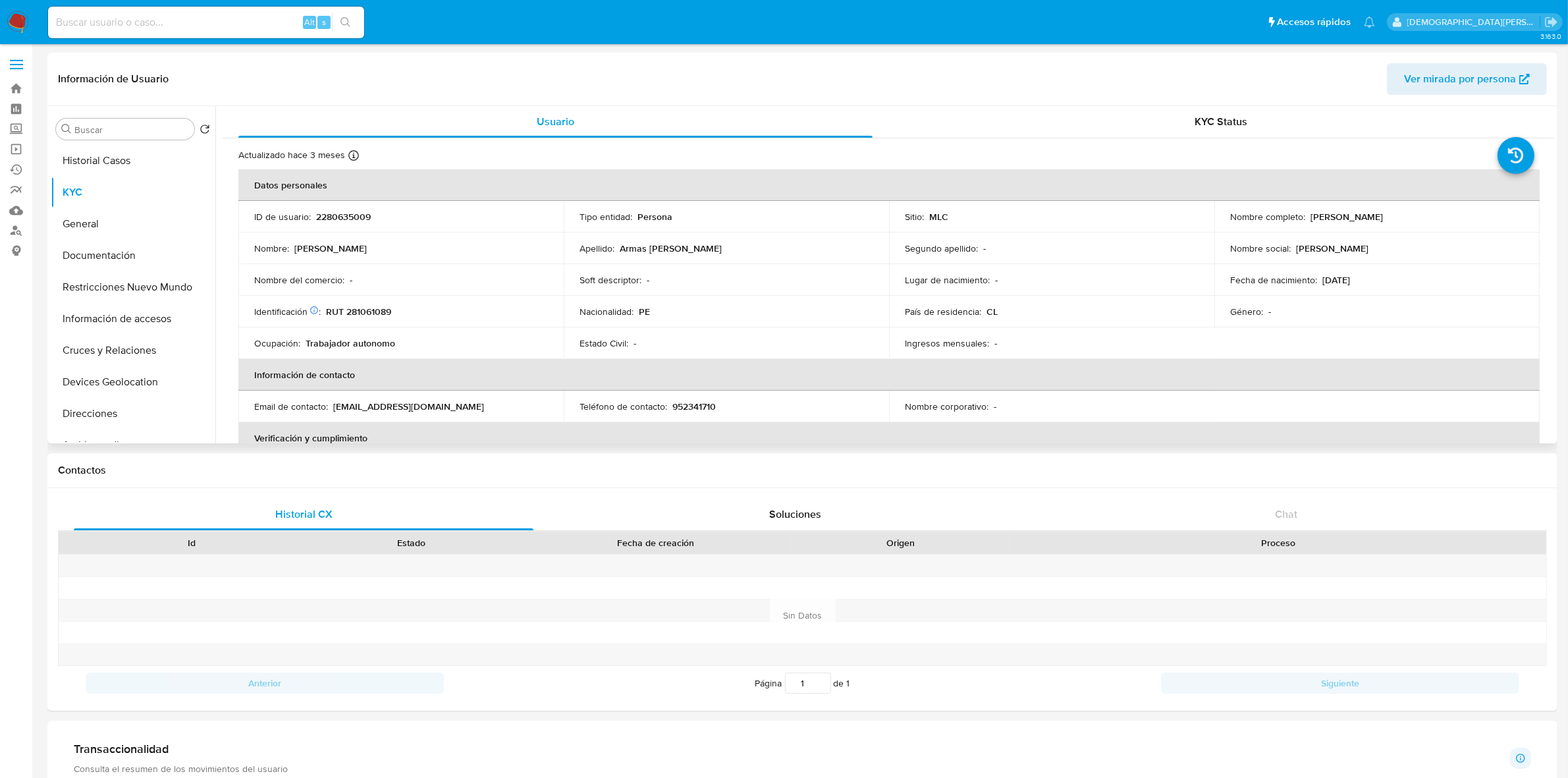
drag, startPoint x: 1461, startPoint y: 219, endPoint x: 1307, endPoint y: 221, distance: 154.0
click at [1307, 221] on div "Nombre completo : [PERSON_NAME]" at bounding box center [1377, 217] width 293 height 12
copy p "[PERSON_NAME]"
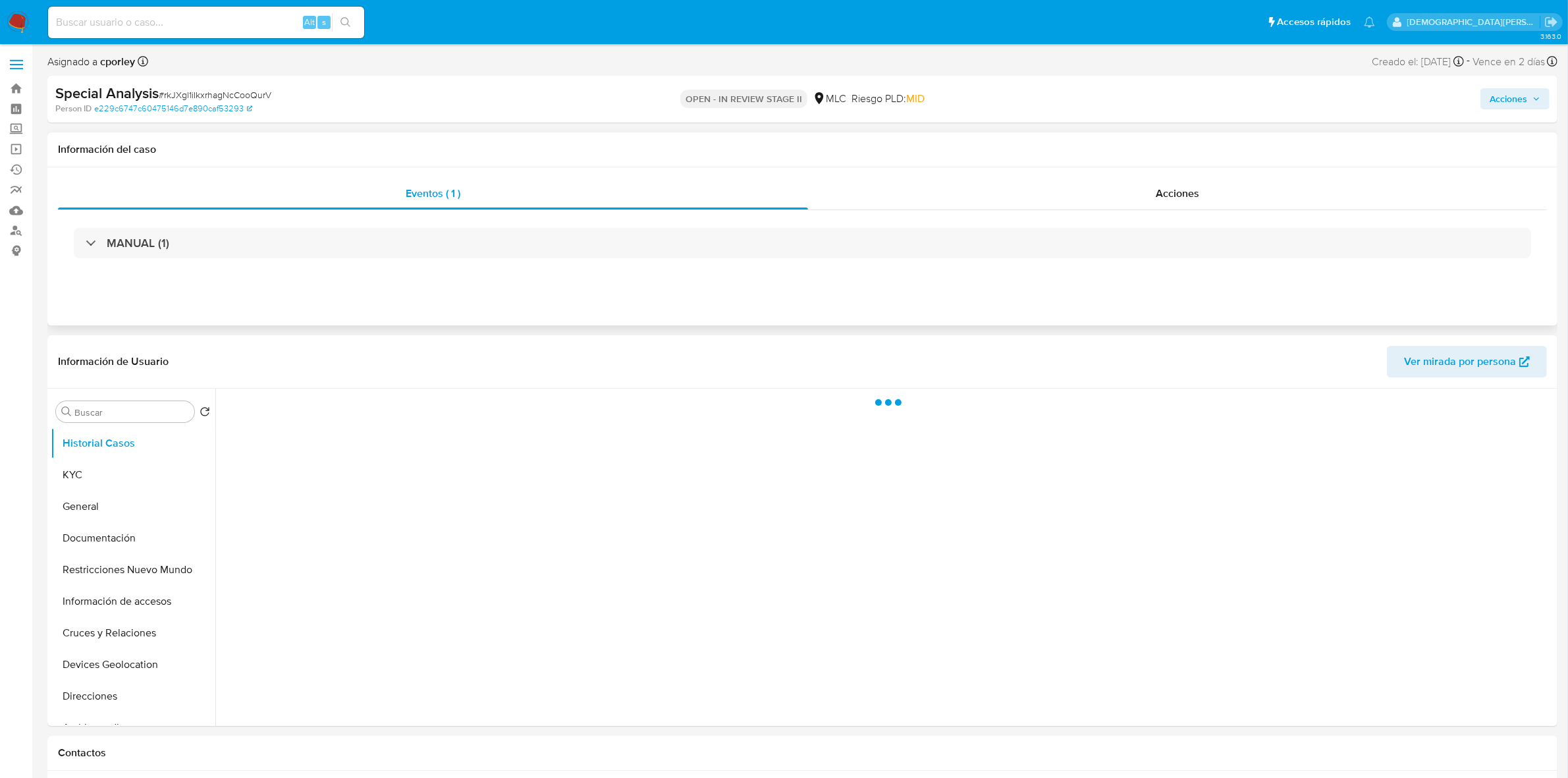
select select "10"
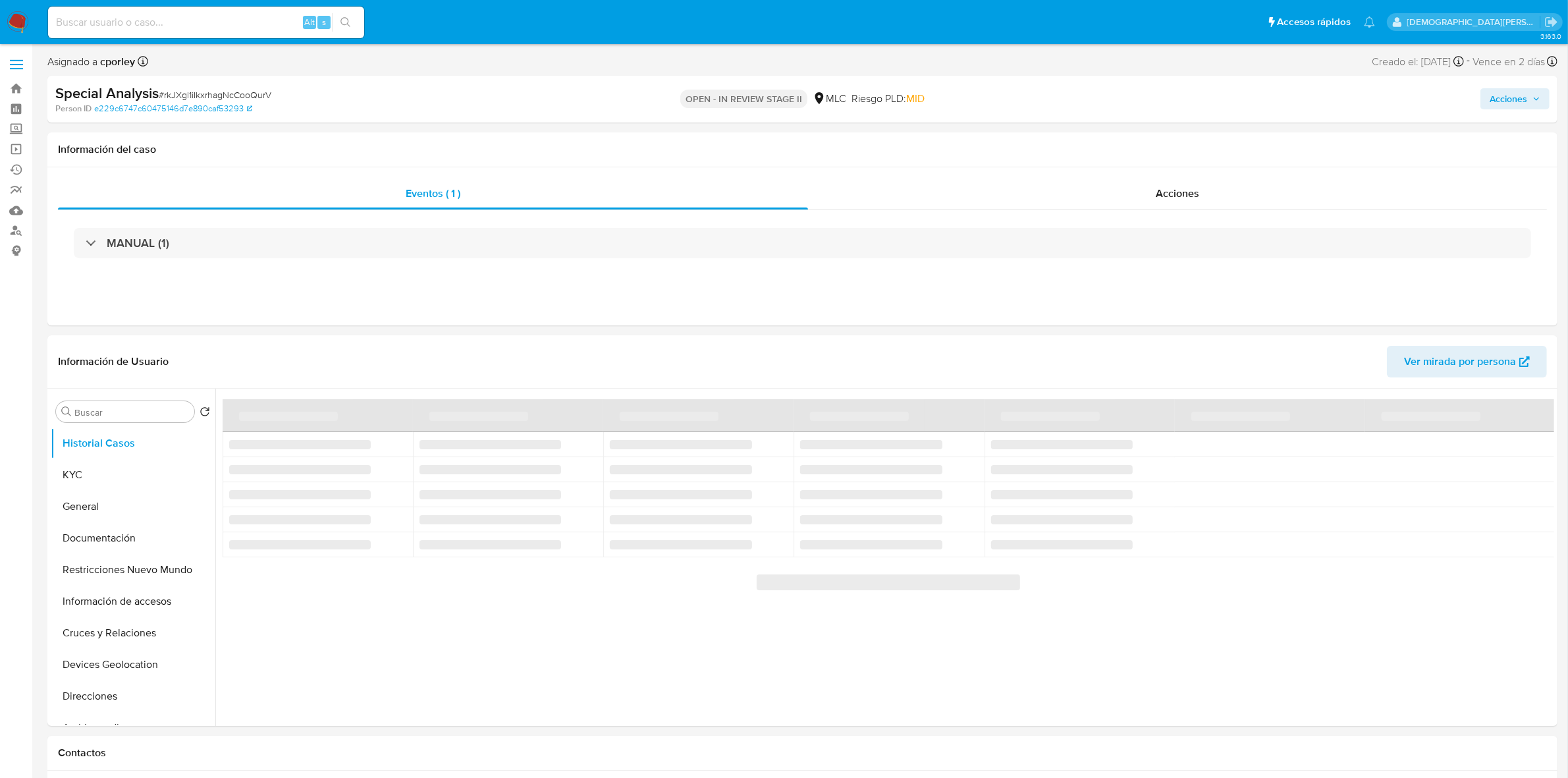
click at [1515, 99] on span "Acciones" at bounding box center [1509, 98] width 37 height 21
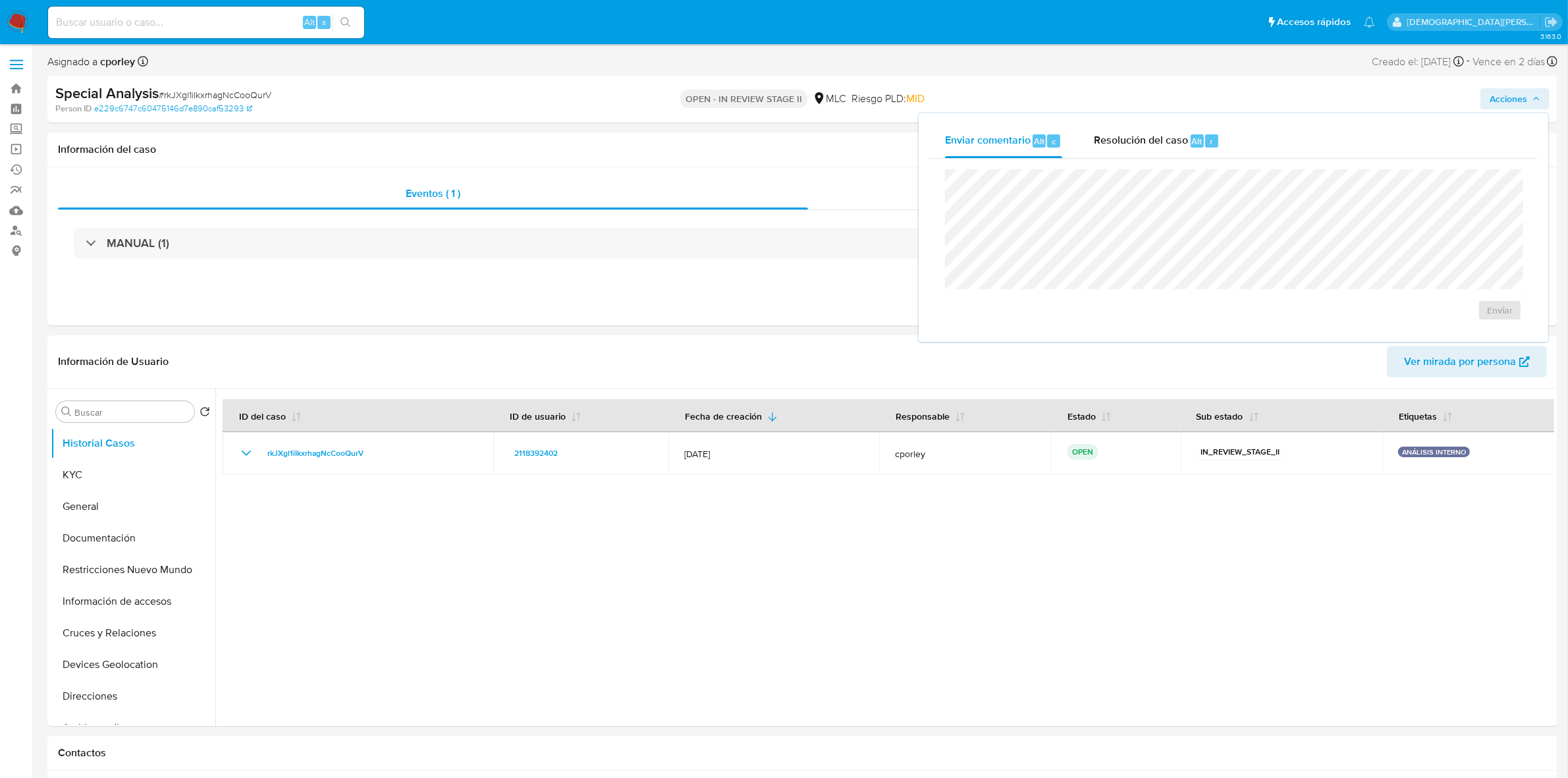
drag, startPoint x: 1144, startPoint y: 141, endPoint x: 1130, endPoint y: 161, distance: 24.4
click at [1144, 143] on span "Resolución del caso" at bounding box center [1141, 140] width 94 height 15
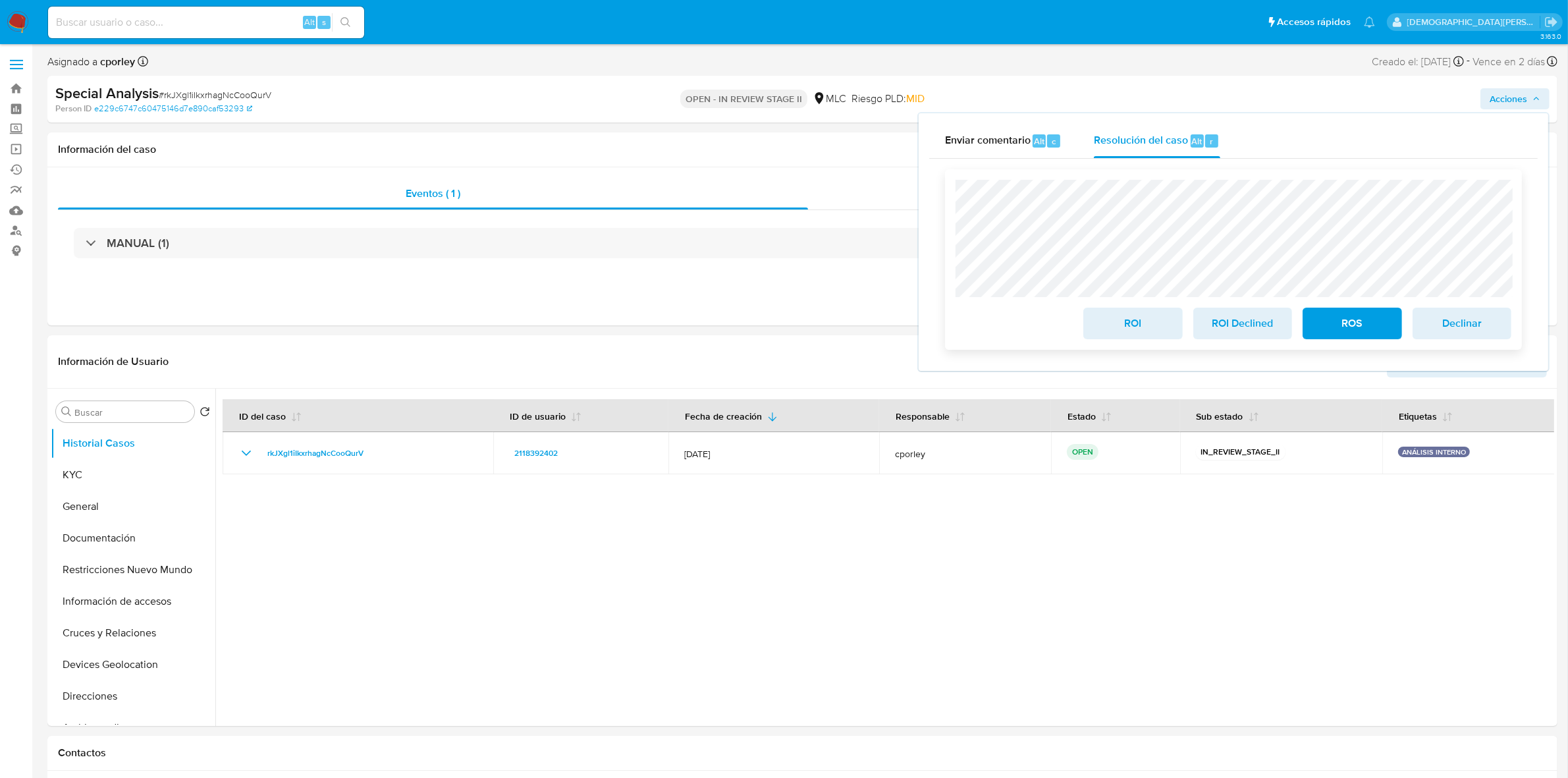
click at [1361, 320] on span "ROS" at bounding box center [1352, 323] width 65 height 29
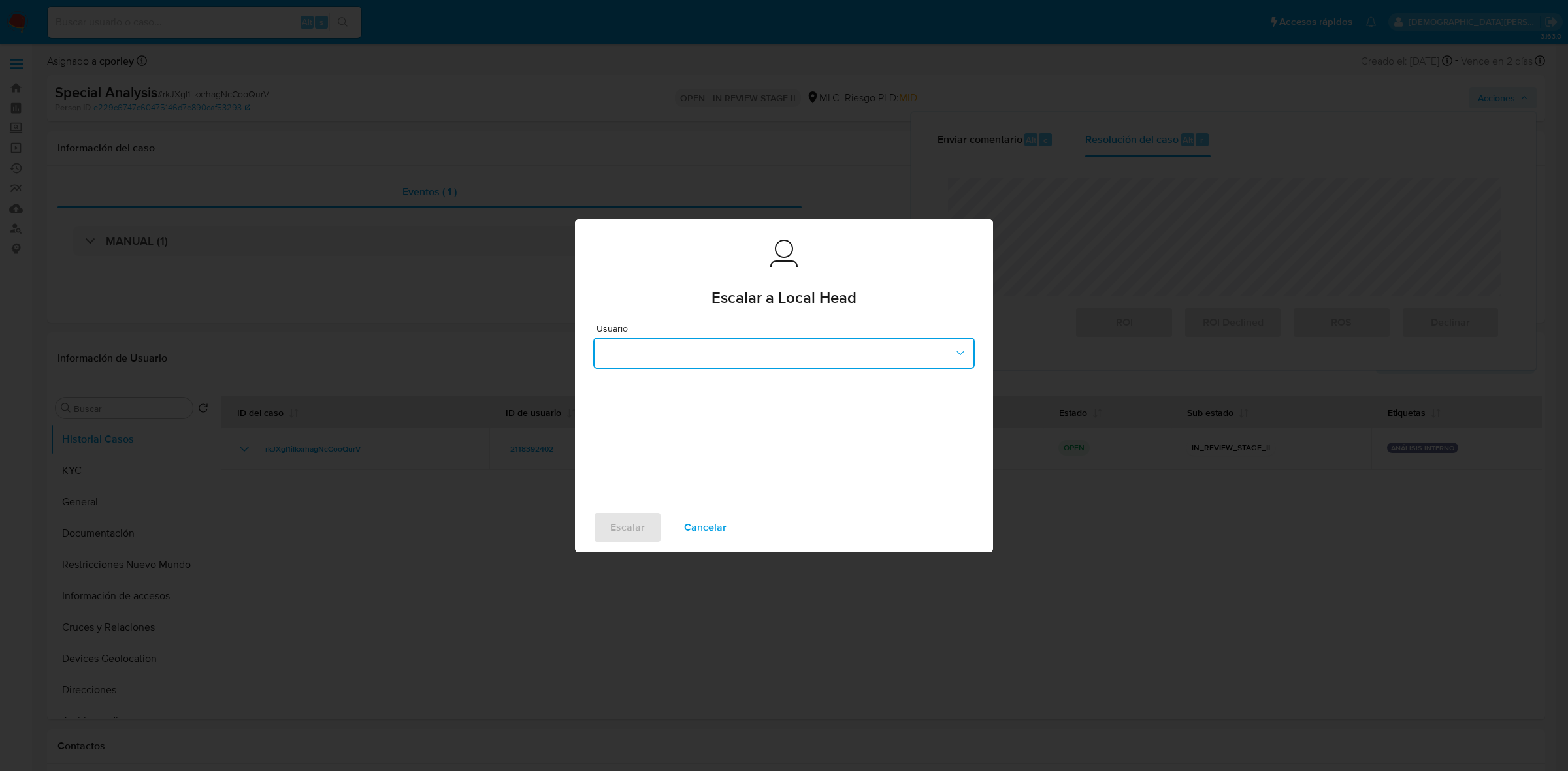
click at [667, 339] on button "button" at bounding box center [784, 353] width 382 height 31
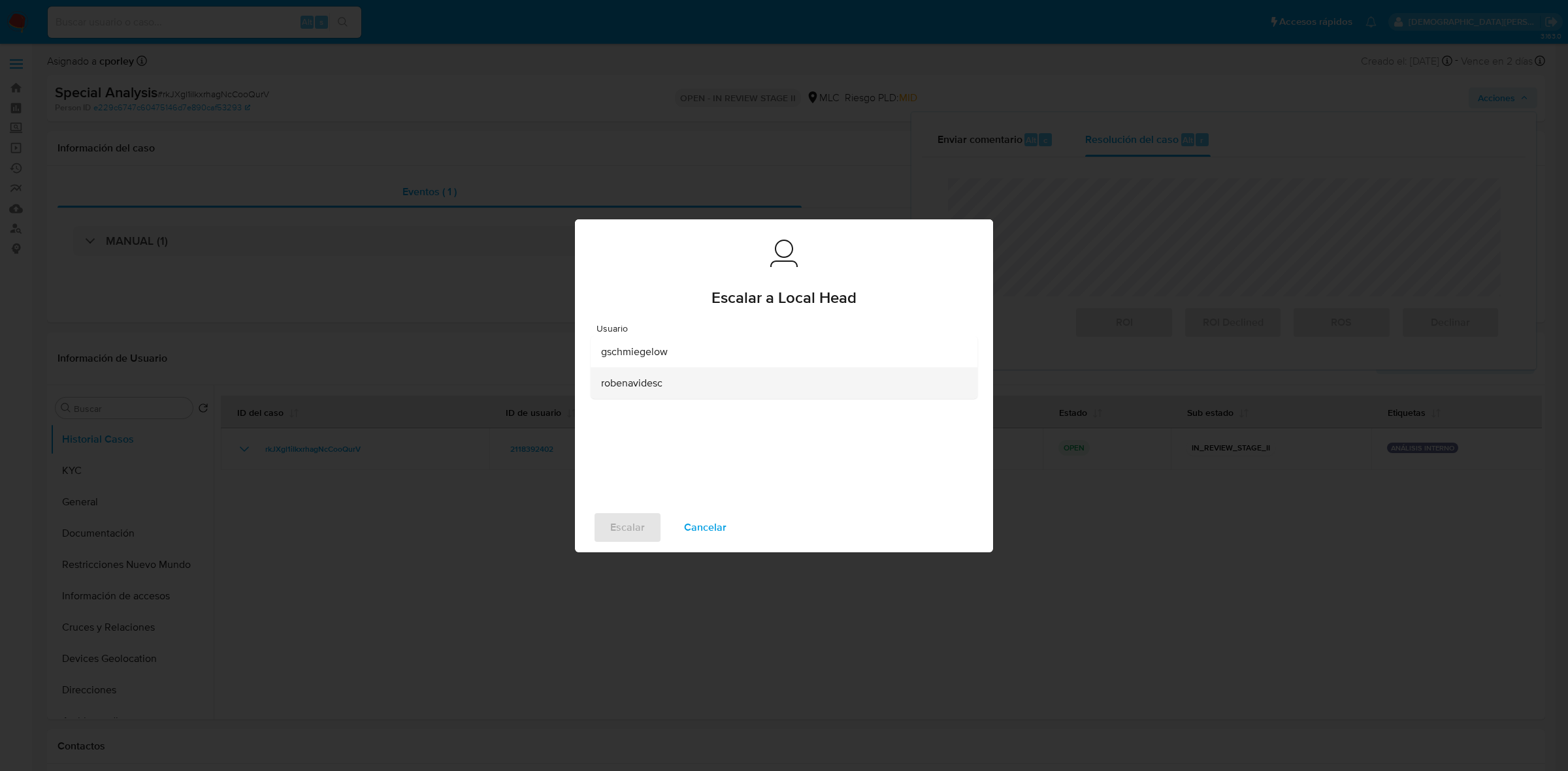
click at [629, 386] on span "robenavidesc" at bounding box center [632, 382] width 62 height 13
click at [619, 529] on span "Escalar" at bounding box center [627, 527] width 34 height 28
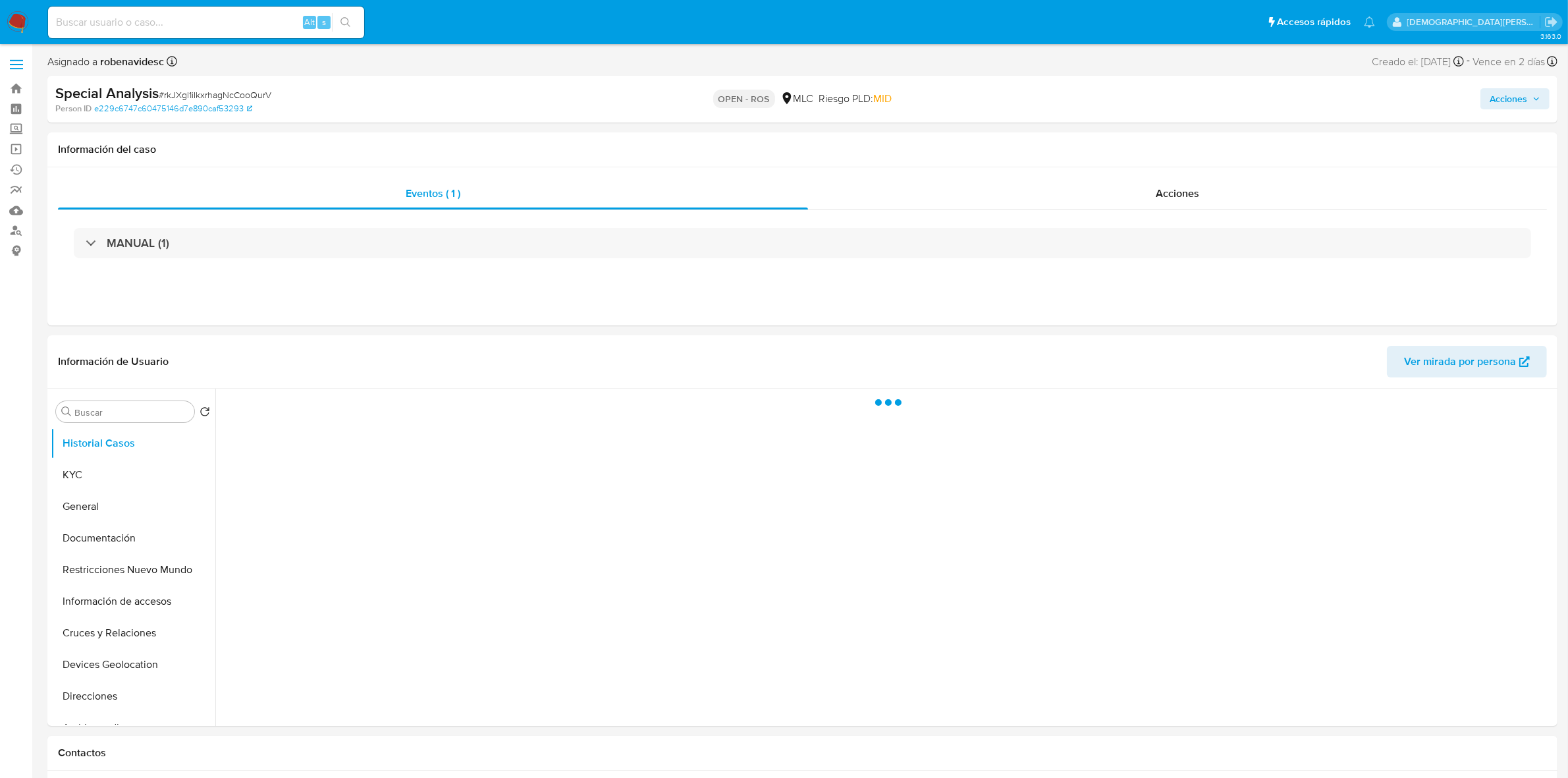
select select "10"
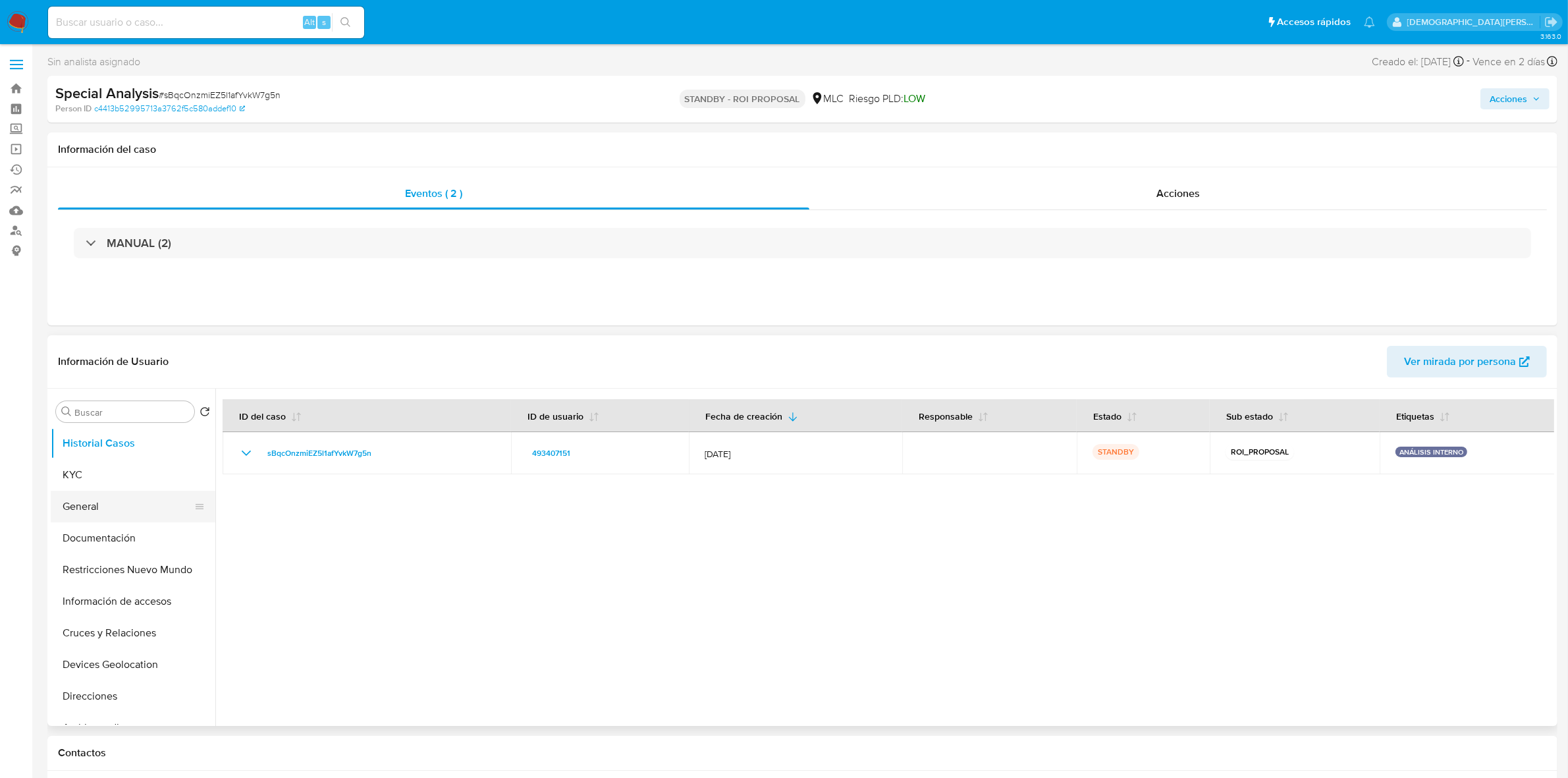
click at [116, 509] on button "General" at bounding box center [128, 506] width 155 height 32
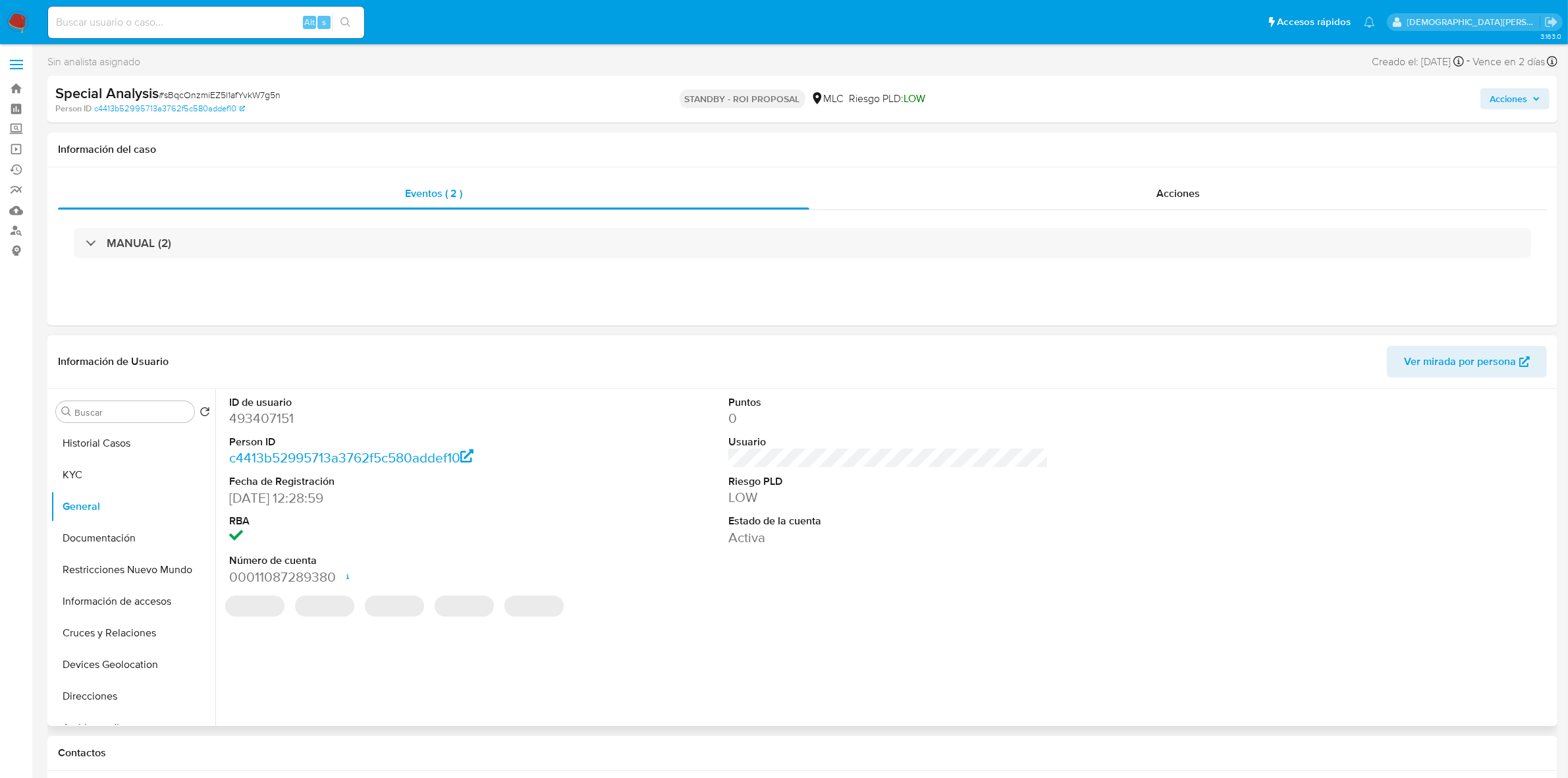
click at [283, 419] on dd "493407151" at bounding box center [389, 419] width 320 height 19
copy dd "493407151"
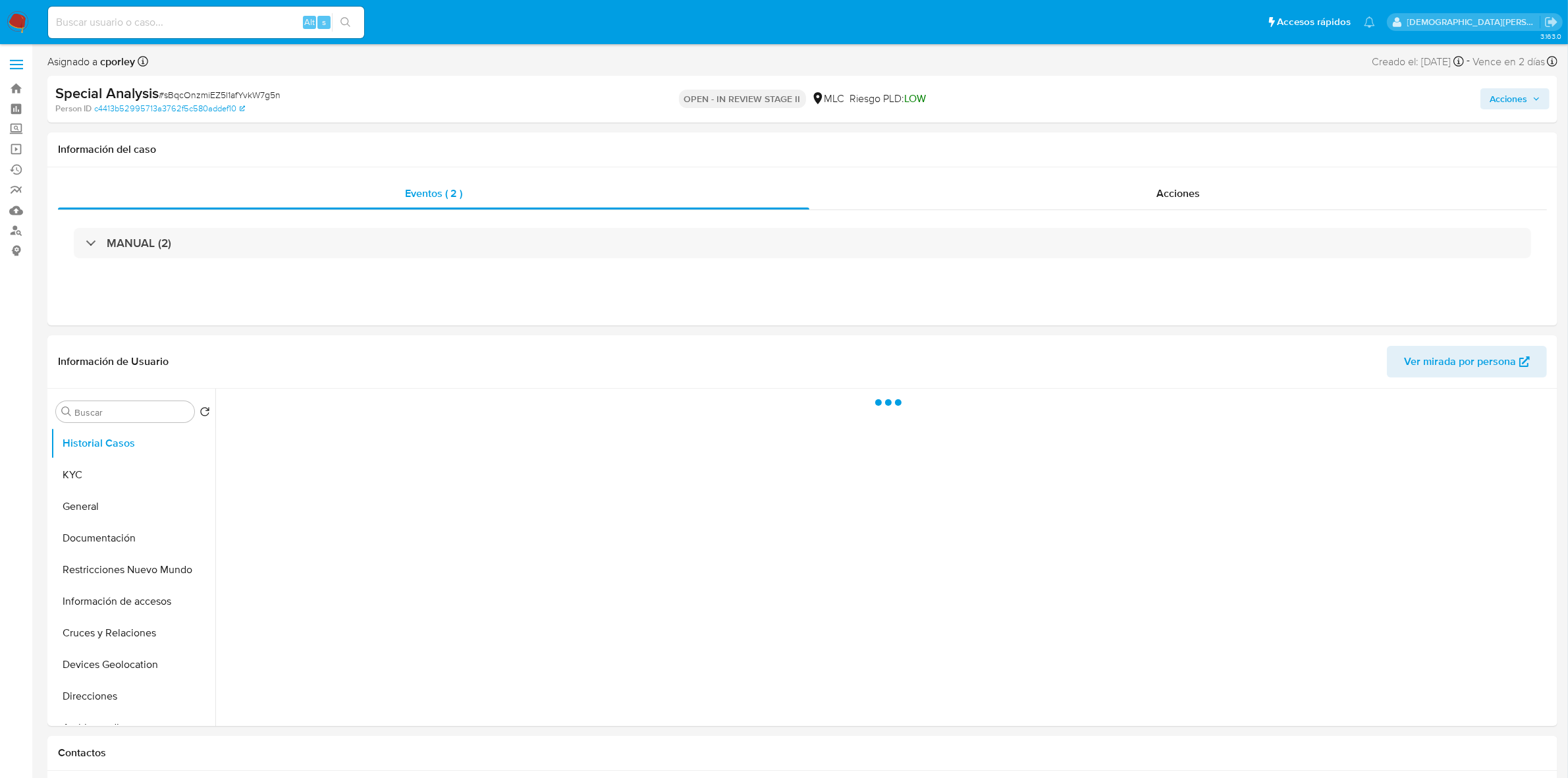
select select "10"
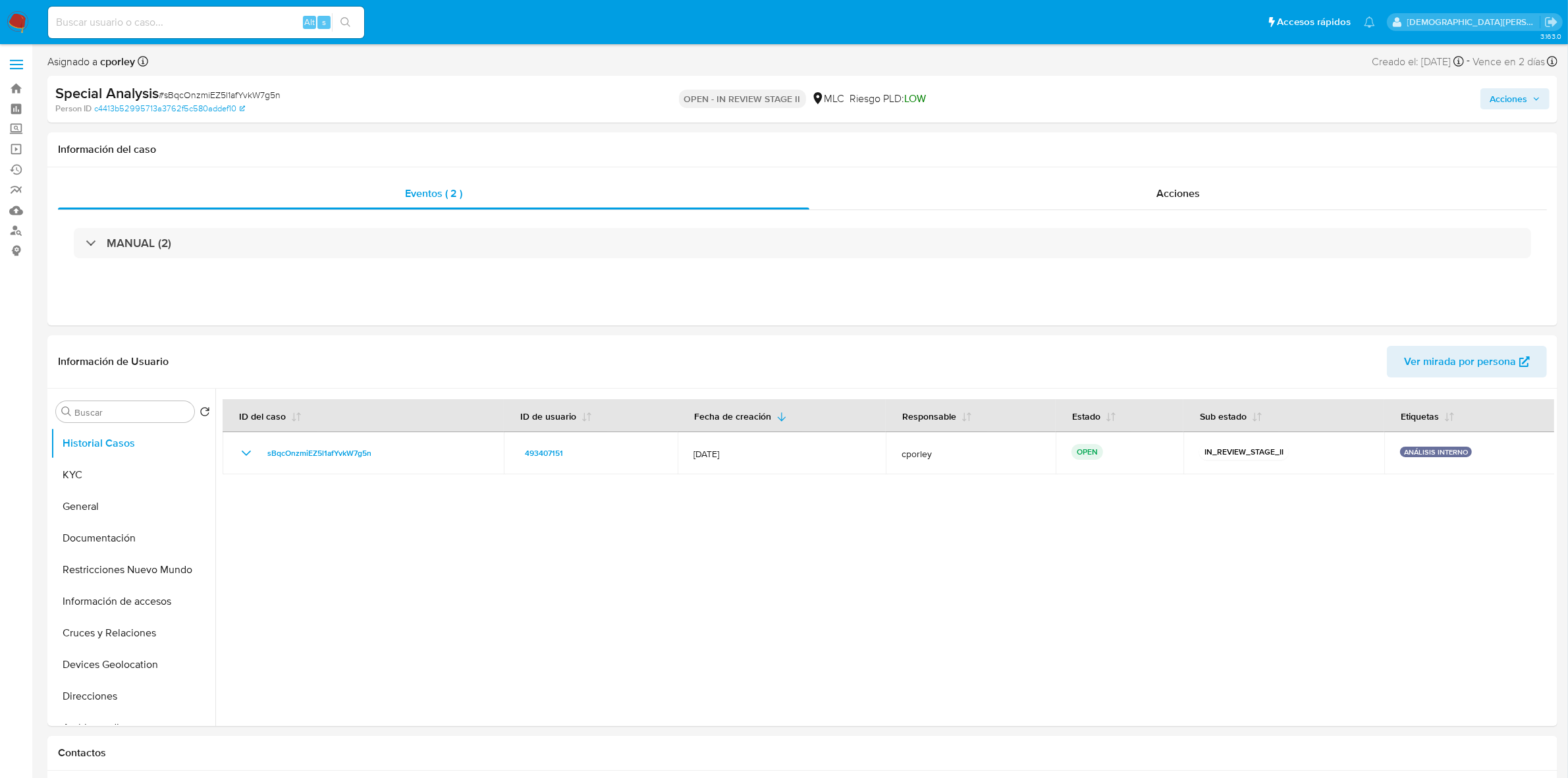
drag, startPoint x: 1496, startPoint y: 94, endPoint x: 1263, endPoint y: 97, distance: 233.0
click at [1496, 94] on span "Acciones" at bounding box center [1509, 98] width 37 height 21
click at [1116, 122] on div "Enviar comentario Alt c Resolución del caso Alt r Enviar" at bounding box center [1233, 227] width 630 height 228
drag, startPoint x: 1128, startPoint y: 137, endPoint x: 1121, endPoint y: 159, distance: 23.1
click at [1128, 139] on span "Resolución del caso" at bounding box center [1141, 140] width 94 height 15
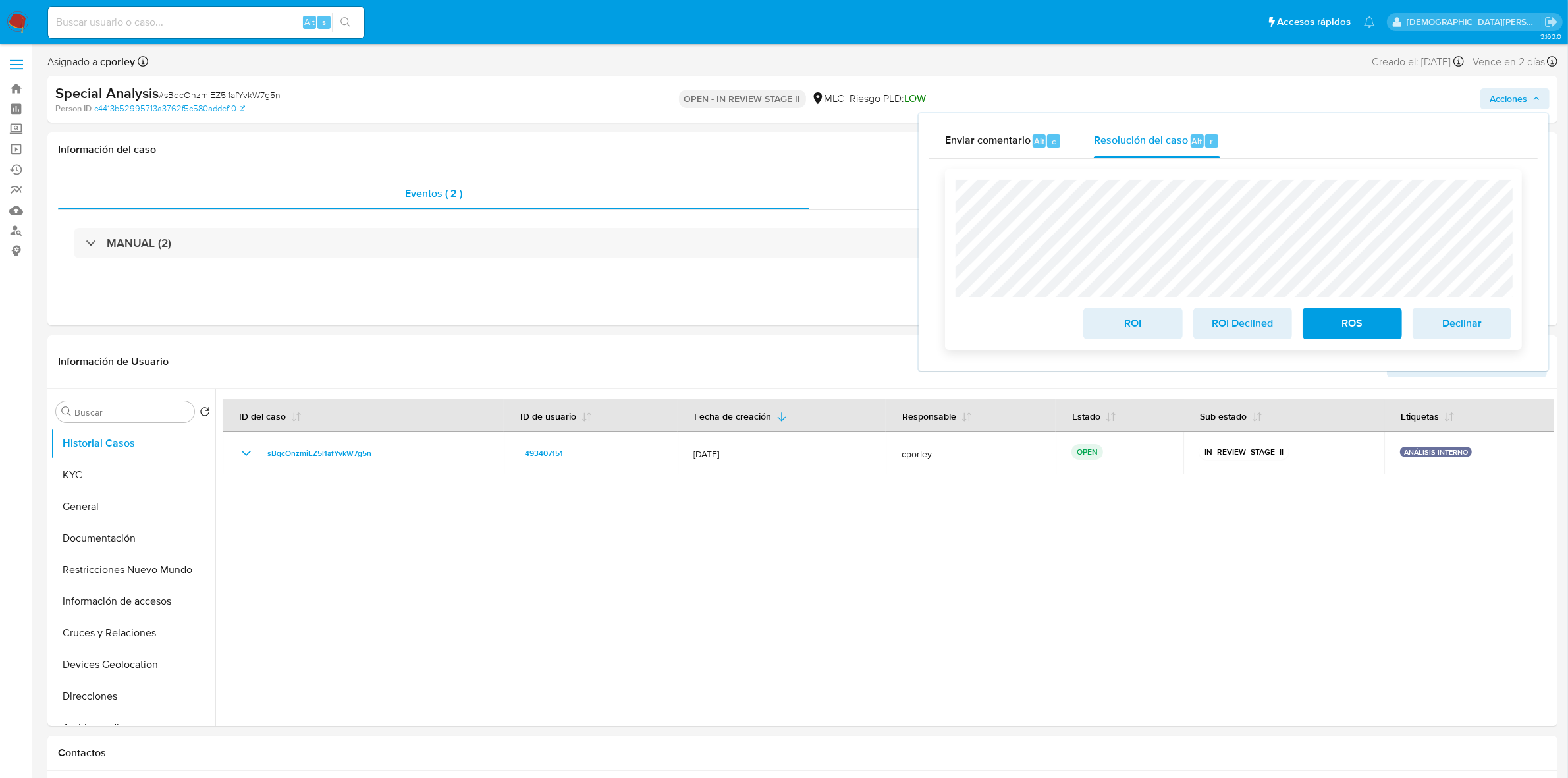
click at [1117, 325] on span "ROI" at bounding box center [1133, 323] width 65 height 29
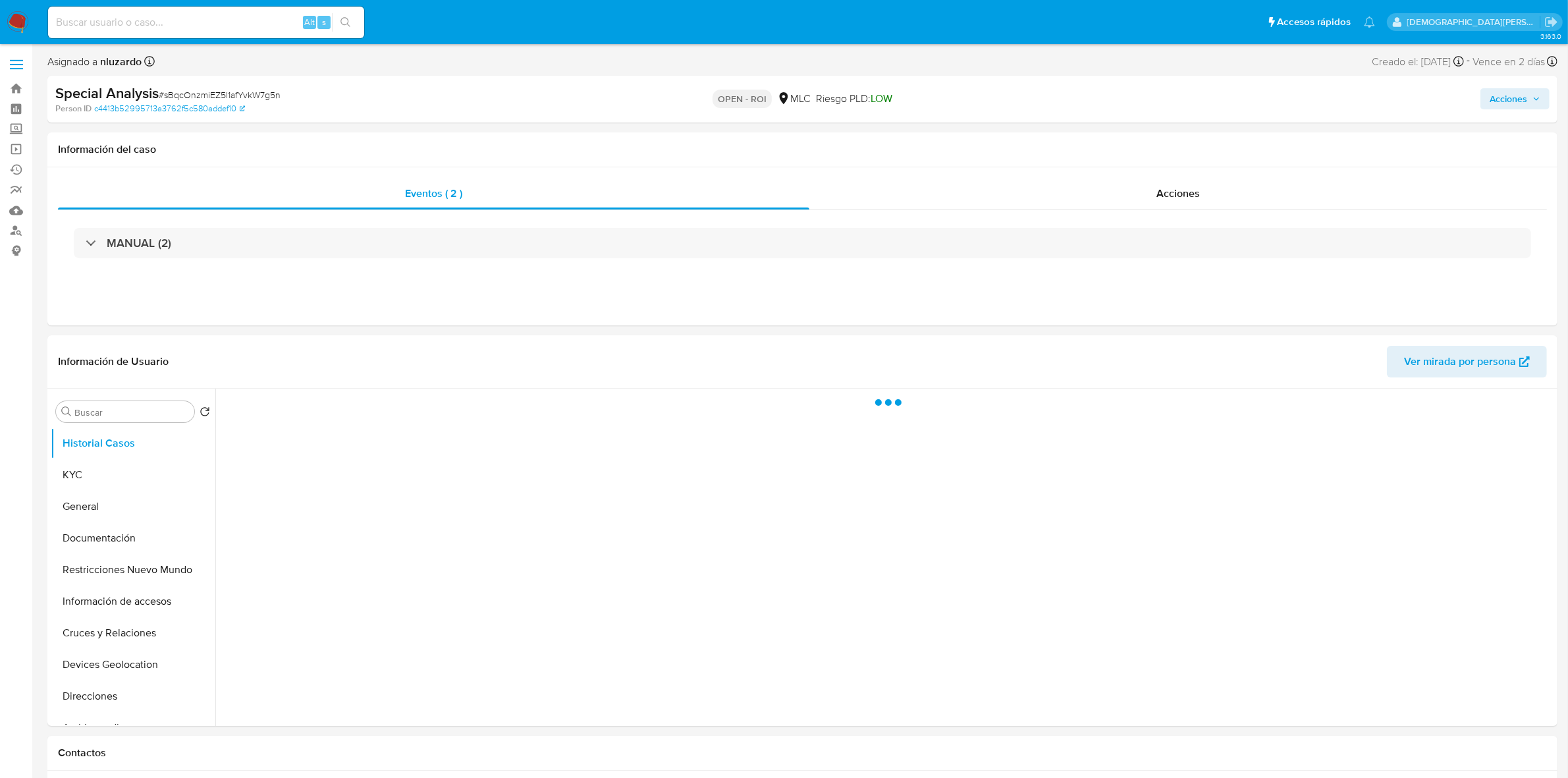
select select "10"
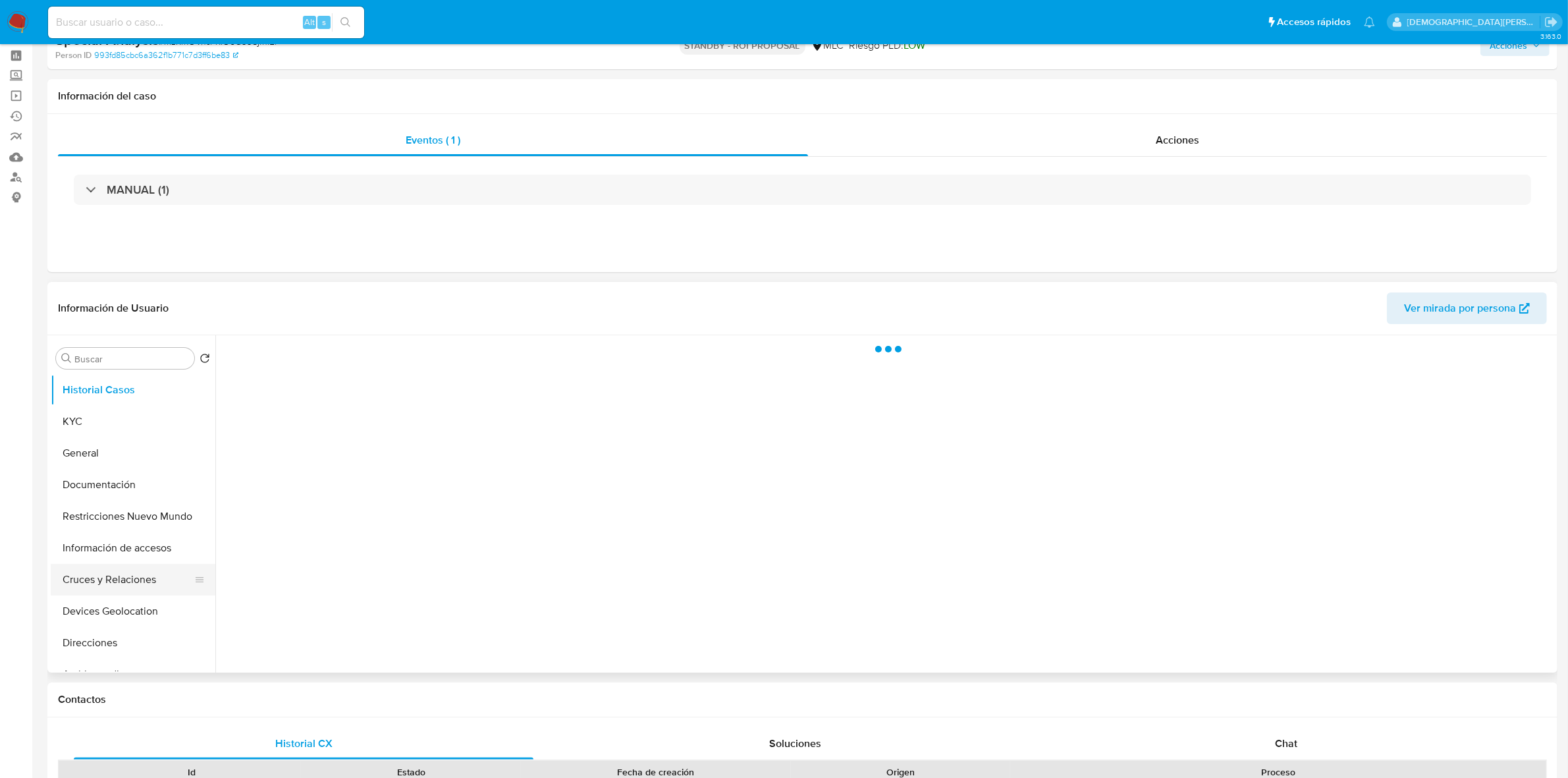
scroll to position [83, 0]
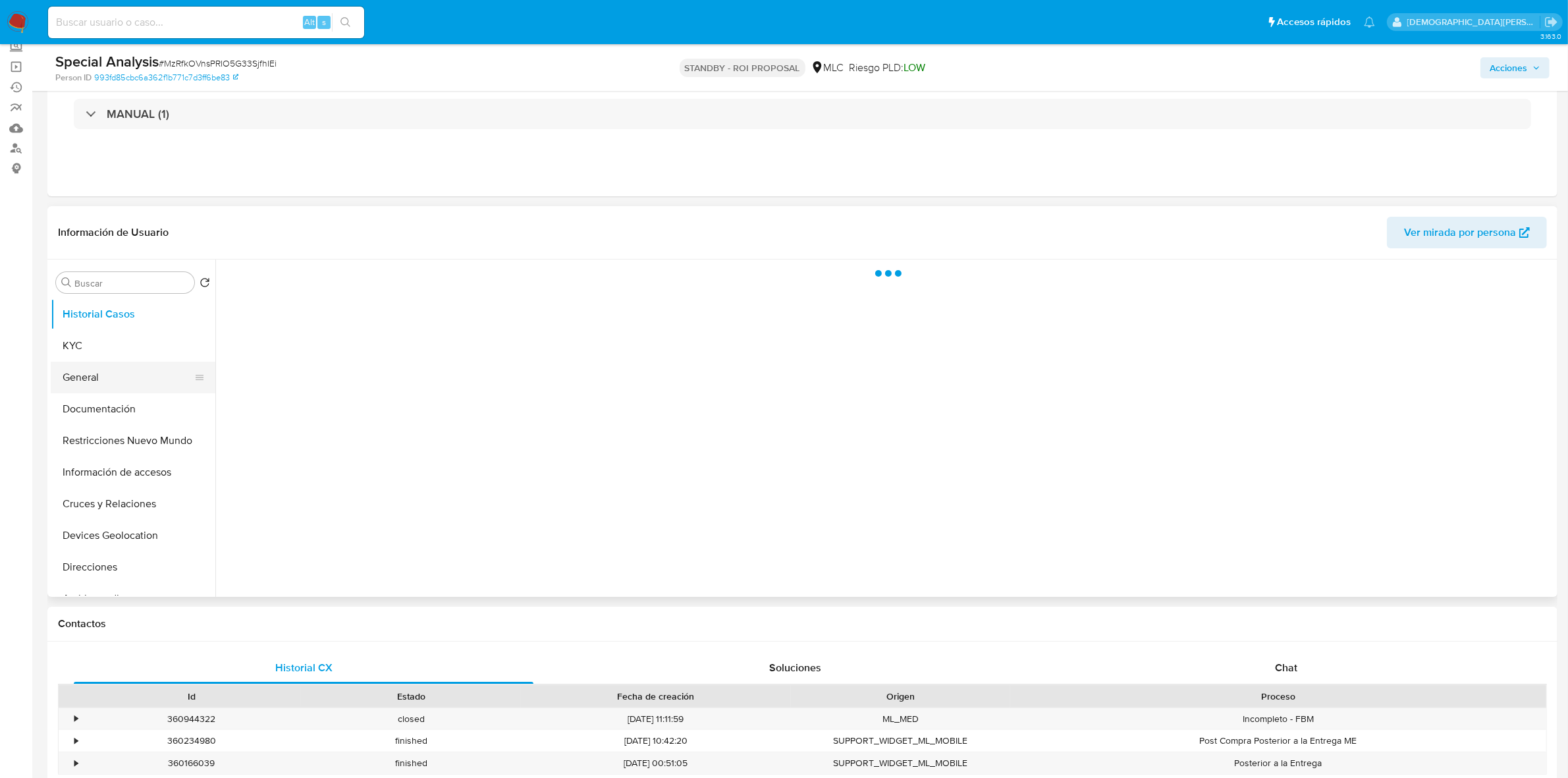
select select "10"
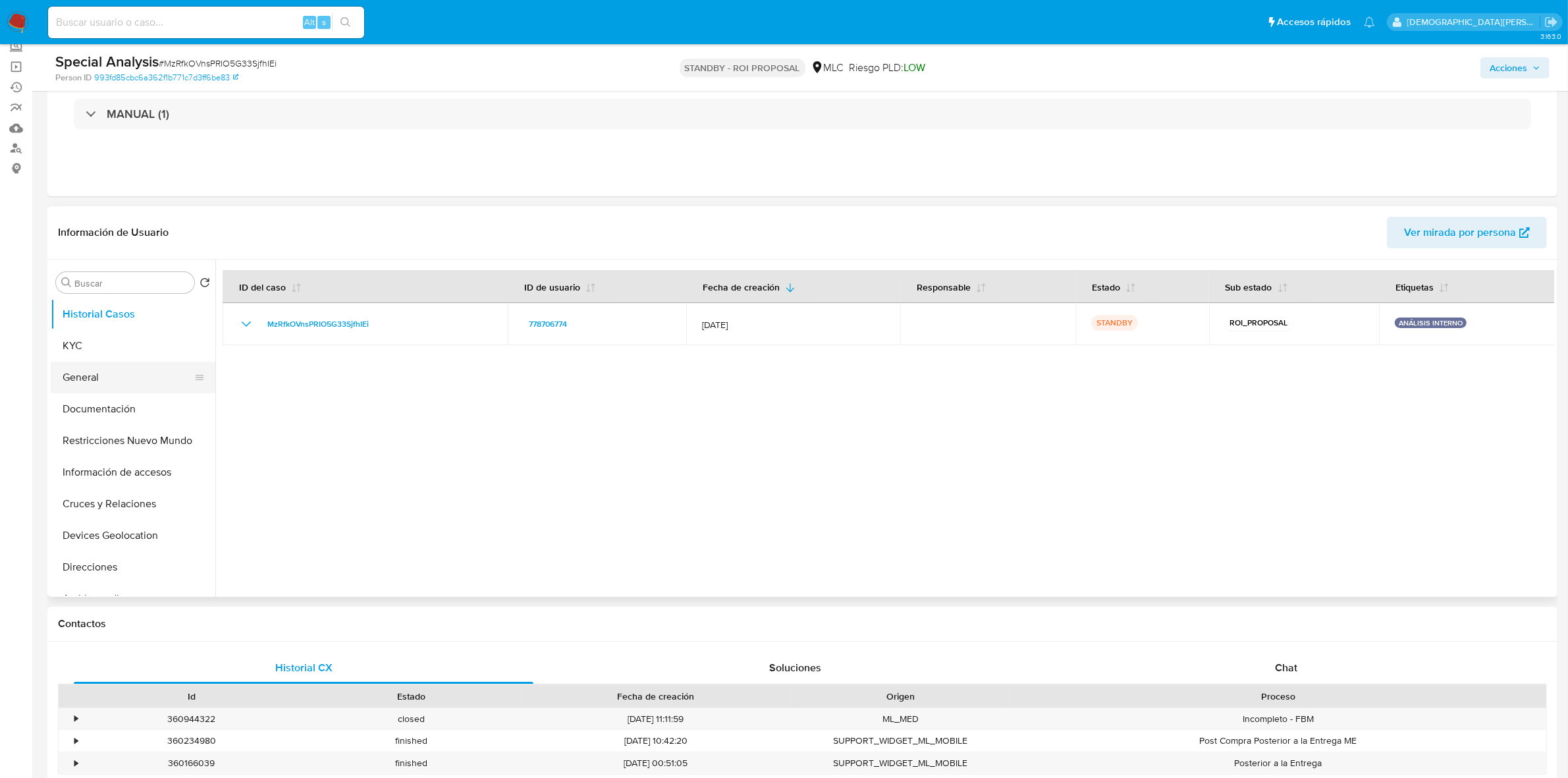
click at [130, 379] on button "General" at bounding box center [128, 377] width 155 height 32
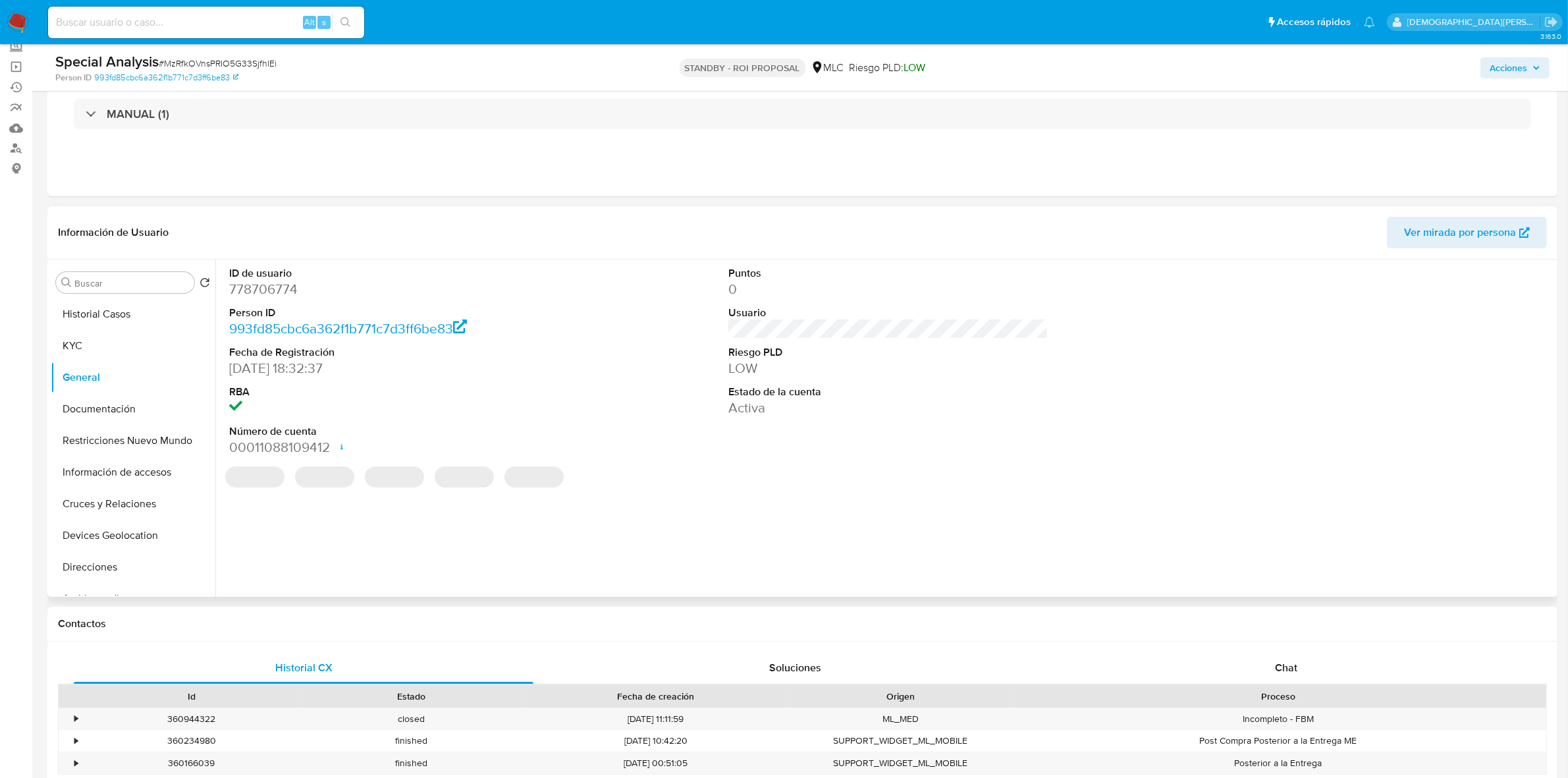
click at [270, 292] on dd "778706774" at bounding box center [389, 289] width 320 height 19
copy dd "778706774"
click at [251, 296] on dd "778706774" at bounding box center [389, 289] width 320 height 19
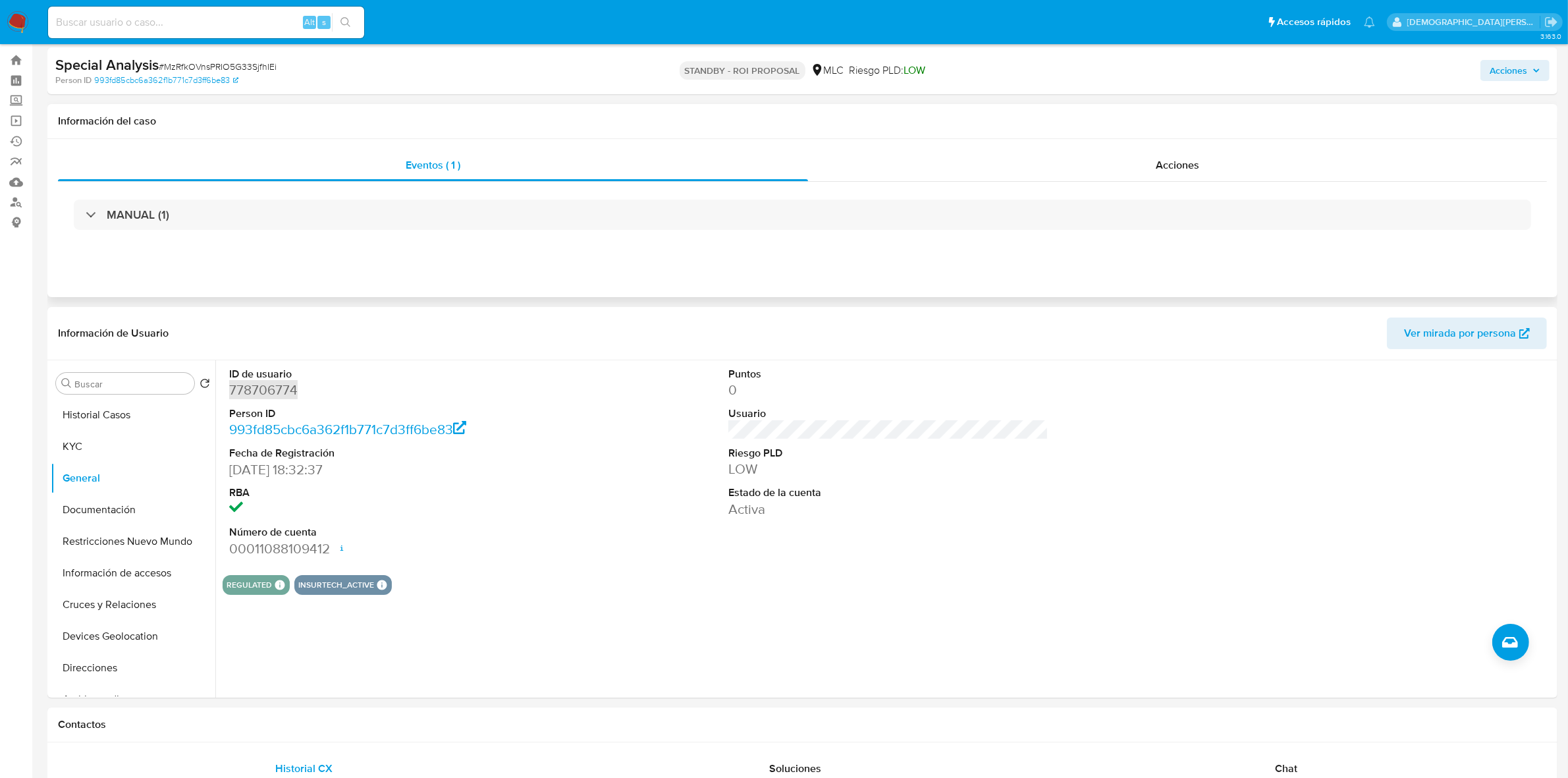
scroll to position [0, 0]
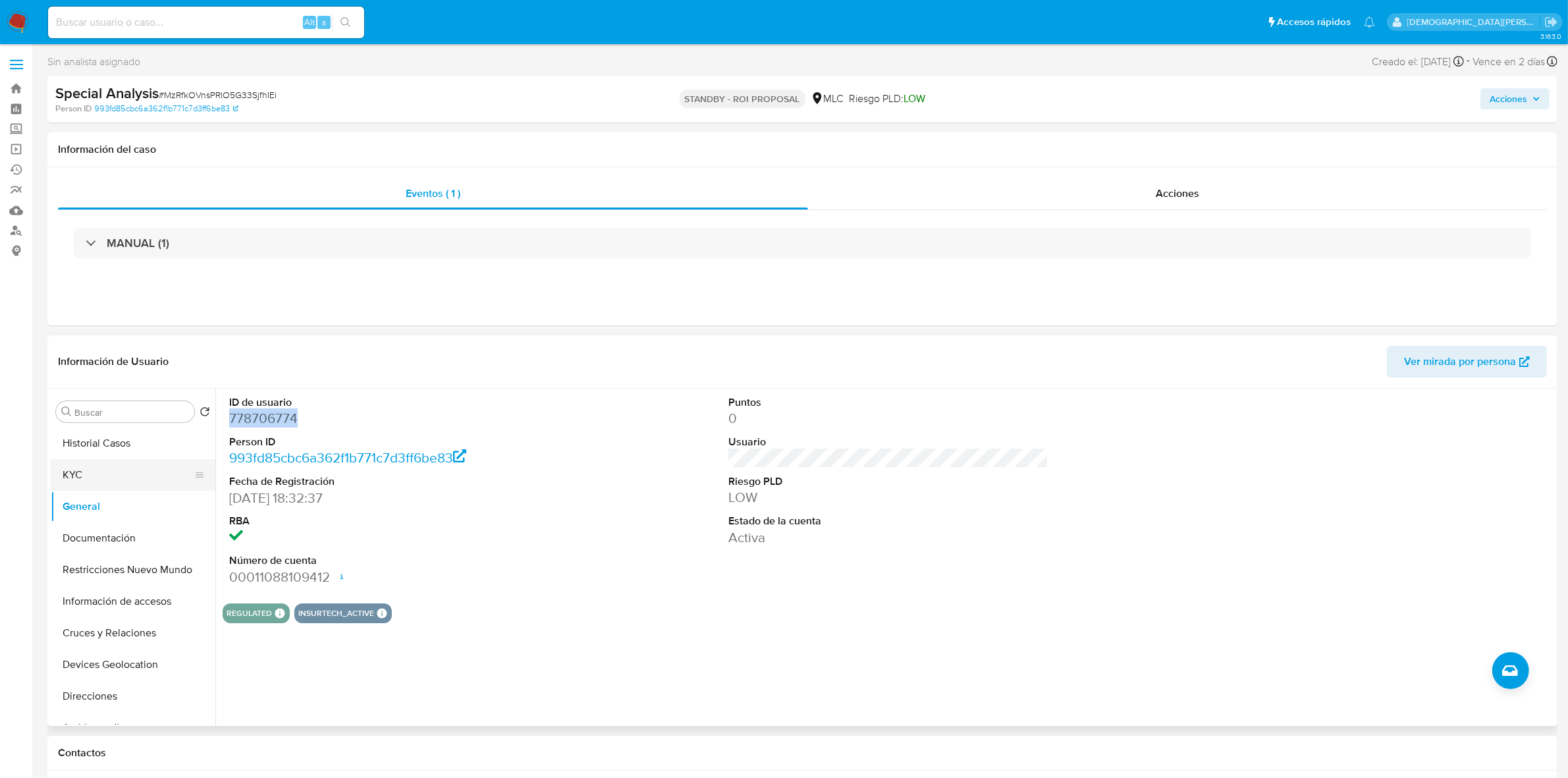
click at [137, 483] on button "KYC" at bounding box center [128, 475] width 155 height 32
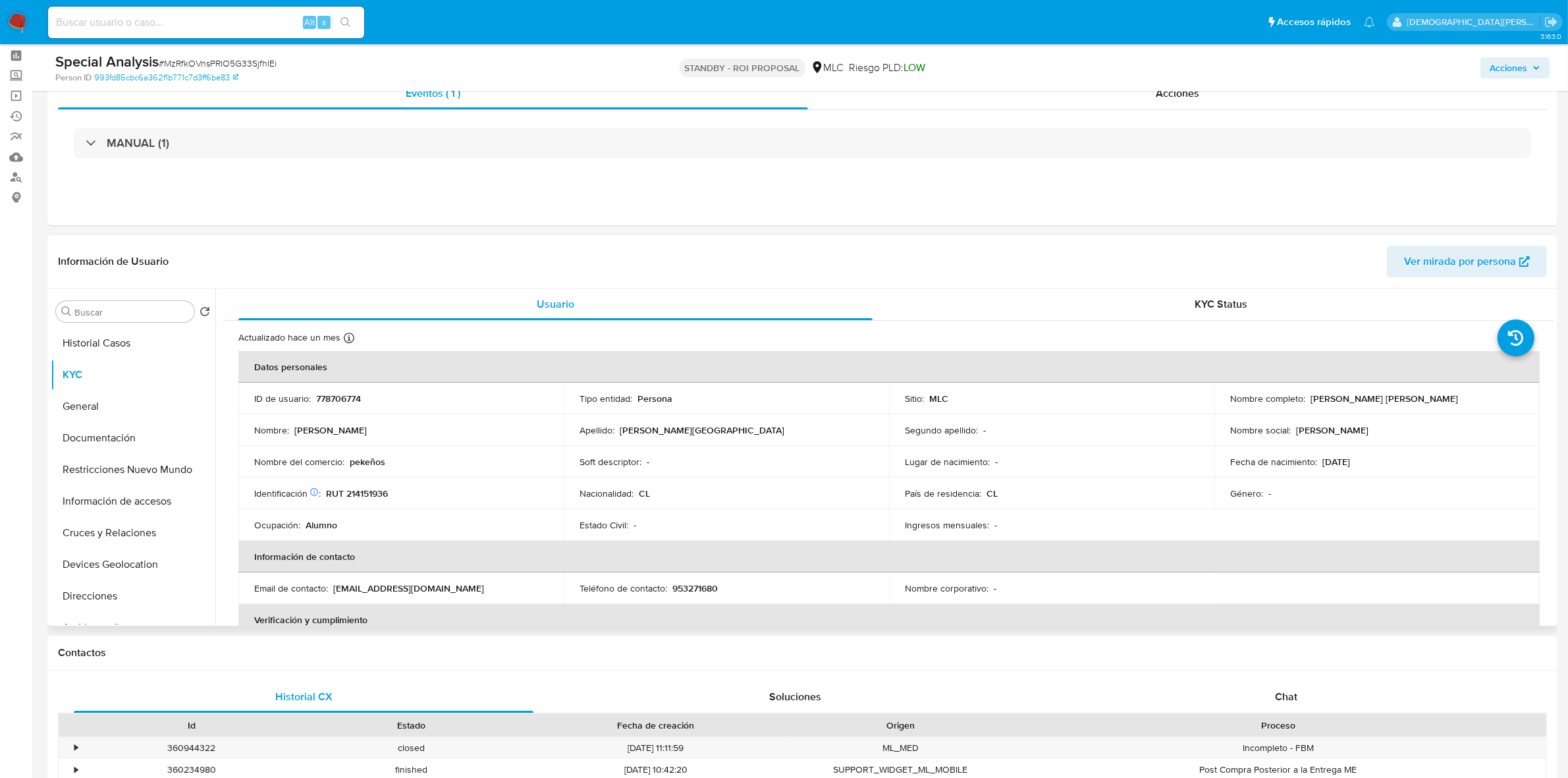
scroll to position [83, 0]
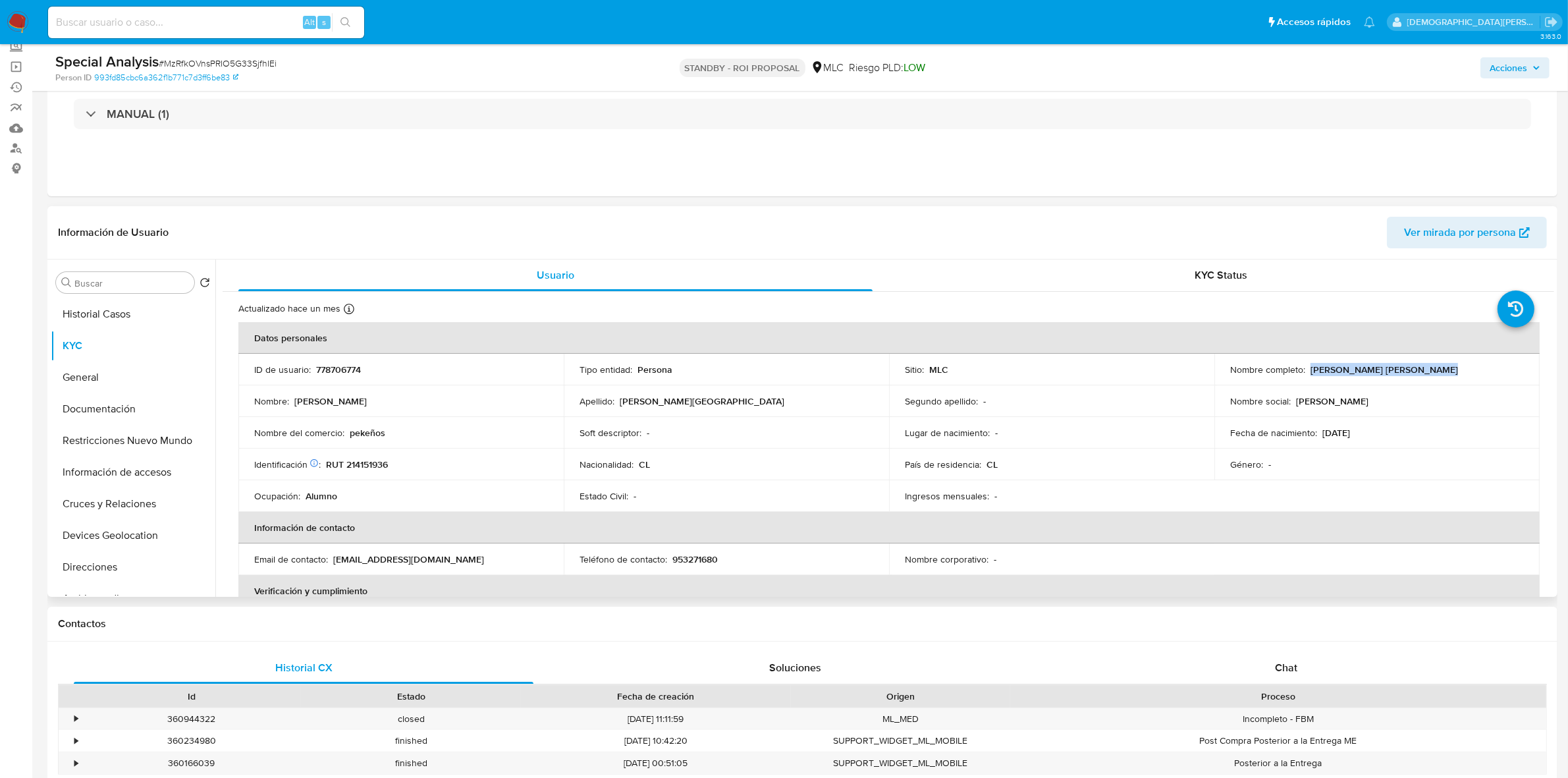
drag, startPoint x: 1439, startPoint y: 369, endPoint x: 1306, endPoint y: 373, distance: 133.1
click at [1306, 373] on div "Nombre completo : Tomás Benjamín Conley Paris" at bounding box center [1377, 369] width 293 height 12
click at [108, 403] on button "Documentación" at bounding box center [128, 409] width 155 height 32
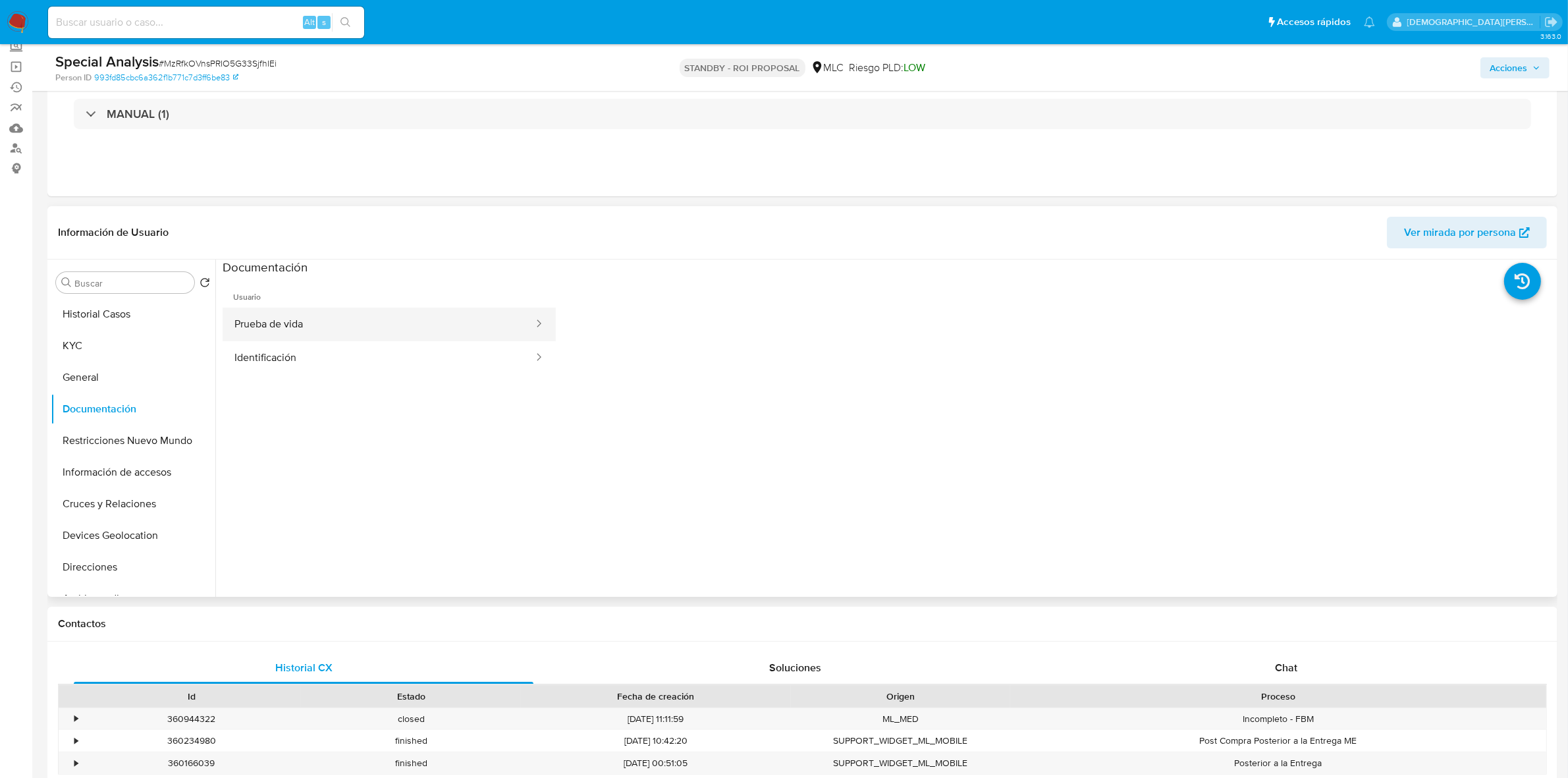
drag, startPoint x: 371, startPoint y: 320, endPoint x: 419, endPoint y: 322, distance: 48.0
click at [371, 318] on button "Prueba de vida" at bounding box center [378, 324] width 312 height 33
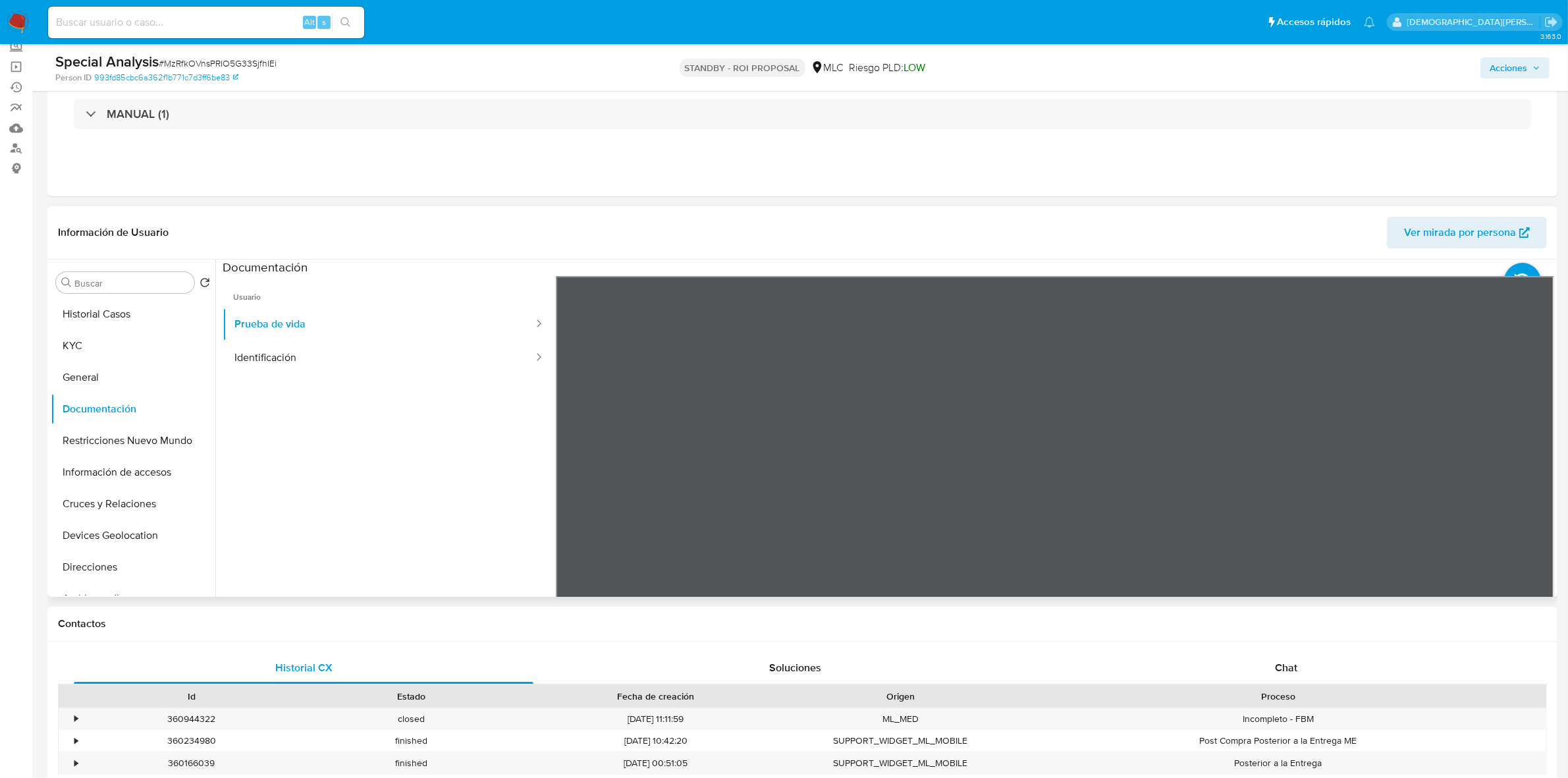
click at [925, 383] on div at bounding box center [1055, 491] width 999 height 432
click at [400, 361] on button "Identificación" at bounding box center [378, 358] width 312 height 33
click at [1525, 482] on icon at bounding box center [1537, 489] width 27 height 27
click at [141, 438] on button "Restricciones Nuevo Mundo" at bounding box center [128, 441] width 155 height 32
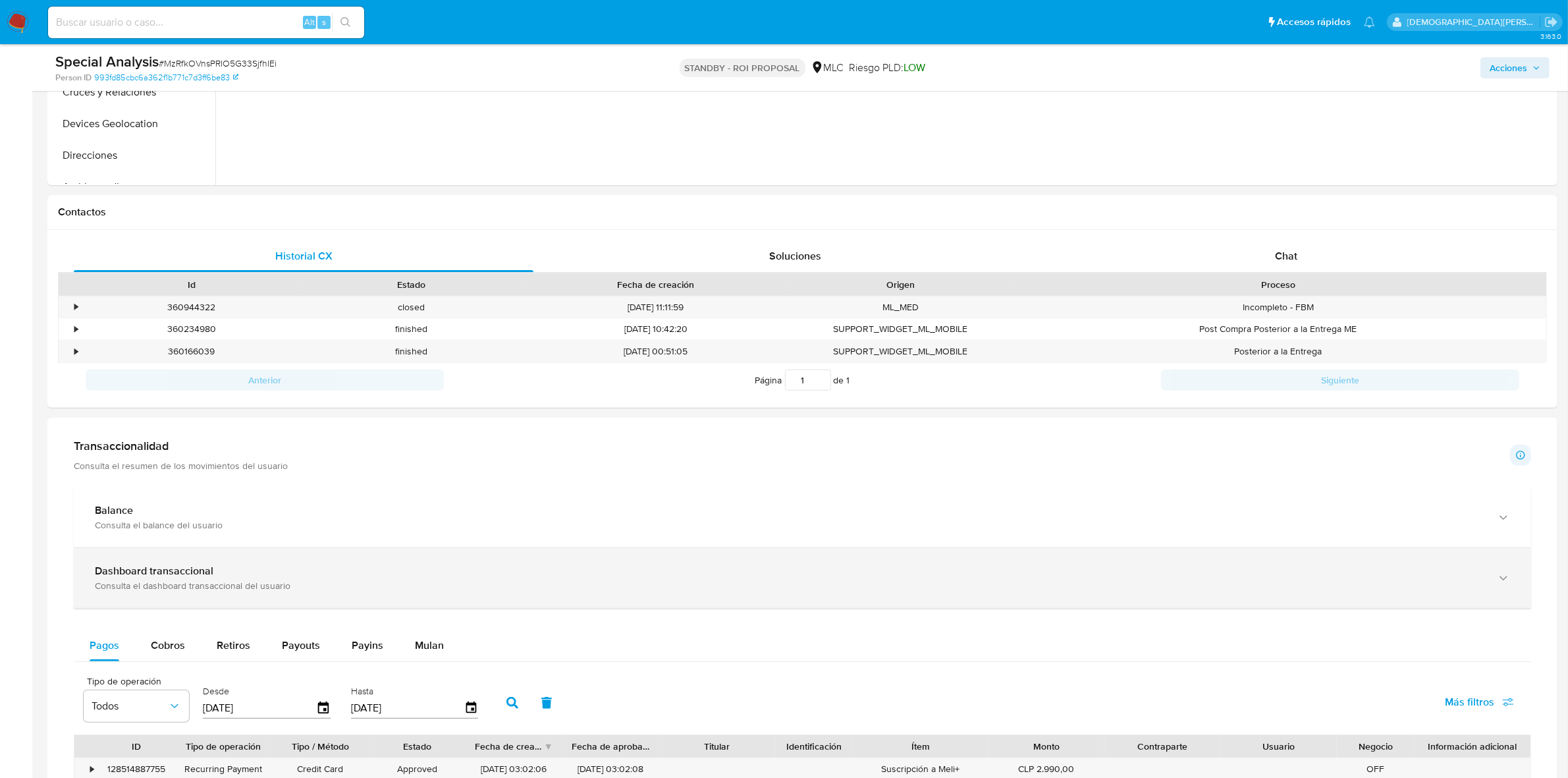
scroll to position [247, 0]
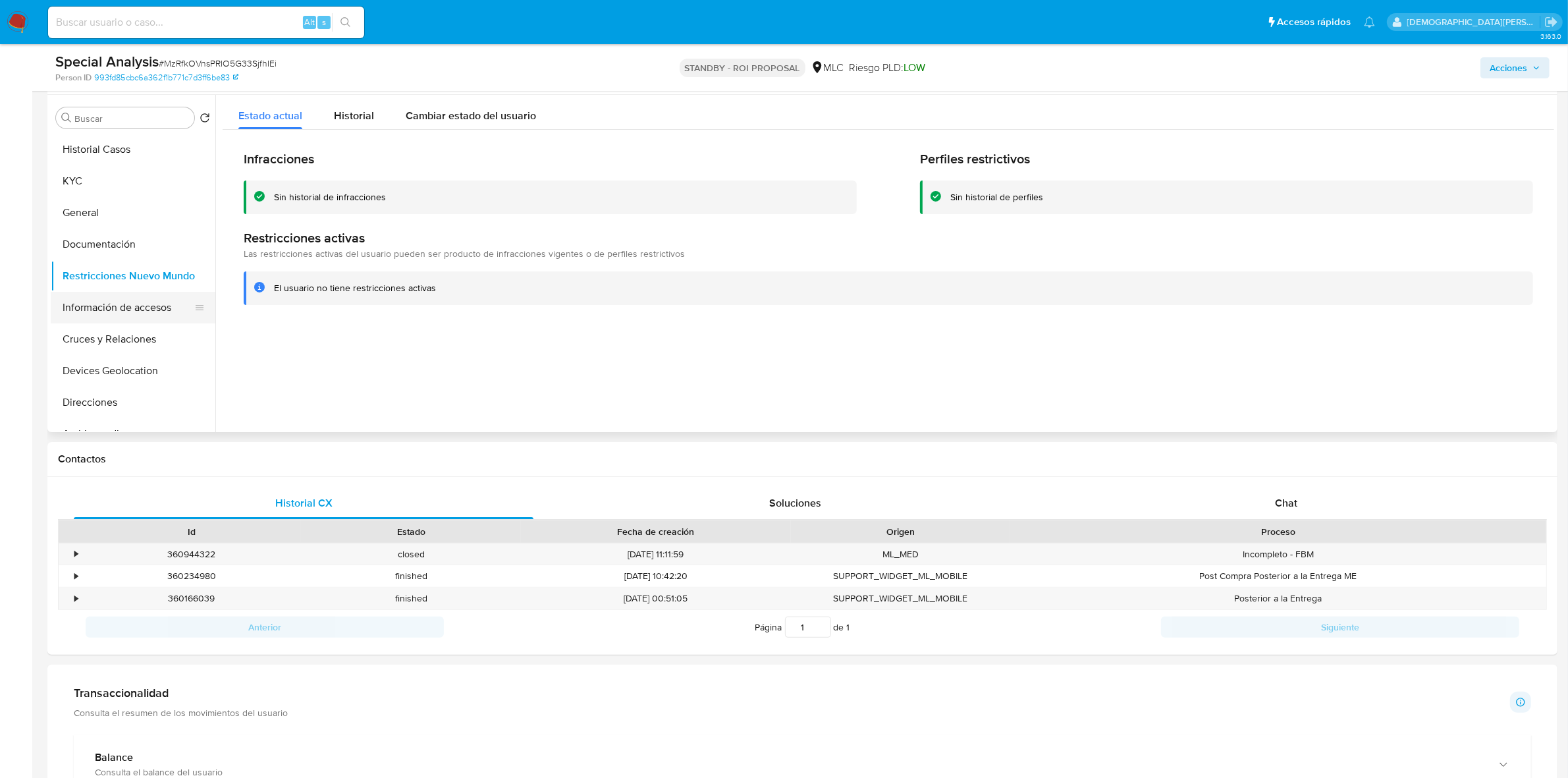
click at [139, 303] on button "Información de accesos" at bounding box center [128, 307] width 155 height 32
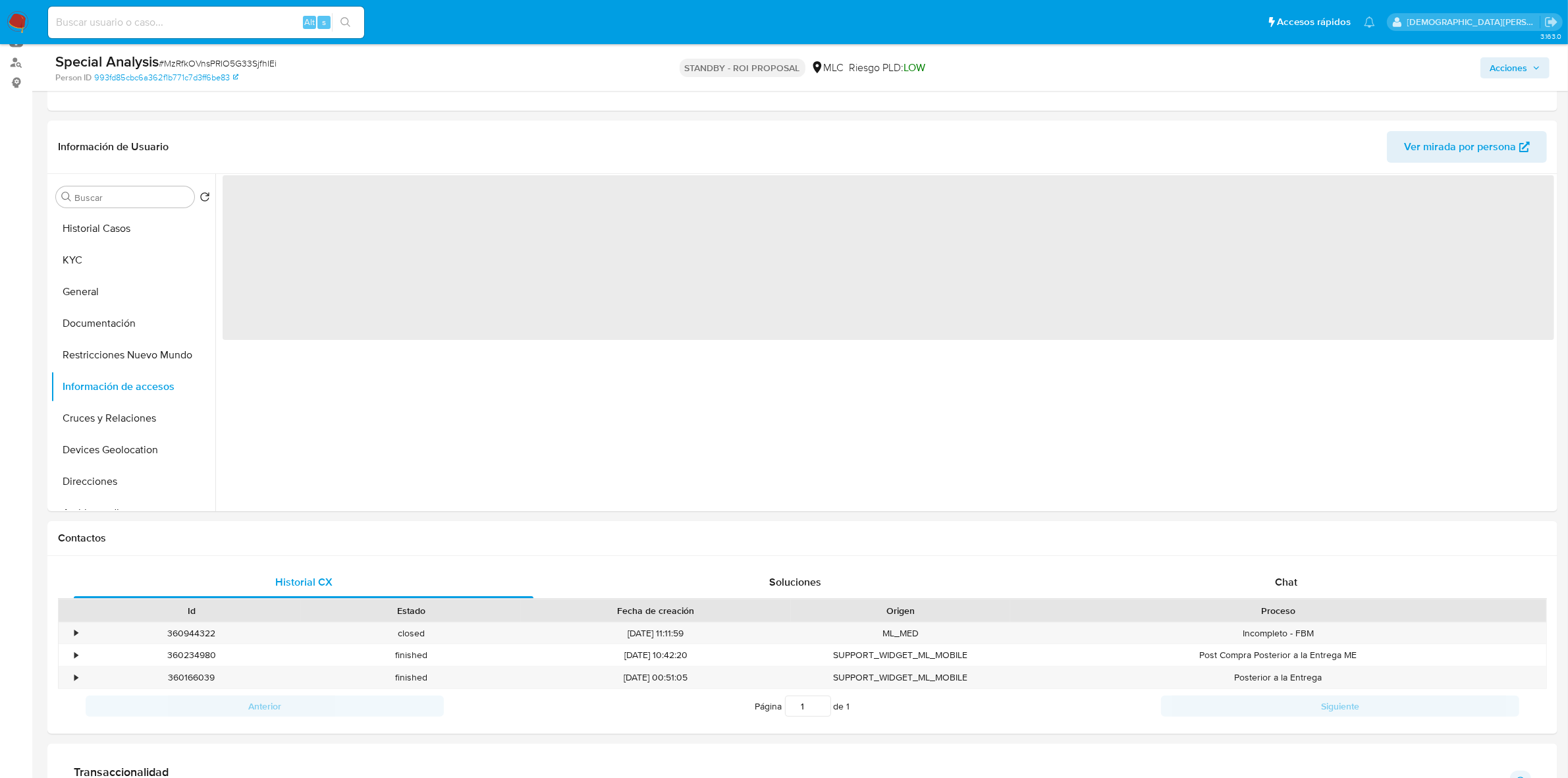
scroll to position [83, 0]
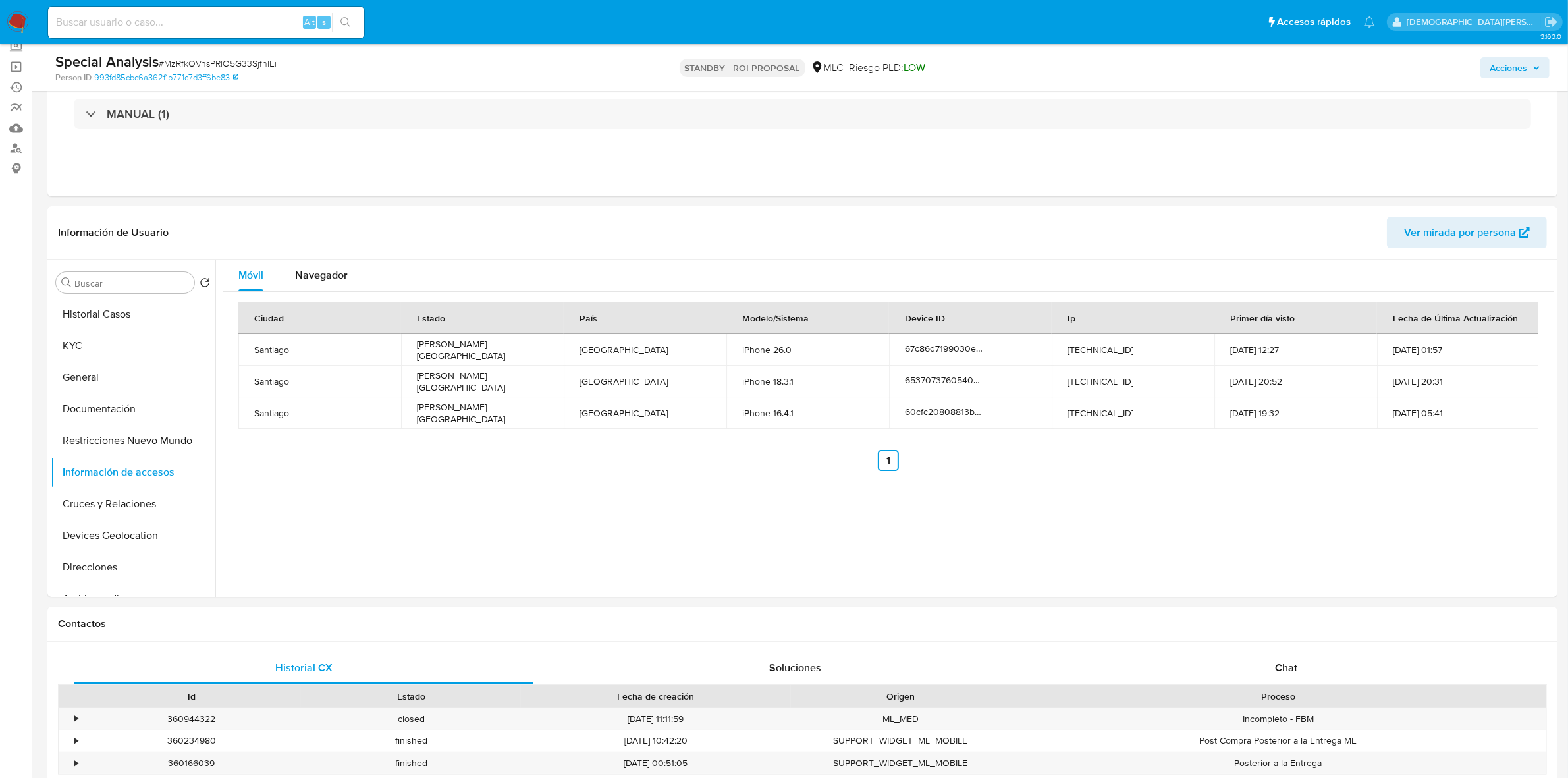
drag, startPoint x: 311, startPoint y: 276, endPoint x: 298, endPoint y: 297, distance: 24.7
click at [313, 277] on span "Navegador" at bounding box center [322, 275] width 53 height 15
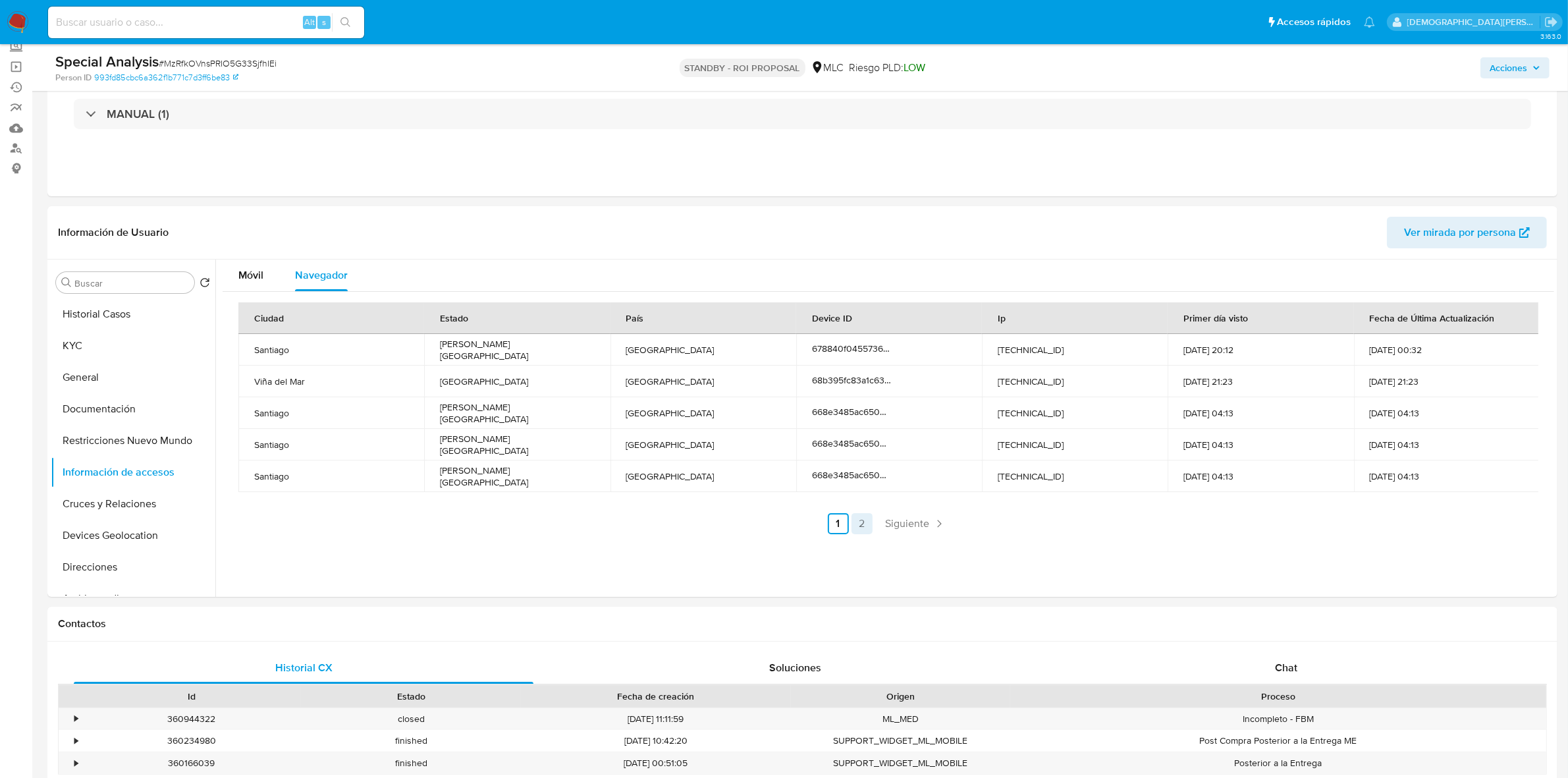
click at [861, 521] on link "2" at bounding box center [861, 523] width 21 height 21
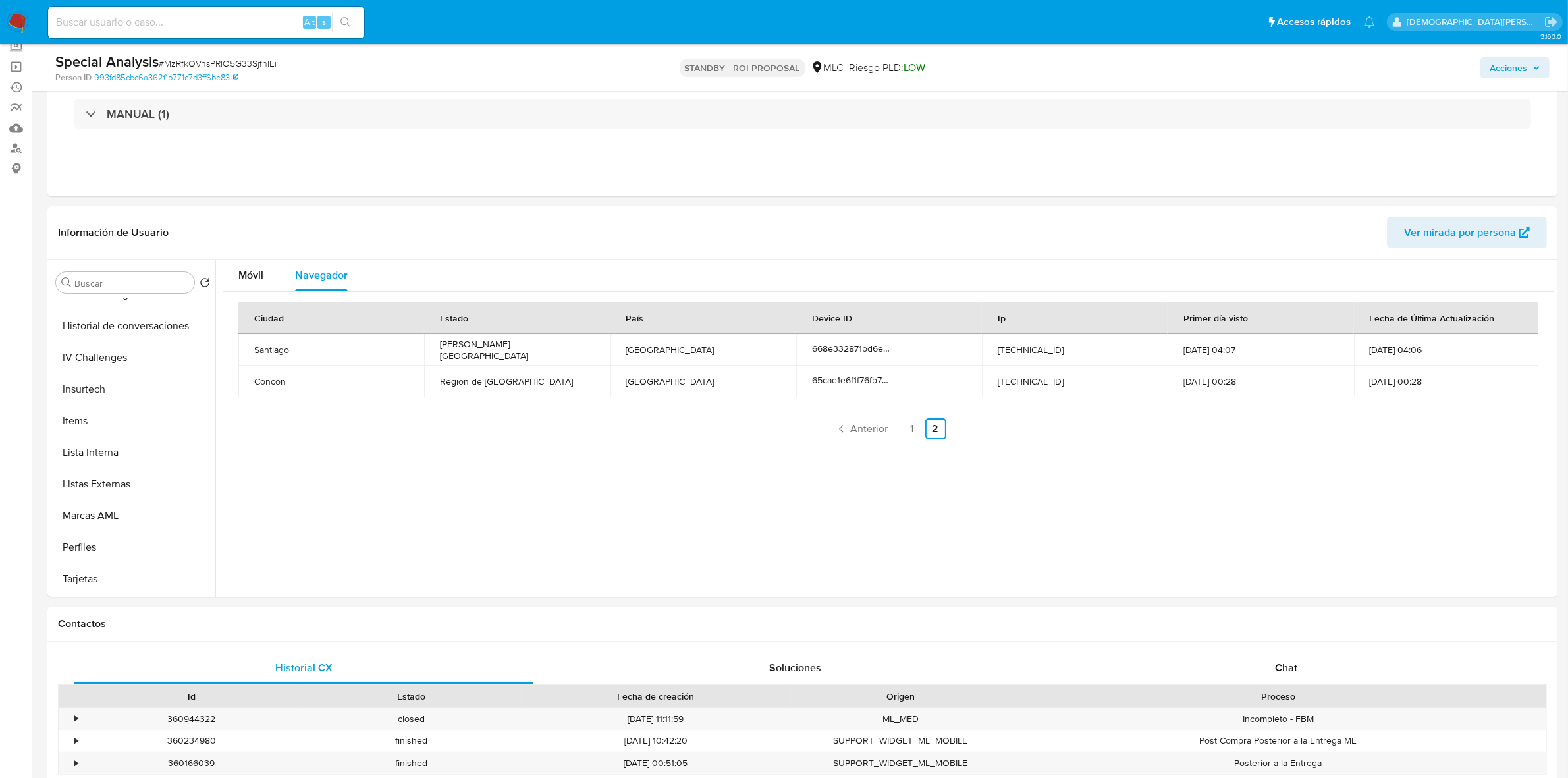
scroll to position [650, 0]
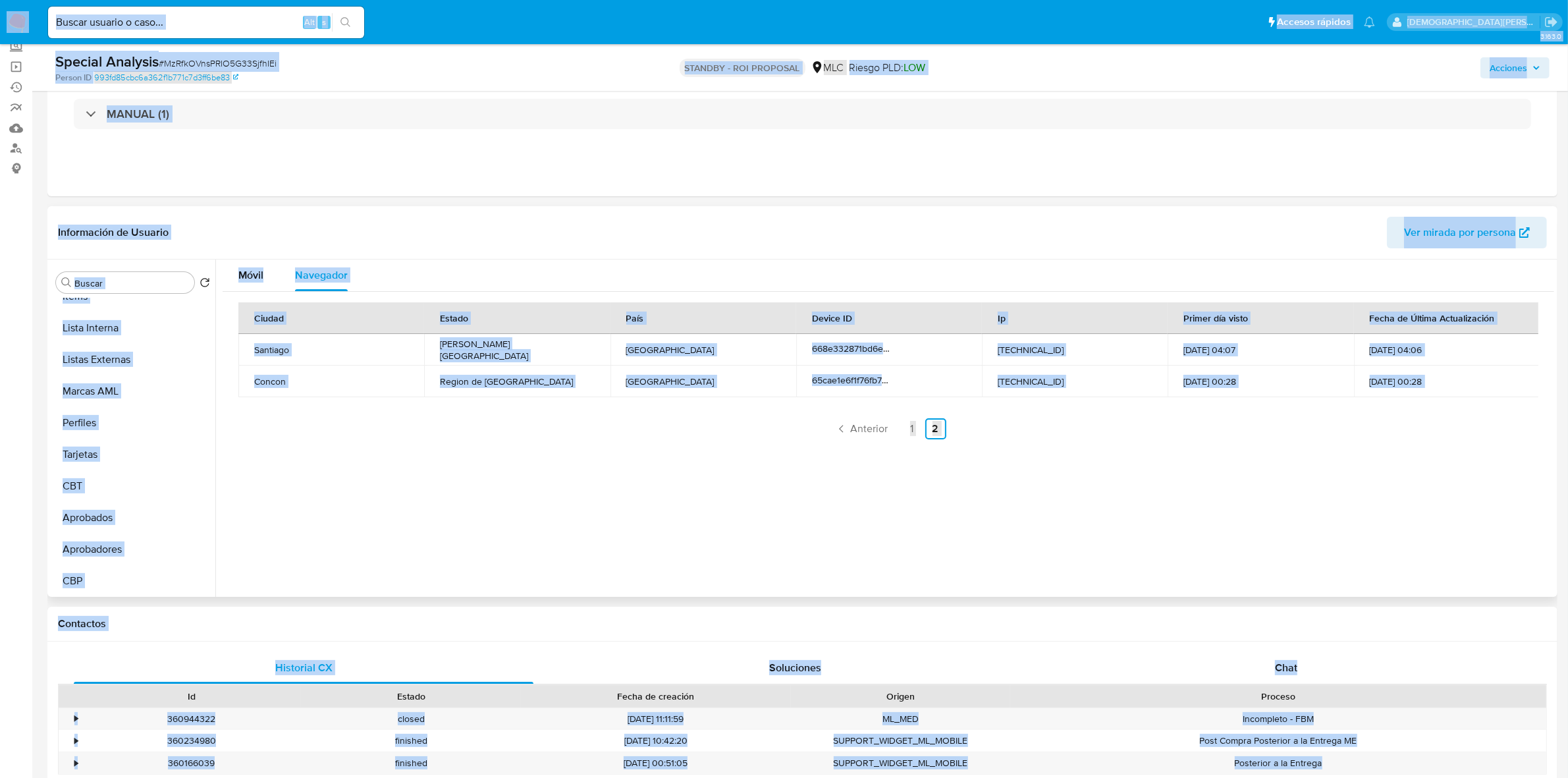
click at [489, 222] on header "Información de Usuario Ver mirada por persona" at bounding box center [802, 232] width 1489 height 32
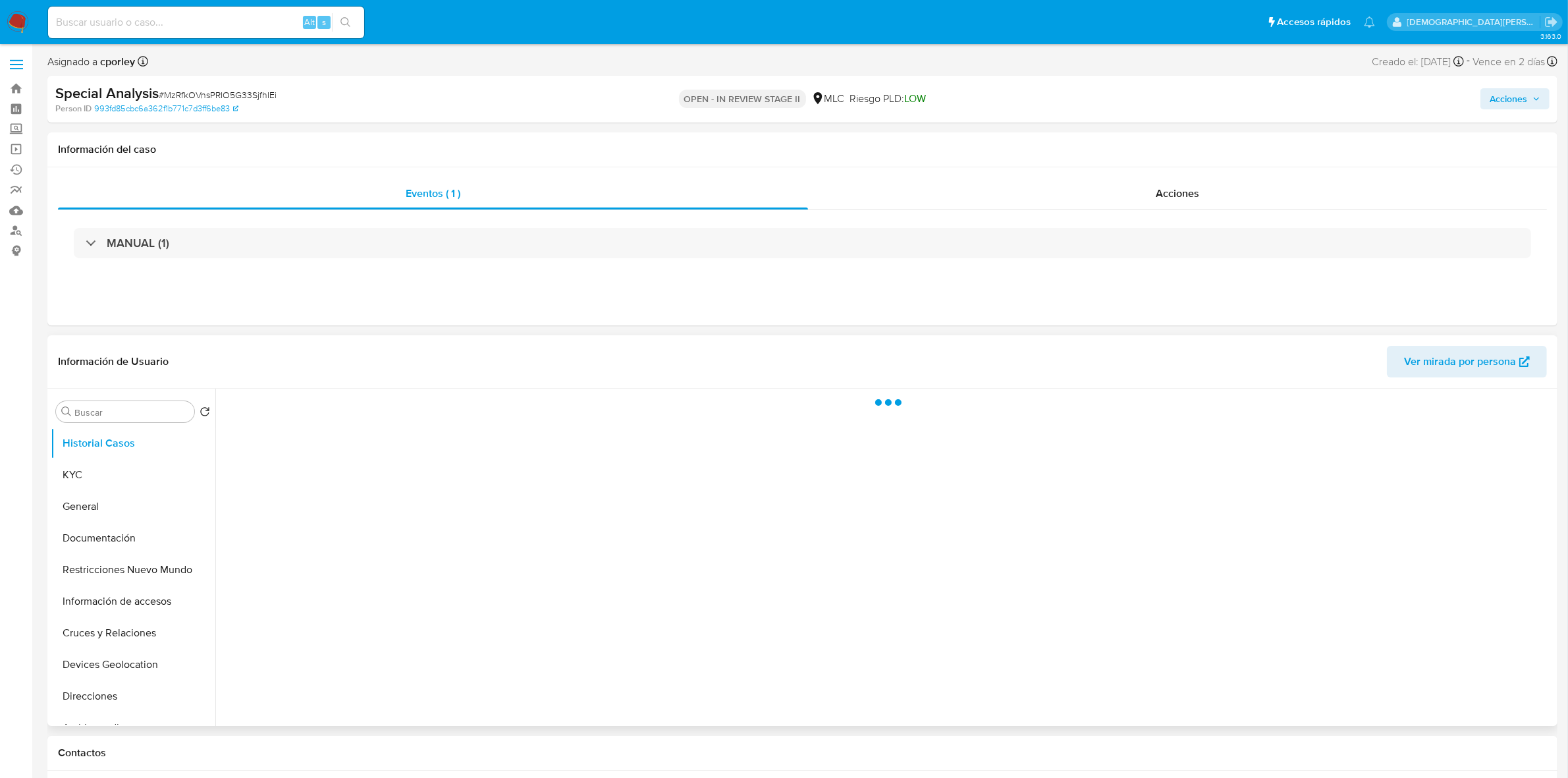
select select "10"
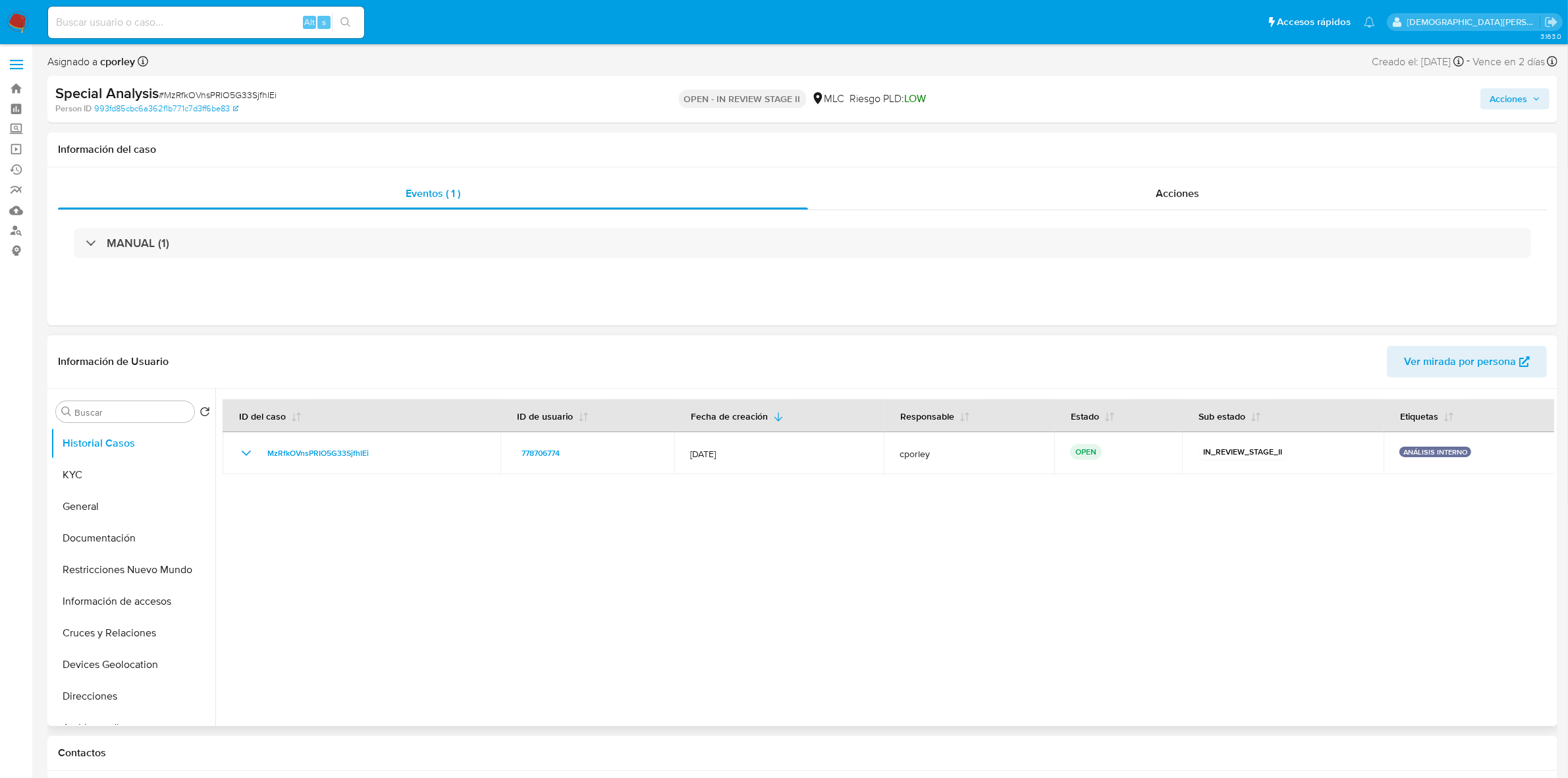
drag, startPoint x: 1502, startPoint y: 90, endPoint x: 1493, endPoint y: 94, distance: 9.8
click at [1502, 90] on span "Acciones" at bounding box center [1509, 98] width 37 height 21
click at [1134, 154] on div "Resolución del caso Alt r" at bounding box center [1157, 141] width 126 height 34
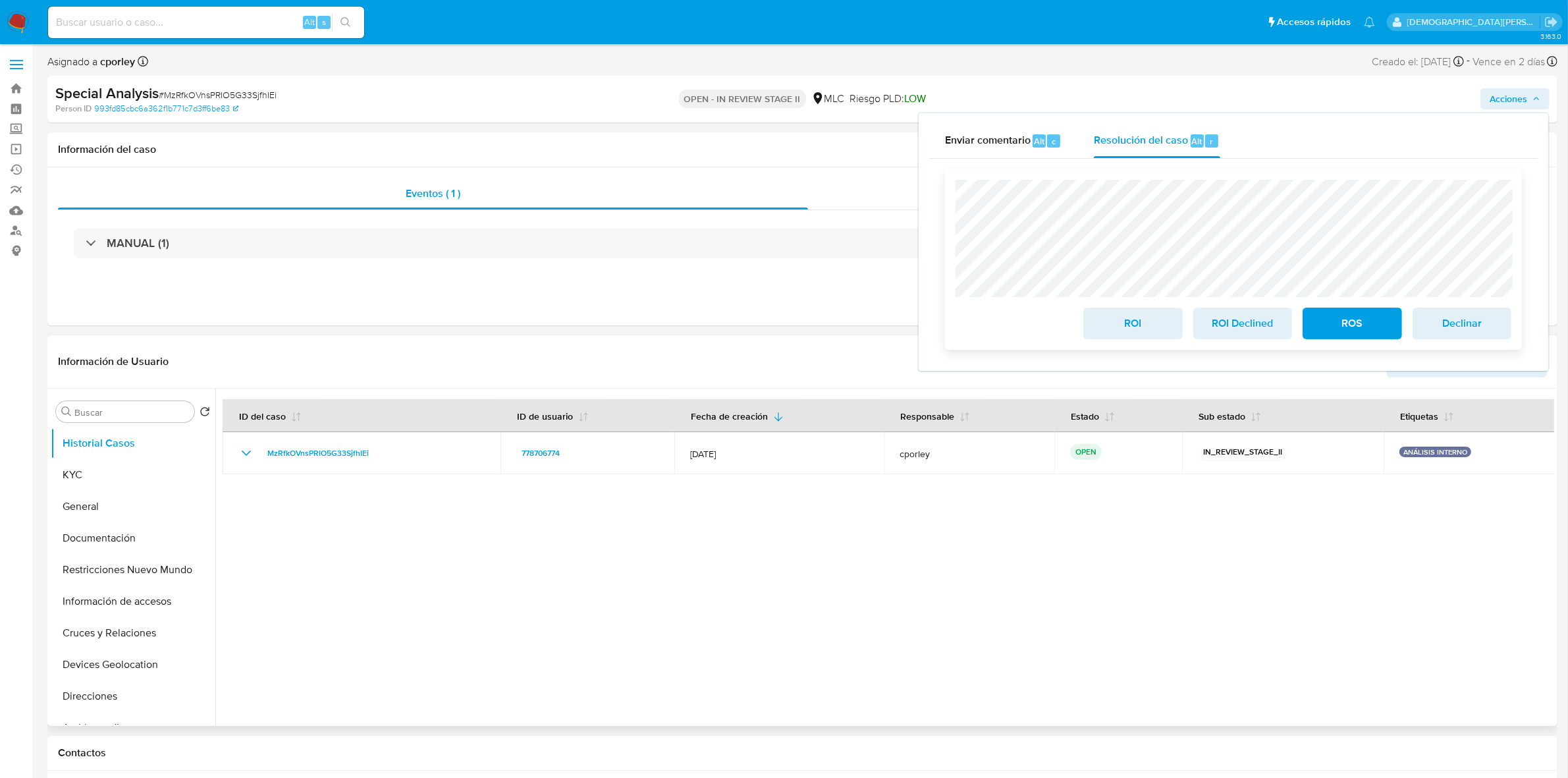
click at [1101, 320] on span "ROI" at bounding box center [1133, 323] width 65 height 29
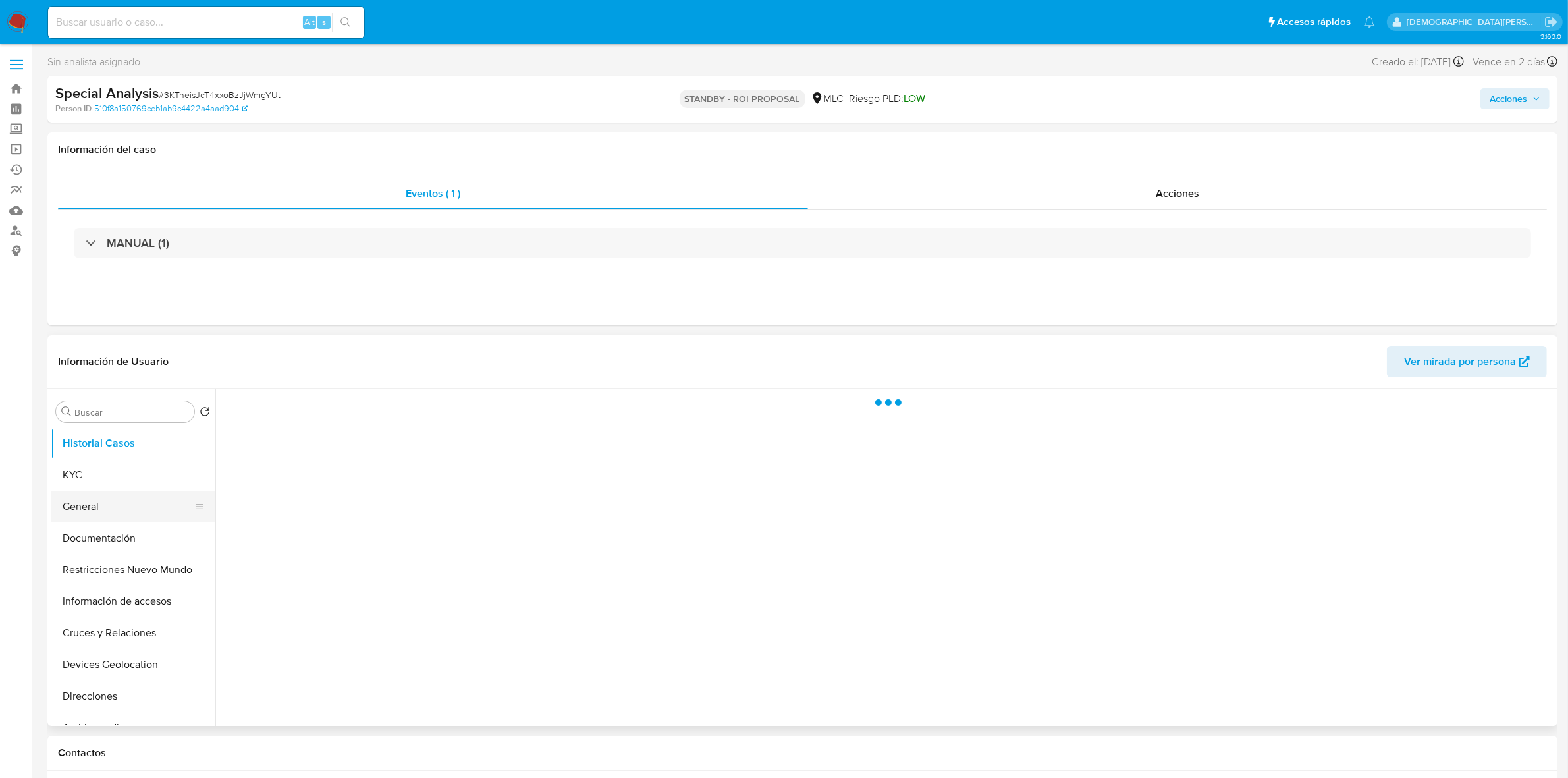
select select "10"
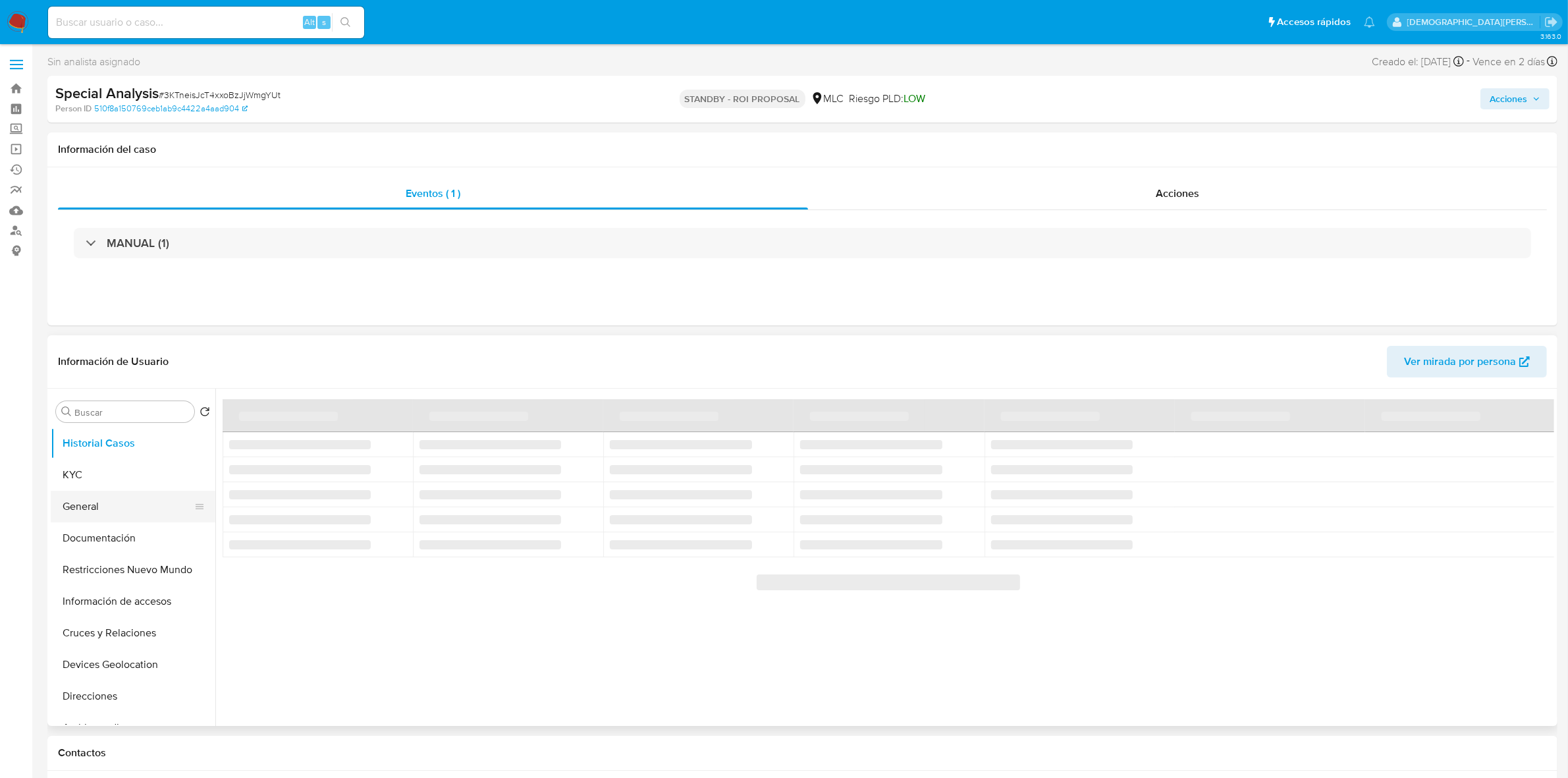
click at [127, 513] on button "General" at bounding box center [128, 506] width 155 height 32
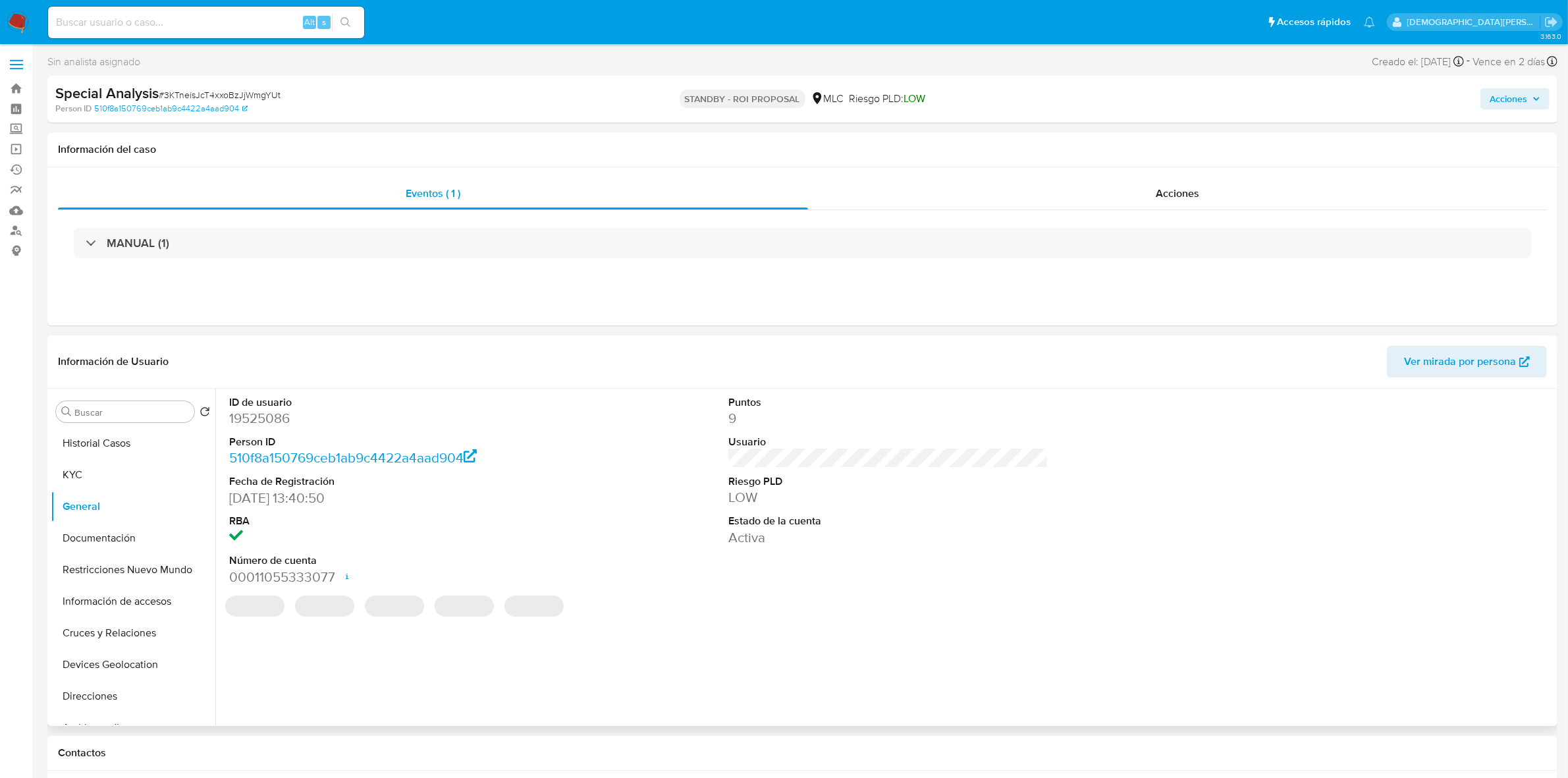
click at [268, 423] on dd "19525086" at bounding box center [389, 419] width 320 height 19
copy dd "19525086"
click at [272, 423] on dd "19525086" at bounding box center [389, 419] width 320 height 19
drag, startPoint x: 272, startPoint y: 423, endPoint x: 264, endPoint y: 423, distance: 8.0
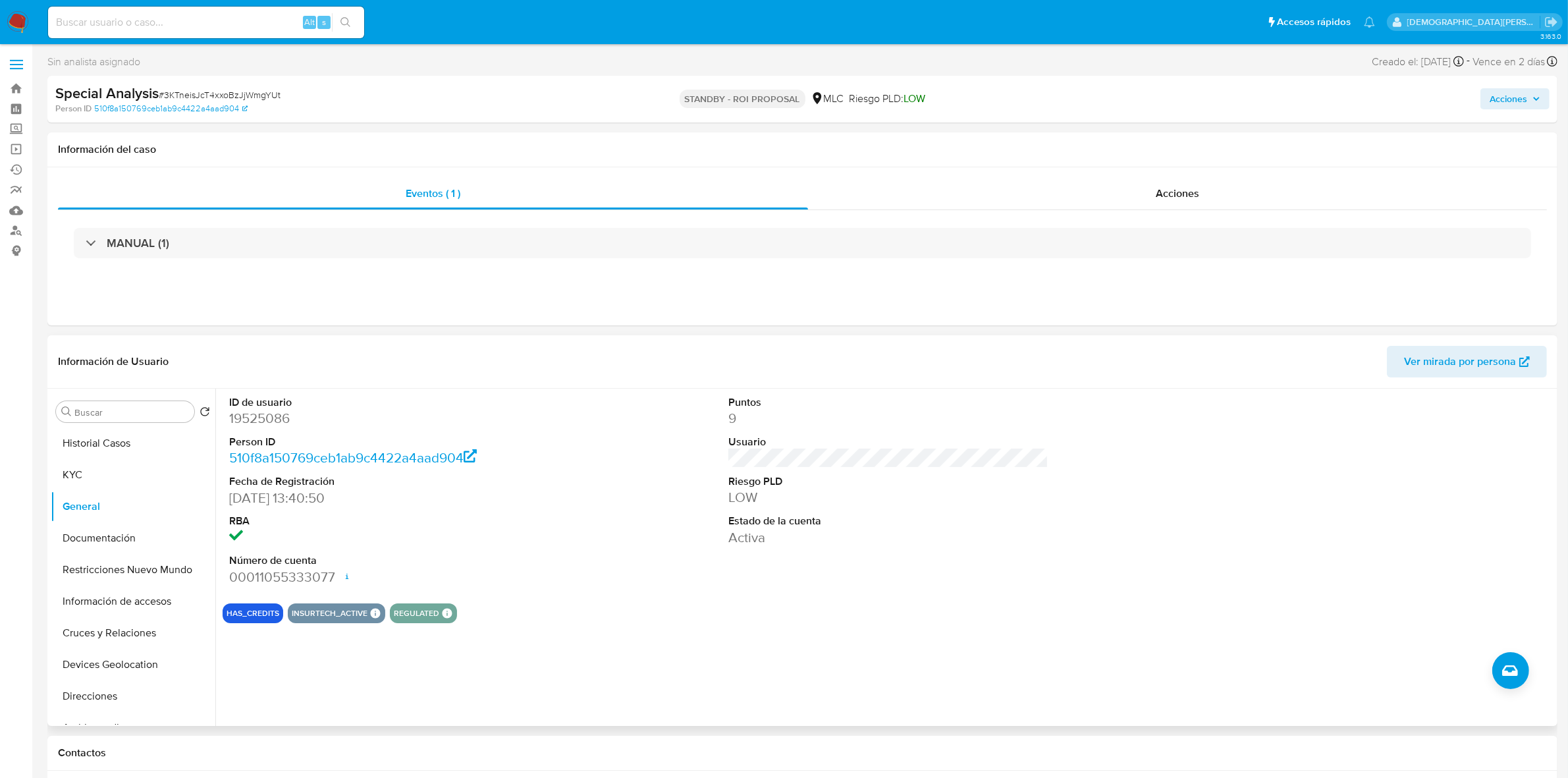
click at [264, 423] on dd "19525086" at bounding box center [389, 419] width 320 height 19
copy dd "19525086"
click at [108, 541] on button "Documentación" at bounding box center [128, 539] width 155 height 32
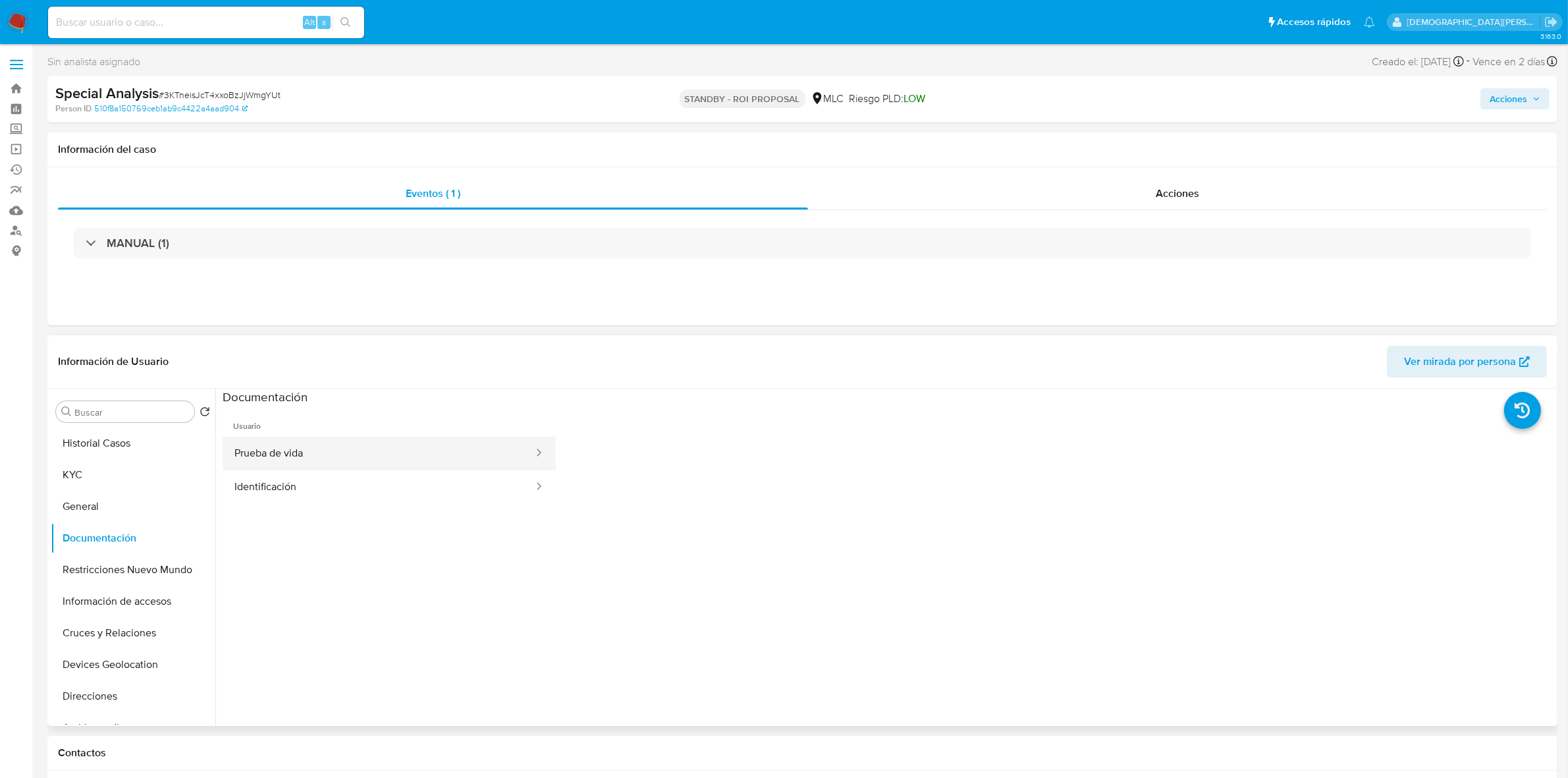
click at [366, 456] on button "Prueba de vida" at bounding box center [378, 454] width 312 height 33
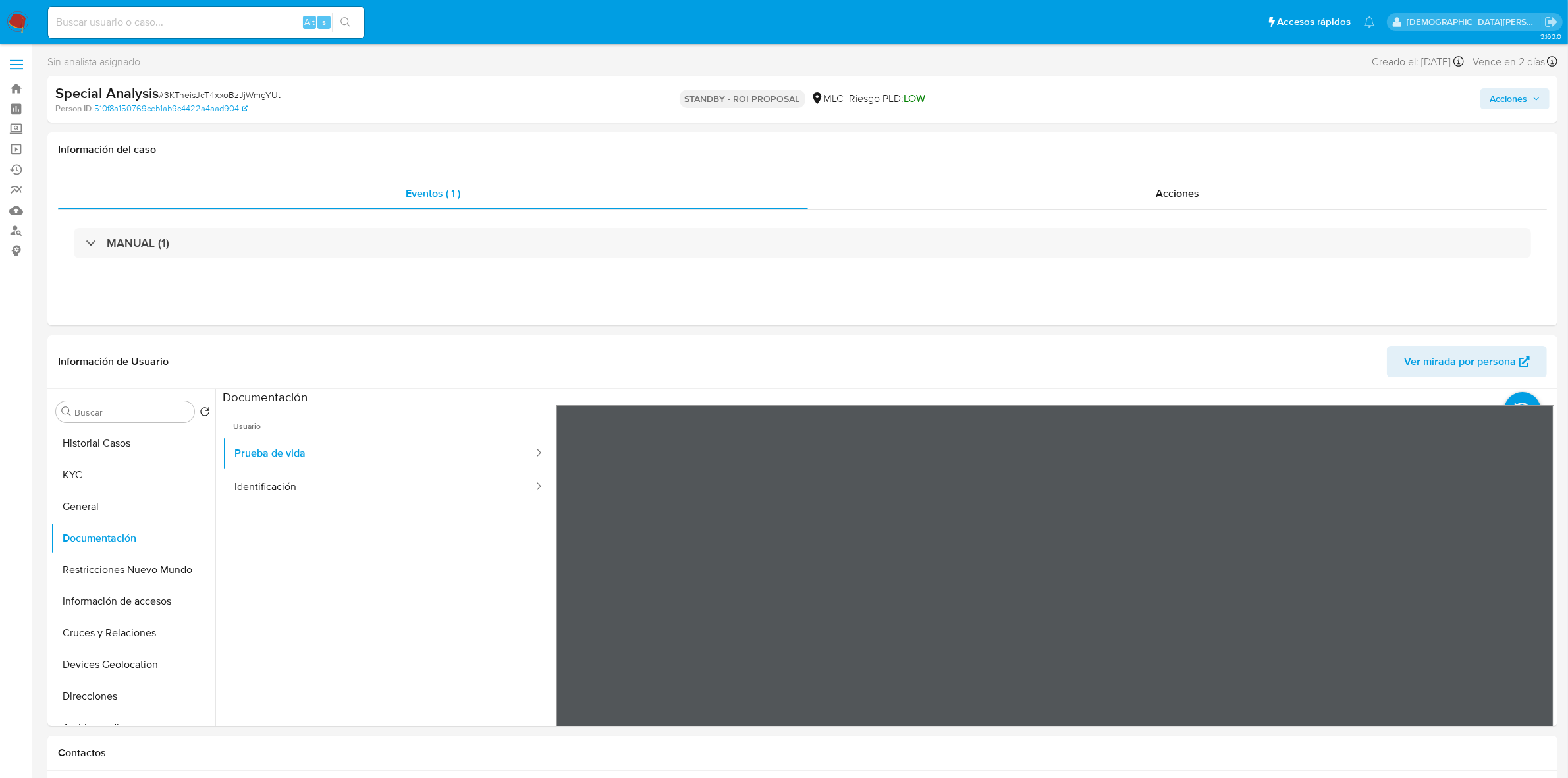
scroll to position [83, 0]
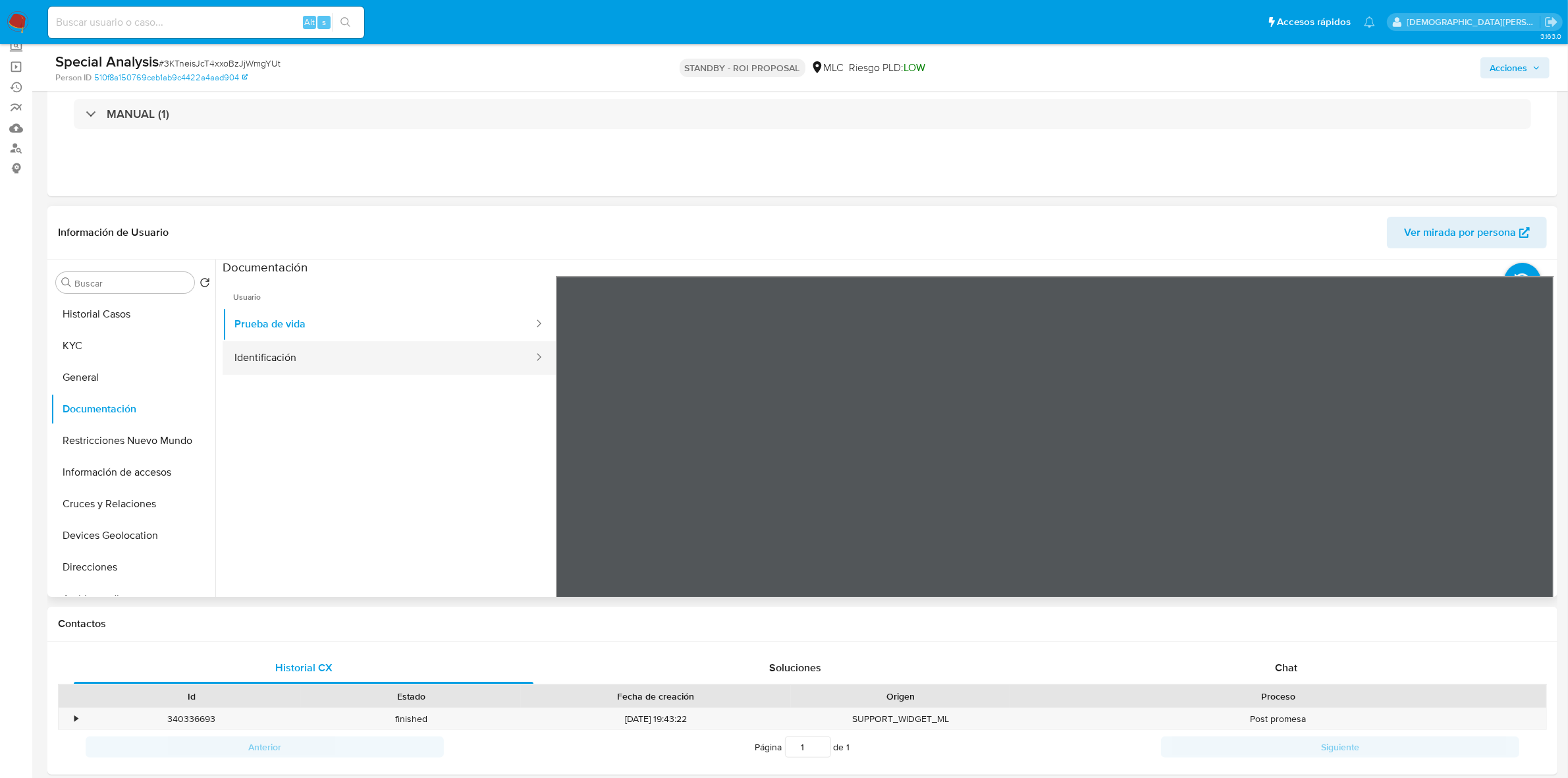
click at [367, 348] on button "Identificación" at bounding box center [378, 358] width 312 height 33
click at [1526, 488] on icon at bounding box center [1537, 489] width 27 height 27
click at [116, 343] on button "KYC" at bounding box center [128, 346] width 155 height 32
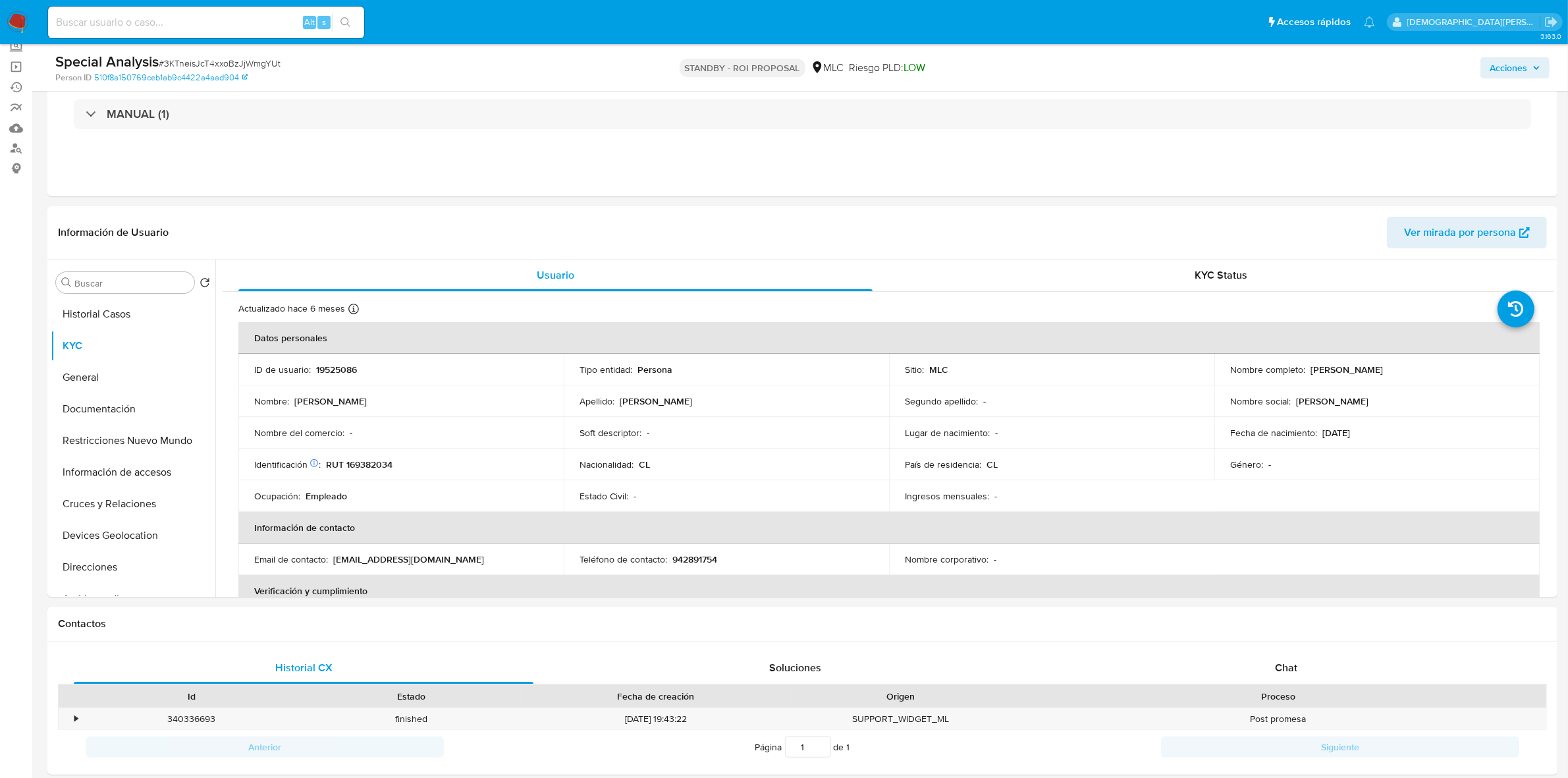
drag, startPoint x: 1474, startPoint y: 369, endPoint x: 1315, endPoint y: 369, distance: 159.0
click at [1307, 373] on div "Nombre completo : Cristóbal Hernán Torrealba Jara" at bounding box center [1377, 369] width 293 height 12
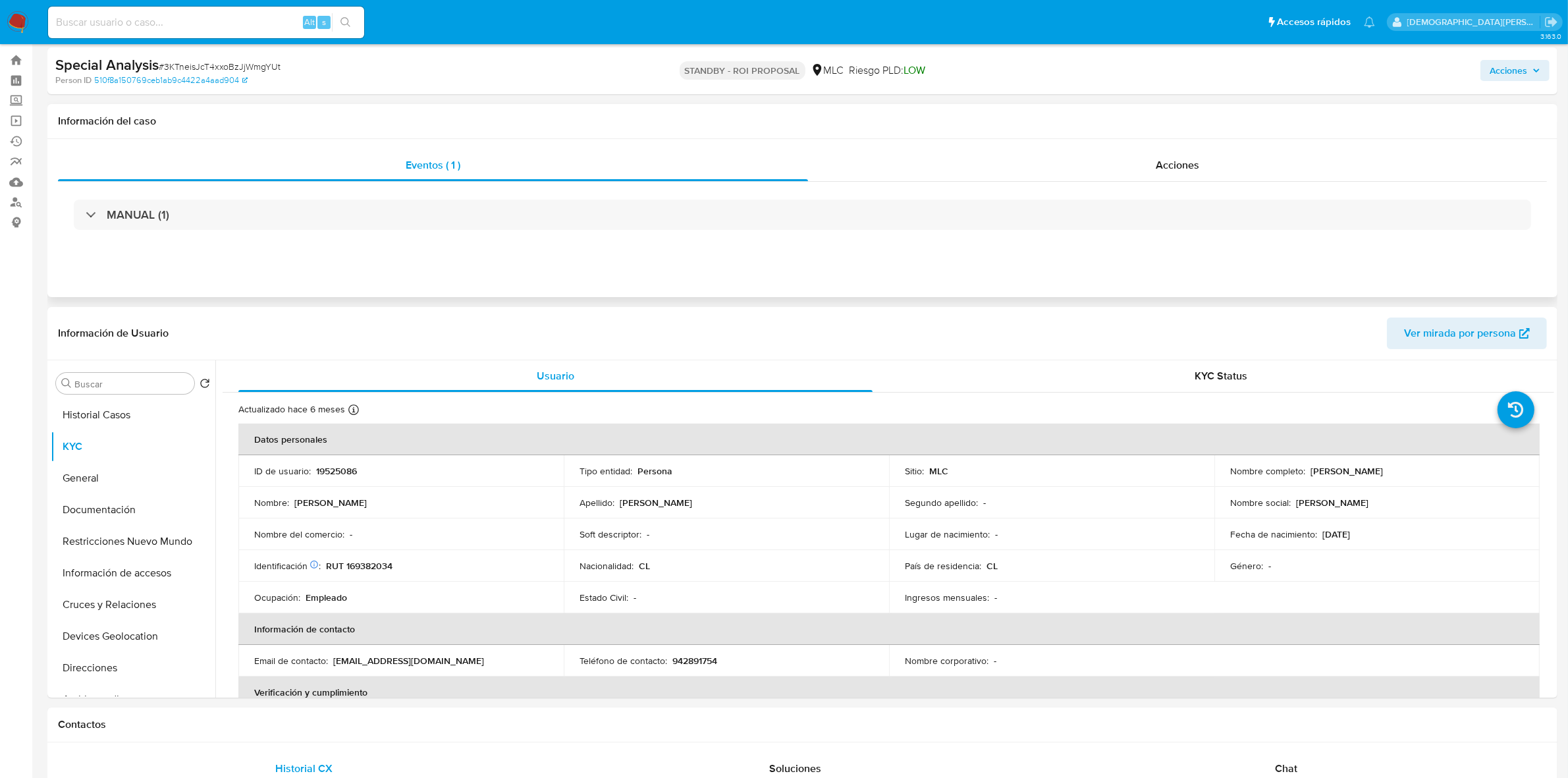
scroll to position [0, 0]
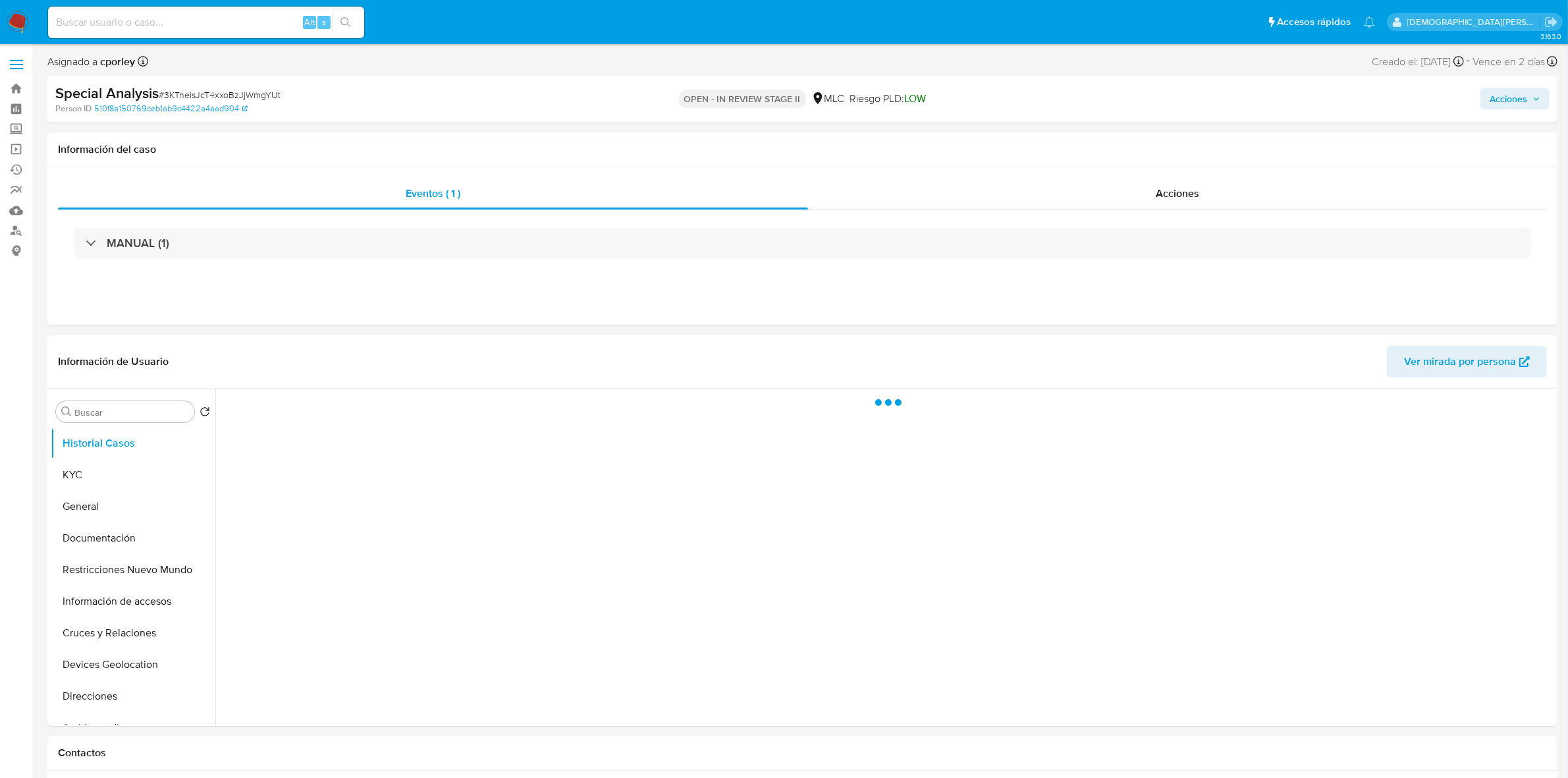
select select "10"
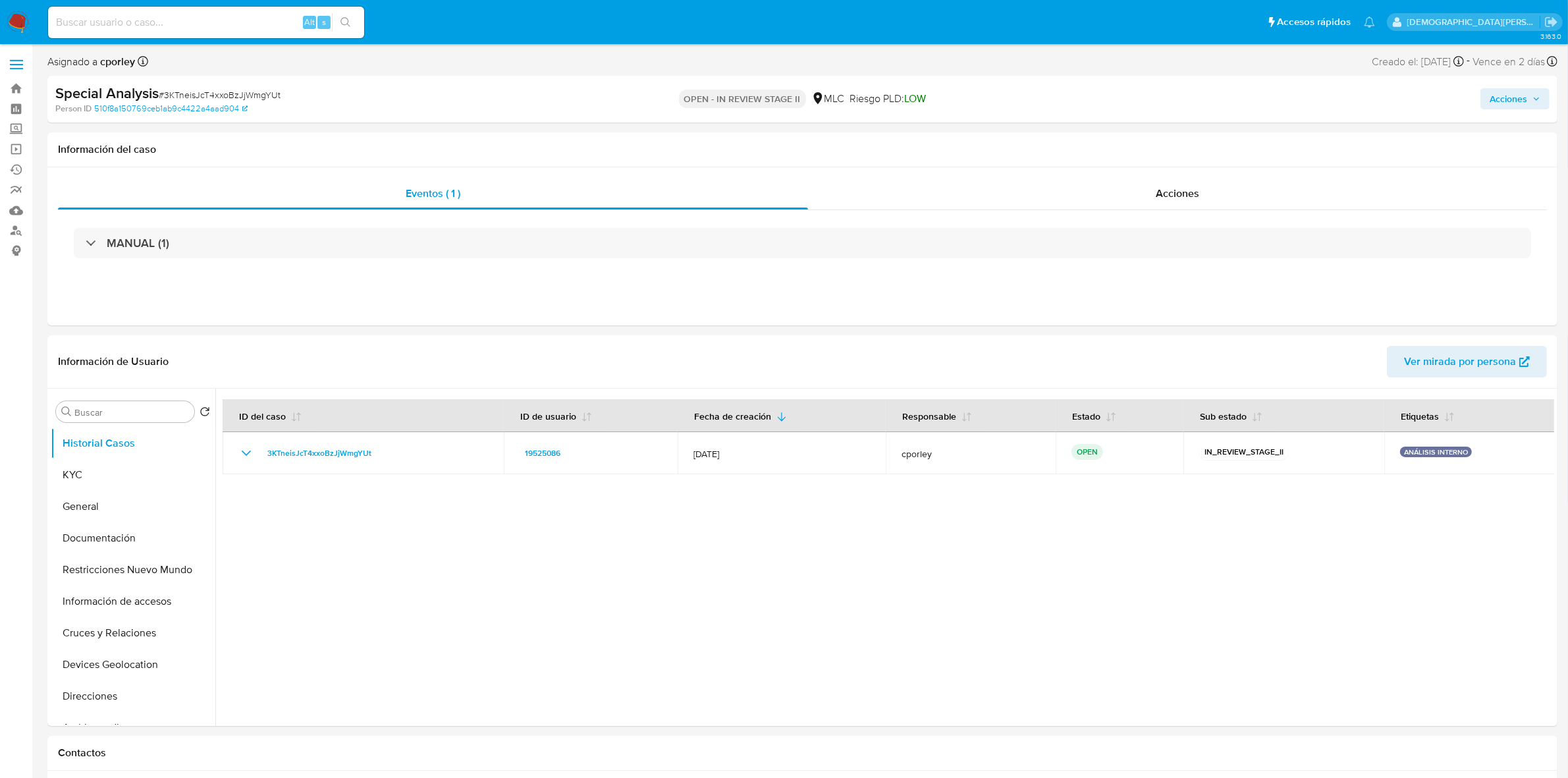
click at [1509, 97] on span "Acciones" at bounding box center [1509, 98] width 37 height 21
click at [1132, 142] on span "Resolución del caso" at bounding box center [1141, 140] width 94 height 15
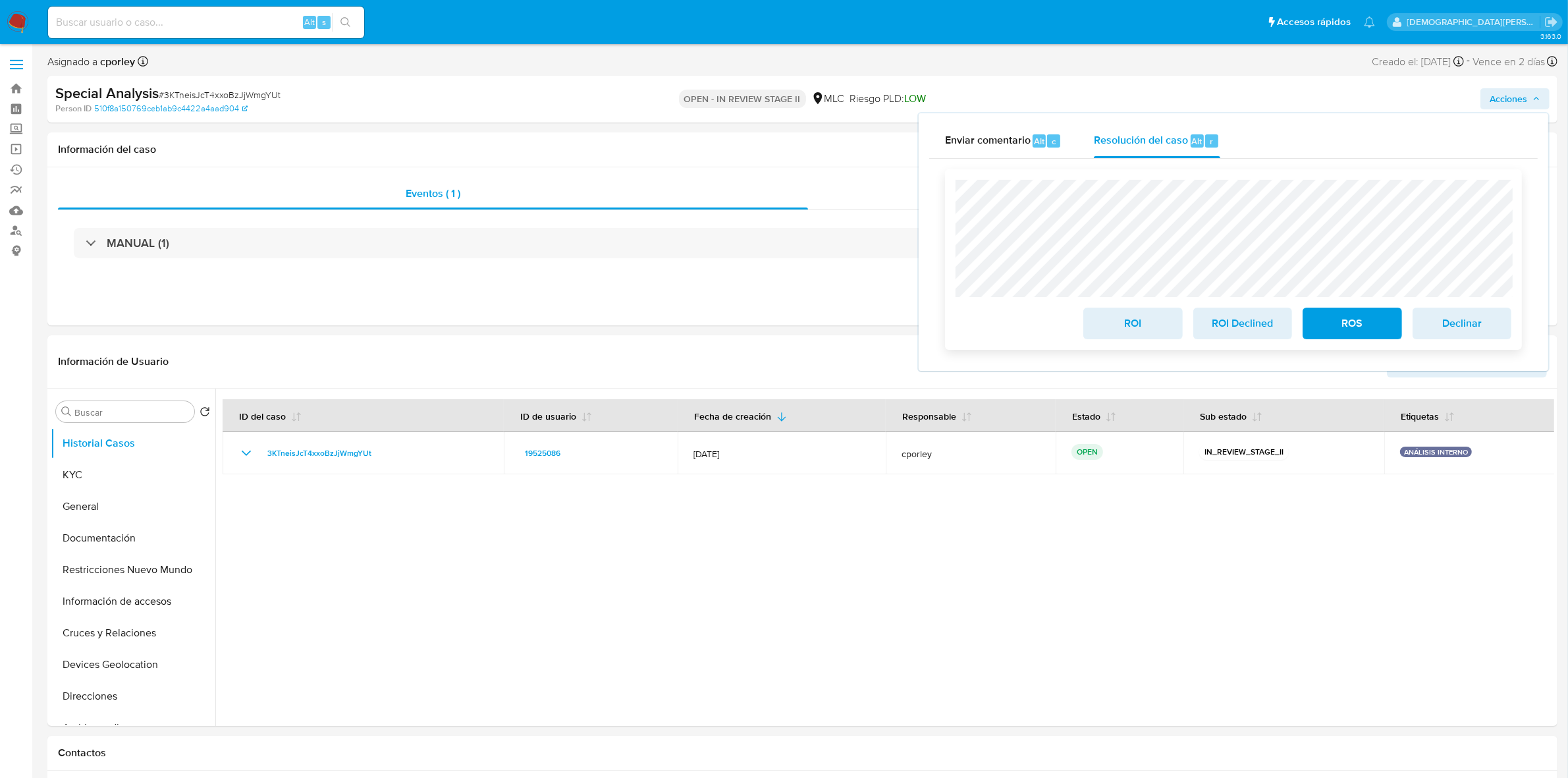
click at [1128, 320] on span "ROI" at bounding box center [1133, 323] width 65 height 29
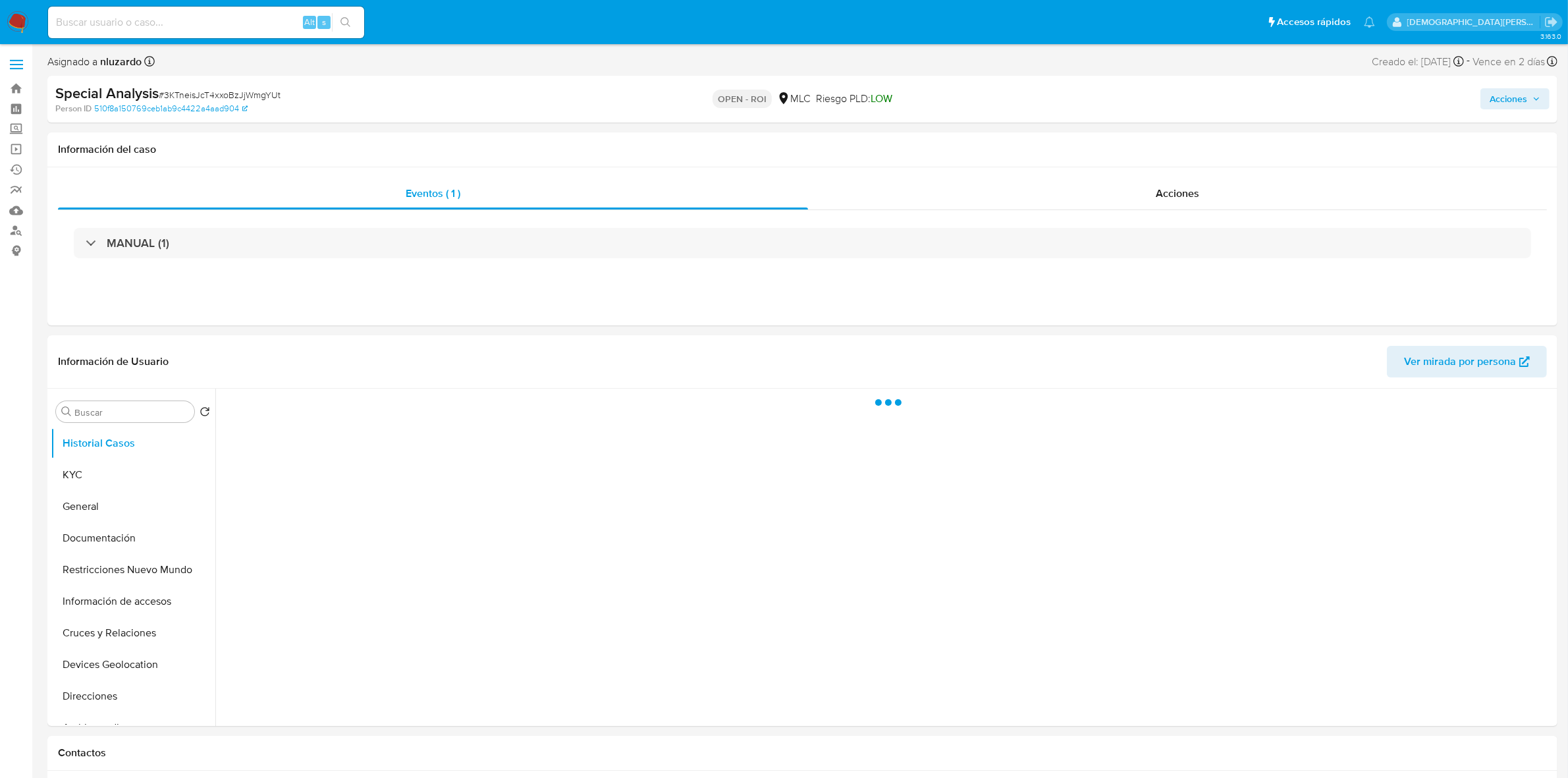
select select "10"
click at [1113, 194] on div "Acciones" at bounding box center [1177, 194] width 739 height 32
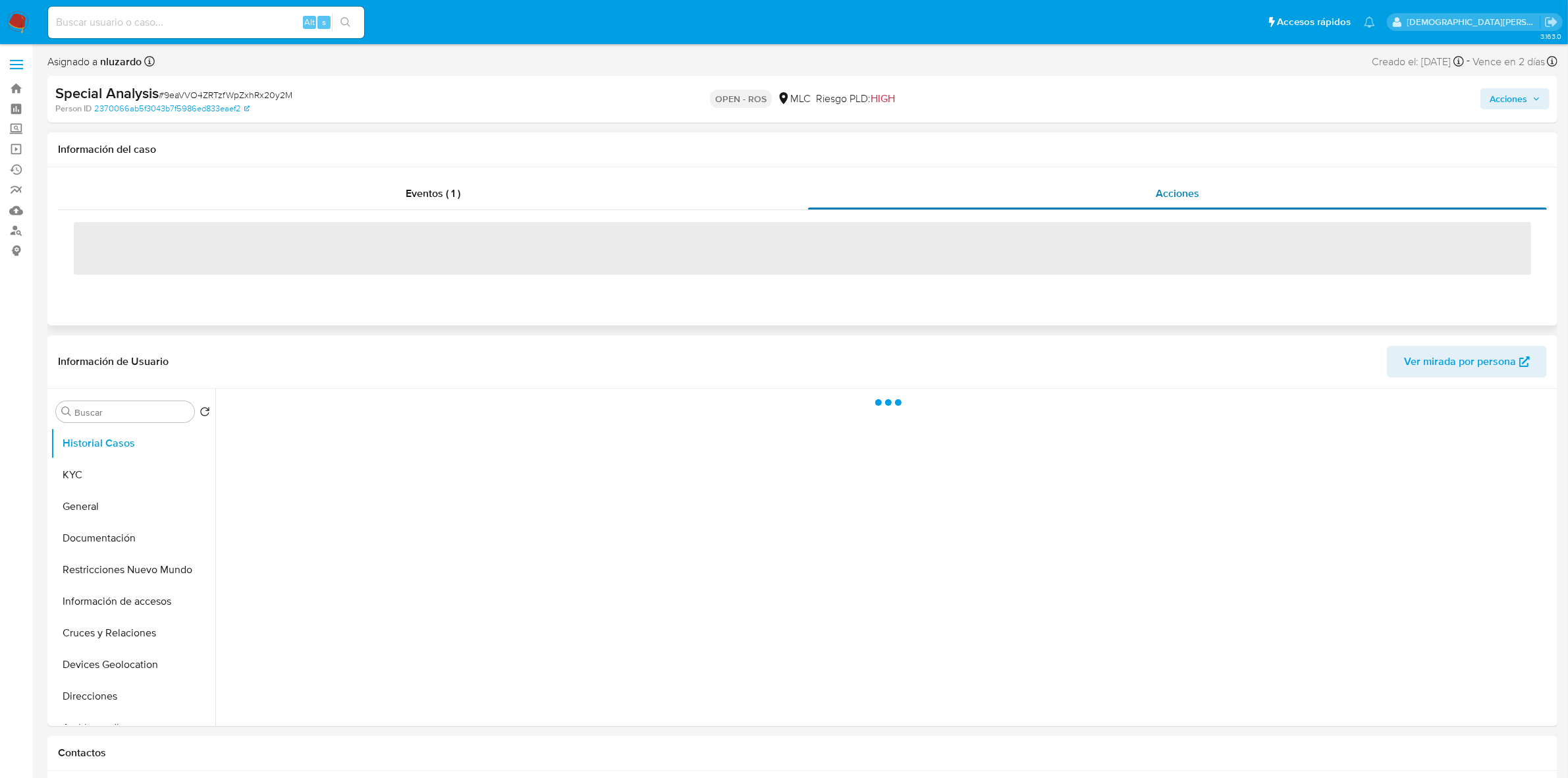
select select "10"
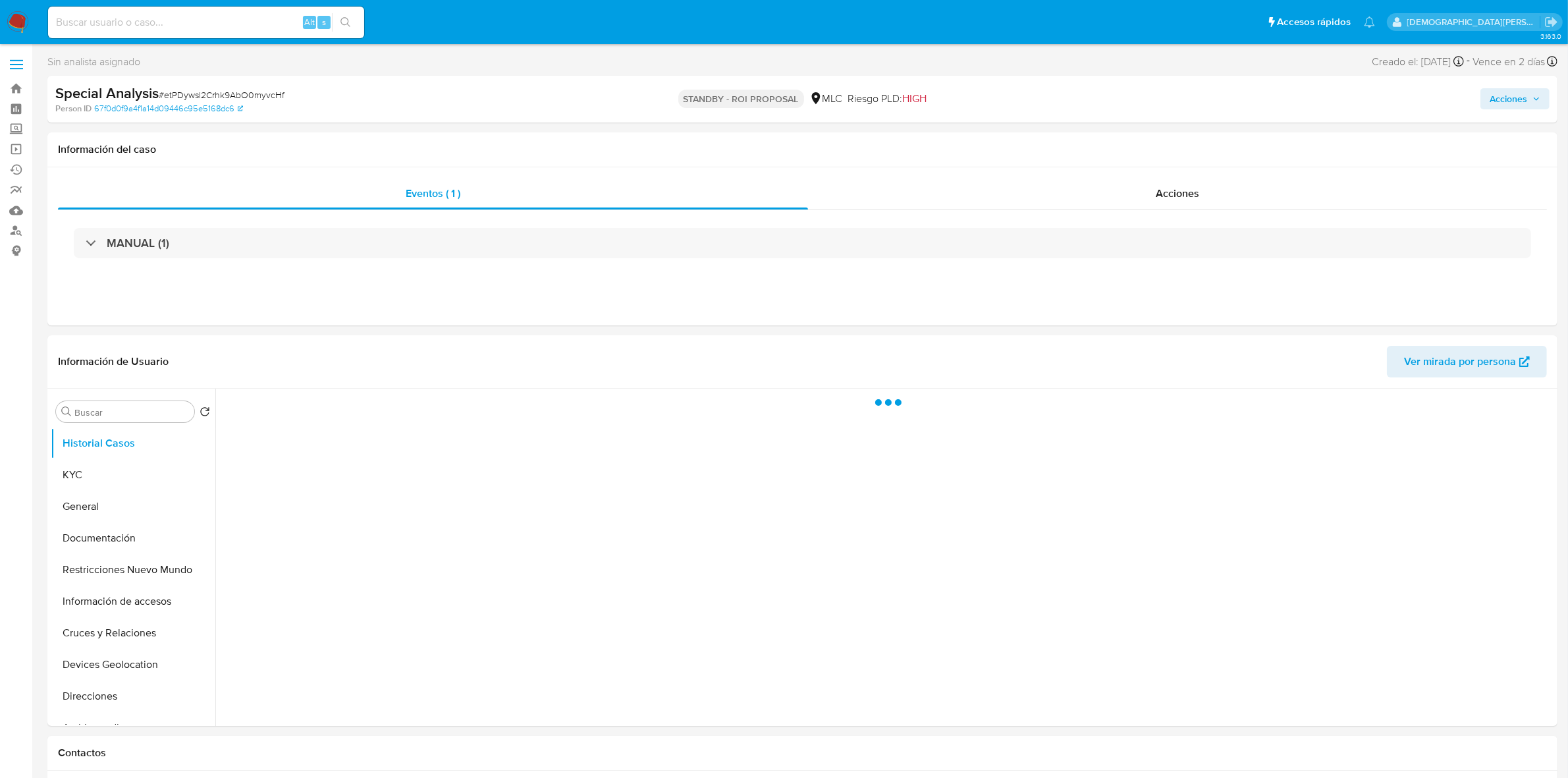
select select "10"
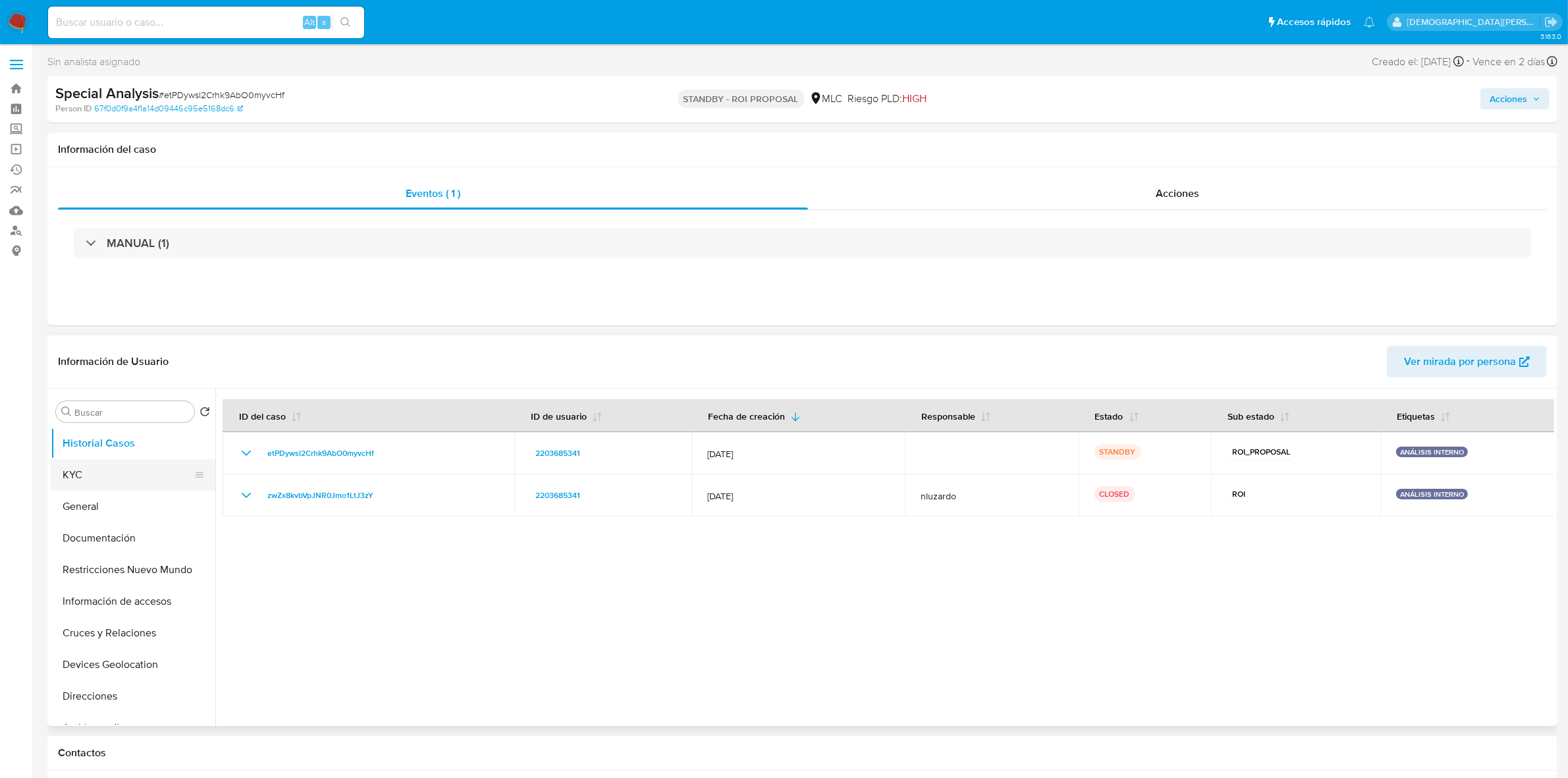
click at [135, 490] on button "KYC" at bounding box center [128, 475] width 155 height 32
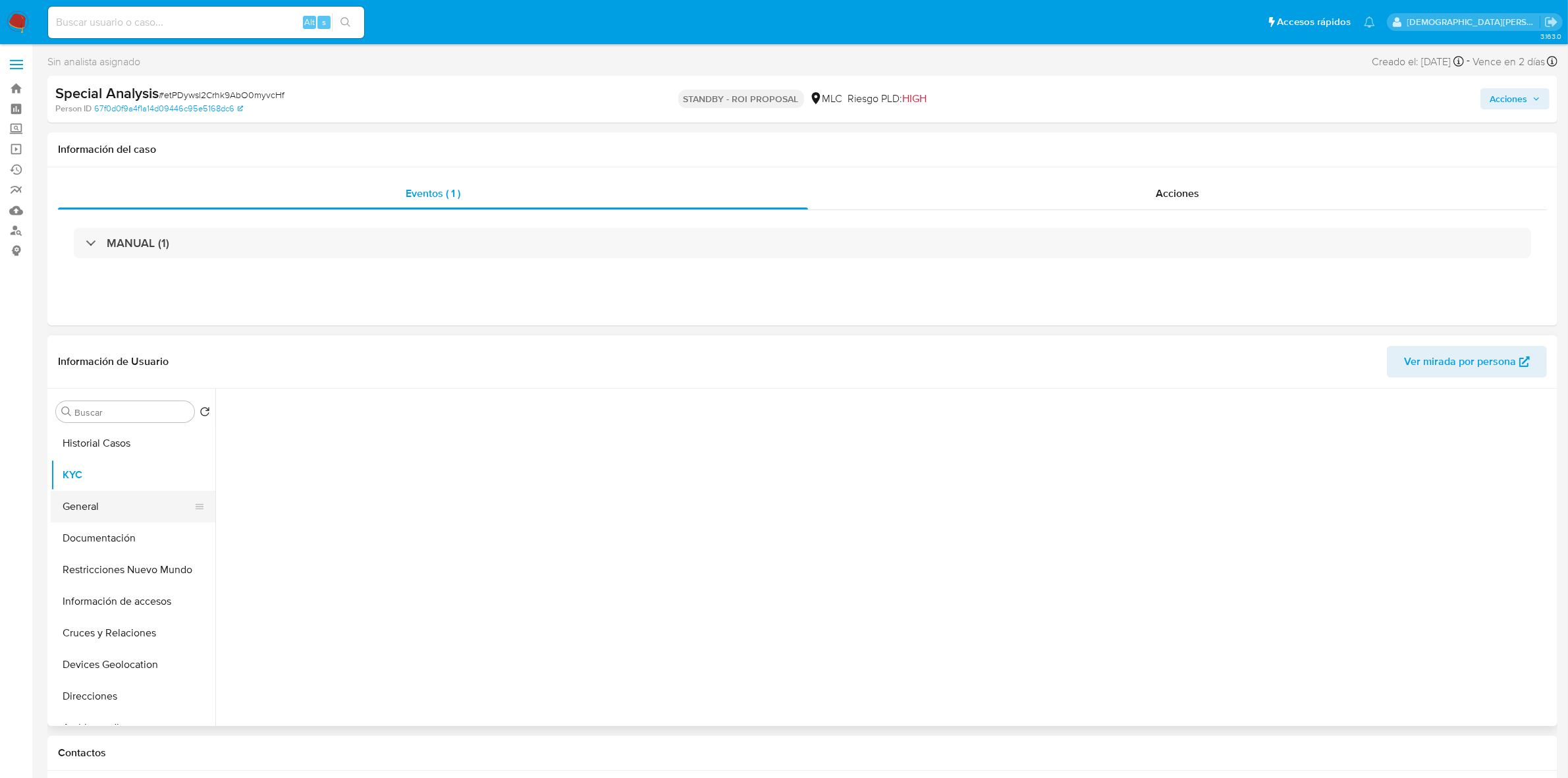
click at [134, 499] on button "General" at bounding box center [128, 506] width 155 height 32
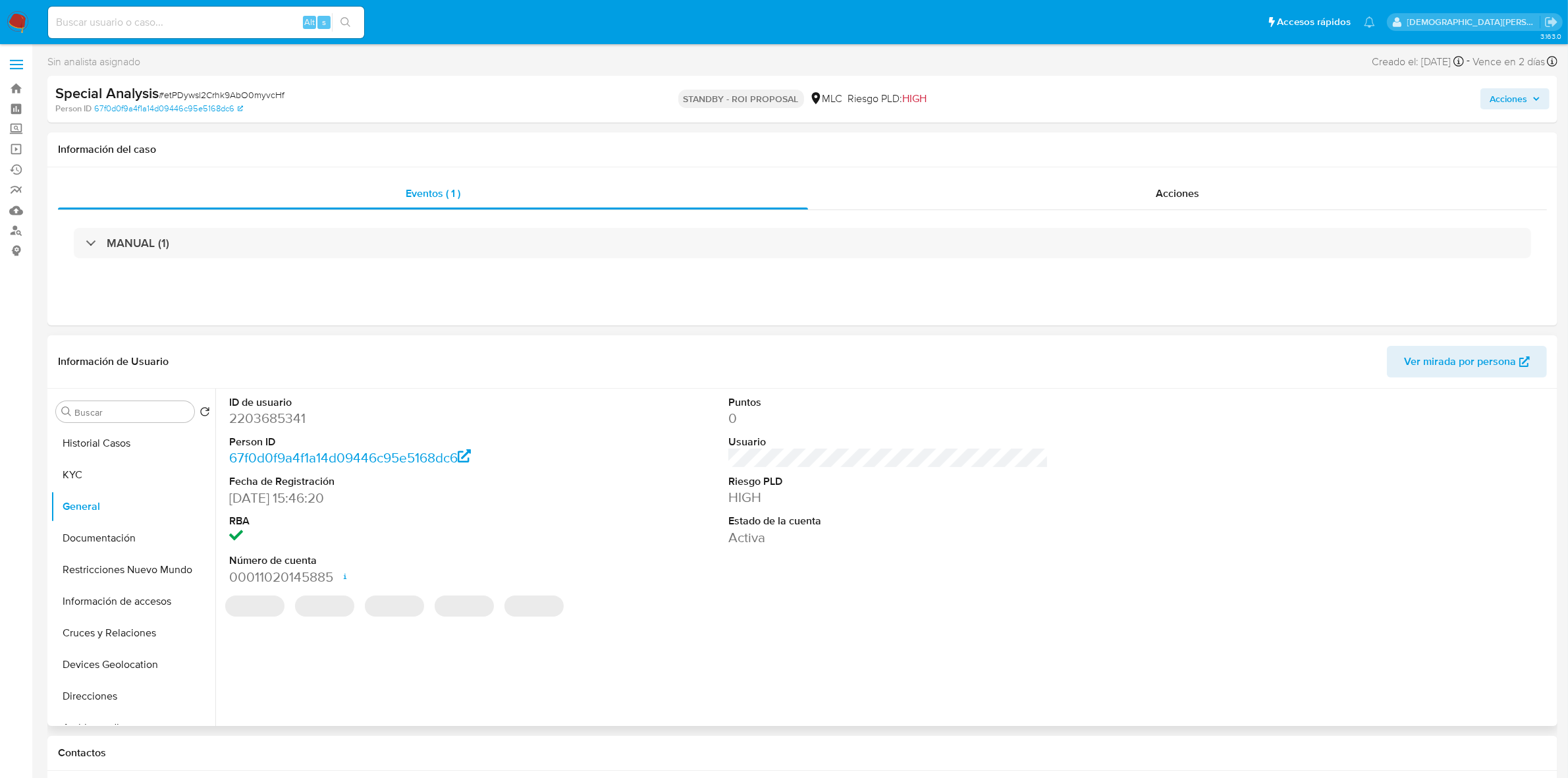
click at [297, 425] on dd "2203685341" at bounding box center [389, 419] width 320 height 19
click at [296, 423] on dd "2203685341" at bounding box center [389, 419] width 320 height 19
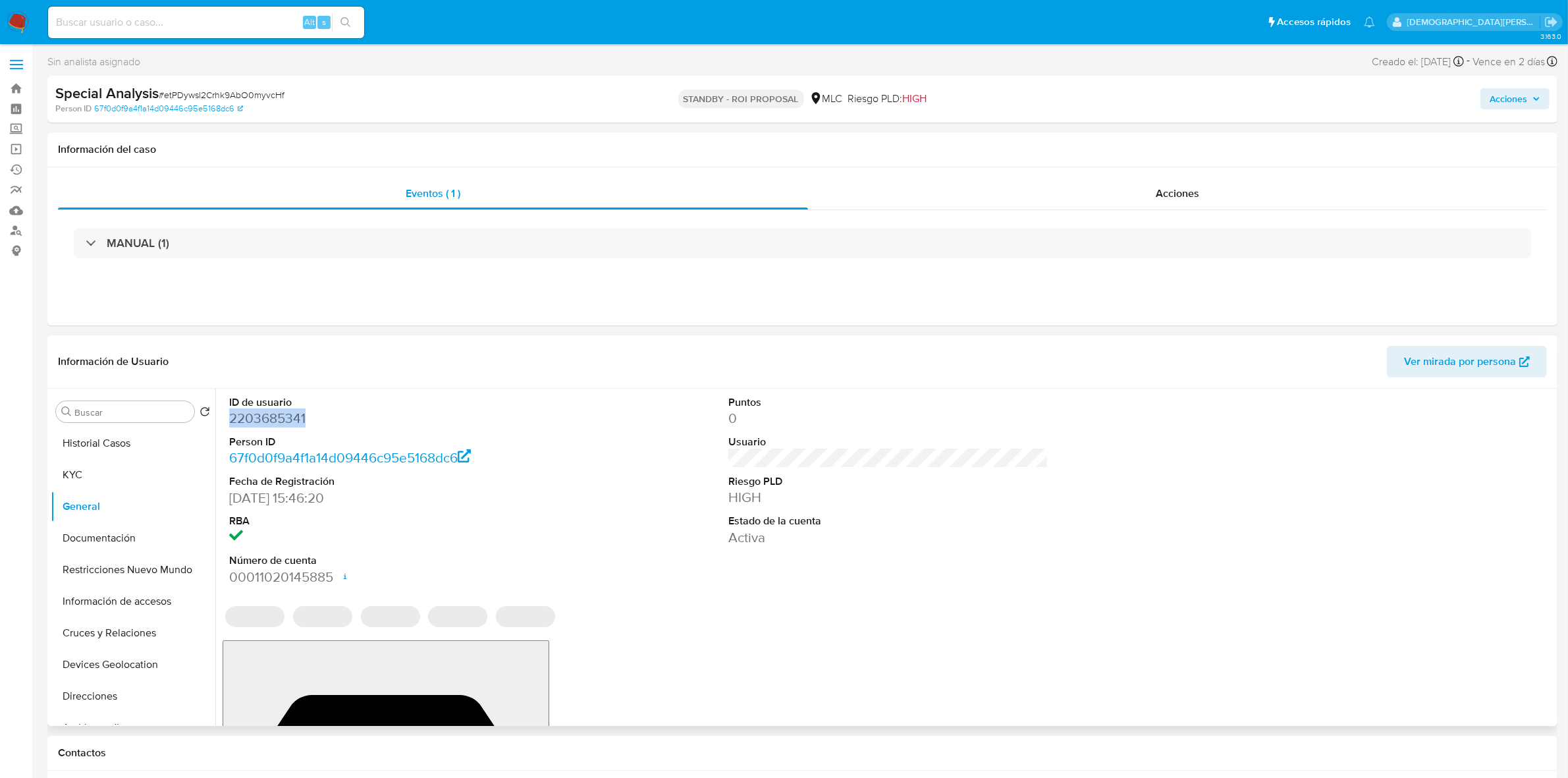
copy dd "2203685341"
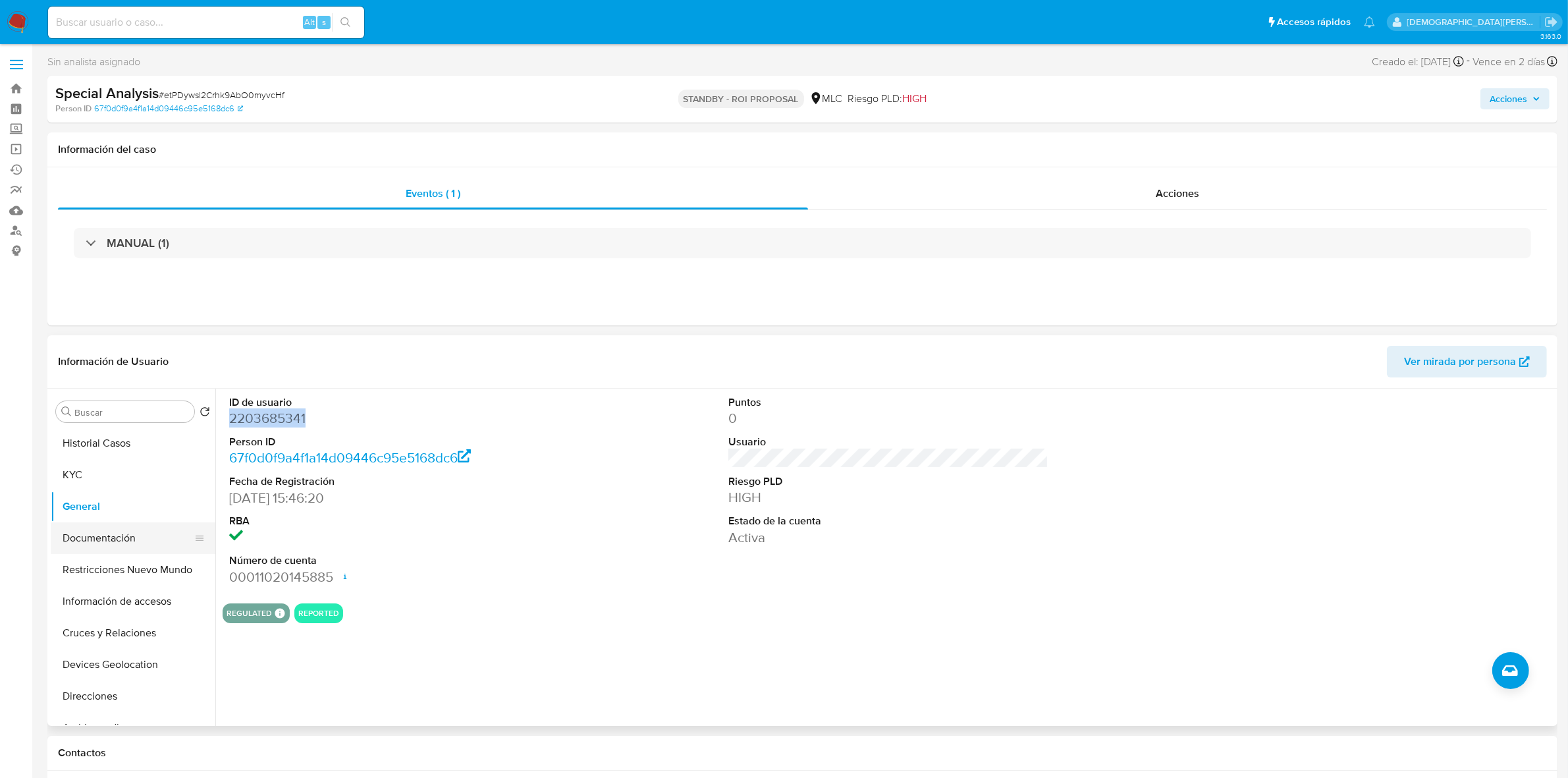
click at [156, 548] on button "Documentación" at bounding box center [128, 539] width 155 height 32
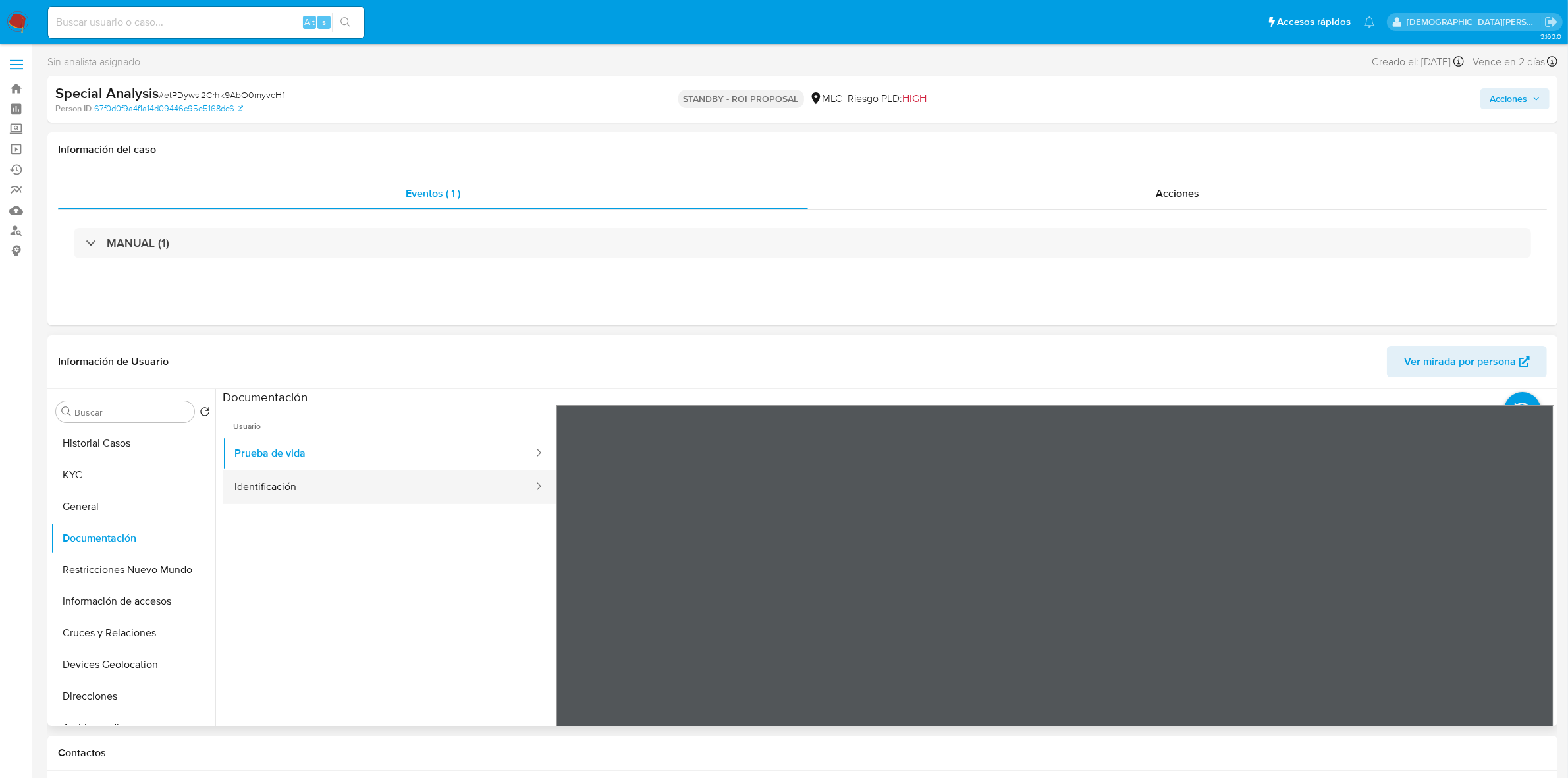
click at [349, 492] on button "Identificación" at bounding box center [378, 487] width 312 height 33
click at [1534, 624] on icon at bounding box center [1537, 618] width 8 height 13
click at [332, 453] on button "Prueba de vida" at bounding box center [378, 454] width 312 height 33
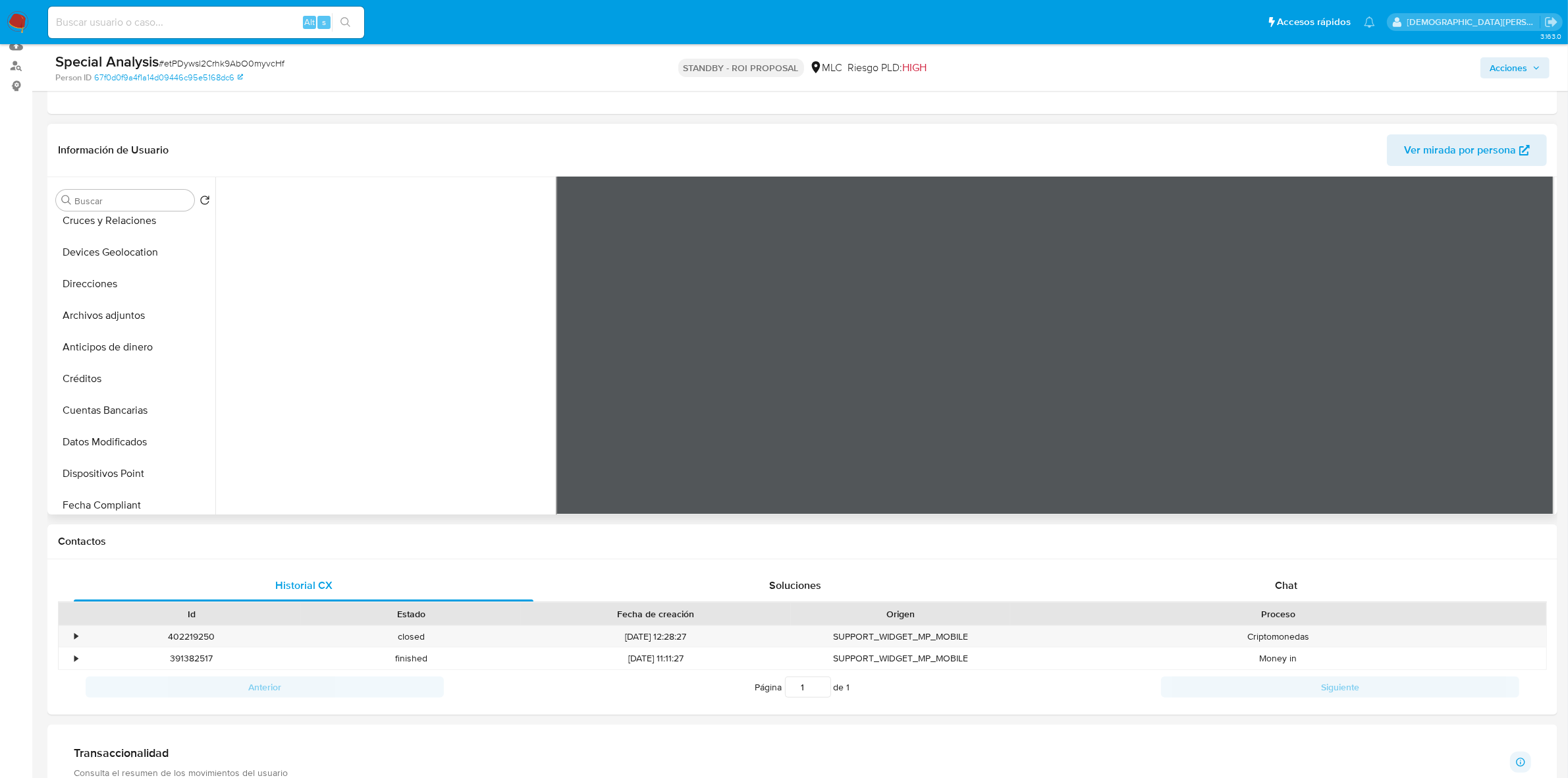
scroll to position [83, 0]
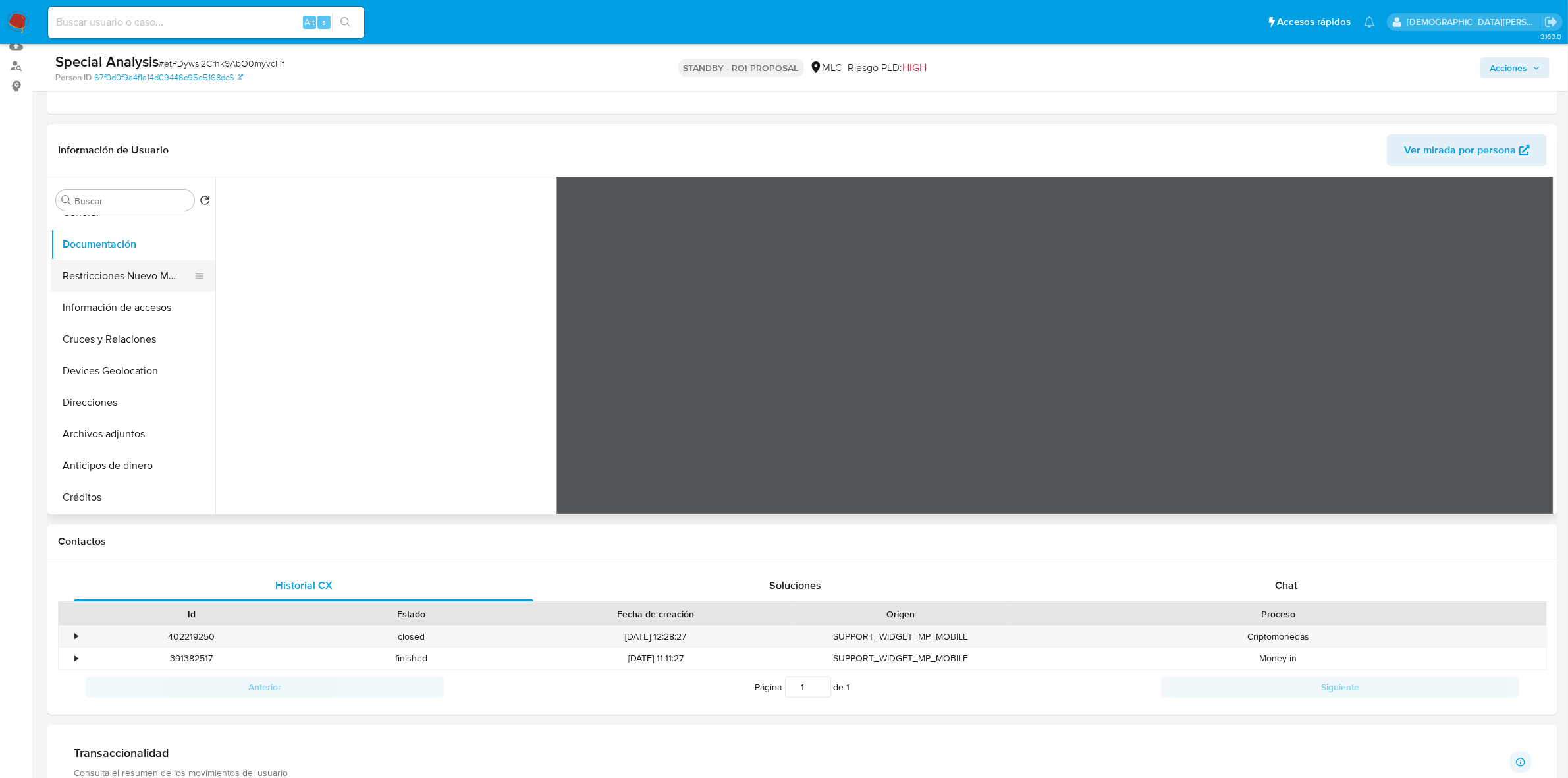
click at [132, 267] on button "Restricciones Nuevo Mundo" at bounding box center [128, 276] width 155 height 32
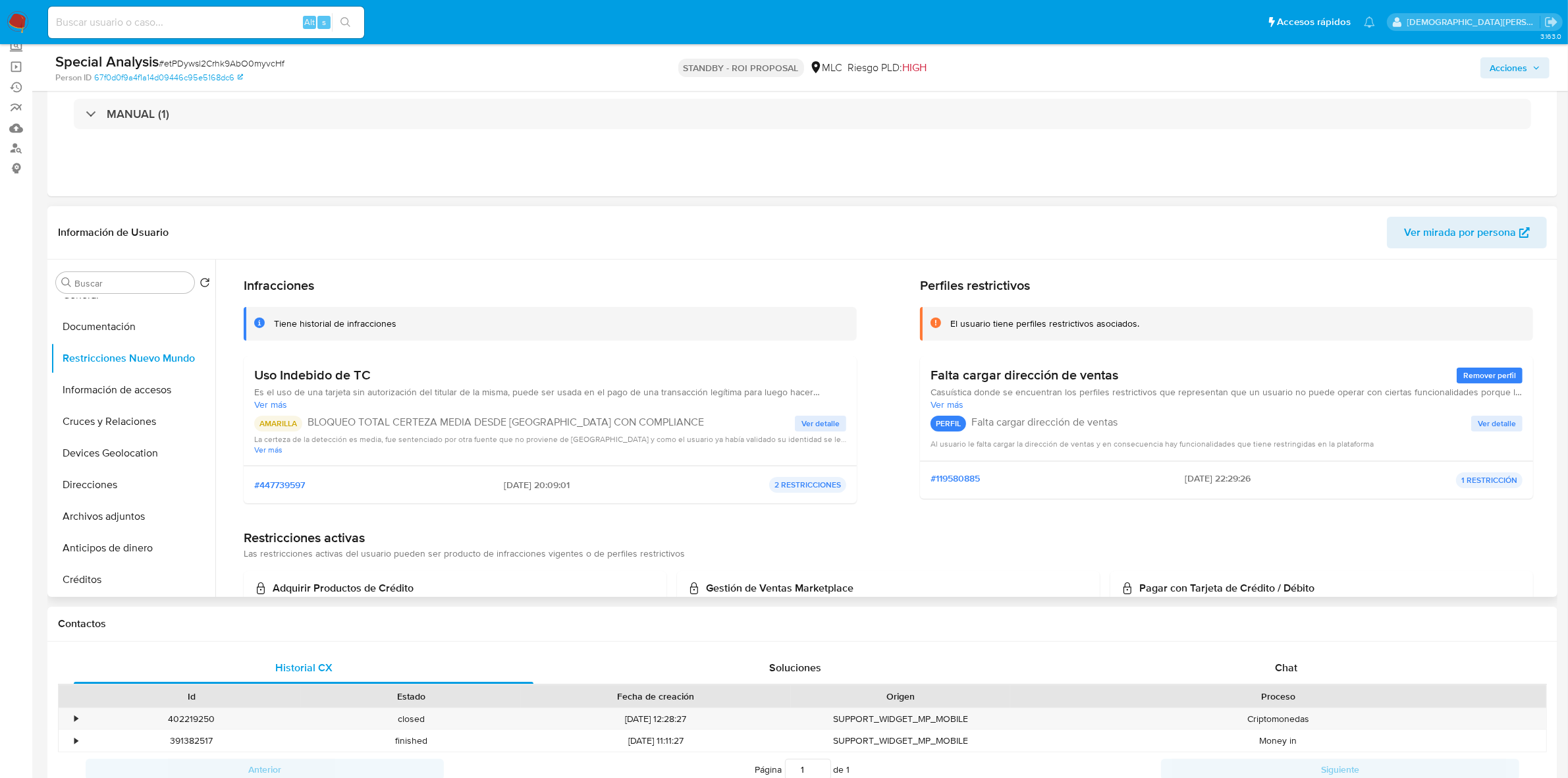
scroll to position [13, 0]
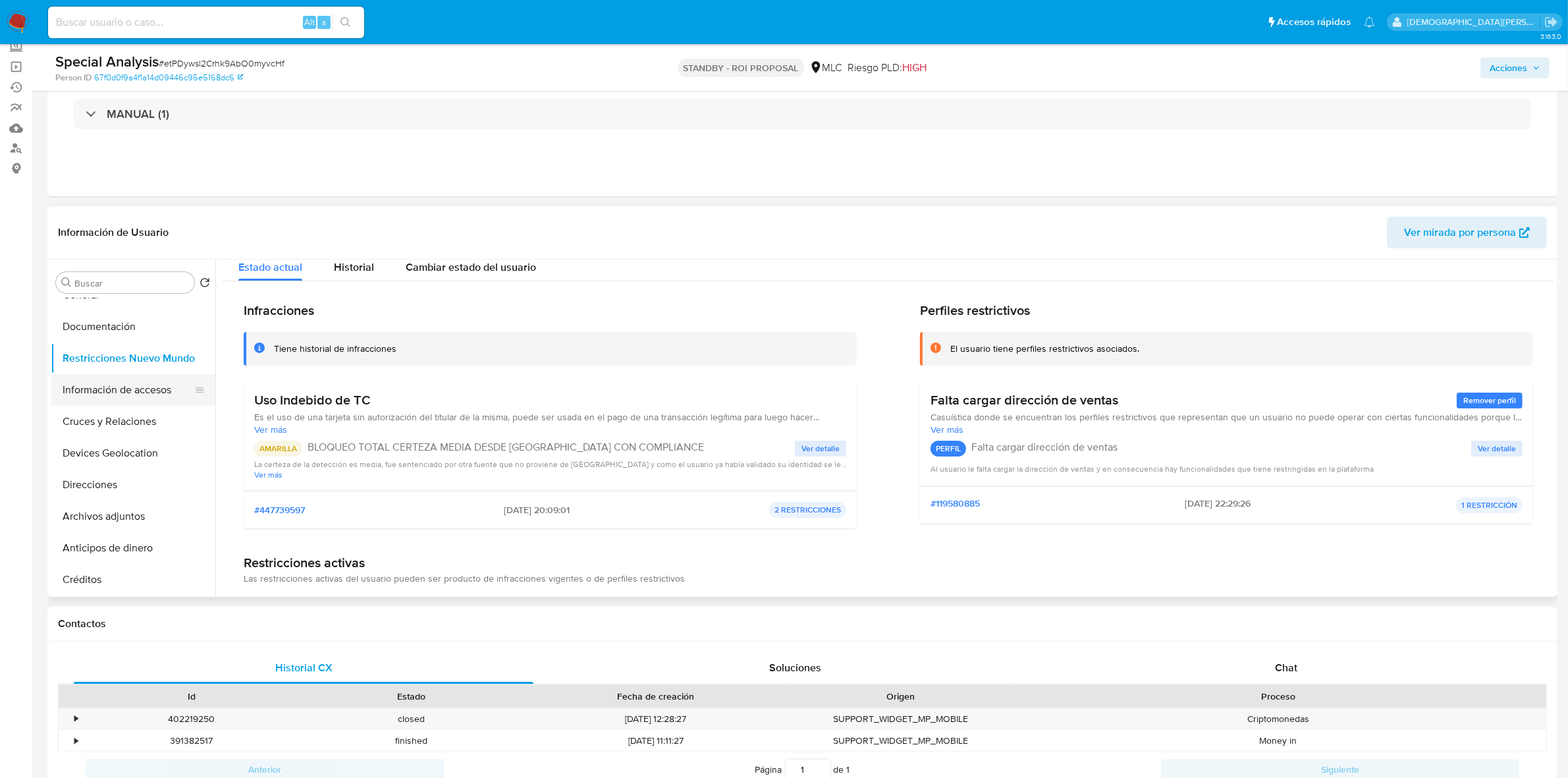
click at [158, 391] on button "Información de accesos" at bounding box center [128, 390] width 155 height 32
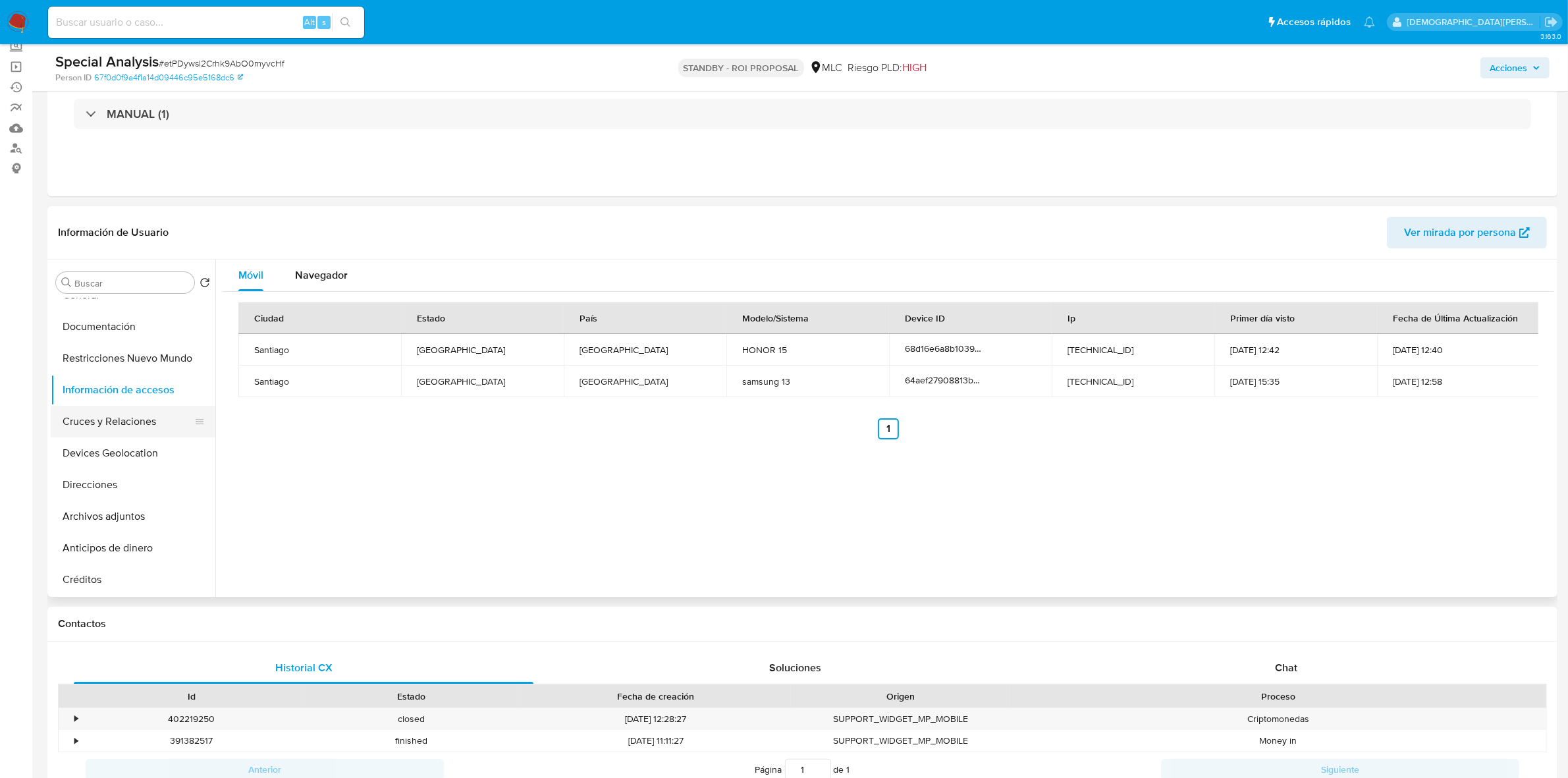
click at [128, 417] on button "Cruces y Relaciones" at bounding box center [128, 421] width 155 height 32
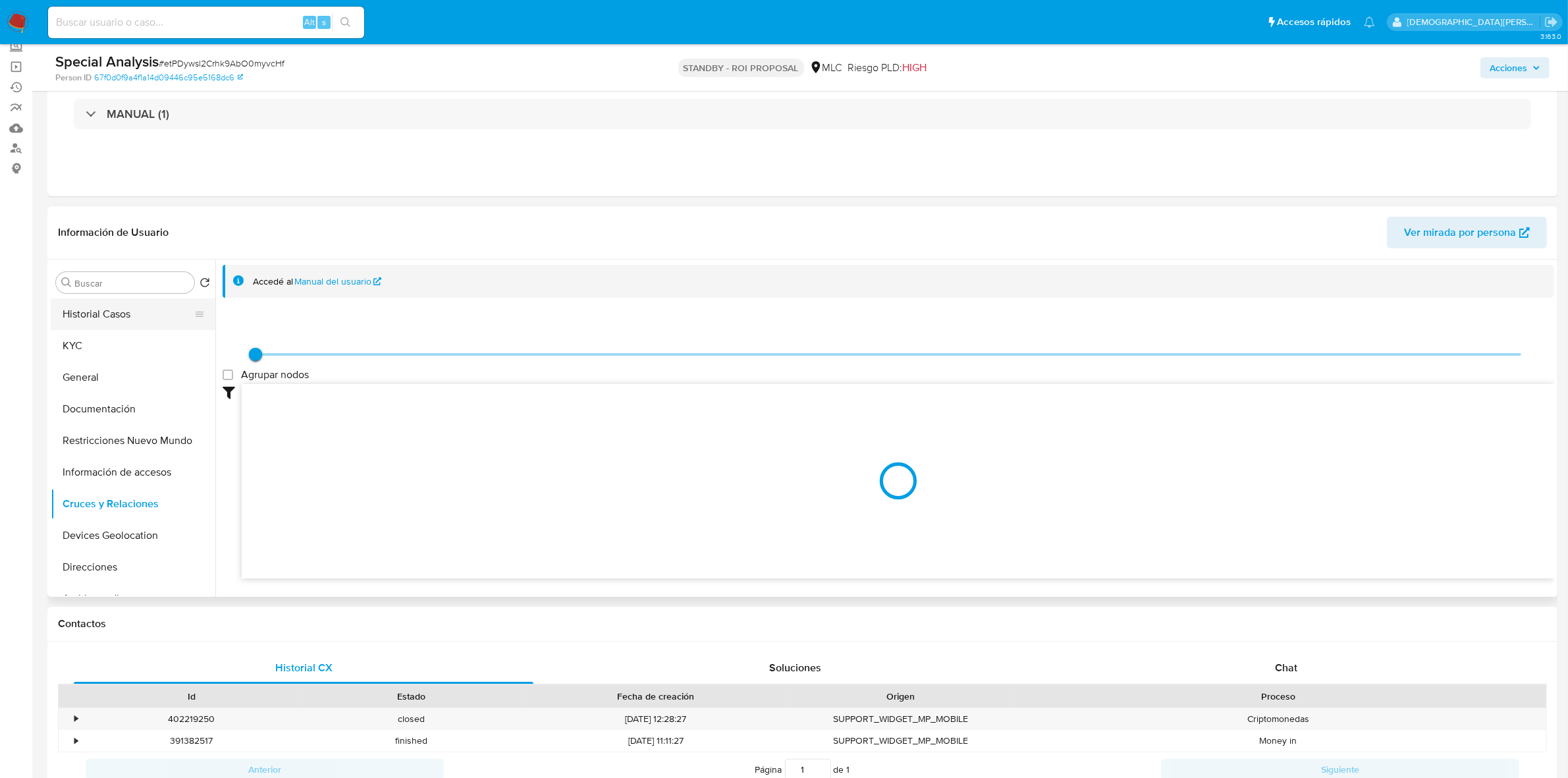
click at [136, 324] on button "Historial Casos" at bounding box center [128, 314] width 155 height 32
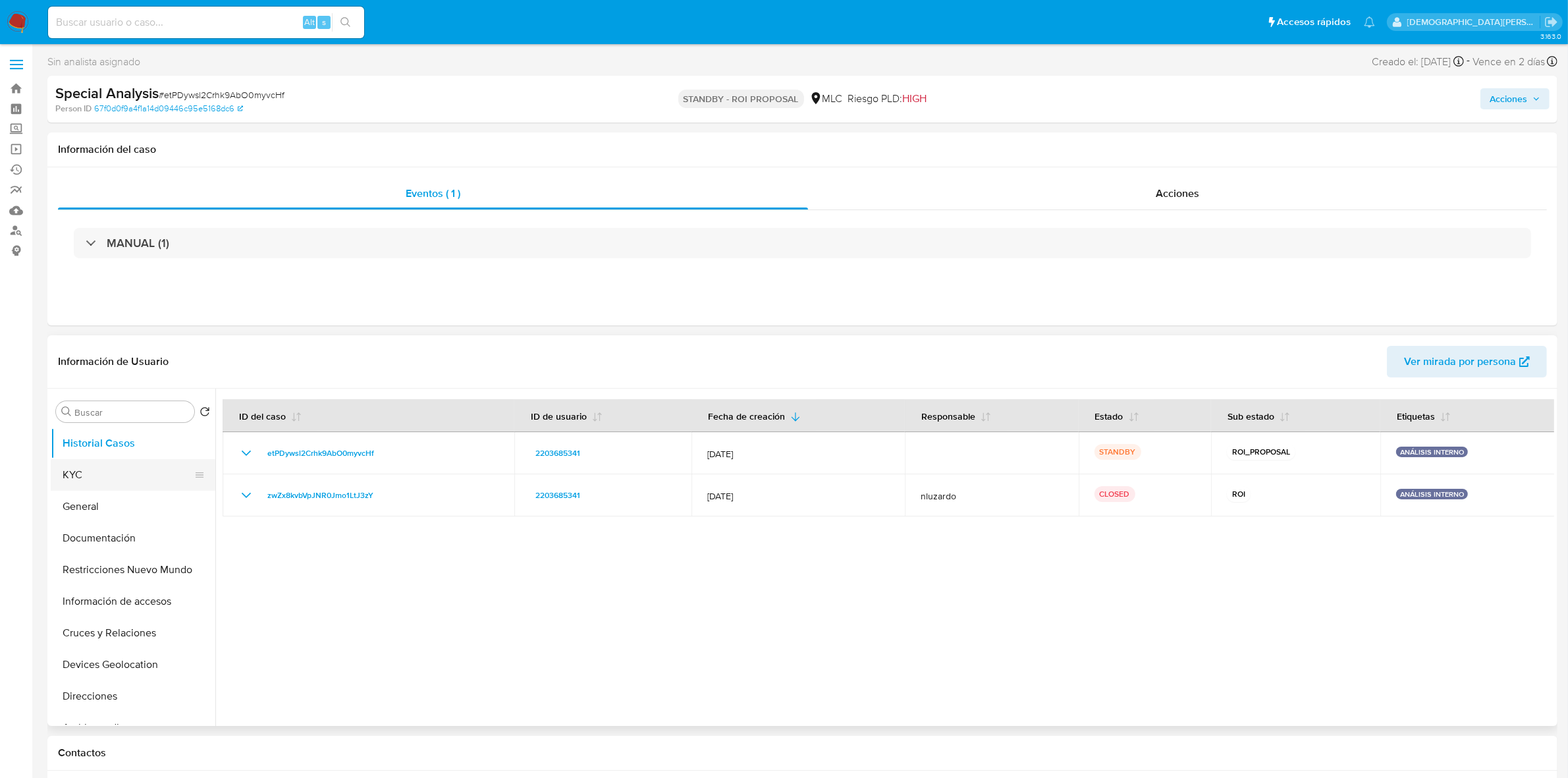
click at [109, 485] on button "KYC" at bounding box center [128, 475] width 155 height 32
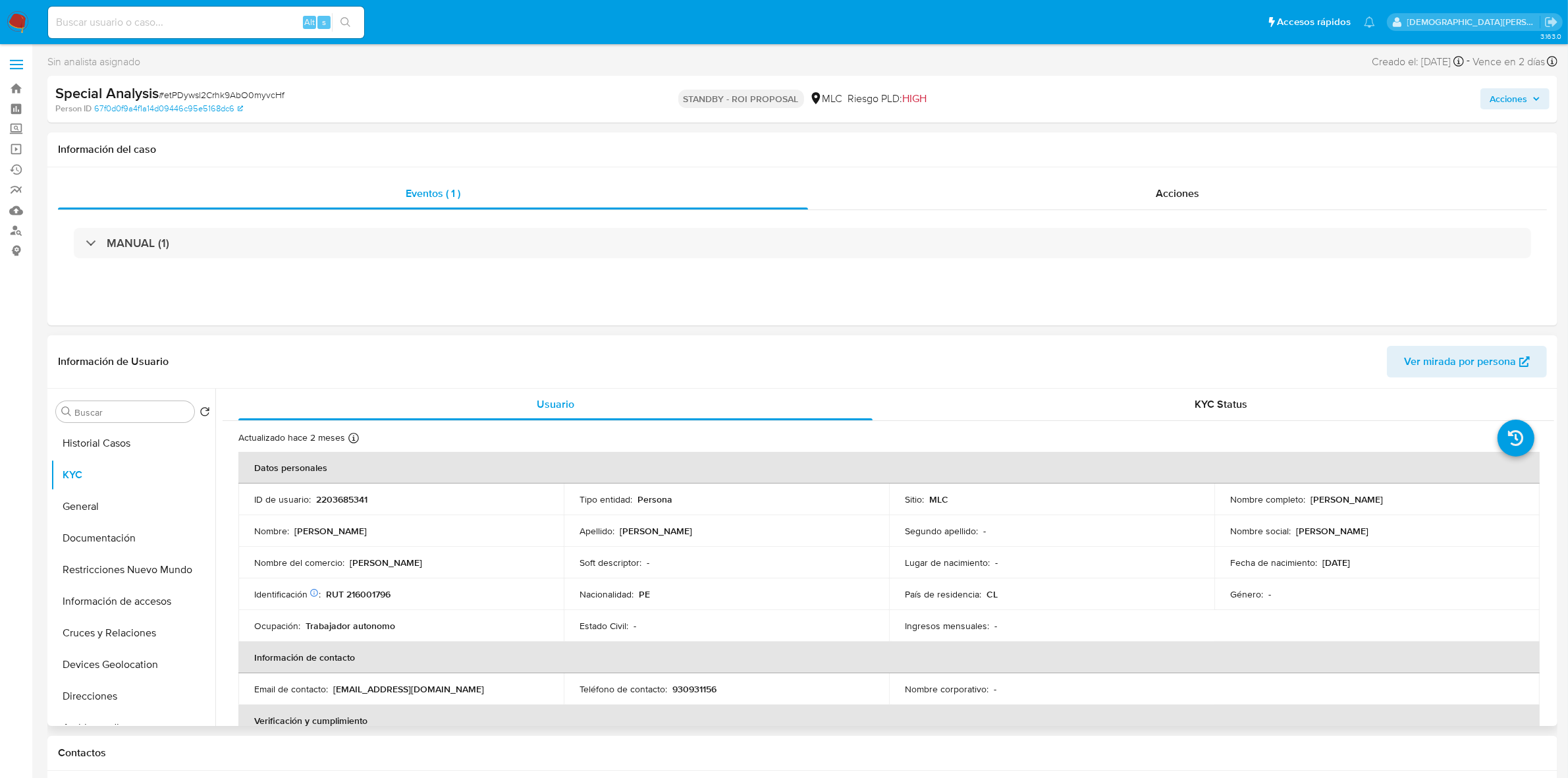
drag, startPoint x: 1430, startPoint y: 503, endPoint x: 1307, endPoint y: 502, distance: 123.0
click at [1307, 502] on div "Nombre completo : Carlos Roberto Mendoza Lopez" at bounding box center [1377, 499] width 293 height 12
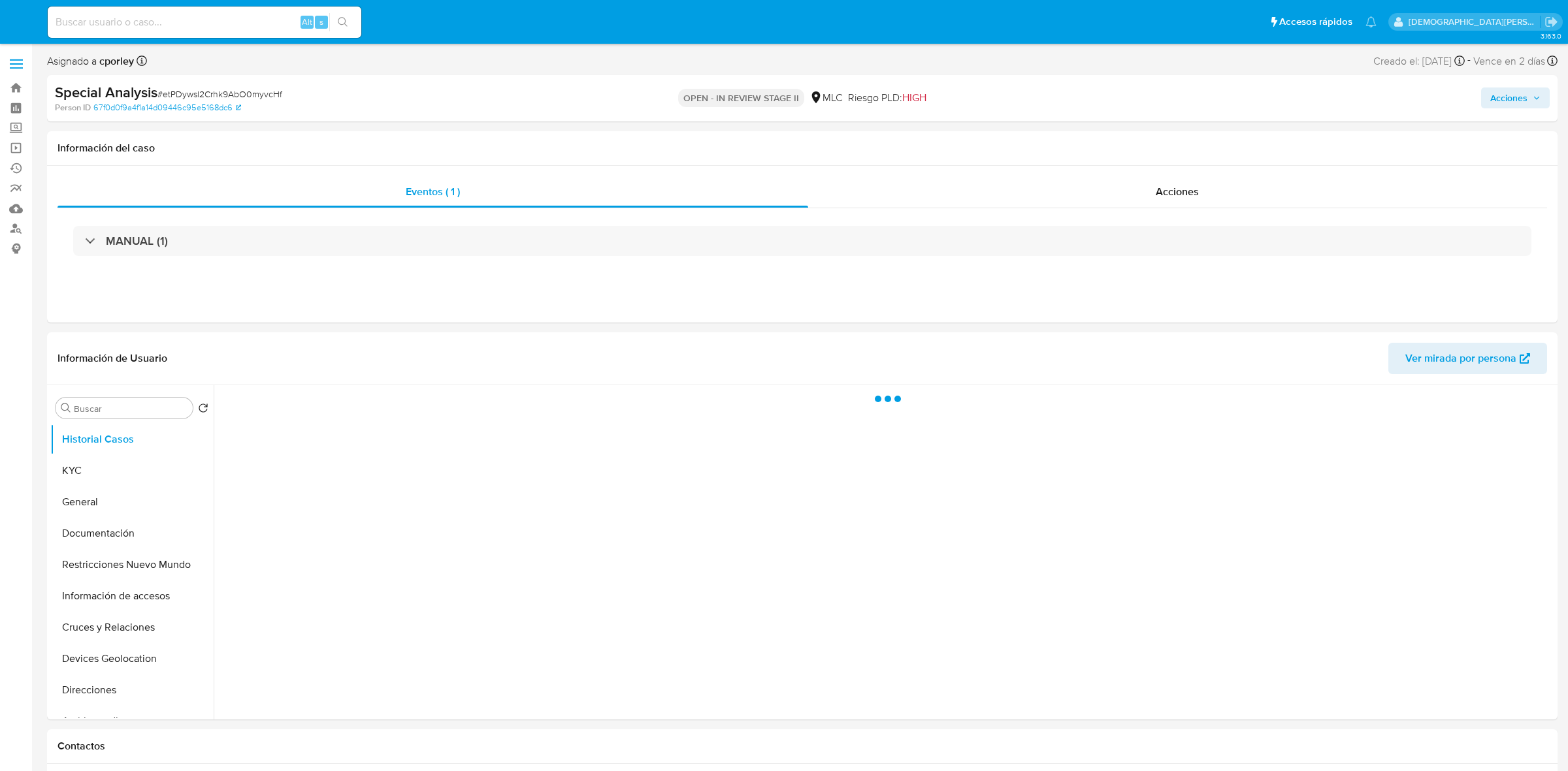
select select "10"
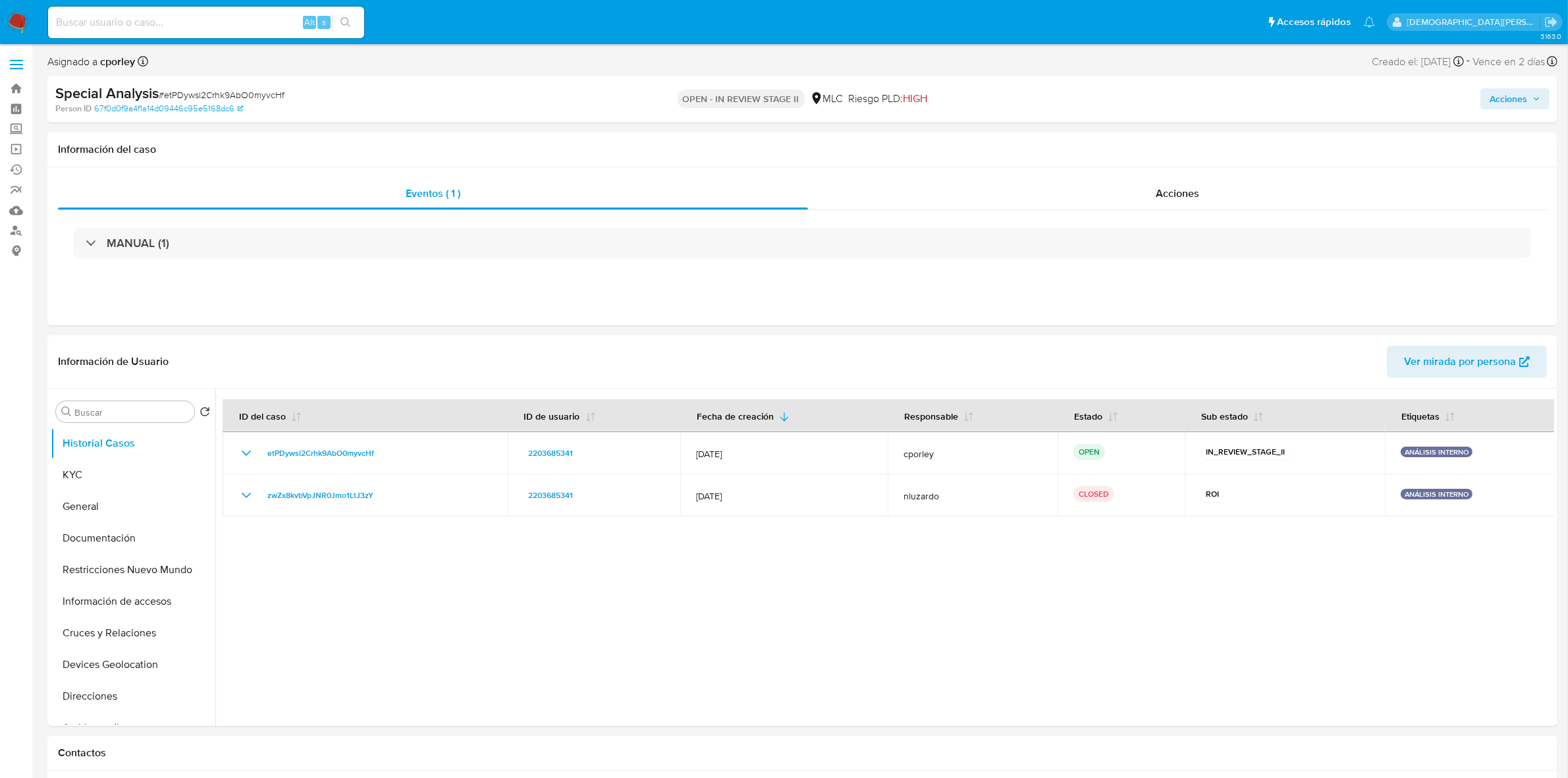
click at [1516, 100] on span "Acciones" at bounding box center [1509, 98] width 37 height 21
click at [1143, 133] on span "Resolución del caso" at bounding box center [1141, 140] width 94 height 15
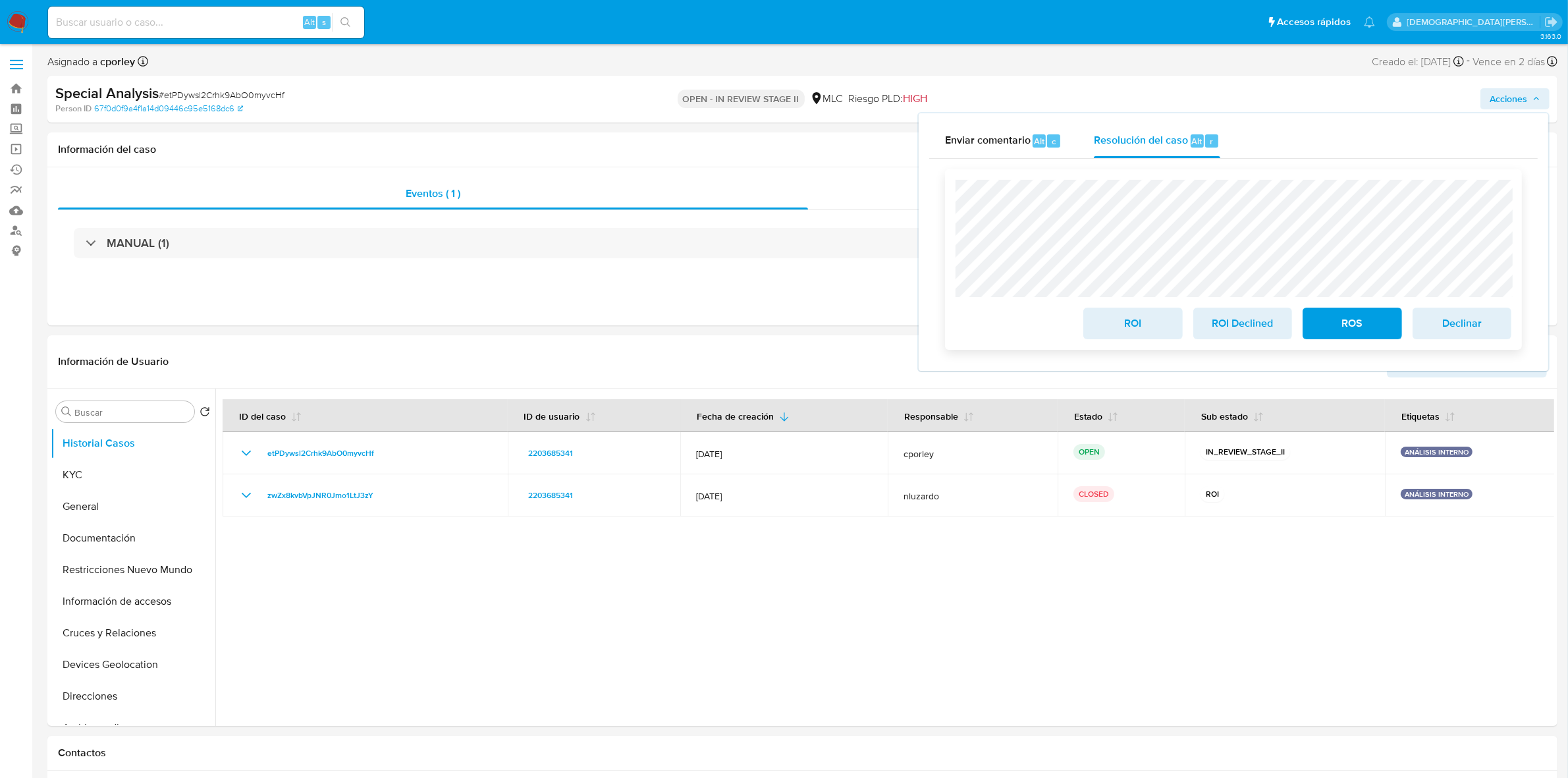
click at [1103, 323] on span "ROI" at bounding box center [1133, 323] width 65 height 29
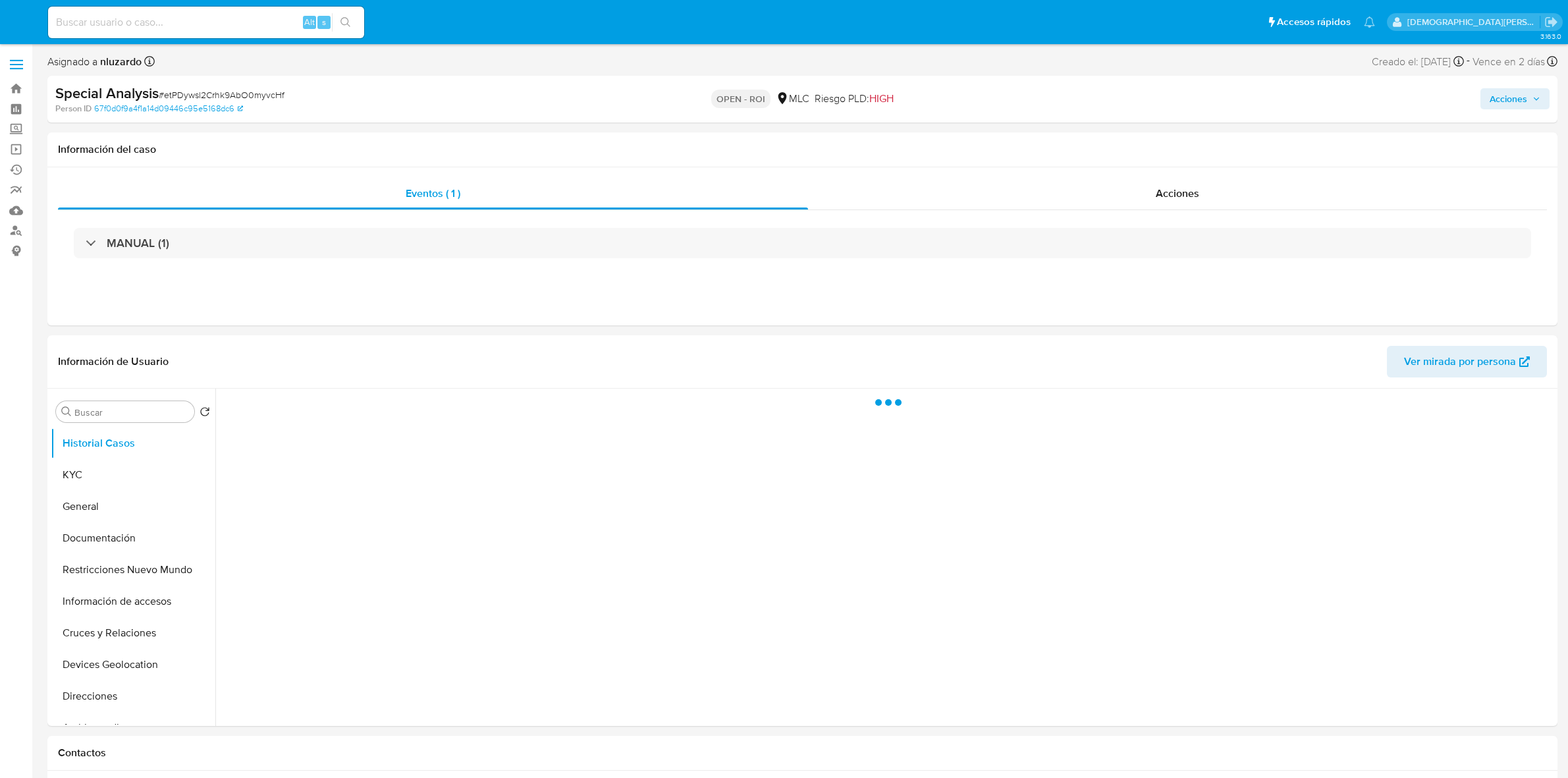
select select "10"
